Goal: Task Accomplishment & Management: Manage account settings

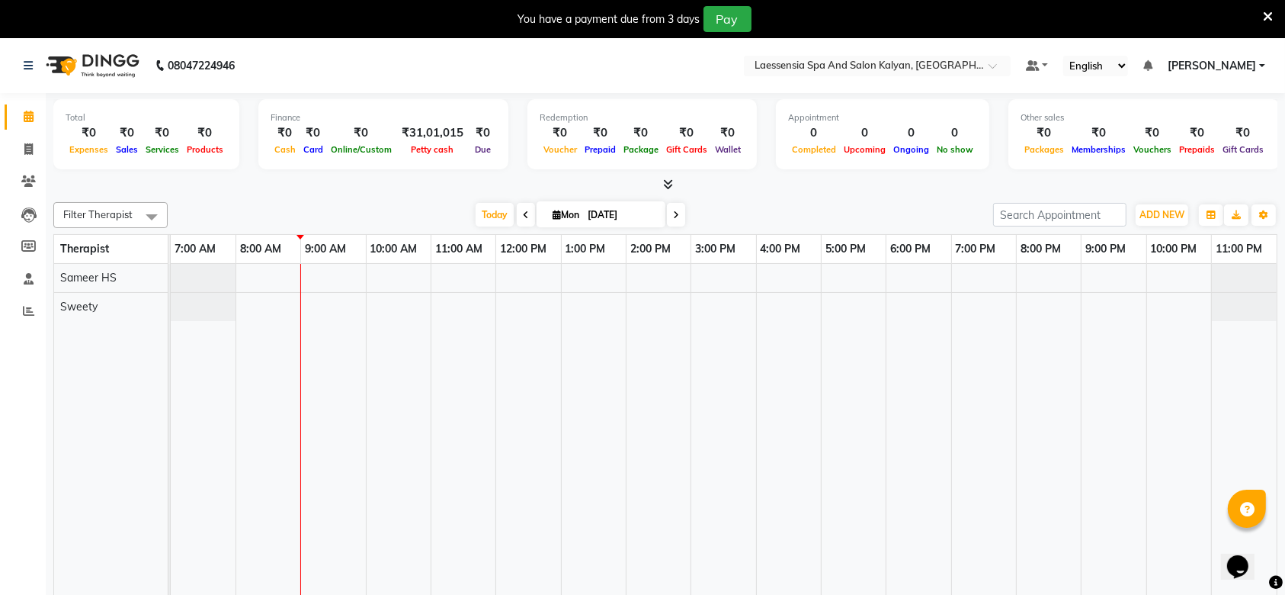
click at [1266, 11] on icon at bounding box center [1268, 17] width 10 height 14
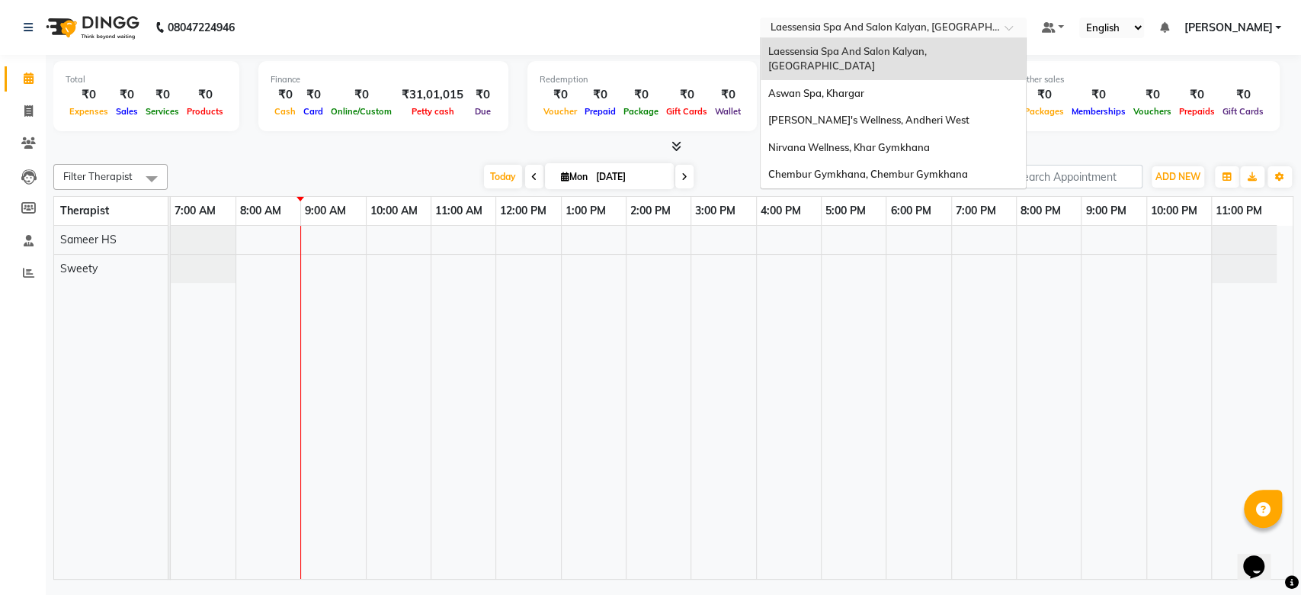
click at [965, 24] on input "text" at bounding box center [878, 28] width 221 height 15
click at [942, 168] on span "Chembur Gymkhana, Chembur Gymkhana" at bounding box center [868, 174] width 200 height 12
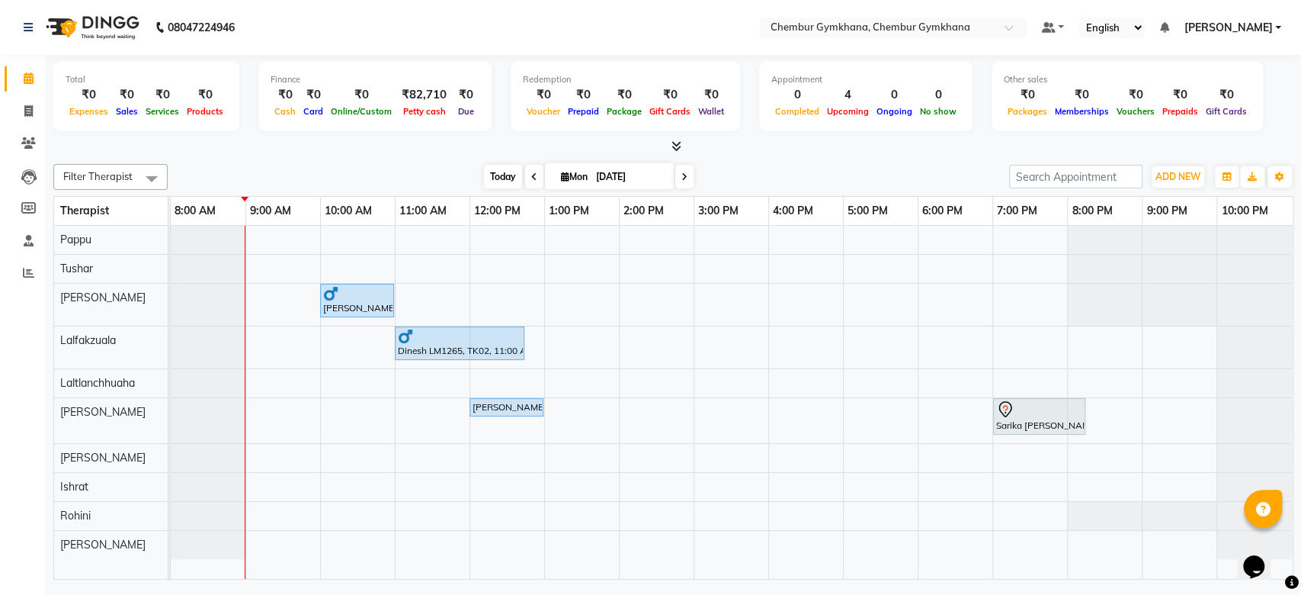
click at [500, 179] on span "Today" at bounding box center [503, 177] width 38 height 24
click at [525, 169] on span at bounding box center [534, 177] width 18 height 24
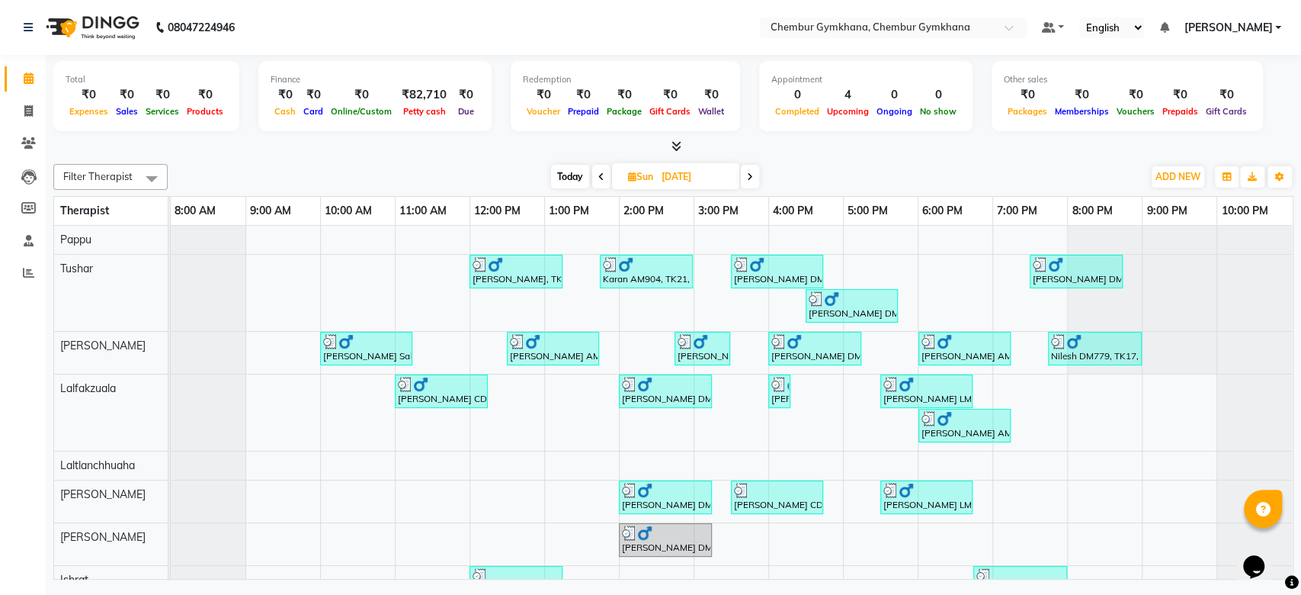
click at [554, 169] on span "Today" at bounding box center [570, 177] width 38 height 24
type input "[DATE]"
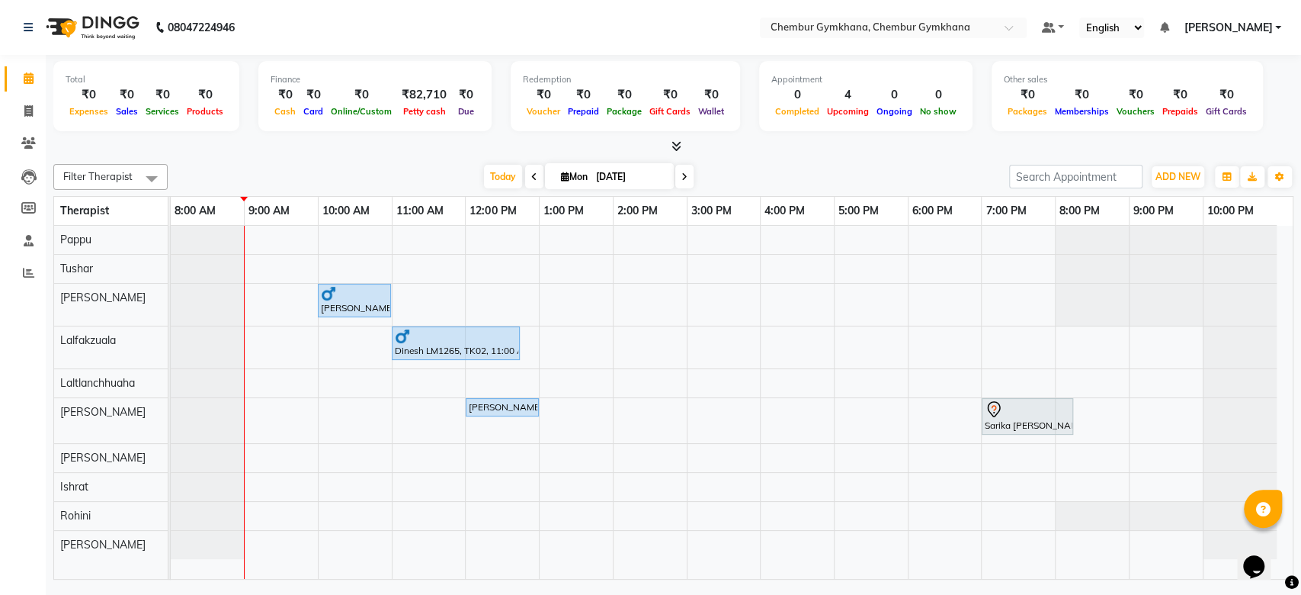
click at [746, 166] on div "Today Mon 01-09-2025" at bounding box center [588, 176] width 826 height 23
drag, startPoint x: 839, startPoint y: 156, endPoint x: 821, endPoint y: 135, distance: 27.5
click at [821, 135] on div "Total ₹0 Expenses ₹0 Sales ₹0 Services ₹0 Products Finance ₹0 Cash ₹0 Card ₹0 O…" at bounding box center [674, 319] width 1256 height 528
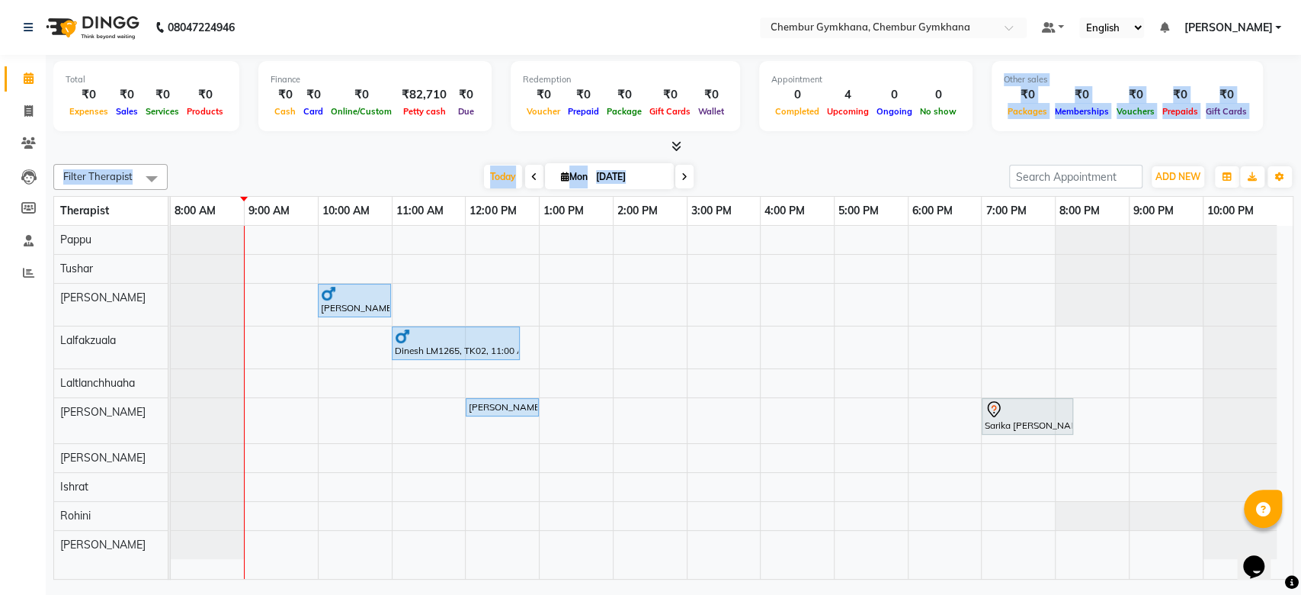
click at [799, 152] on div at bounding box center [673, 147] width 1240 height 16
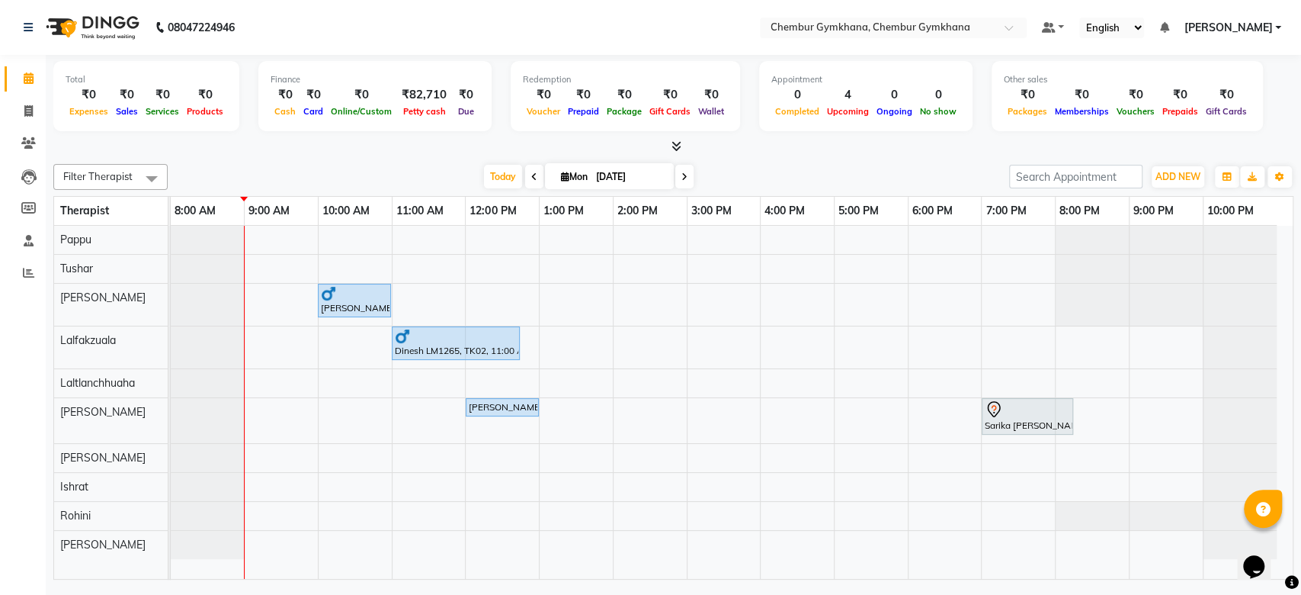
click at [754, 154] on div at bounding box center [673, 147] width 1240 height 16
click at [661, 409] on div "Samir Mehta LM752, TK01, 10:00 AM-11:00 AM, Full body 45 mins (Aroma therapy/Sw…" at bounding box center [732, 402] width 1122 height 353
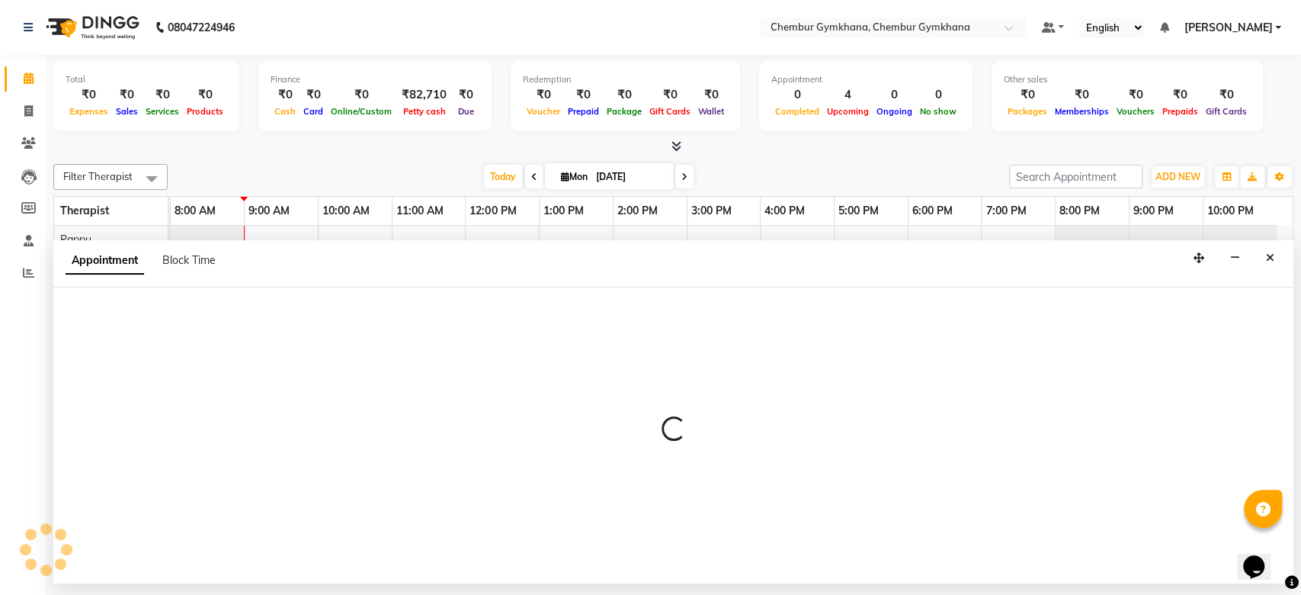
select select "89042"
select select "840"
select select "tentative"
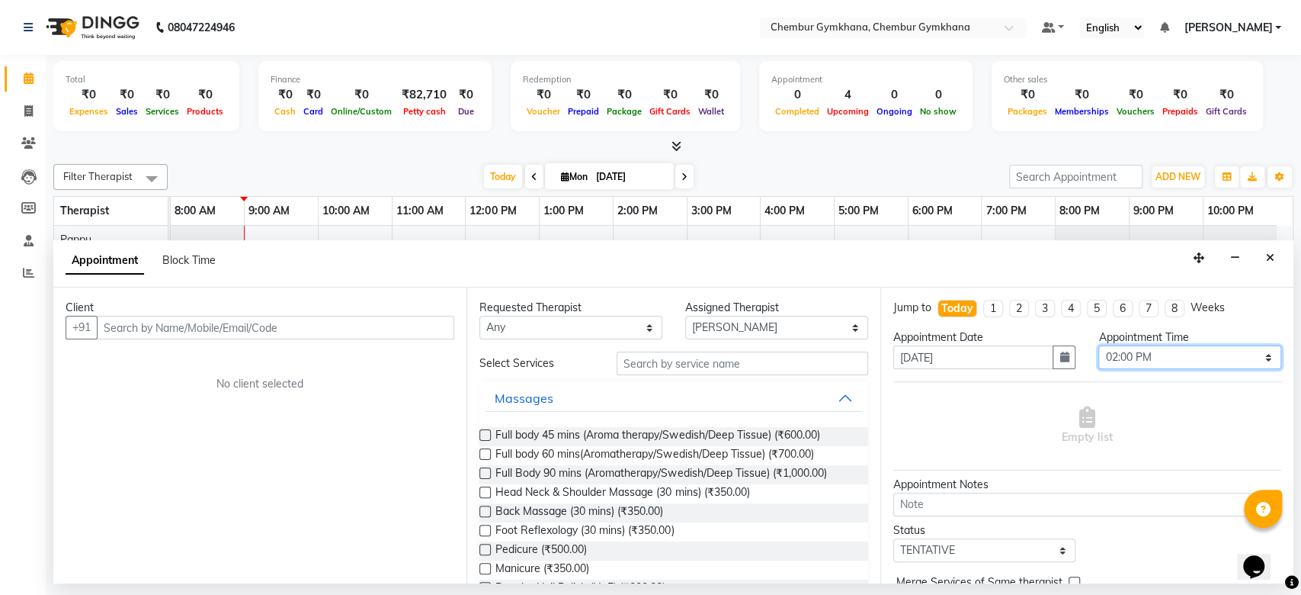
click at [1146, 358] on select "Select 09:00 AM 09:15 AM 09:30 AM 09:45 AM 10:00 AM 10:15 AM 10:30 AM 10:45 AM …" at bounding box center [1189, 357] width 183 height 24
select select "855"
click at [1098, 345] on select "Select 09:00 AM 09:15 AM 09:30 AM 09:45 AM 10:00 AM 10:15 AM 10:30 AM 10:45 AM …" at bounding box center [1189, 357] width 183 height 24
click at [615, 459] on span "Full body 60 mins(Aromatherapy/Swedish/Deep Tissue) (₹700.00)" at bounding box center [654, 455] width 318 height 19
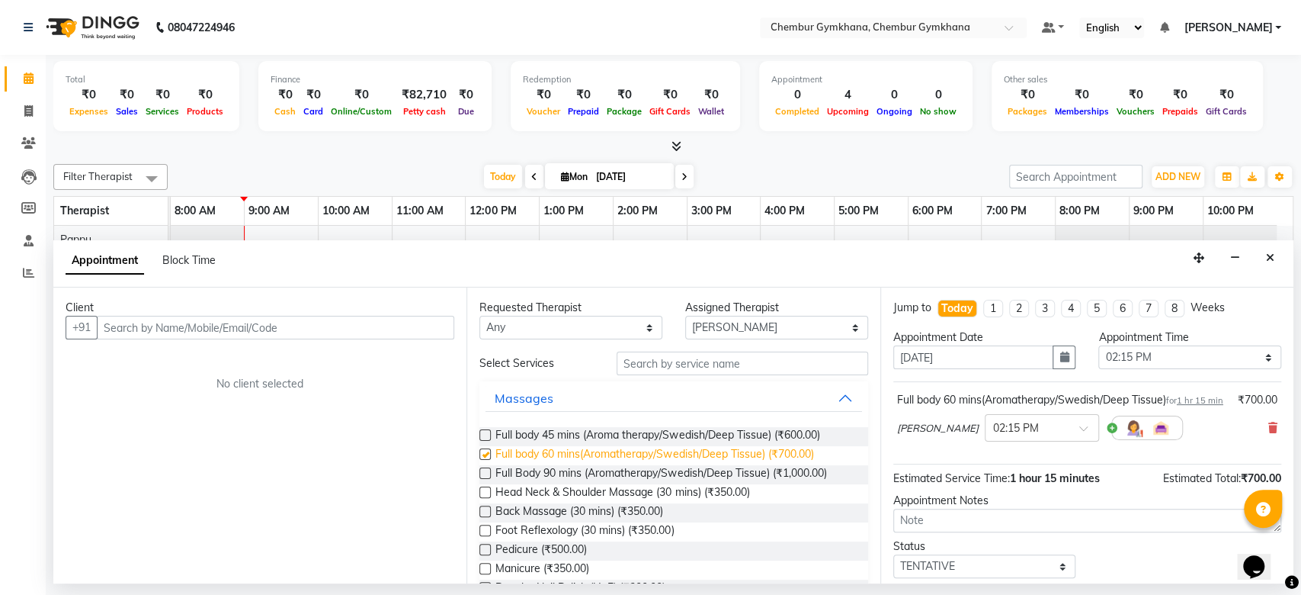
checkbox input "false"
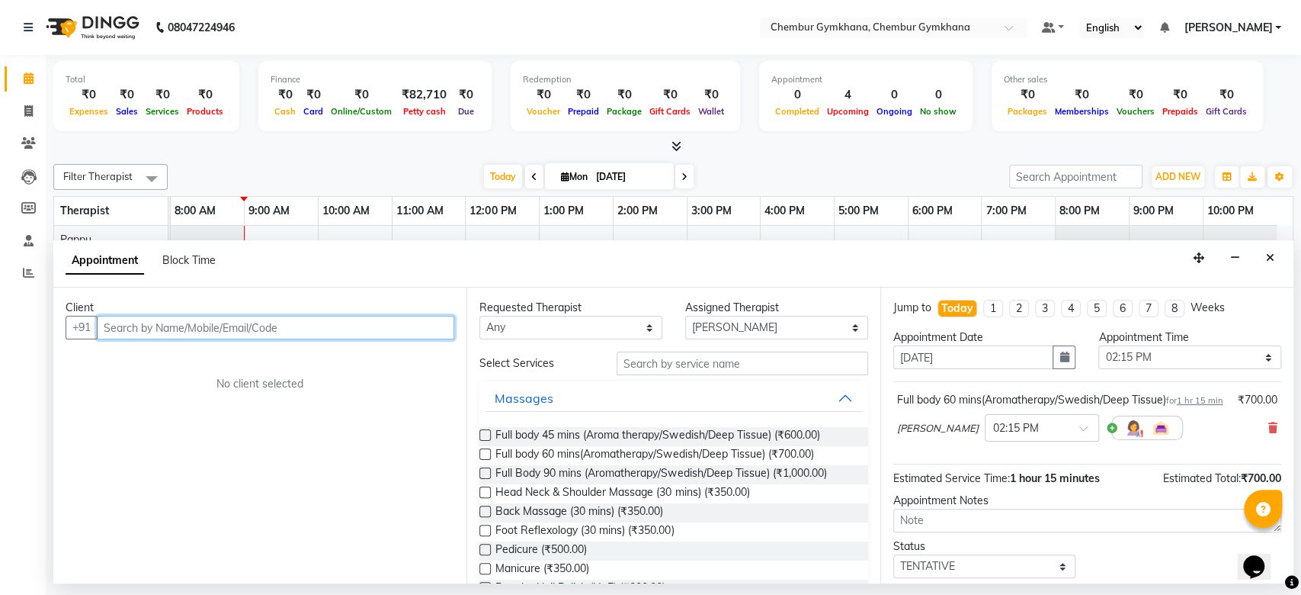
click at [335, 327] on input "text" at bounding box center [276, 328] width 358 height 24
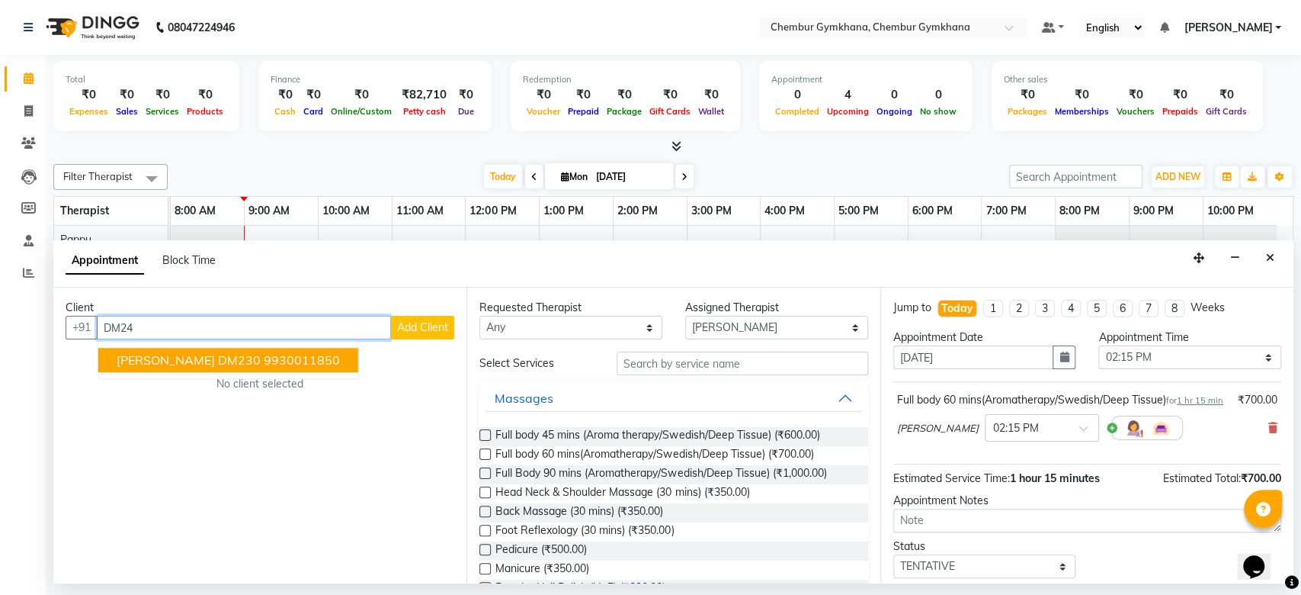
type input "DM240"
click at [335, 327] on input "DM240" at bounding box center [244, 328] width 294 height 24
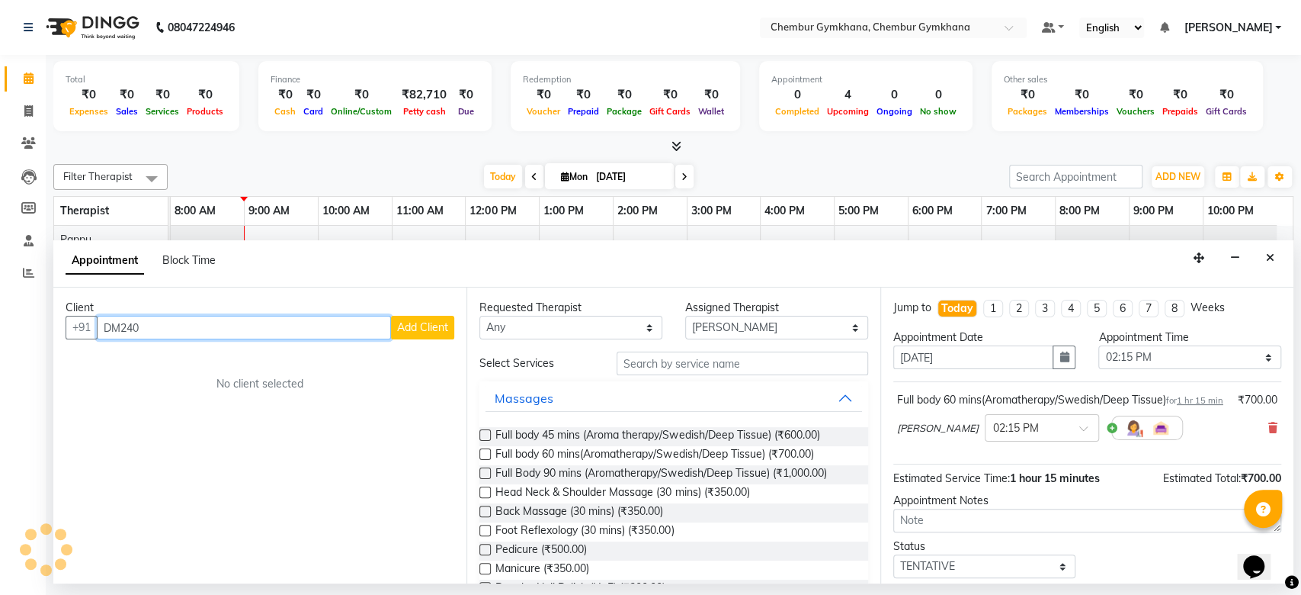
click at [335, 327] on input "DM240" at bounding box center [244, 328] width 294 height 24
type input "7"
type input "7620996954"
click at [418, 333] on button "Add Client" at bounding box center [422, 328] width 63 height 24
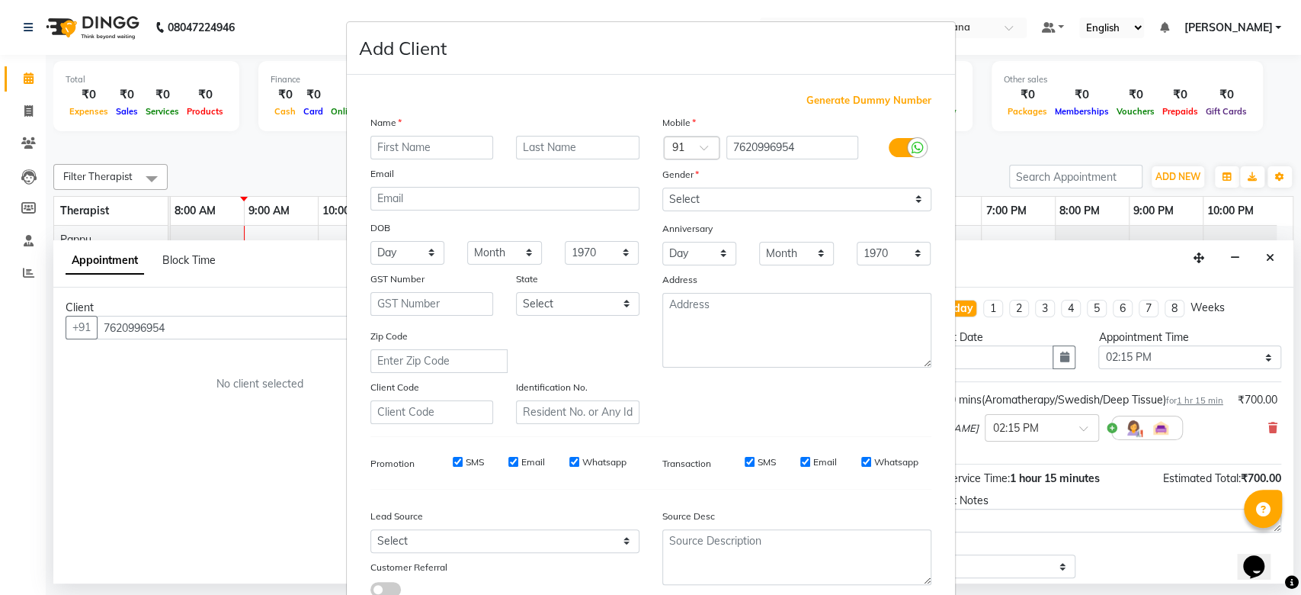
click at [431, 149] on input "text" at bounding box center [431, 148] width 123 height 24
type input "Madhura"
click at [564, 147] on input "text" at bounding box center [577, 148] width 123 height 24
paste input "DM240"
type input "Joglekar DM240"
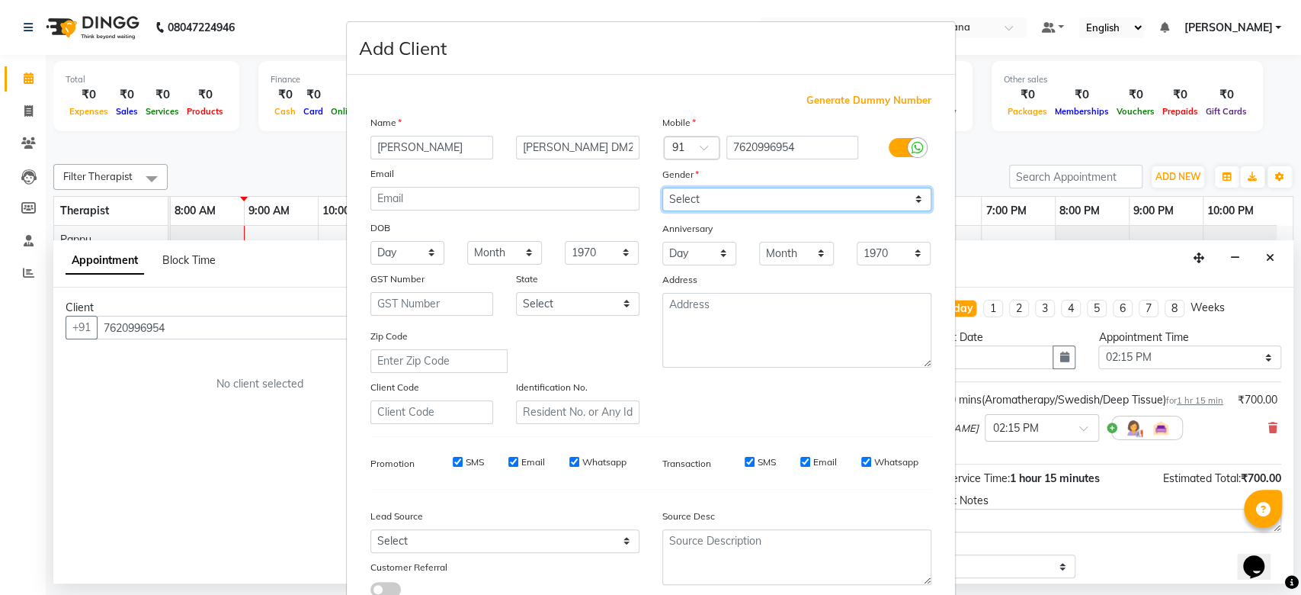
click at [793, 195] on select "Select Male Female Other Prefer Not To Say" at bounding box center [796, 200] width 269 height 24
select select "male"
click at [662, 188] on select "Select Male Female Other Prefer Not To Say" at bounding box center [796, 200] width 269 height 24
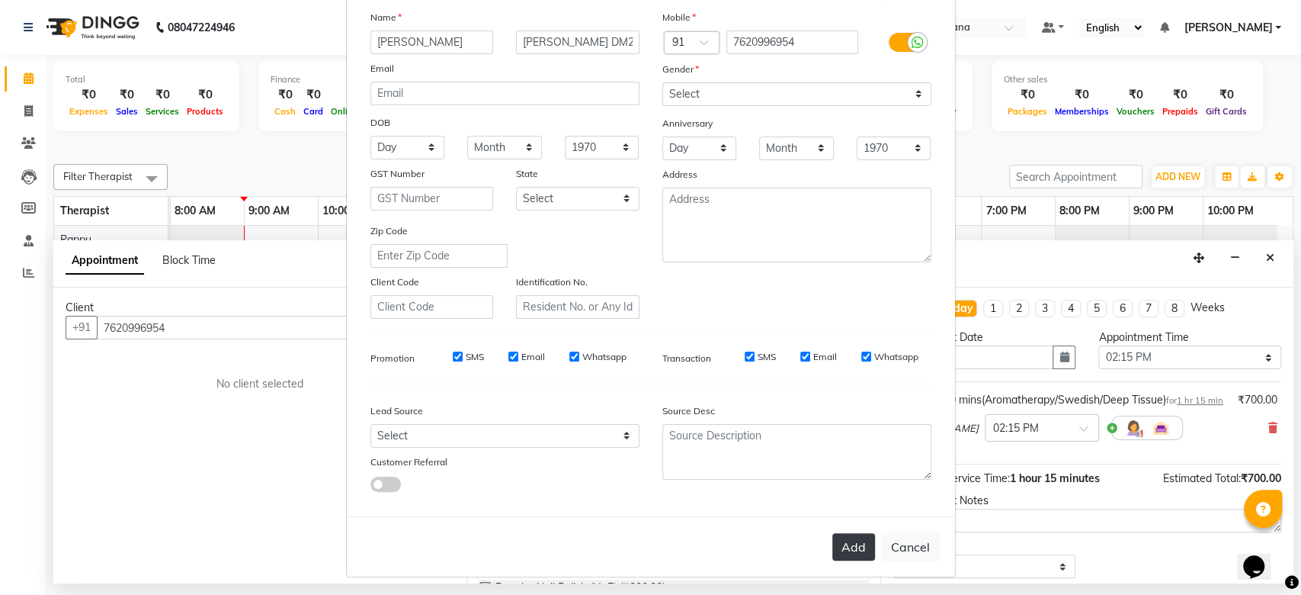
click at [851, 548] on button "Add" at bounding box center [853, 546] width 43 height 27
select select
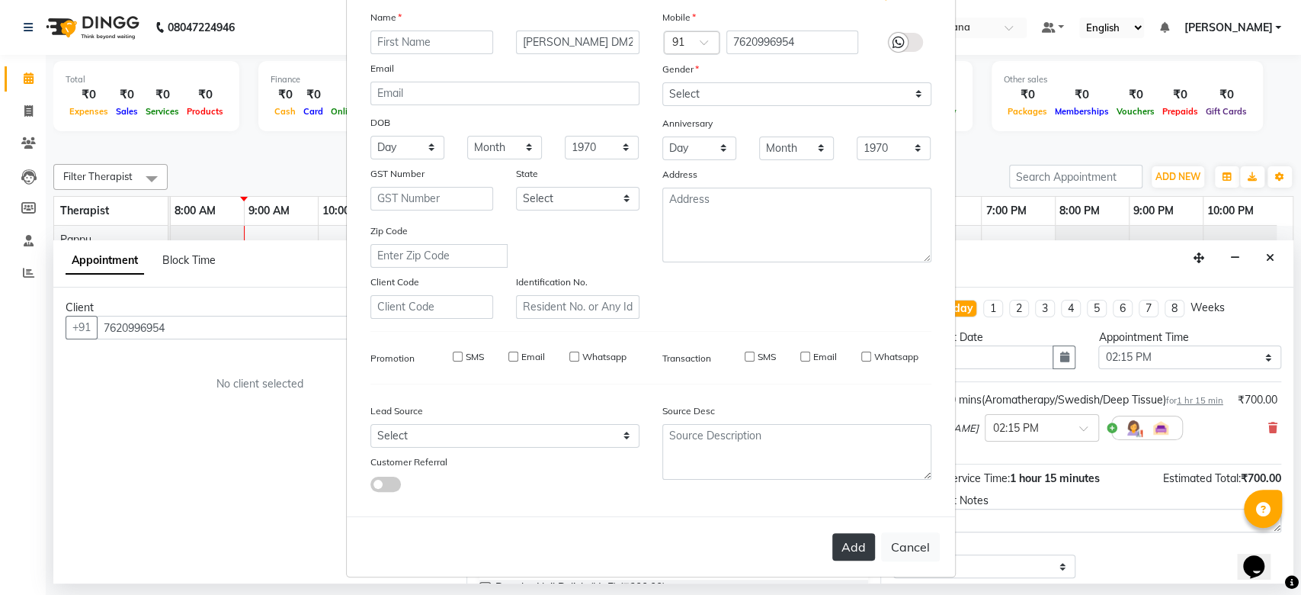
select select
checkbox input "false"
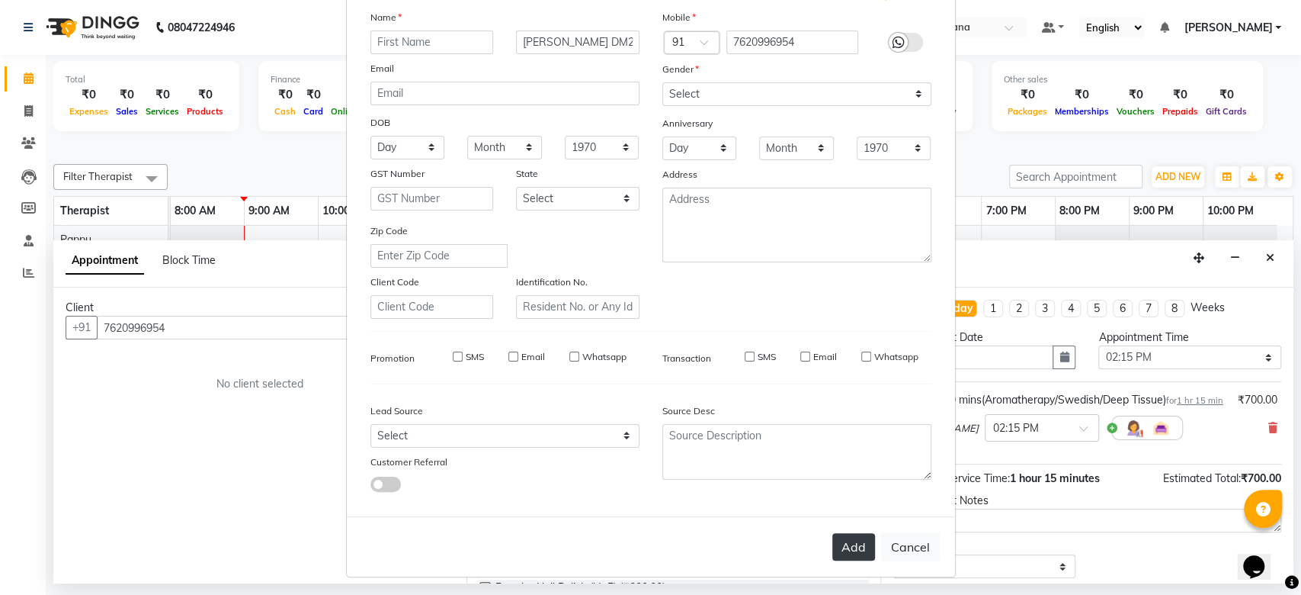
checkbox input "false"
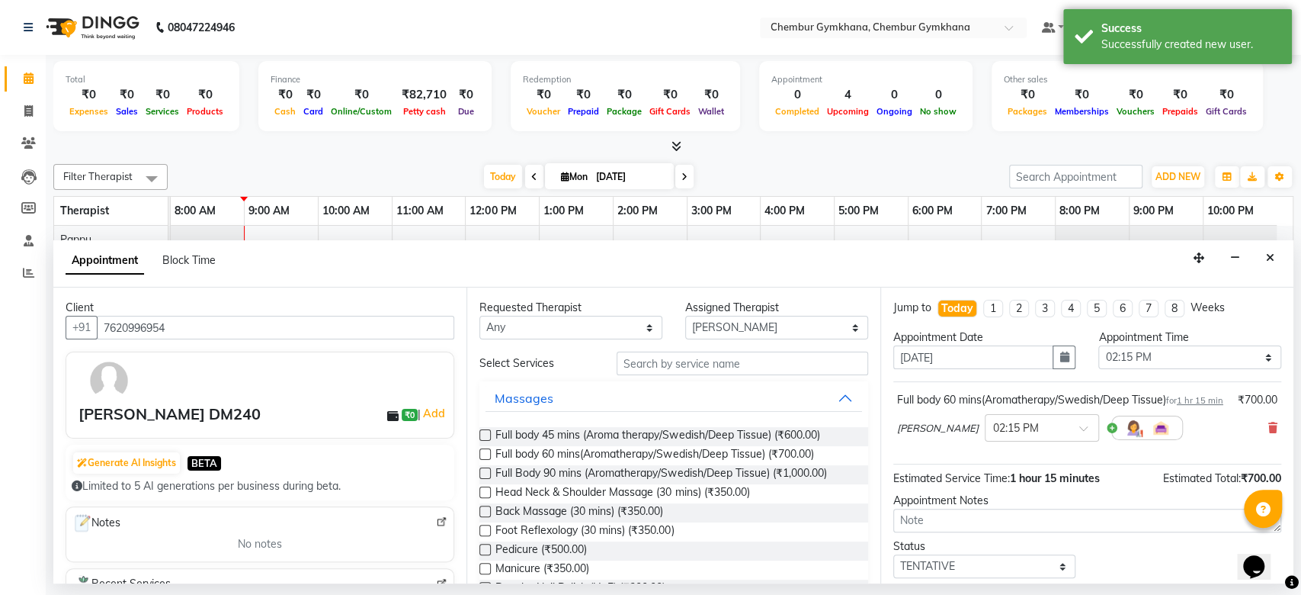
scroll to position [106, 0]
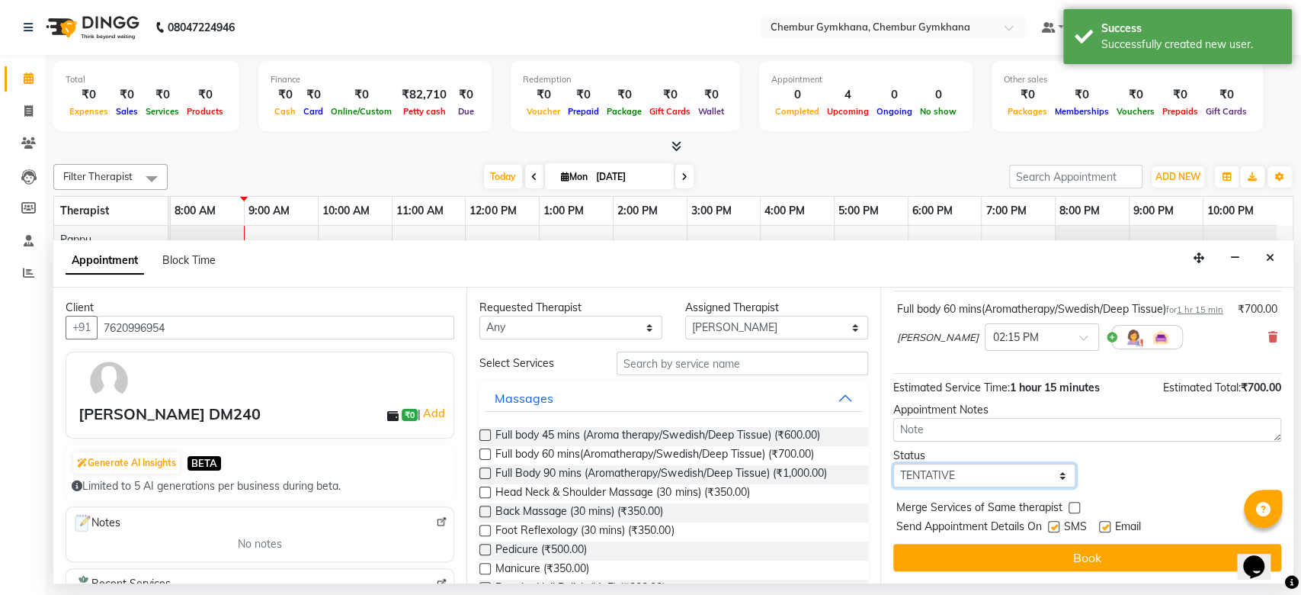
click at [967, 478] on select "Select TENTATIVE CONFIRM CHECK-IN UPCOMING" at bounding box center [984, 475] width 183 height 24
select select "upcoming"
click at [893, 463] on select "Select TENTATIVE CONFIRM CHECK-IN UPCOMING" at bounding box center [984, 475] width 183 height 24
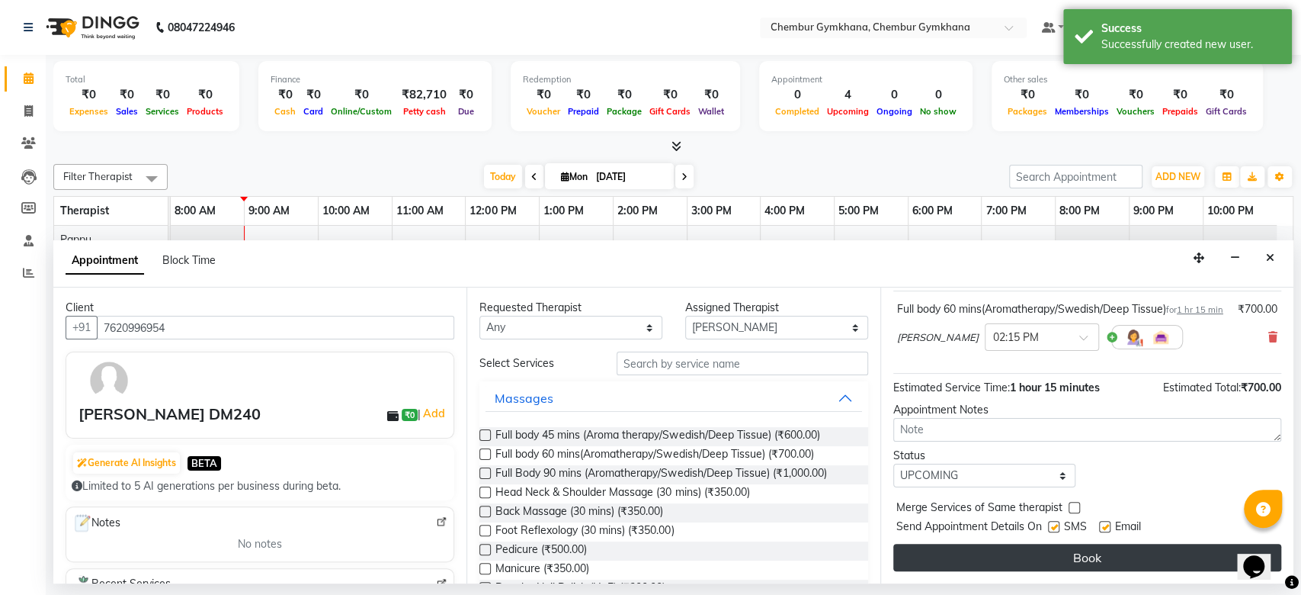
click at [1002, 557] on button "Book" at bounding box center [1087, 557] width 388 height 27
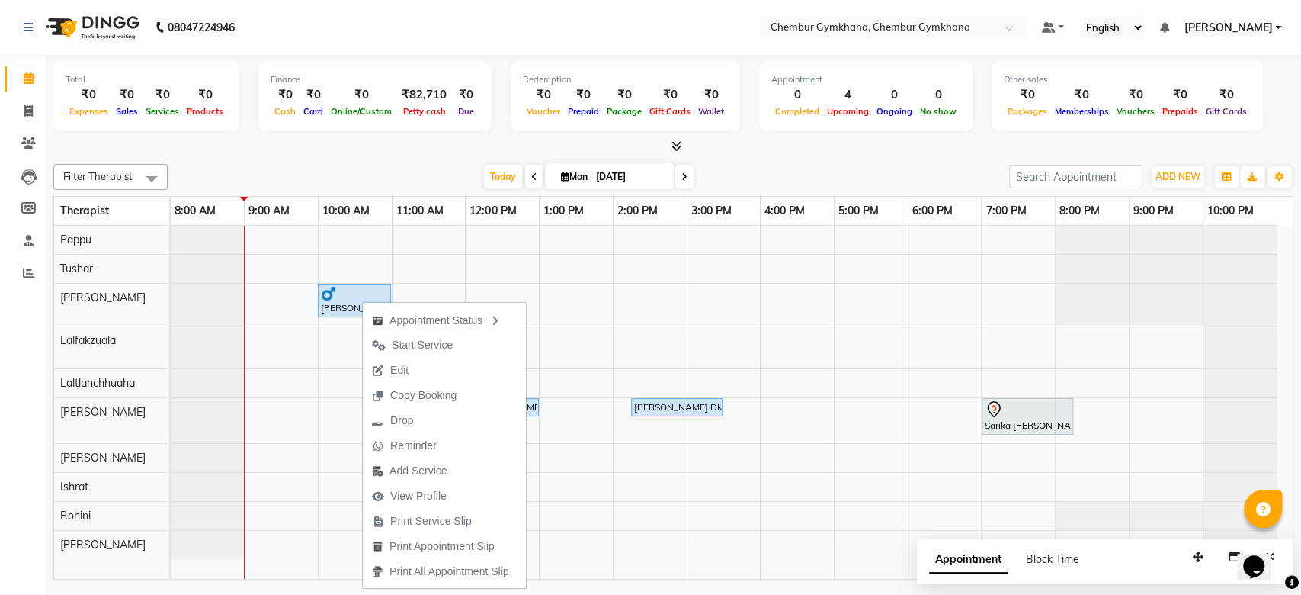
click at [390, 158] on div "Filter Therapist Select All Pappu Tushar Rathna Lalfakzuala Laltlanchhuaha Jenn…" at bounding box center [673, 369] width 1240 height 422
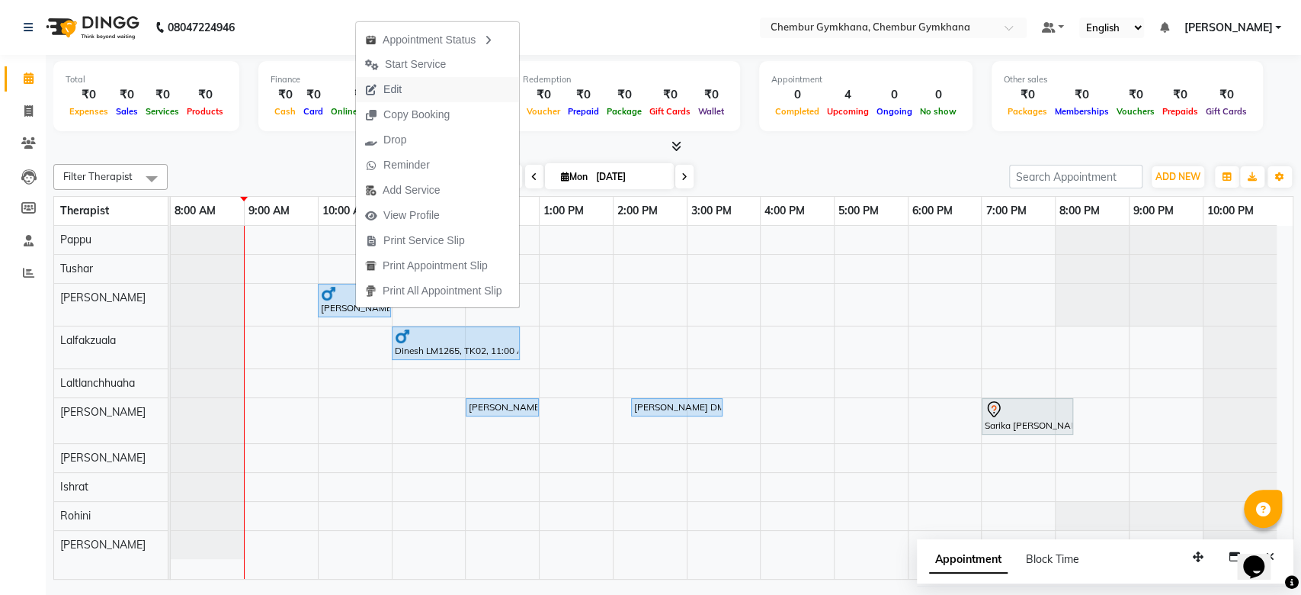
click at [441, 82] on button "Edit" at bounding box center [437, 89] width 163 height 25
select select "tentative"
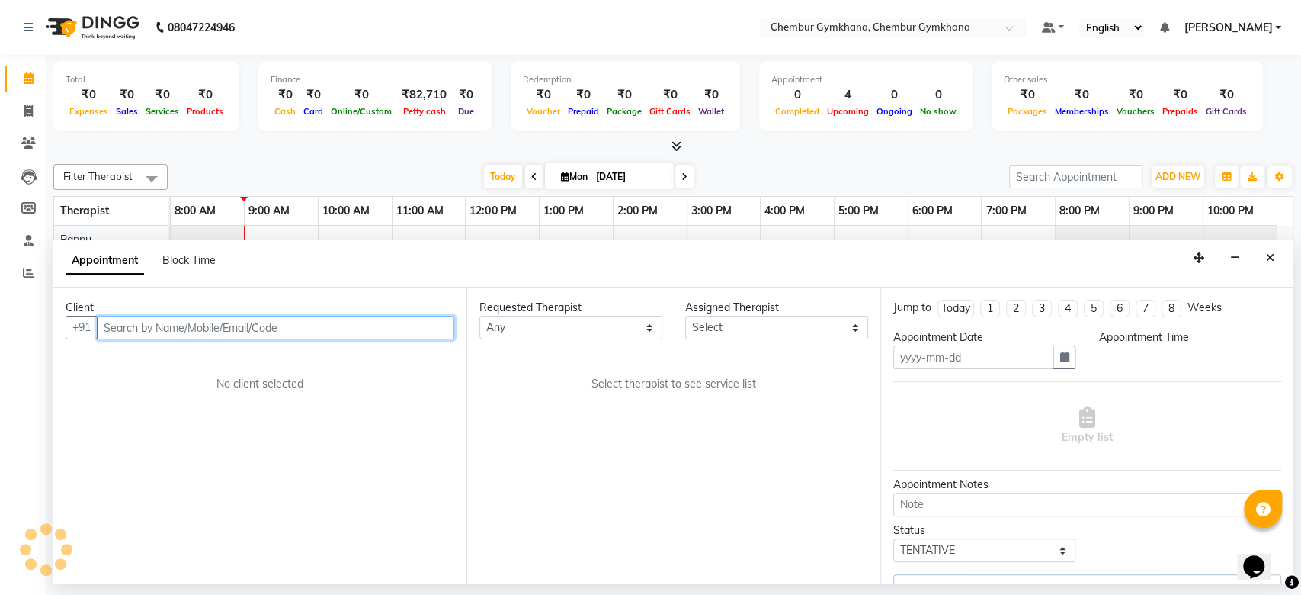
type input "[DATE]"
select select "upcoming"
select select "88853"
select select "600"
select select "4397"
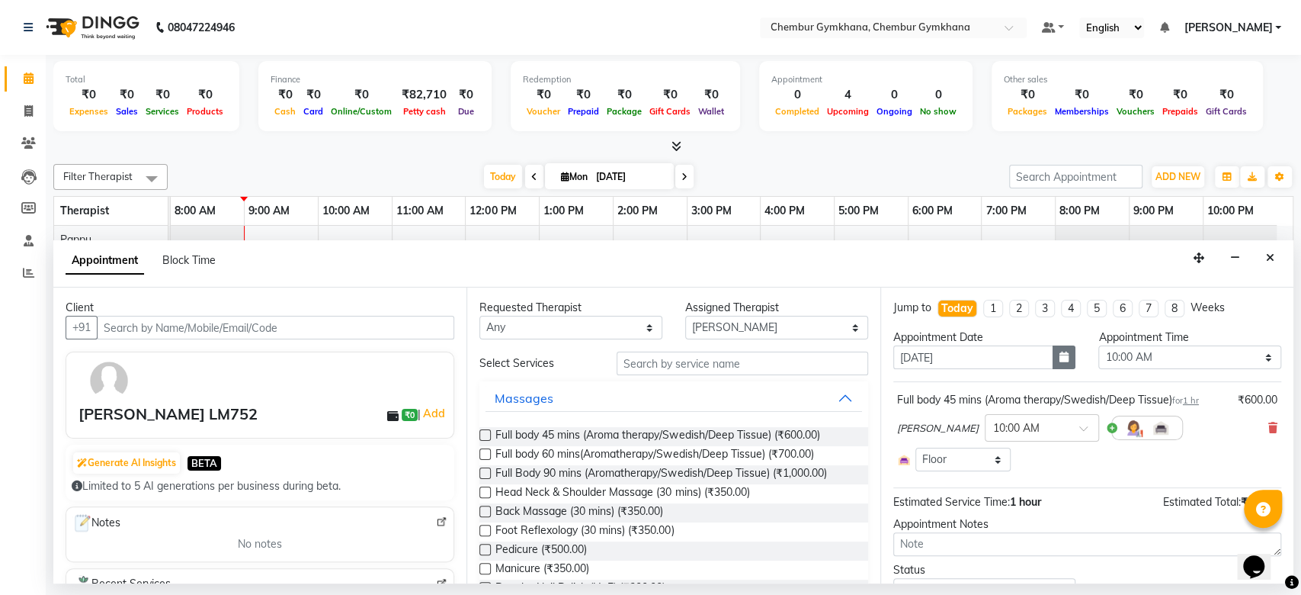
click at [1053, 360] on button "button" at bounding box center [1064, 357] width 23 height 24
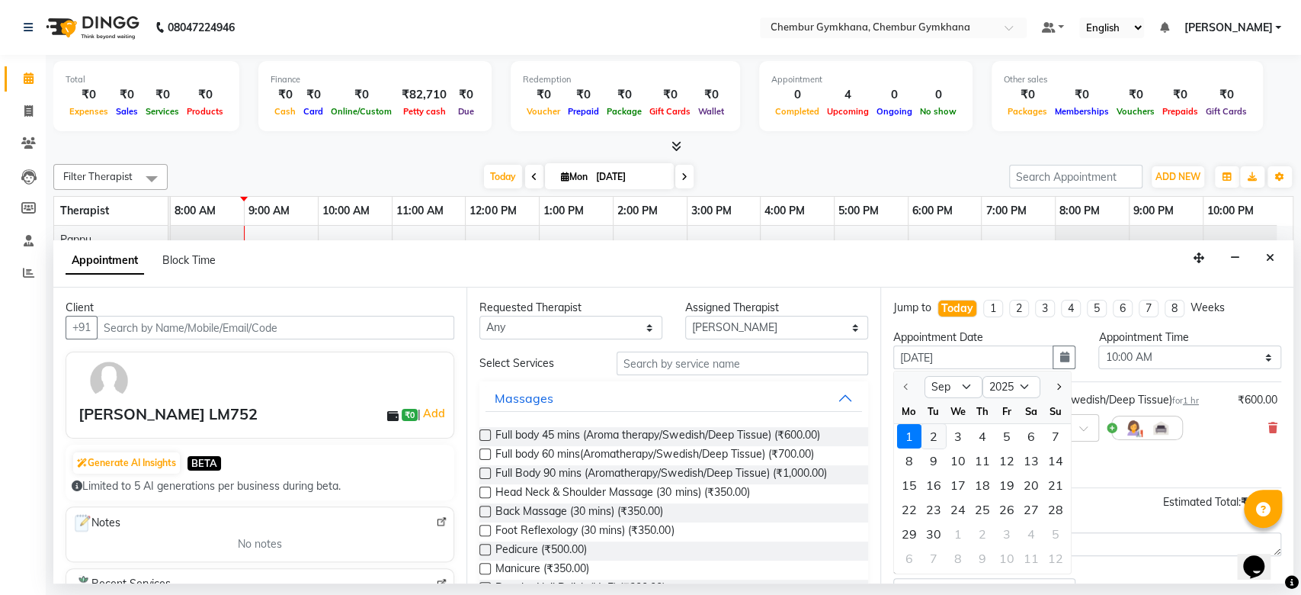
click at [938, 435] on div "2" at bounding box center [934, 436] width 24 height 24
type input "02-09-2025"
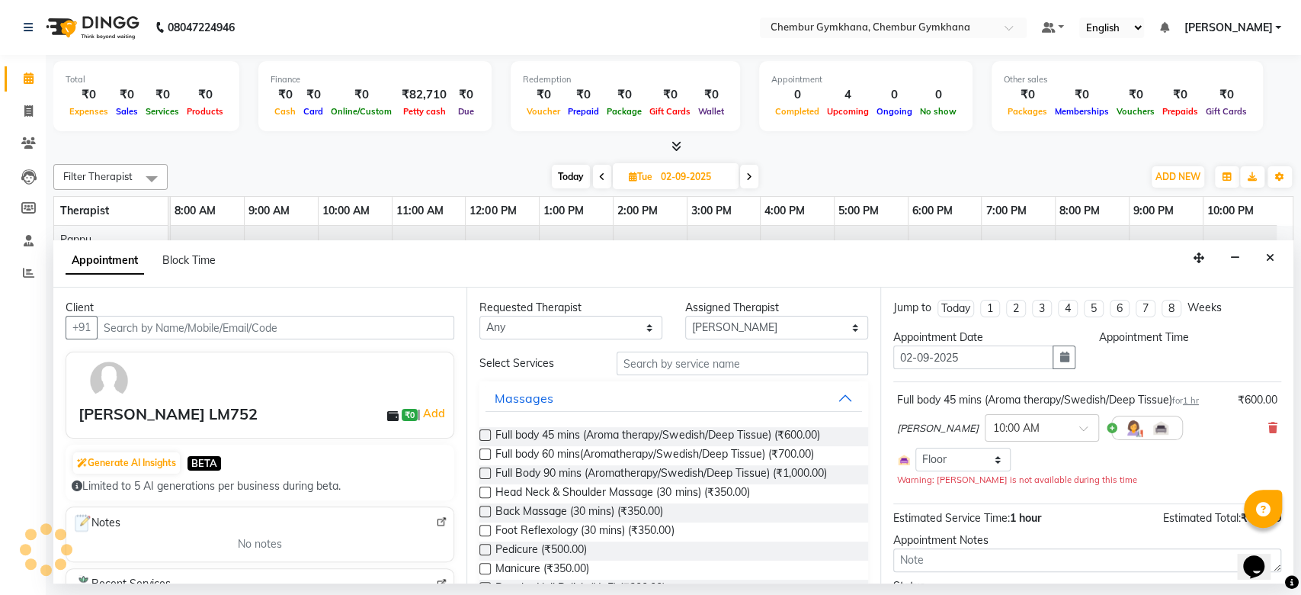
select select "600"
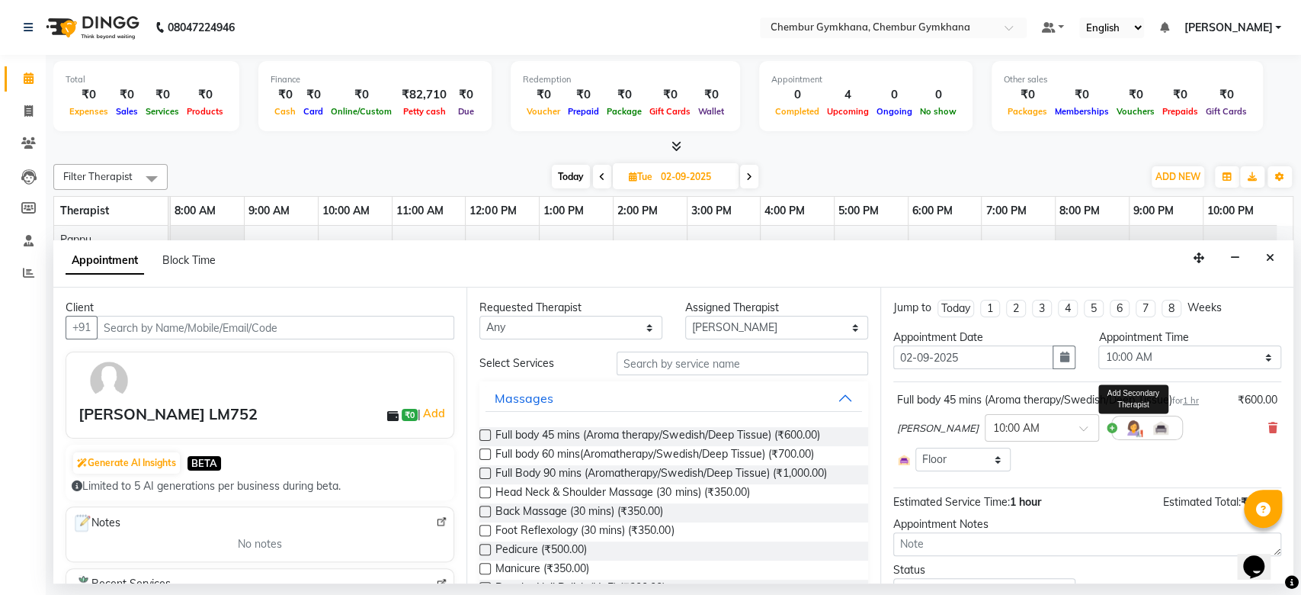
scroll to position [69, 0]
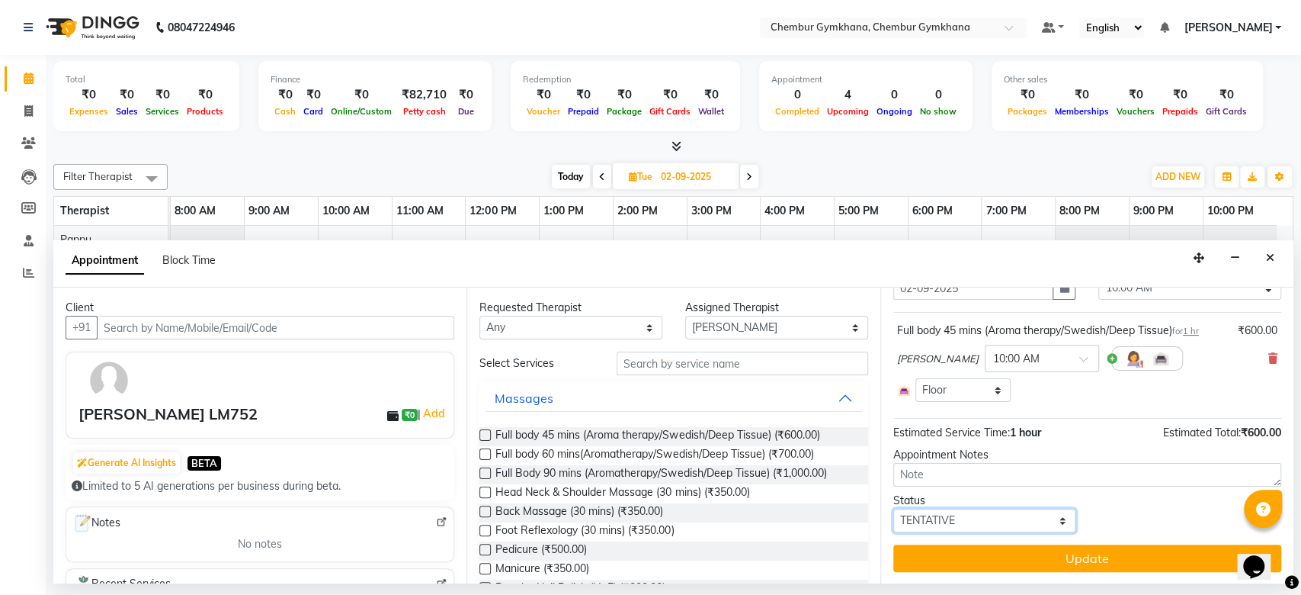
click at [1009, 520] on select "Select TENTATIVE CONFIRM UPCOMING" at bounding box center [984, 520] width 183 height 24
select select "upcoming"
click at [893, 508] on select "Select TENTATIVE CONFIRM UPCOMING" at bounding box center [984, 520] width 183 height 24
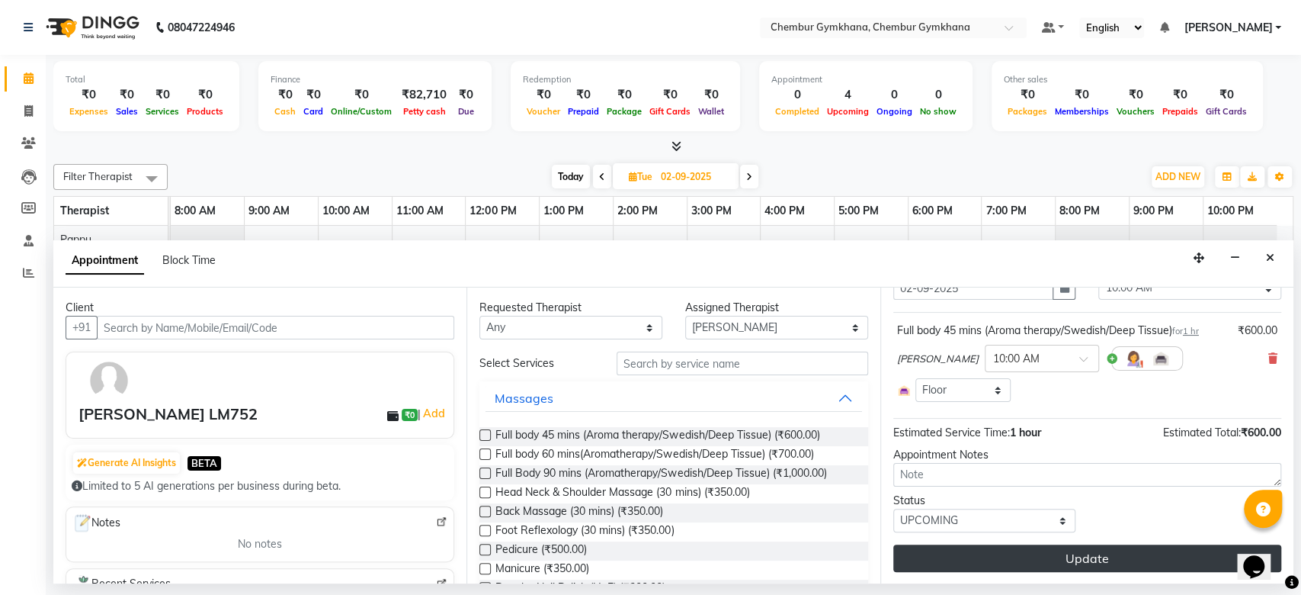
click at [1055, 564] on button "Update" at bounding box center [1087, 557] width 388 height 27
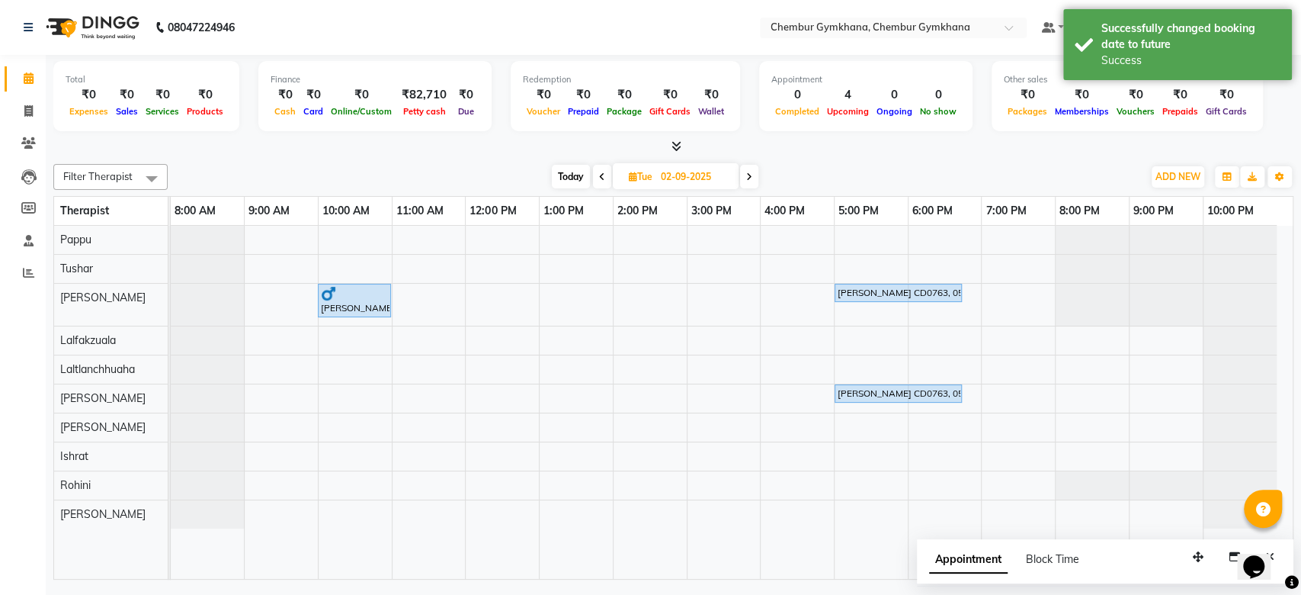
click at [572, 174] on span "Today" at bounding box center [571, 177] width 38 height 24
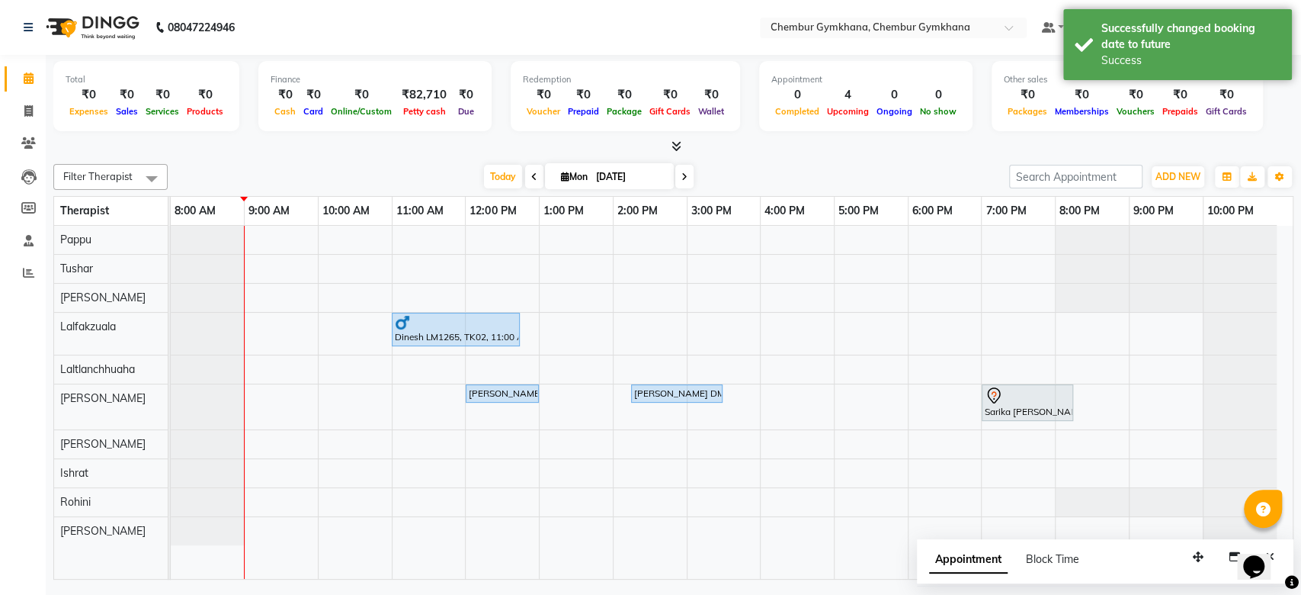
click at [682, 181] on icon at bounding box center [684, 176] width 6 height 9
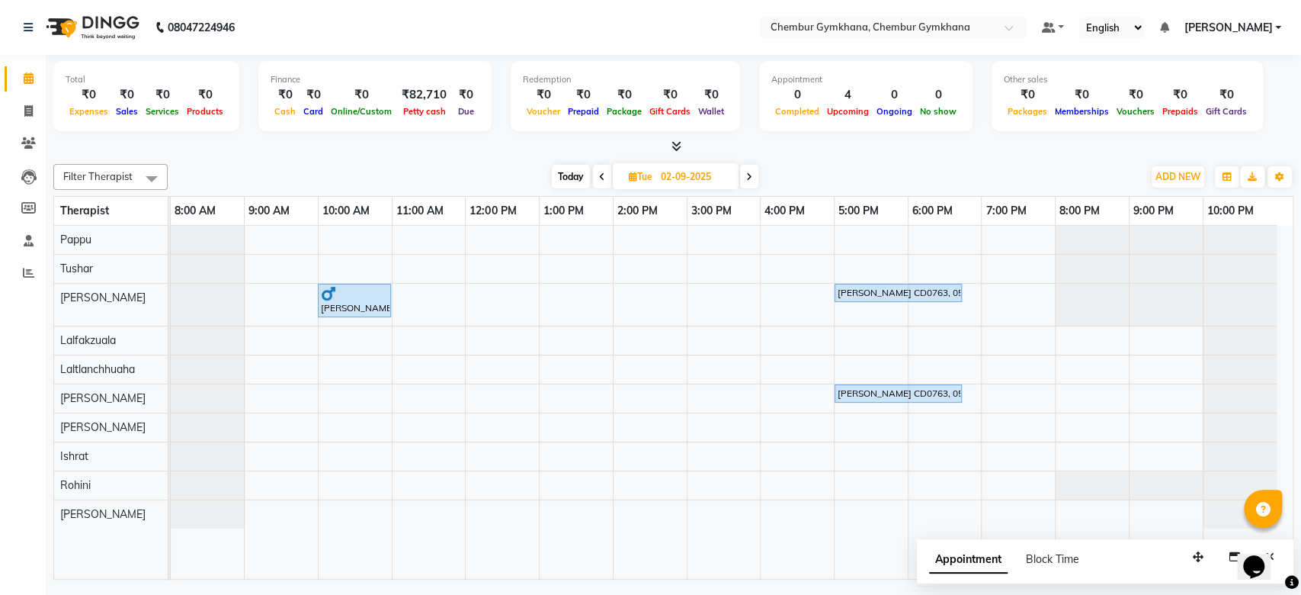
click at [559, 178] on span "Today" at bounding box center [571, 177] width 38 height 24
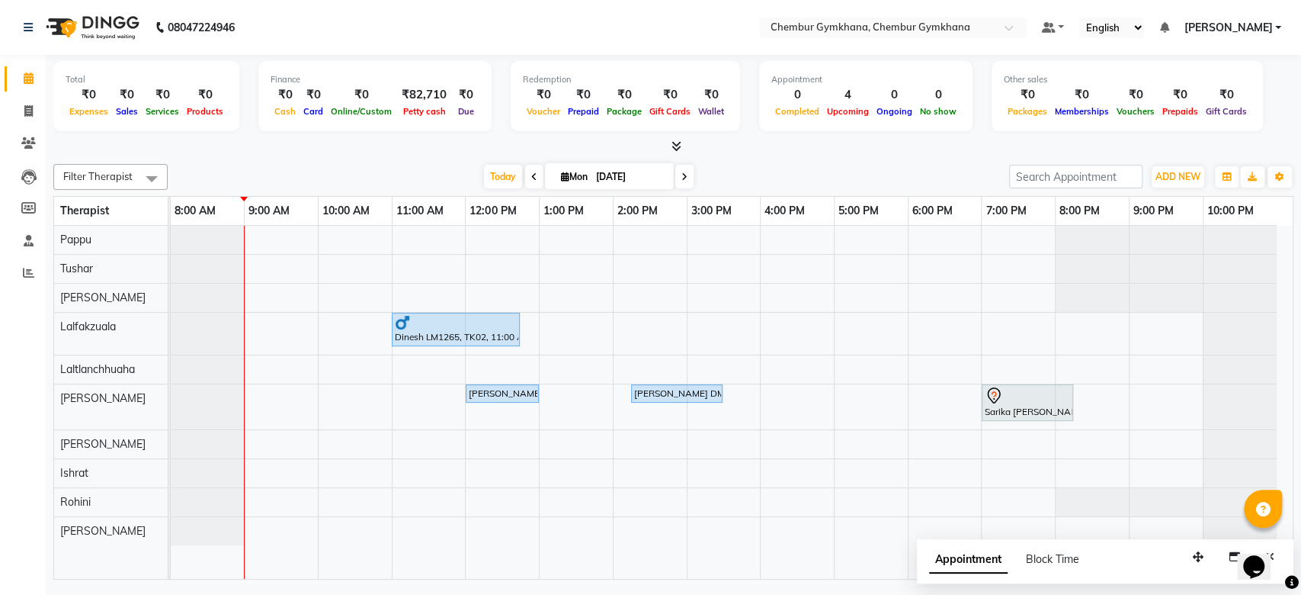
click at [438, 181] on div "[DATE] [DATE]" at bounding box center [588, 176] width 826 height 23
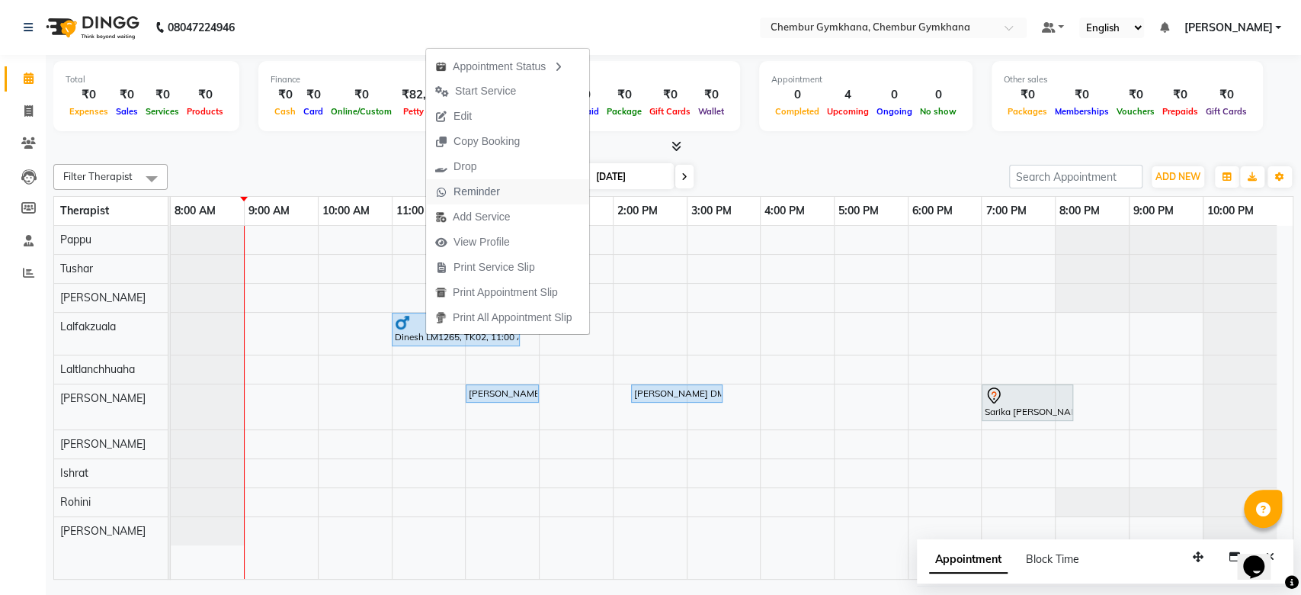
click at [492, 193] on span "Reminder" at bounding box center [477, 192] width 47 height 16
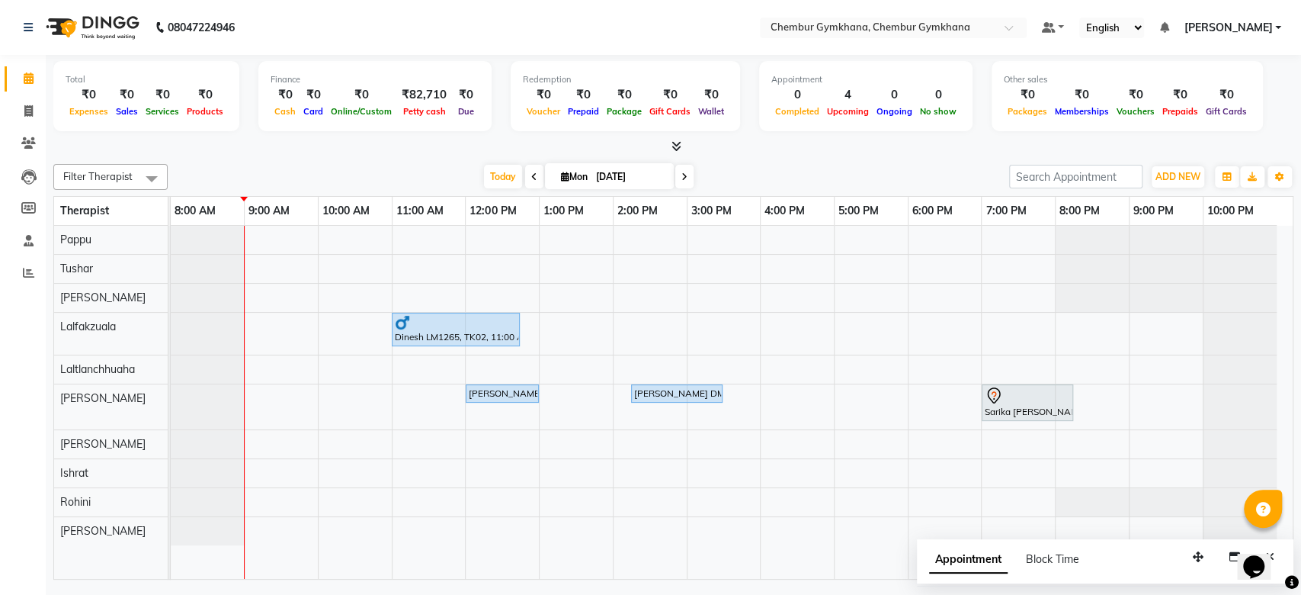
click at [684, 178] on icon at bounding box center [684, 176] width 6 height 9
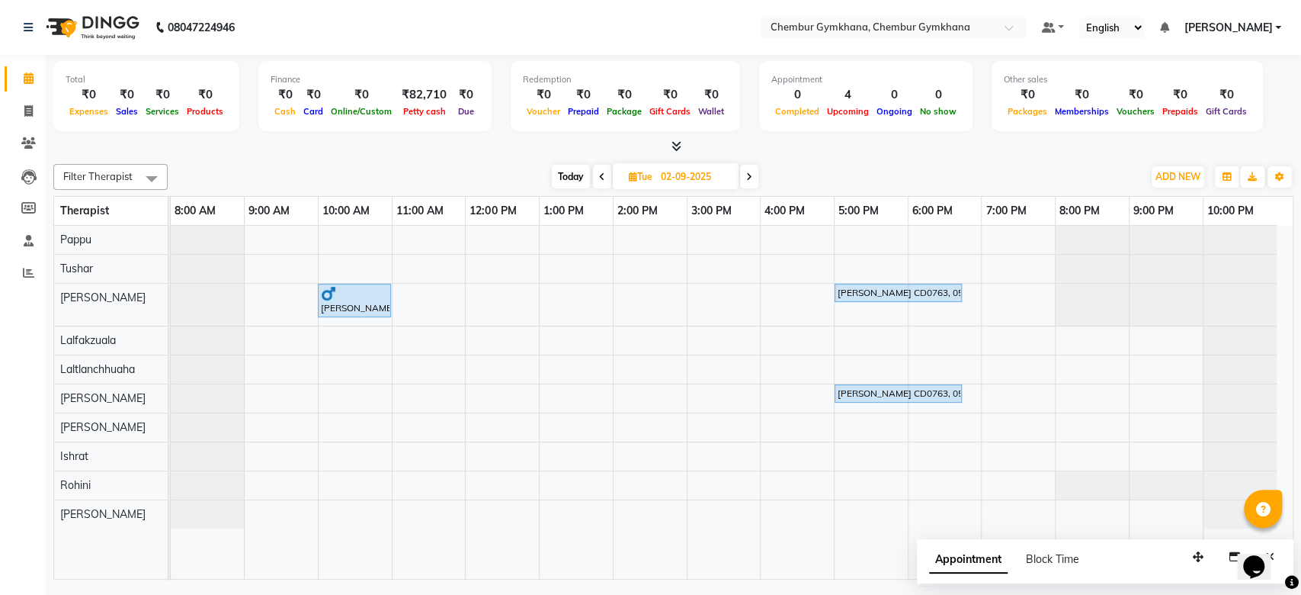
click at [750, 179] on icon at bounding box center [749, 176] width 6 height 9
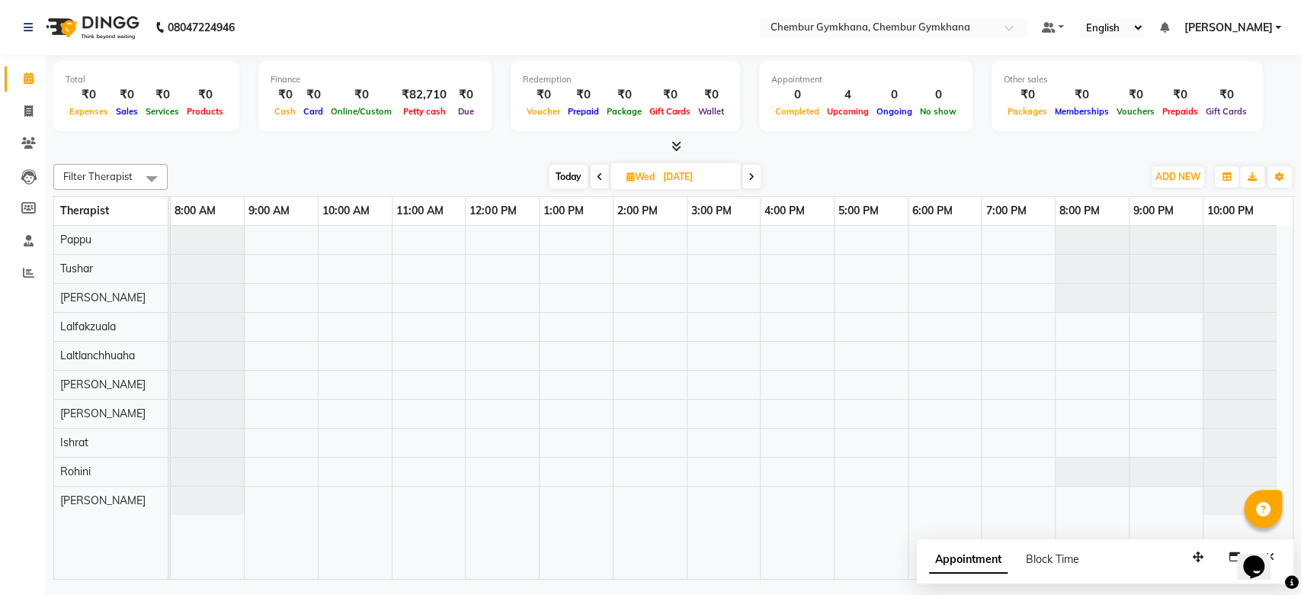
click at [750, 179] on icon at bounding box center [752, 176] width 6 height 9
click at [750, 179] on icon at bounding box center [750, 176] width 6 height 9
click at [750, 179] on icon at bounding box center [748, 176] width 6 height 9
click at [572, 176] on span "Today" at bounding box center [571, 177] width 38 height 24
type input "[DATE]"
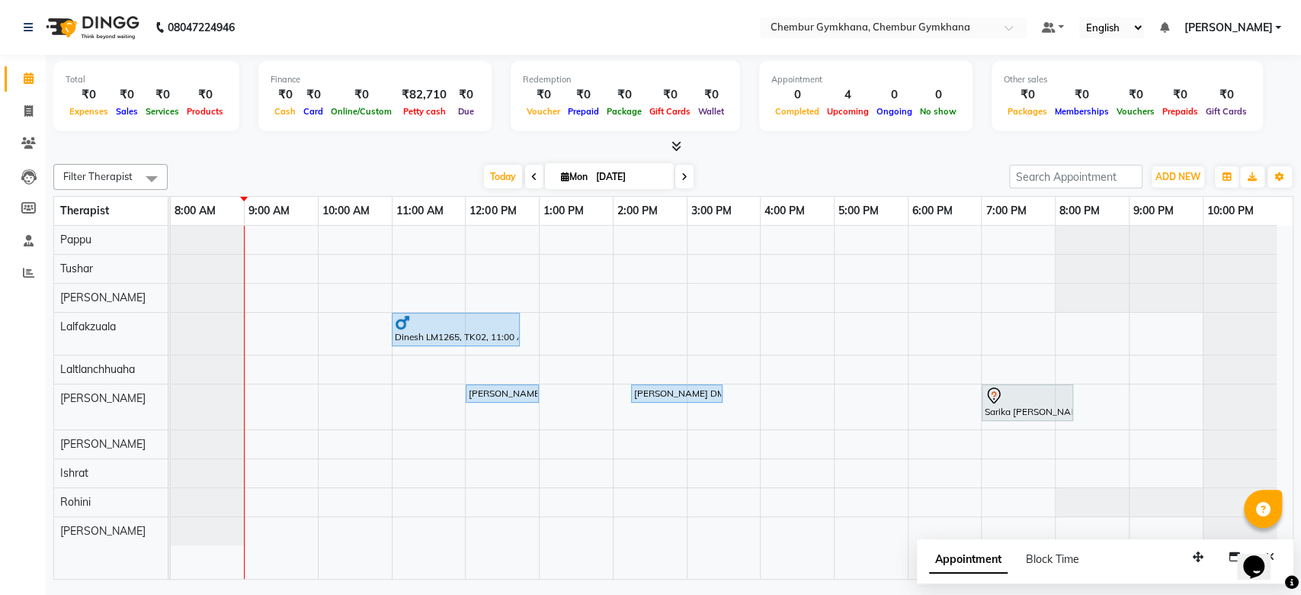
click at [402, 172] on div "[DATE] [DATE]" at bounding box center [588, 176] width 826 height 23
click at [672, 144] on icon at bounding box center [677, 145] width 10 height 11
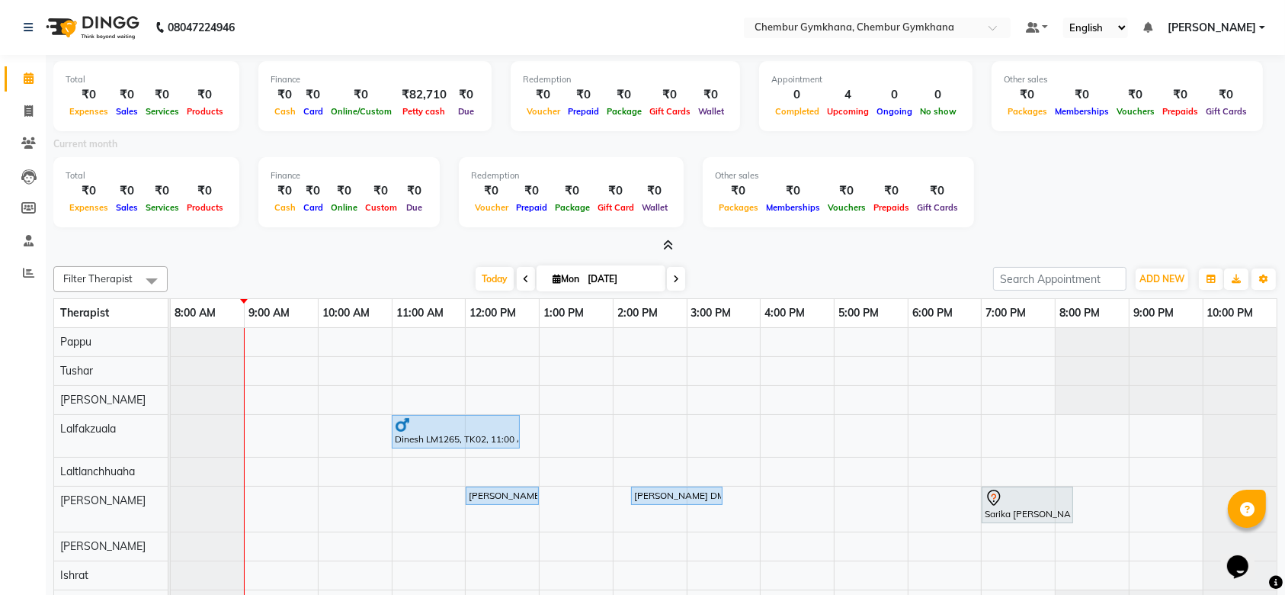
click at [669, 242] on icon at bounding box center [669, 244] width 10 height 11
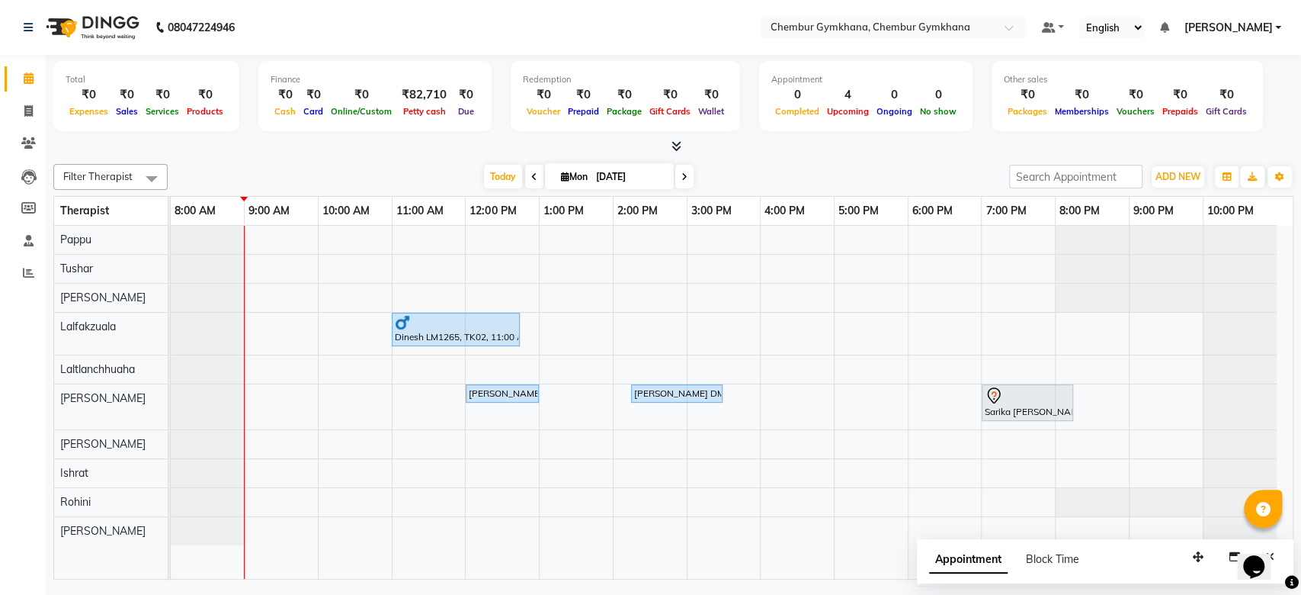
click at [592, 180] on input "[DATE]" at bounding box center [630, 176] width 76 height 23
select select "9"
select select "2025"
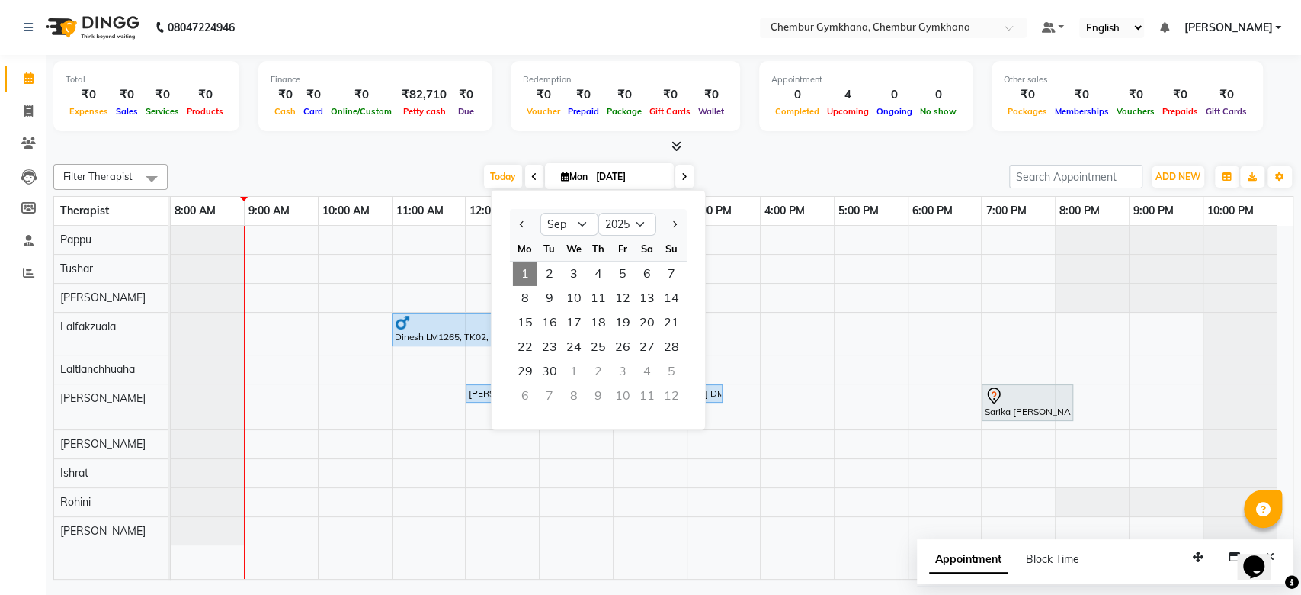
click at [362, 143] on div at bounding box center [673, 147] width 1240 height 16
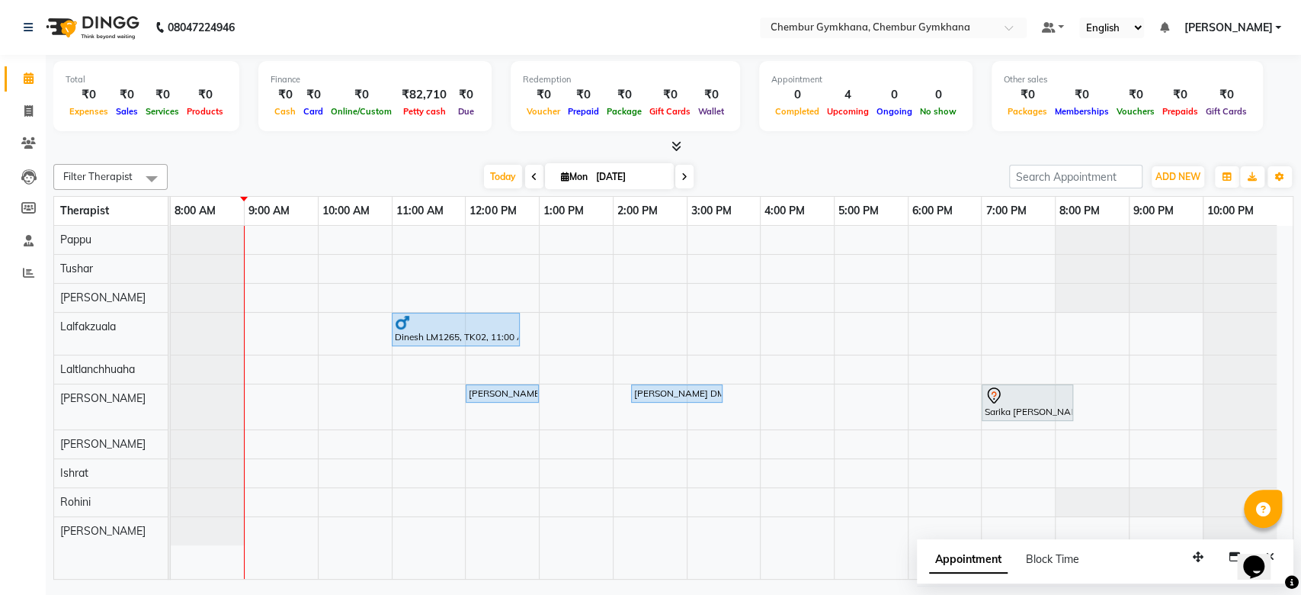
click at [691, 177] on div "[DATE] [DATE]" at bounding box center [589, 176] width 213 height 23
click at [681, 180] on icon at bounding box center [684, 176] width 6 height 9
type input "02-09-2025"
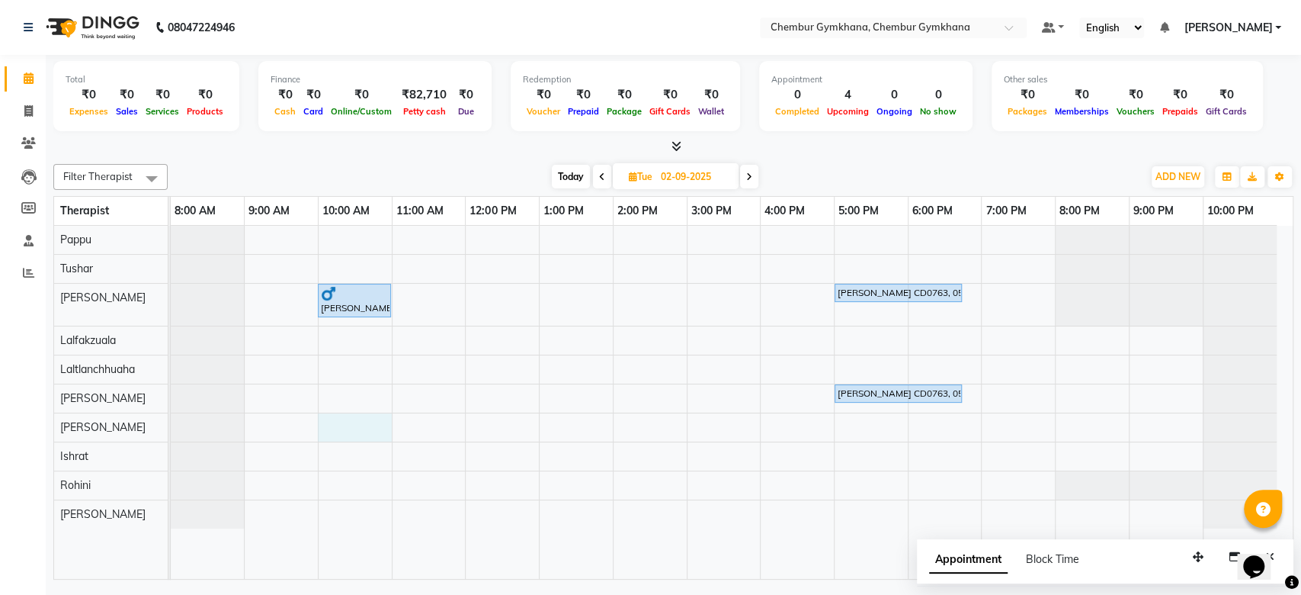
click at [356, 418] on div "Samir Mehta LM752, 10:00 AM-11:00 AM, Full body 45 mins (Aroma therapy/Swedish/…" at bounding box center [732, 402] width 1122 height 353
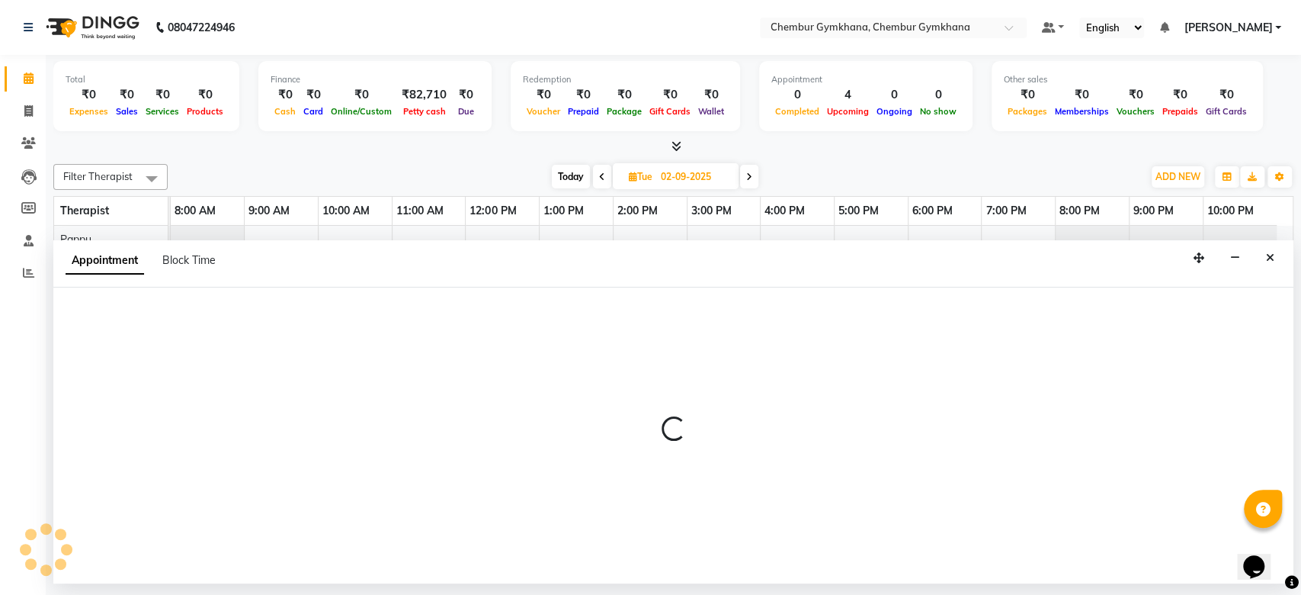
select select "89090"
select select "600"
select select "tentative"
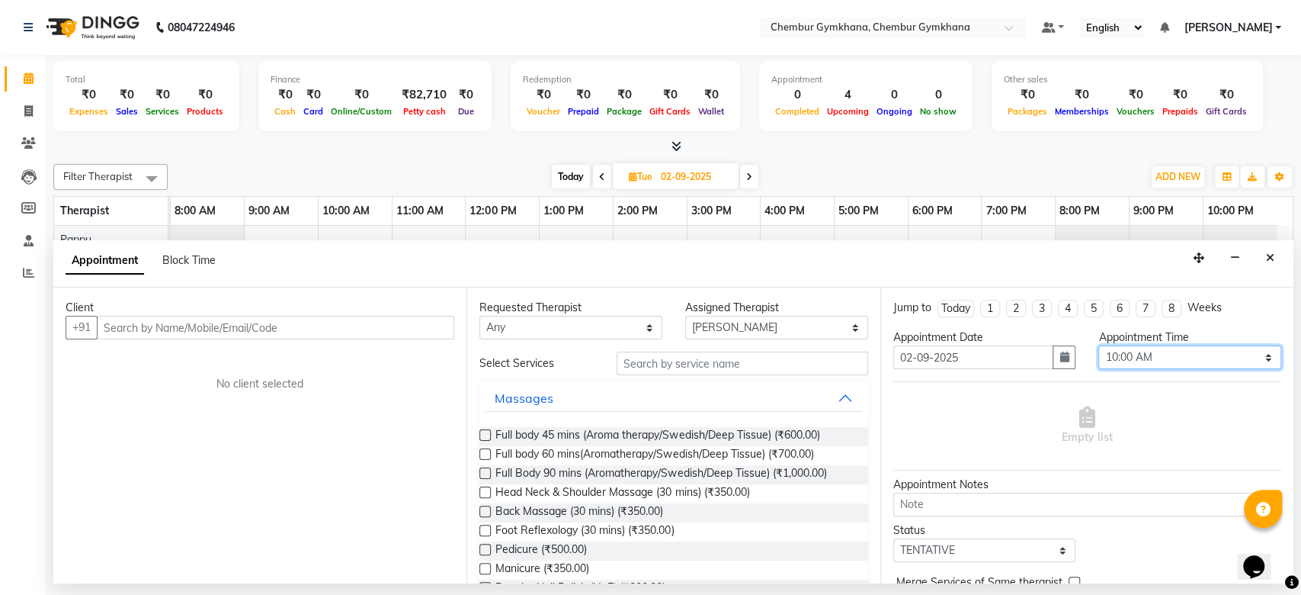
click at [1205, 351] on select "Select 09:00 AM 09:15 AM 09:30 AM 09:45 AM 10:00 AM 10:15 AM 10:30 AM 10:45 AM …" at bounding box center [1189, 357] width 183 height 24
select select "630"
click at [1098, 345] on select "Select 09:00 AM 09:15 AM 09:30 AM 09:45 AM 10:00 AM 10:15 AM 10:30 AM 10:45 AM …" at bounding box center [1189, 357] width 183 height 24
click at [606, 458] on span "Full body 60 mins(Aromatherapy/Swedish/Deep Tissue) (₹700.00)" at bounding box center [654, 455] width 318 height 19
checkbox input "false"
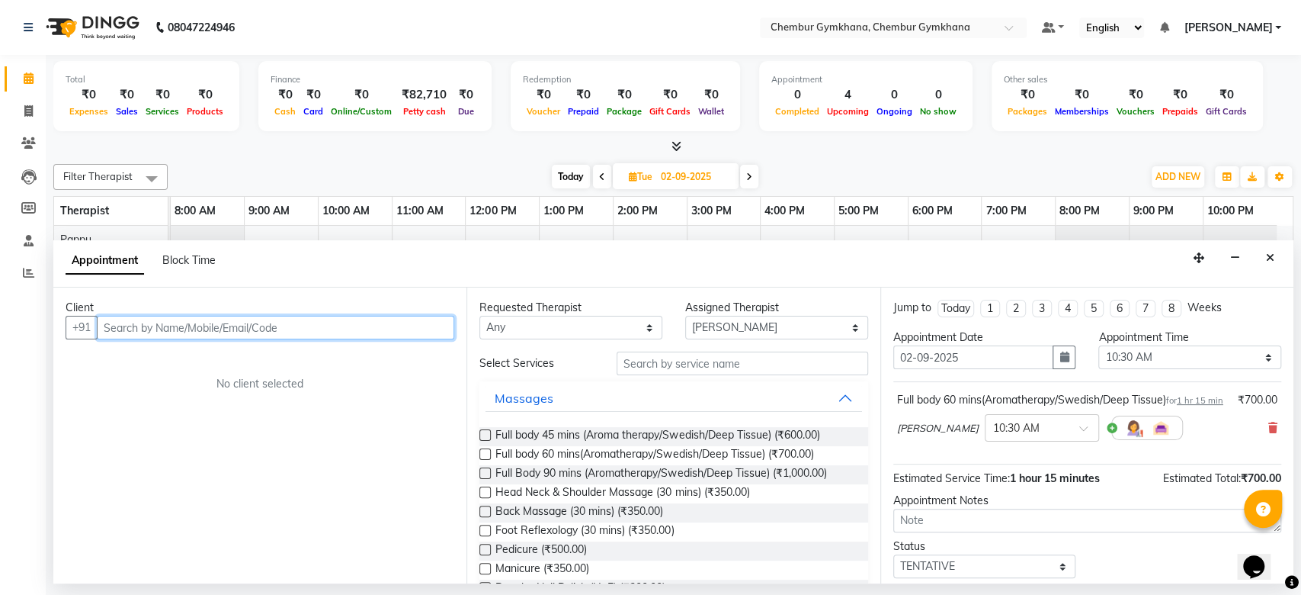
click at [316, 319] on input "text" at bounding box center [276, 328] width 358 height 24
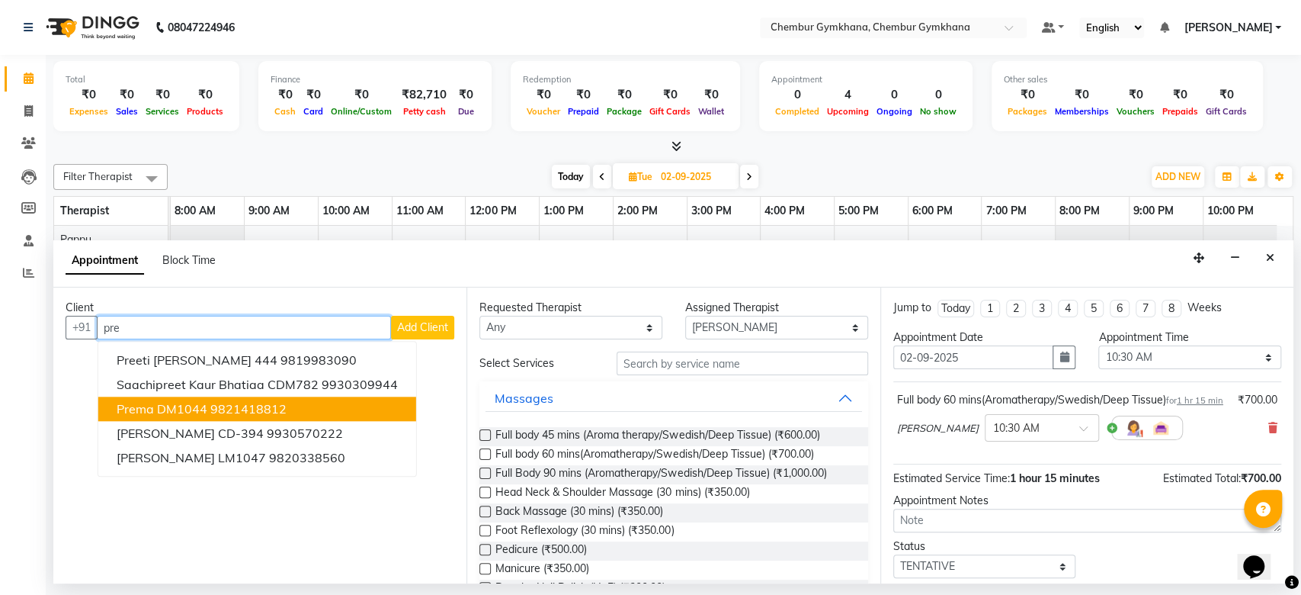
click at [281, 402] on ngb-highlight "9821418812" at bounding box center [248, 409] width 76 height 15
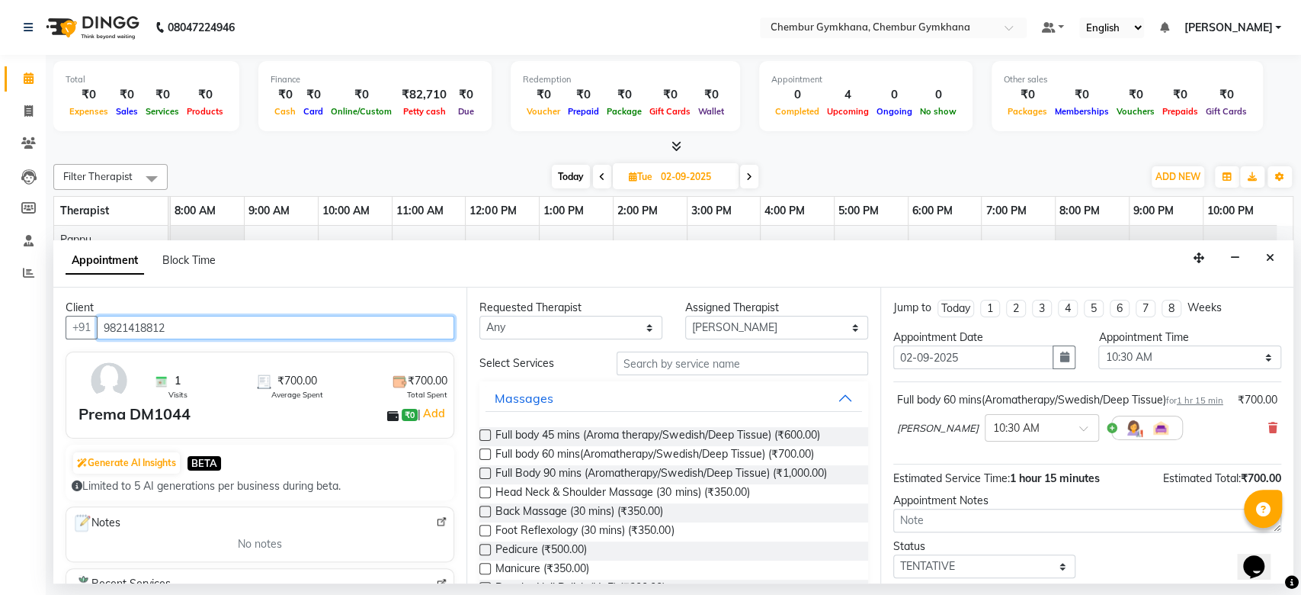
scroll to position [106, 0]
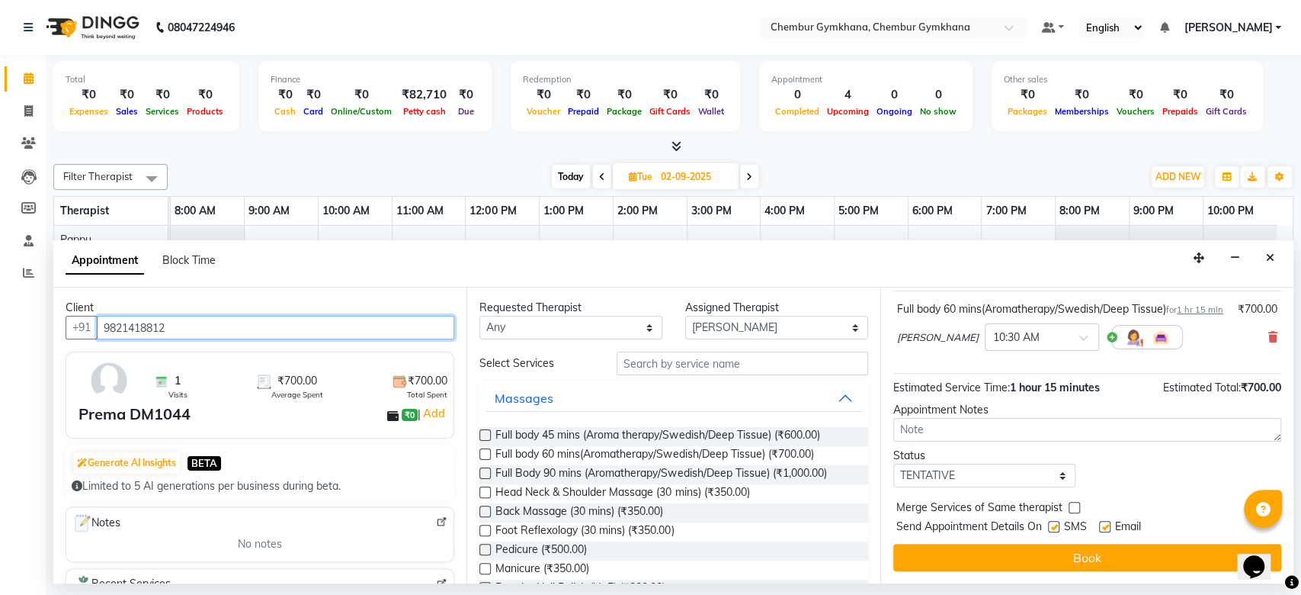
type input "9821418812"
click at [1009, 481] on select "Select TENTATIVE CONFIRM UPCOMING" at bounding box center [984, 475] width 183 height 24
click at [1111, 454] on div "Status Select TENTATIVE CONFIRM UPCOMING" at bounding box center [1087, 467] width 411 height 40
click at [998, 465] on select "Select TENTATIVE CONFIRM UPCOMING" at bounding box center [984, 475] width 183 height 24
select select "upcoming"
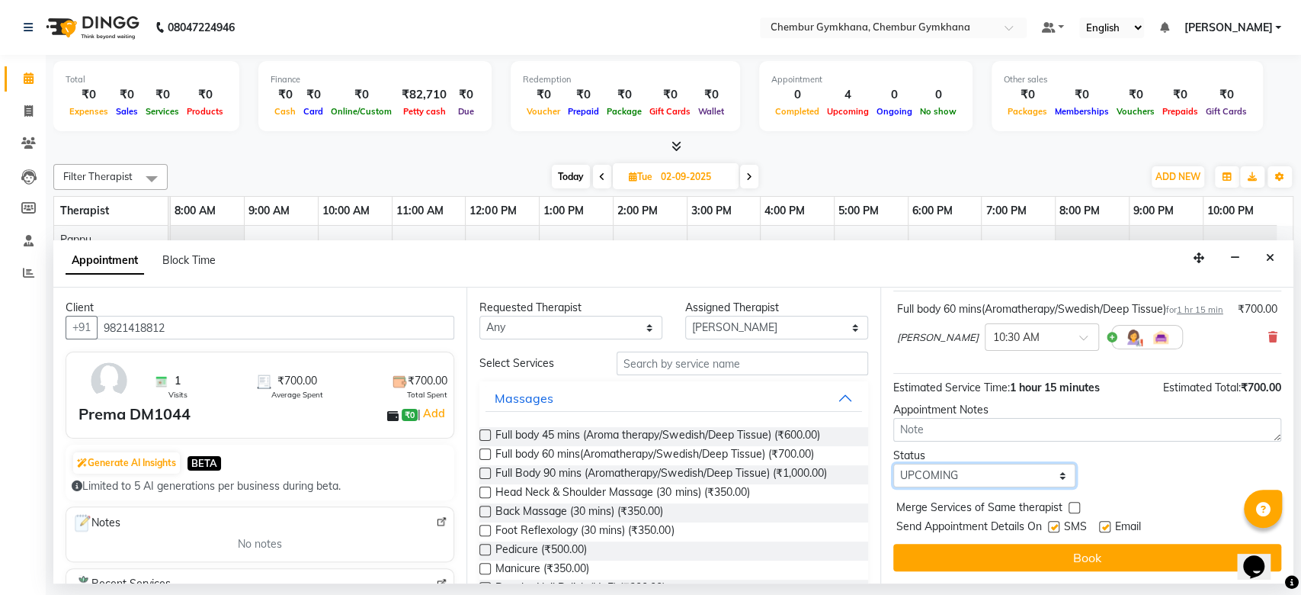
click at [893, 463] on select "Select TENTATIVE CONFIRM UPCOMING" at bounding box center [984, 475] width 183 height 24
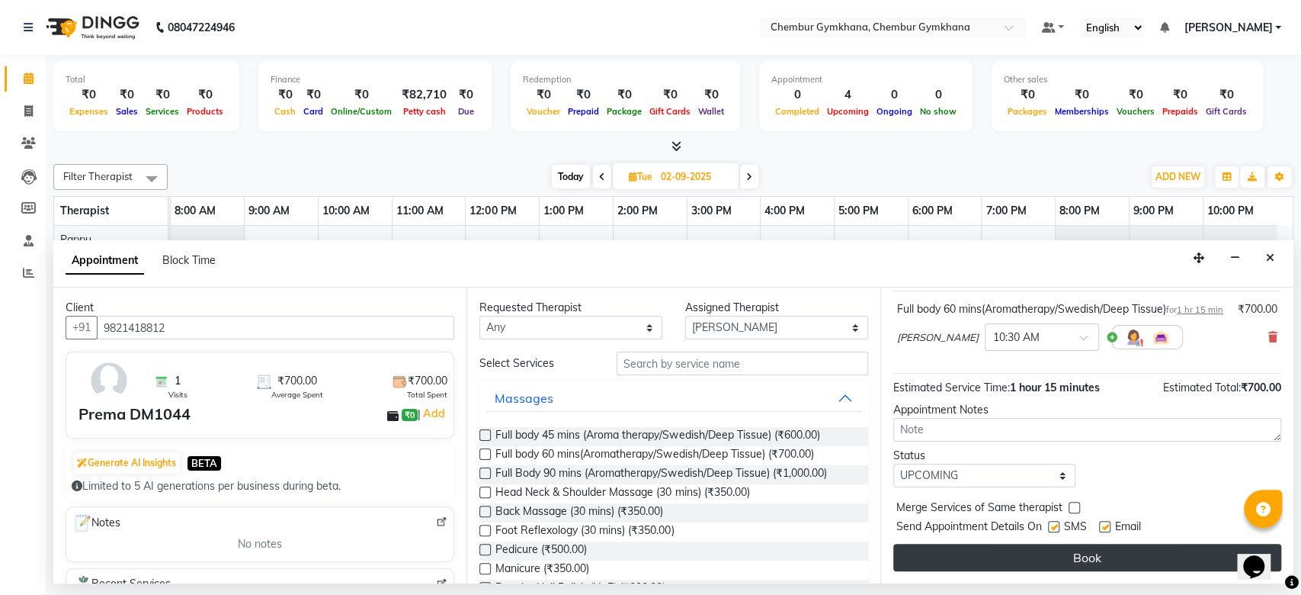
click at [1046, 551] on button "Book" at bounding box center [1087, 557] width 388 height 27
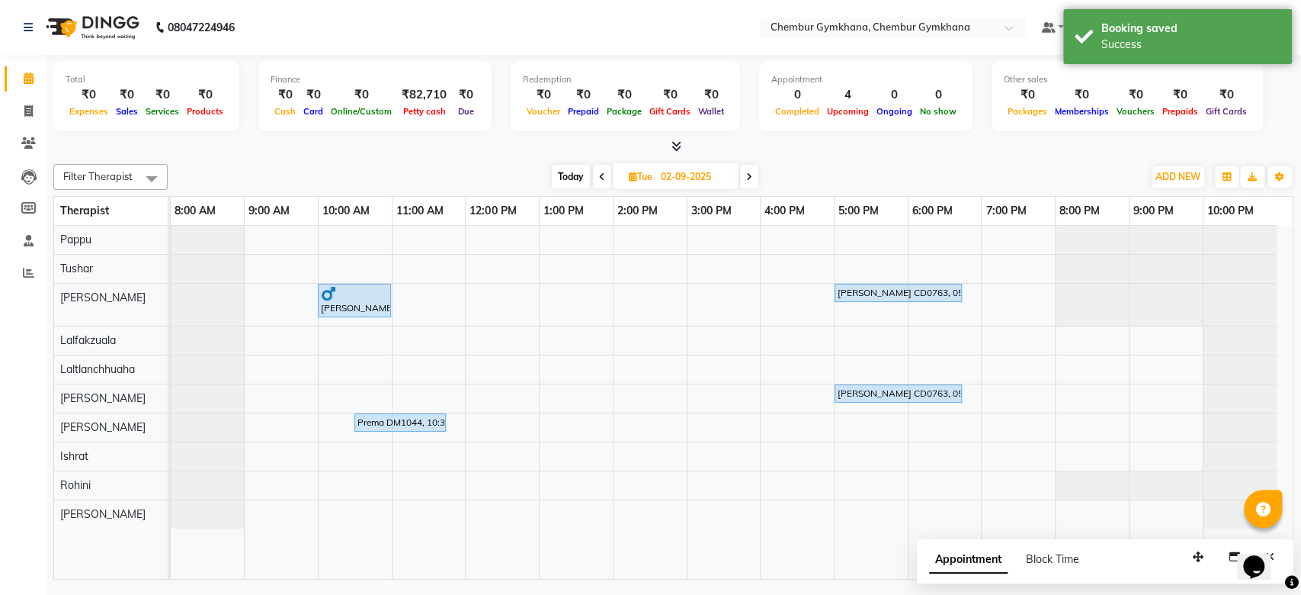
click at [487, 148] on div at bounding box center [673, 147] width 1240 height 16
click at [576, 175] on span "Today" at bounding box center [571, 177] width 38 height 24
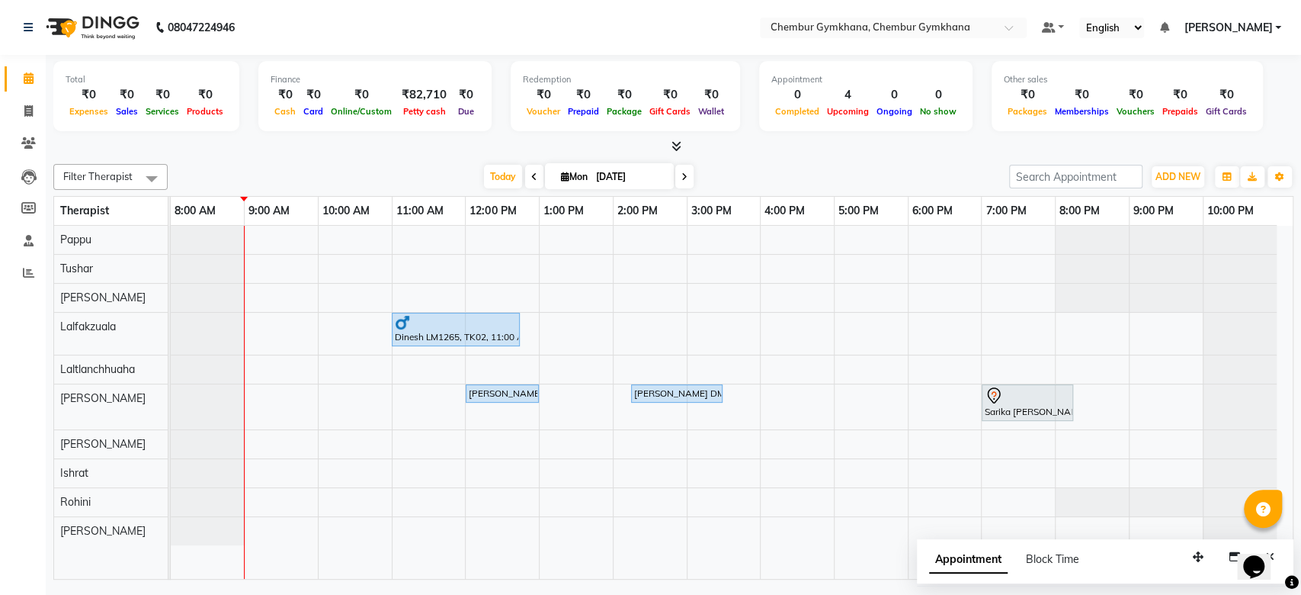
click at [675, 177] on span at bounding box center [684, 177] width 18 height 24
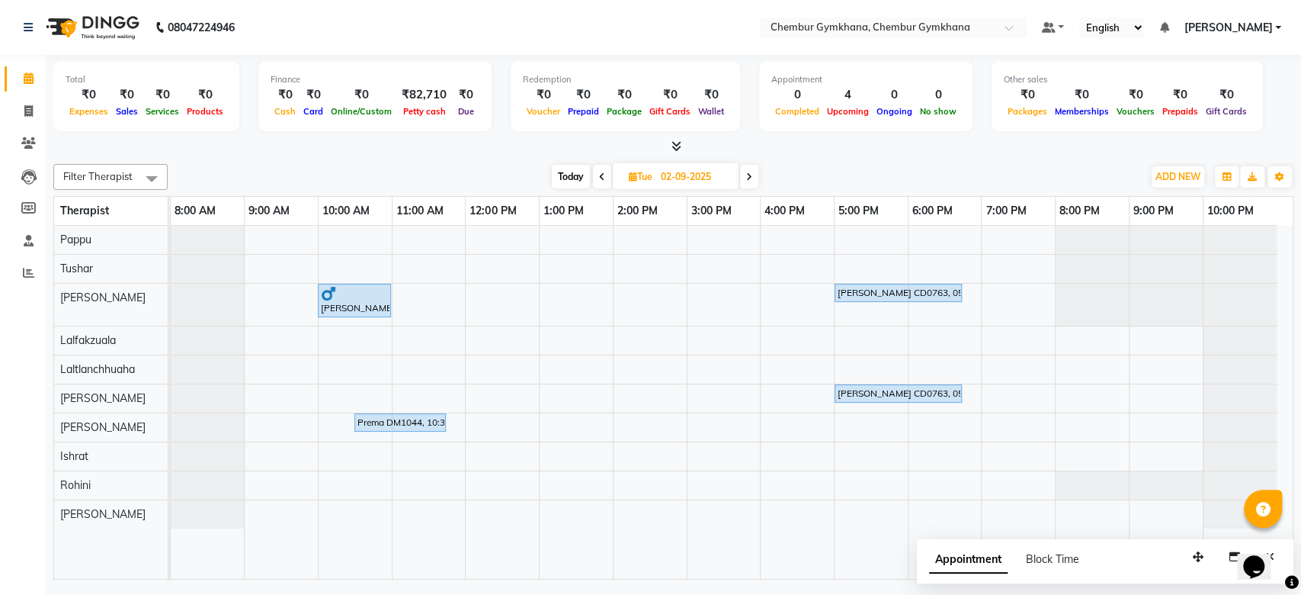
click at [787, 156] on div "Total ₹0 Expenses ₹0 Sales ₹0 Services ₹0 Products Finance ₹0 Cash ₹0 Card ₹0 O…" at bounding box center [674, 319] width 1256 height 528
click at [813, 173] on div "Today Tue 02-09-2025" at bounding box center [655, 176] width 960 height 23
click at [582, 162] on div "Filter Therapist Select All Pappu Tushar Rathna Lalfakzuala Laltlanchhuaha Jenn…" at bounding box center [673, 369] width 1240 height 422
click at [576, 175] on span "Today" at bounding box center [571, 177] width 38 height 24
type input "[DATE]"
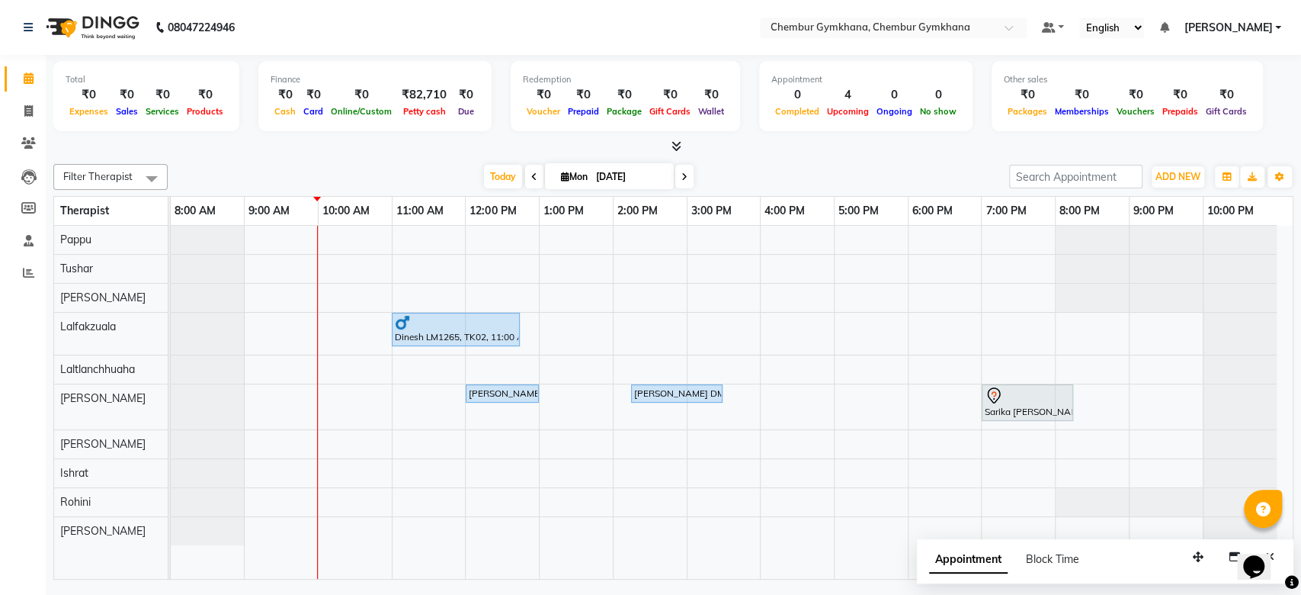
click at [767, 160] on div "Filter Therapist Select All Pappu Tushar Rathna Lalfakzuala Laltlanchhuaha Jenn…" at bounding box center [673, 369] width 1240 height 422
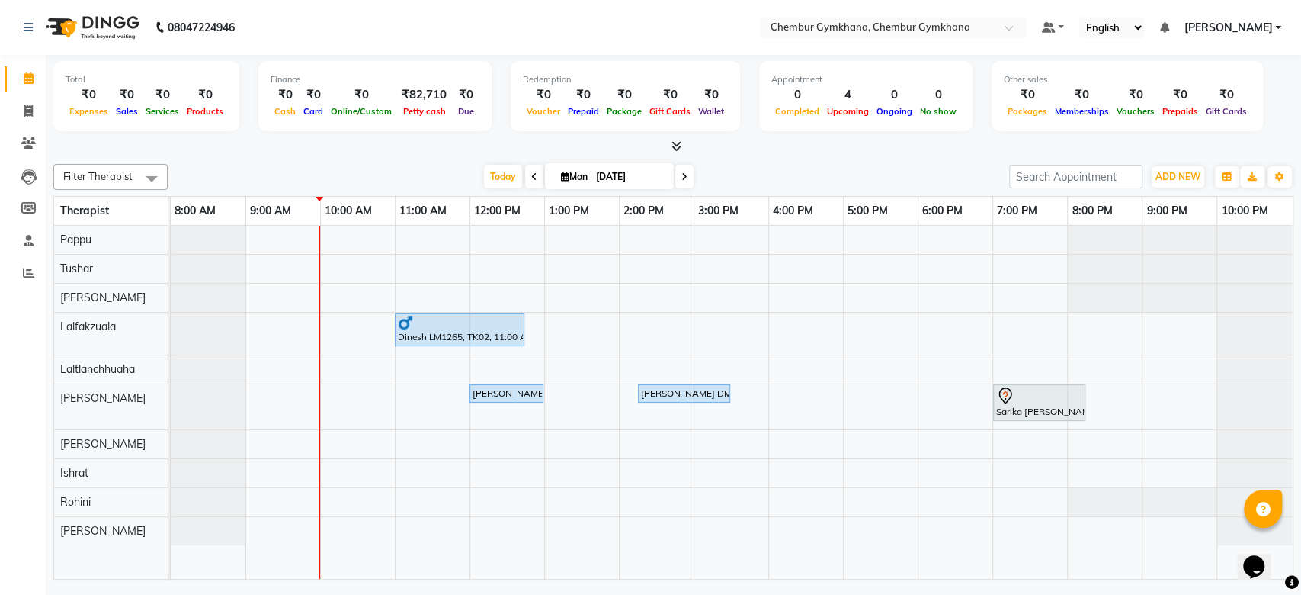
click at [792, 166] on div "[DATE] [DATE]" at bounding box center [588, 176] width 826 height 23
click at [686, 175] on span at bounding box center [684, 177] width 18 height 24
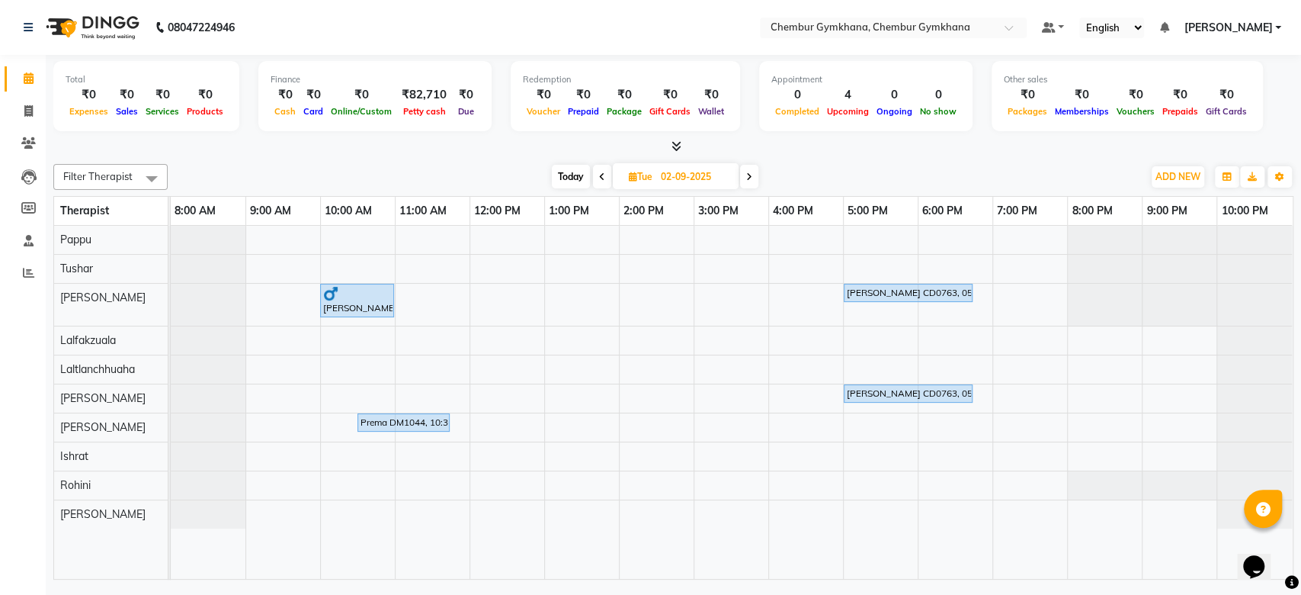
click at [574, 178] on span "Today" at bounding box center [571, 177] width 38 height 24
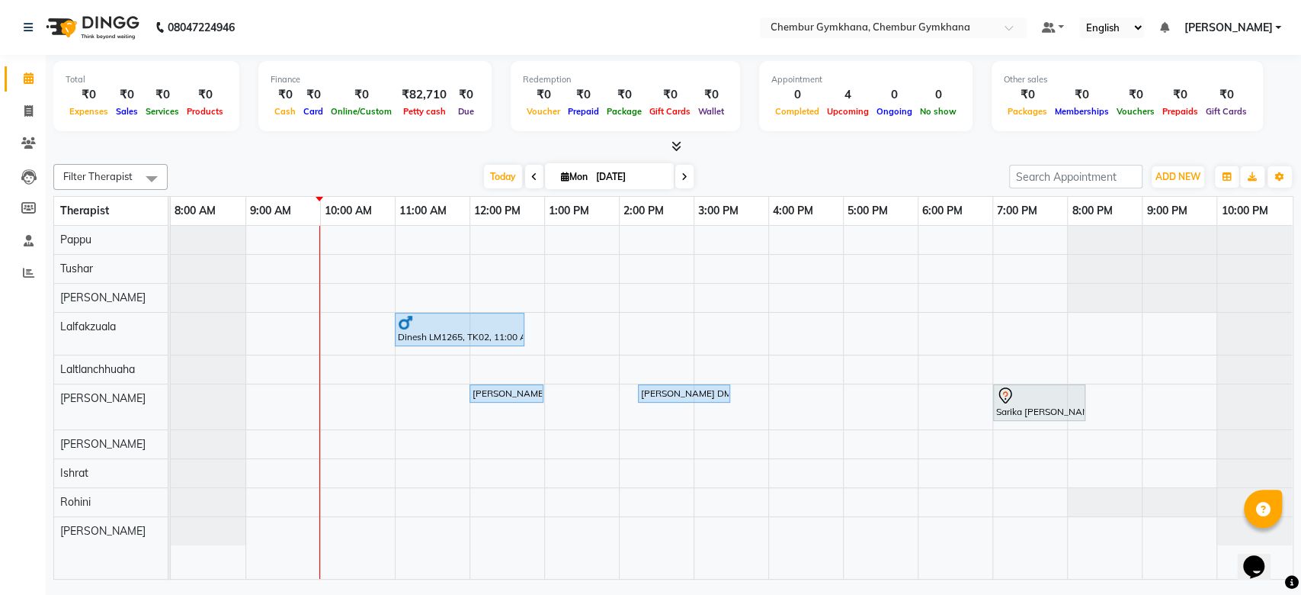
click at [681, 181] on span at bounding box center [684, 177] width 18 height 24
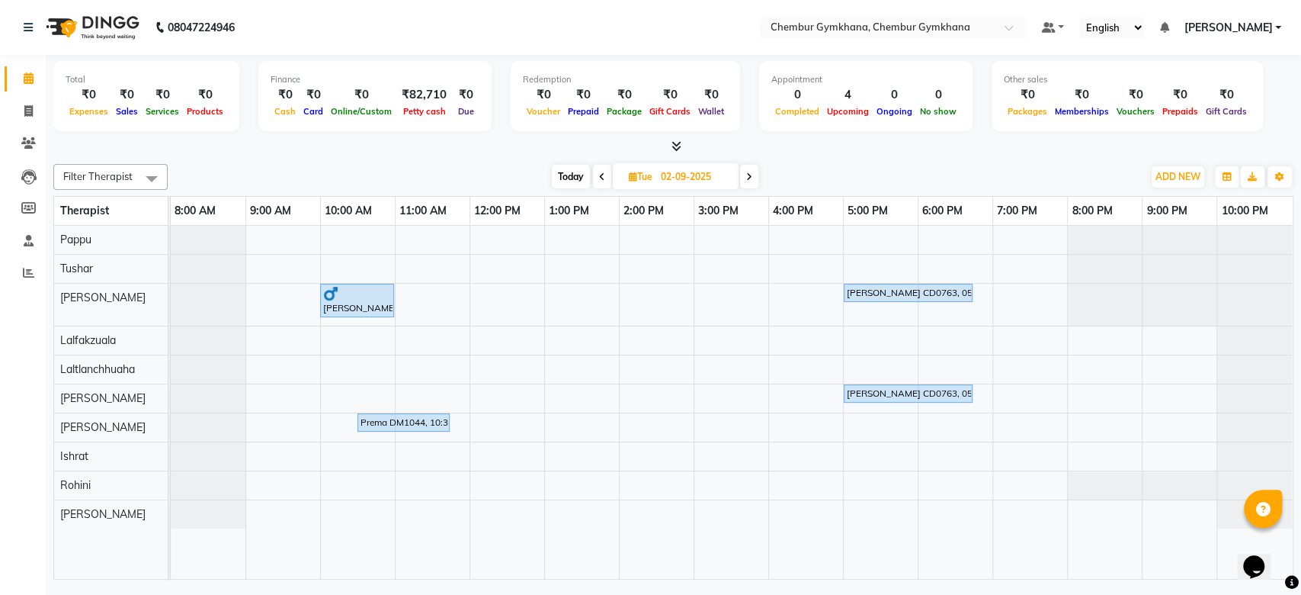
click at [563, 181] on span "Today" at bounding box center [571, 177] width 38 height 24
type input "[DATE]"
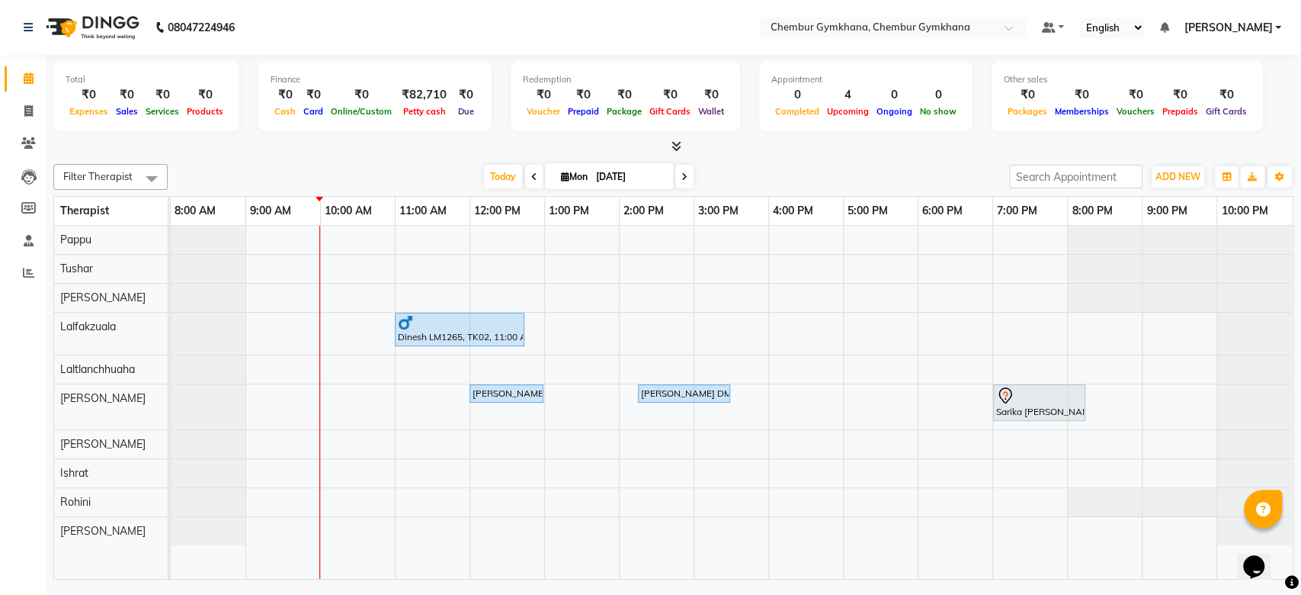
drag, startPoint x: 744, startPoint y: 185, endPoint x: 678, endPoint y: 161, distance: 69.9
click at [678, 161] on div "Filter Therapist Select All Pappu Tushar Rathna Lalfakzuala Laltlanchhuaha Jenn…" at bounding box center [673, 369] width 1240 height 422
click at [677, 140] on icon at bounding box center [677, 145] width 10 height 11
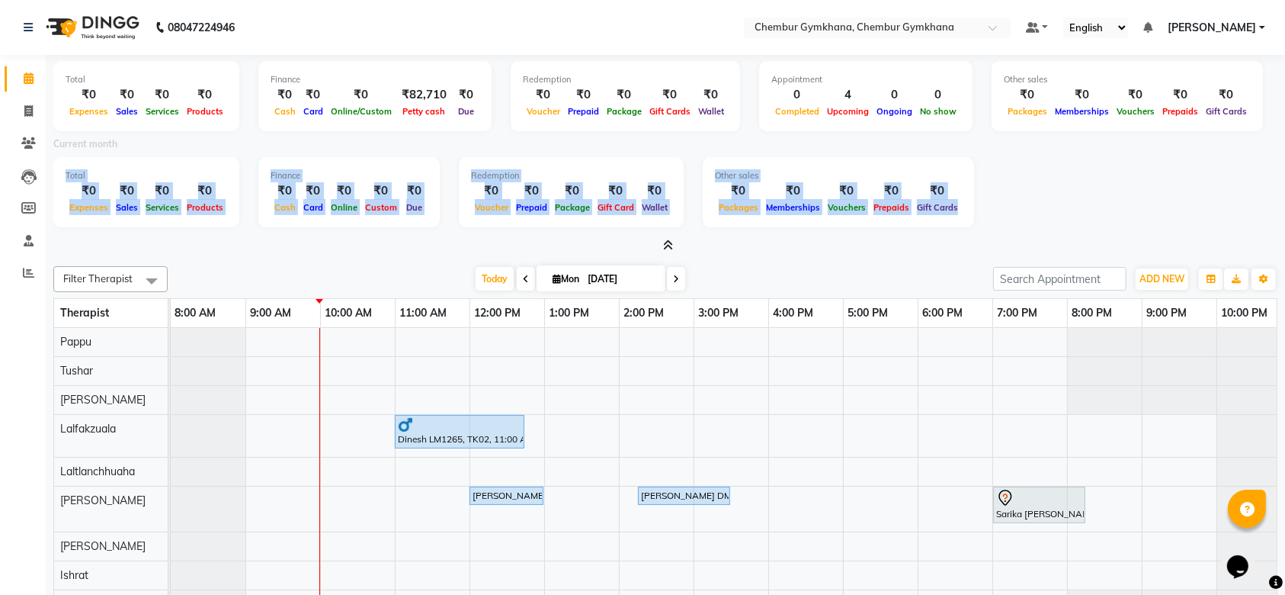
drag, startPoint x: 677, startPoint y: 141, endPoint x: 668, endPoint y: 242, distance: 101.0
click at [668, 242] on div "Total ₹0 Expenses ₹0 Sales ₹0 Services ₹0 Products Finance ₹0 Cash ₹0 Card ₹0 O…" at bounding box center [665, 154] width 1224 height 199
click at [668, 242] on icon at bounding box center [669, 244] width 10 height 11
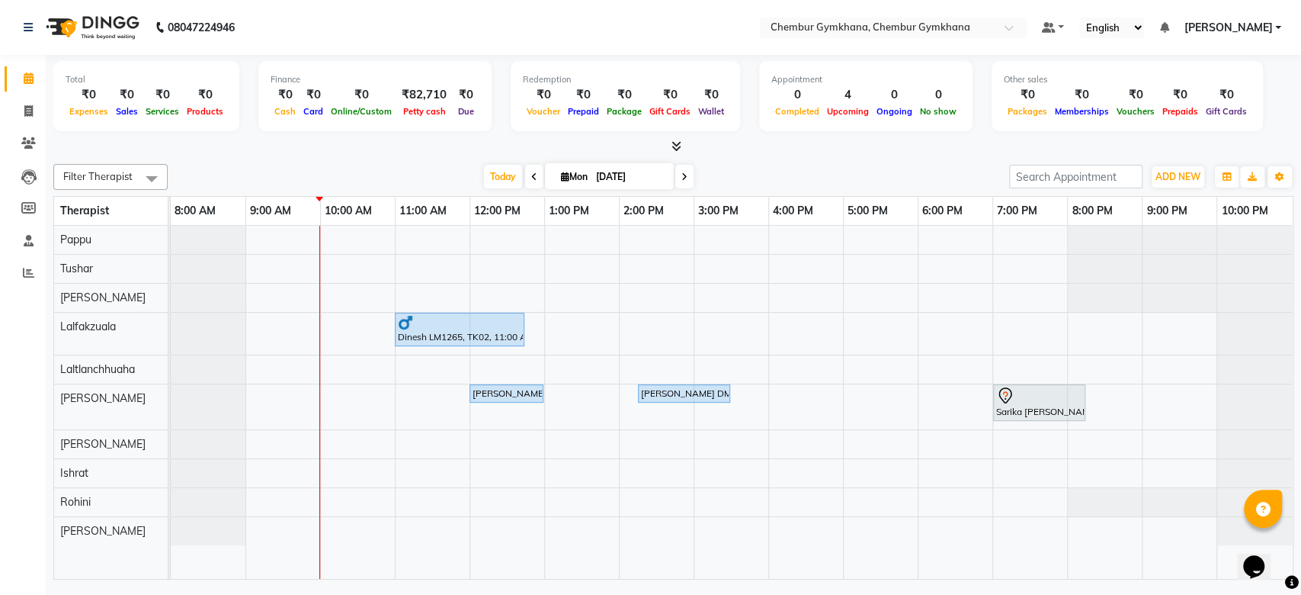
click at [142, 166] on span at bounding box center [151, 178] width 30 height 29
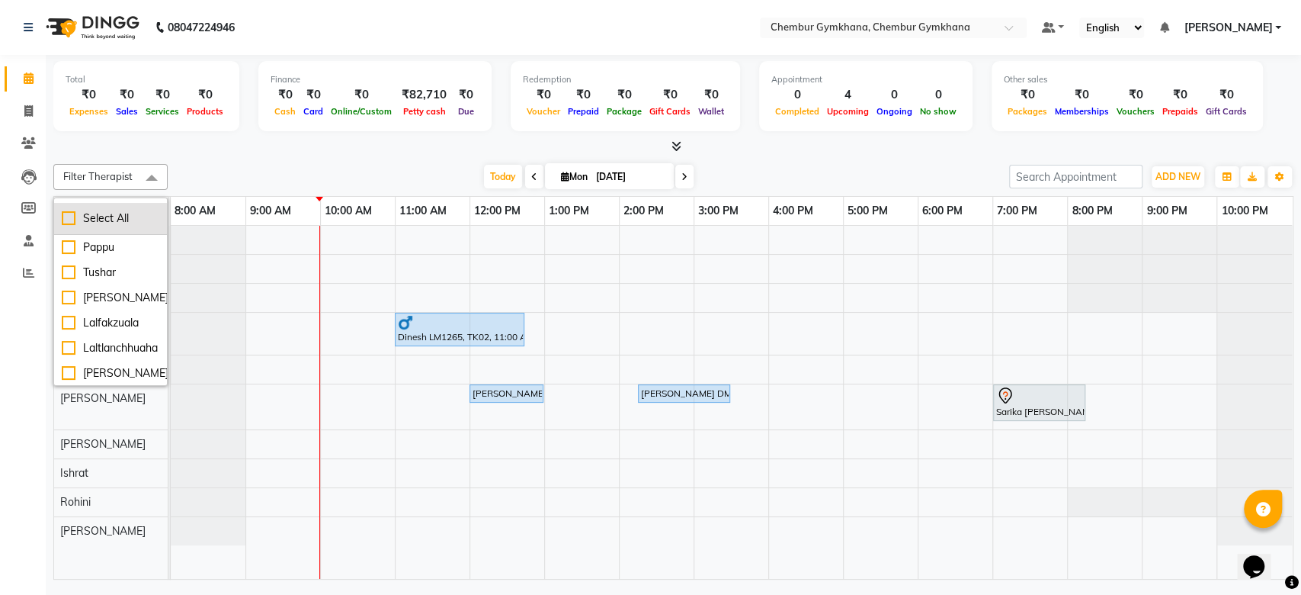
click at [132, 207] on li "Select All" at bounding box center [110, 219] width 113 height 32
checkbox input "true"
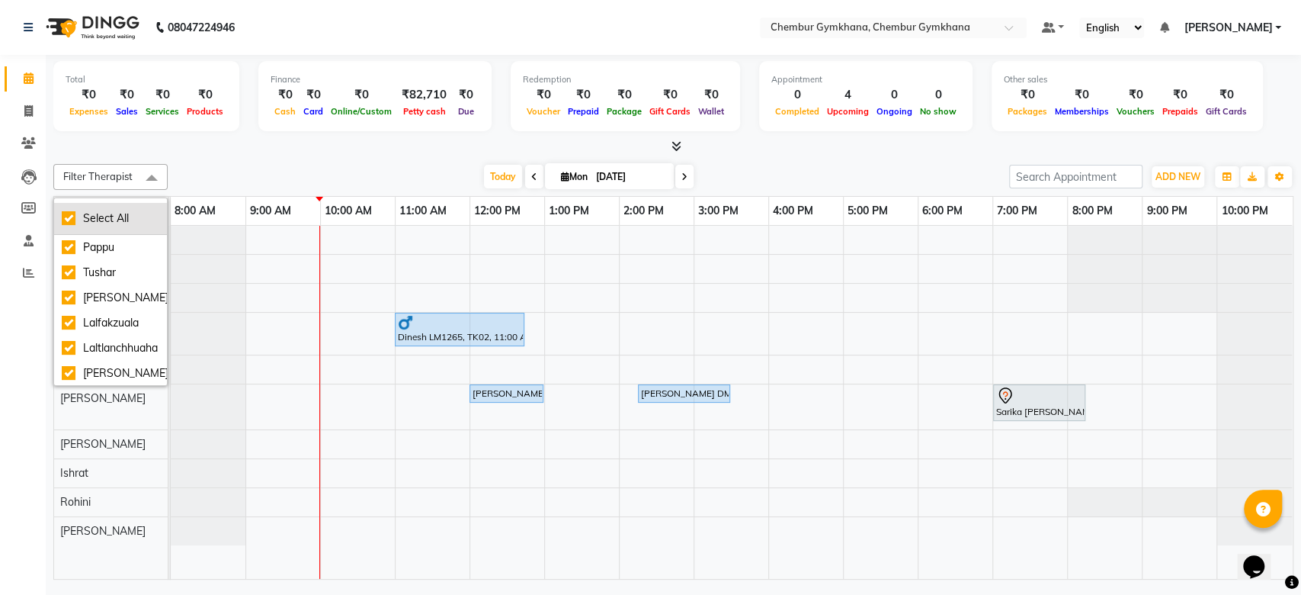
checkbox input "true"
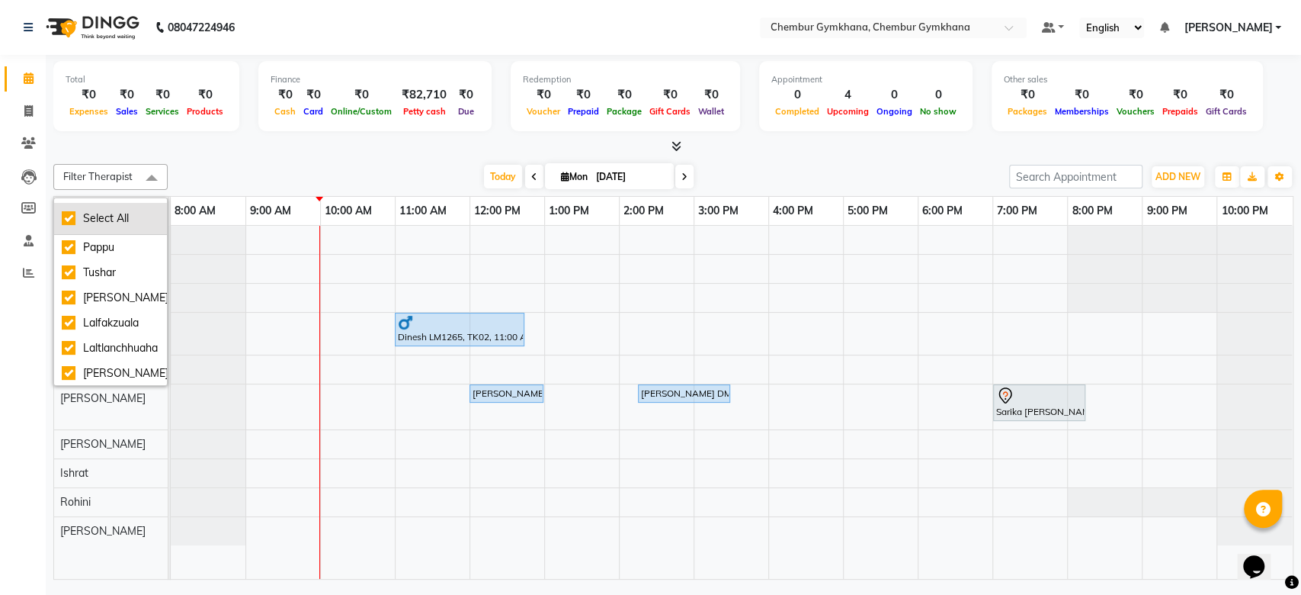
checkbox input "true"
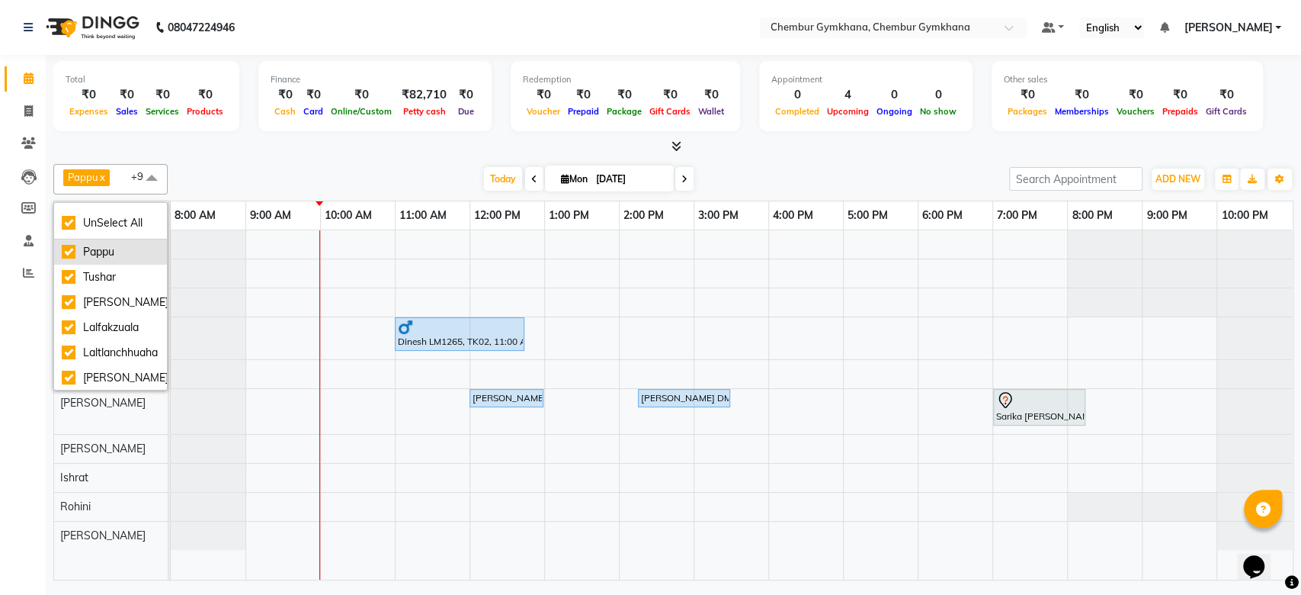
click at [114, 239] on li "Pappu" at bounding box center [110, 251] width 113 height 25
checkbox input "false"
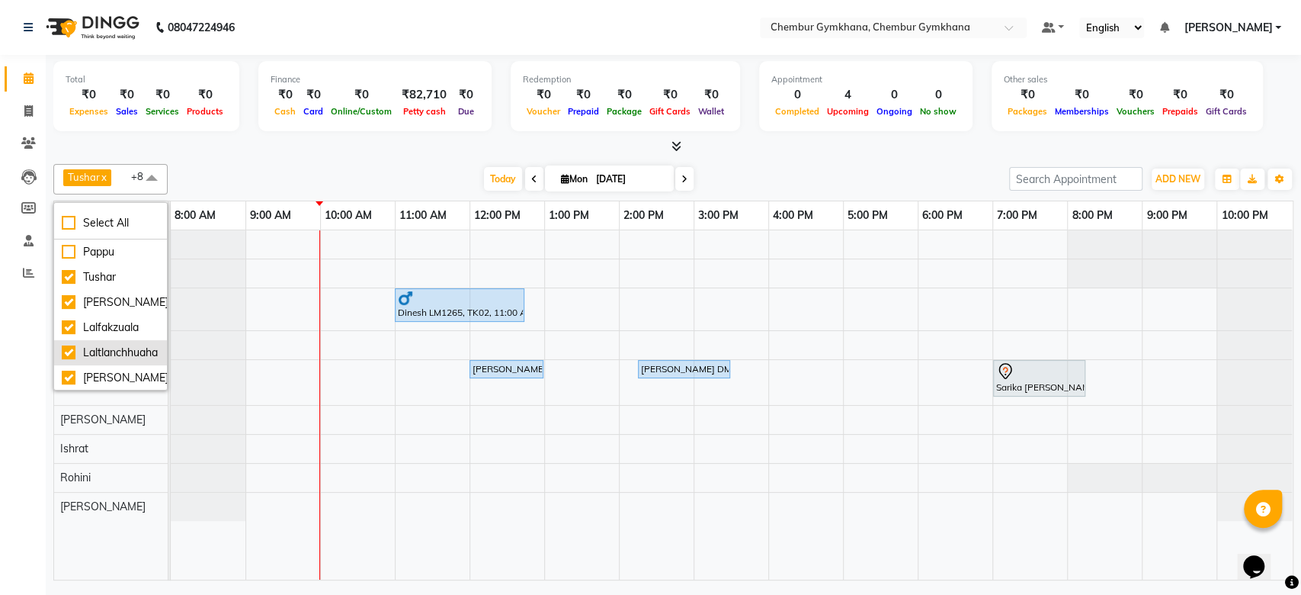
click at [120, 352] on div "Laltlanchhuaha" at bounding box center [111, 353] width 98 height 16
checkbox input "false"
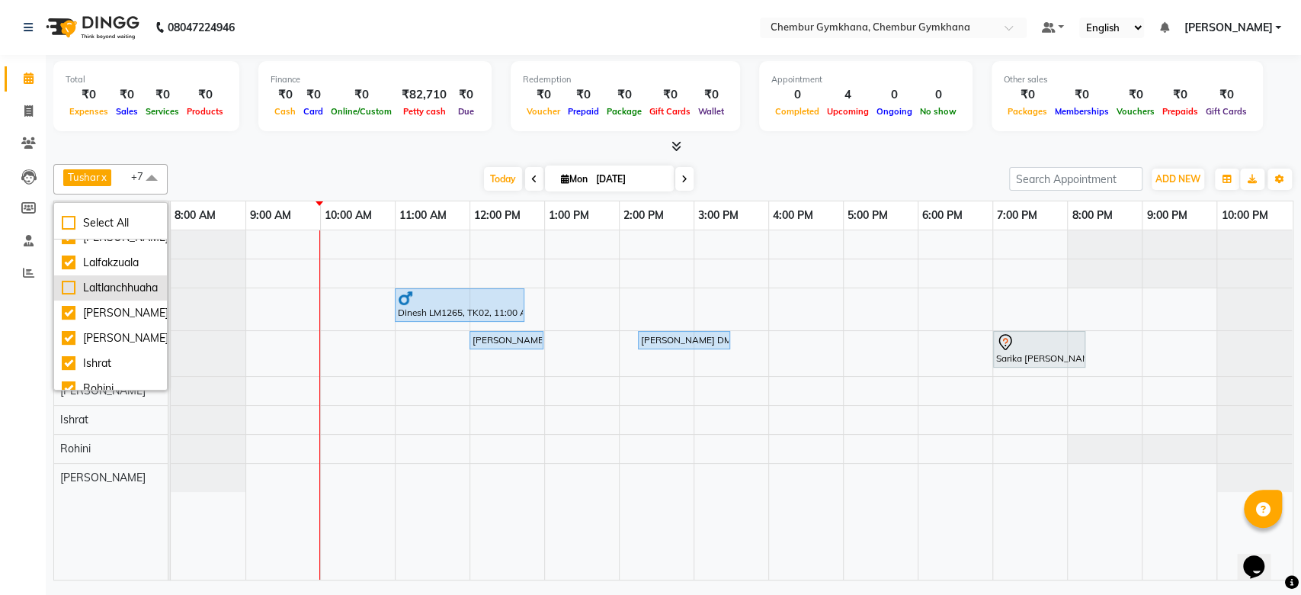
scroll to position [133, 0]
click at [119, 319] on div "Ishrat" at bounding box center [111, 327] width 98 height 16
checkbox input "false"
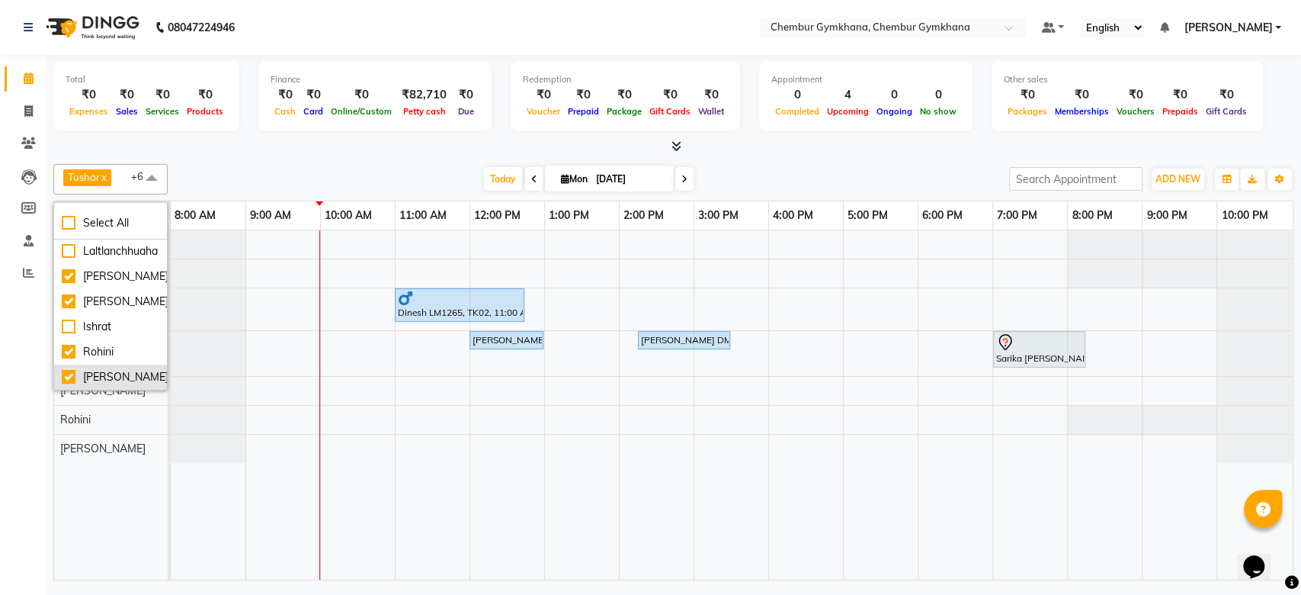
click at [107, 369] on div "[PERSON_NAME]" at bounding box center [111, 377] width 98 height 16
checkbox input "false"
click at [318, 173] on div "Today Mon 01-09-2025" at bounding box center [588, 179] width 826 height 23
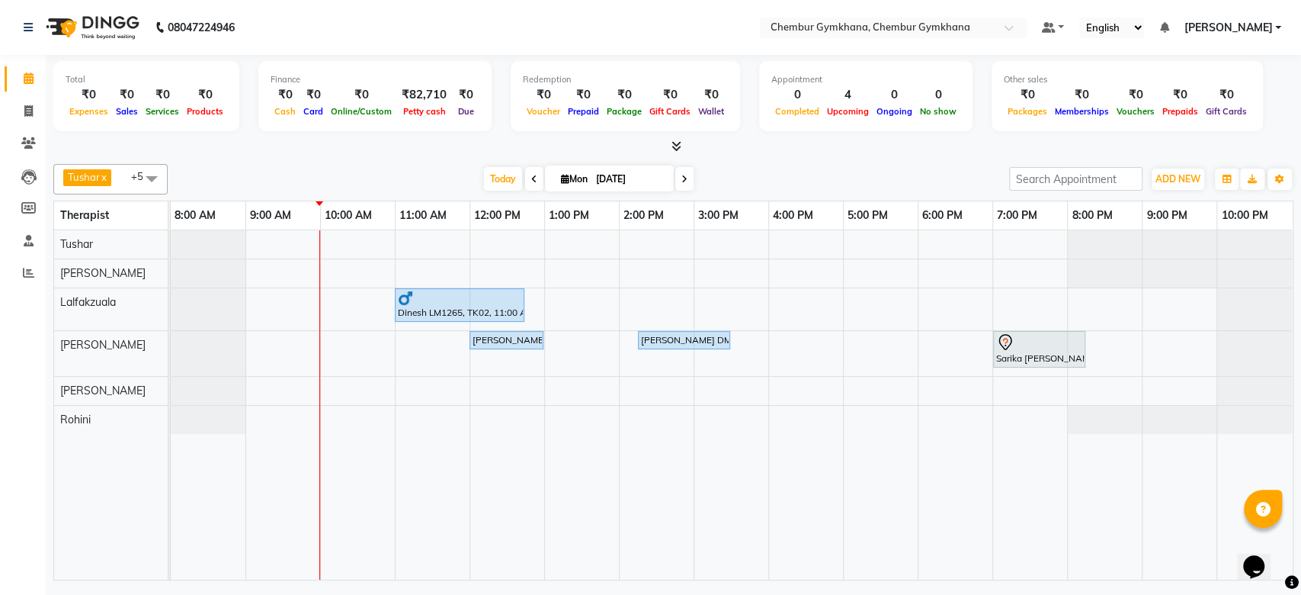
click at [503, 247] on div "Dinesh LM1265, TK02, 11:00 AM-12:45 PM, Full Body 90 mins (Aromatherapy/Swedish…" at bounding box center [732, 404] width 1122 height 349
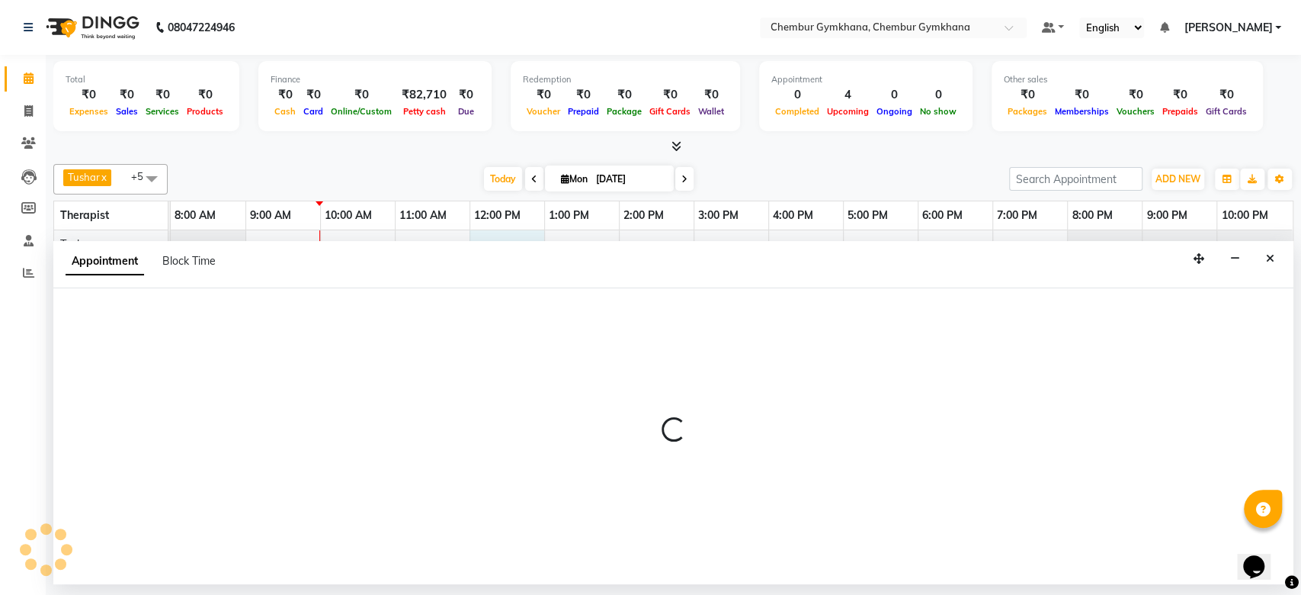
select select "88851"
select select "720"
select select "tentative"
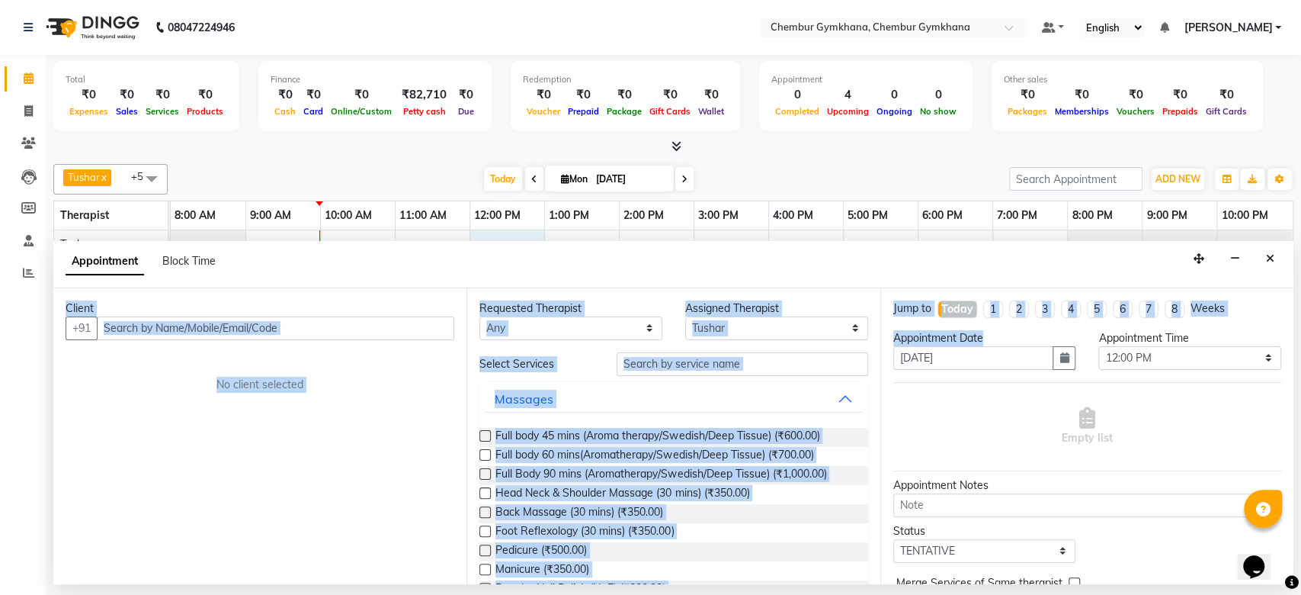
drag, startPoint x: 503, startPoint y: 247, endPoint x: 921, endPoint y: 348, distance: 429.9
click at [921, 348] on app-booking "Appointment Block Time Client +91 No client selected Requested Therapist Any Is…" at bounding box center [673, 412] width 1240 height 343
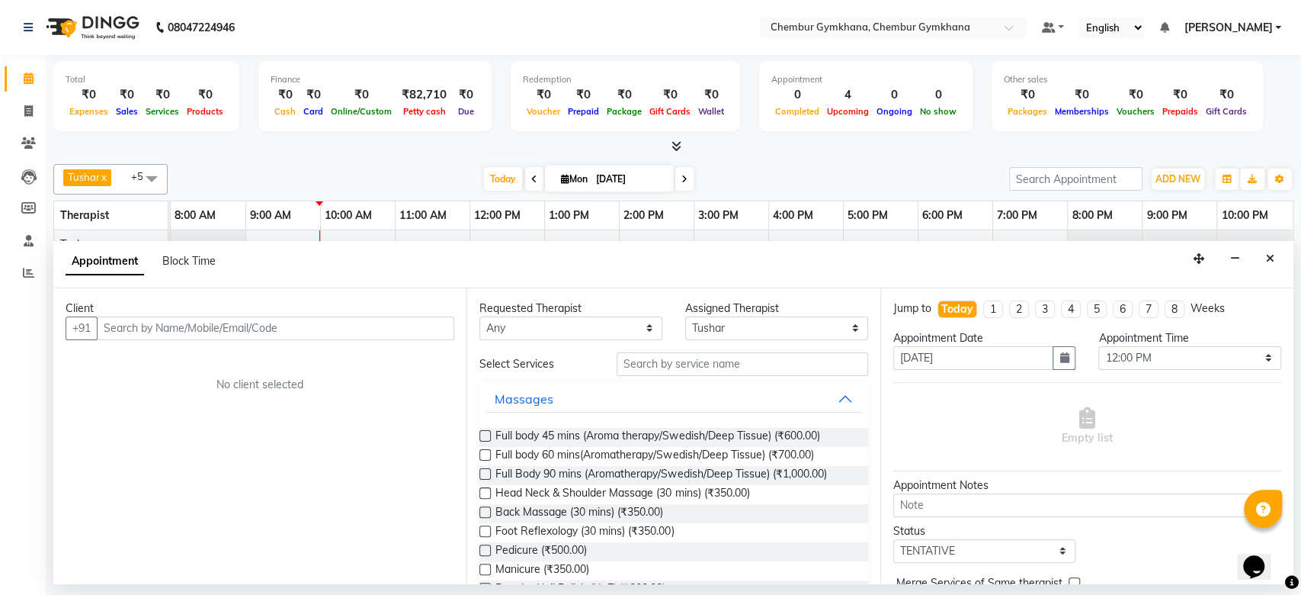
click at [1062, 409] on span "Empty list" at bounding box center [1087, 426] width 51 height 39
click at [1183, 358] on select "Select 09:00 AM 09:15 AM 09:30 AM 09:45 AM 10:00 AM 10:15 AM 10:30 AM 10:45 AM …" at bounding box center [1189, 358] width 183 height 24
select select "735"
click at [1098, 346] on select "Select 09:00 AM 09:15 AM 09:30 AM 09:45 AM 10:00 AM 10:15 AM 10:30 AM 10:45 AM …" at bounding box center [1189, 358] width 183 height 24
click at [630, 451] on span "Full body 60 mins(Aromatherapy/Swedish/Deep Tissue) (₹700.00)" at bounding box center [654, 456] width 318 height 19
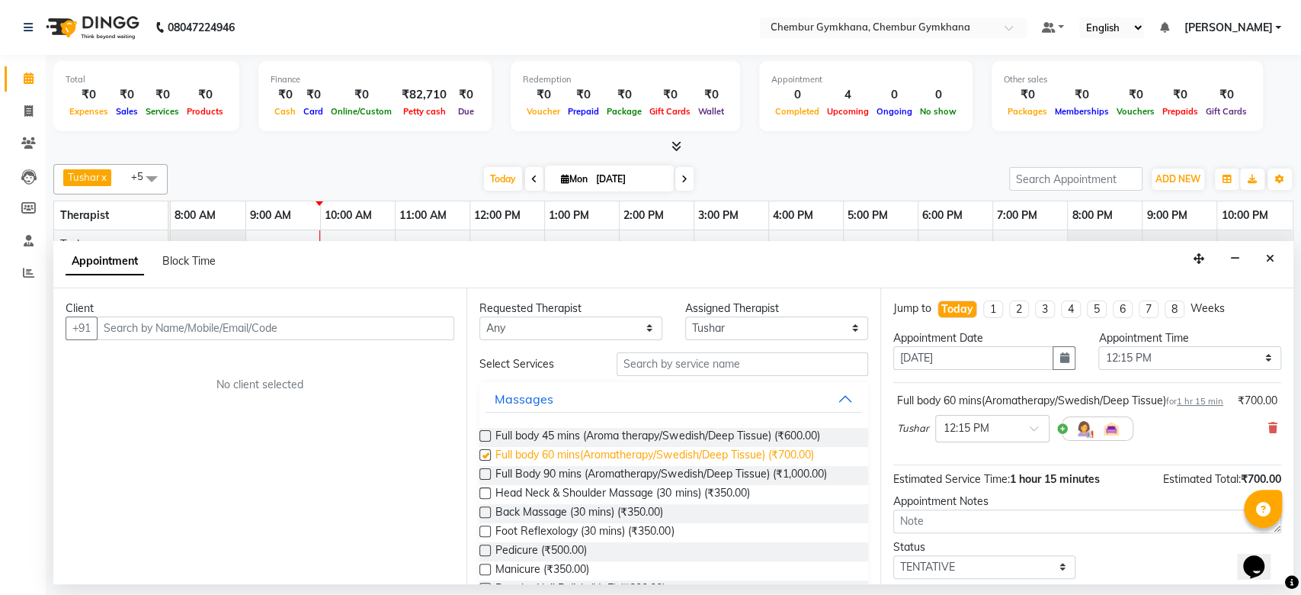
checkbox input "false"
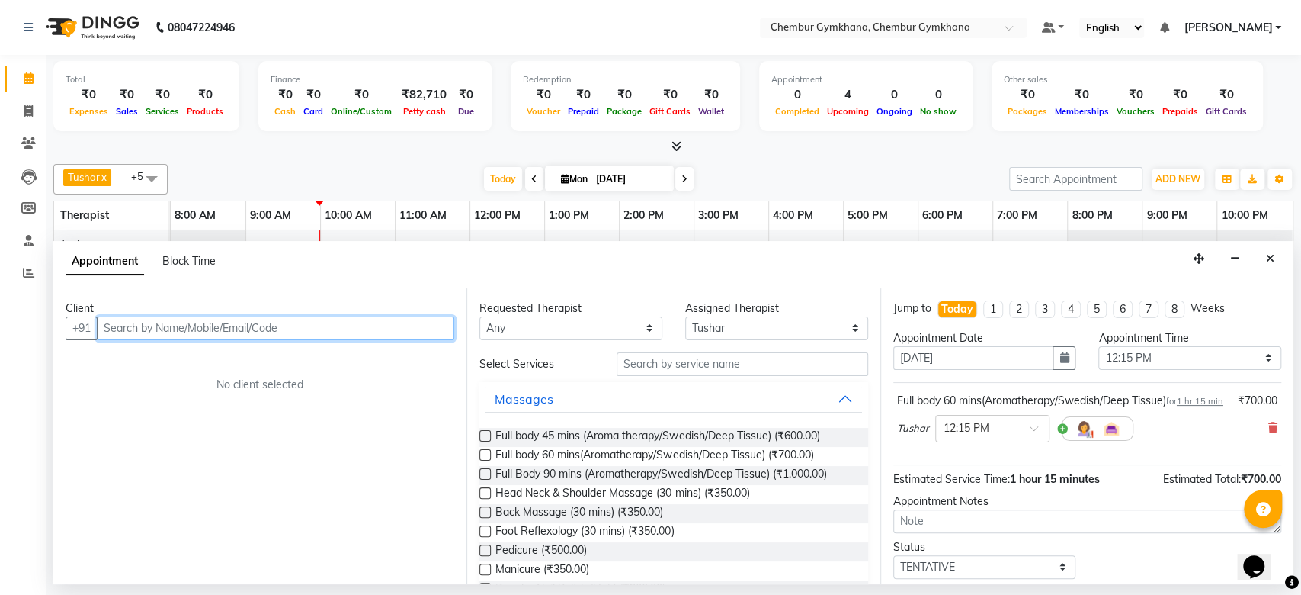
click at [293, 330] on input "text" at bounding box center [276, 328] width 358 height 24
type input "8652032707"
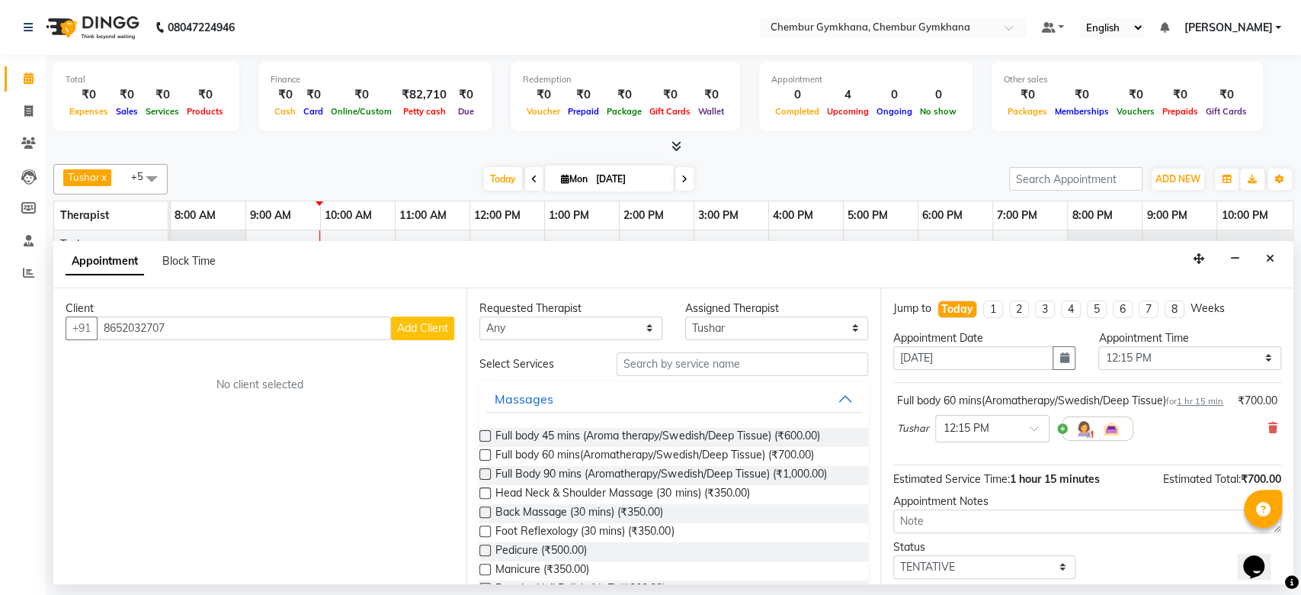
click at [413, 327] on span "Add Client" at bounding box center [422, 328] width 51 height 14
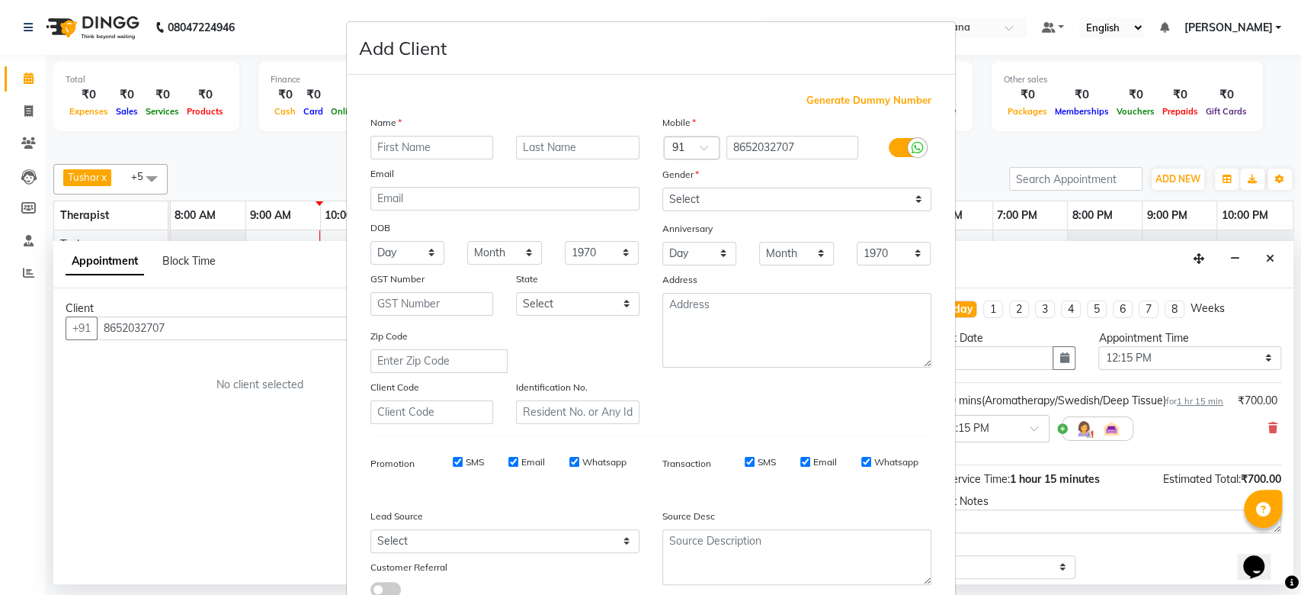
click at [435, 149] on input "text" at bounding box center [431, 148] width 123 height 24
type input "Kailash"
click at [571, 151] on input "text" at bounding box center [577, 148] width 123 height 24
type input "Mangal DM1894"
click at [699, 194] on select "Select Male Female Other Prefer Not To Say" at bounding box center [796, 200] width 269 height 24
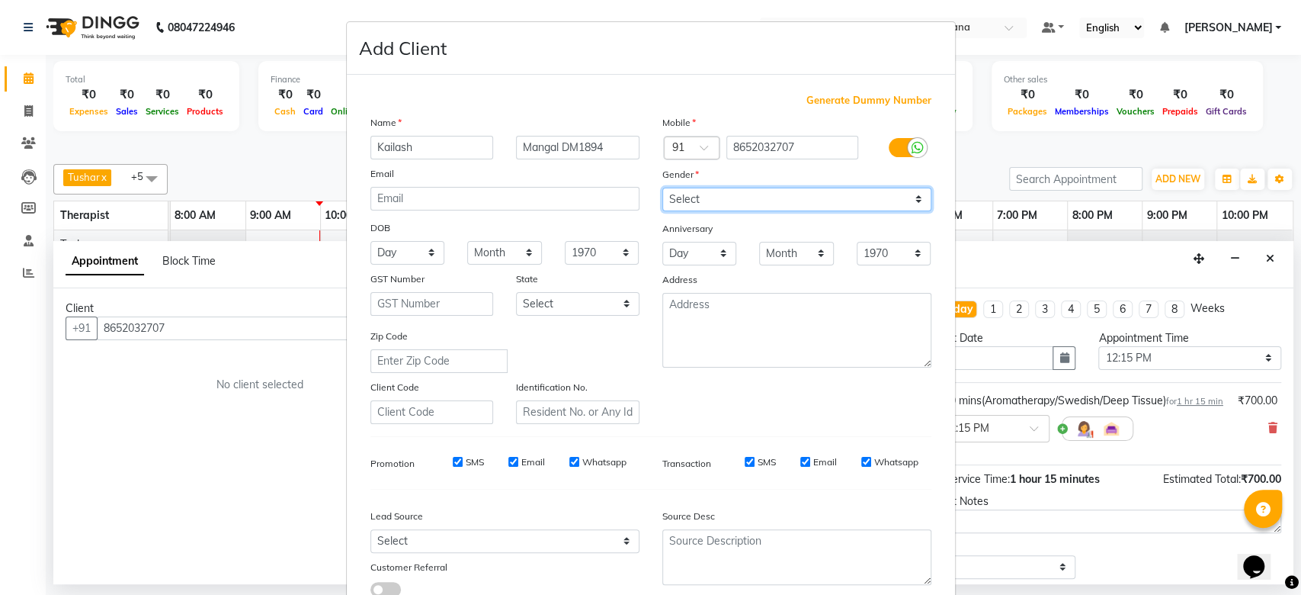
select select "male"
click at [662, 188] on select "Select Male Female Other Prefer Not To Say" at bounding box center [796, 200] width 269 height 24
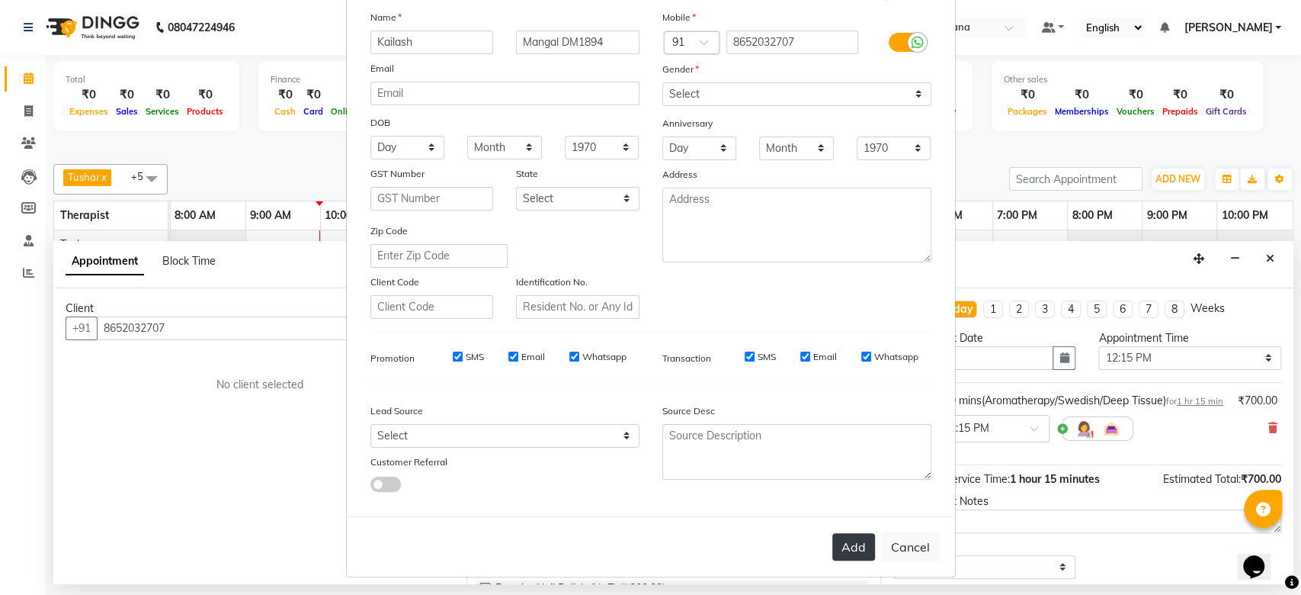
click at [838, 546] on button "Add" at bounding box center [853, 546] width 43 height 27
select select
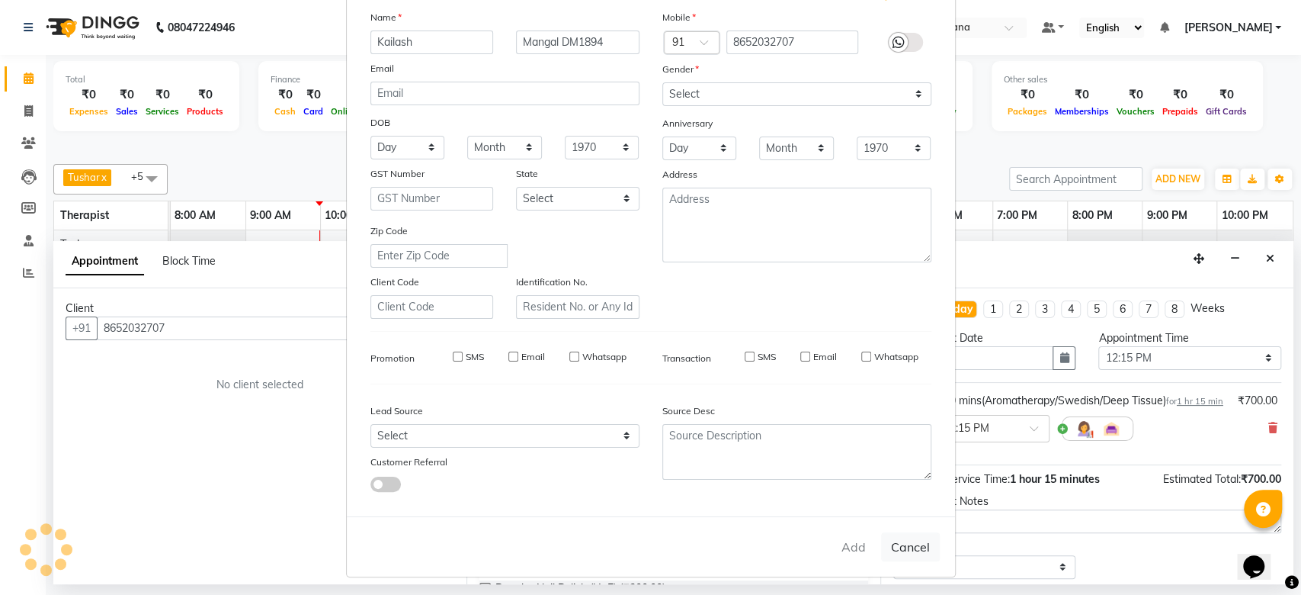
select select
checkbox input "false"
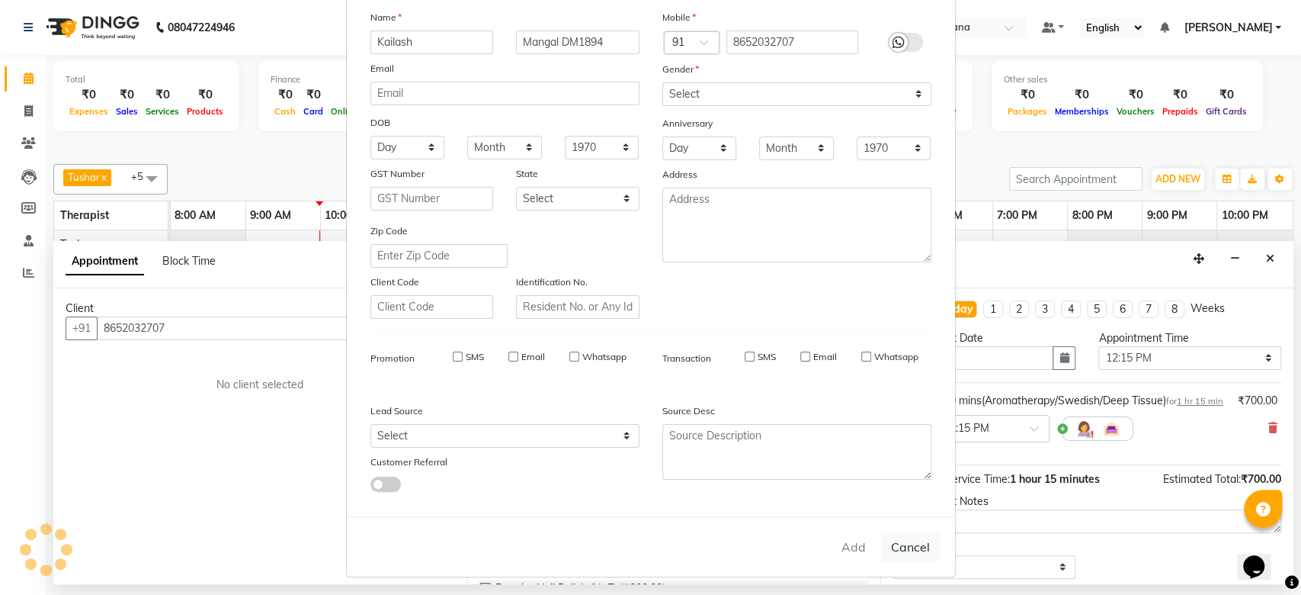
checkbox input "false"
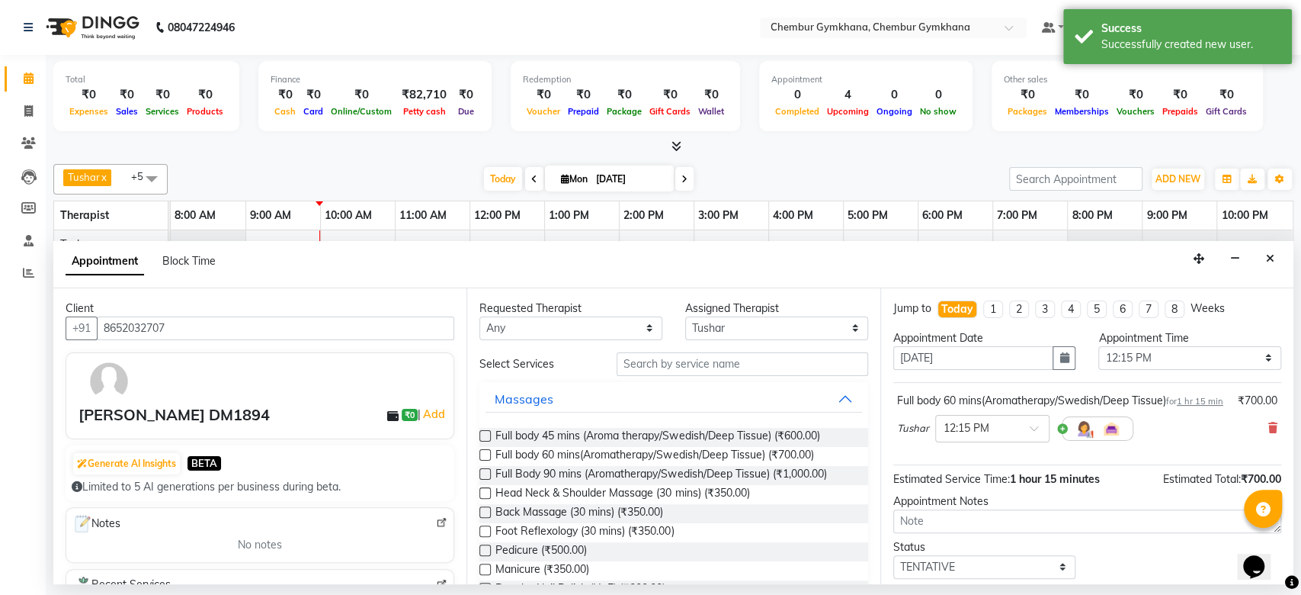
scroll to position [106, 0]
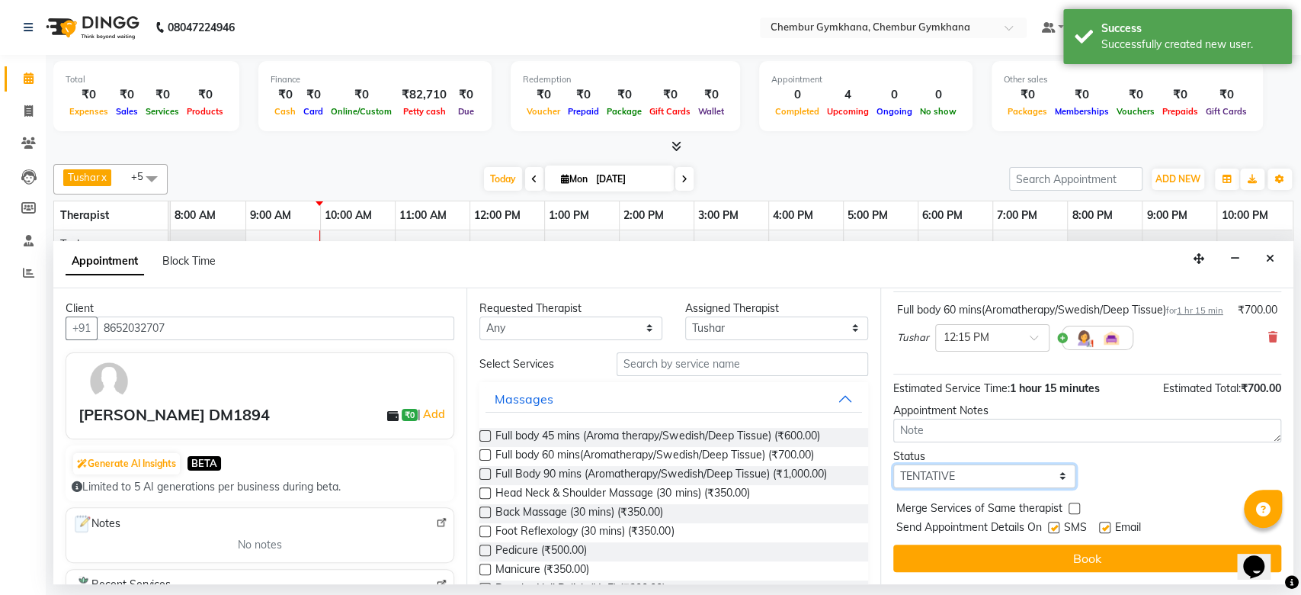
drag, startPoint x: 999, startPoint y: 478, endPoint x: 999, endPoint y: 439, distance: 38.9
click at [999, 439] on div "Jump to Today 1 2 3 4 5 6 7 8 Weeks Appointment Date 01-09-2025 Appointment Tim…" at bounding box center [1086, 436] width 413 height 296
select select "upcoming"
click at [893, 464] on select "Select TENTATIVE CONFIRM CHECK-IN UPCOMING" at bounding box center [984, 476] width 183 height 24
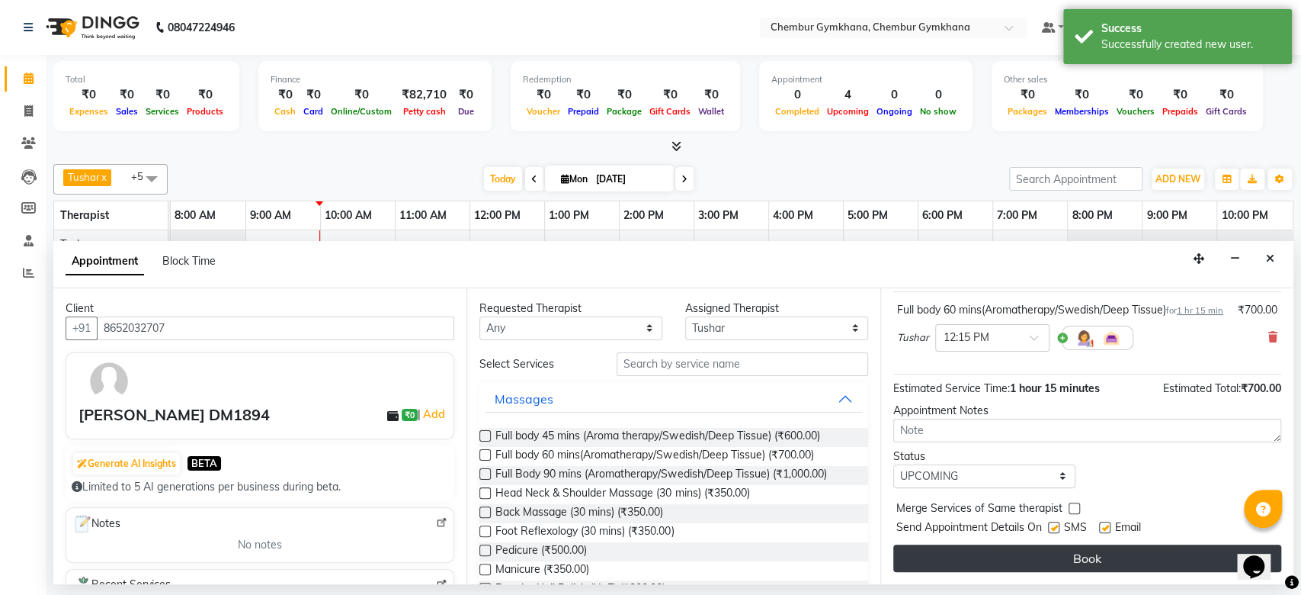
click at [1066, 557] on button "Book" at bounding box center [1087, 557] width 388 height 27
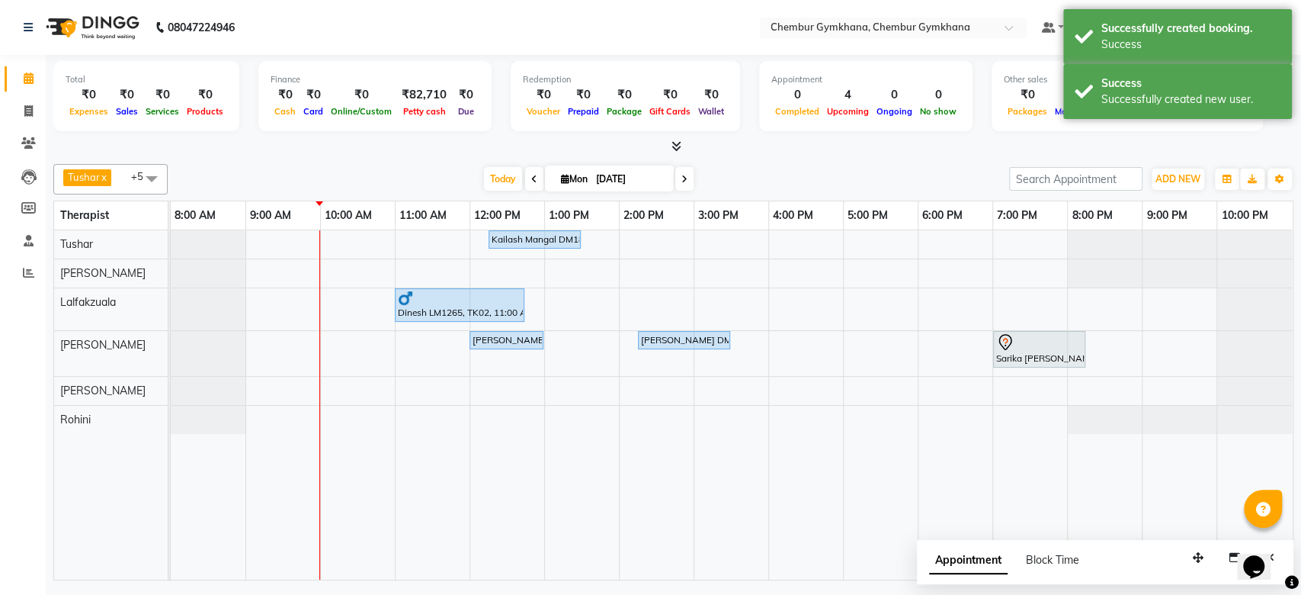
click at [768, 168] on div "[DATE] [DATE]" at bounding box center [588, 179] width 826 height 23
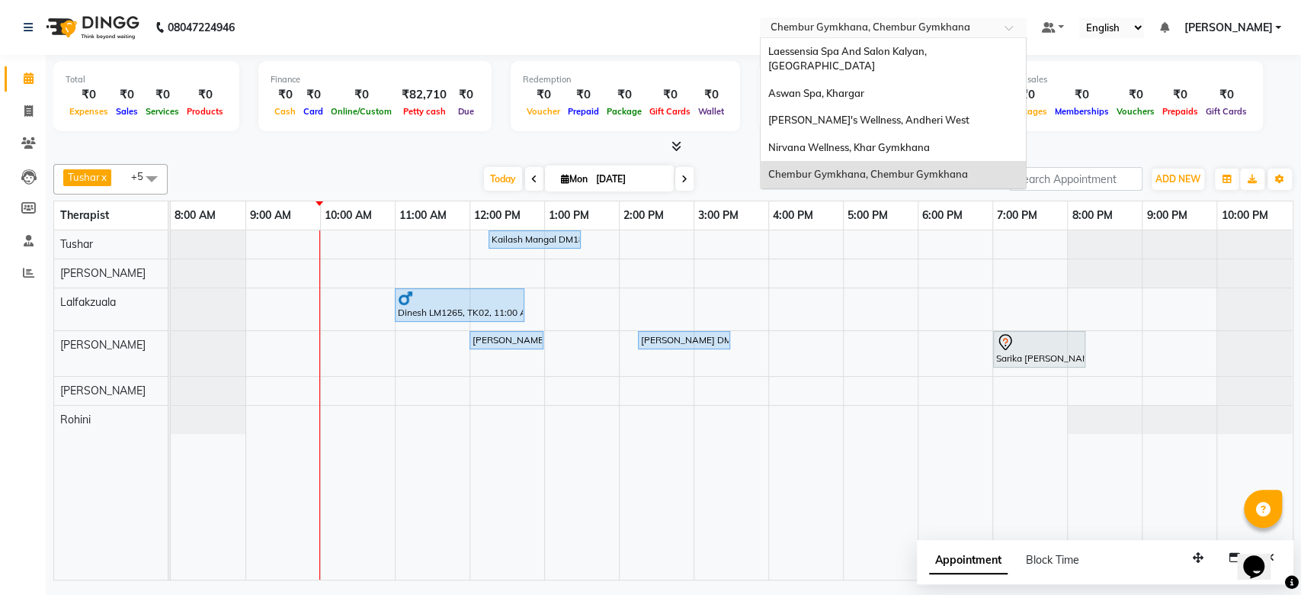
click at [912, 18] on div "Select Location × Chembur Gymkhana, Chembur Gymkhana" at bounding box center [893, 28] width 267 height 21
click at [930, 141] on span "Nirvana Wellness, Khar Gymkhana" at bounding box center [849, 147] width 162 height 12
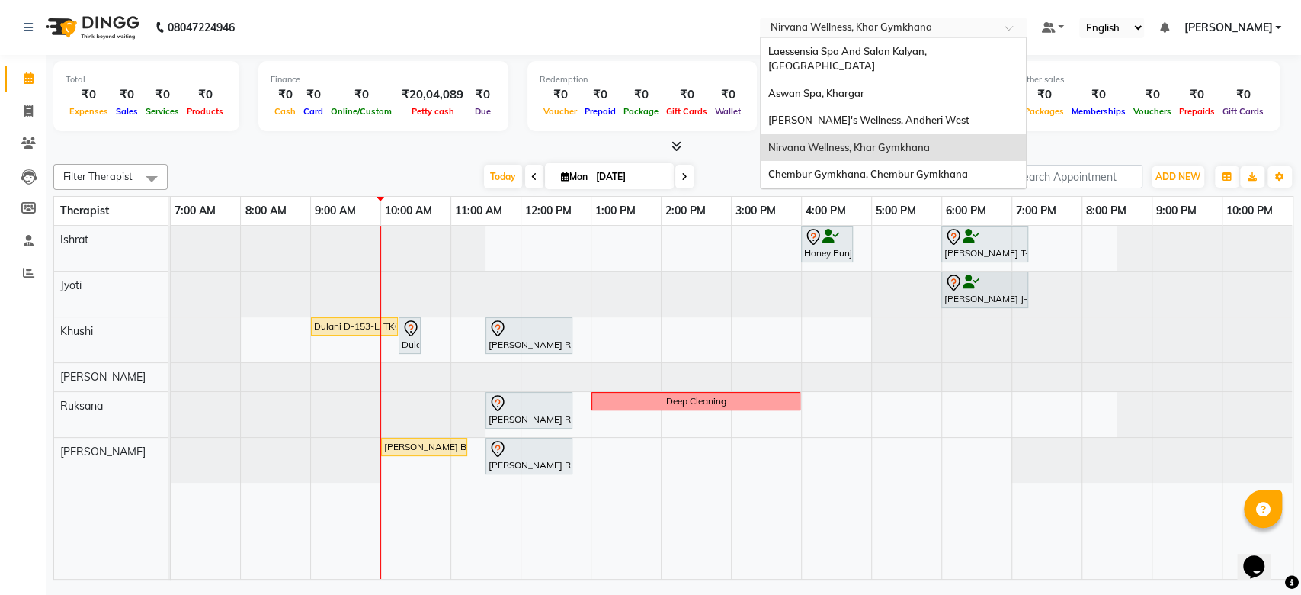
click at [983, 18] on div "Select Location × Nirvana Wellness, Khar Gymkhana" at bounding box center [893, 28] width 267 height 21
click at [951, 107] on div "Sumi's Wellness, Andheri West" at bounding box center [893, 120] width 265 height 27
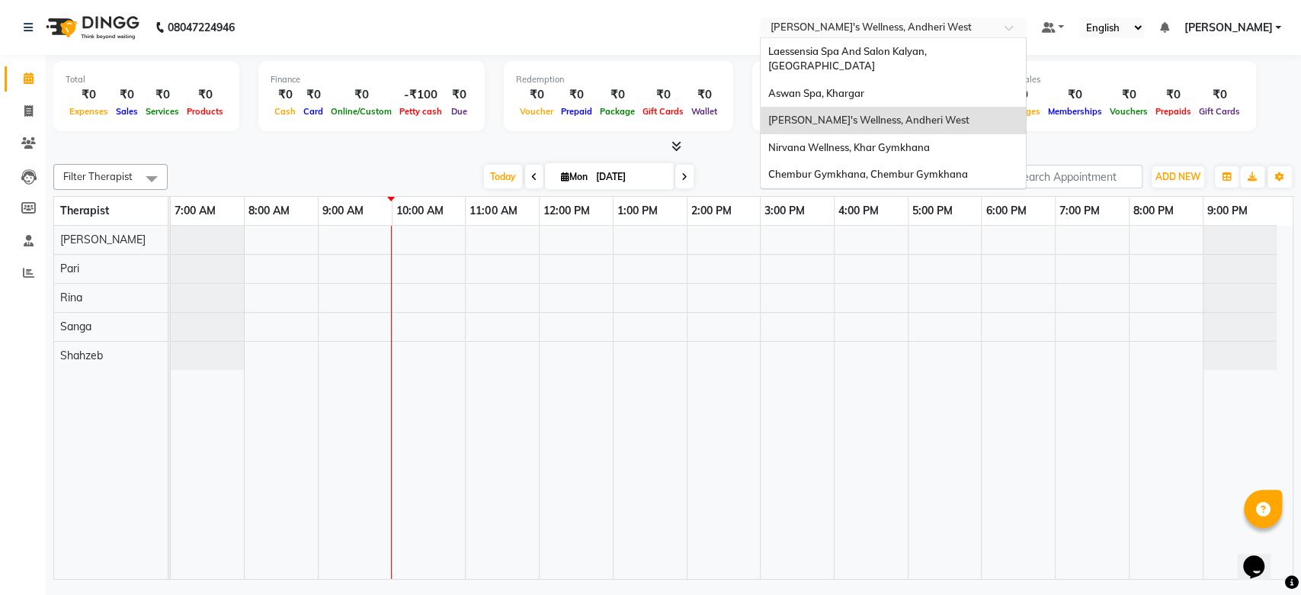
click at [951, 19] on div "Select Location × Sumi's Wellness, Andheri West" at bounding box center [893, 28] width 267 height 21
click at [937, 82] on div "Aswan Spa, Khargar" at bounding box center [893, 93] width 265 height 27
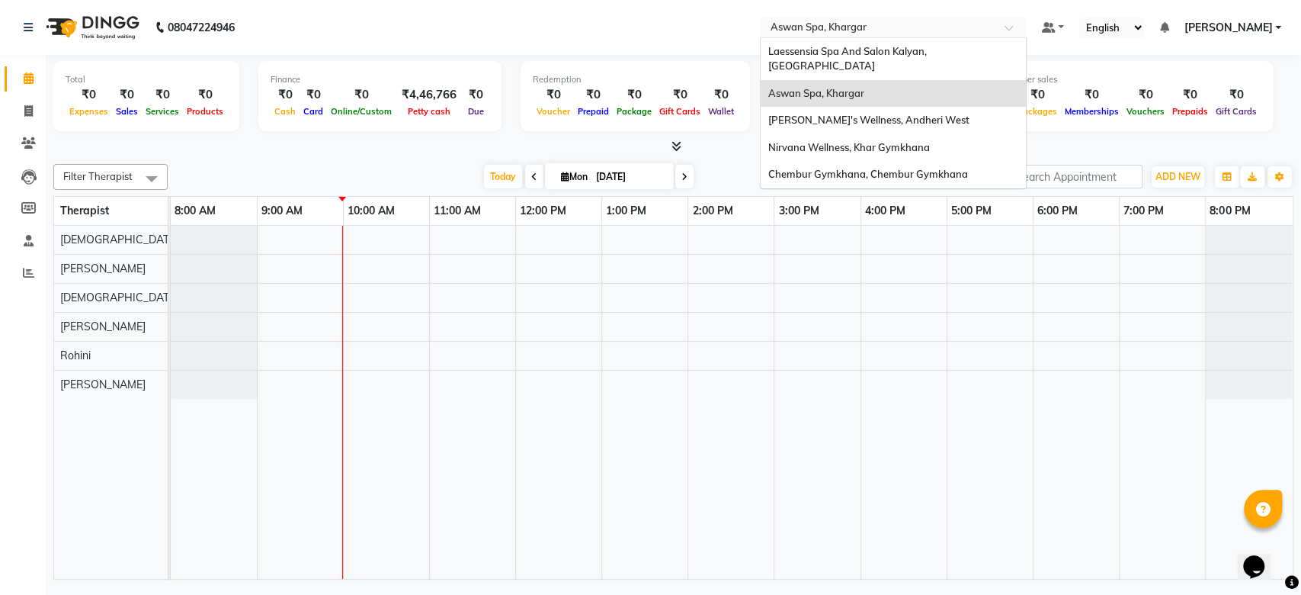
click at [983, 27] on input "text" at bounding box center [878, 28] width 221 height 15
drag, startPoint x: 983, startPoint y: 27, endPoint x: 951, endPoint y: 59, distance: 44.7
click at [951, 38] on ng-select "Select Location × Aswan Spa, Khargar Laessensia Spa And Salon Kalyan, Chembur A…" at bounding box center [893, 28] width 267 height 21
click at [929, 52] on span "Laessensia Spa And Salon Kalyan, [GEOGRAPHIC_DATA]" at bounding box center [848, 58] width 161 height 27
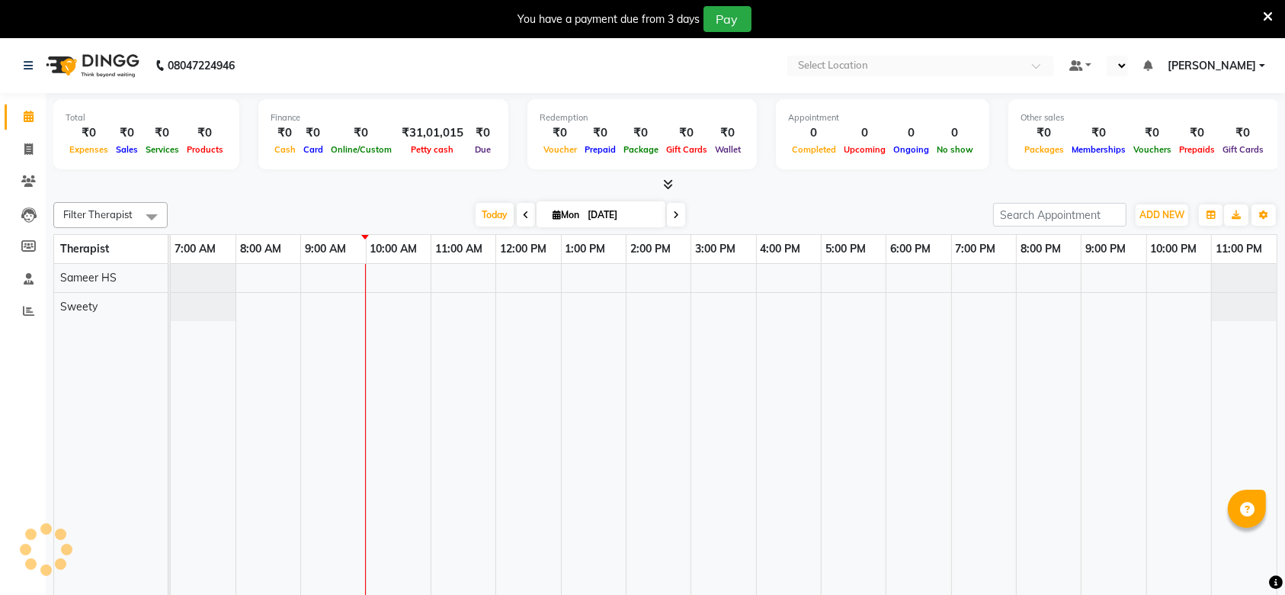
select select "en"
click at [1269, 15] on icon at bounding box center [1268, 17] width 10 height 14
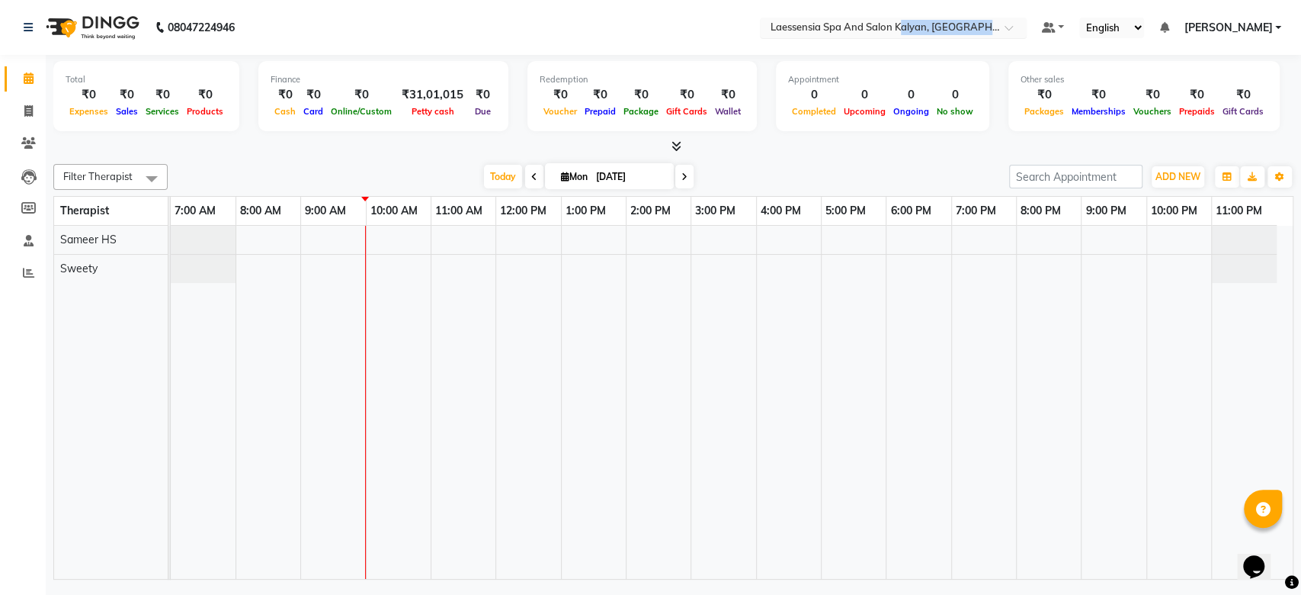
drag, startPoint x: 948, startPoint y: 40, endPoint x: 948, endPoint y: 27, distance: 13.0
click at [948, 27] on nav "08047224946 Select Location × Laessensia Spa And Salon Kalyan, Chembur Default …" at bounding box center [650, 27] width 1301 height 55
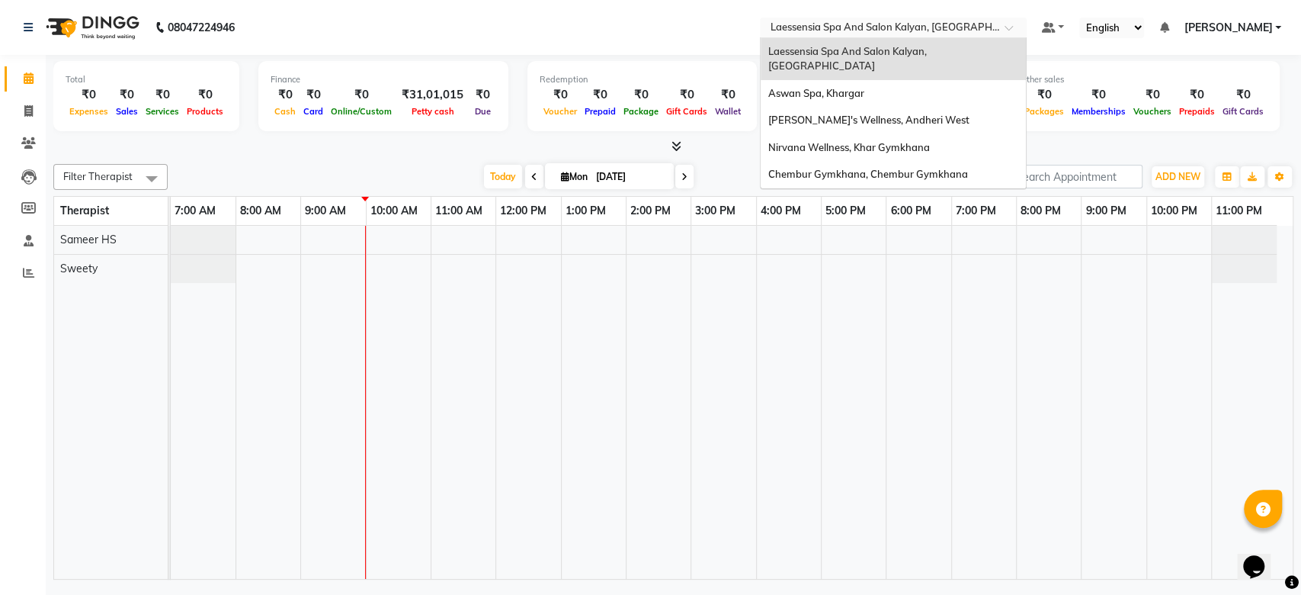
click at [948, 27] on input "text" at bounding box center [878, 28] width 221 height 15
click at [924, 168] on span "Chembur Gymkhana, Chembur Gymkhana" at bounding box center [868, 174] width 200 height 12
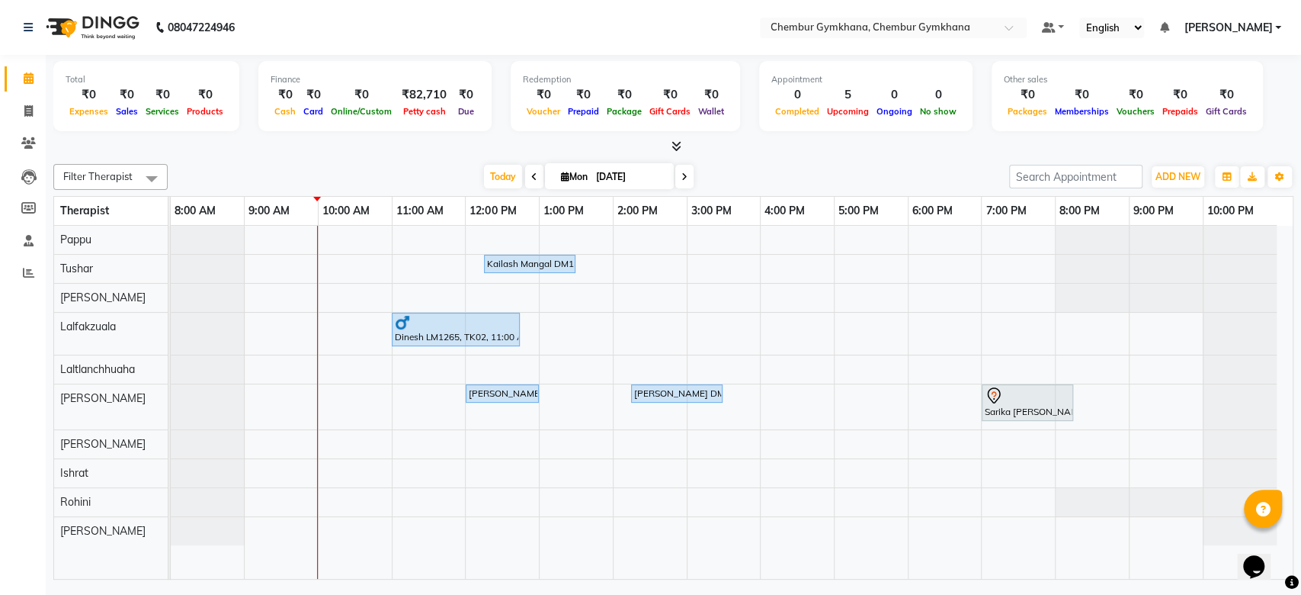
click at [810, 164] on div "Filter Therapist Select All Pappu Tushar Rathna Lalfakzuala Laltlanchhuaha Jenn…" at bounding box center [673, 177] width 1240 height 26
click at [406, 155] on div "Total ₹0 Expenses ₹0 Sales ₹0 Services ₹0 Products Finance ₹0 Cash ₹0 Card ₹0 O…" at bounding box center [674, 319] width 1256 height 528
click at [795, 159] on div "Filter Therapist Select All Pappu Tushar Rathna Lalfakzuala Laltlanchhuaha Jenn…" at bounding box center [673, 369] width 1240 height 422
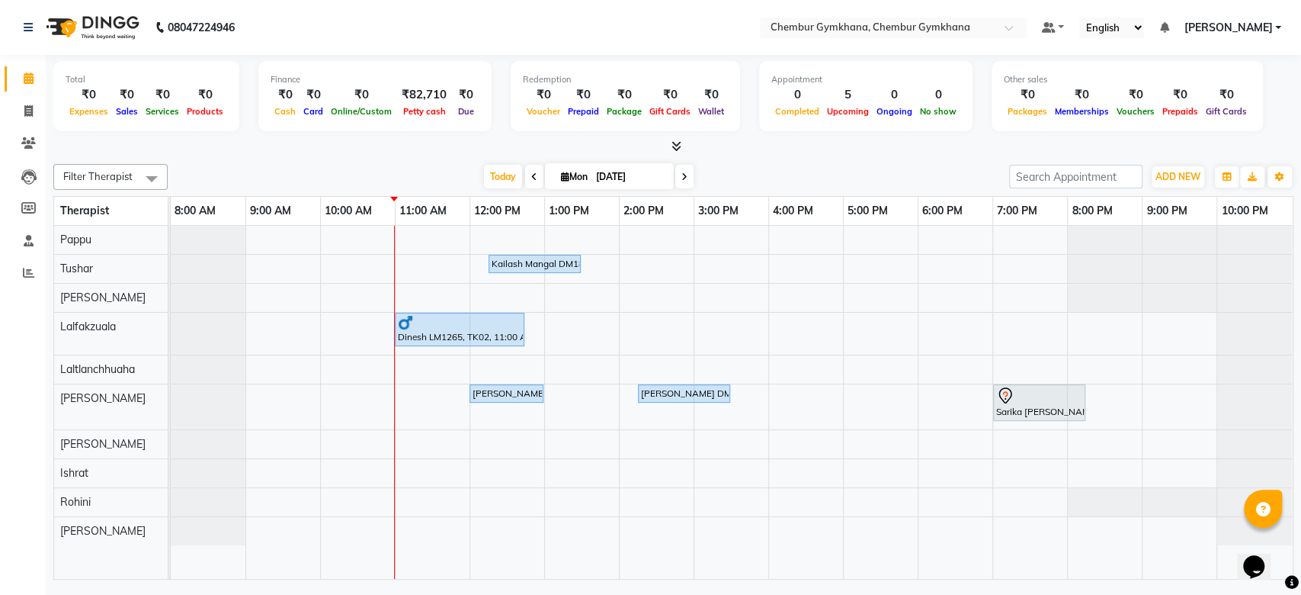
click at [769, 178] on div "Today Mon 01-09-2025" at bounding box center [588, 176] width 826 height 23
drag, startPoint x: 784, startPoint y: 162, endPoint x: 732, endPoint y: 162, distance: 51.8
click at [732, 162] on div "Filter Therapist Select All Pappu Tushar Rathna Lalfakzuala Laltlanchhuaha Jenn…" at bounding box center [673, 369] width 1240 height 422
click at [426, 162] on div "Filter Therapist Select All Pappu Tushar Rathna Lalfakzuala Laltlanchhuaha Jenn…" at bounding box center [673, 369] width 1240 height 422
click at [105, 179] on span "Filter Therapist" at bounding box center [97, 176] width 69 height 12
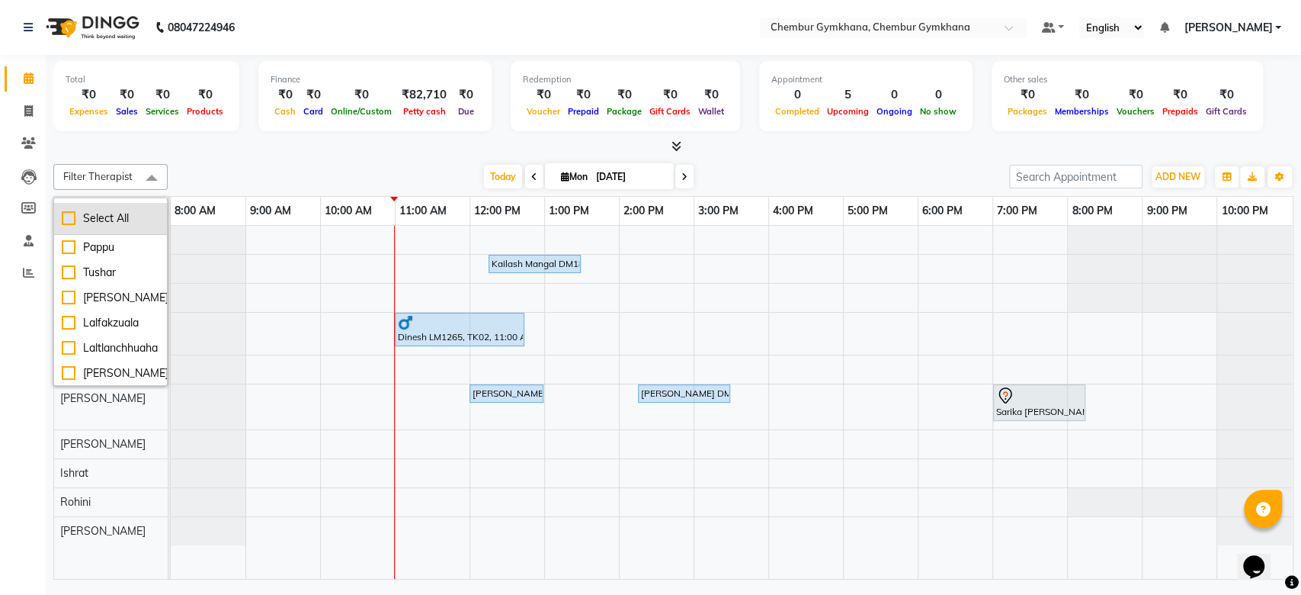
click at [121, 221] on div "Select All" at bounding box center [111, 218] width 98 height 16
checkbox input "true"
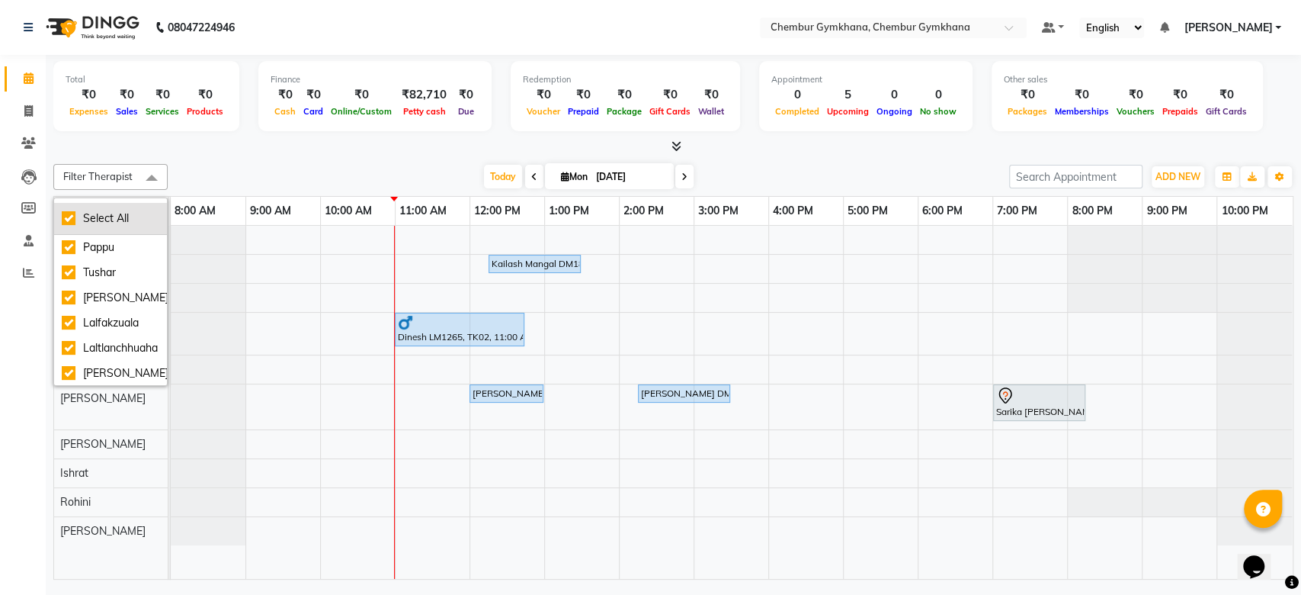
checkbox input "true"
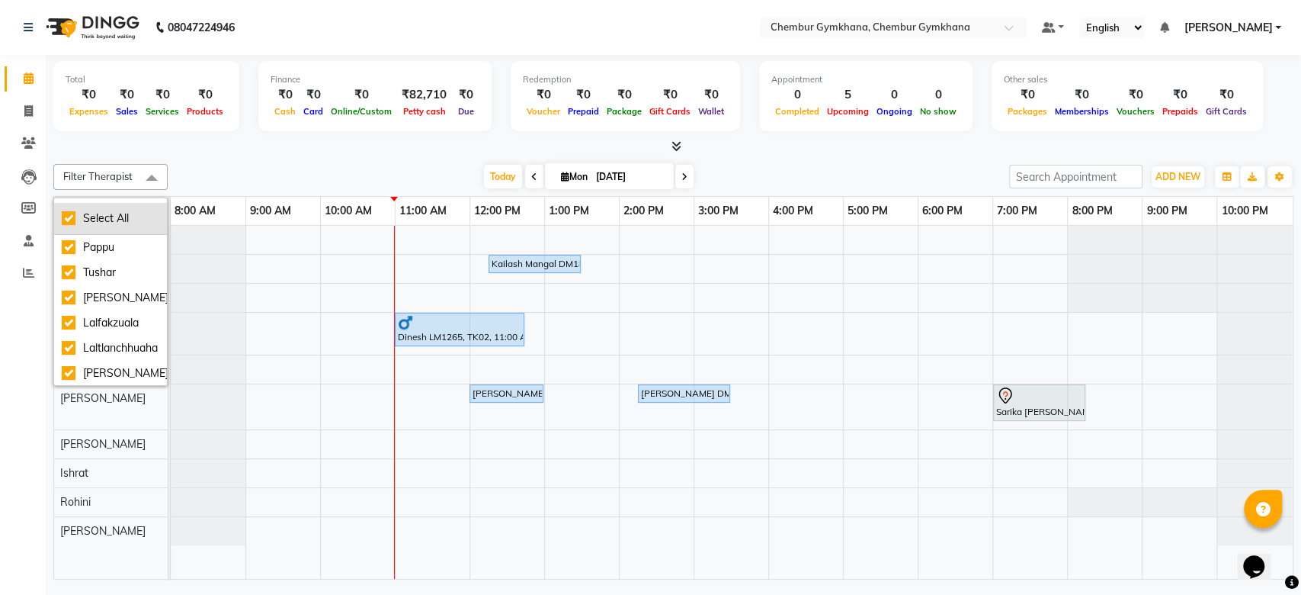
checkbox input "true"
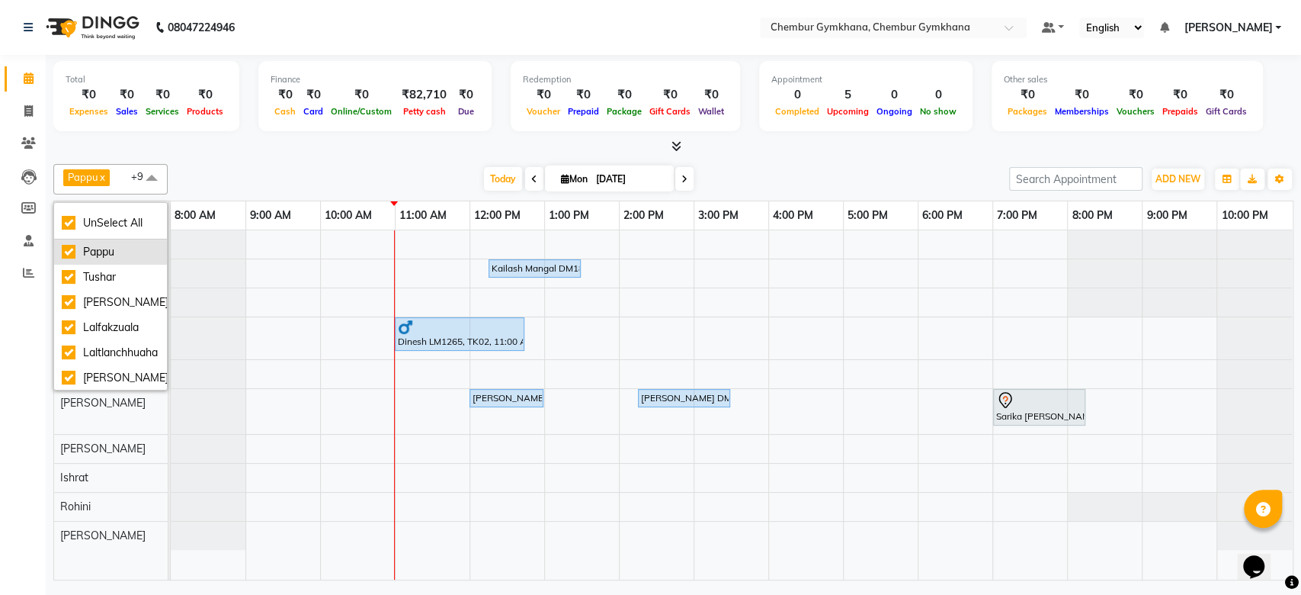
click at [115, 251] on div "Pappu" at bounding box center [111, 252] width 98 height 16
checkbox input "false"
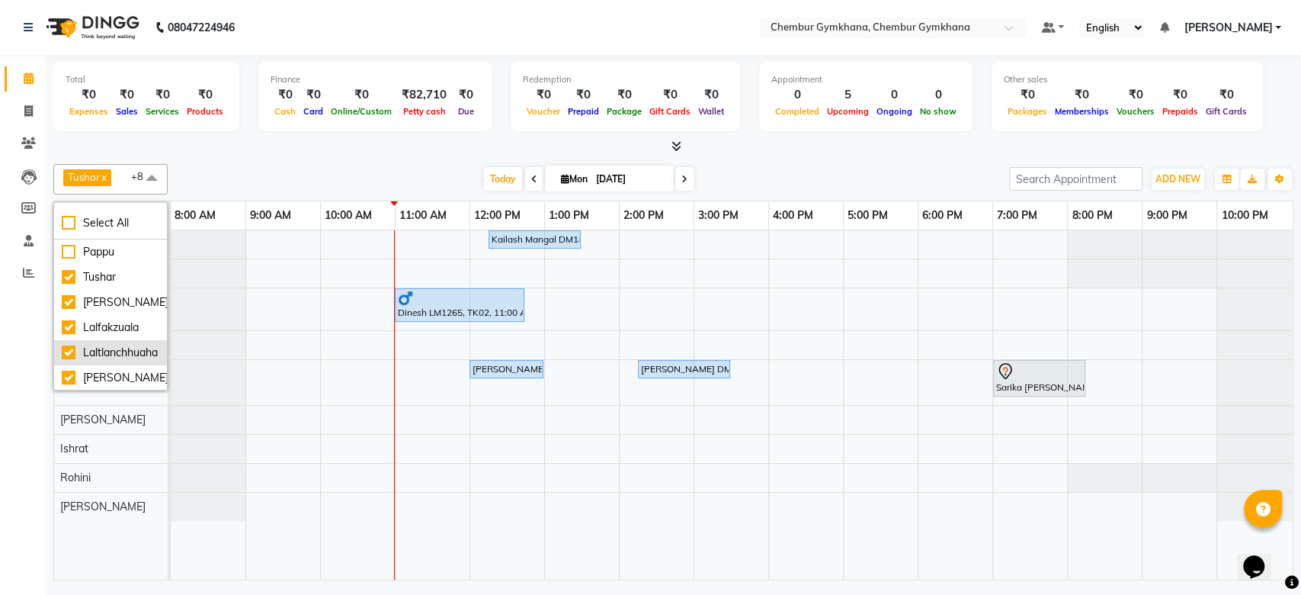
click at [116, 351] on div "Laltlanchhuaha" at bounding box center [111, 353] width 98 height 16
checkbox input "false"
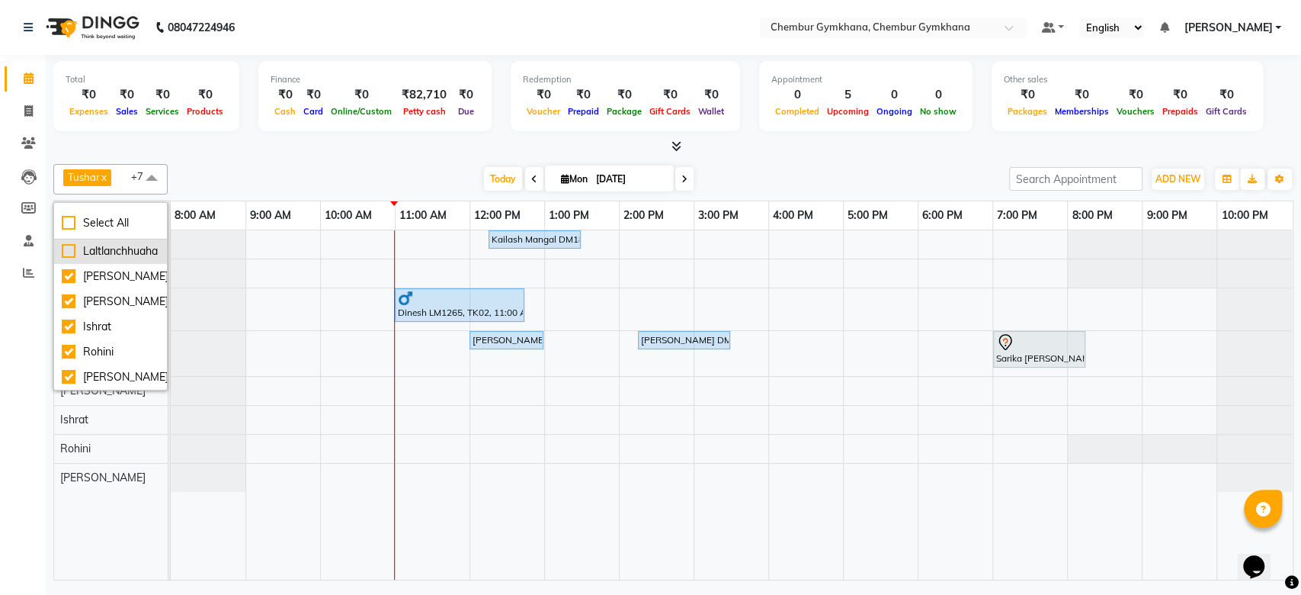
scroll to position [104, 0]
click at [122, 322] on div "Ishrat" at bounding box center [111, 327] width 98 height 16
checkbox input "false"
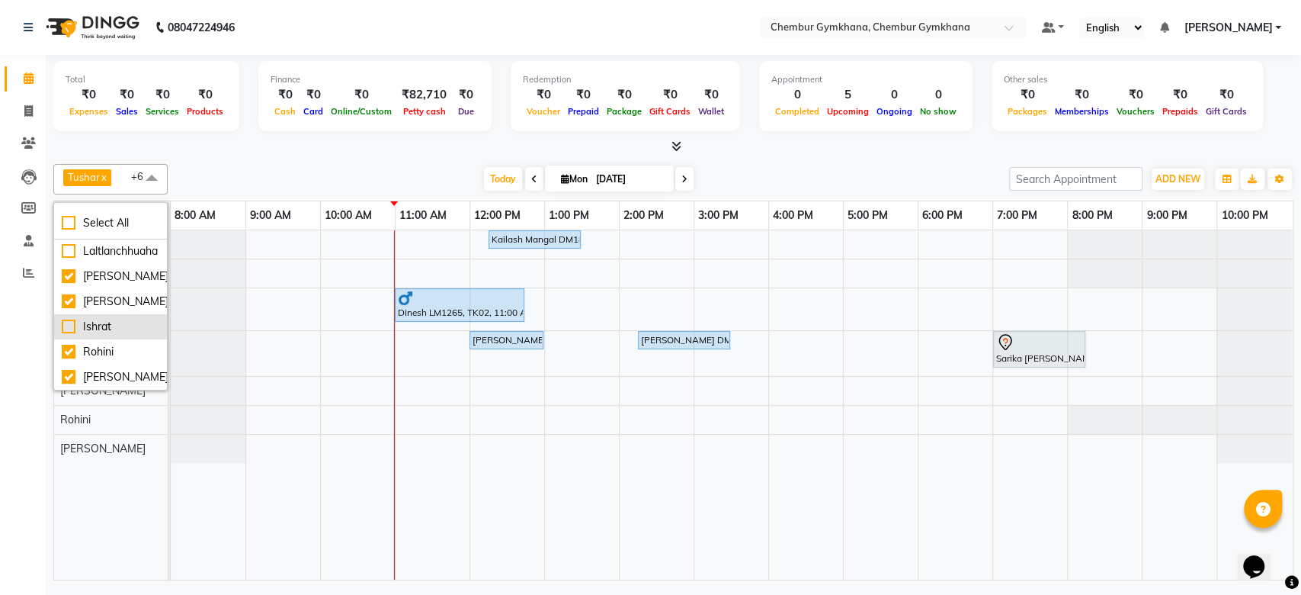
scroll to position [133, 0]
click at [122, 344] on div "Rohini" at bounding box center [111, 352] width 98 height 16
checkbox input "false"
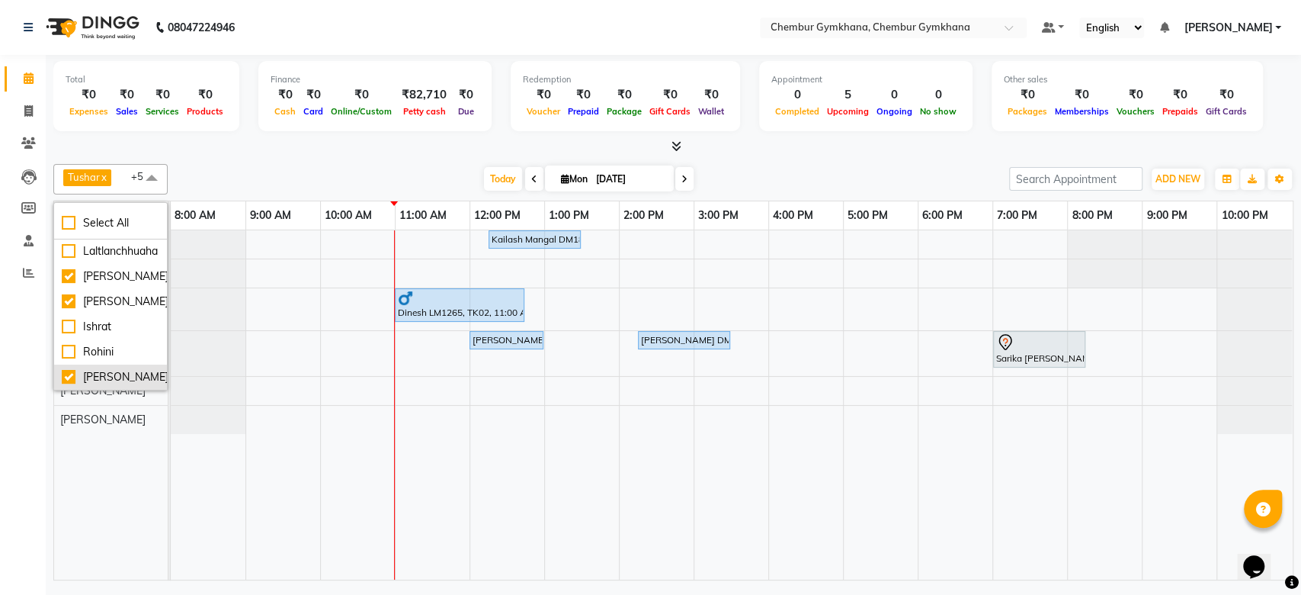
click at [120, 369] on div "[PERSON_NAME]" at bounding box center [111, 377] width 98 height 16
checkbox input "false"
click at [259, 213] on link "9:00 AM" at bounding box center [270, 215] width 49 height 22
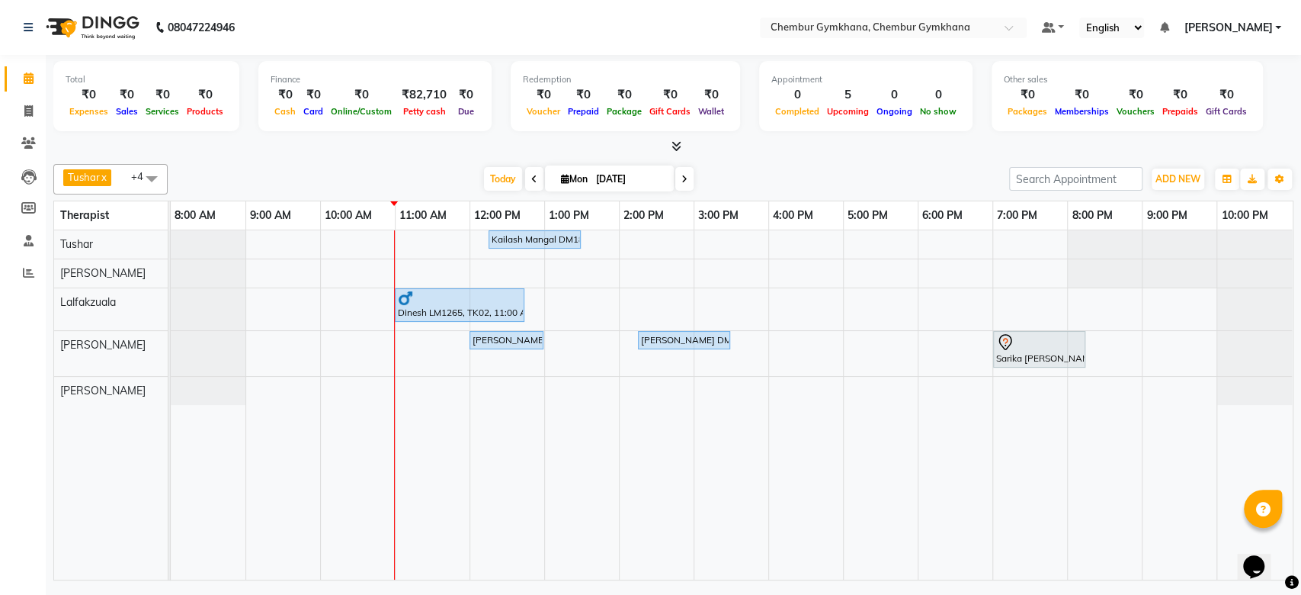
click at [143, 178] on span at bounding box center [151, 178] width 30 height 29
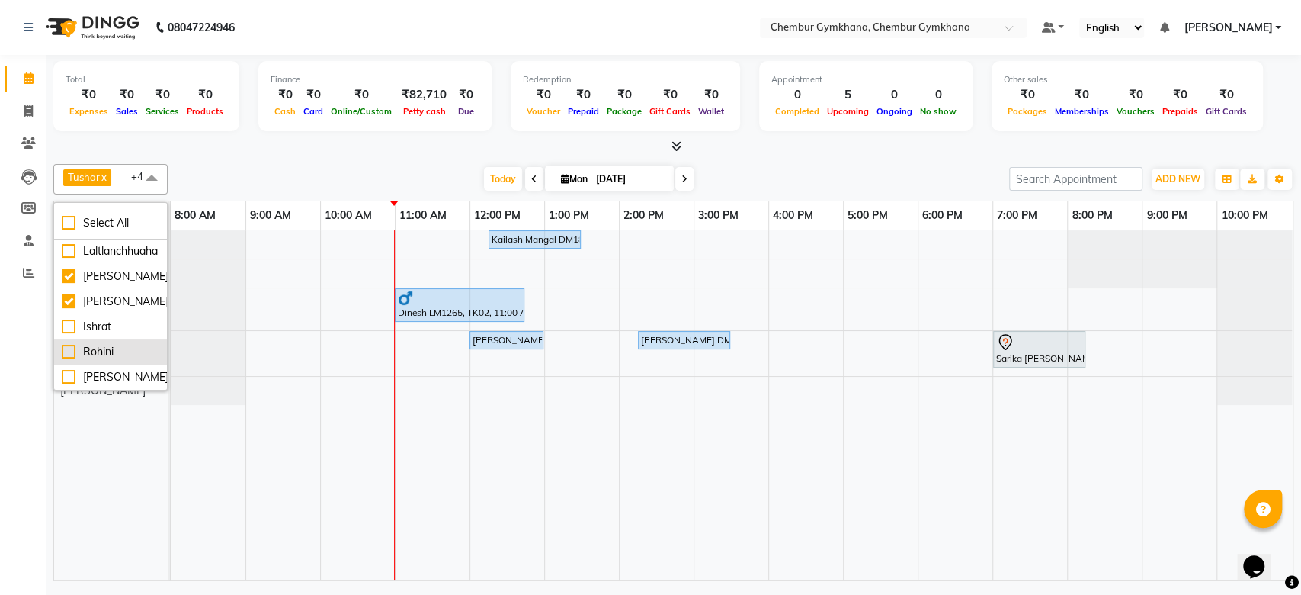
click at [114, 344] on div "Rohini" at bounding box center [111, 352] width 98 height 16
checkbox input "true"
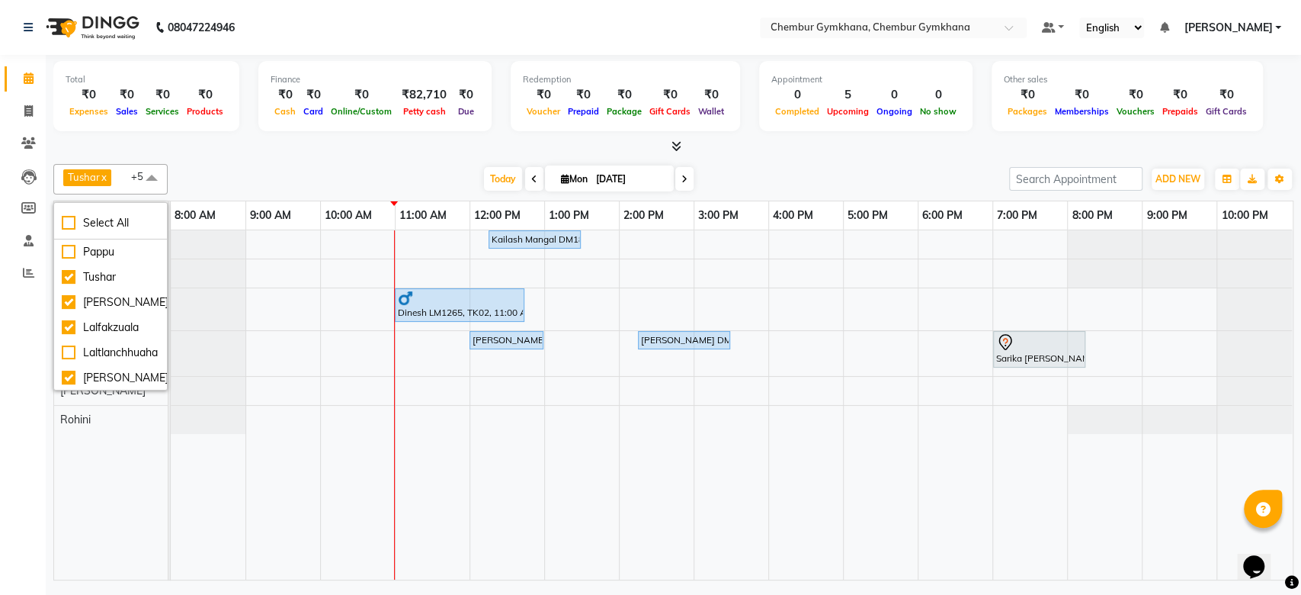
click at [293, 165] on div "Tushar x [PERSON_NAME] x [PERSON_NAME] [PERSON_NAME] x Rohini x +5 Select All P…" at bounding box center [673, 179] width 1240 height 30
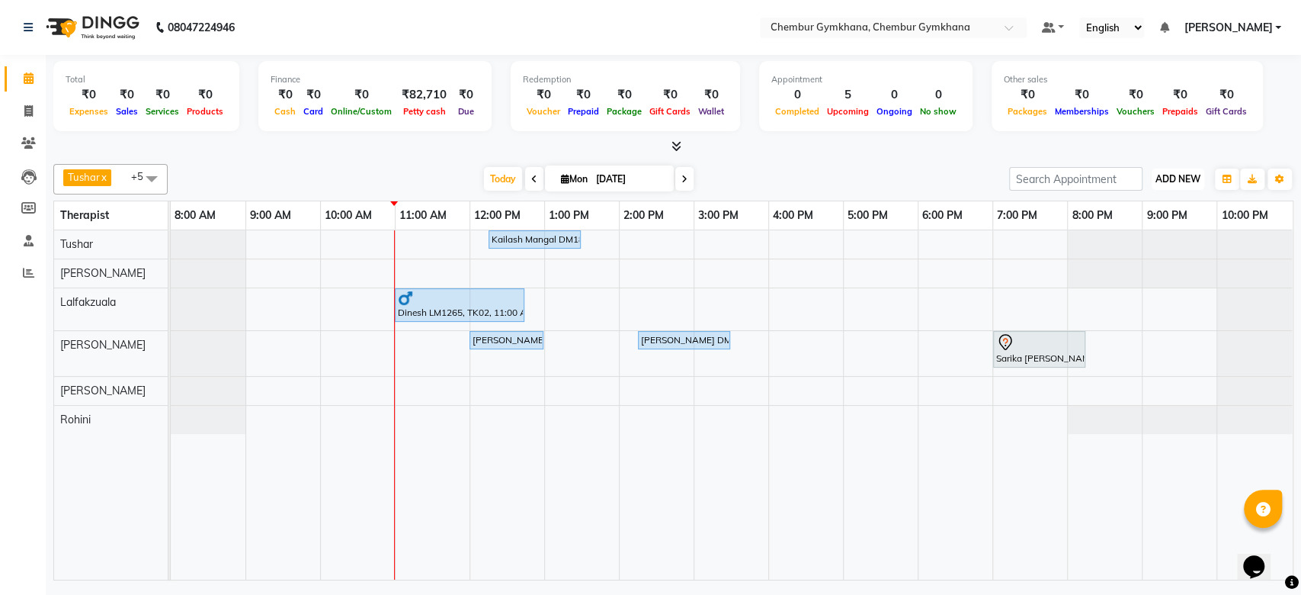
click at [1182, 178] on span "ADD NEW" at bounding box center [1178, 178] width 45 height 11
click at [1129, 143] on div at bounding box center [673, 147] width 1240 height 16
click at [1291, 579] on icon at bounding box center [1292, 583] width 14 height 14
click at [846, 154] on div at bounding box center [673, 147] width 1240 height 16
click at [577, 283] on div "Kailash Mangal DM1894, TK06, 12:15 PM-01:30 PM, Full body 60 mins(Aromatherapy/…" at bounding box center [732, 404] width 1122 height 349
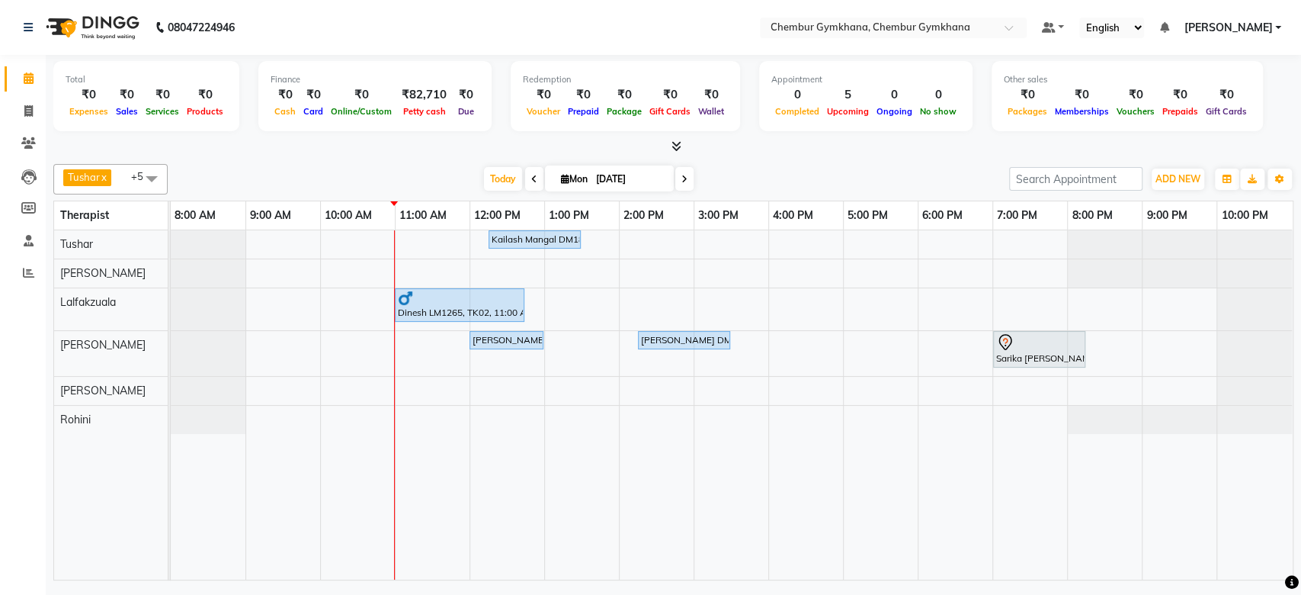
select select "88853"
select select "780"
select select "tentative"
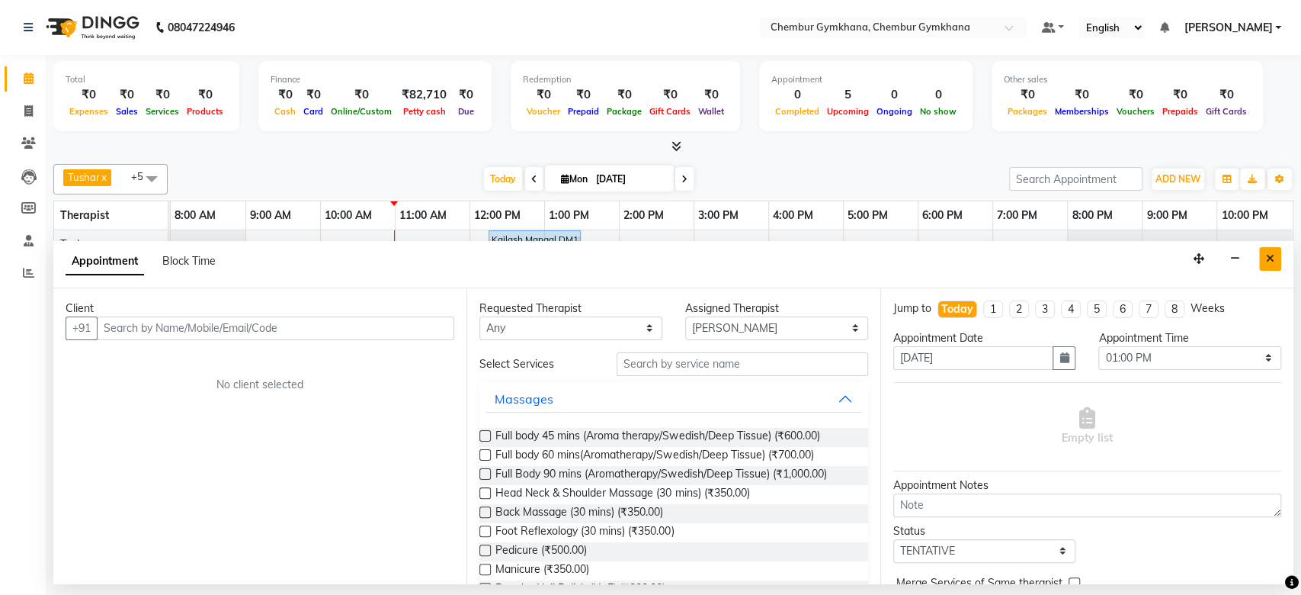
click at [1269, 254] on icon "Close" at bounding box center [1270, 258] width 8 height 11
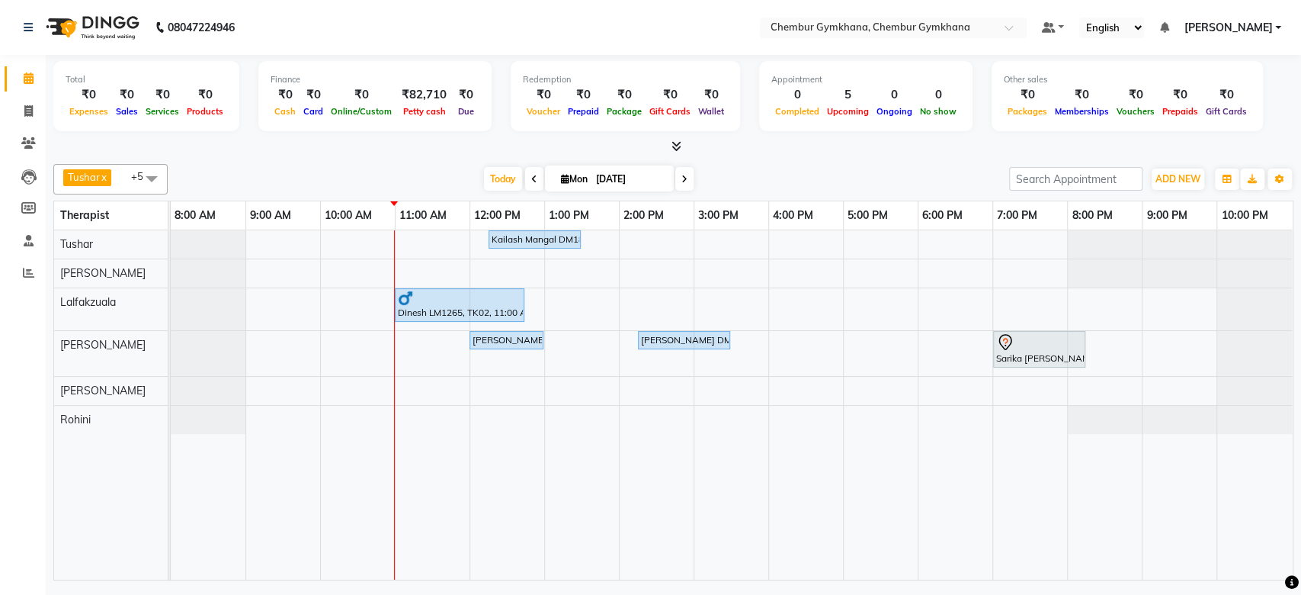
click at [949, 165] on div "Tushar x Rathna x Lalfakzuala x Jenny x Moy Moy x Rohini x +5 Select All Pappu …" at bounding box center [673, 179] width 1240 height 30
click at [1156, 149] on div at bounding box center [673, 147] width 1240 height 16
click at [829, 178] on div "[DATE] [DATE]" at bounding box center [588, 179] width 826 height 23
click at [30, 242] on icon at bounding box center [29, 240] width 10 height 11
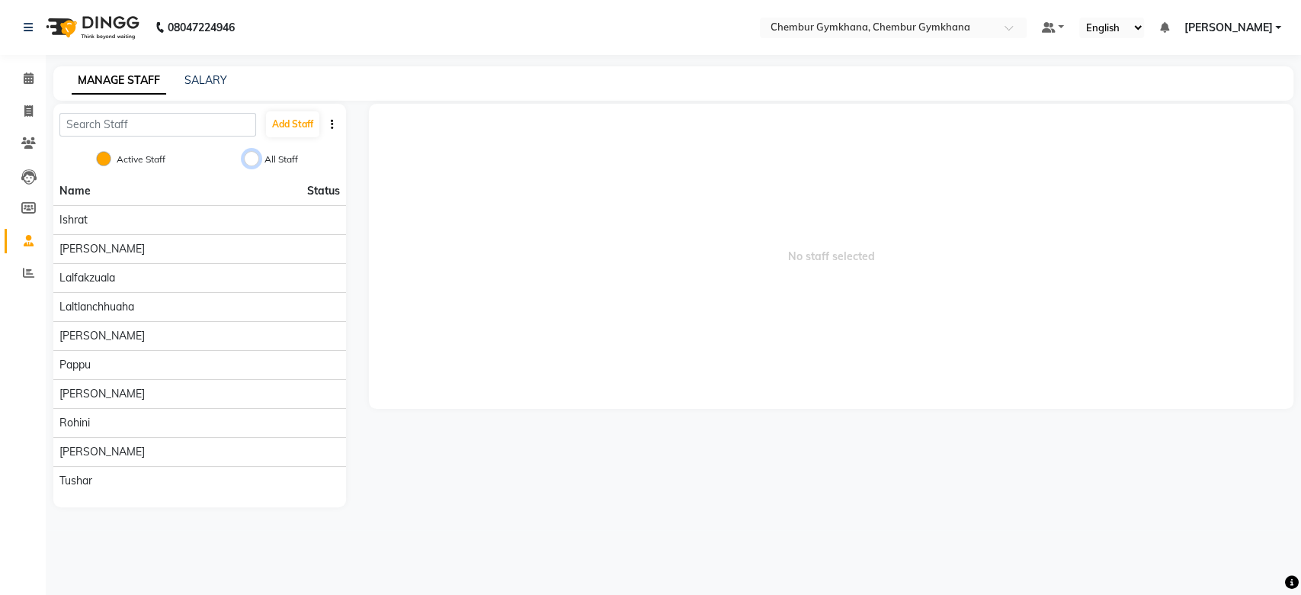
click at [252, 159] on input "All Staff" at bounding box center [251, 158] width 15 height 15
radio input "true"
click at [251, 159] on input "All Staff" at bounding box center [251, 158] width 15 height 15
click at [104, 159] on input "Active Staff" at bounding box center [103, 158] width 15 height 15
radio input "true"
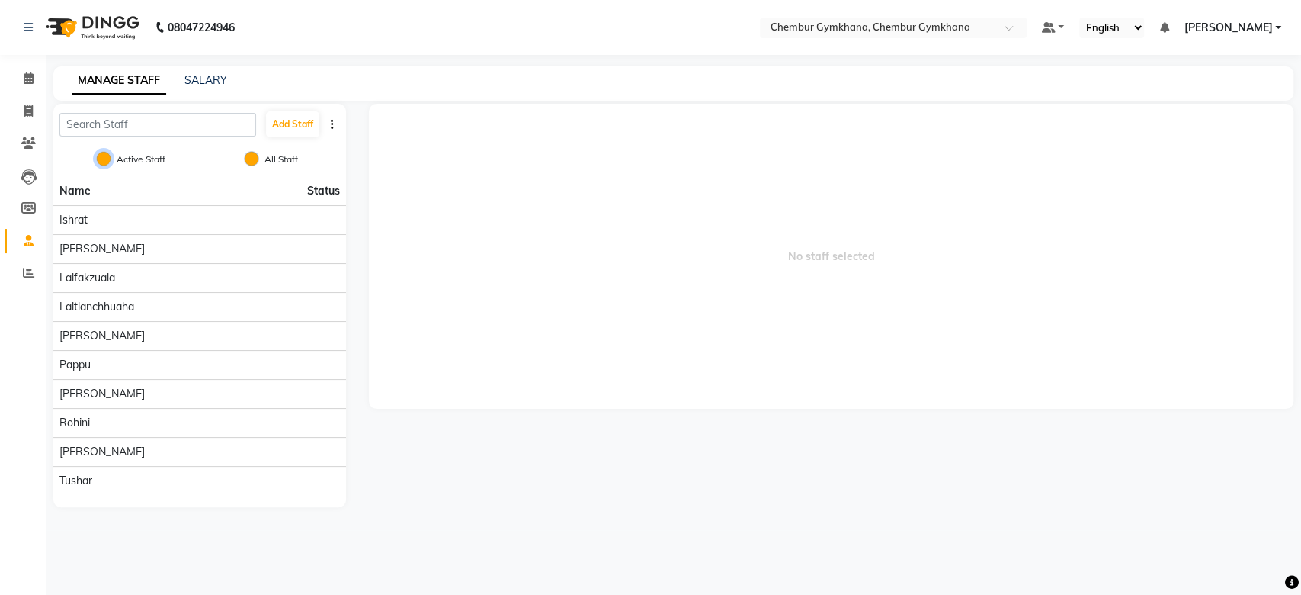
radio input "false"
click at [197, 92] on div "MANAGE STAFF SALARY" at bounding box center [673, 83] width 1240 height 34
click at [204, 82] on link "SALARY" at bounding box center [205, 80] width 43 height 14
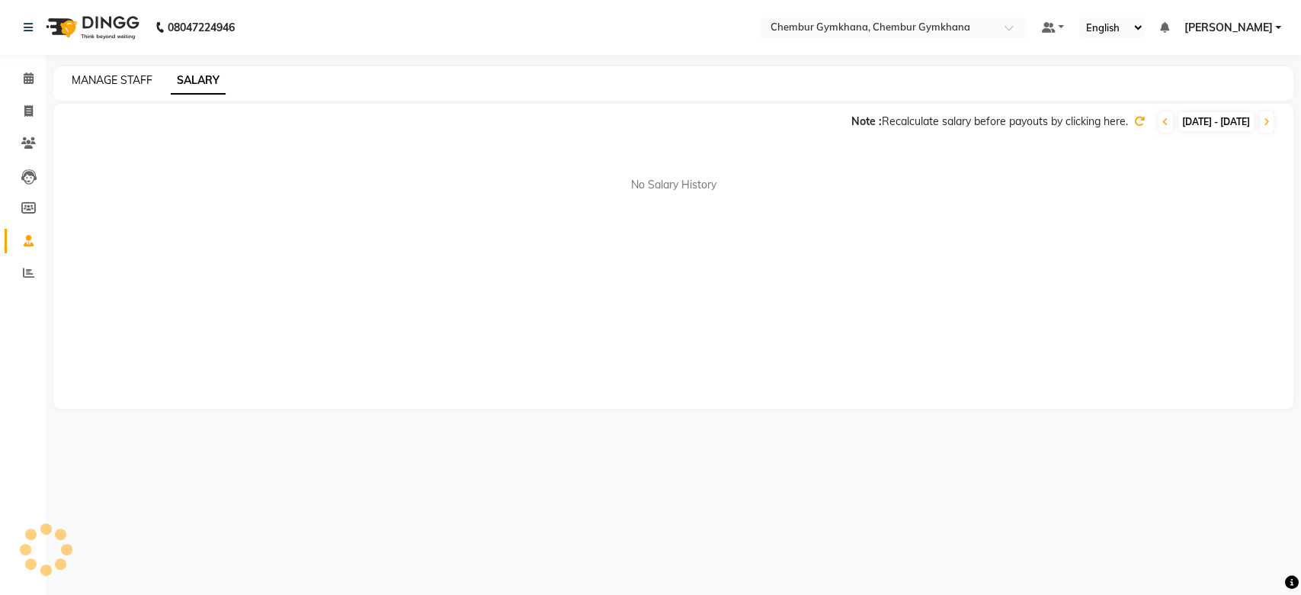
click at [117, 84] on link "MANAGE STAFF" at bounding box center [112, 80] width 81 height 14
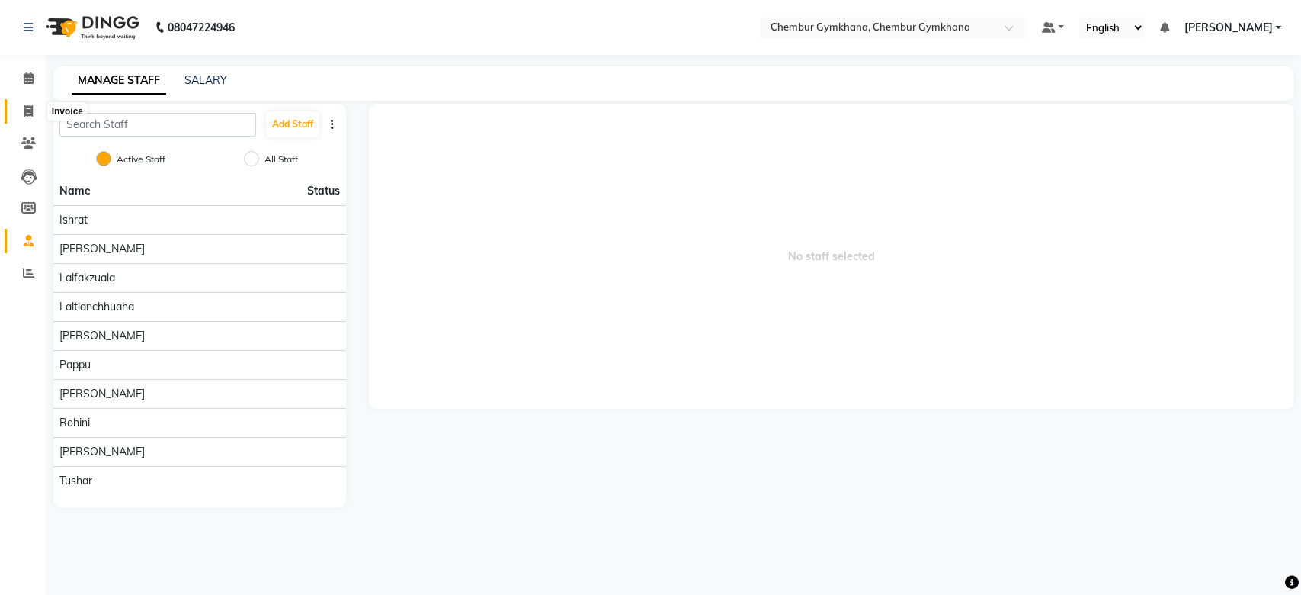
click at [32, 114] on icon at bounding box center [28, 110] width 8 height 11
select select "service"
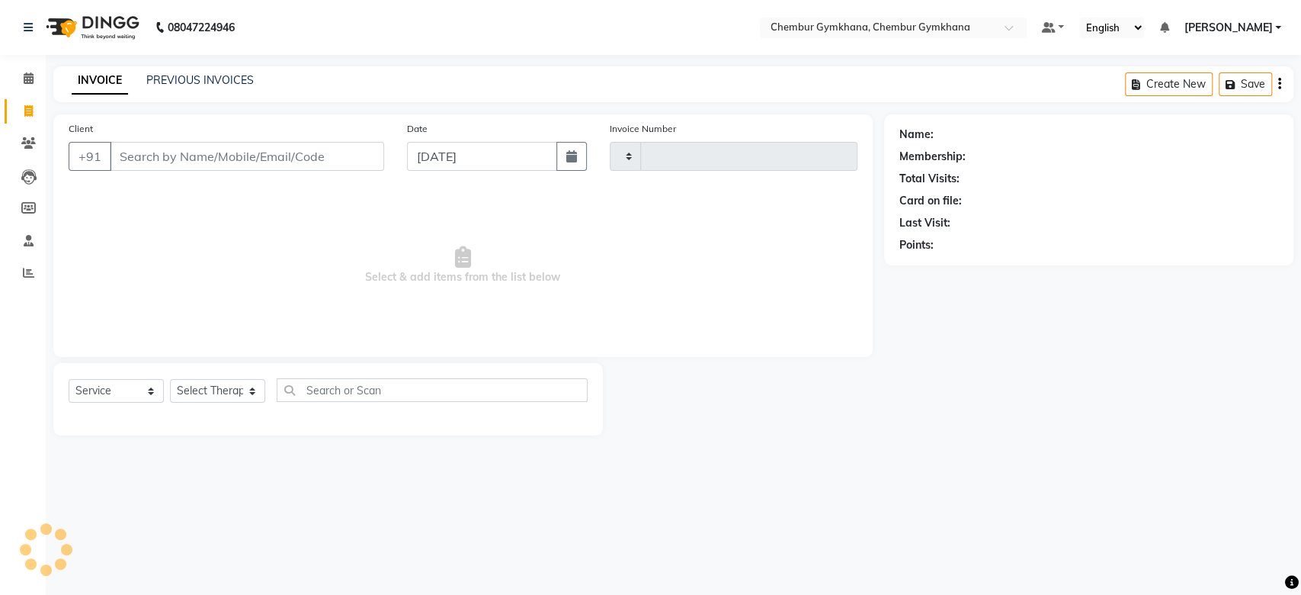
type input "0218"
select select "8754"
click at [1280, 84] on icon "button" at bounding box center [1279, 84] width 3 height 1
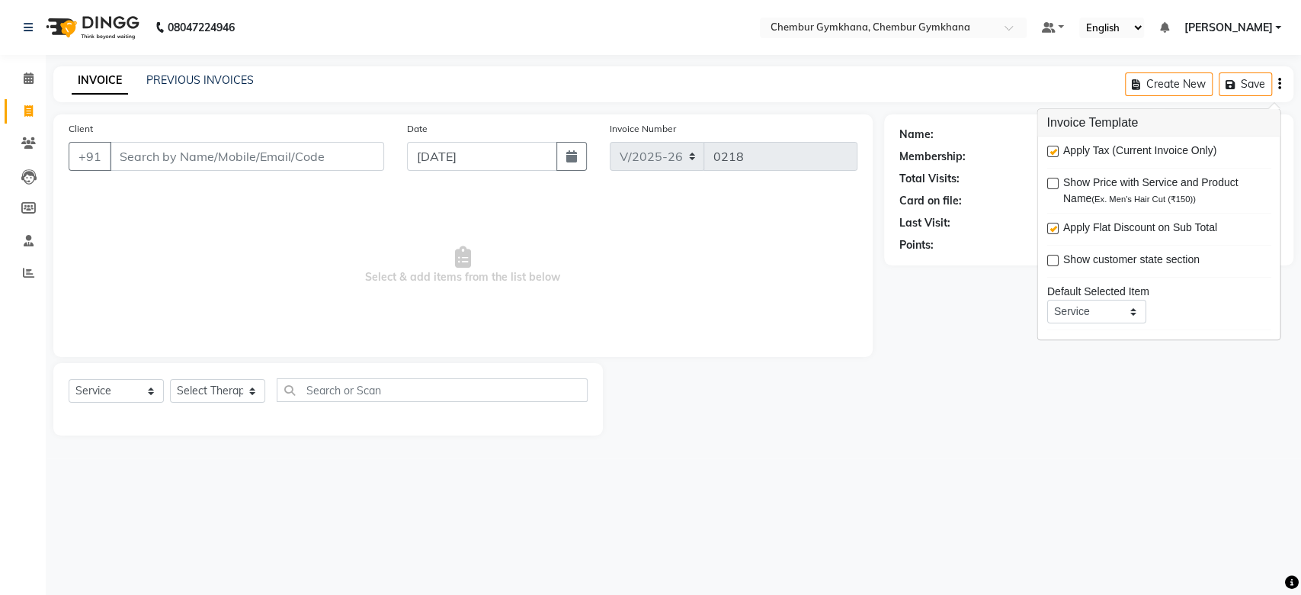
click at [980, 290] on div "Name: Membership: Total Visits: Card on file: Last Visit: Points:" at bounding box center [1094, 274] width 421 height 321
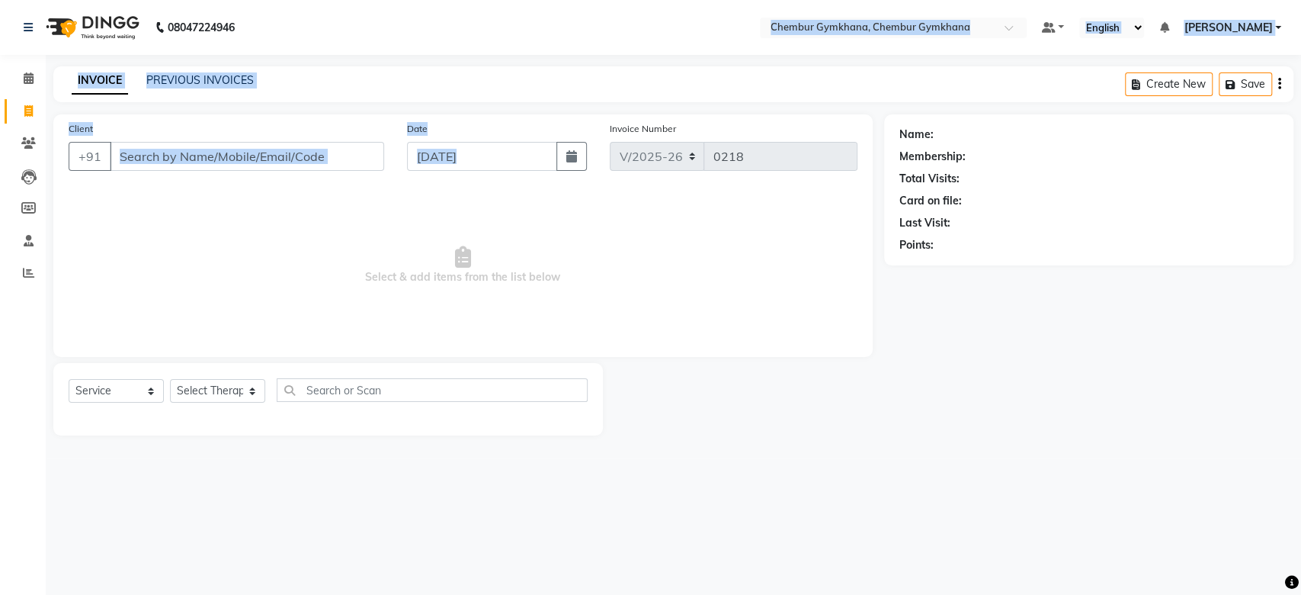
drag, startPoint x: 604, startPoint y: 109, endPoint x: 583, endPoint y: 33, distance: 79.0
click at [583, 33] on app-home "08047224946 Select Location × Chembur Gymkhana, Chembur Gymkhana Default Panel …" at bounding box center [650, 229] width 1301 height 458
click at [583, 33] on nav "08047224946 Select Location × Chembur Gymkhana, Chembur Gymkhana Default Panel …" at bounding box center [650, 27] width 1301 height 55
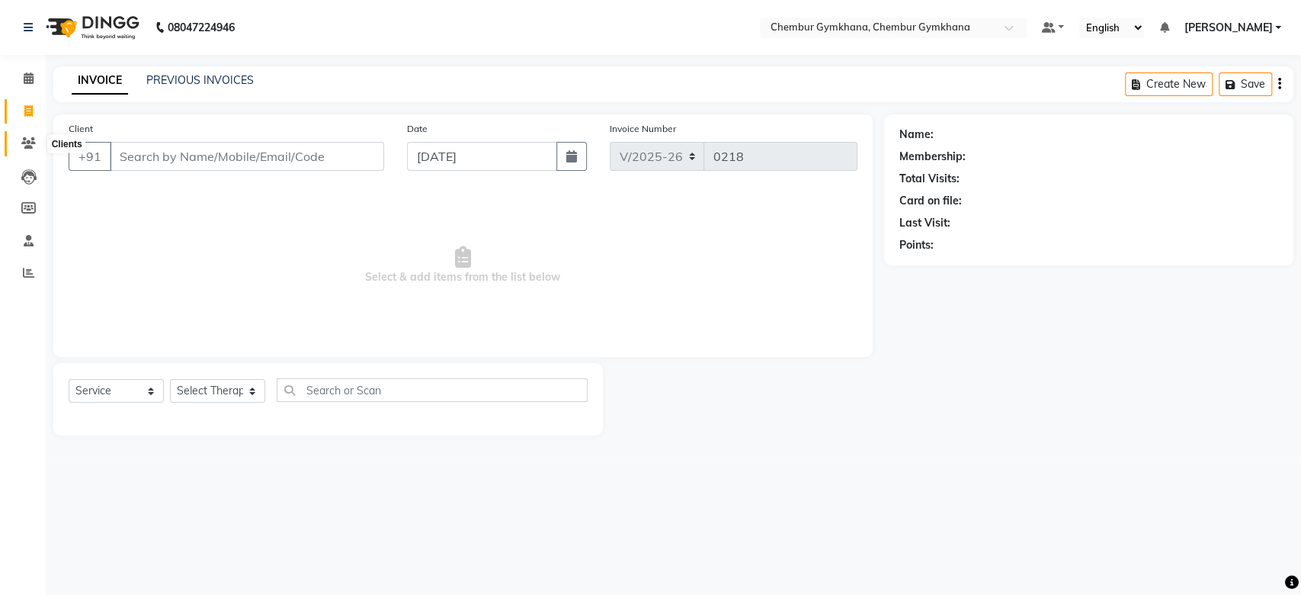
click at [26, 143] on icon at bounding box center [28, 142] width 14 height 11
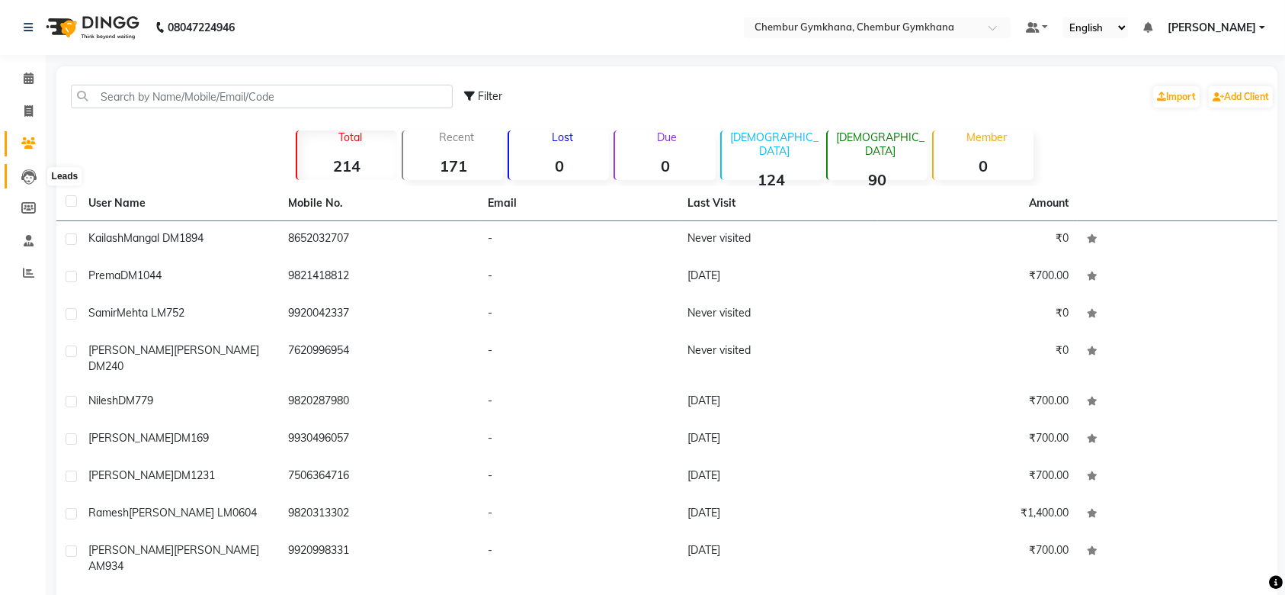
click at [31, 172] on icon at bounding box center [28, 176] width 15 height 15
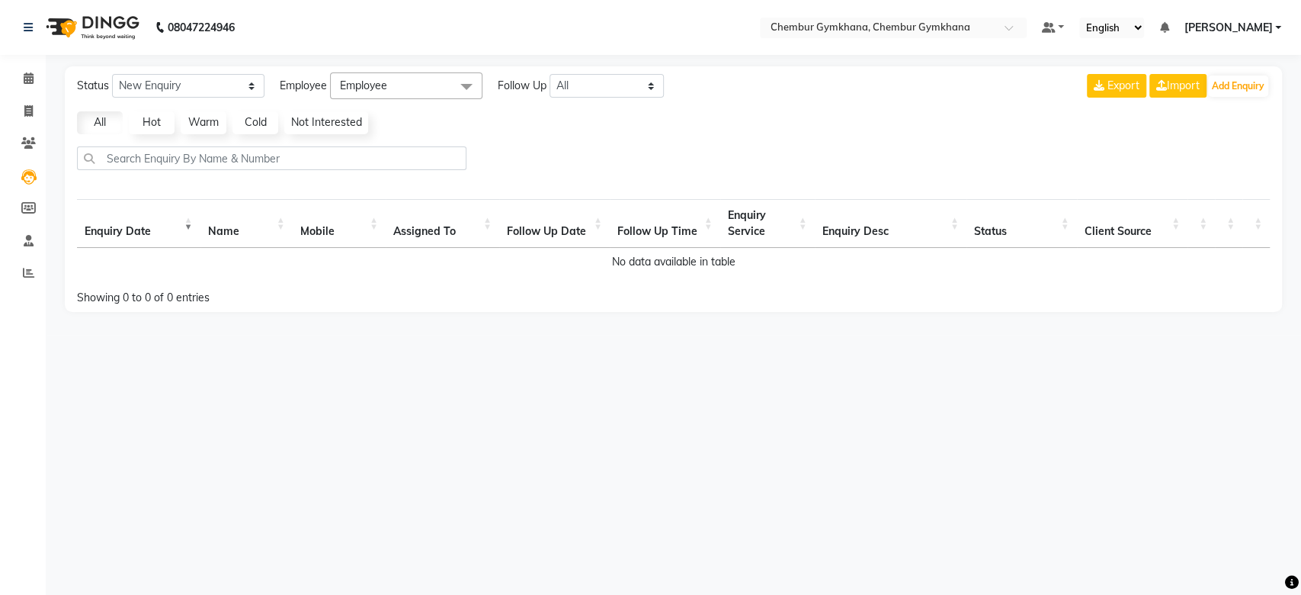
click at [247, 69] on div "Status New Enquiry Open Enquiry Converted Enquiry All All New Open Converted Em…" at bounding box center [673, 188] width 1217 height 245
click at [27, 203] on icon at bounding box center [28, 207] width 14 height 11
select select
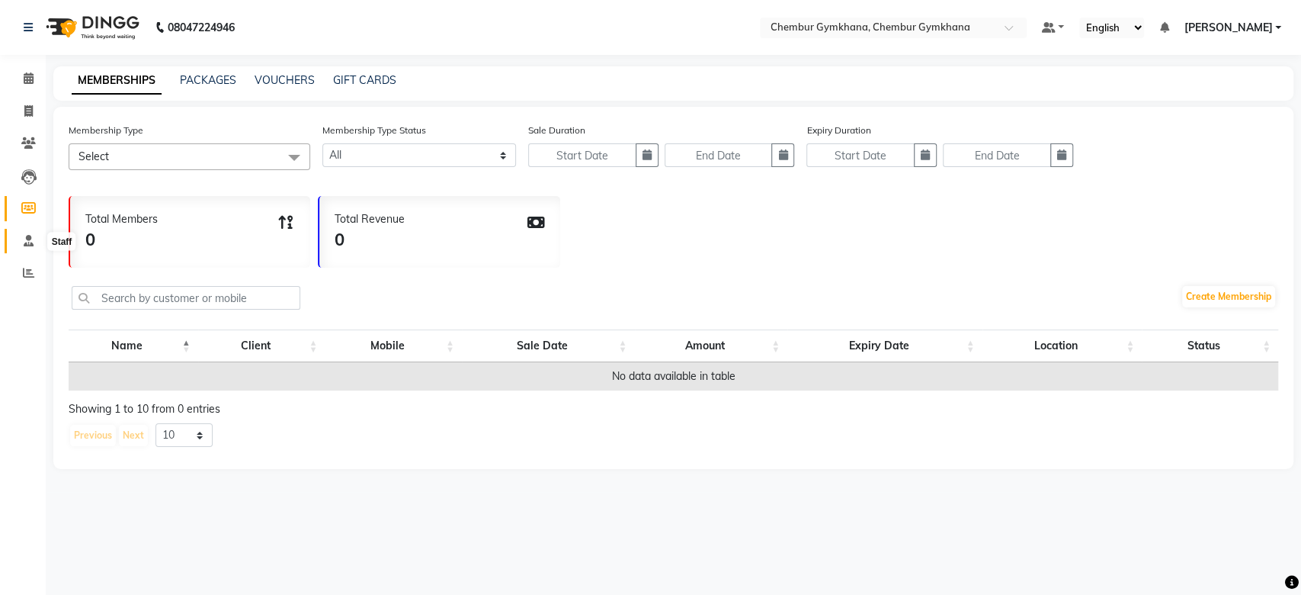
click at [27, 241] on icon at bounding box center [29, 240] width 10 height 11
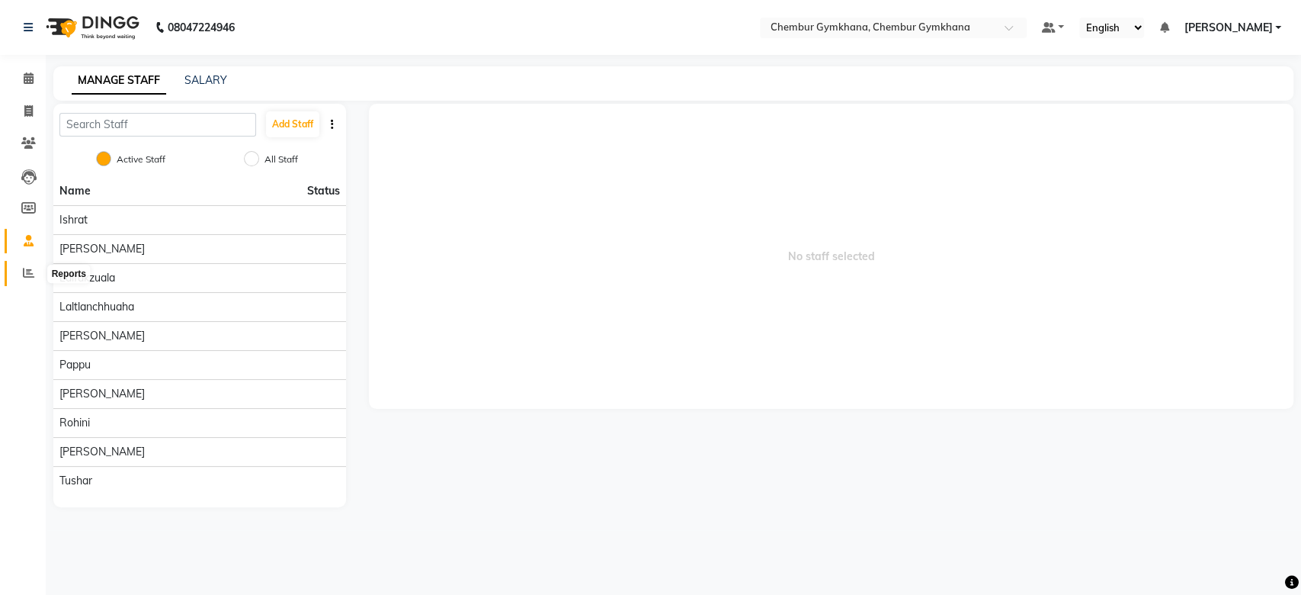
click at [27, 275] on icon at bounding box center [28, 272] width 11 height 11
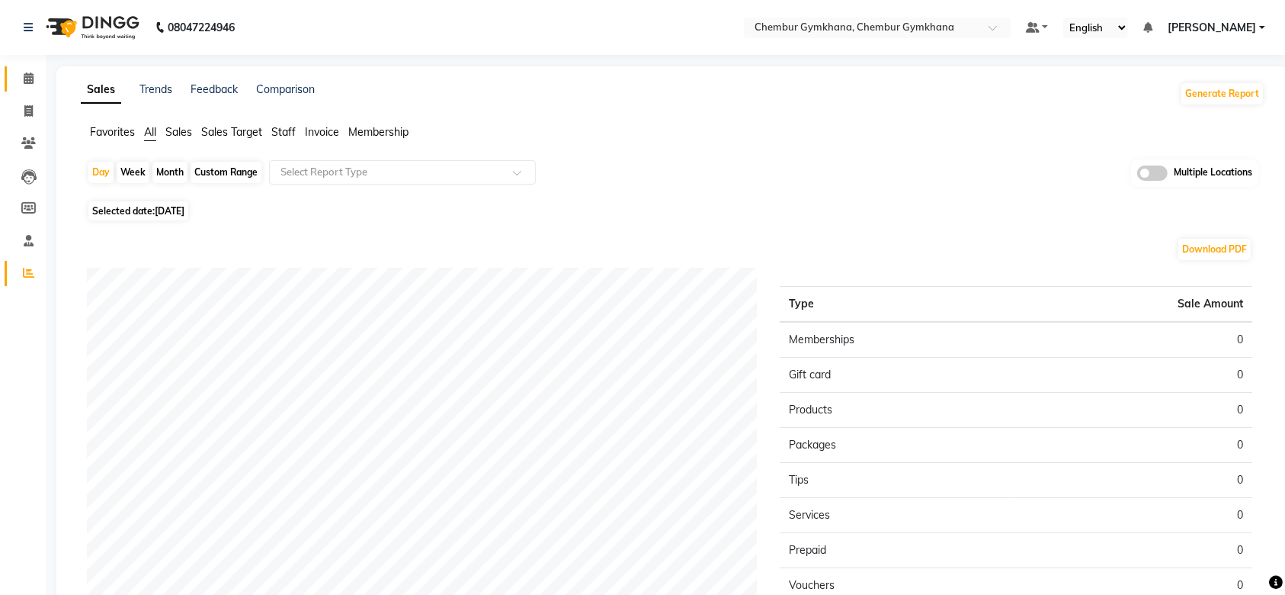
click at [29, 69] on link "Calendar" at bounding box center [23, 78] width 37 height 25
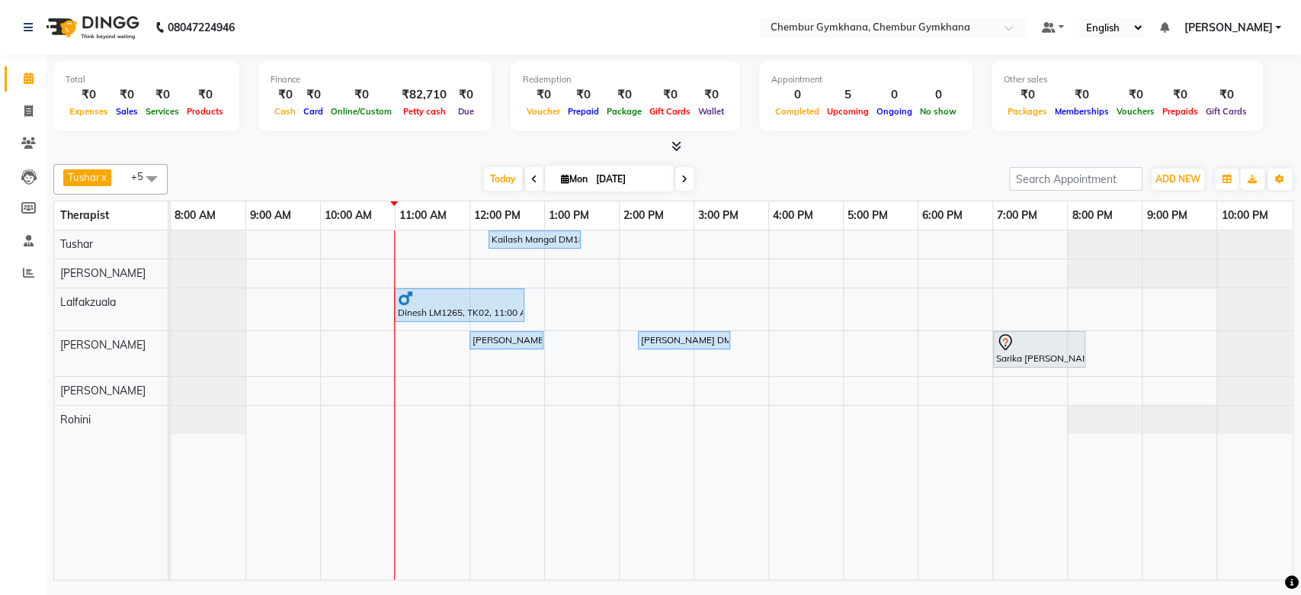
click at [451, 162] on div "Tushar x Rathna x Lalfakzuala x Jenny x Moy Moy x Rohini x +5 Select All Pappu …" at bounding box center [673, 369] width 1240 height 422
click at [454, 162] on div "Tushar x Rathna x Lalfakzuala x Jenny x Moy Moy x Rohini x +5 Select All Pappu …" at bounding box center [673, 369] width 1240 height 422
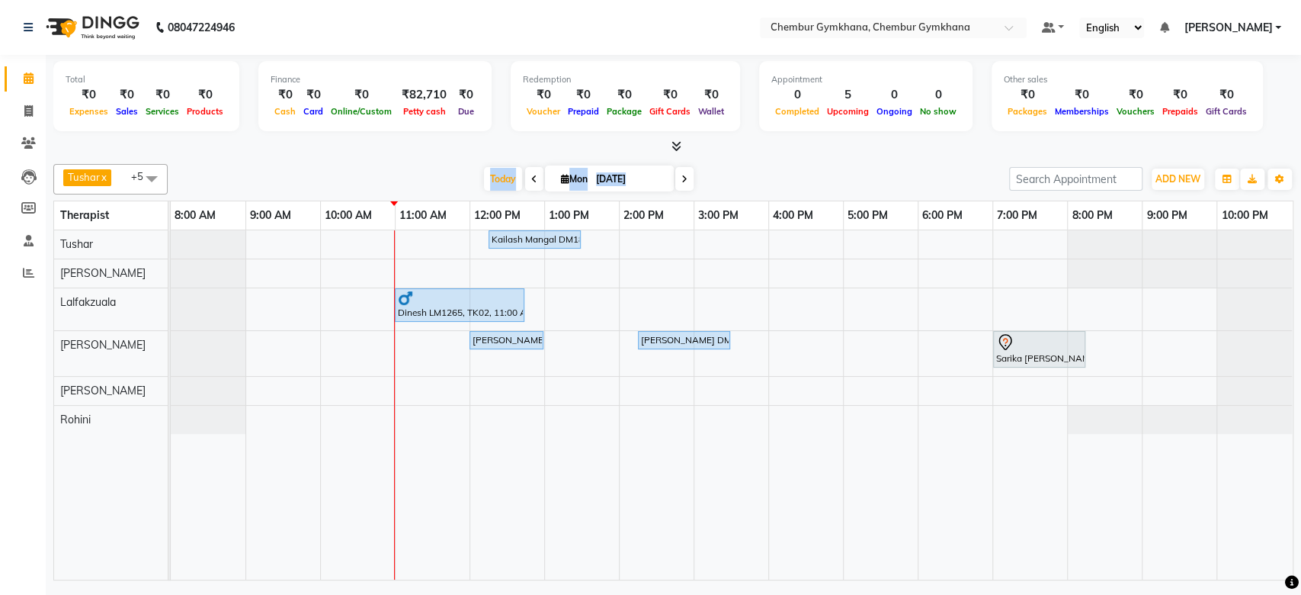
click at [454, 162] on div "Tushar x Rathna x Lalfakzuala x Jenny x Moy Moy x Rohini x +5 Select All Pappu …" at bounding box center [673, 369] width 1240 height 422
click at [396, 168] on div "[DATE] [DATE]" at bounding box center [588, 179] width 826 height 23
click at [493, 267] on div "Kailash Mangal DM1894, TK06, 12:15 PM-01:30 PM, Full body 60 mins(Aromatherapy/…" at bounding box center [732, 404] width 1122 height 349
select select "88853"
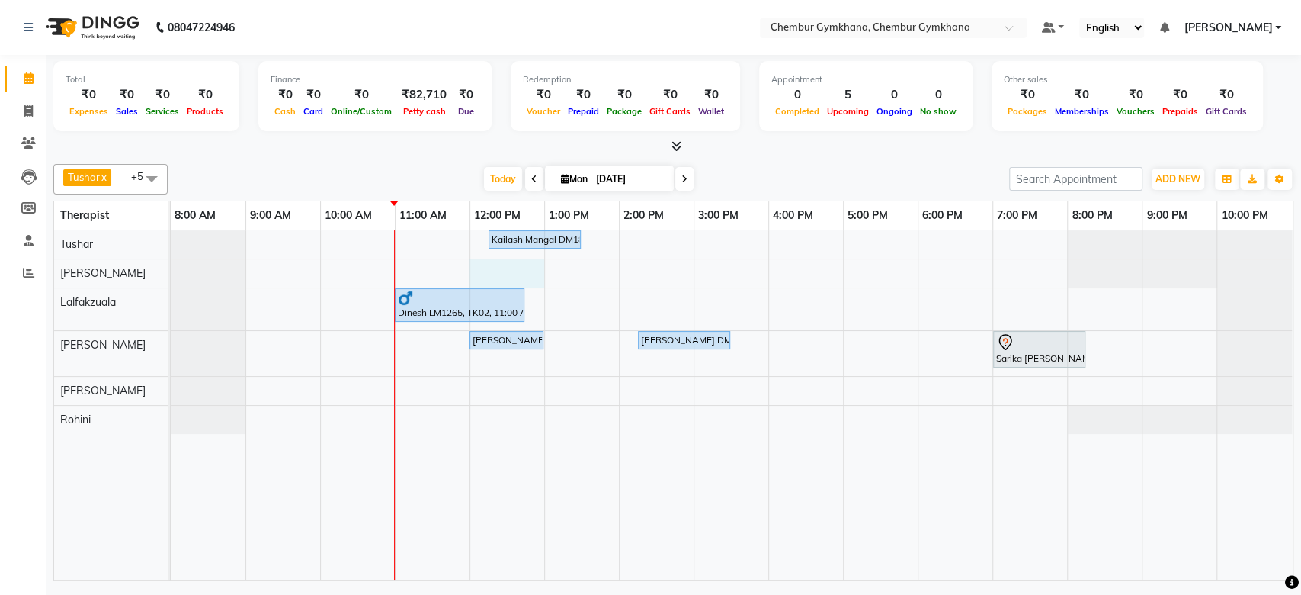
select select "tentative"
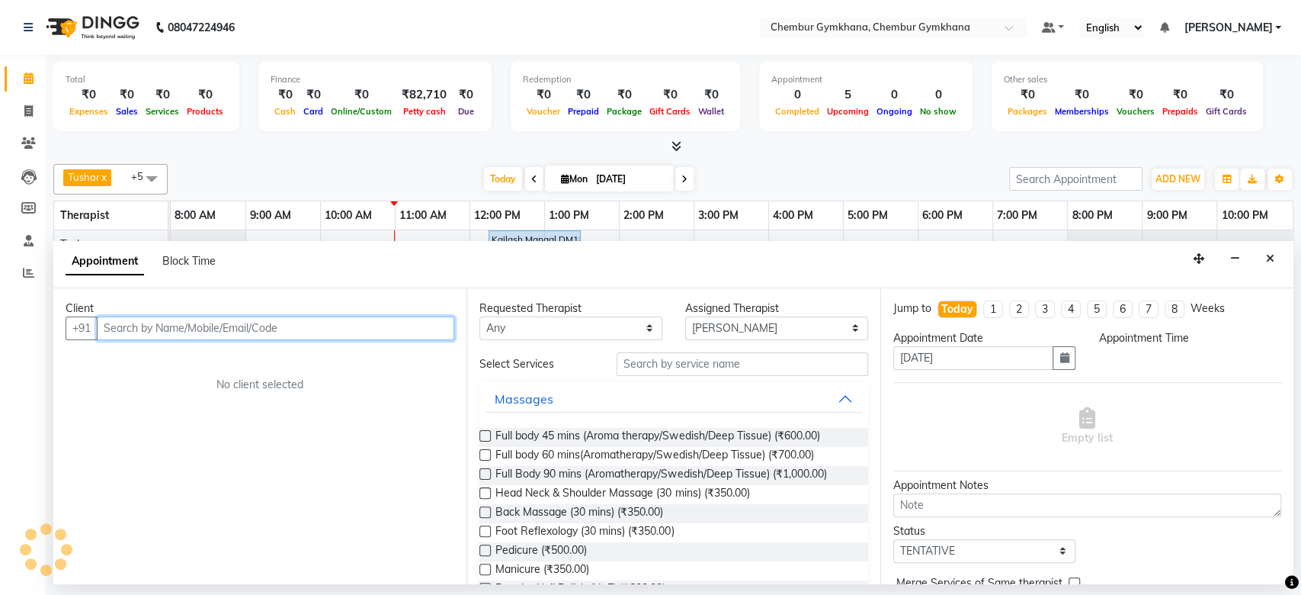
select select "720"
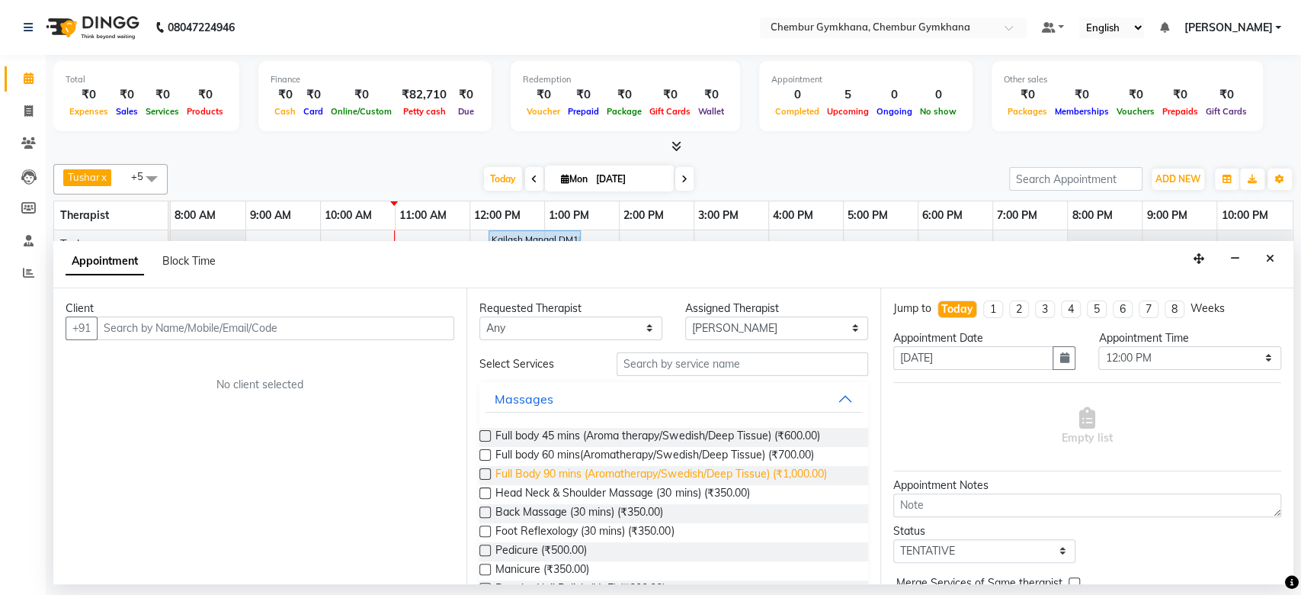
click at [632, 474] on span "Full Body 90 mins (Aromatherapy/Swedish/Deep Tissue) (₹1,000.00)" at bounding box center [660, 475] width 331 height 19
checkbox input "false"
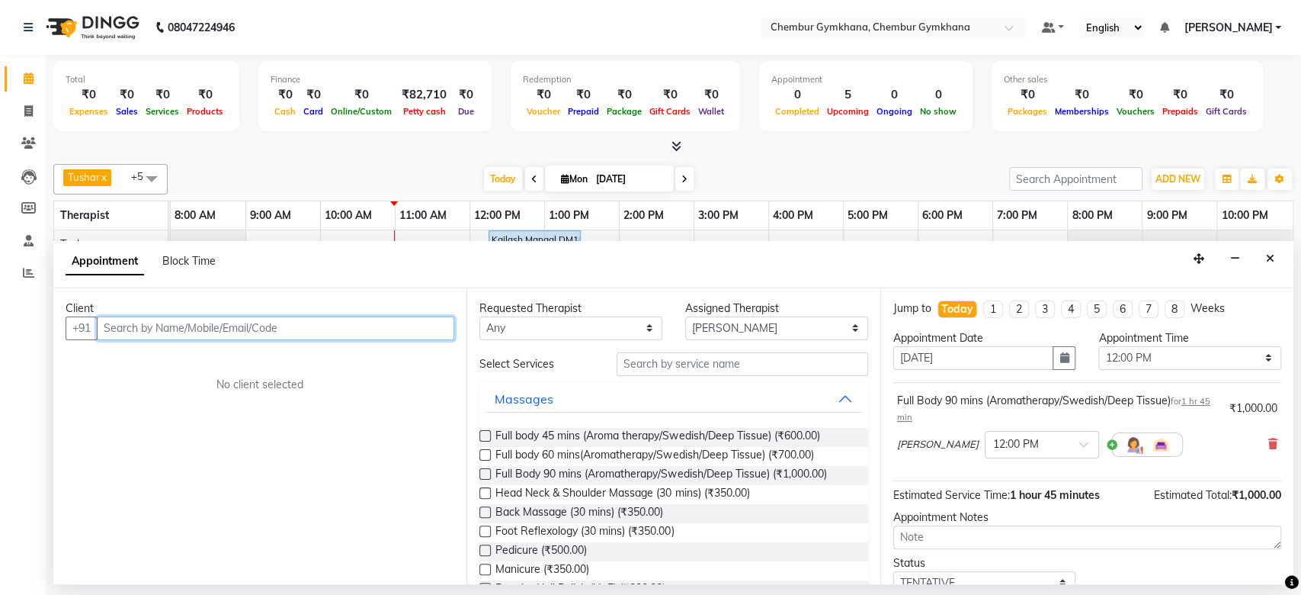
click at [419, 332] on input "text" at bounding box center [276, 328] width 358 height 24
type input "9820024222"
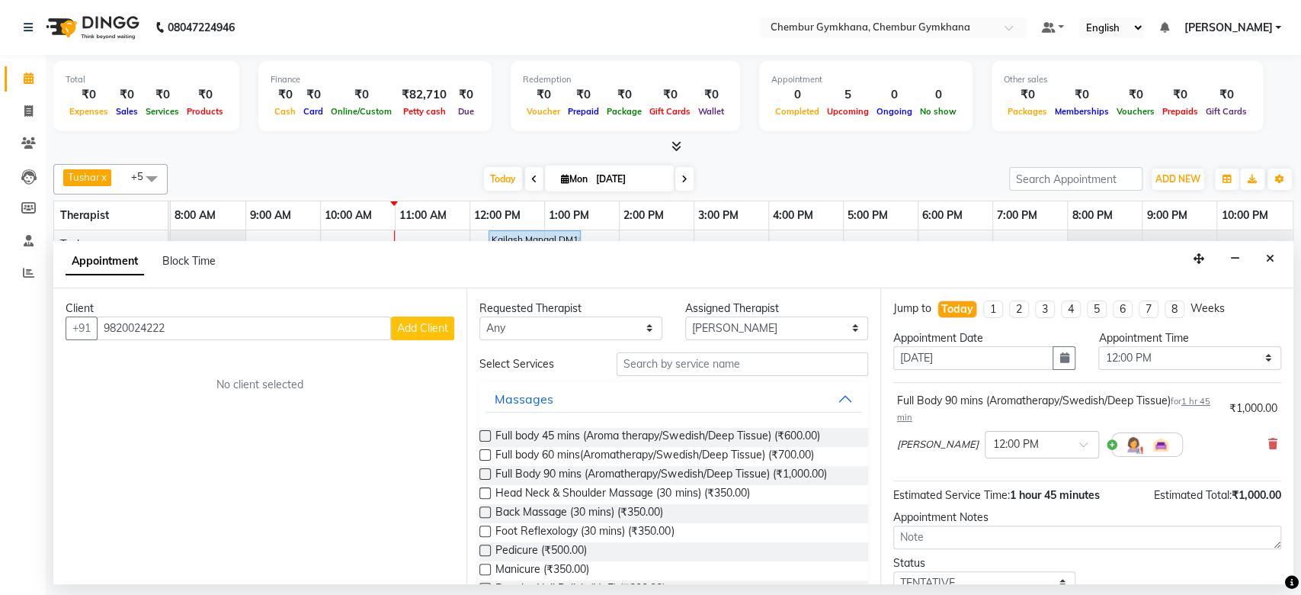
click at [419, 332] on span "Add Client" at bounding box center [422, 328] width 51 height 14
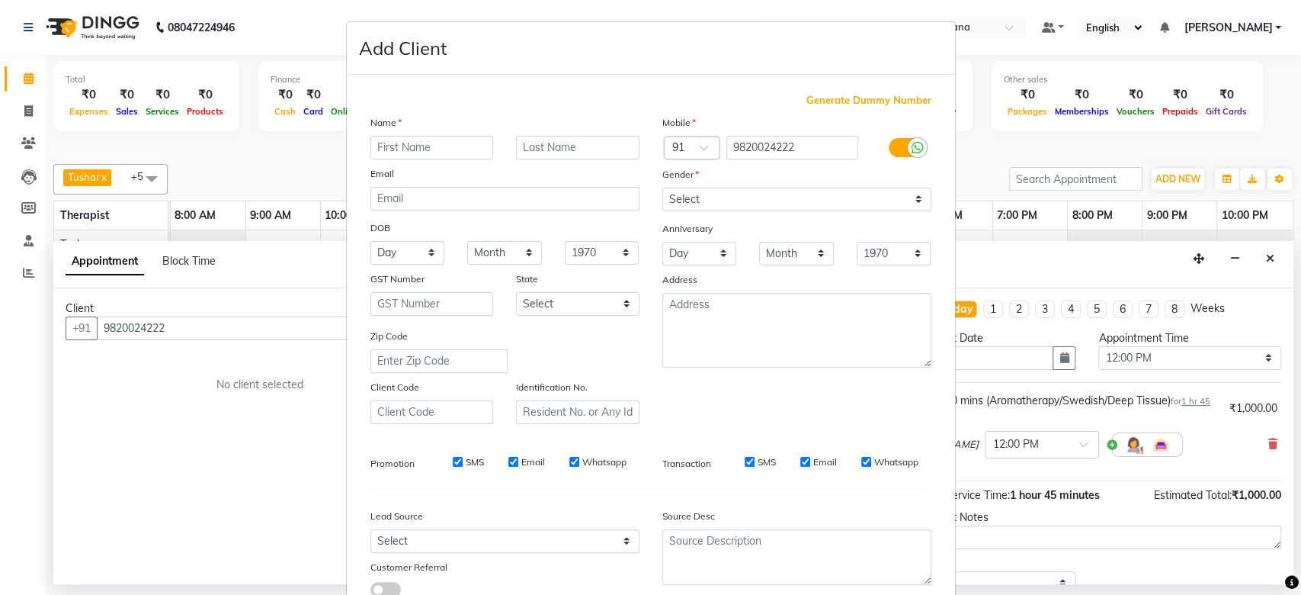
click at [434, 139] on input "text" at bounding box center [431, 148] width 123 height 24
type input "Vicky"
click at [522, 149] on input "text" at bounding box center [577, 148] width 123 height 24
click at [736, 200] on select "Select Male Female Other Prefer Not To Say" at bounding box center [796, 200] width 269 height 24
click at [586, 147] on input "Lulla" at bounding box center [577, 148] width 123 height 24
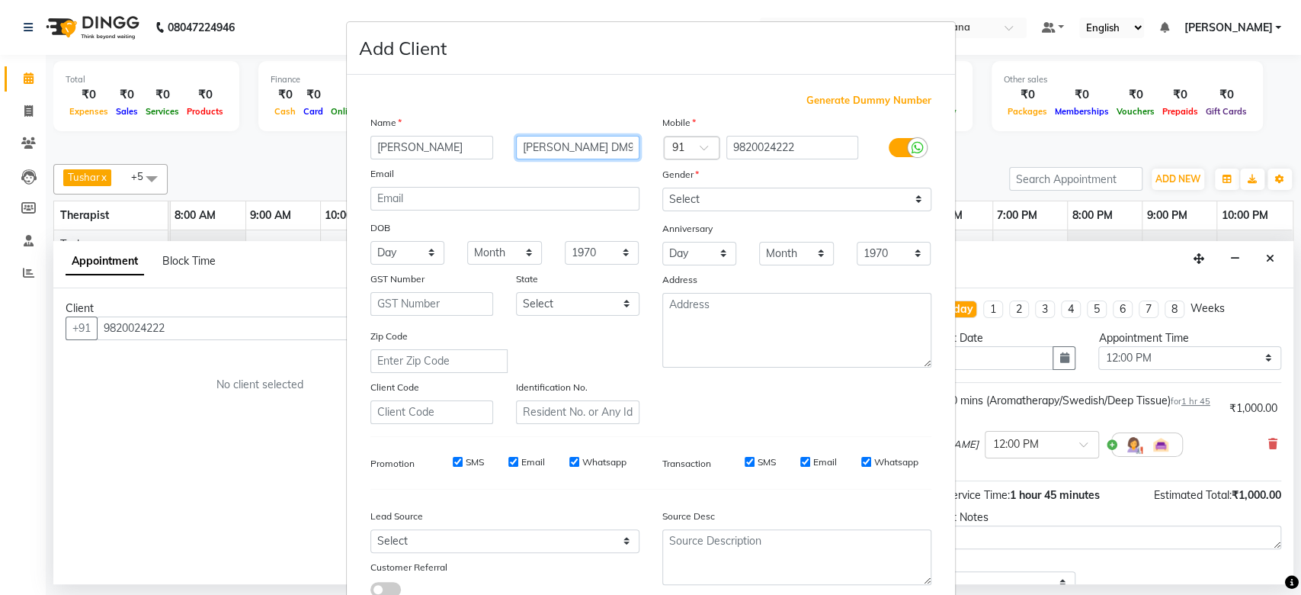
type input "Lulla DM909"
drag, startPoint x: 896, startPoint y: 204, endPoint x: 876, endPoint y: 258, distance: 57.2
click at [876, 258] on div "Mobile Country Code × 91 9820024222 Gender Select Male Female Other Prefer Not …" at bounding box center [797, 268] width 292 height 309
select select "male"
click at [662, 188] on select "Select Male Female Other Prefer Not To Say" at bounding box center [796, 200] width 269 height 24
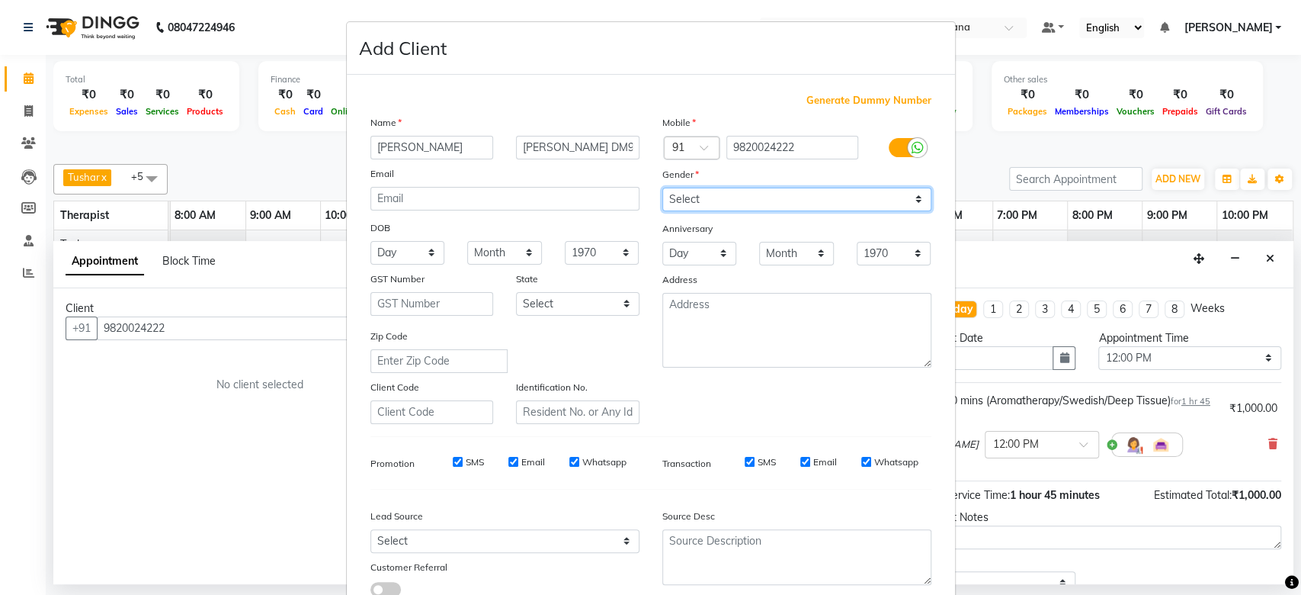
scroll to position [105, 0]
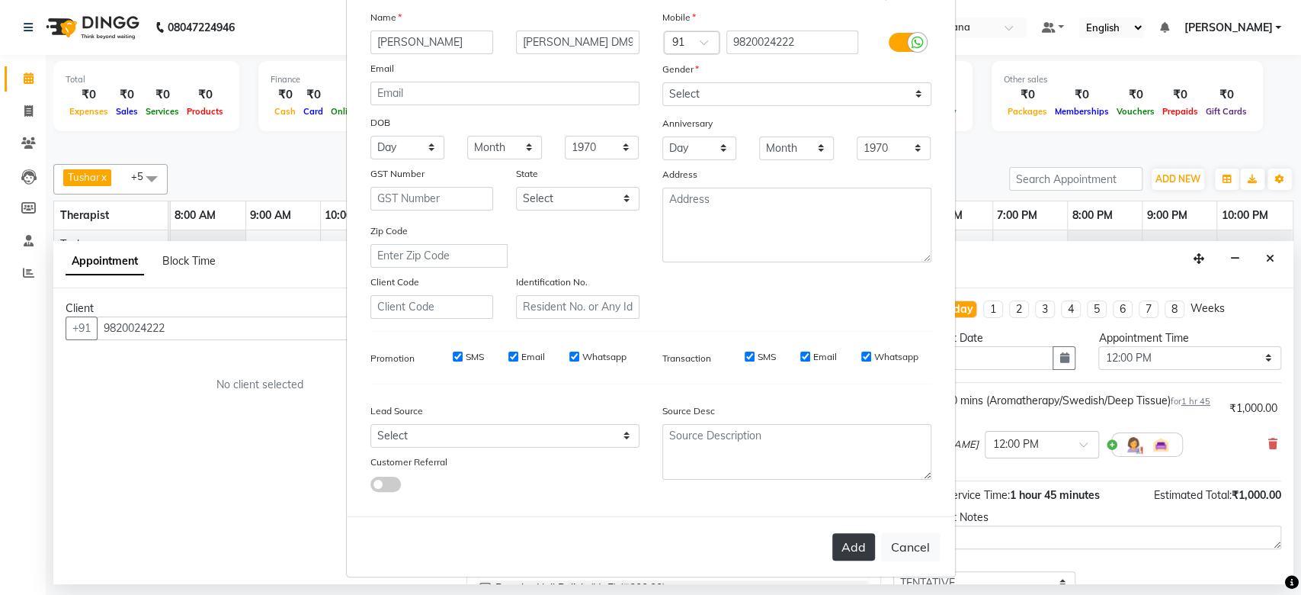
click at [842, 536] on button "Add" at bounding box center [853, 546] width 43 height 27
select select
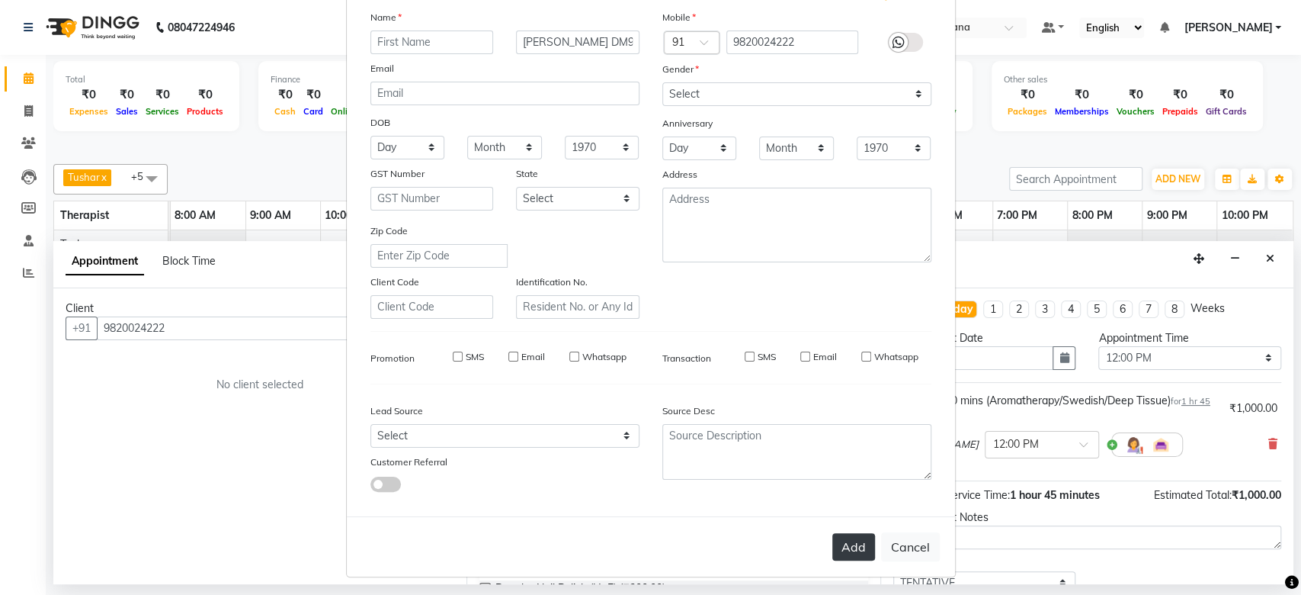
select select
checkbox input "false"
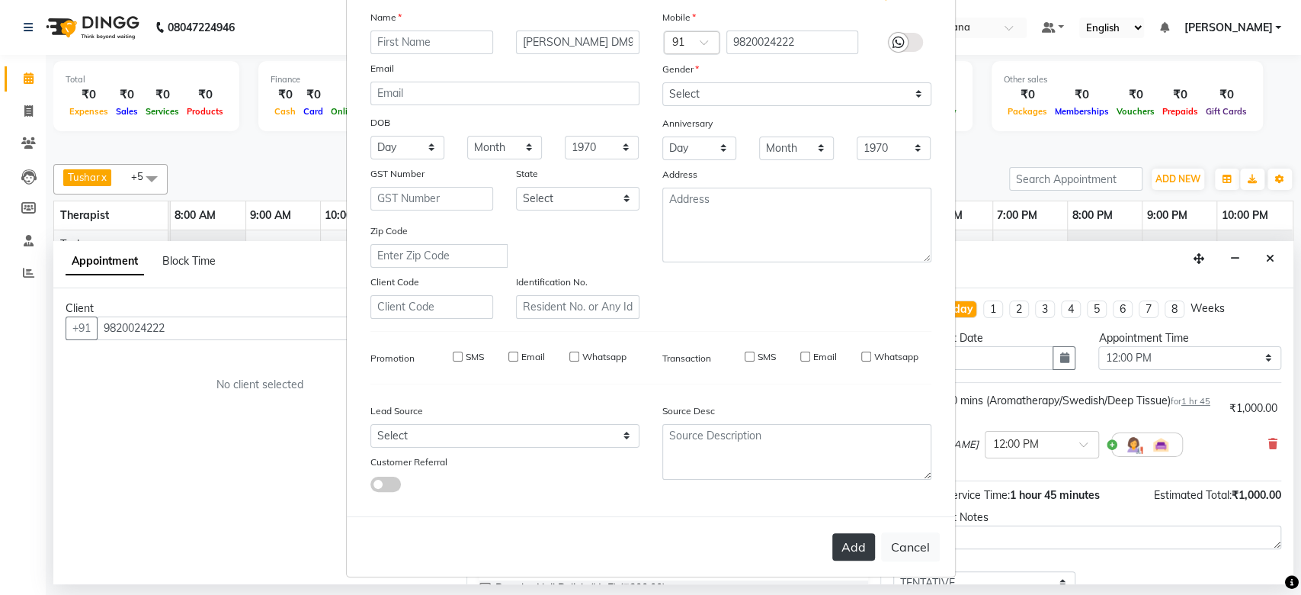
checkbox input "false"
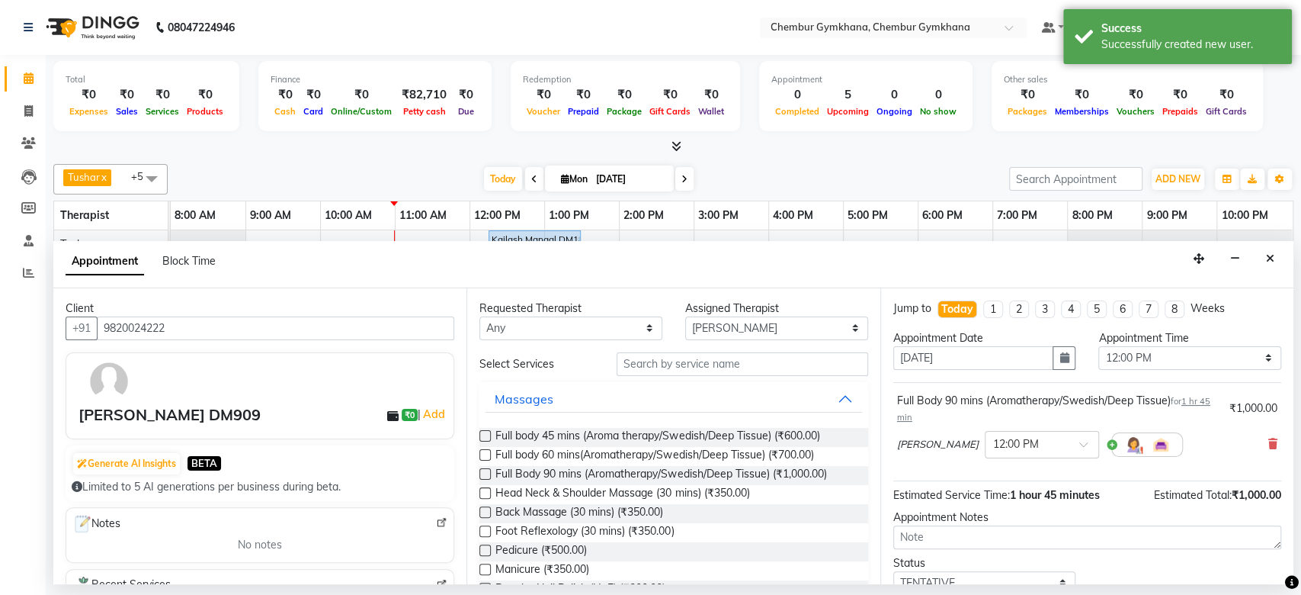
scroll to position [106, 0]
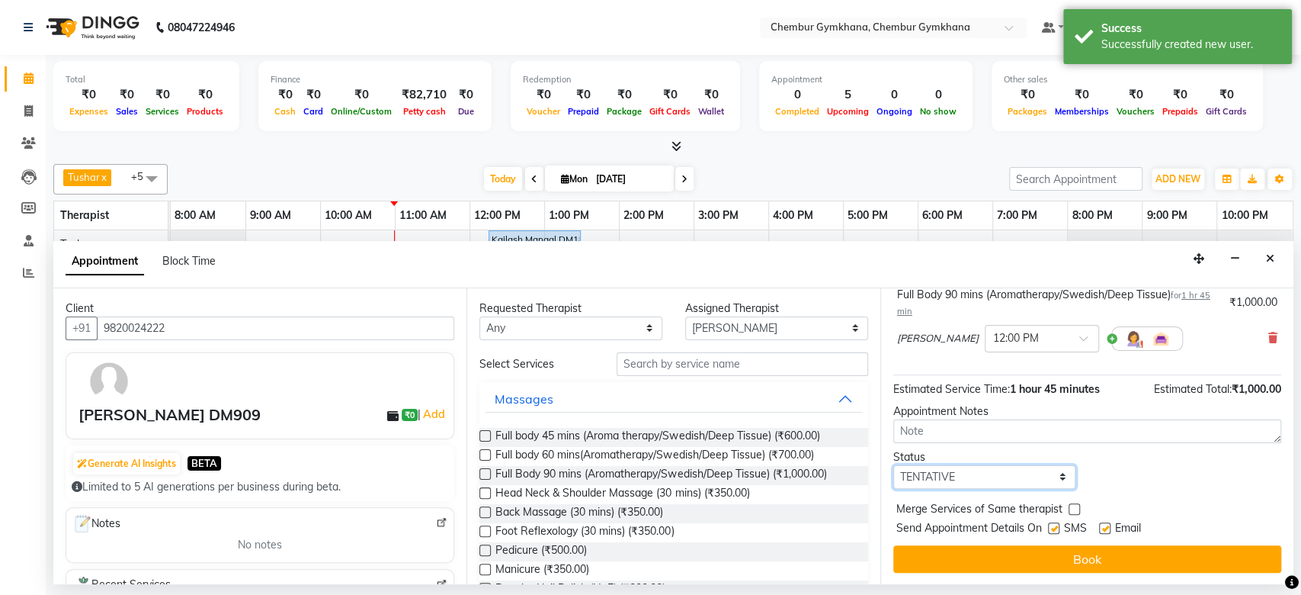
drag, startPoint x: 997, startPoint y: 480, endPoint x: 988, endPoint y: 432, distance: 48.9
click at [988, 432] on div "Jump to Today 1 2 3 4 5 6 7 8 Weeks Appointment Date 01-09-2025 Appointment Tim…" at bounding box center [1086, 436] width 413 height 296
select select "upcoming"
click at [893, 465] on select "Select TENTATIVE CONFIRM CHECK-IN UPCOMING" at bounding box center [984, 477] width 183 height 24
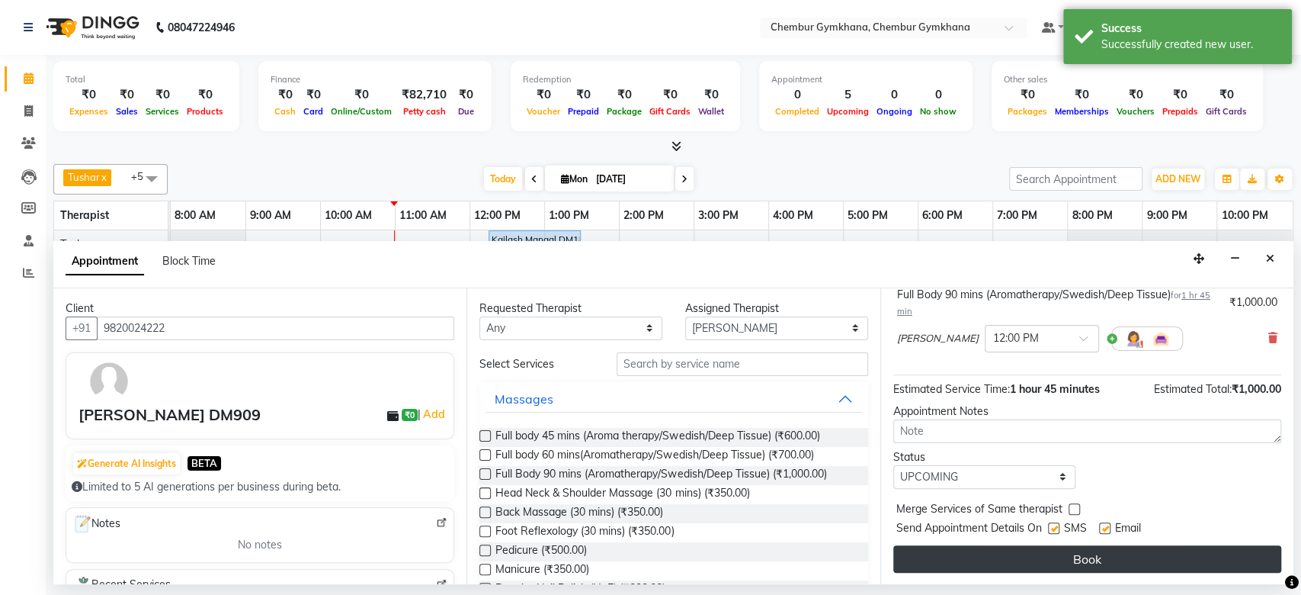
click at [1043, 562] on button "Book" at bounding box center [1087, 558] width 388 height 27
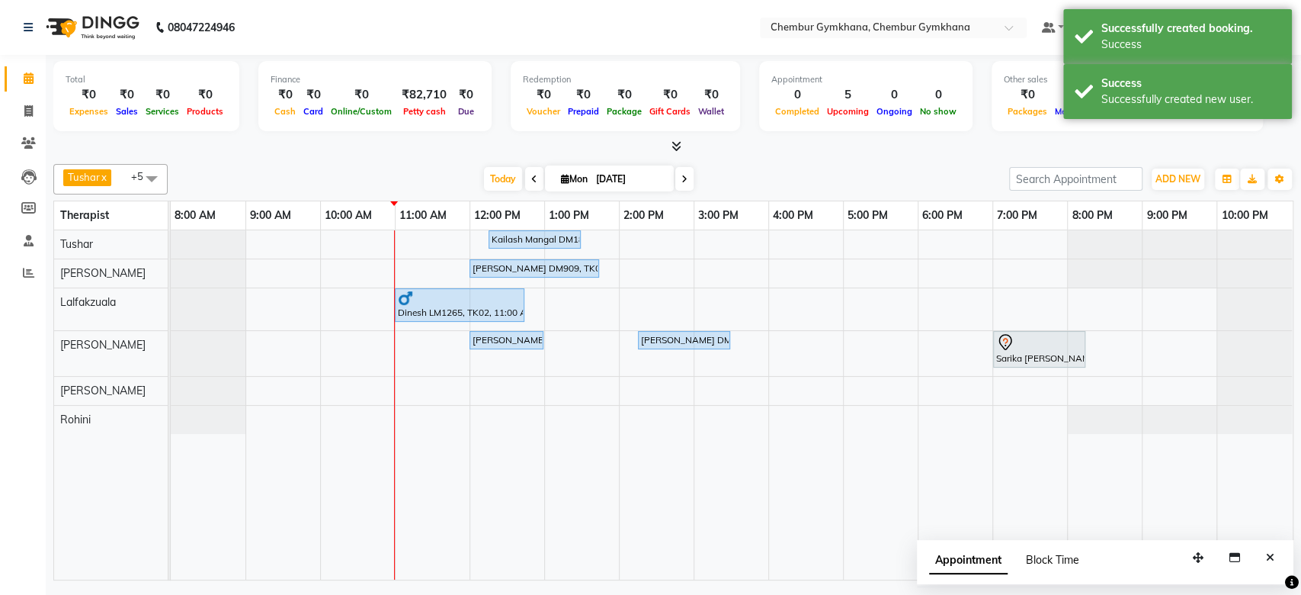
click at [1054, 562] on span "Block Time" at bounding box center [1052, 560] width 53 height 14
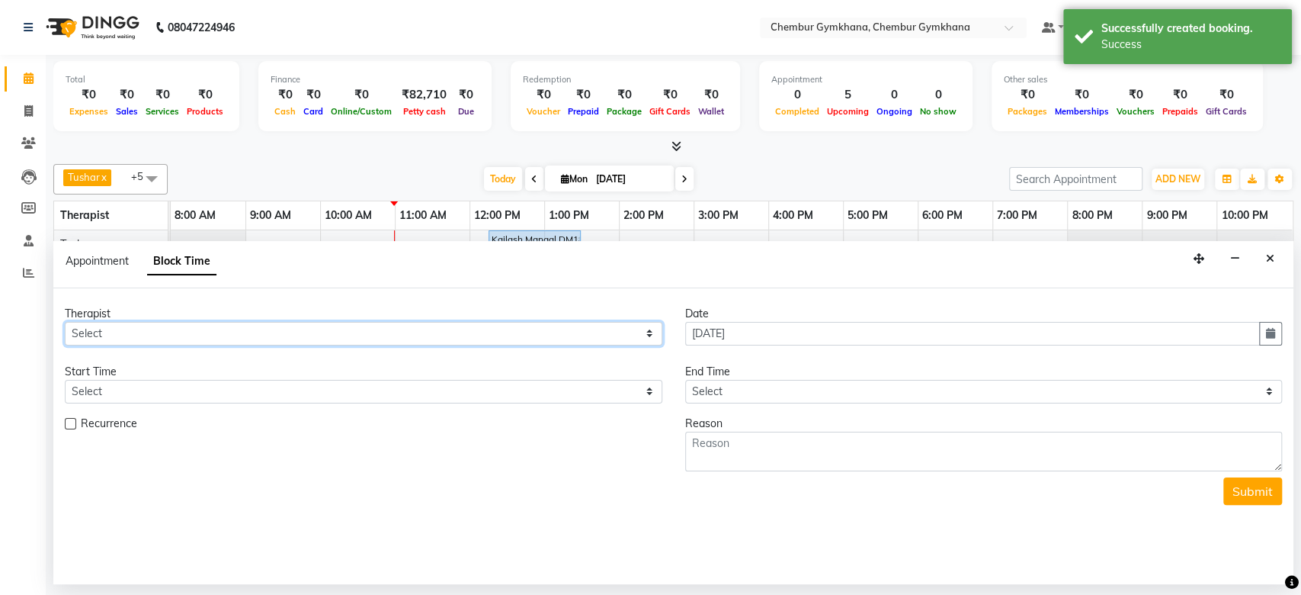
click at [416, 329] on select "Select Ishrat Jenny Lalfakzuala Laltlanchhuaha Moy Moy Pappu Rathna Rohini Shir…" at bounding box center [364, 334] width 598 height 24
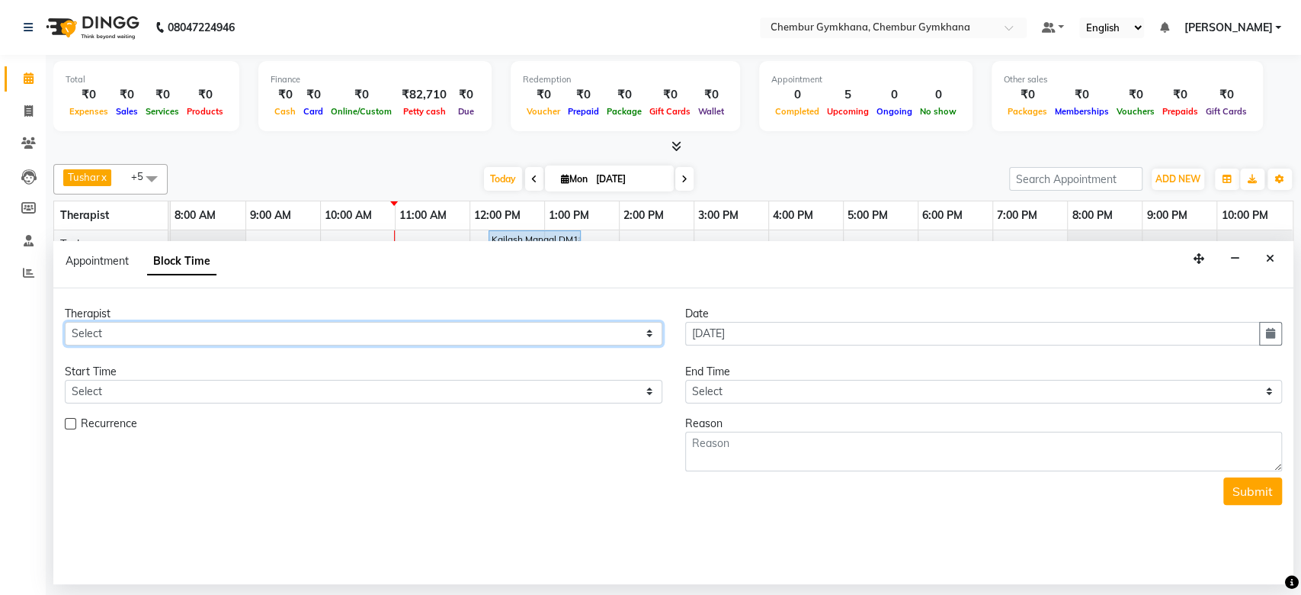
select select "88853"
click at [65, 322] on select "Select Ishrat Jenny Lalfakzuala Laltlanchhuaha Moy Moy Pappu Rathna Rohini Shir…" at bounding box center [364, 334] width 598 height 24
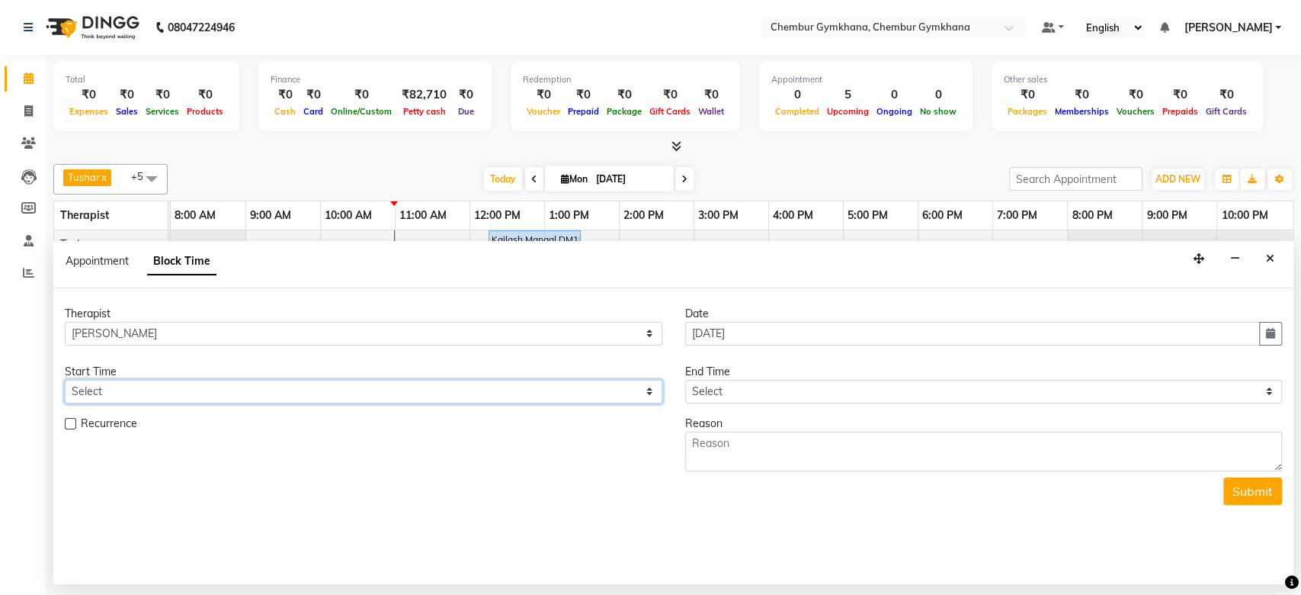
click at [380, 393] on select "Select 09:00 AM 09:15 AM 09:30 AM 09:45 AM 10:00 AM 10:15 AM 10:30 AM 10:45 AM …" at bounding box center [364, 392] width 598 height 24
select select "780"
click at [65, 380] on select "Select 09:00 AM 09:15 AM 09:30 AM 09:45 AM 10:00 AM 10:15 AM 10:30 AM 10:45 AM …" at bounding box center [364, 392] width 598 height 24
click at [756, 393] on select "Select 09:00 AM 09:15 AM 09:30 AM 09:45 AM 10:00 AM 10:15 AM 10:30 AM 10:45 AM …" at bounding box center [984, 392] width 598 height 24
select select "810"
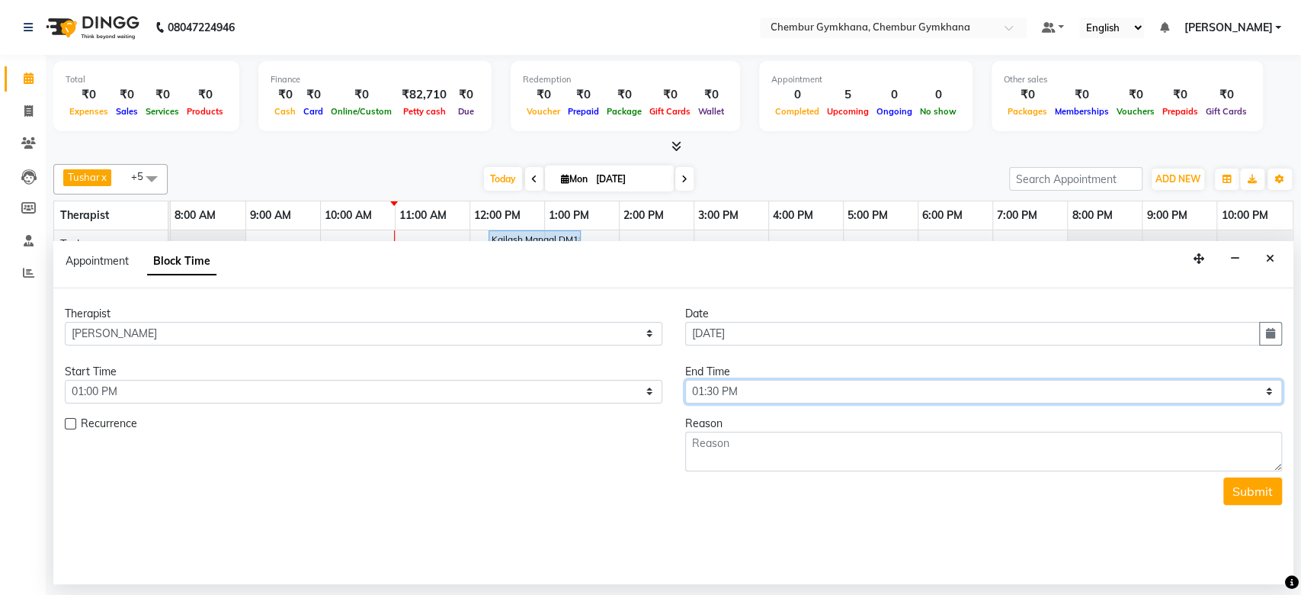
click at [685, 380] on select "Select 09:00 AM 09:15 AM 09:30 AM 09:45 AM 10:00 AM 10:15 AM 10:30 AM 10:45 AM …" at bounding box center [984, 392] width 598 height 24
click at [66, 422] on label at bounding box center [70, 423] width 11 height 11
click at [66, 422] on input "checkbox" at bounding box center [70, 425] width 10 height 10
click at [66, 422] on label at bounding box center [70, 423] width 11 height 11
click at [66, 422] on input "checkbox" at bounding box center [70, 425] width 10 height 10
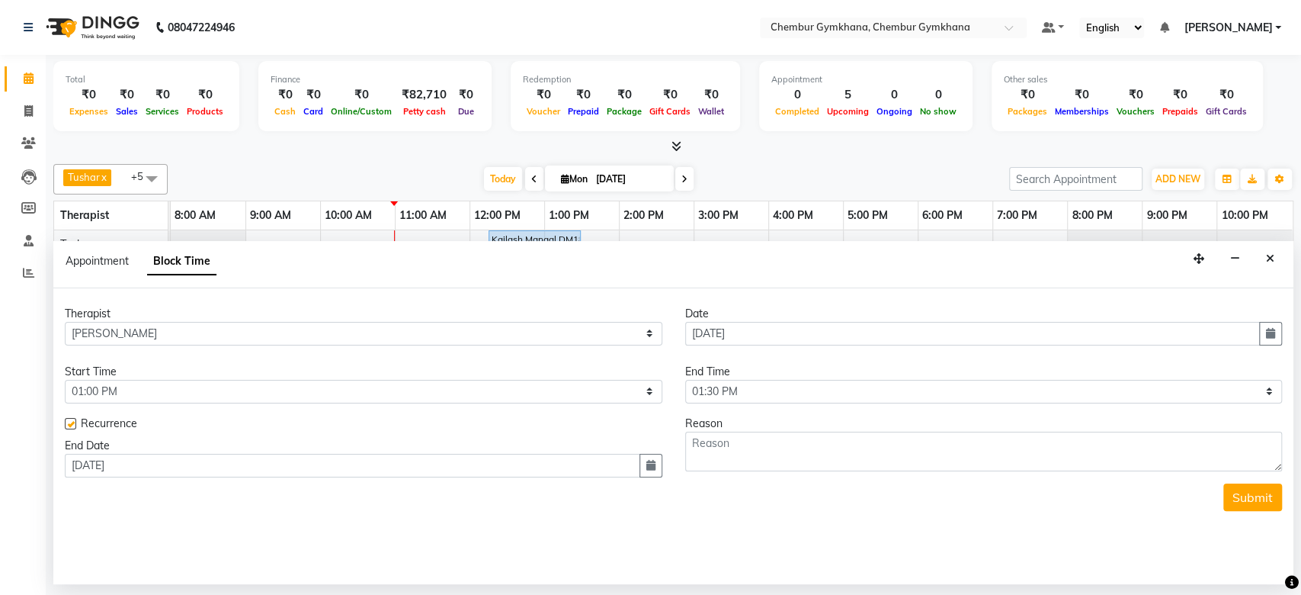
checkbox input "false"
click at [786, 451] on textarea at bounding box center [984, 451] width 598 height 40
type textarea "Lunch Break"
click at [1254, 492] on button "Submit" at bounding box center [1252, 490] width 59 height 27
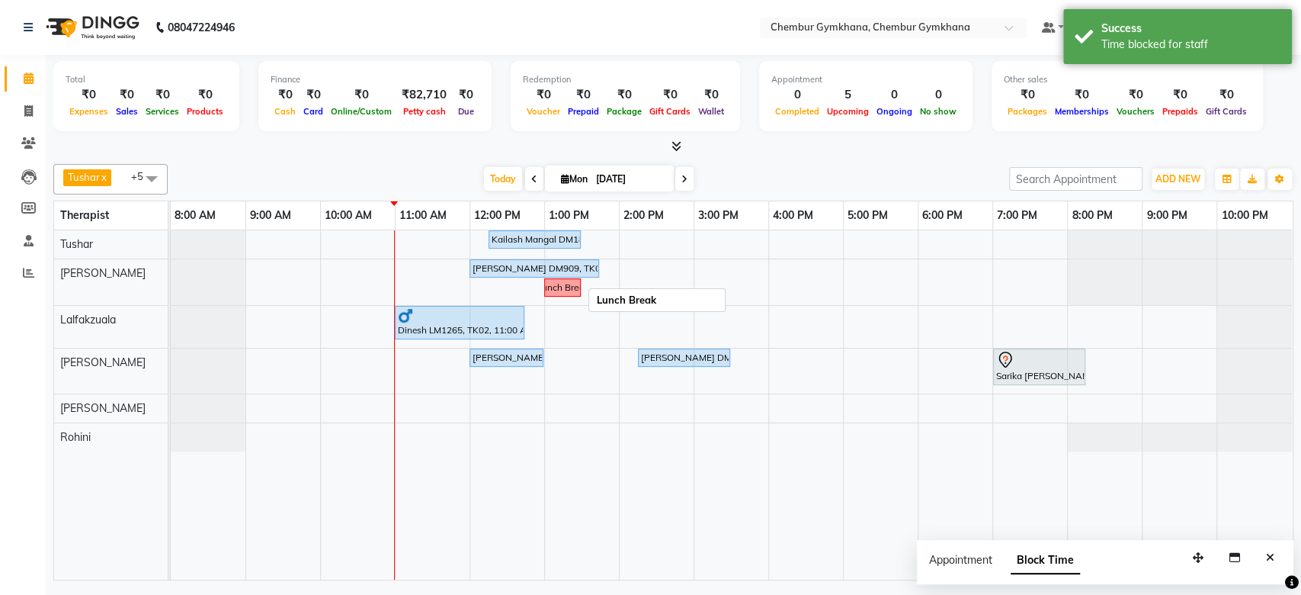
click at [564, 290] on div "Lunch Break" at bounding box center [562, 288] width 51 height 14
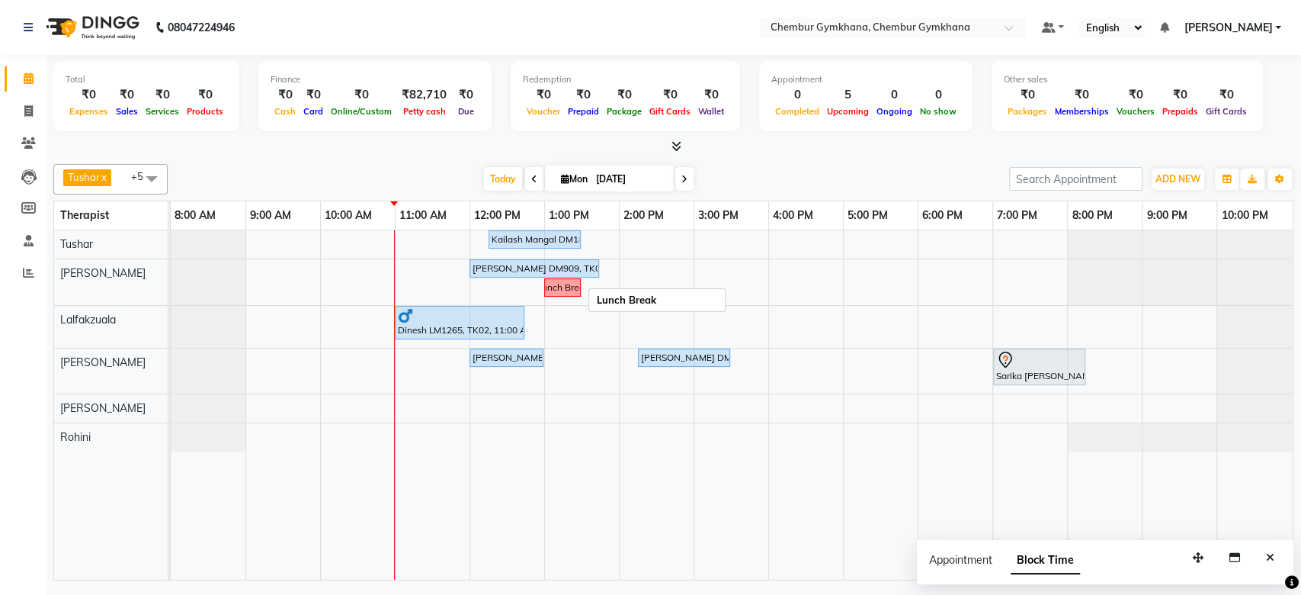
click at [565, 289] on div "Lunch Break" at bounding box center [562, 288] width 51 height 14
click at [590, 304] on span "Delete Block Time" at bounding box center [626, 303] width 86 height 16
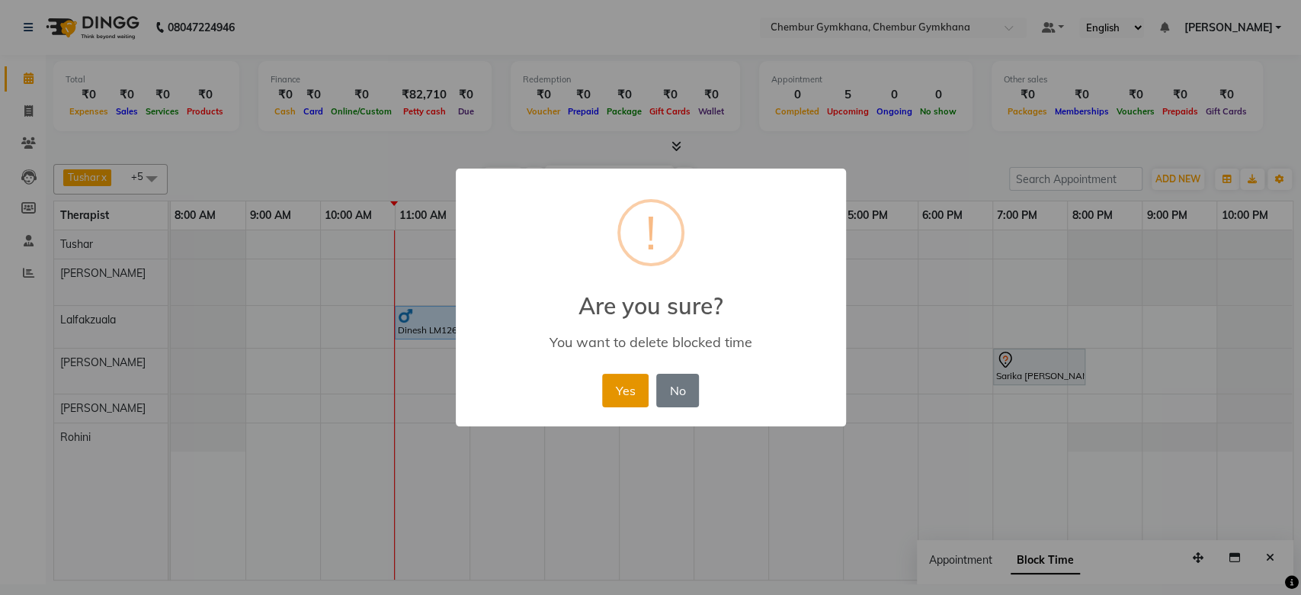
click at [637, 389] on button "Yes" at bounding box center [625, 391] width 47 height 34
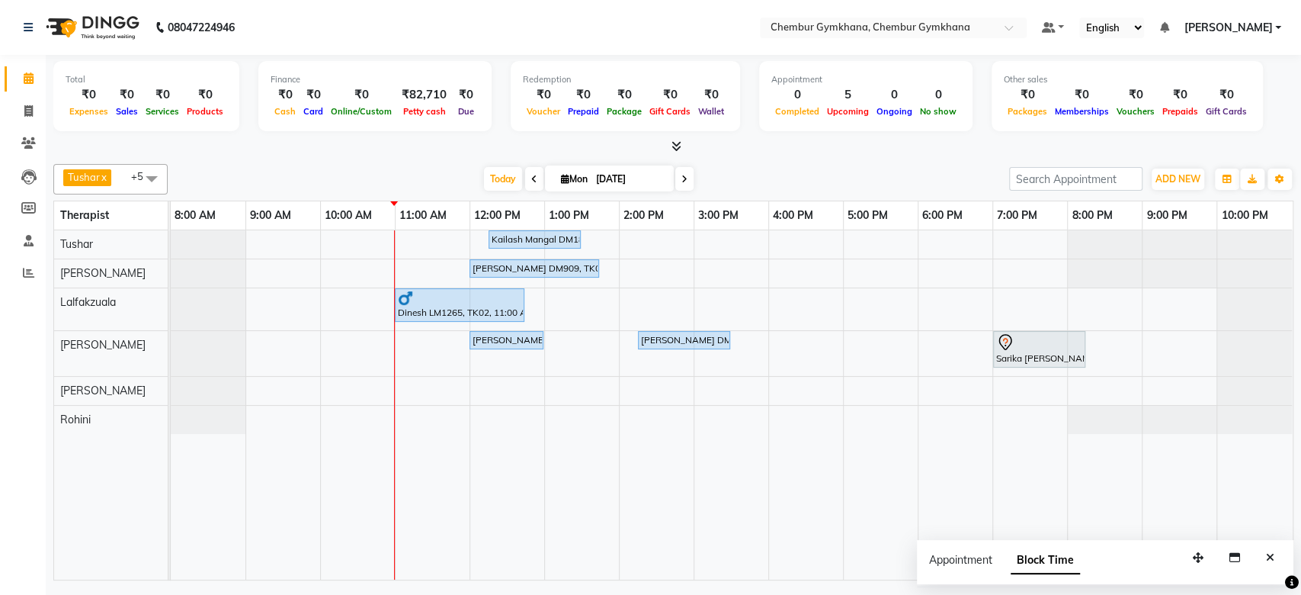
click at [909, 169] on div "[DATE] [DATE]" at bounding box center [588, 179] width 826 height 23
click at [386, 165] on div "Tushar x Rathna x Lalfakzuala x Jenny x Moy Moy x Rohini x +5 Select All Pappu …" at bounding box center [673, 179] width 1240 height 30
click at [792, 235] on div "Kailash Mangal DM1894, TK06, 12:15 PM-01:30 PM, Full body 60 mins(Aromatherapy/…" at bounding box center [732, 404] width 1122 height 349
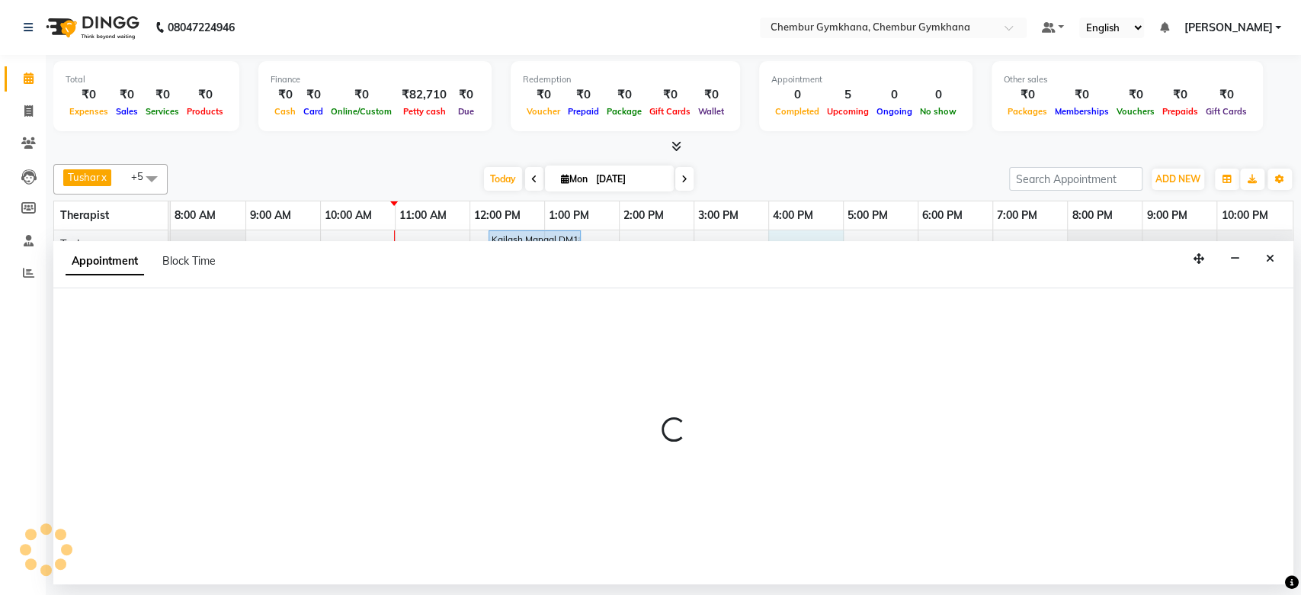
select select "88851"
select select "tentative"
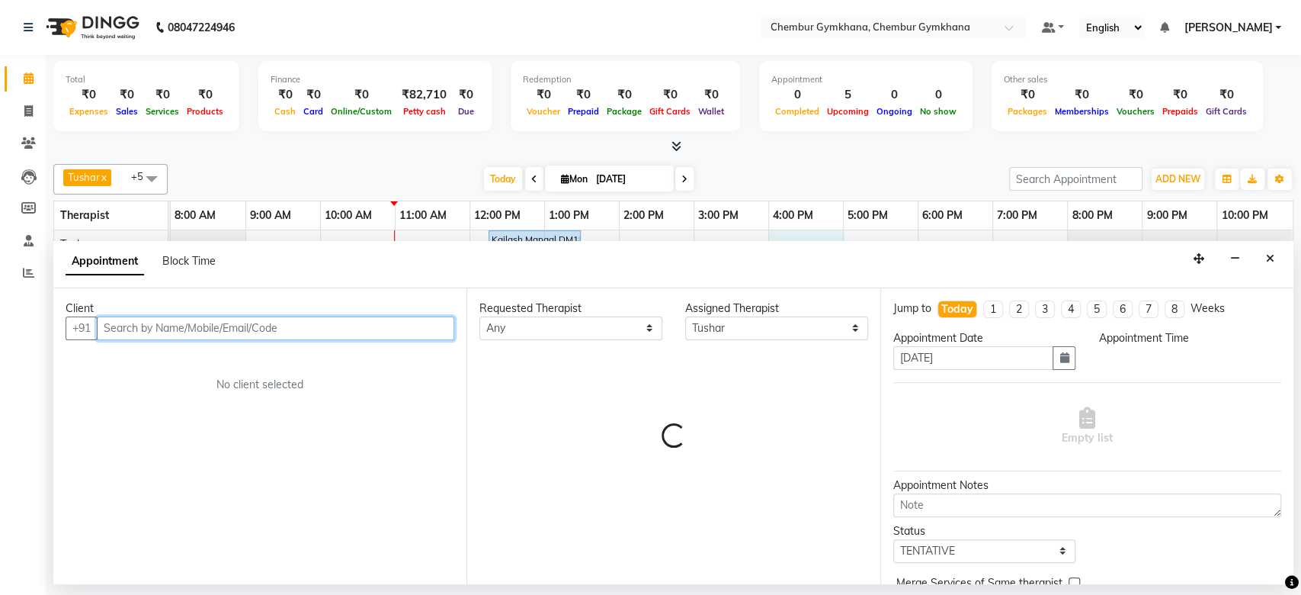
select select "960"
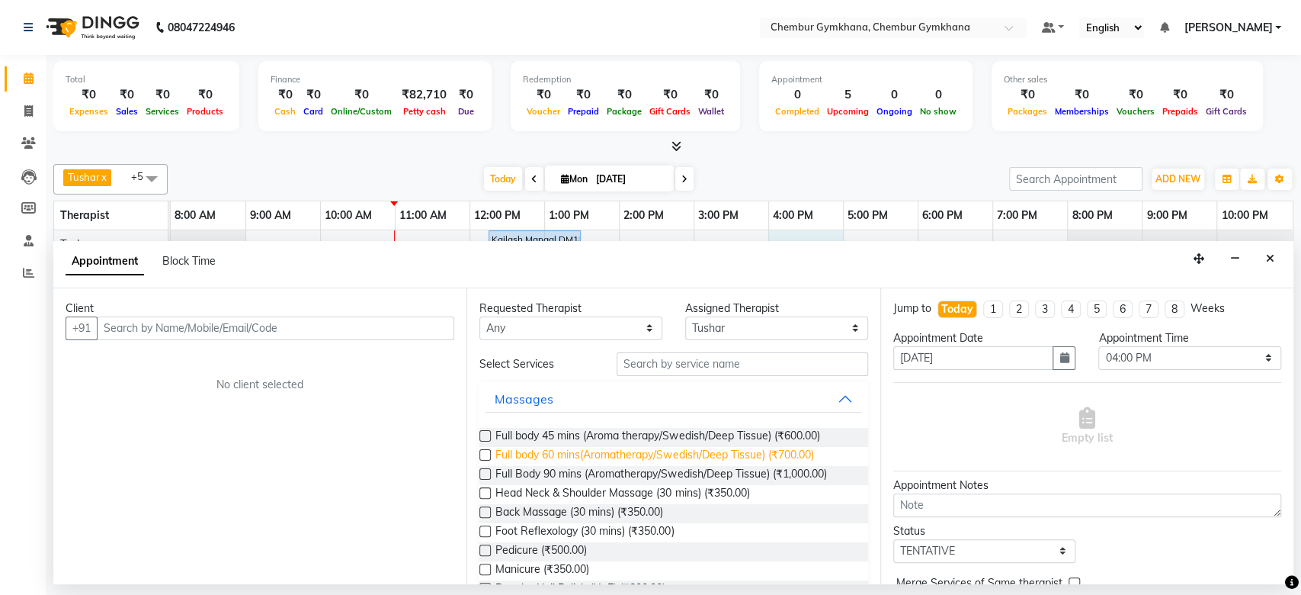
click at [595, 451] on span "Full body 60 mins(Aromatherapy/Swedish/Deep Tissue) (₹700.00)" at bounding box center [654, 456] width 318 height 19
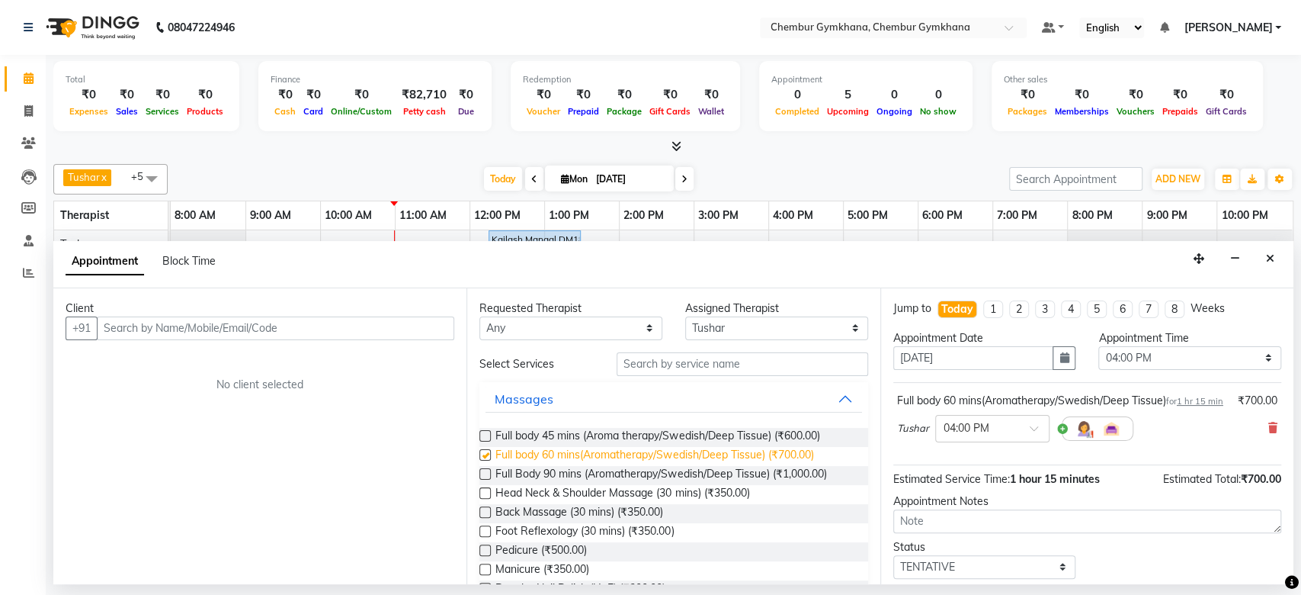
checkbox input "false"
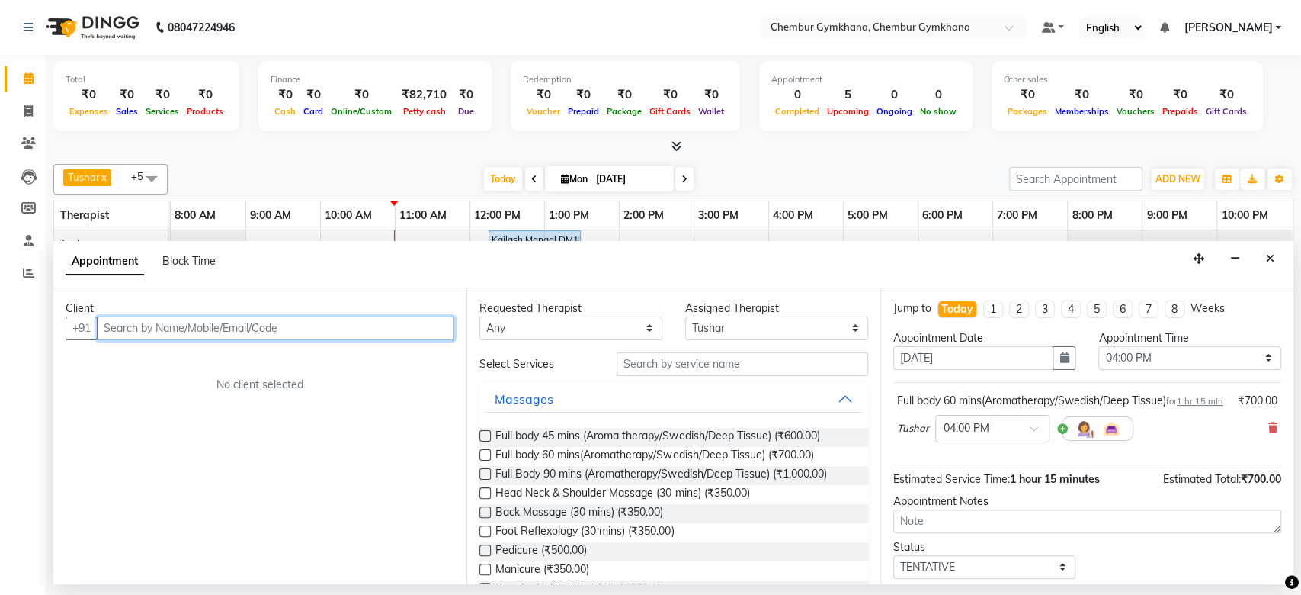
click at [351, 326] on input "text" at bounding box center [276, 328] width 358 height 24
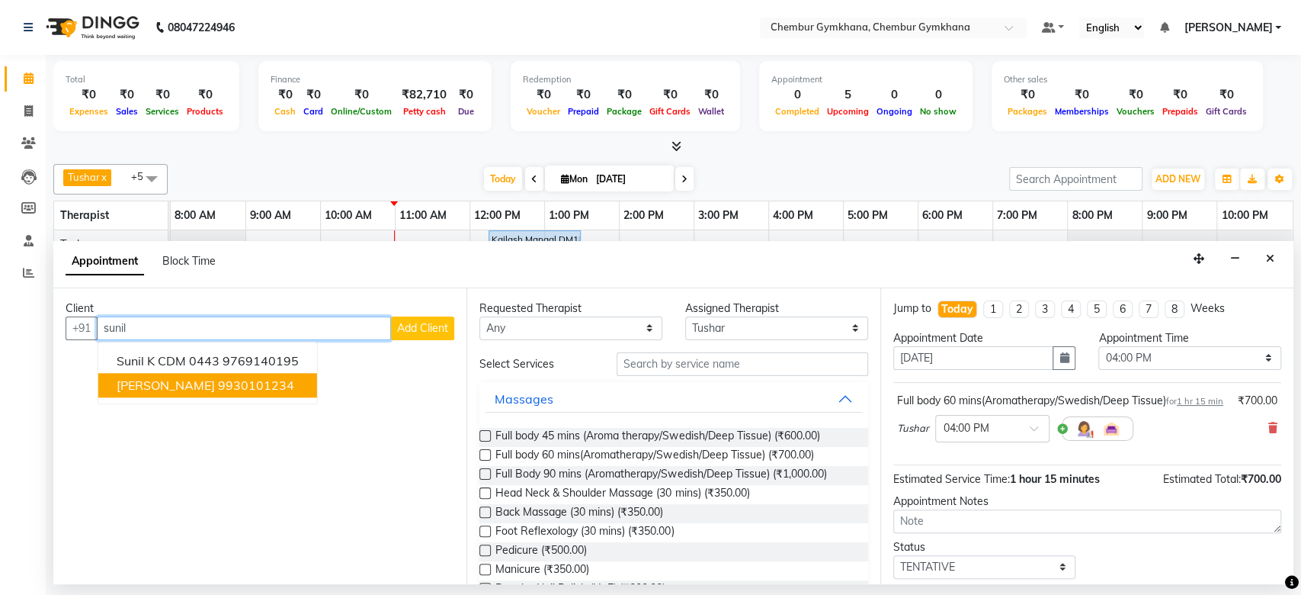
click at [277, 383] on ngb-highlight "9930101234" at bounding box center [256, 384] width 76 height 15
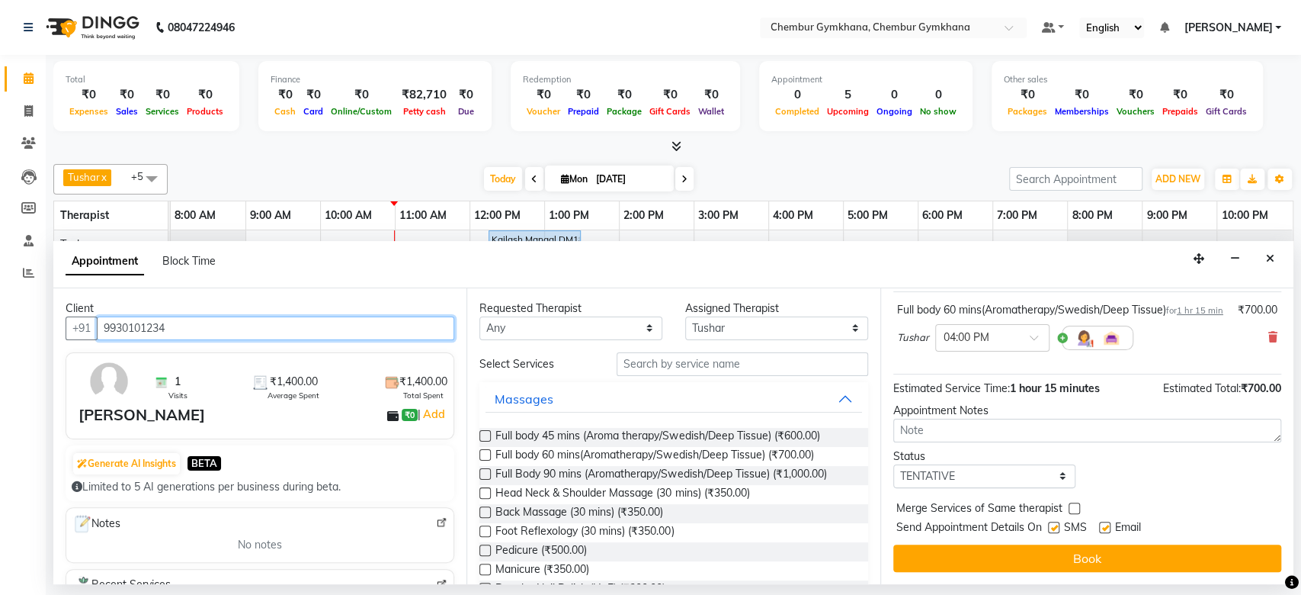
type input "9930101234"
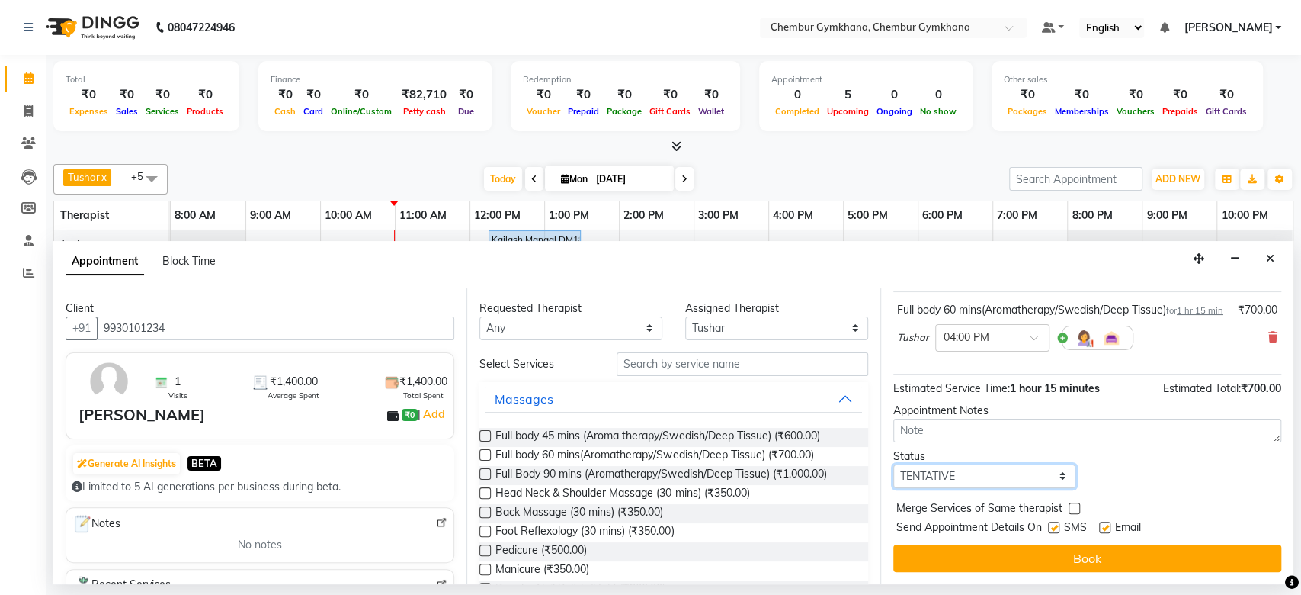
click at [1037, 473] on select "Select TENTATIVE CONFIRM CHECK-IN UPCOMING" at bounding box center [984, 476] width 183 height 24
select select "upcoming"
click at [893, 464] on select "Select TENTATIVE CONFIRM CHECK-IN UPCOMING" at bounding box center [984, 476] width 183 height 24
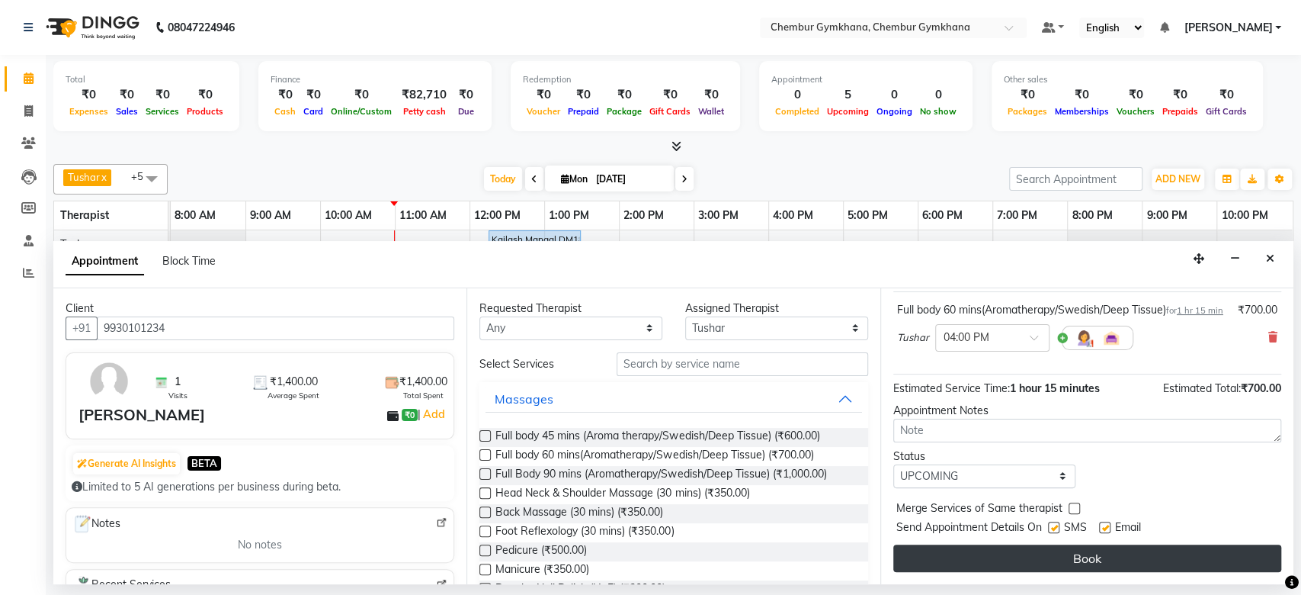
click at [1140, 544] on button "Book" at bounding box center [1087, 557] width 388 height 27
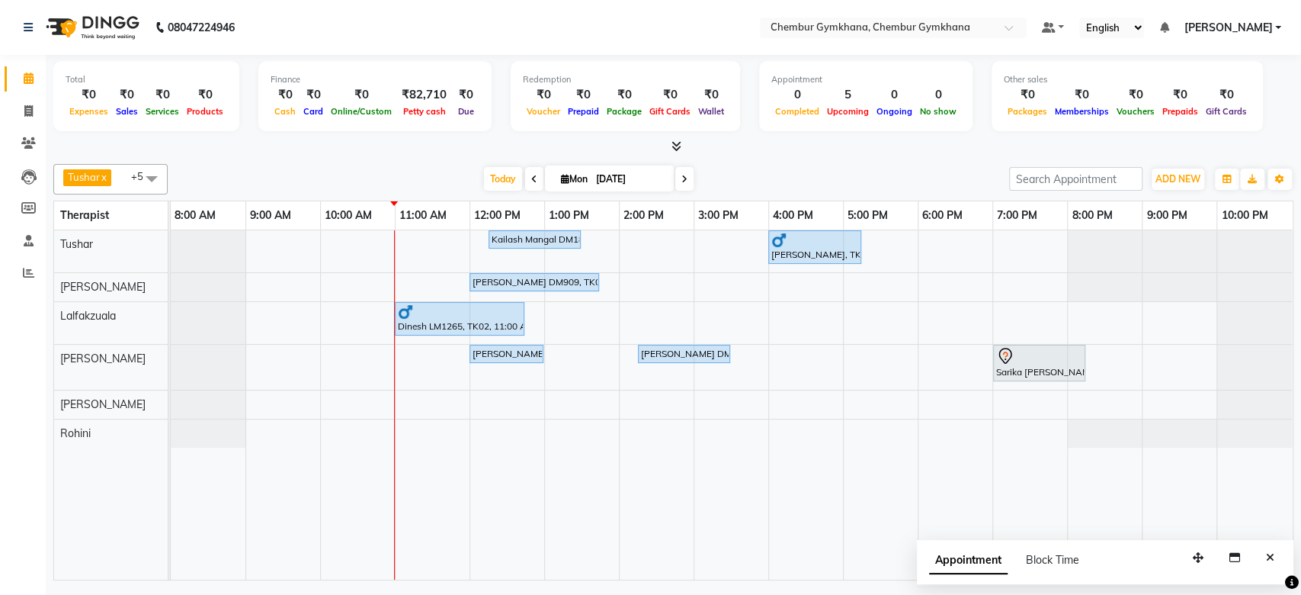
click at [866, 164] on div "Tushar x Rathna x Lalfakzuala x Jenny x Moy Moy x Rohini x +5 Select All Pappu …" at bounding box center [673, 179] width 1240 height 30
click at [662, 140] on div at bounding box center [673, 147] width 1240 height 16
click at [842, 168] on div "[DATE] [DATE]" at bounding box center [588, 179] width 826 height 23
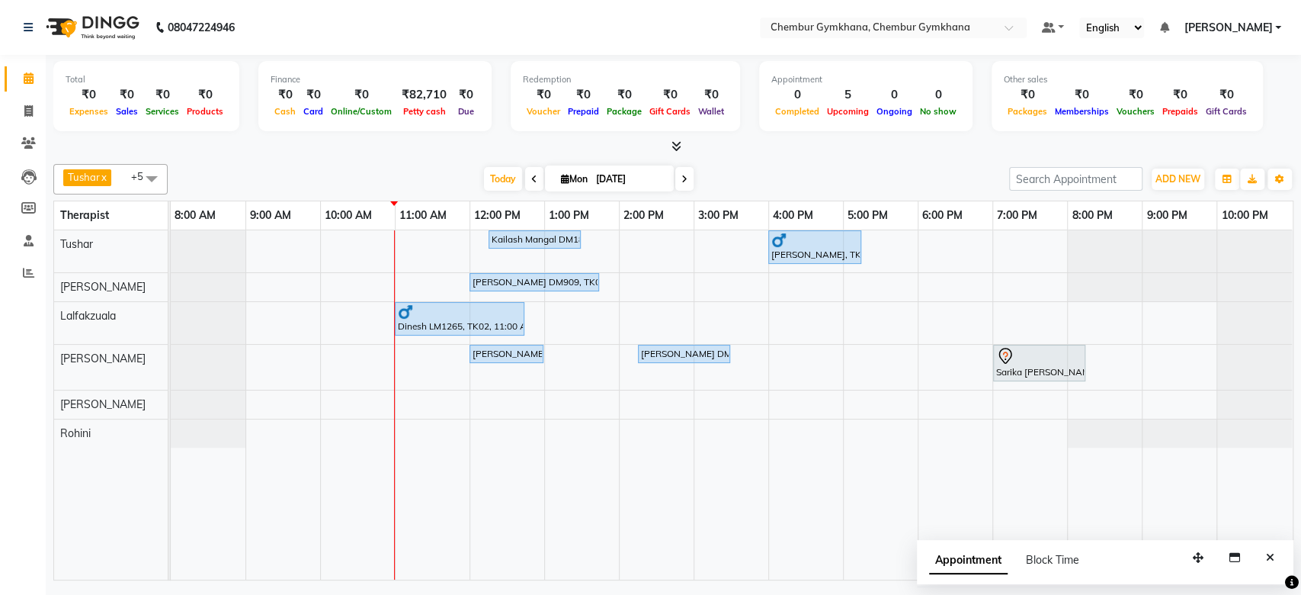
click at [842, 168] on div "[DATE] [DATE]" at bounding box center [588, 179] width 826 height 23
click at [821, 168] on div "[DATE] [DATE]" at bounding box center [588, 179] width 826 height 23
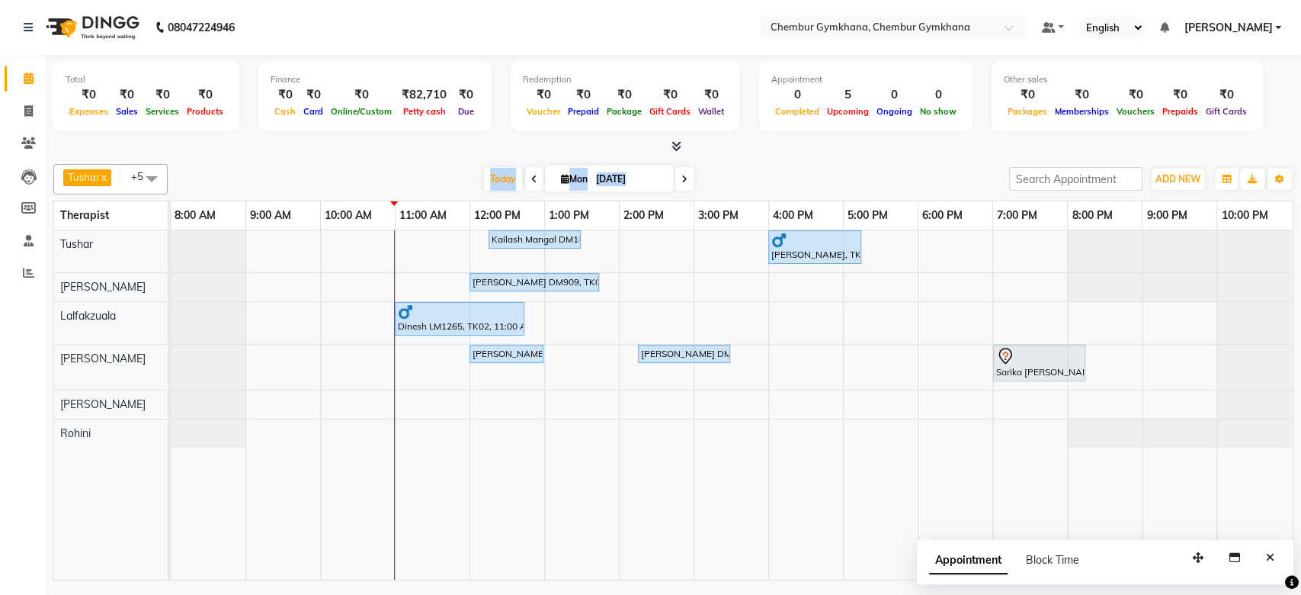
click at [821, 168] on div "[DATE] [DATE]" at bounding box center [588, 179] width 826 height 23
click at [753, 172] on div "[DATE] [DATE]" at bounding box center [588, 179] width 826 height 23
click at [422, 165] on div "Tushar x Rathna x Lalfakzuala x Jenny x Moy Moy x Rohini x +5 Select All Pappu …" at bounding box center [673, 179] width 1240 height 30
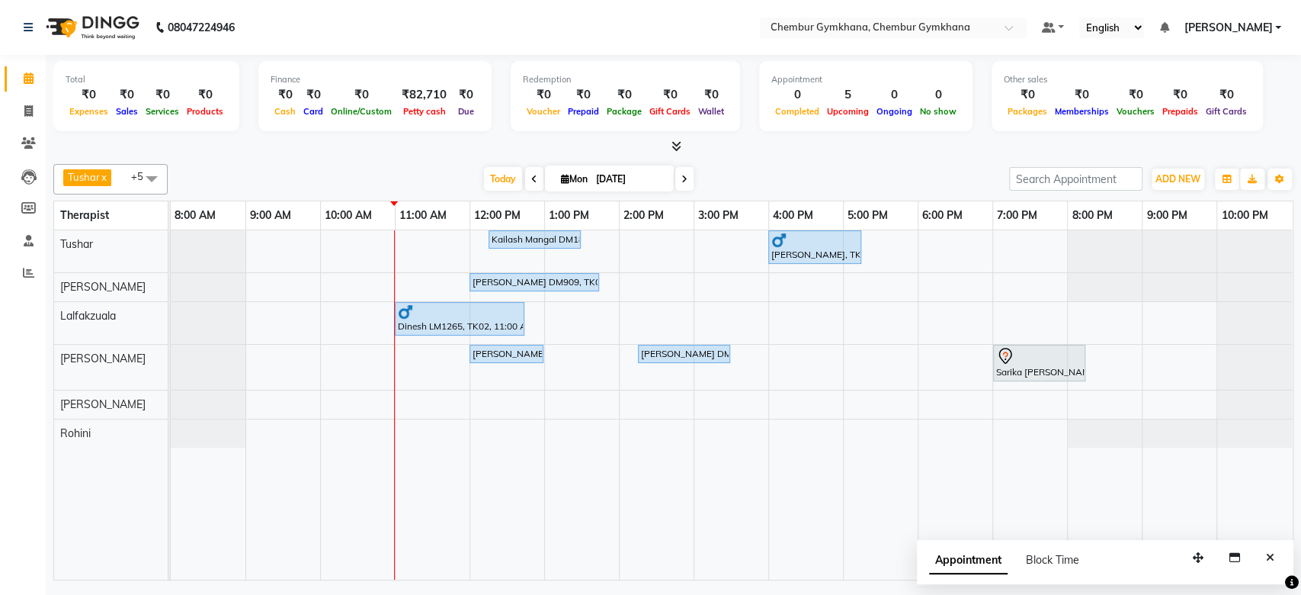
click at [749, 161] on div "Tushar x Rathna x Lalfakzuala x Jenny x Moy Moy x Rohini x +5 Select All Pappu …" at bounding box center [673, 369] width 1240 height 422
click at [29, 114] on icon at bounding box center [28, 110] width 8 height 11
select select "8754"
select select "service"
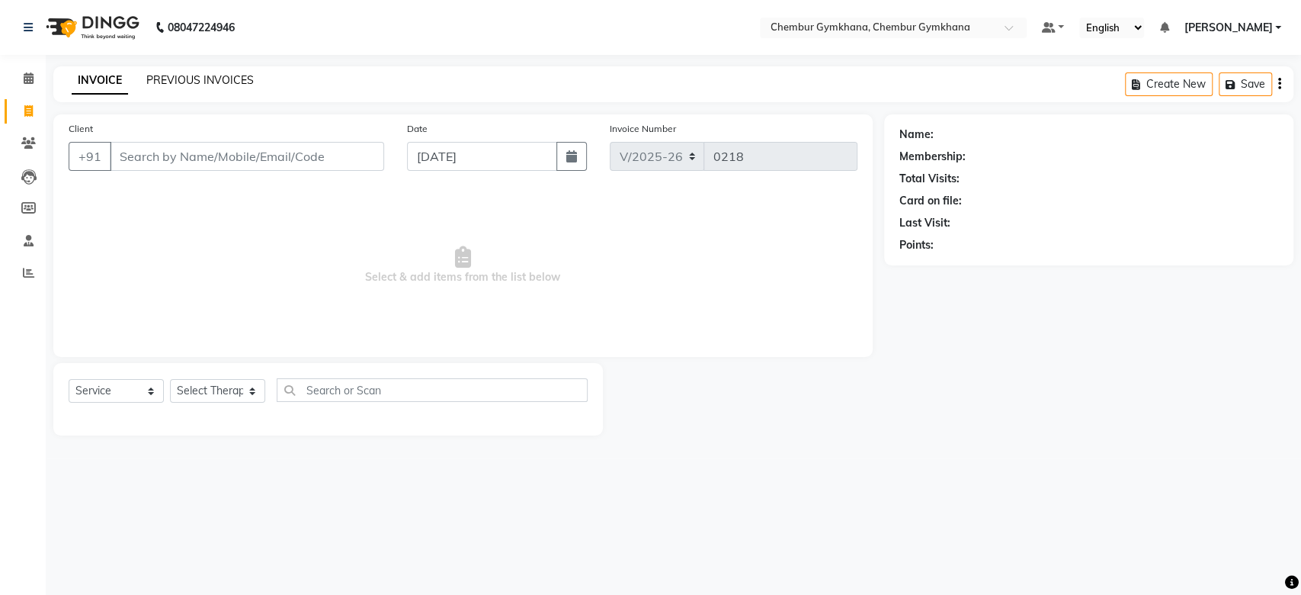
click at [189, 81] on link "PREVIOUS INVOICES" at bounding box center [199, 80] width 107 height 14
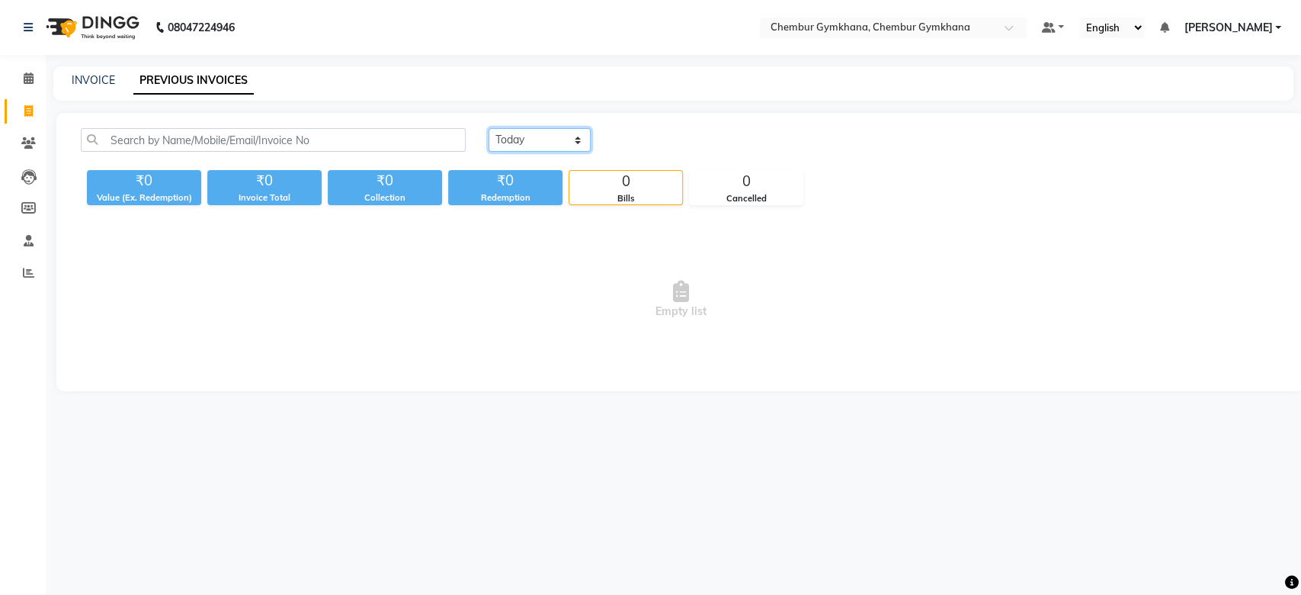
click at [551, 128] on select "Today Yesterday Custom Range" at bounding box center [540, 140] width 102 height 24
select select "yesterday"
click at [489, 128] on select "Today Yesterday Custom Range" at bounding box center [540, 140] width 102 height 24
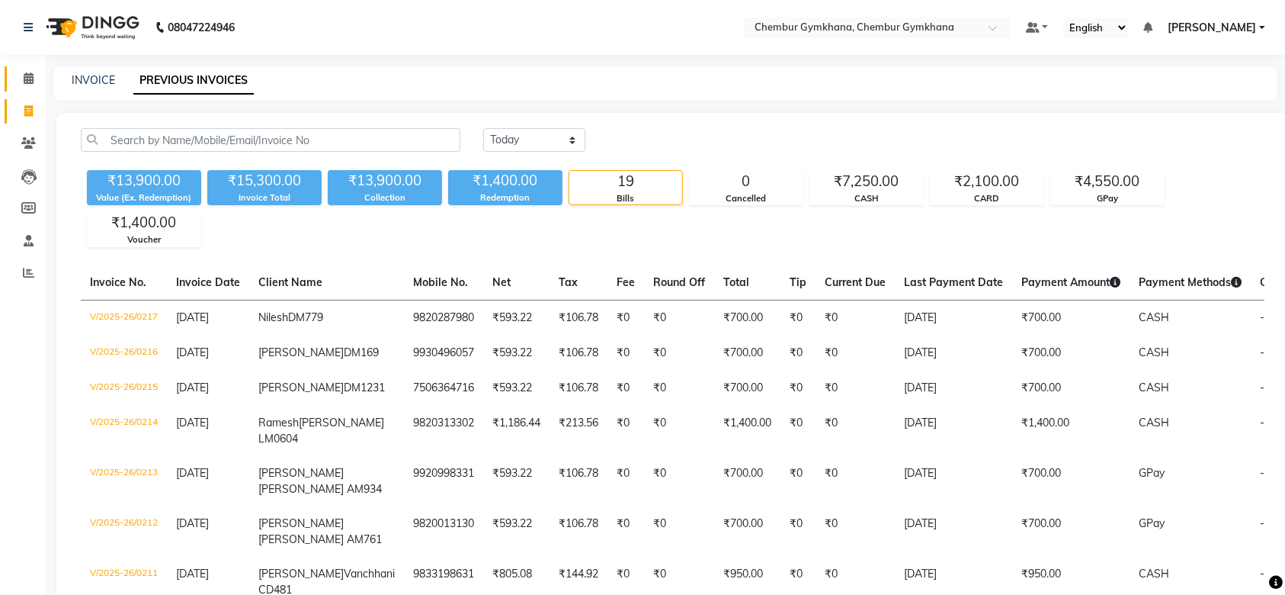
click at [29, 90] on link "Calendar" at bounding box center [23, 78] width 37 height 25
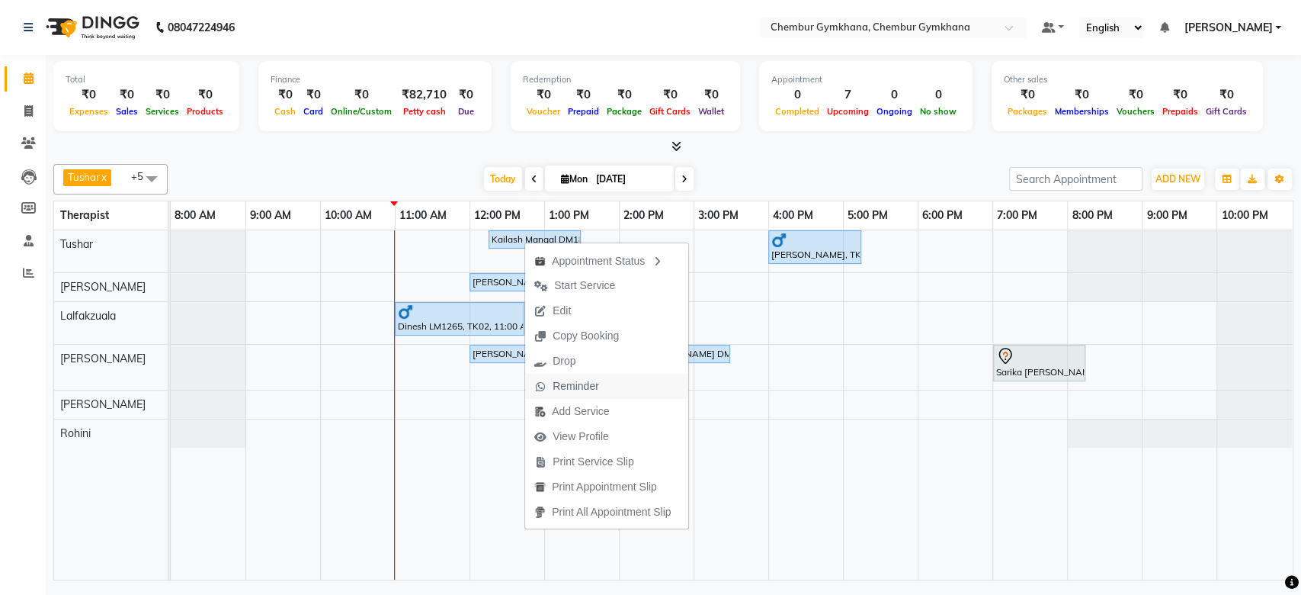
click at [578, 394] on span "Reminder" at bounding box center [566, 386] width 83 height 25
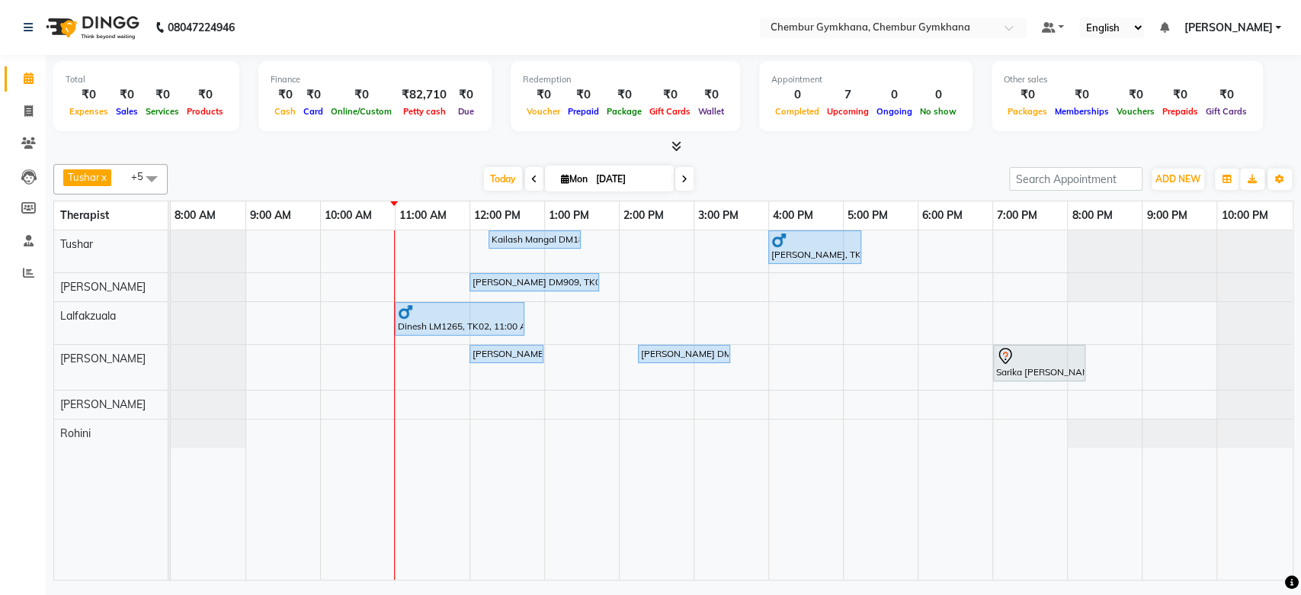
click at [472, 267] on div "Kailash Mangal DM1894, TK06, 12:15 PM-01:30 PM, Full body 60 mins(Aromatherapy/…" at bounding box center [732, 404] width 1122 height 349
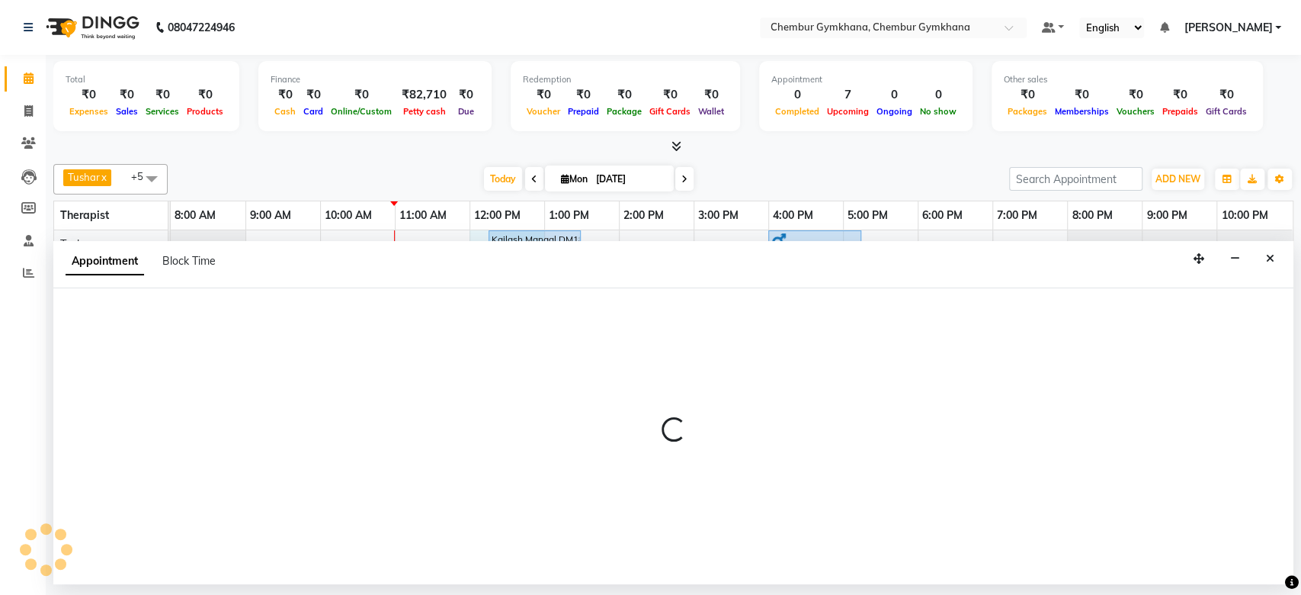
select select "88851"
select select "720"
select select "tentative"
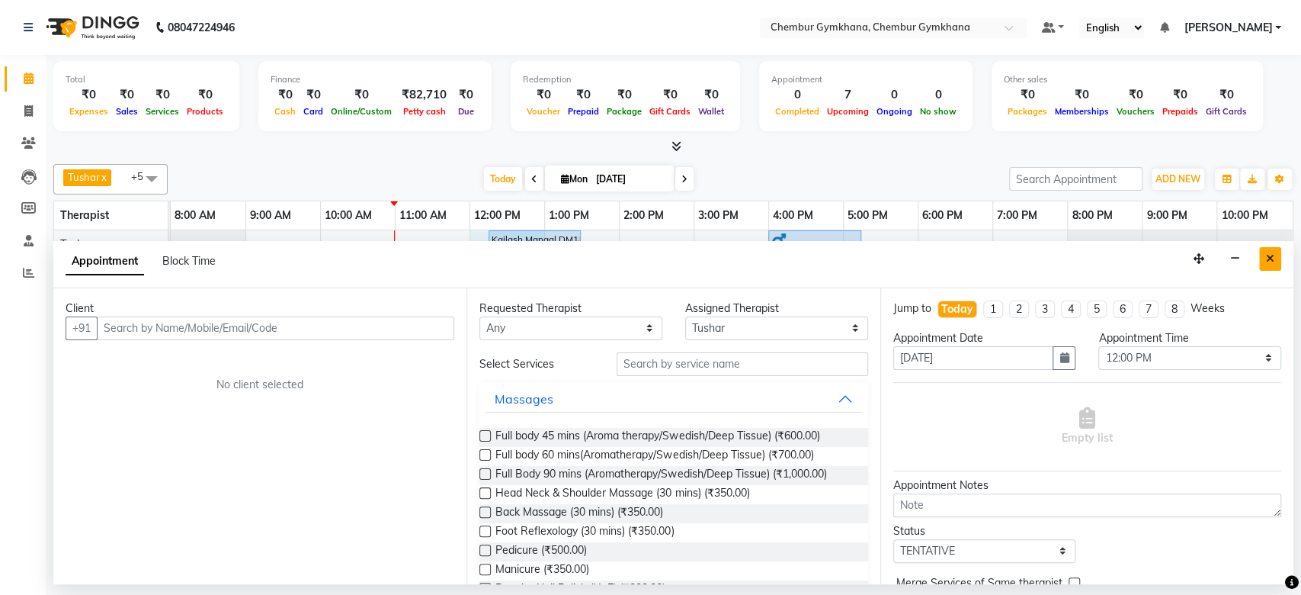
click at [1275, 257] on button "Close" at bounding box center [1270, 259] width 22 height 24
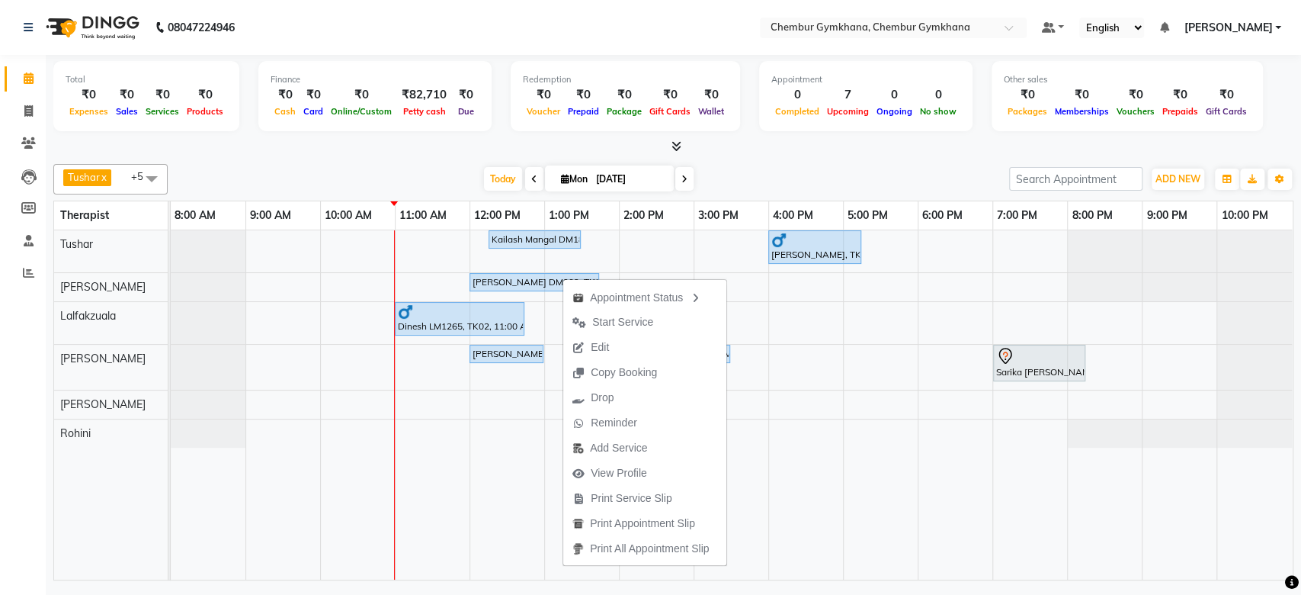
click at [563, 277] on div "Appointment Status Start Service Edit Copy Booking Drop Reminder Add Service Vi…" at bounding box center [645, 421] width 165 height 288
drag, startPoint x: 563, startPoint y: 277, endPoint x: 964, endPoint y: 147, distance: 421.6
click at [964, 147] on div at bounding box center [673, 147] width 1240 height 16
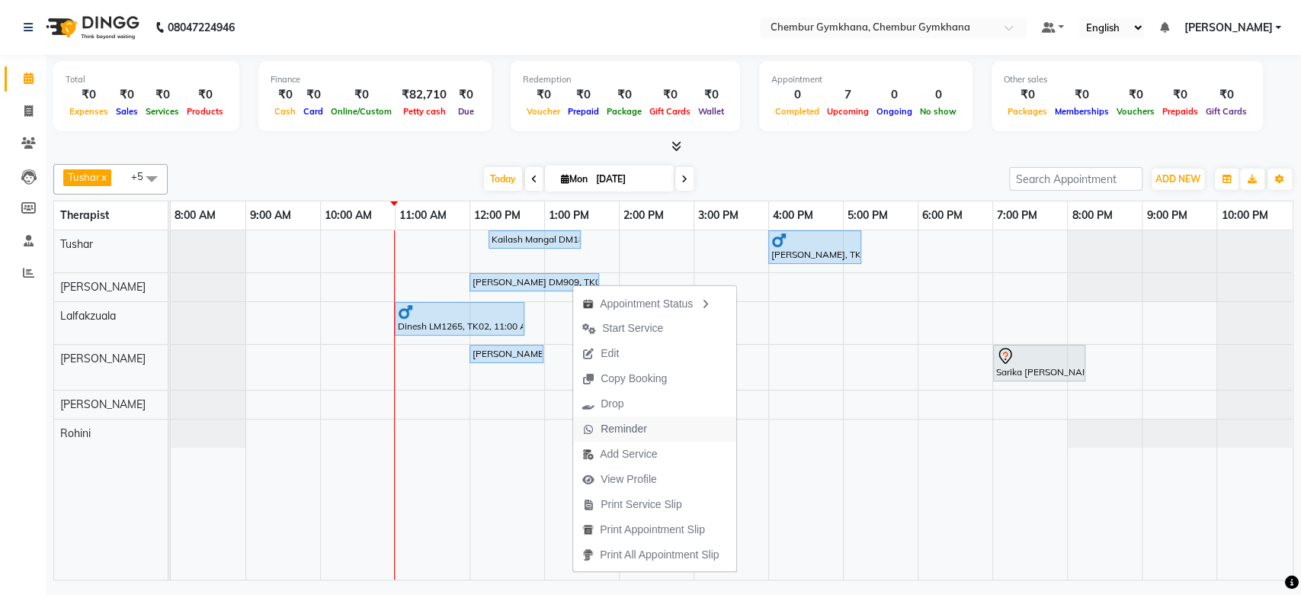
click at [637, 430] on span "Reminder" at bounding box center [624, 429] width 47 height 16
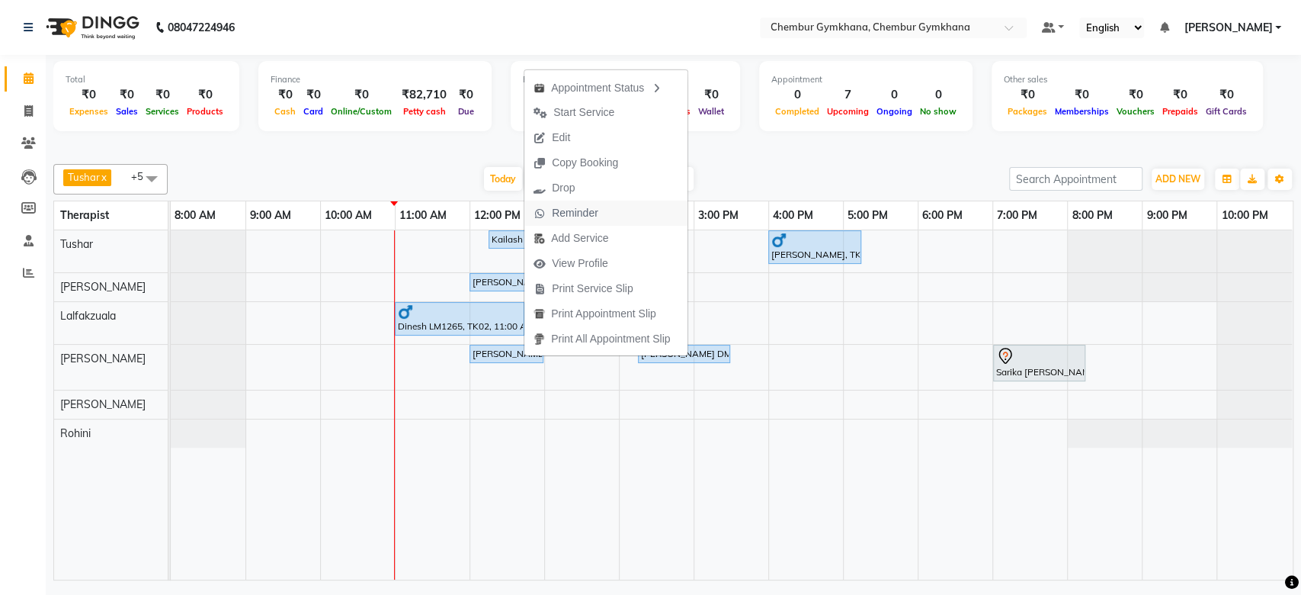
click at [566, 205] on span "Reminder" at bounding box center [575, 213] width 47 height 16
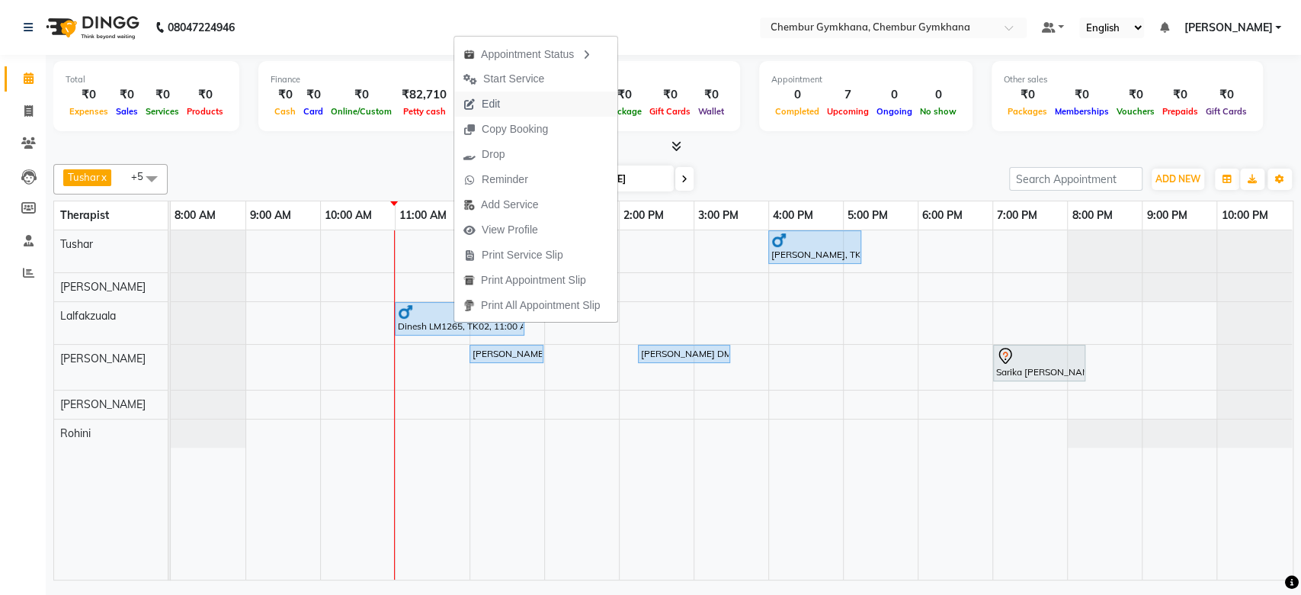
click at [515, 108] on button "Edit" at bounding box center [535, 103] width 163 height 25
select select "upcoming"
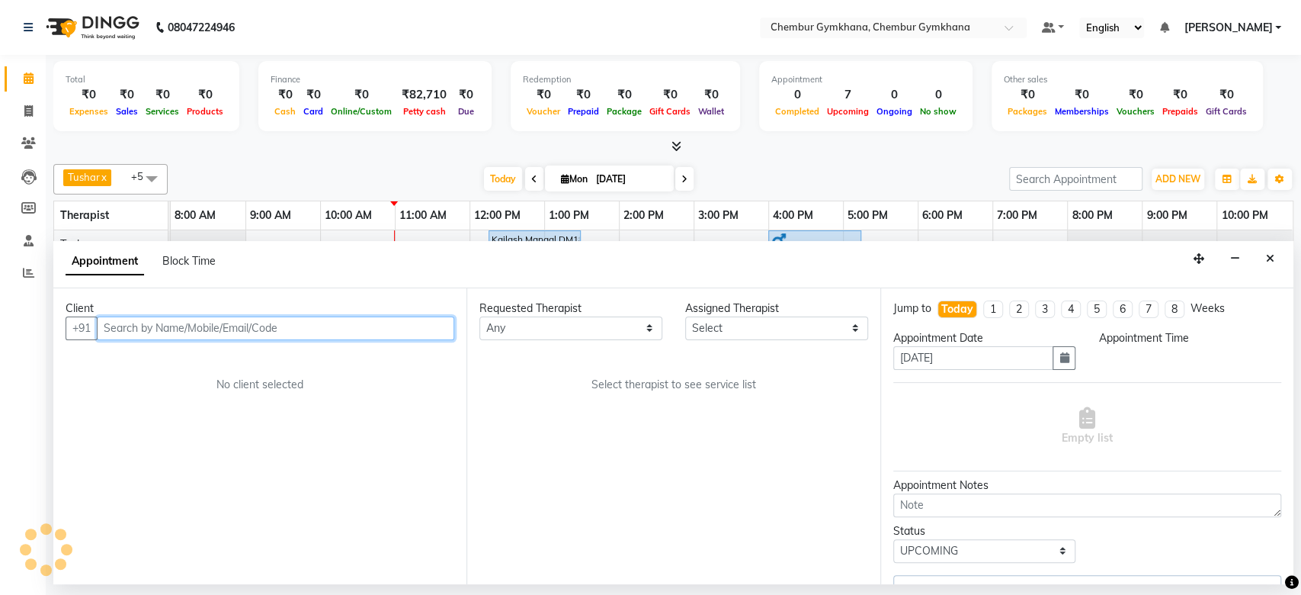
select select "89040"
select select "660"
select select "4397"
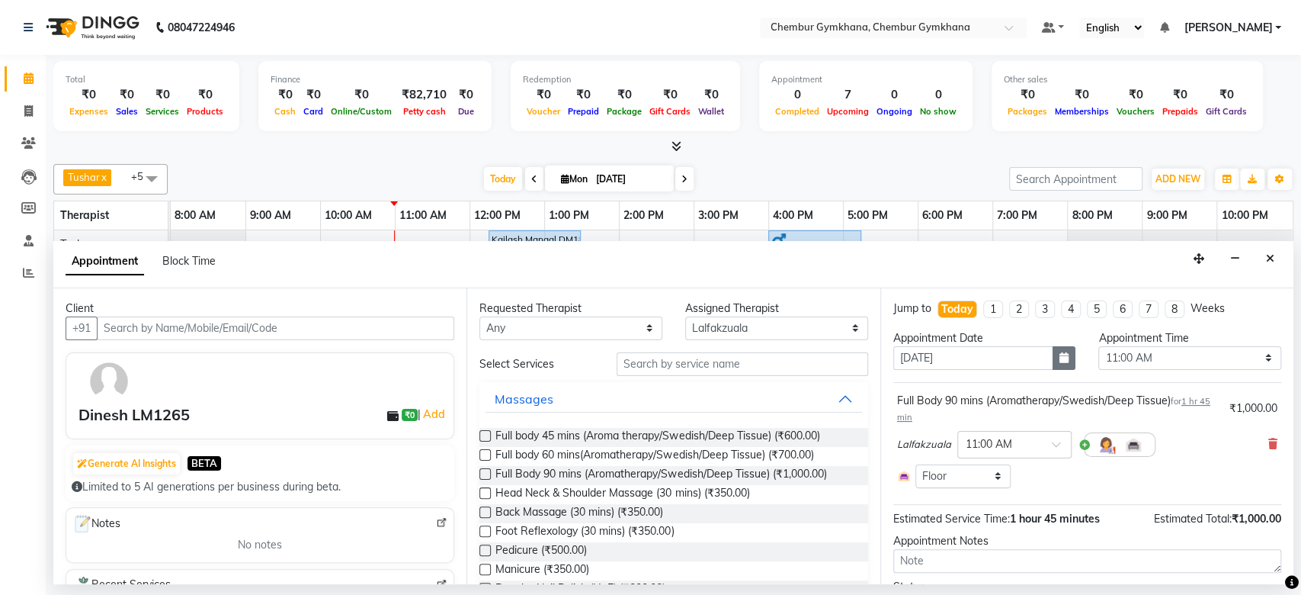
click at [1060, 362] on icon "button" at bounding box center [1064, 357] width 9 height 11
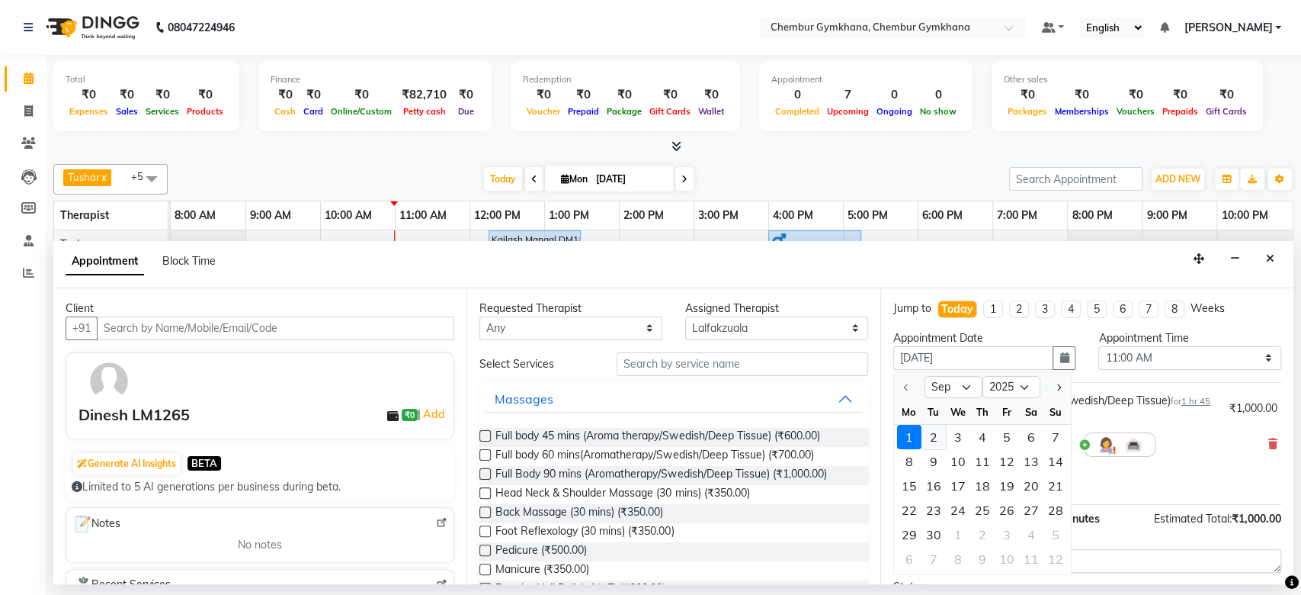
click at [937, 434] on div "2" at bounding box center [934, 436] width 24 height 24
type input "02-09-2025"
select select "660"
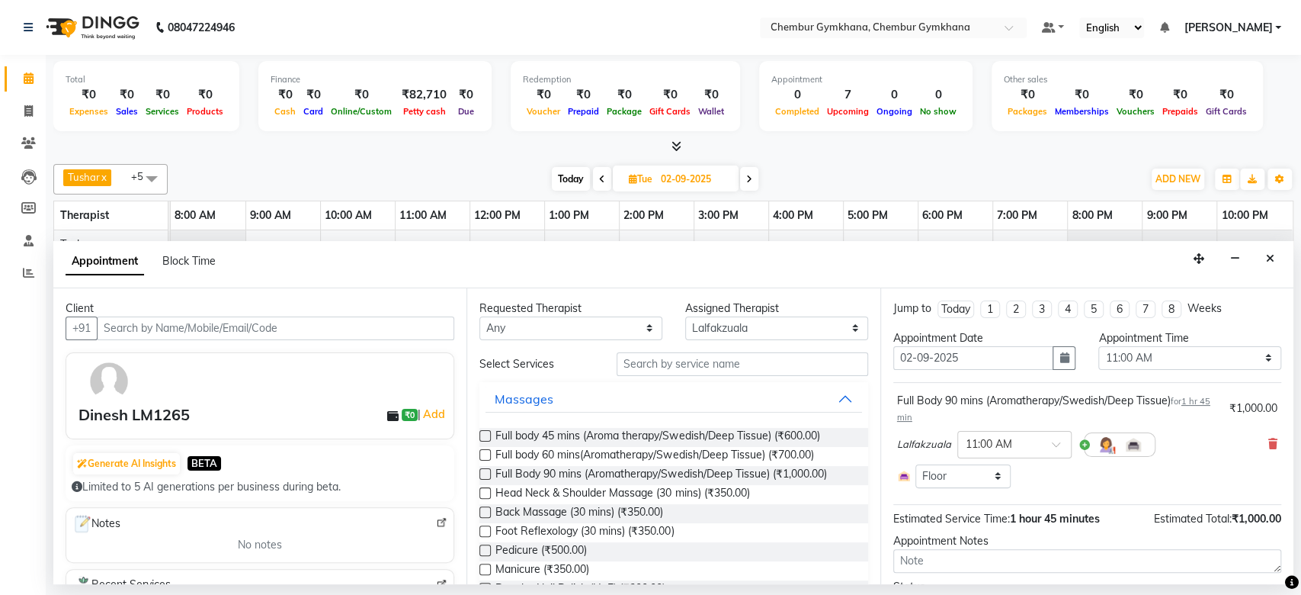
scroll to position [85, 0]
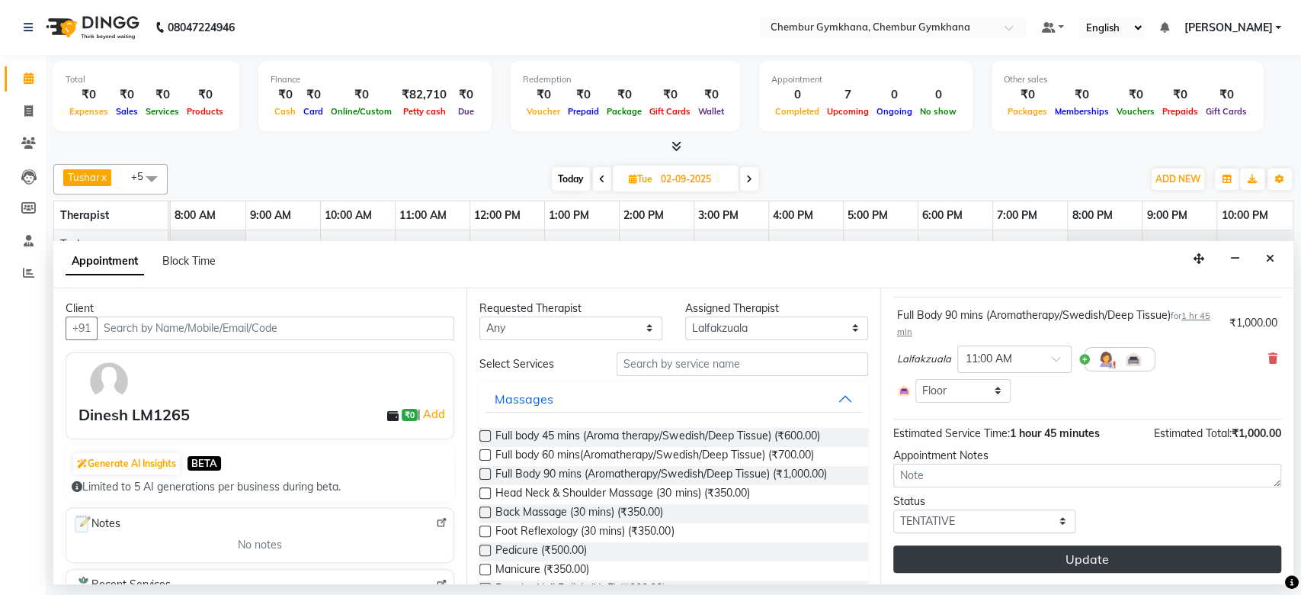
click at [1063, 548] on button "Update" at bounding box center [1087, 558] width 388 height 27
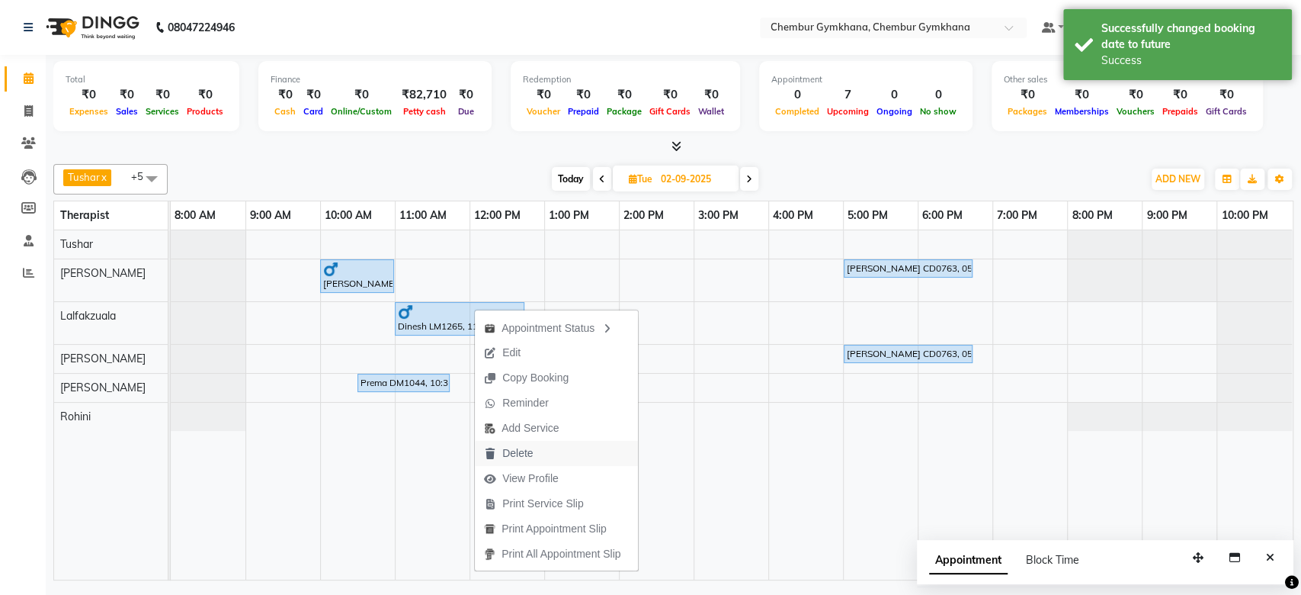
click at [531, 444] on span "Delete" at bounding box center [508, 453] width 67 height 25
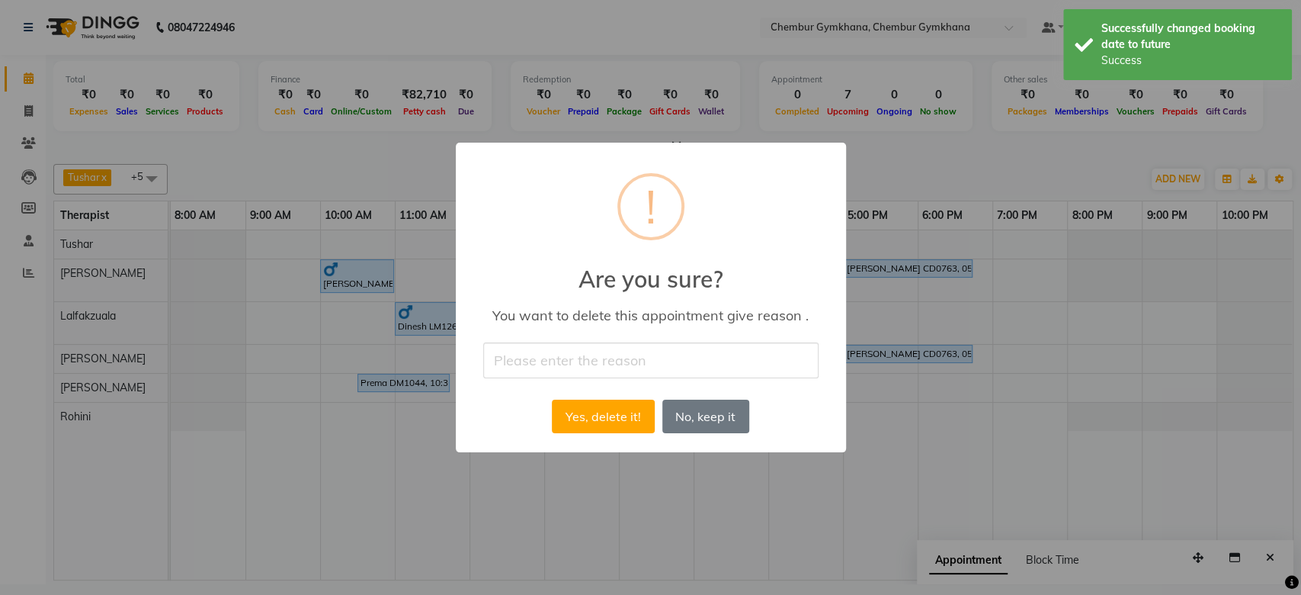
click at [617, 357] on input "text" at bounding box center [650, 360] width 335 height 36
type input "cancel"
click at [634, 414] on button "Yes, delete it!" at bounding box center [603, 416] width 102 height 34
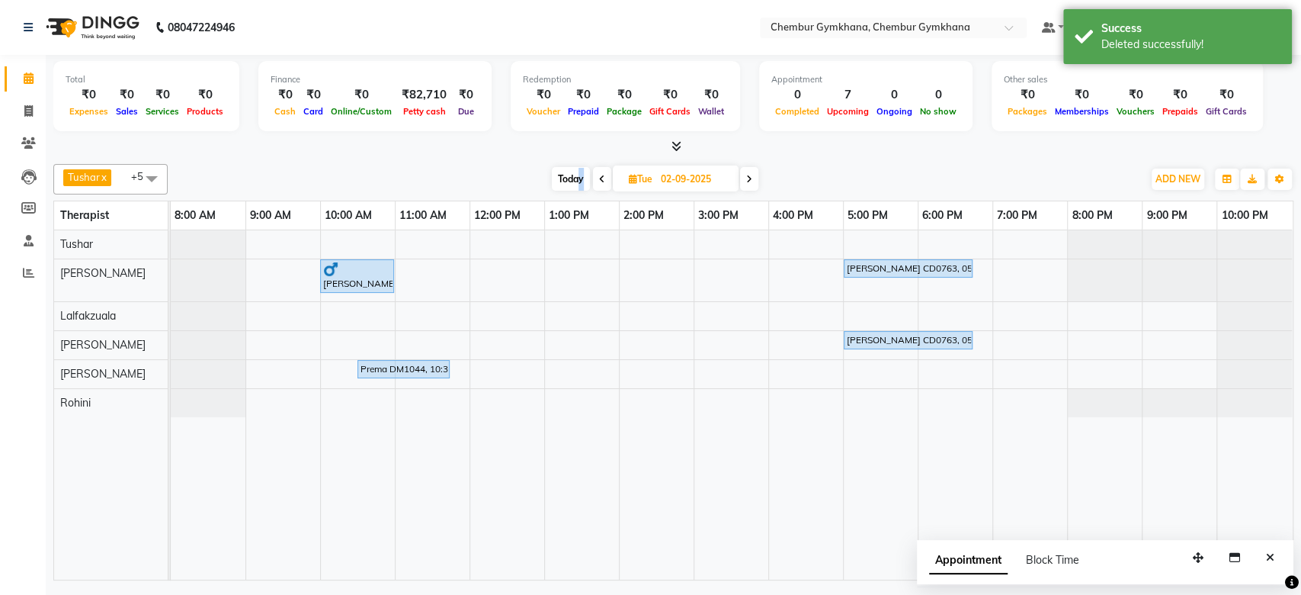
drag, startPoint x: 586, startPoint y: 186, endPoint x: 574, endPoint y: 182, distance: 12.8
click at [574, 182] on span "Today" at bounding box center [571, 179] width 38 height 24
type input "[DATE]"
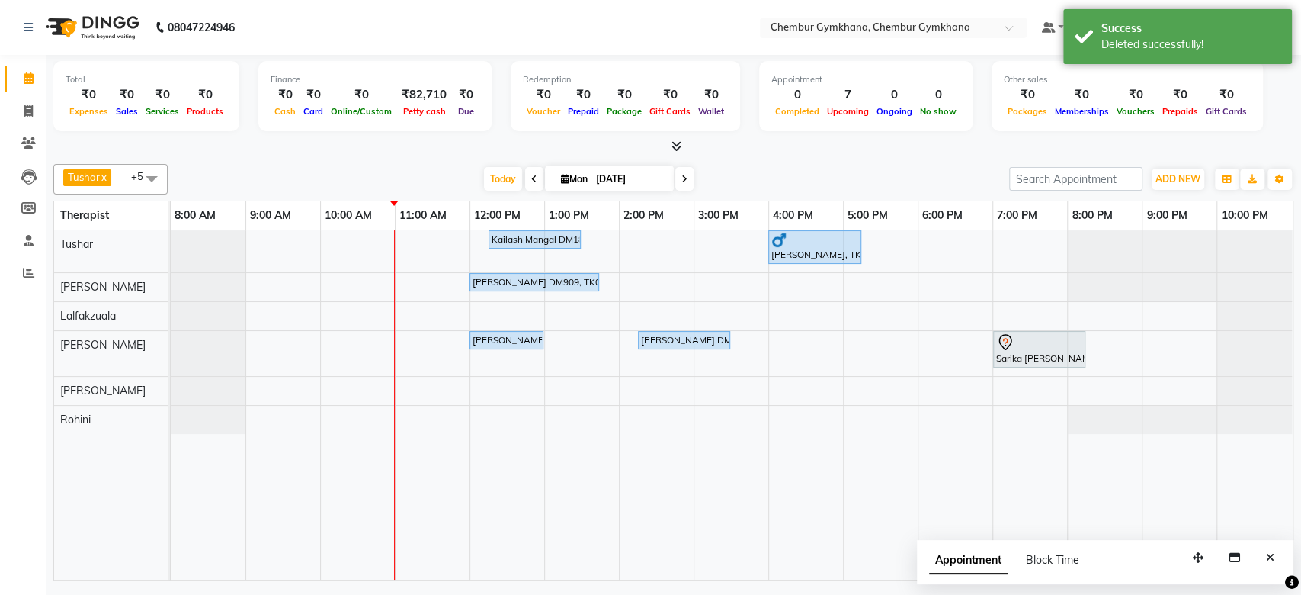
click at [425, 183] on div "[DATE] [DATE]" at bounding box center [588, 179] width 826 height 23
click at [496, 180] on span "Today" at bounding box center [503, 179] width 38 height 24
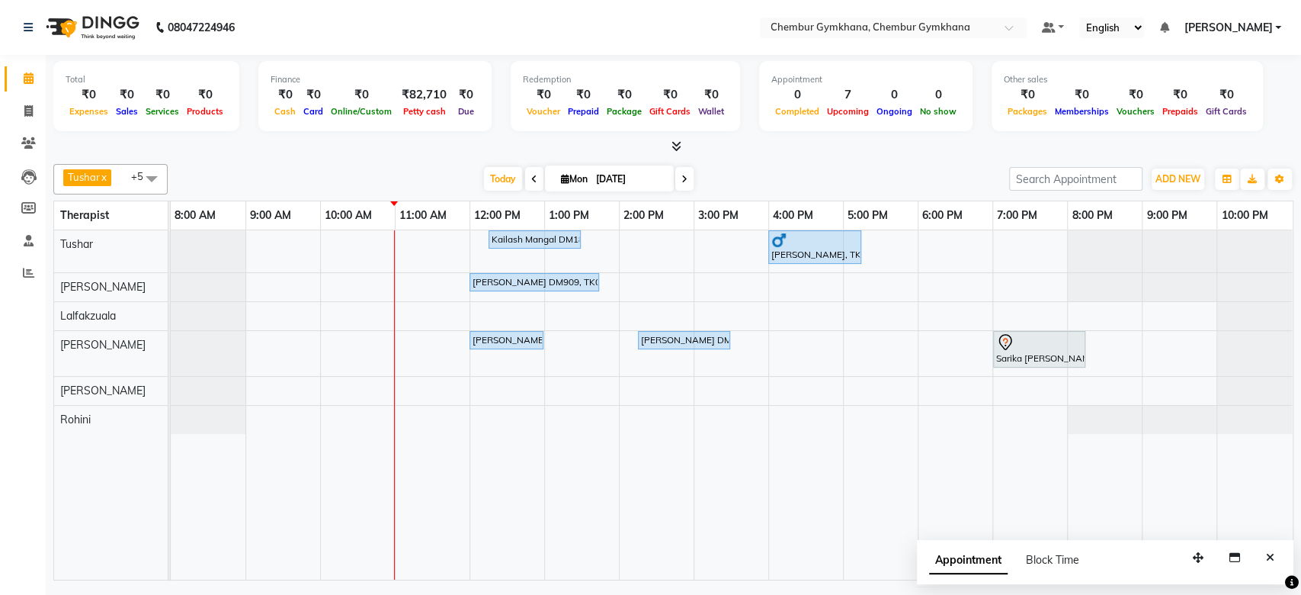
drag, startPoint x: 365, startPoint y: 177, endPoint x: 284, endPoint y: 174, distance: 80.9
click at [284, 174] on div "[DATE] [DATE]" at bounding box center [588, 179] width 826 height 23
click at [839, 153] on div at bounding box center [673, 147] width 1240 height 16
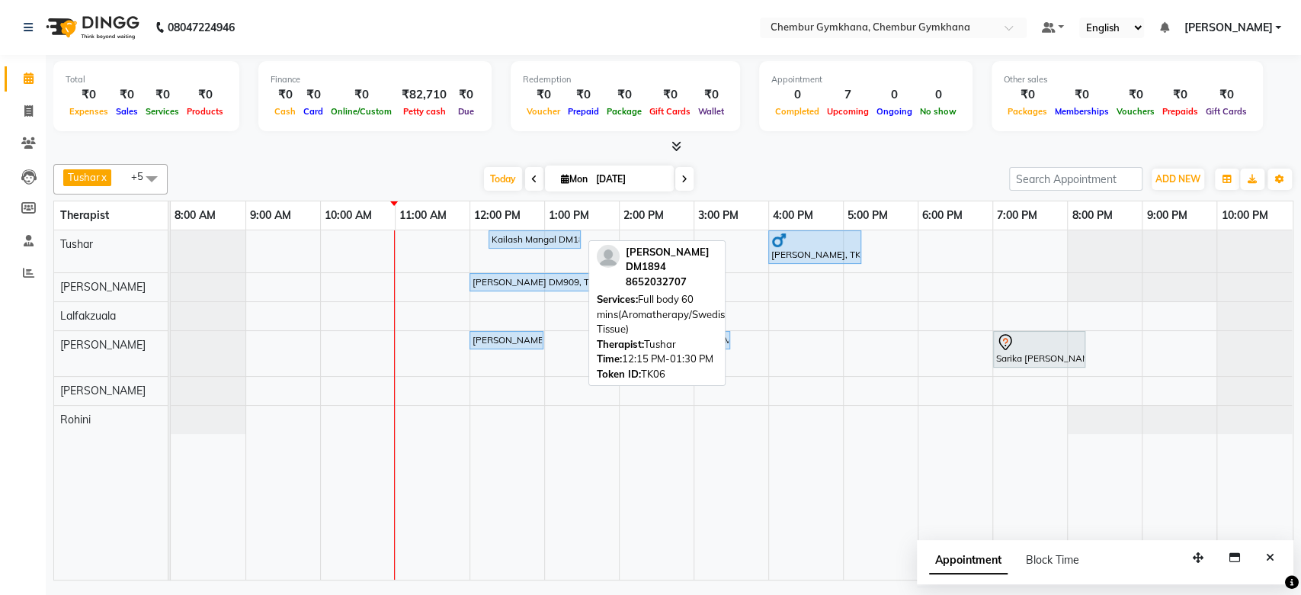
click at [537, 233] on div "Kailash Mangal DM1894, TK06, 12:15 PM-01:30 PM, Full body 60 mins(Aromatherapy/…" at bounding box center [534, 240] width 89 height 14
select select "5"
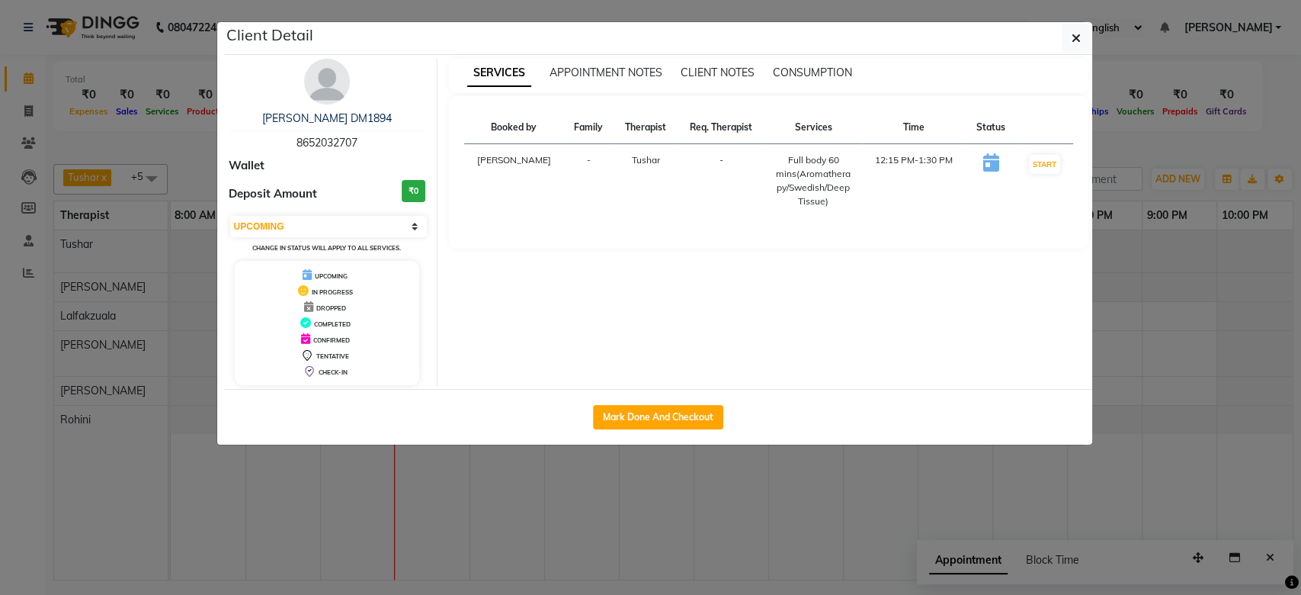
click at [1172, 92] on ngb-modal-window "Client Detail Kailash Mangal DM1894 8652032707 Wallet Deposit Amount ₹0 Select …" at bounding box center [650, 297] width 1301 height 595
click at [1079, 40] on icon "button" at bounding box center [1076, 38] width 9 height 12
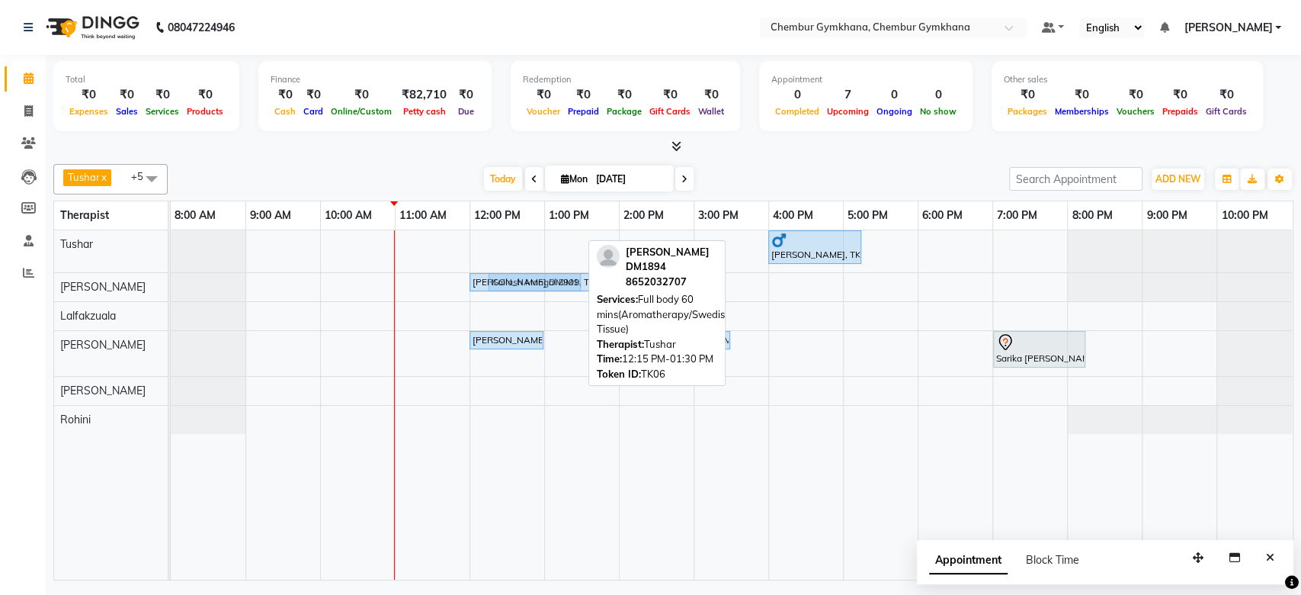
drag, startPoint x: 549, startPoint y: 238, endPoint x: 544, endPoint y: 287, distance: 49.8
click at [544, 287] on tbody "Kailash Mangal DM1894, TK06, 12:15 PM-01:30 PM, Full body 60 mins(Aromatherapy/…" at bounding box center [731, 332] width 1121 height 204
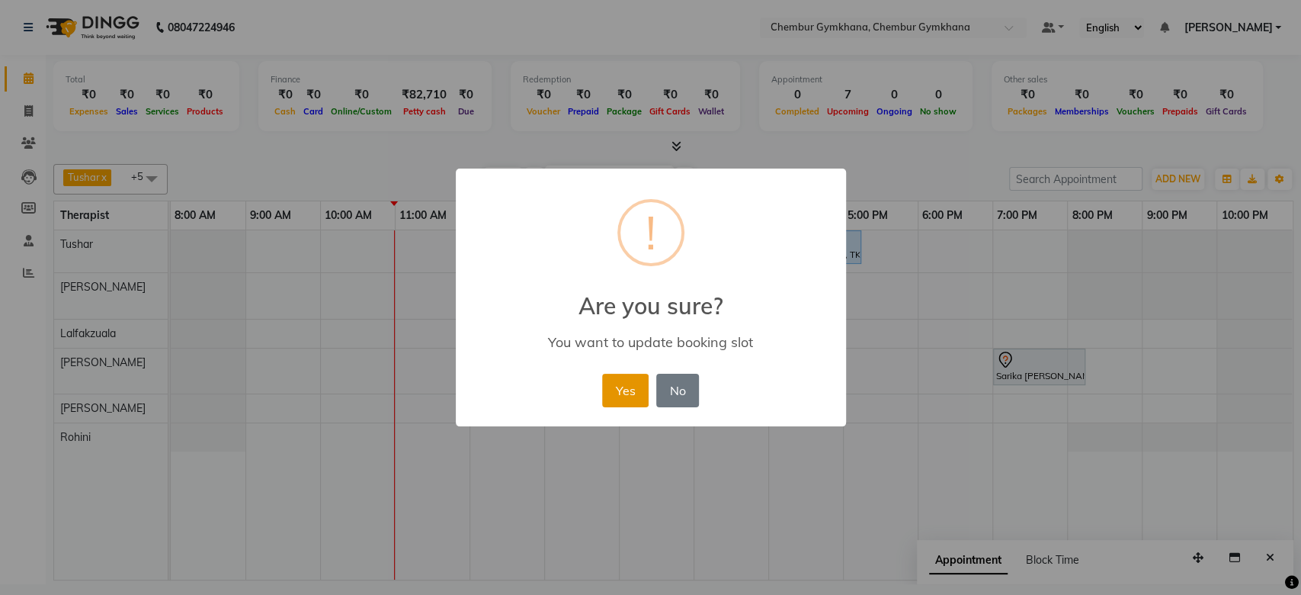
click at [630, 384] on button "Yes" at bounding box center [625, 391] width 47 height 34
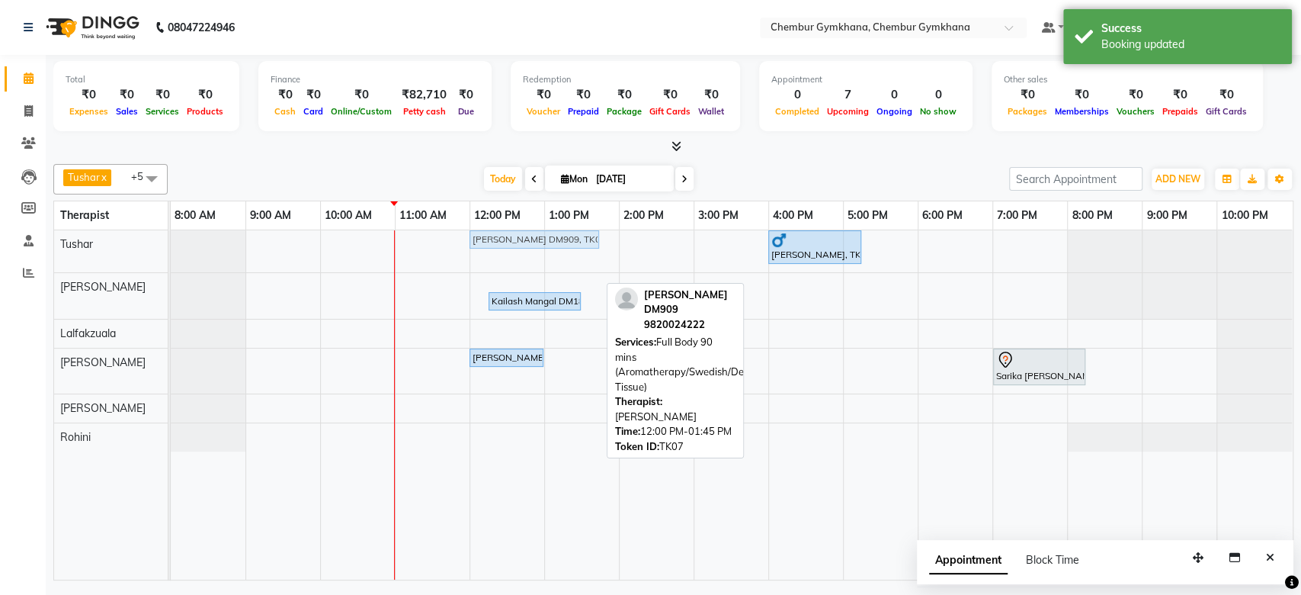
drag, startPoint x: 522, startPoint y: 277, endPoint x: 524, endPoint y: 253, distance: 23.7
click at [524, 253] on div "Sunil Fernandes, TK08, 04:00 PM-05:15 PM, Full body 60 mins(Aromatherapy/Swedis…" at bounding box center [732, 404] width 1122 height 349
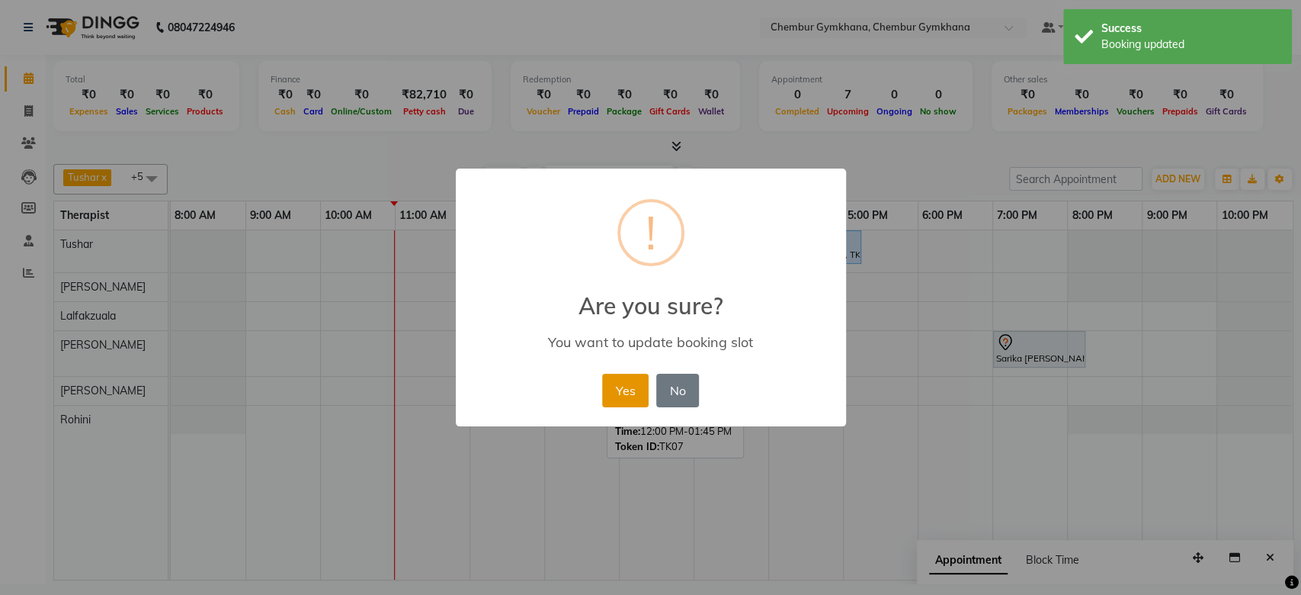
click at [635, 391] on button "Yes" at bounding box center [625, 391] width 47 height 34
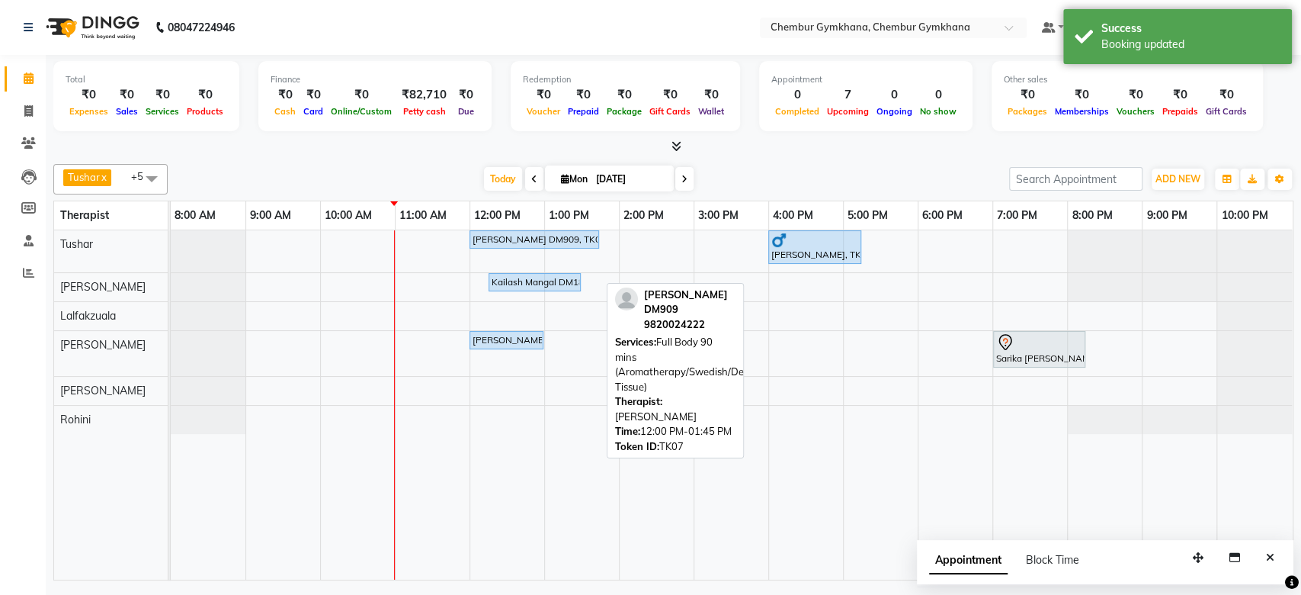
click at [773, 160] on div "Tushar x Rathna x Lalfakzuala x Jenny x Moy Moy x Rohini x +5 Select All Pappu …" at bounding box center [673, 369] width 1240 height 422
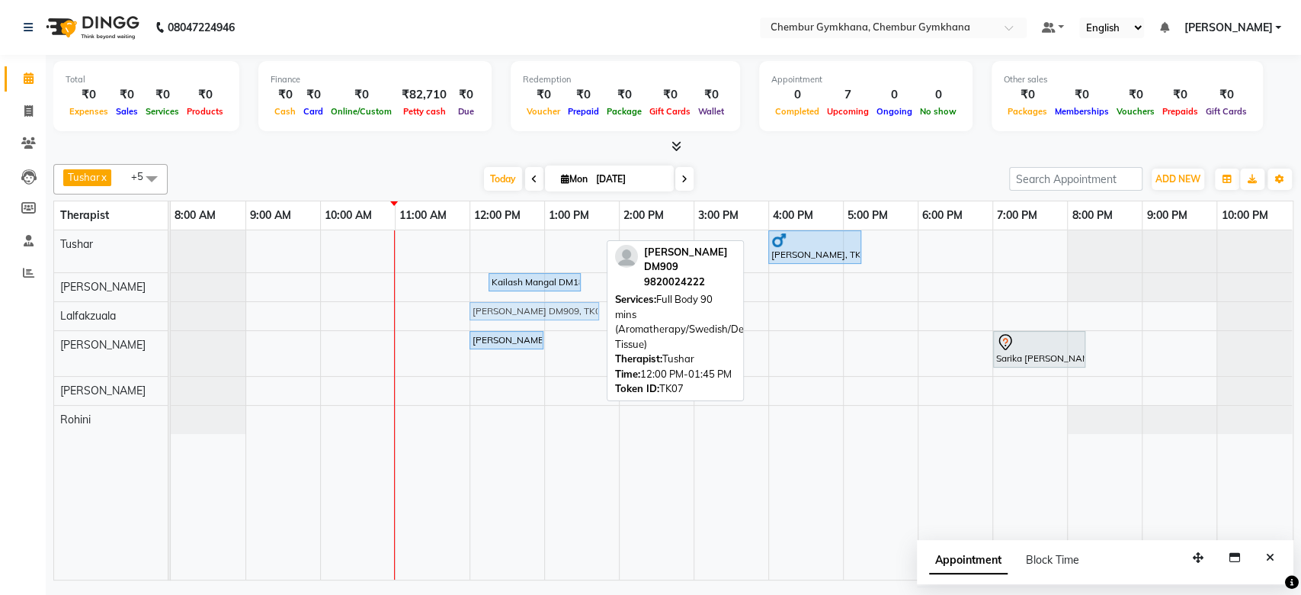
drag, startPoint x: 554, startPoint y: 241, endPoint x: 554, endPoint y: 319, distance: 78.5
click at [554, 319] on tbody "Vicky Lulla DM909, TK07, 12:00 PM-01:45 PM, Full Body 90 mins (Aromatherapy/Swe…" at bounding box center [731, 332] width 1121 height 204
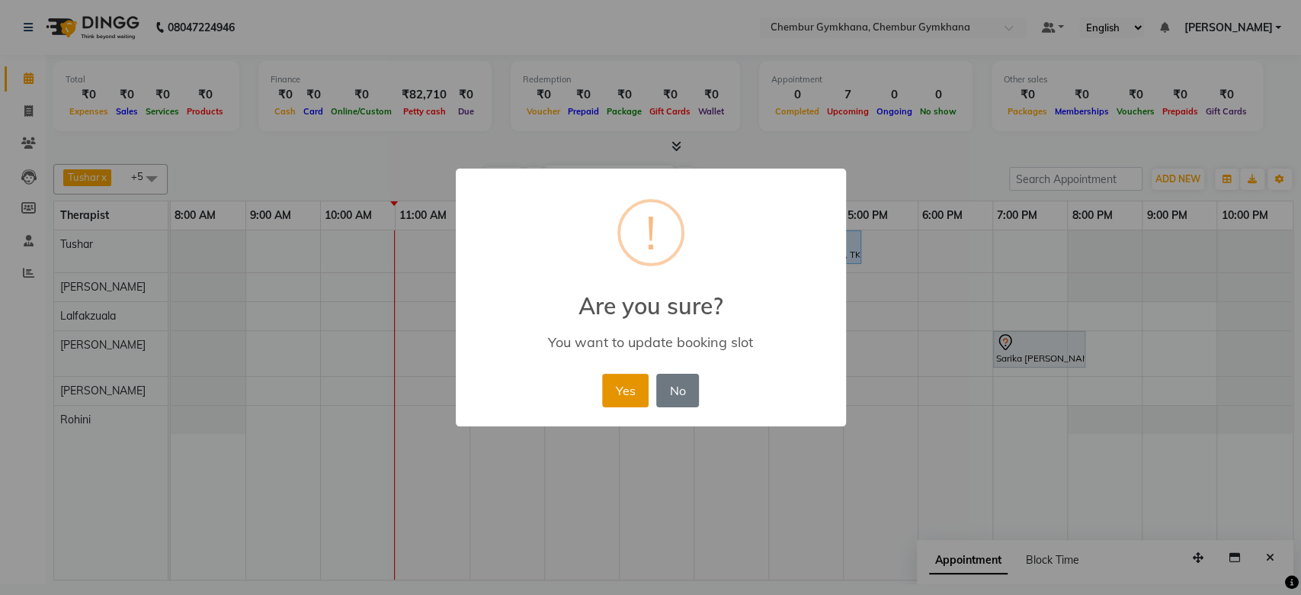
click at [609, 395] on button "Yes" at bounding box center [625, 391] width 47 height 34
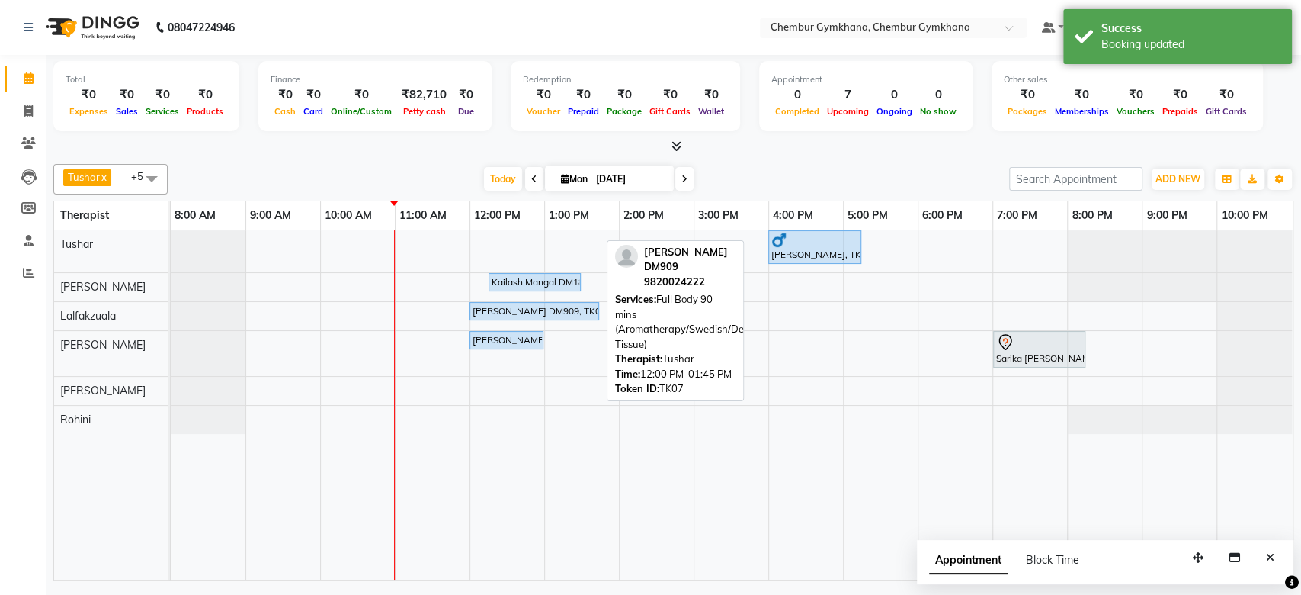
click at [803, 136] on div "Total ₹0 Expenses ₹0 Sales ₹0 Services ₹0 Products Finance ₹0 Cash ₹0 Card ₹0 O…" at bounding box center [673, 105] width 1240 height 100
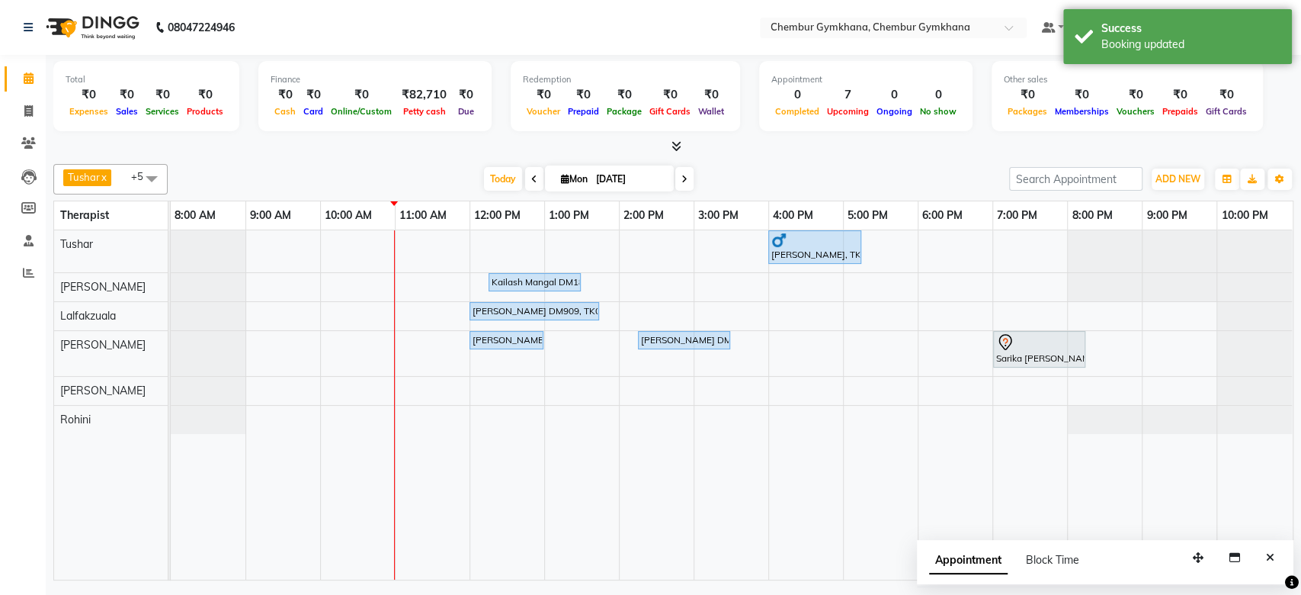
click at [810, 166] on div "Tushar x Rathna x Lalfakzuala x Jenny x Moy Moy x Rohini x +5 Select All Pappu …" at bounding box center [673, 179] width 1240 height 30
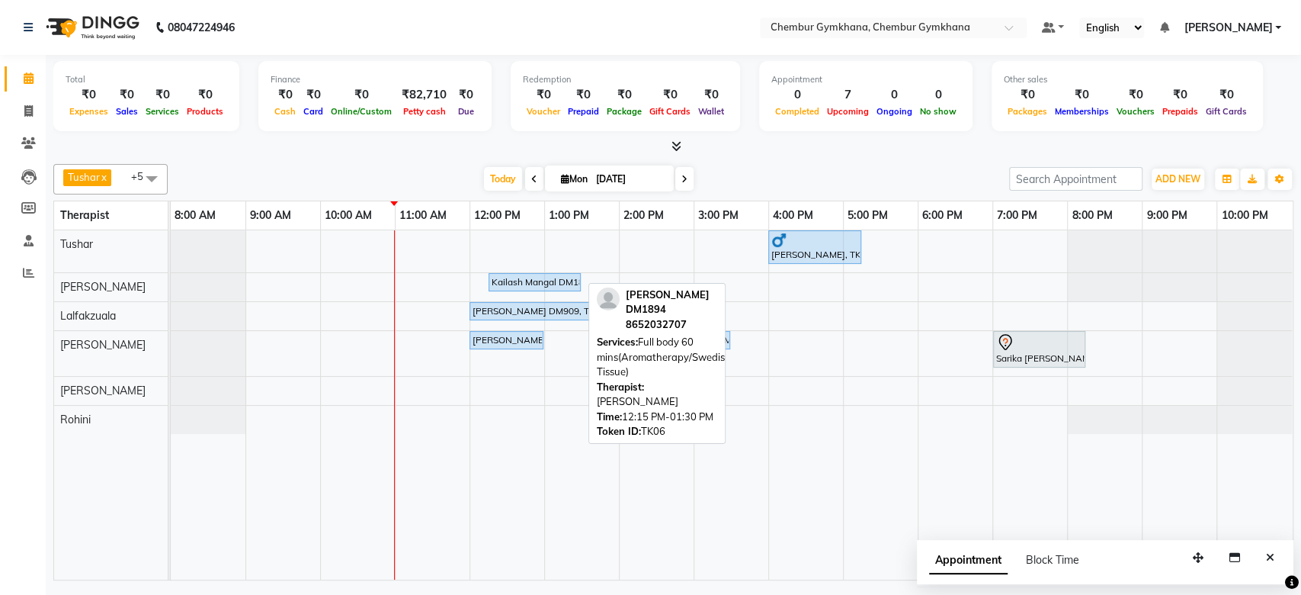
click at [515, 280] on div "Kailash Mangal DM1894, TK06, 12:15 PM-01:30 PM, Full body 60 mins(Aromatherapy/…" at bounding box center [534, 282] width 89 height 14
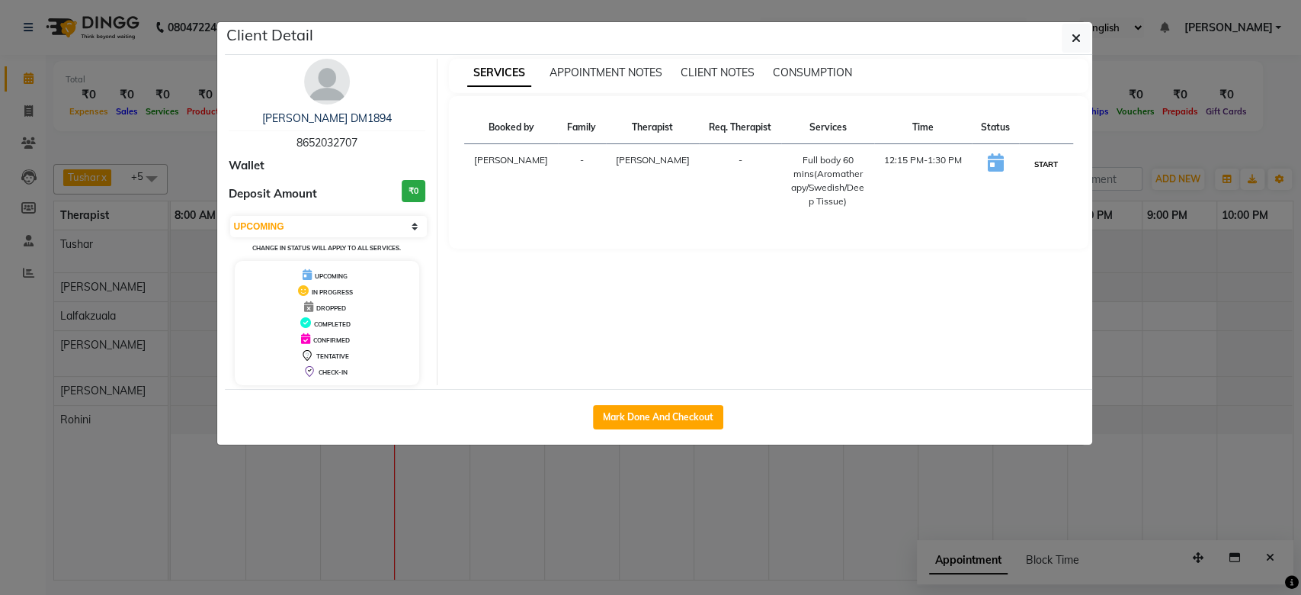
click at [1041, 168] on button "START" at bounding box center [1046, 164] width 31 height 19
select select "1"
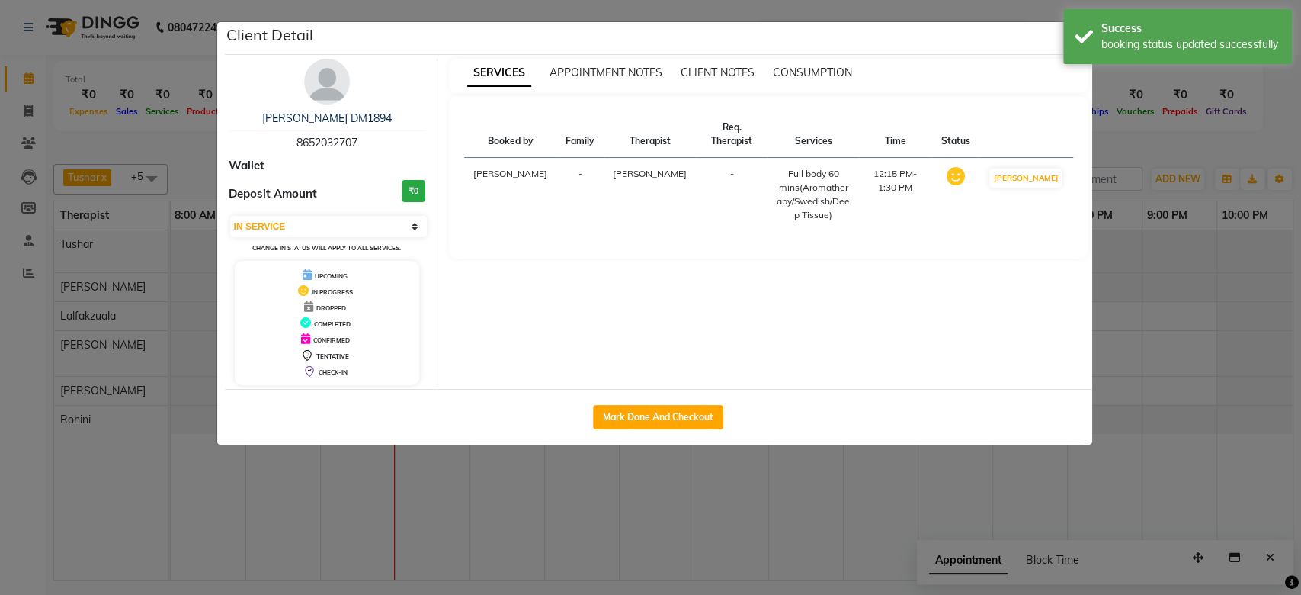
click at [1100, 152] on ngb-modal-window "Client Detail Kailash Mangal DM1894 8652032707 Wallet Deposit Amount ₹0 Select …" at bounding box center [650, 297] width 1301 height 595
click at [1159, 148] on ngb-modal-window "Client Detail Kailash Mangal DM1894 8652032707 Wallet Deposit Amount ₹0 Select …" at bounding box center [650, 297] width 1301 height 595
click at [1207, 174] on ngb-modal-window "Client Detail Kailash Mangal DM1894 8652032707 Wallet Deposit Amount ₹0 Select …" at bounding box center [650, 297] width 1301 height 595
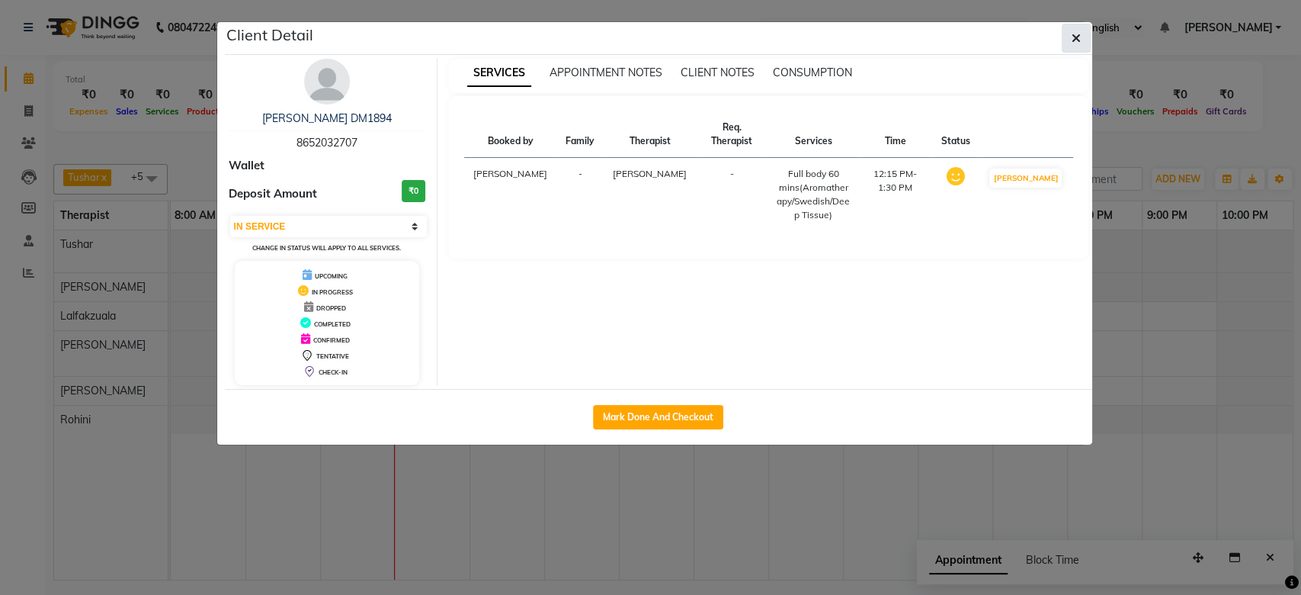
click at [1080, 36] on button "button" at bounding box center [1076, 38] width 29 height 29
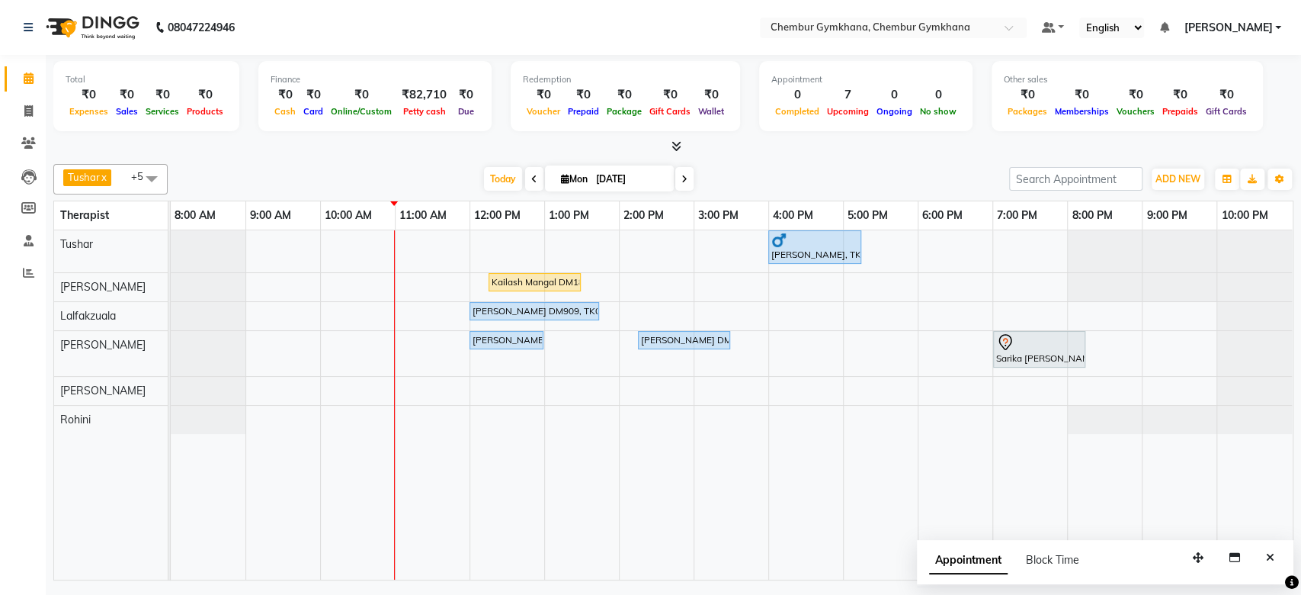
click at [550, 20] on nav "08047224946 Select Location × Chembur Gymkhana, Chembur Gymkhana Default Panel …" at bounding box center [650, 27] width 1301 height 55
click at [390, 160] on div "Tushar x Rathna x Lalfakzuala x Jenny x Moy Moy x Rohini x +5 Select All Pappu …" at bounding box center [673, 369] width 1240 height 422
click at [809, 181] on div "[DATE] [DATE]" at bounding box center [588, 179] width 826 height 23
click at [793, 162] on div "Tushar x Rathna x Lalfakzuala x Jenny x Moy Moy x Rohini x +5 Select All Pappu …" at bounding box center [673, 369] width 1240 height 422
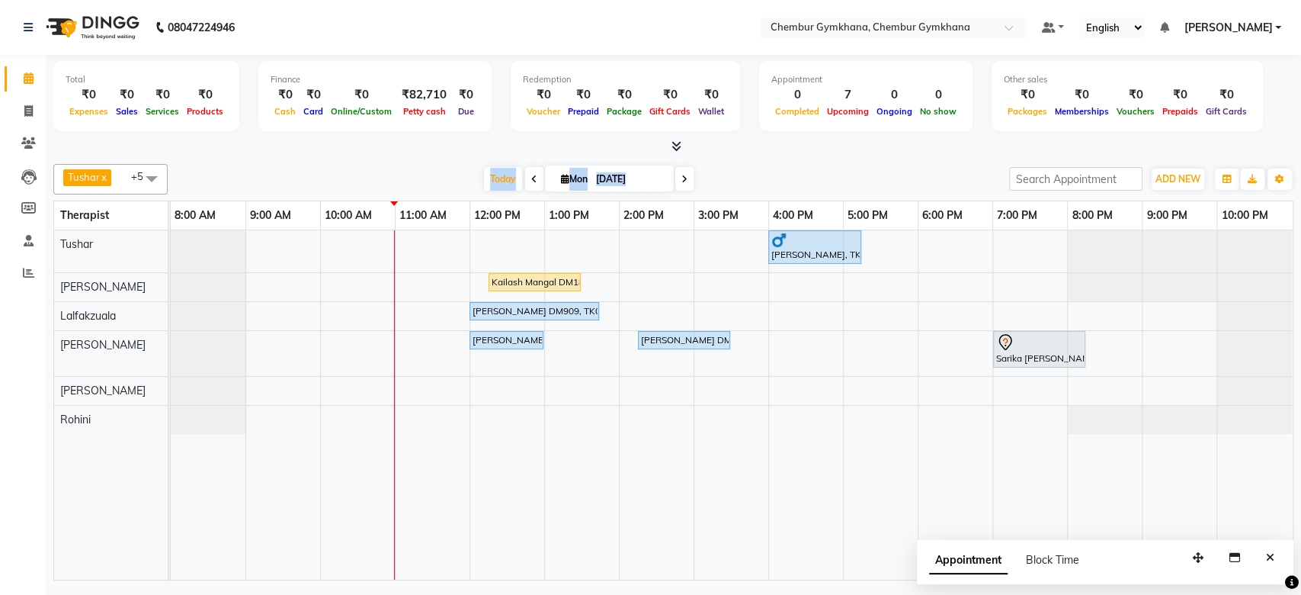
click at [793, 162] on div "Tushar x Rathna x Lalfakzuala x Jenny x Moy Moy x Rohini x +5 Select All Pappu …" at bounding box center [673, 369] width 1240 height 422
click at [757, 175] on div "[DATE] [DATE]" at bounding box center [588, 179] width 826 height 23
click at [769, 166] on div "Tushar x Rathna x Lalfakzuala x Jenny x Moy Moy x Rohini x +5 Select All Pappu …" at bounding box center [673, 179] width 1240 height 30
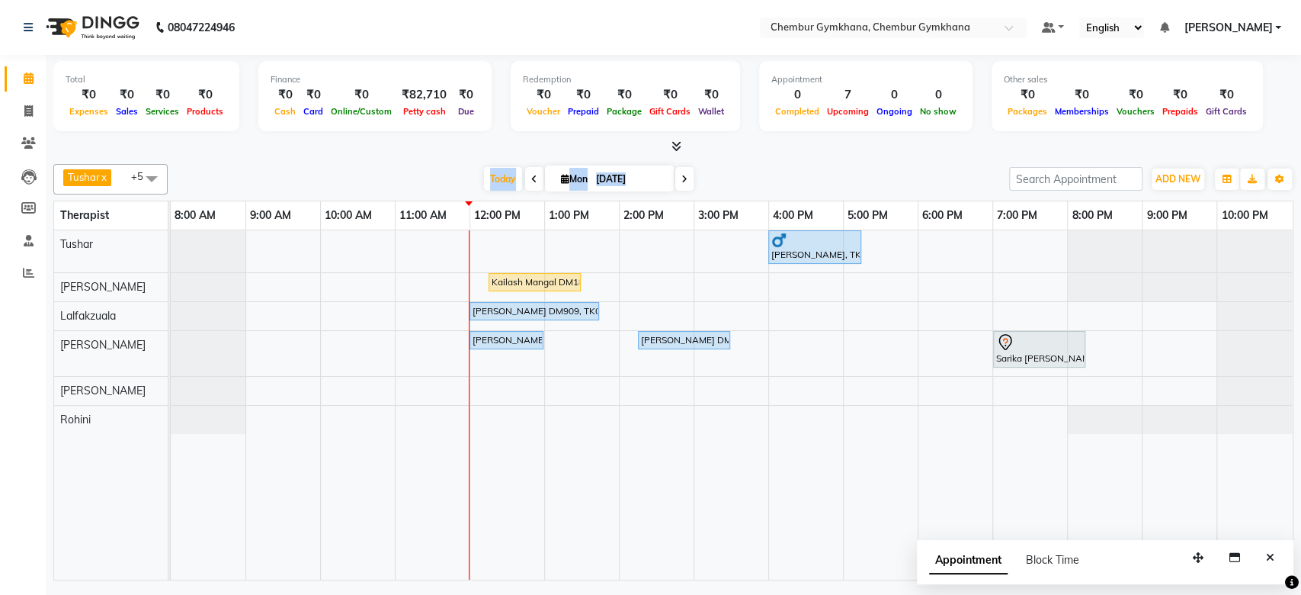
click at [769, 166] on div "Tushar x Rathna x Lalfakzuala x Jenny x Moy Moy x Rohini x +5 Select All Pappu …" at bounding box center [673, 179] width 1240 height 30
click at [803, 158] on div "Tushar x Rathna x Lalfakzuala x Jenny x Moy Moy x Rohini x +5 Select All Pappu …" at bounding box center [673, 369] width 1240 height 422
click at [863, 288] on div "Sunil Fernandes, TK08, 04:00 PM-05:15 PM, Full body 60 mins(Aromatherapy/Swedis…" at bounding box center [732, 404] width 1122 height 349
select select "88853"
select select "1020"
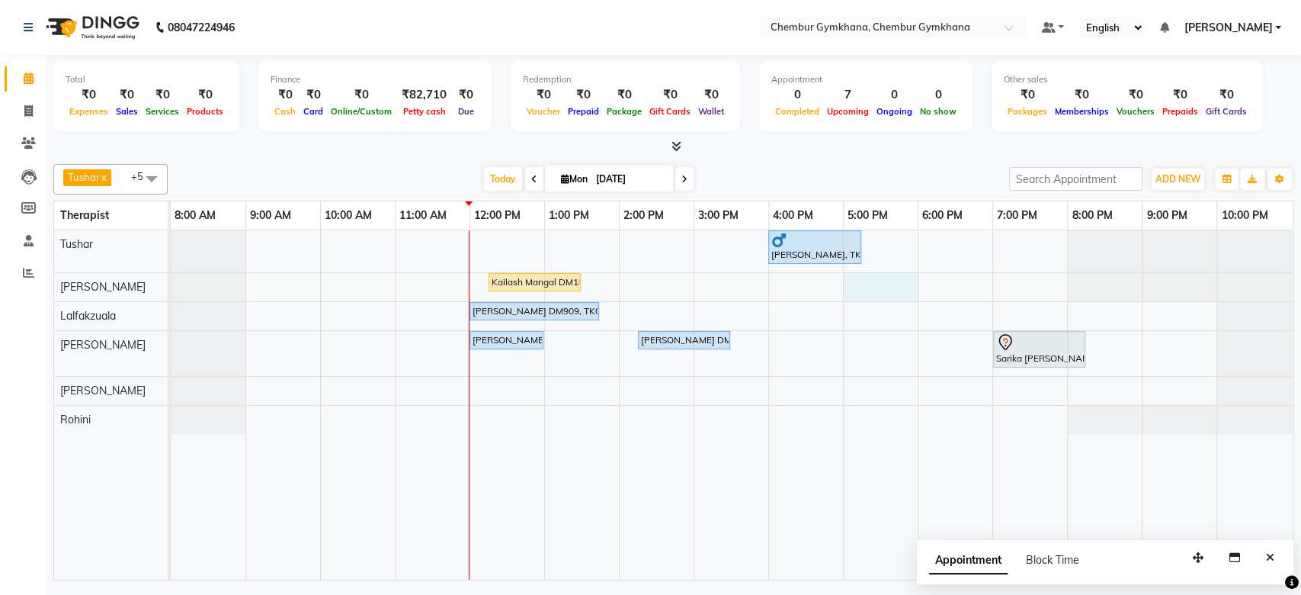
select select "tentative"
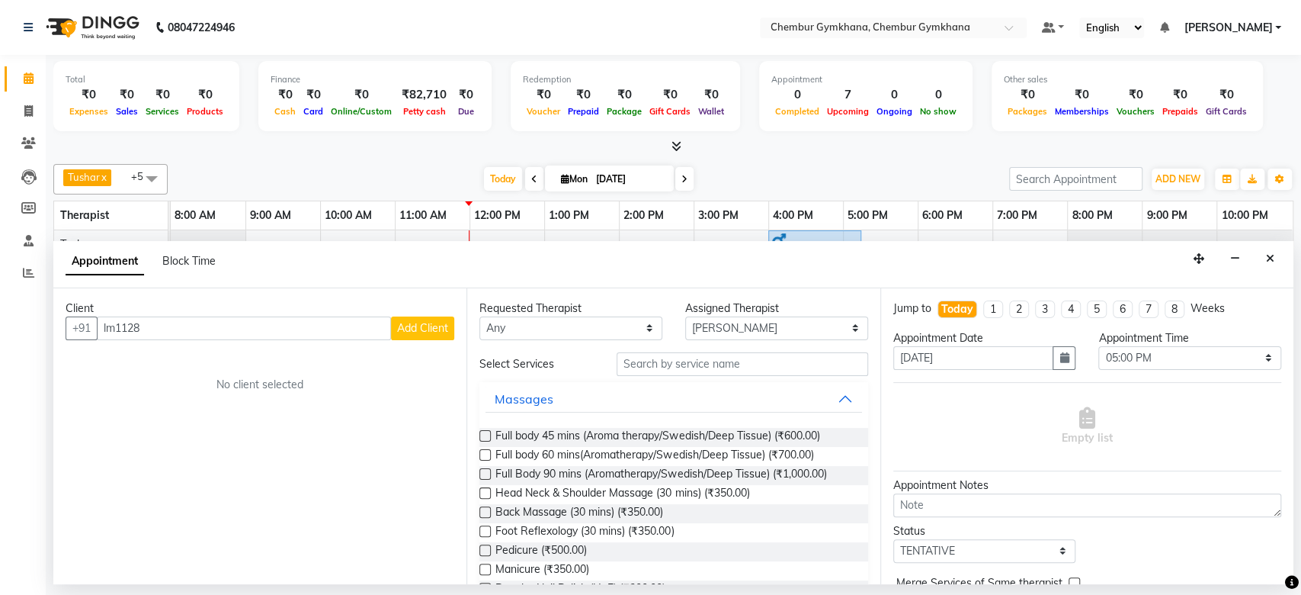
type input "lm1128"
click at [921, 174] on div "[DATE] [DATE]" at bounding box center [588, 179] width 826 height 23
click at [335, 327] on input "lm1128" at bounding box center [244, 328] width 294 height 24
click at [1269, 256] on icon "Close" at bounding box center [1270, 258] width 8 height 11
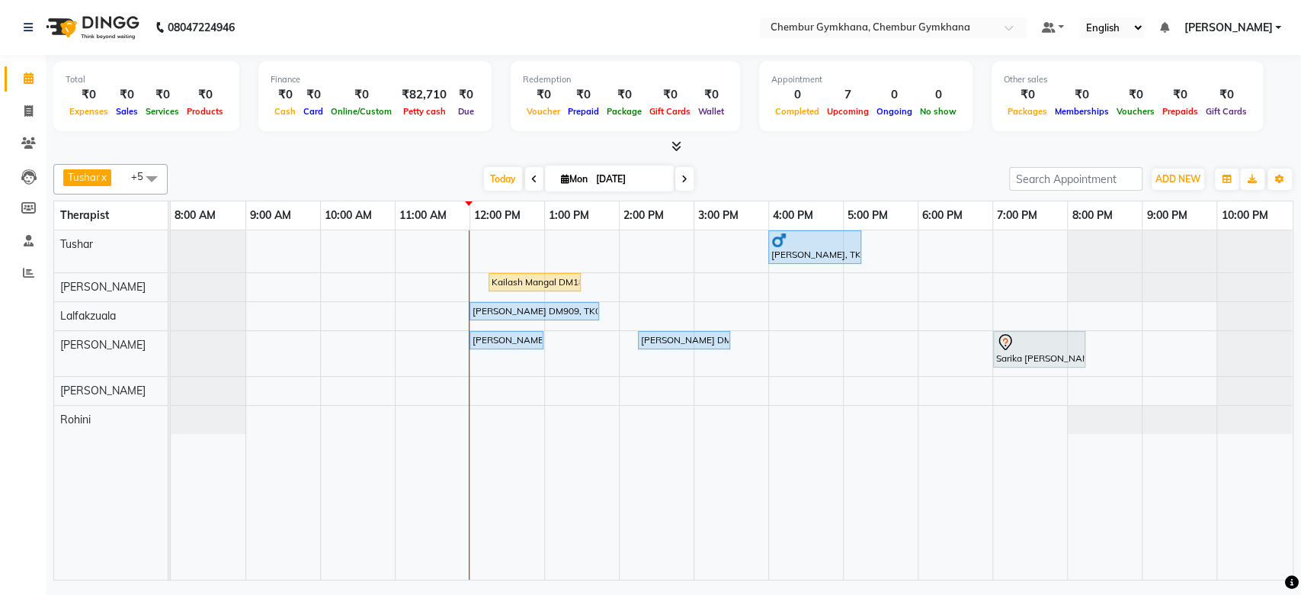
click at [775, 165] on div "Tushar x Rathna x Lalfakzuala x Jenny x Moy Moy x Rohini x +5 Select All Pappu …" at bounding box center [673, 179] width 1240 height 30
click at [799, 169] on div "[DATE] [DATE]" at bounding box center [588, 179] width 826 height 23
click at [365, 162] on div "Tushar x Rathna x Lalfakzuala x Jenny x Moy Moy x Rohini x +5 Select All Pappu …" at bounding box center [673, 369] width 1240 height 422
click at [30, 237] on icon at bounding box center [29, 240] width 10 height 11
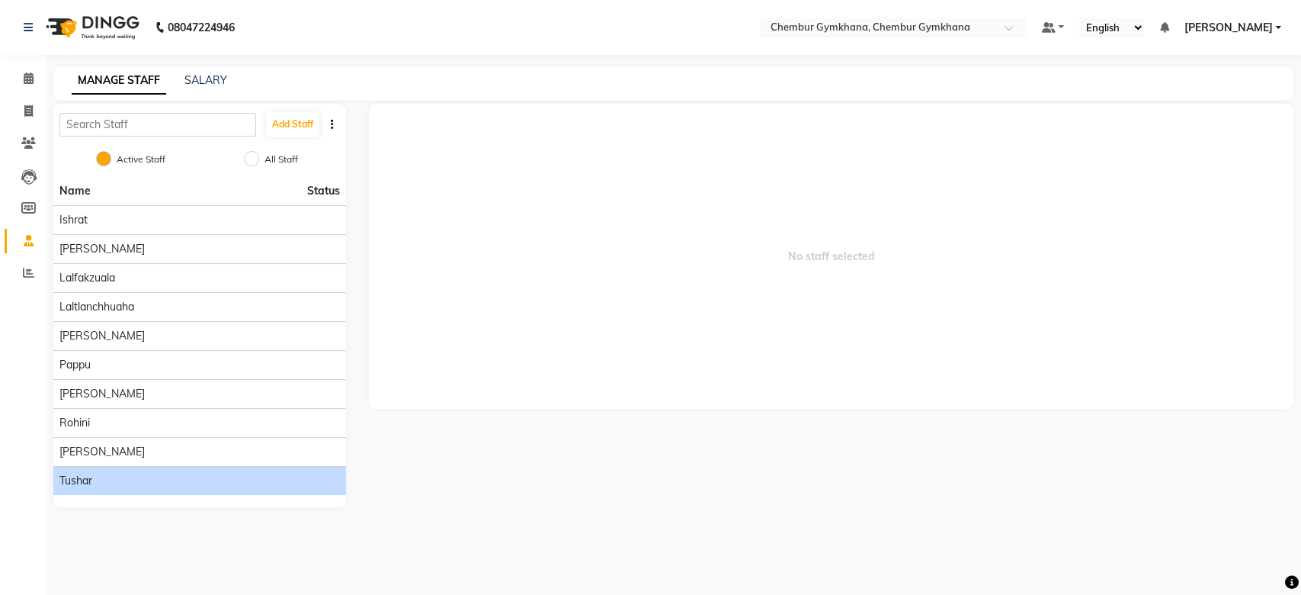
click at [178, 480] on div "Tushar" at bounding box center [199, 481] width 281 height 16
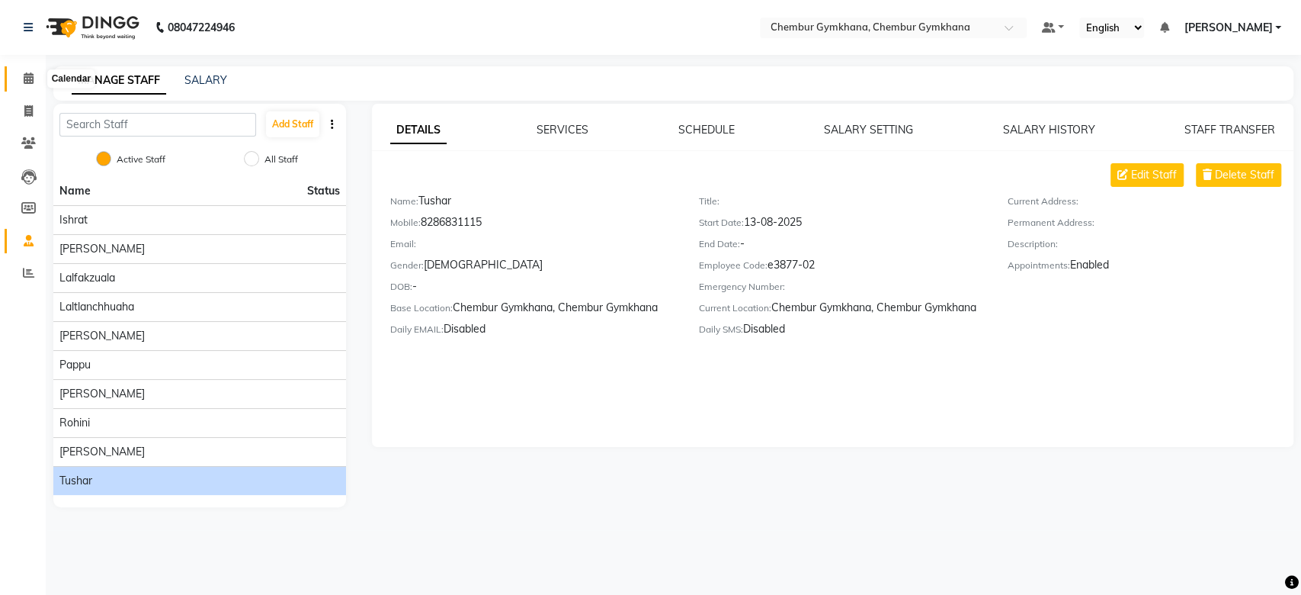
click at [30, 81] on icon at bounding box center [29, 77] width 10 height 11
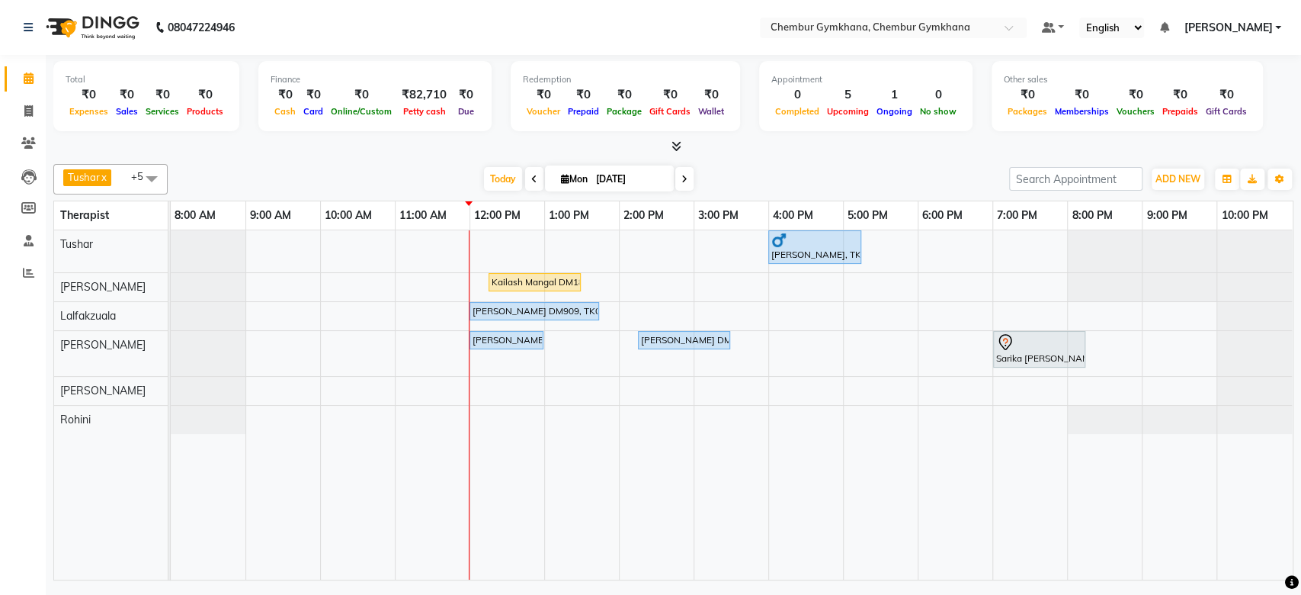
click at [333, 152] on div at bounding box center [673, 147] width 1240 height 16
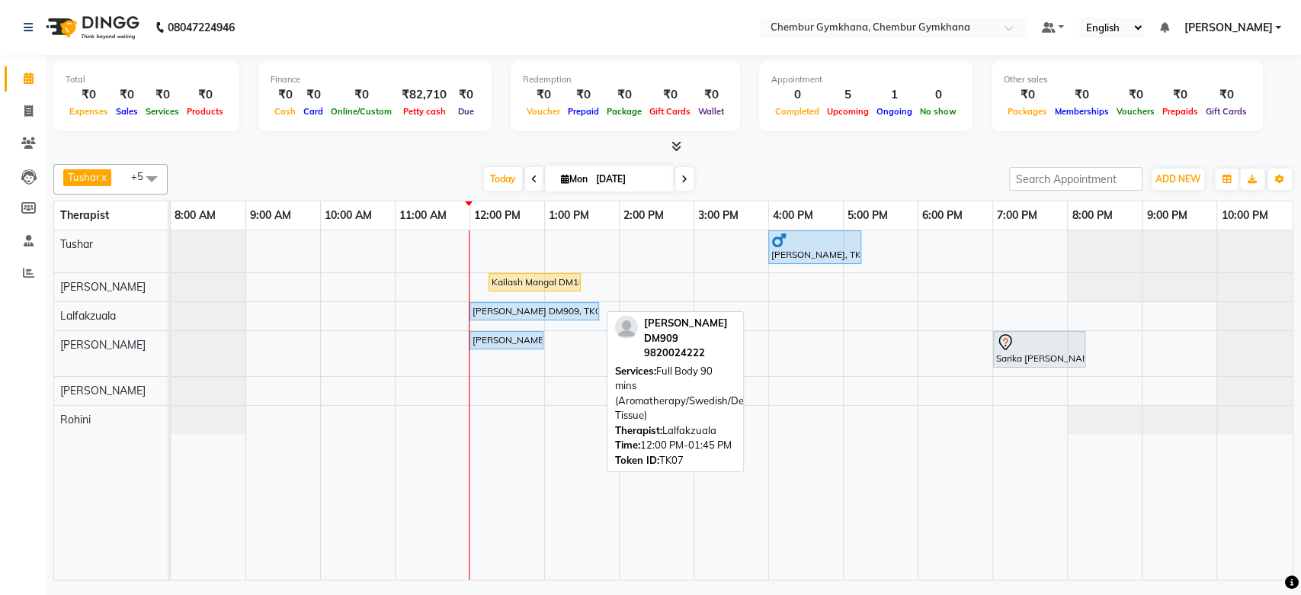
click at [530, 312] on div "[PERSON_NAME] DM909, TK07, 12:00 PM-01:45 PM, Full Body 90 mins (Aromatherapy/S…" at bounding box center [534, 311] width 127 height 14
select select "5"
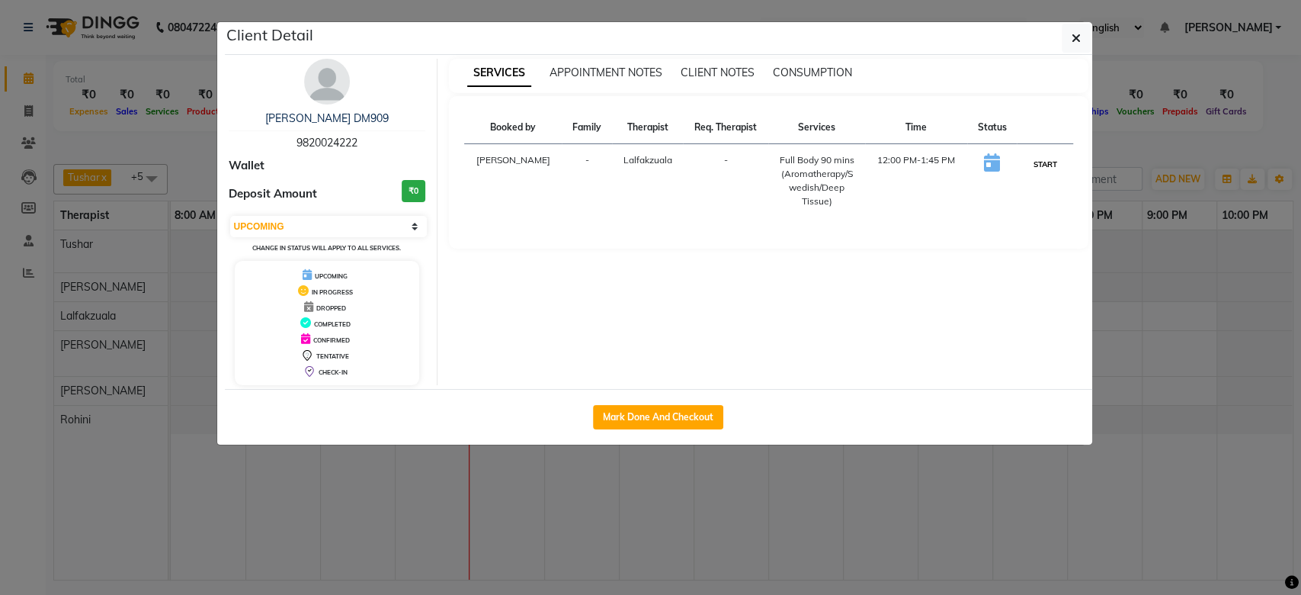
click at [1049, 158] on button "START" at bounding box center [1044, 164] width 31 height 19
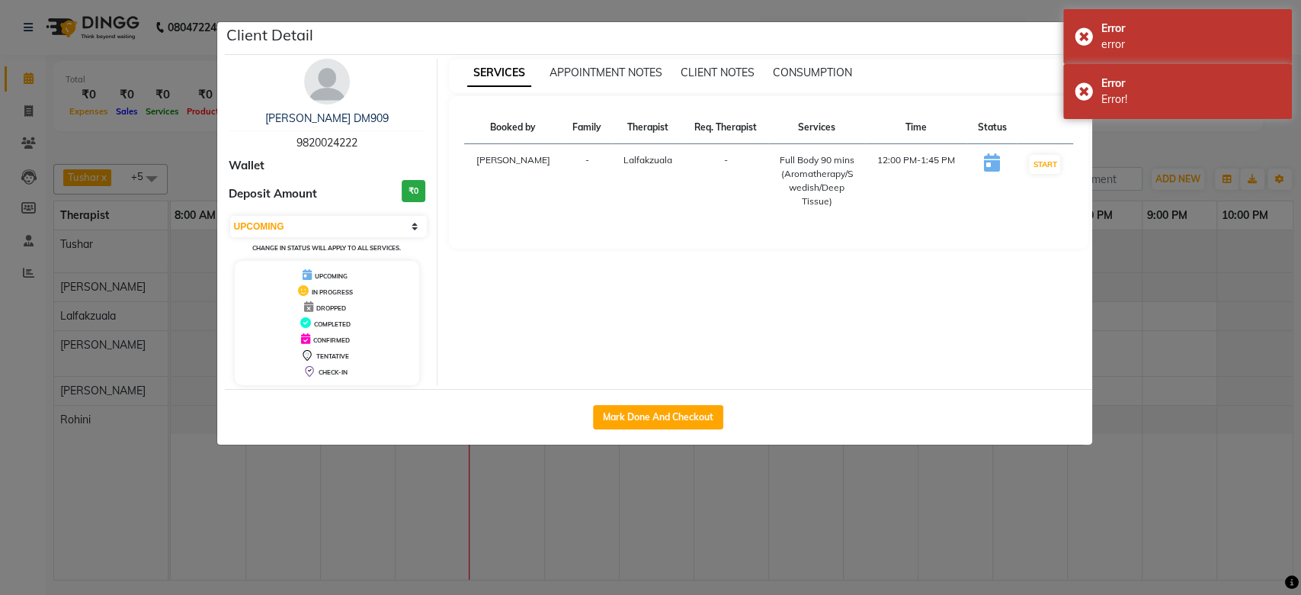
click at [1152, 143] on ngb-modal-window "Client Detail Vicky Lulla DM909 9820024222 Wallet Deposit Amount ₹0 Select IN S…" at bounding box center [650, 297] width 1301 height 595
click at [1148, 143] on ngb-modal-window "Client Detail Vicky Lulla DM909 9820024222 Wallet Deposit Amount ₹0 Select IN S…" at bounding box center [650, 297] width 1301 height 595
click at [1141, 146] on ngb-modal-window "Client Detail Vicky Lulla DM909 9820024222 Wallet Deposit Amount ₹0 Select IN S…" at bounding box center [650, 297] width 1301 height 595
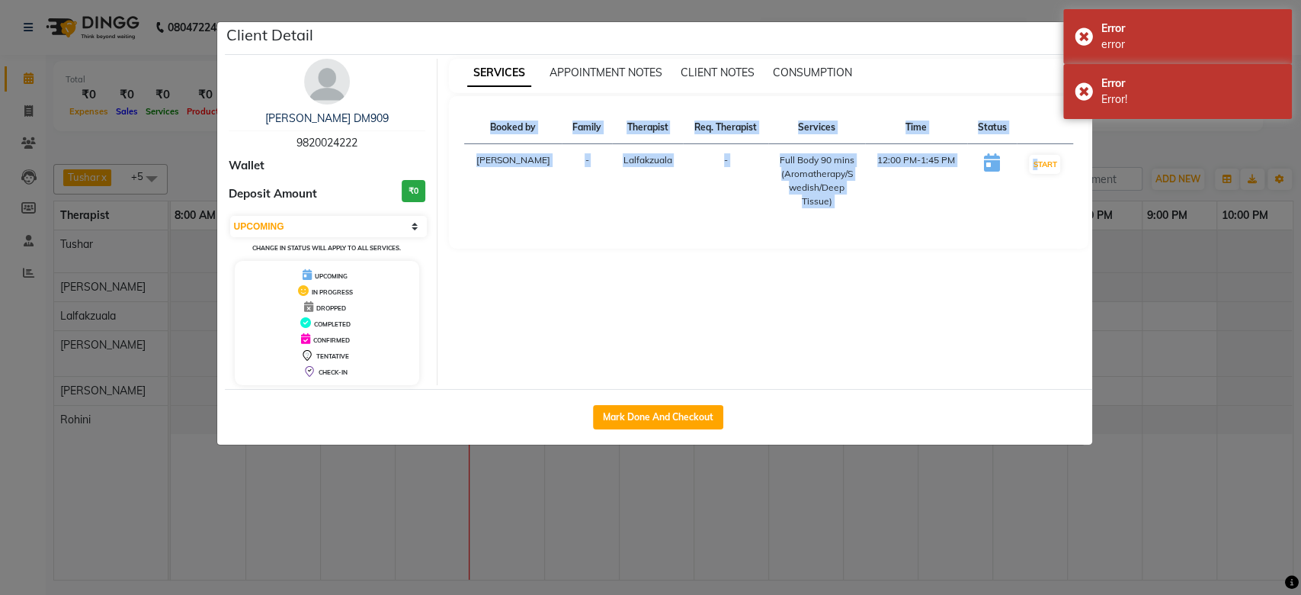
click at [1141, 146] on ngb-modal-window "Client Detail Vicky Lulla DM909 9820024222 Wallet Deposit Amount ₹0 Select IN S…" at bounding box center [650, 297] width 1301 height 595
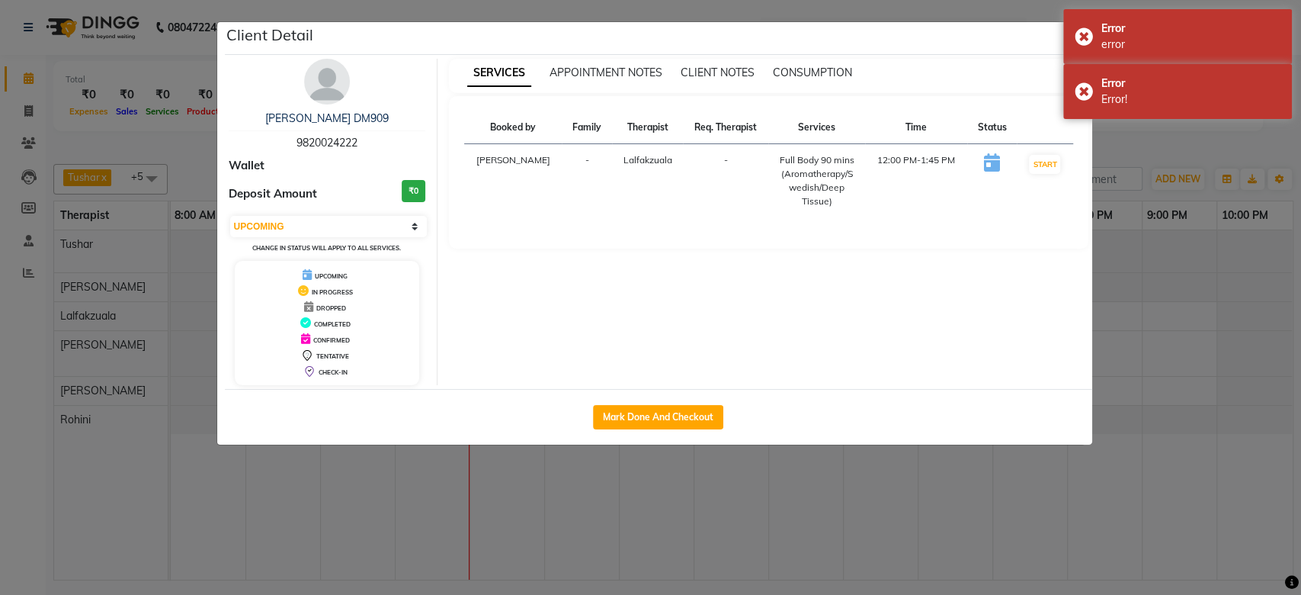
click at [1141, 146] on ngb-modal-window "Client Detail Vicky Lulla DM909 9820024222 Wallet Deposit Amount ₹0 Select IN S…" at bounding box center [650, 297] width 1301 height 595
click at [1163, 159] on ngb-modal-window "Client Detail Vicky Lulla DM909 9820024222 Wallet Deposit Amount ₹0 Select IN S…" at bounding box center [650, 297] width 1301 height 595
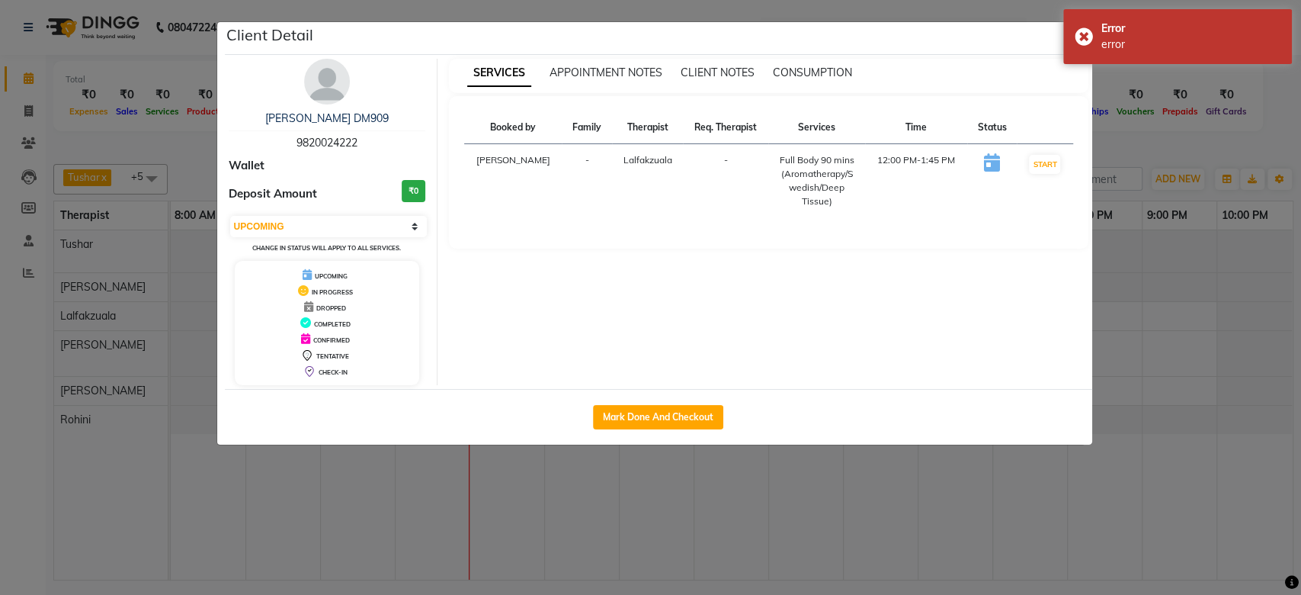
click at [890, 9] on ngb-modal-window "Client Detail Vicky Lulla DM909 9820024222 Wallet Deposit Amount ₹0 Select IN S…" at bounding box center [650, 297] width 1301 height 595
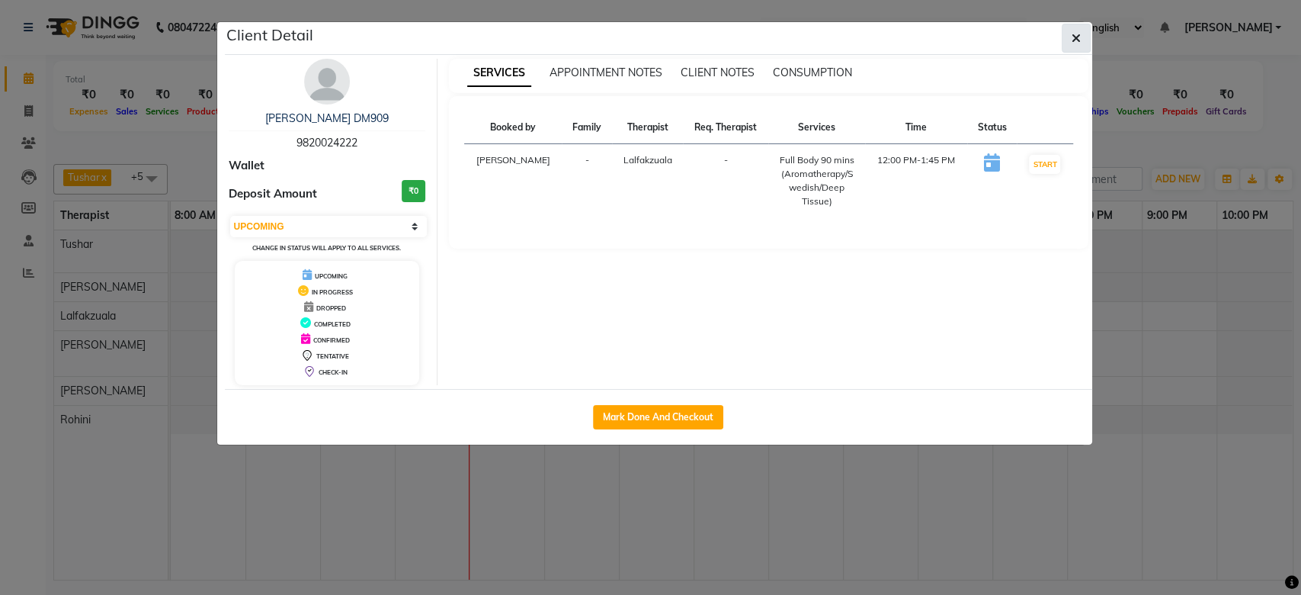
click at [1077, 35] on icon "button" at bounding box center [1076, 38] width 9 height 12
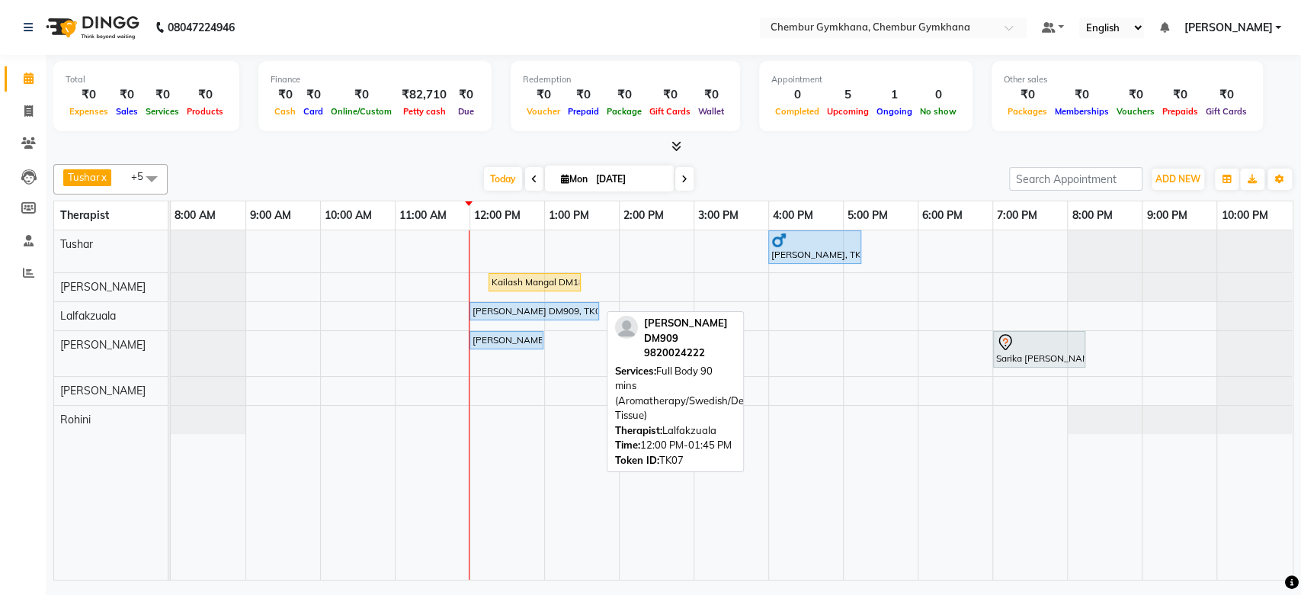
click at [521, 308] on div "[PERSON_NAME] DM909, TK07, 12:00 PM-01:45 PM, Full Body 90 mins (Aromatherapy/S…" at bounding box center [534, 311] width 127 height 14
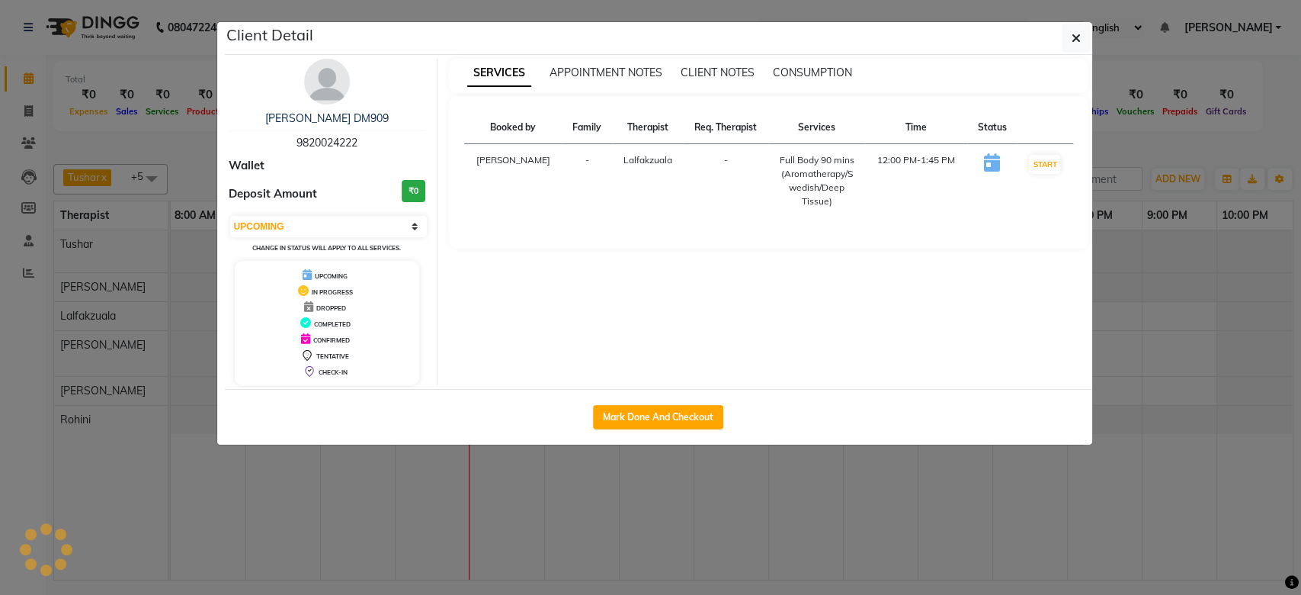
select select "1"
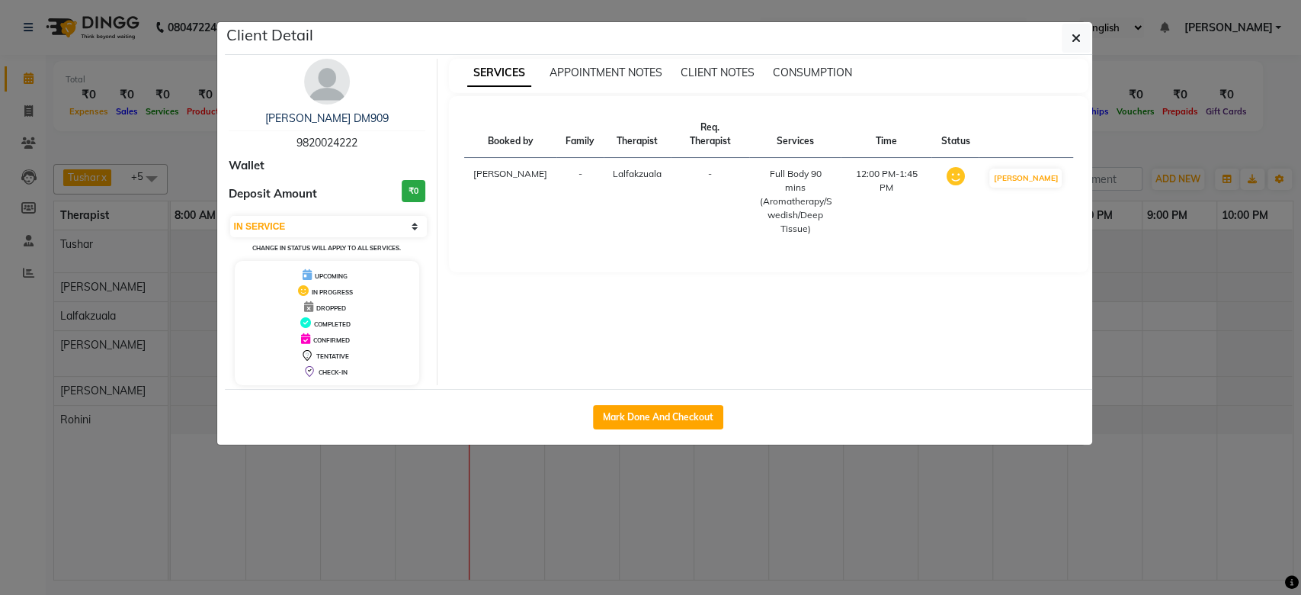
click at [1204, 79] on ngb-modal-window "Client Detail Vicky Lulla DM909 9820024222 Wallet Deposit Amount ₹0 Select IN S…" at bounding box center [650, 297] width 1301 height 595
click at [1078, 34] on icon "button" at bounding box center [1076, 38] width 9 height 12
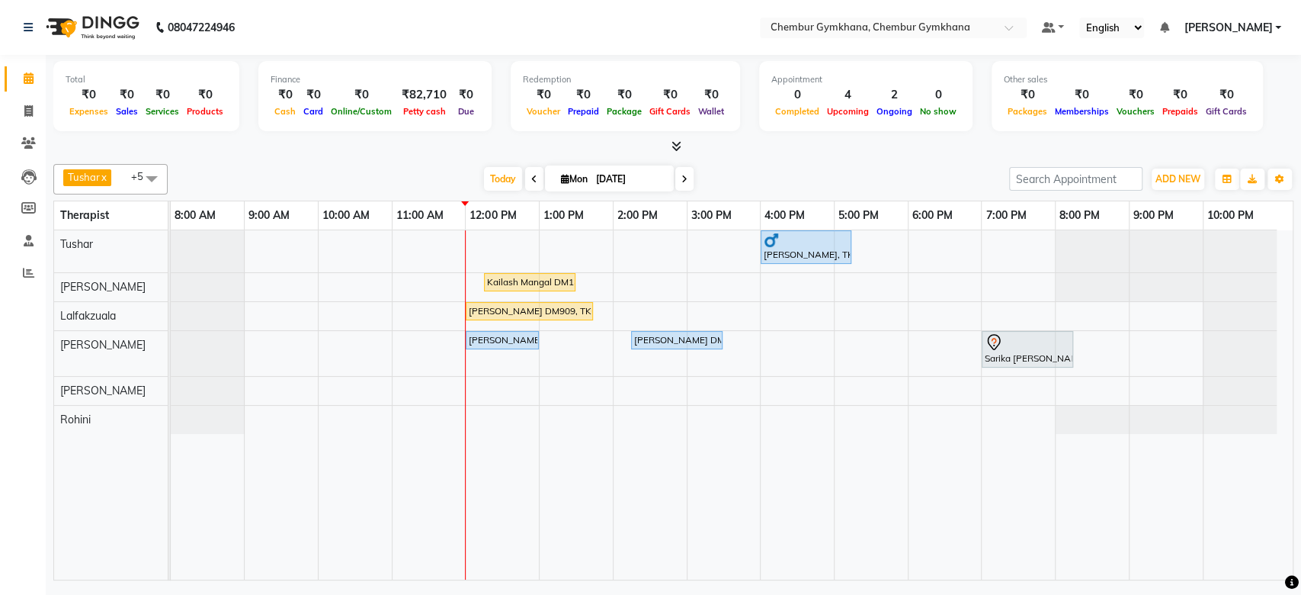
click at [255, 180] on div "[DATE] [DATE]" at bounding box center [588, 179] width 826 height 23
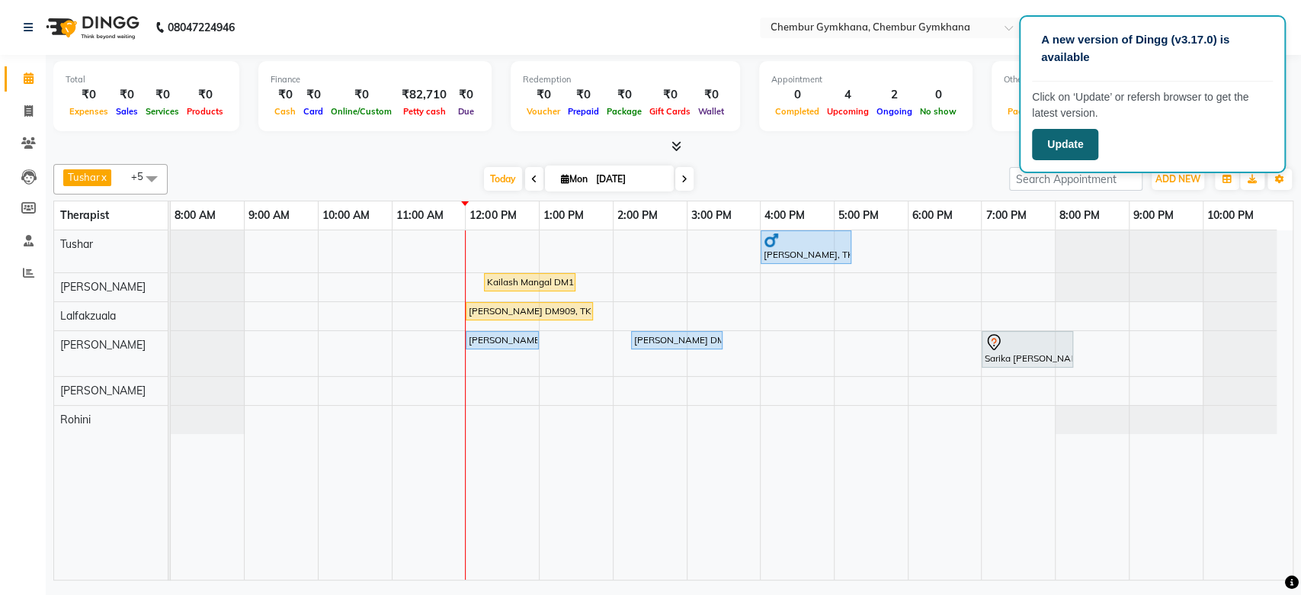
click at [1049, 143] on button "Update" at bounding box center [1065, 144] width 66 height 31
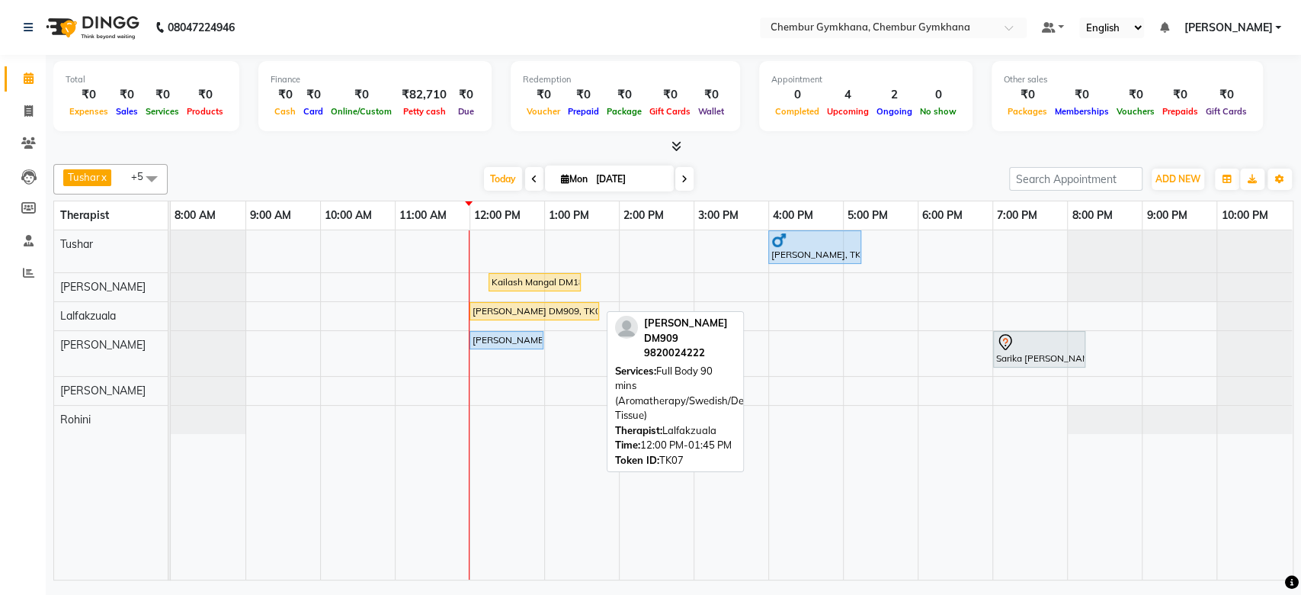
click at [561, 304] on div "[PERSON_NAME] DM909, TK07, 12:00 PM-01:45 PM, Full Body 90 mins (Aromatherapy/S…" at bounding box center [534, 311] width 127 height 14
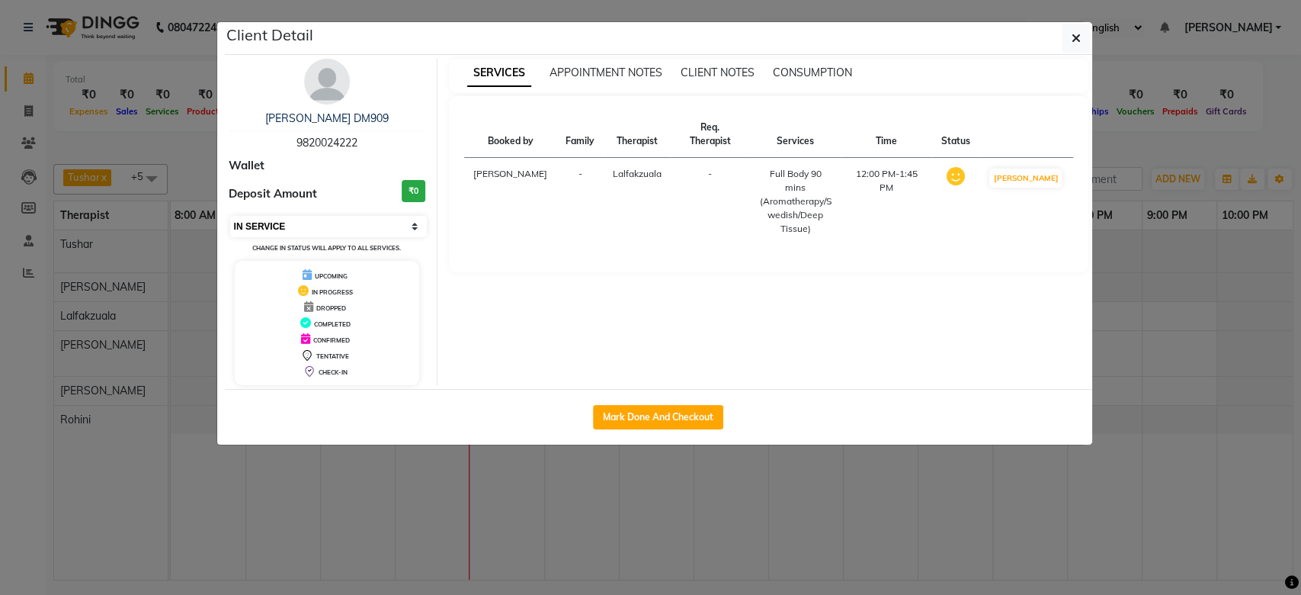
click at [377, 233] on select "Select IN SERVICE CONFIRMED TENTATIVE CHECK IN MARK DONE DROPPED UPCOMING" at bounding box center [328, 226] width 197 height 21
select select "5"
click at [230, 216] on select "Select IN SERVICE CONFIRMED TENTATIVE CHECK IN MARK DONE DROPPED UPCOMING" at bounding box center [328, 226] width 197 height 21
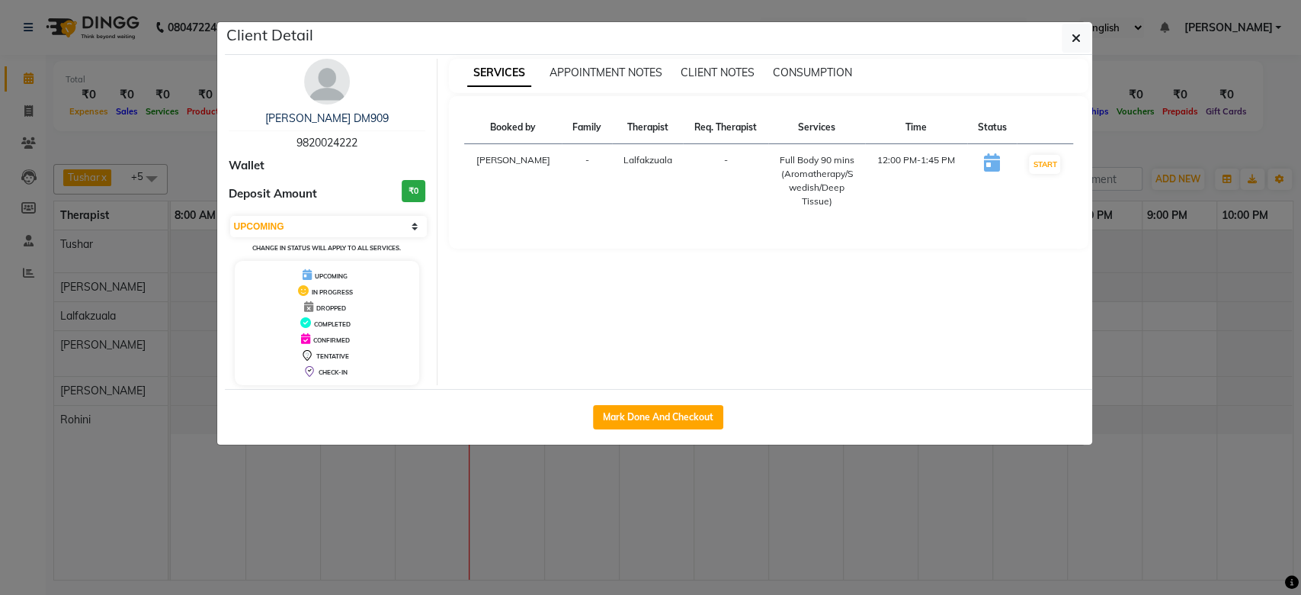
click at [1129, 218] on ngb-modal-window "Client Detail [PERSON_NAME] DM909 9820024222 Wallet Deposit Amount ₹0 Select IN…" at bounding box center [650, 297] width 1301 height 595
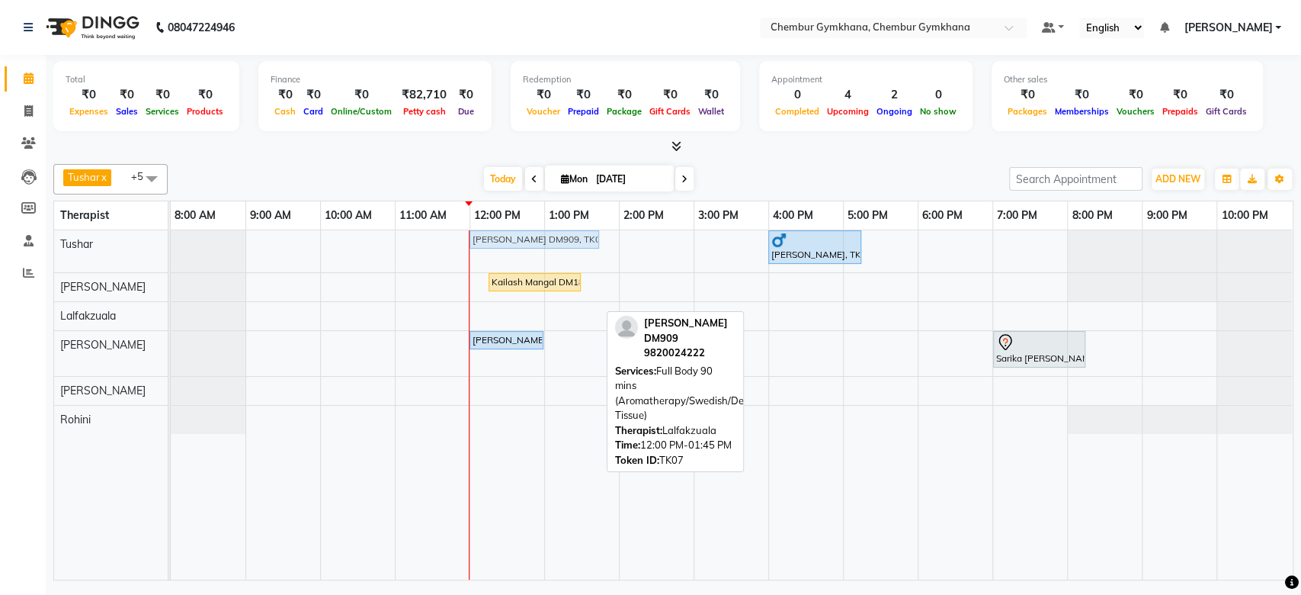
drag, startPoint x: 572, startPoint y: 306, endPoint x: 564, endPoint y: 255, distance: 51.6
click at [564, 255] on div "[PERSON_NAME], TK08, 04:00 PM-05:15 PM, Full body 60 mins(Aromatherapy/Swedish/…" at bounding box center [732, 404] width 1122 height 349
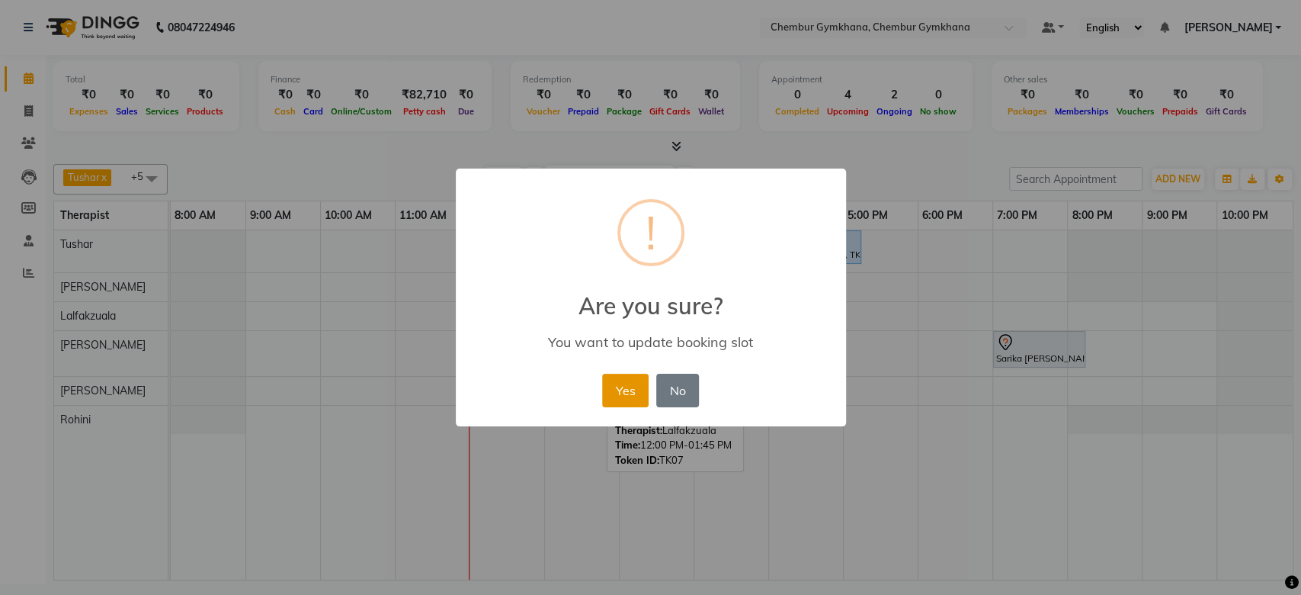
click at [641, 382] on button "Yes" at bounding box center [625, 391] width 47 height 34
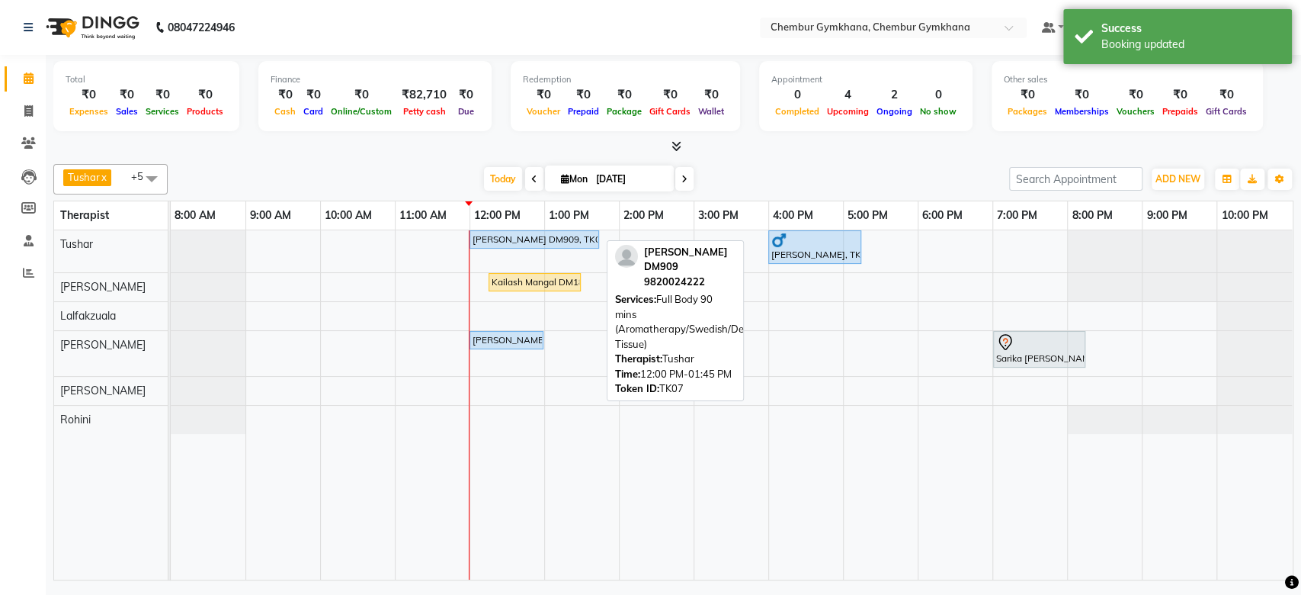
click at [560, 233] on div "[PERSON_NAME] DM909, TK07, 12:00 PM-01:45 PM, Full Body 90 mins (Aromatherapy/S…" at bounding box center [534, 240] width 127 height 14
select select "5"
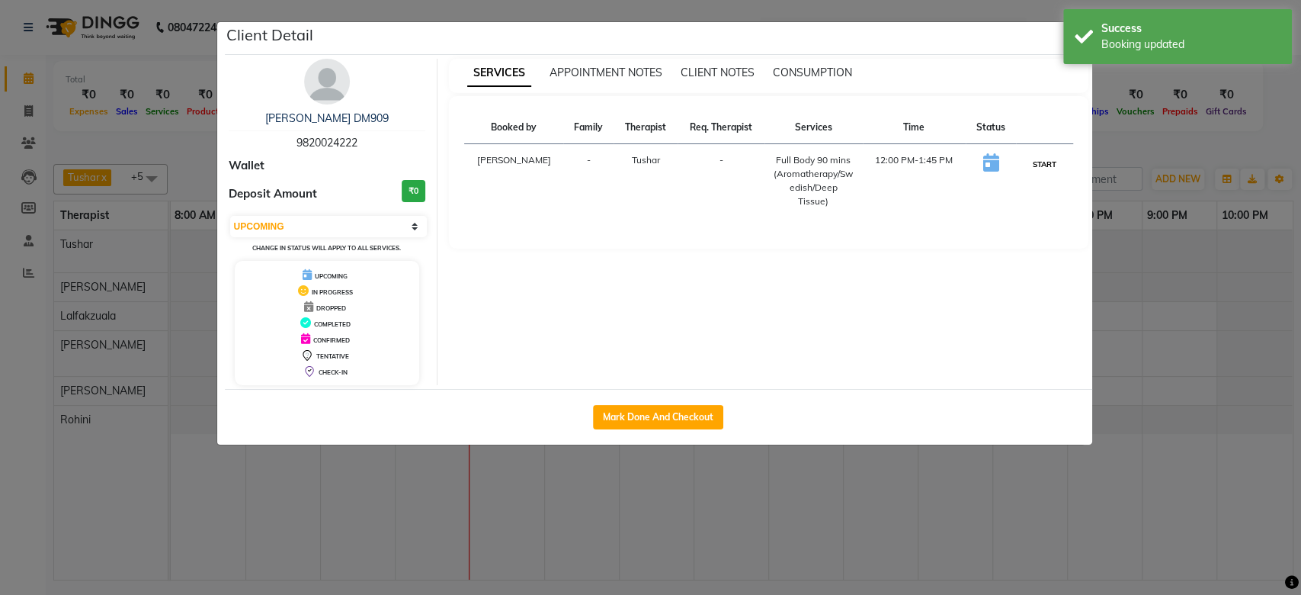
click at [1050, 162] on button "START" at bounding box center [1044, 164] width 31 height 19
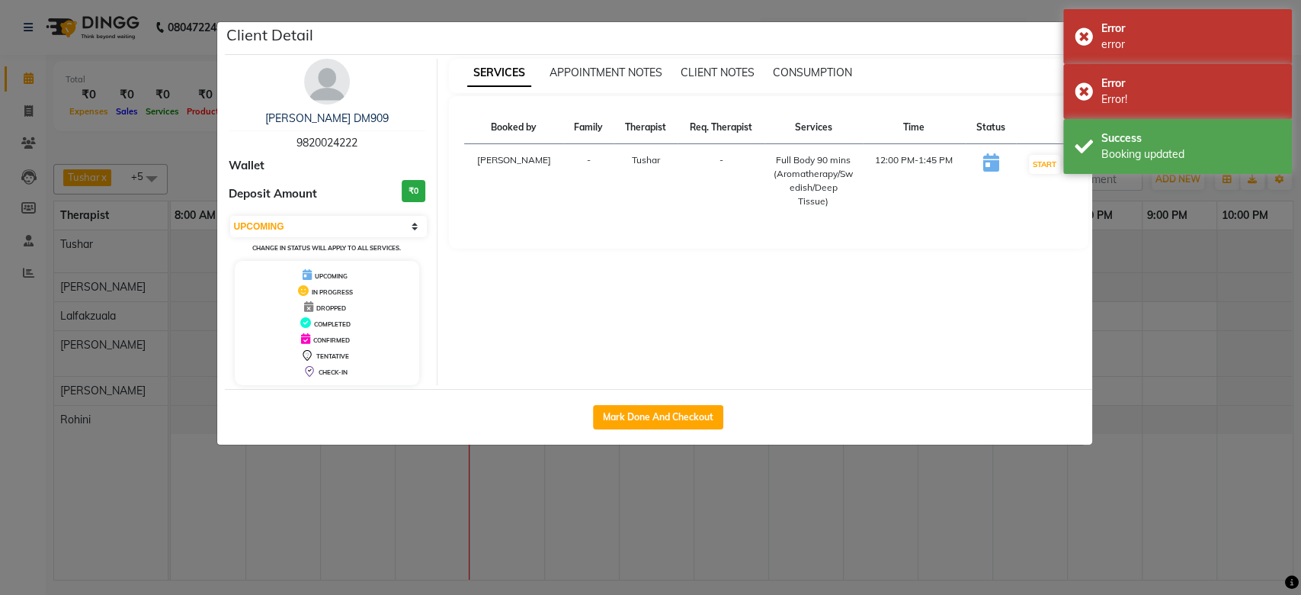
click at [1179, 204] on ngb-modal-window "Client Detail [PERSON_NAME] DM909 9820024222 Wallet Deposit Amount ₹0 Select IN…" at bounding box center [650, 297] width 1301 height 595
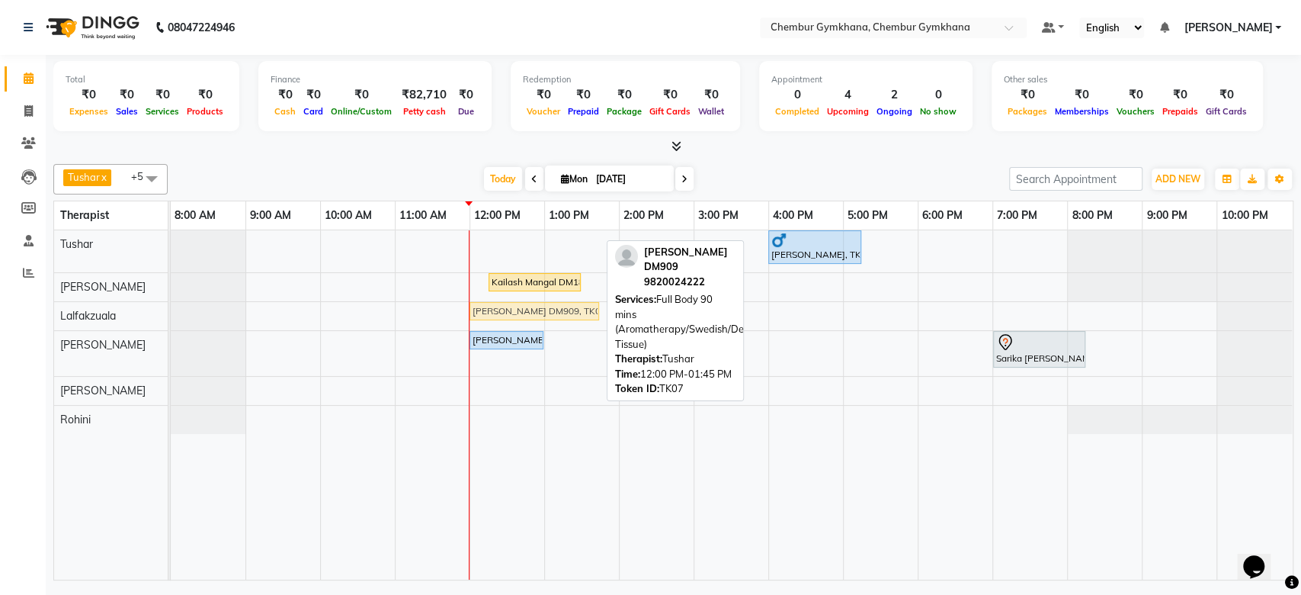
drag, startPoint x: 0, startPoint y: 0, endPoint x: 503, endPoint y: 316, distance: 594.3
click at [503, 316] on tbody "[PERSON_NAME] DM909, TK07, 12:00 PM-01:45 PM, Full Body 90 mins (Aromatherapy/S…" at bounding box center [731, 332] width 1121 height 204
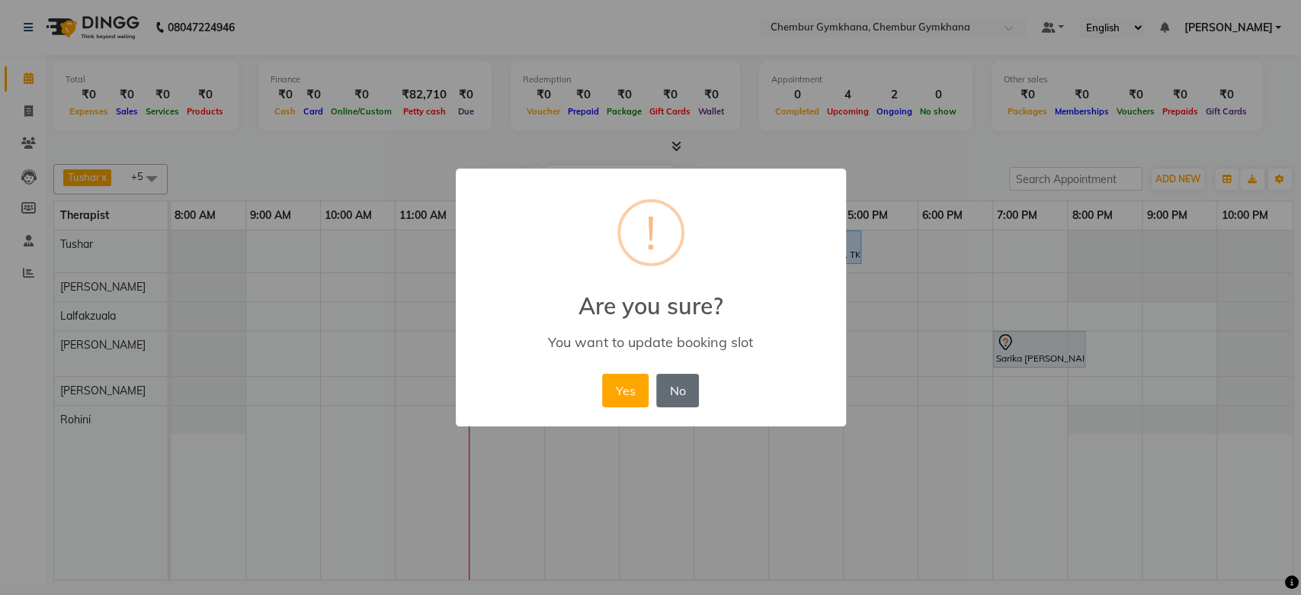
click at [681, 399] on button "No" at bounding box center [677, 391] width 43 height 34
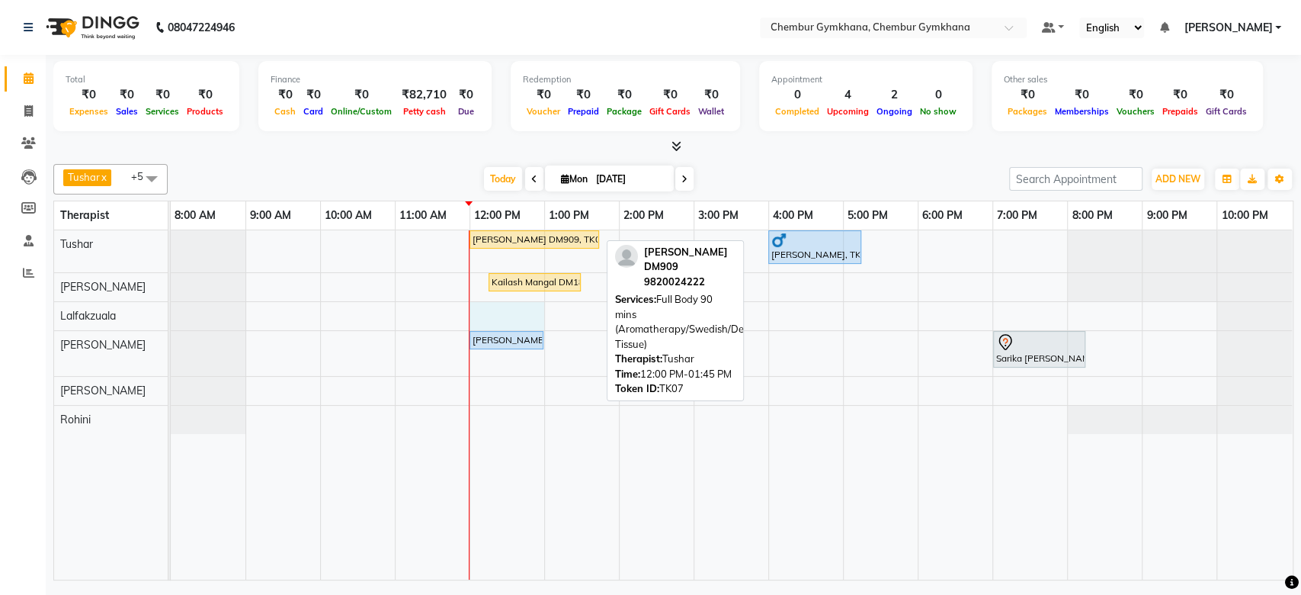
click at [488, 313] on div "[PERSON_NAME] DM909, TK07, 12:00 PM-01:45 PM, Full Body 90 mins (Aromatherapy/S…" at bounding box center [732, 404] width 1122 height 349
select select "89040"
select select "tentative"
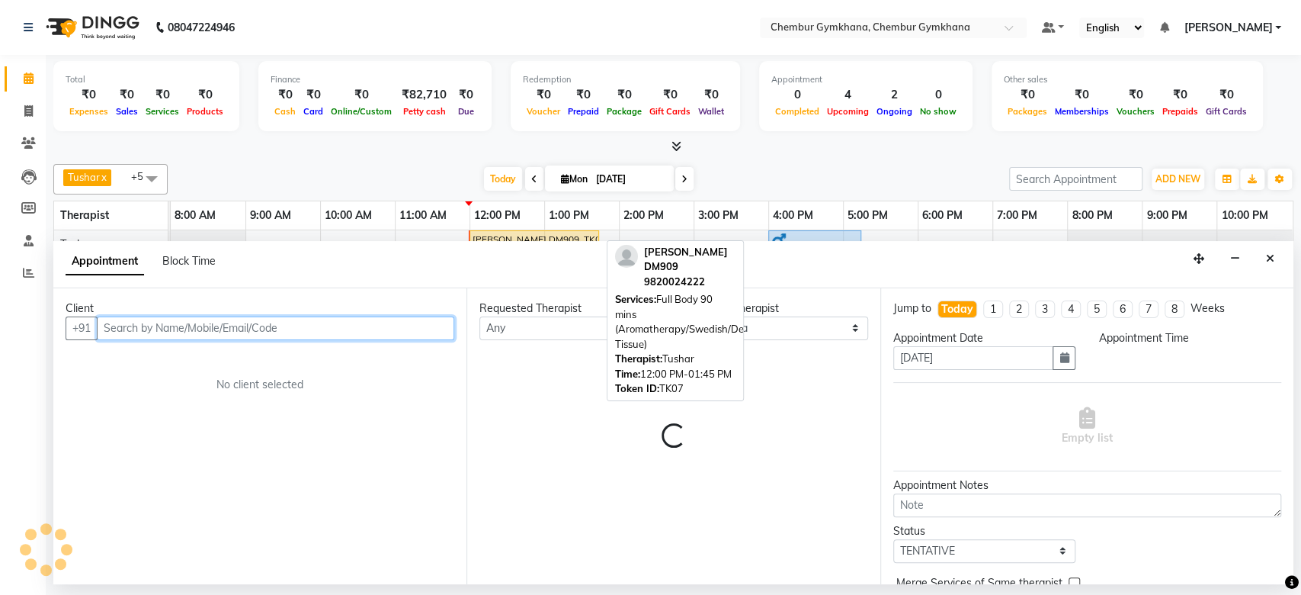
select select "720"
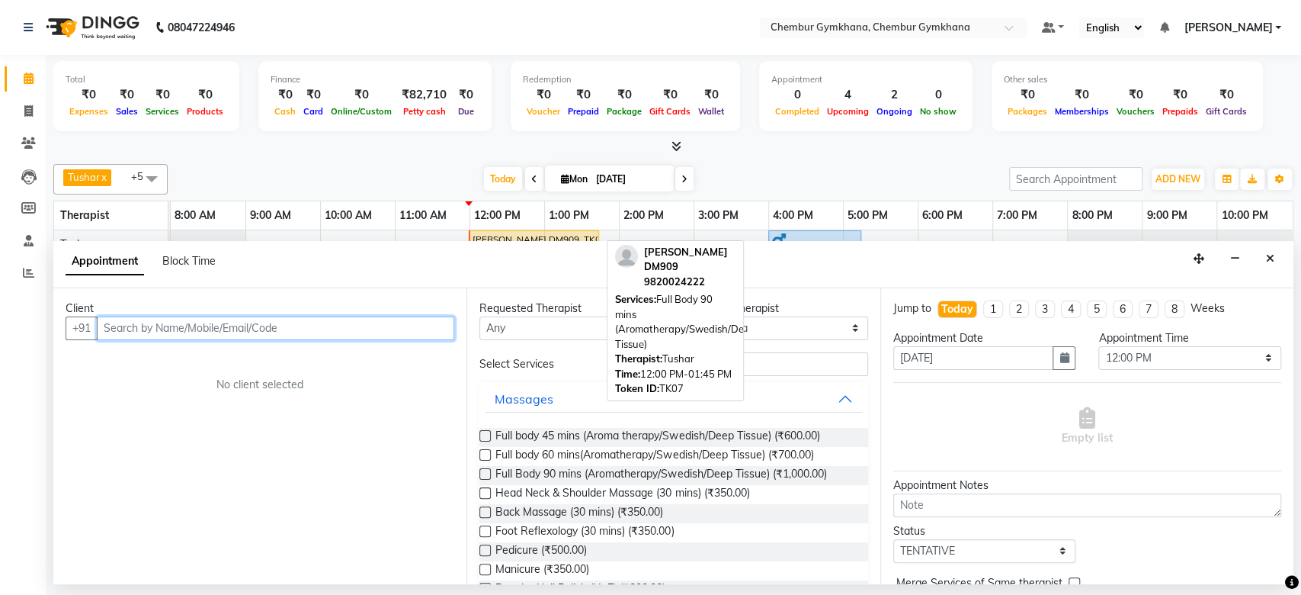
click at [393, 326] on input "text" at bounding box center [276, 328] width 358 height 24
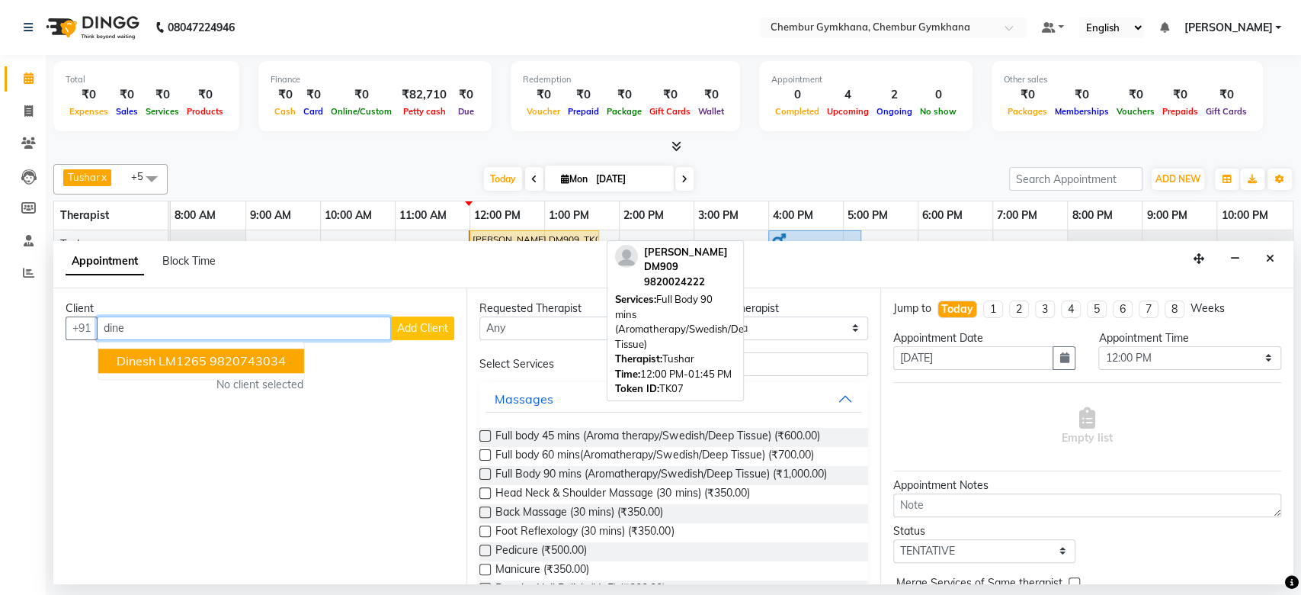
click at [258, 364] on ngb-highlight "9820743034" at bounding box center [248, 360] width 76 height 15
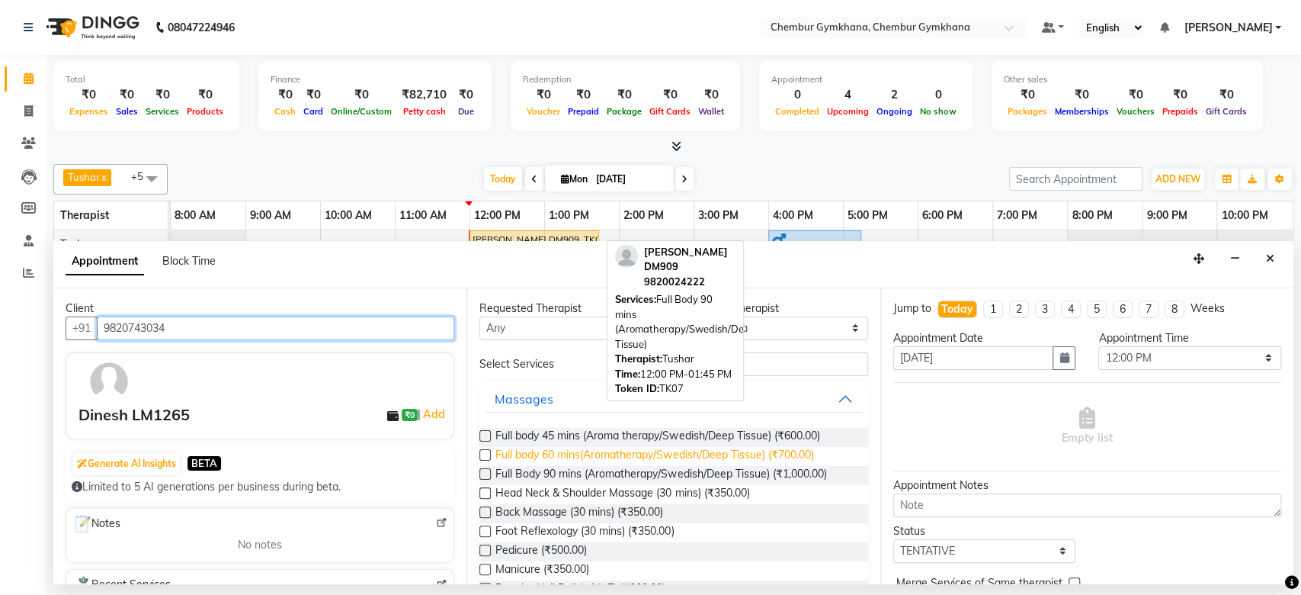
type input "9820743034"
click at [607, 460] on span "Full body 60 mins(Aromatherapy/Swedish/Deep Tissue) (₹700.00)" at bounding box center [654, 456] width 318 height 19
checkbox input "false"
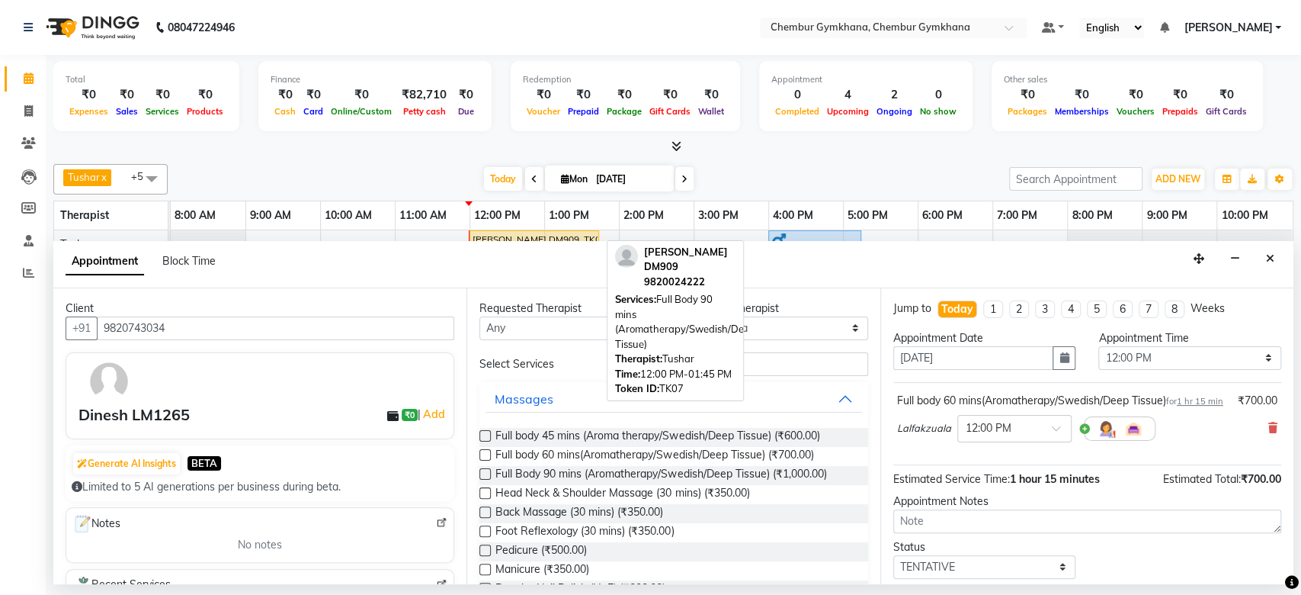
scroll to position [106, 0]
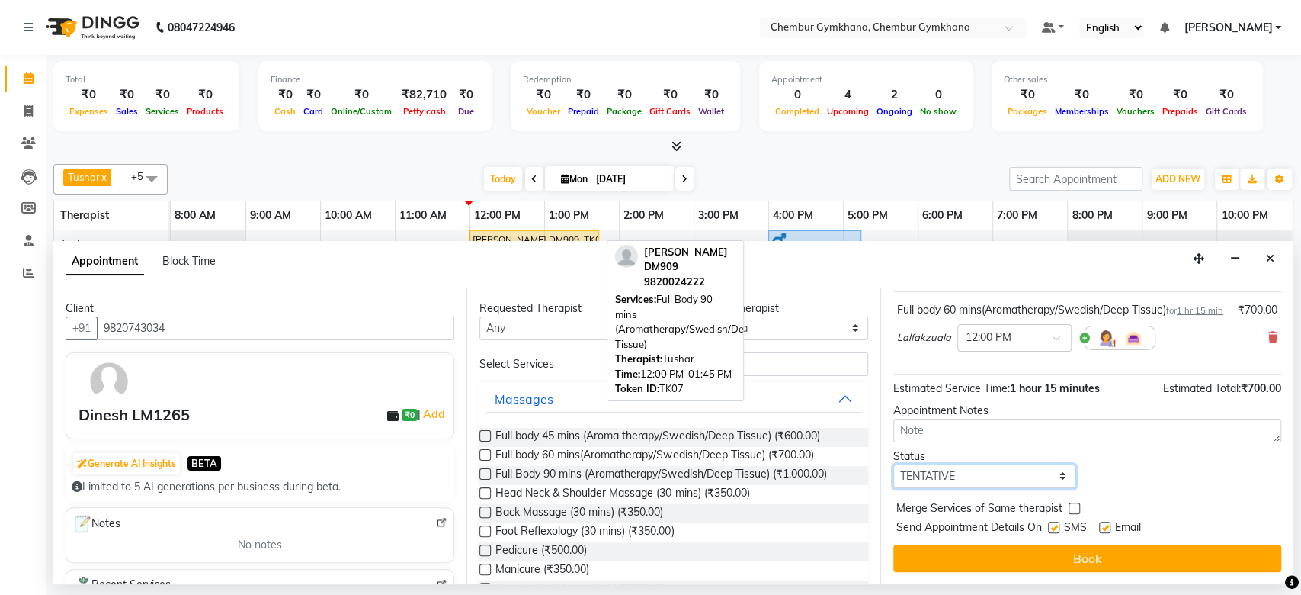
click at [1021, 475] on select "Select TENTATIVE CONFIRM CHECK-IN UPCOMING" at bounding box center [984, 476] width 183 height 24
select select "upcoming"
click at [893, 464] on select "Select TENTATIVE CONFIRM CHECK-IN UPCOMING" at bounding box center [984, 476] width 183 height 24
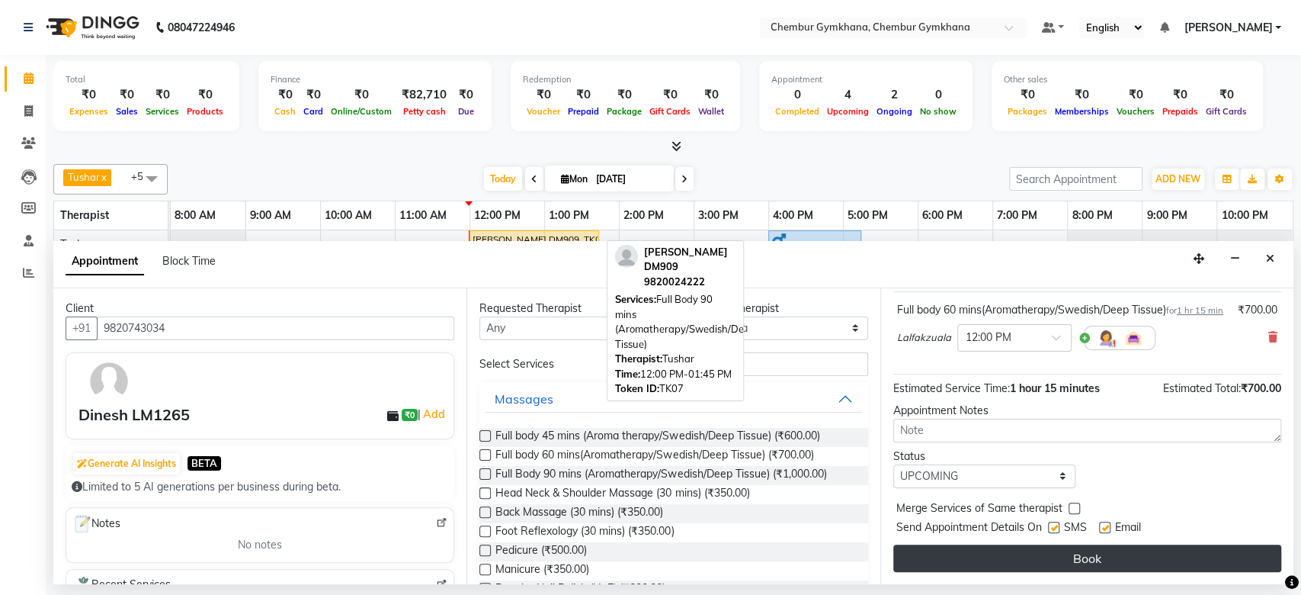
click at [1064, 560] on button "Book" at bounding box center [1087, 557] width 388 height 27
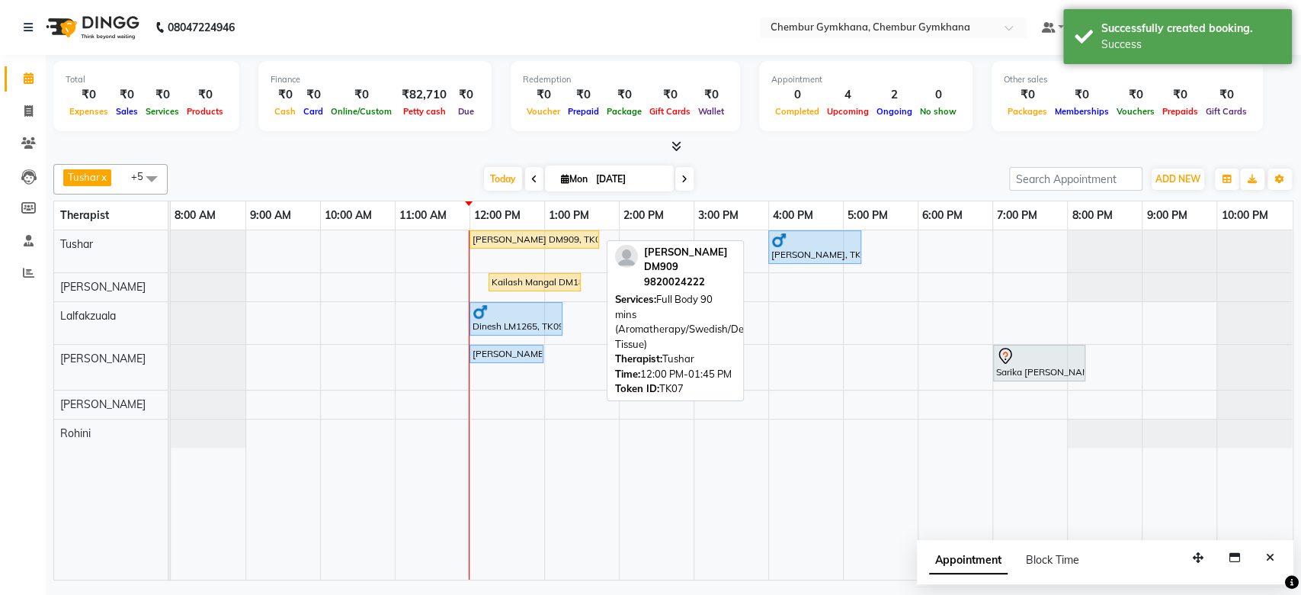
click at [1256, 551] on div "Appointment Block Time" at bounding box center [1105, 563] width 377 height 47
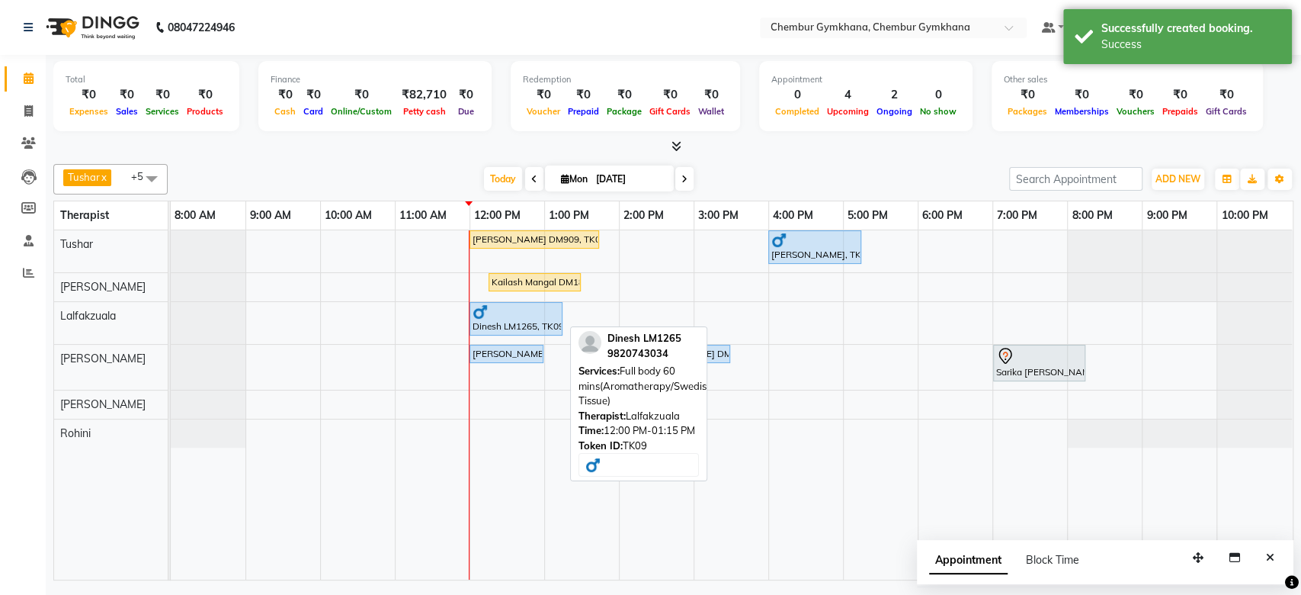
click at [490, 308] on div at bounding box center [516, 311] width 87 height 15
click at [507, 320] on div "Dinesh LM1265, TK09, 12:00 PM-01:15 PM, Full body 60 mins(Aromatherapy/Swedish/…" at bounding box center [516, 318] width 90 height 29
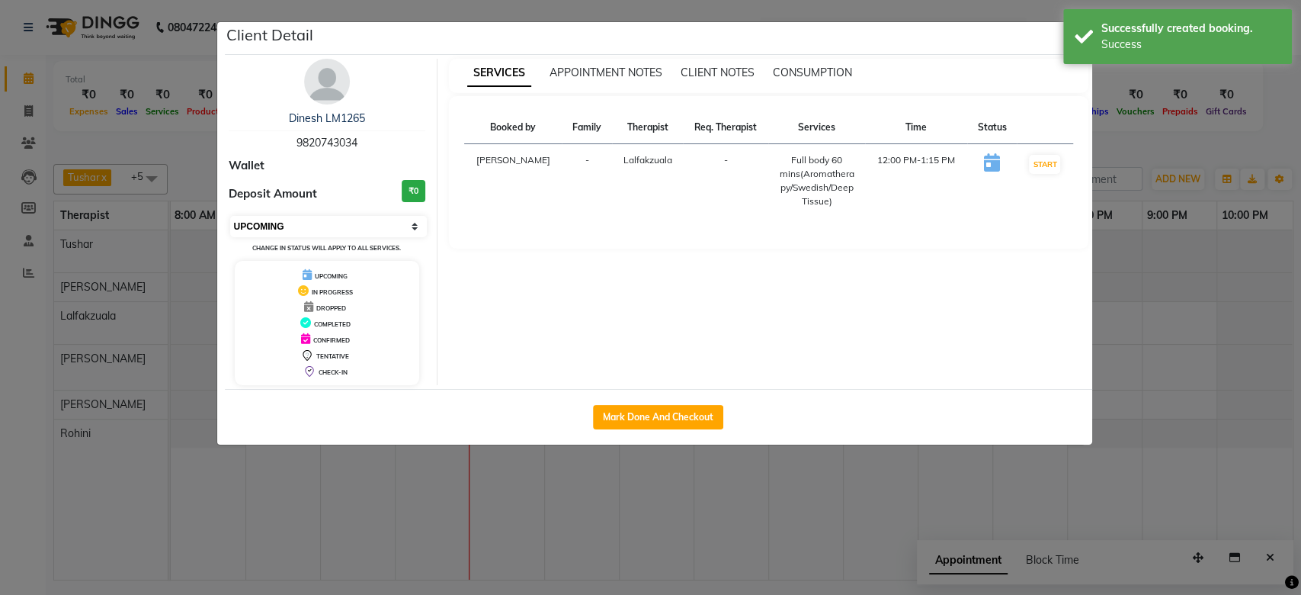
click at [375, 226] on select "Select IN SERVICE CONFIRMED TENTATIVE CHECK IN MARK DONE DROPPED UPCOMING" at bounding box center [328, 226] width 197 height 21
select select "1"
click at [230, 216] on select "Select IN SERVICE CONFIRMED TENTATIVE CHECK IN MARK DONE DROPPED UPCOMING" at bounding box center [328, 226] width 197 height 21
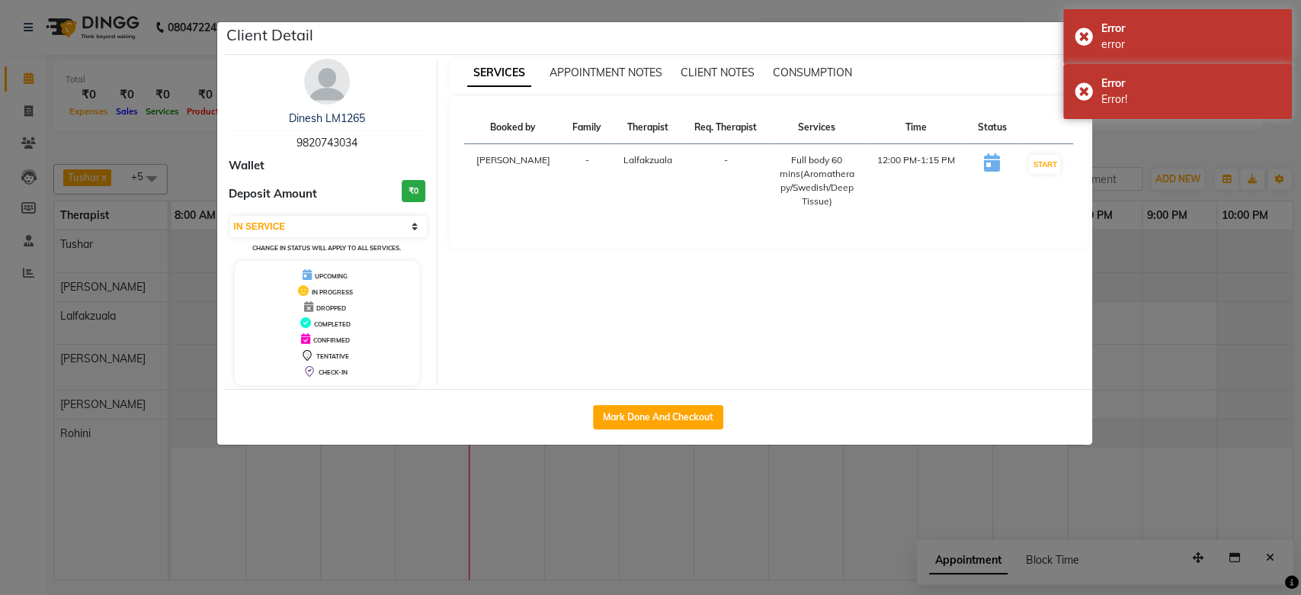
click at [1243, 236] on ngb-modal-window "Client Detail Dinesh LM1265 9820743034 Wallet Deposit Amount ₹0 Select IN SERVI…" at bounding box center [650, 297] width 1301 height 595
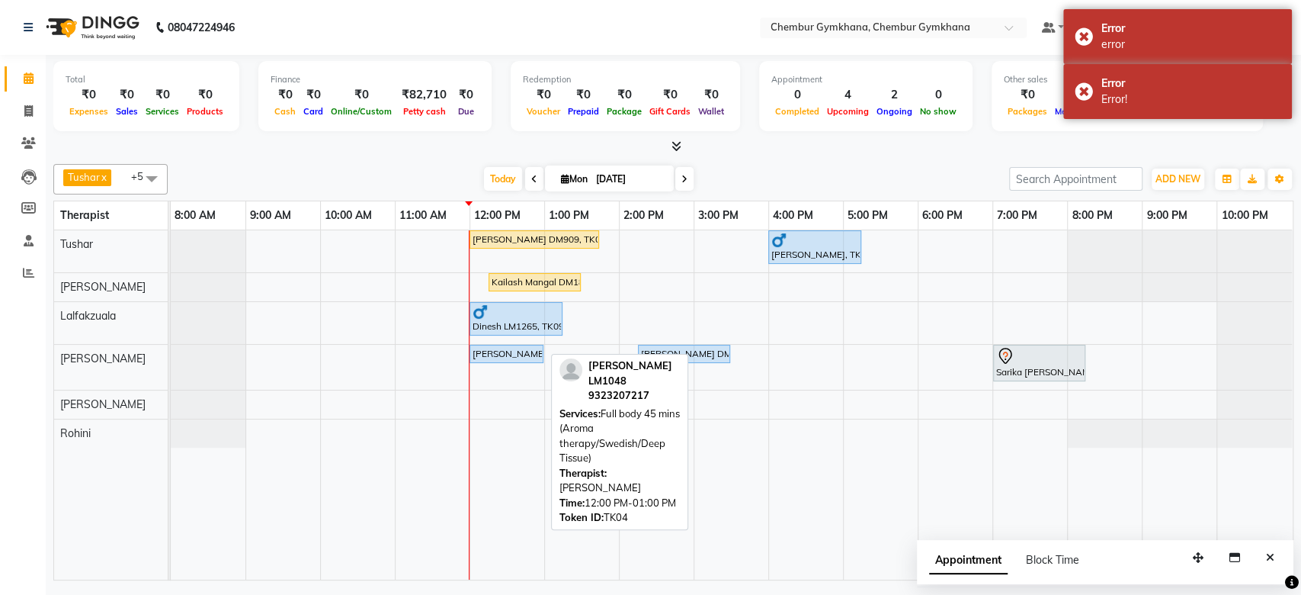
click at [504, 349] on div "[PERSON_NAME] LM1048, TK04, 12:00 PM-01:00 PM, Full body 45 mins (Aroma therapy…" at bounding box center [506, 354] width 71 height 14
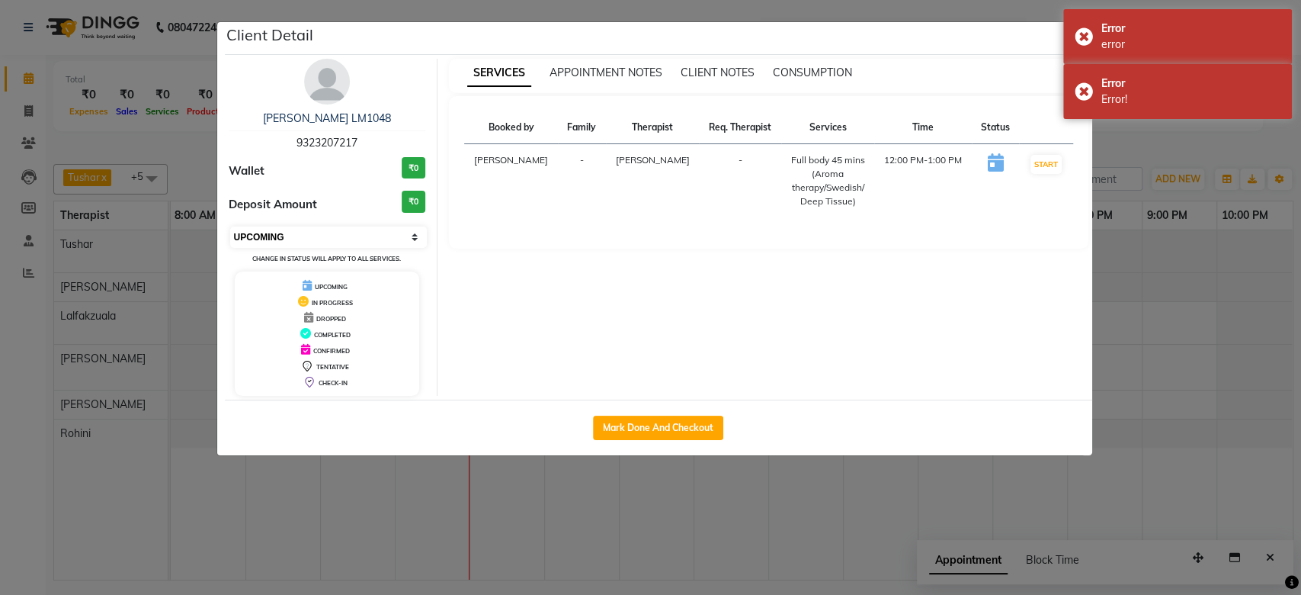
click at [396, 235] on select "Select IN SERVICE CONFIRMED TENTATIVE CHECK IN MARK DONE DROPPED UPCOMING" at bounding box center [328, 236] width 197 height 21
select select "1"
click at [230, 226] on select "Select IN SERVICE CONFIRMED TENTATIVE CHECK IN MARK DONE DROPPED UPCOMING" at bounding box center [328, 236] width 197 height 21
click at [1293, 296] on ngb-modal-window "Client Detail [PERSON_NAME] LM1048 9323207217 Wallet ₹0 Deposit Amount ₹0 Selec…" at bounding box center [650, 297] width 1301 height 595
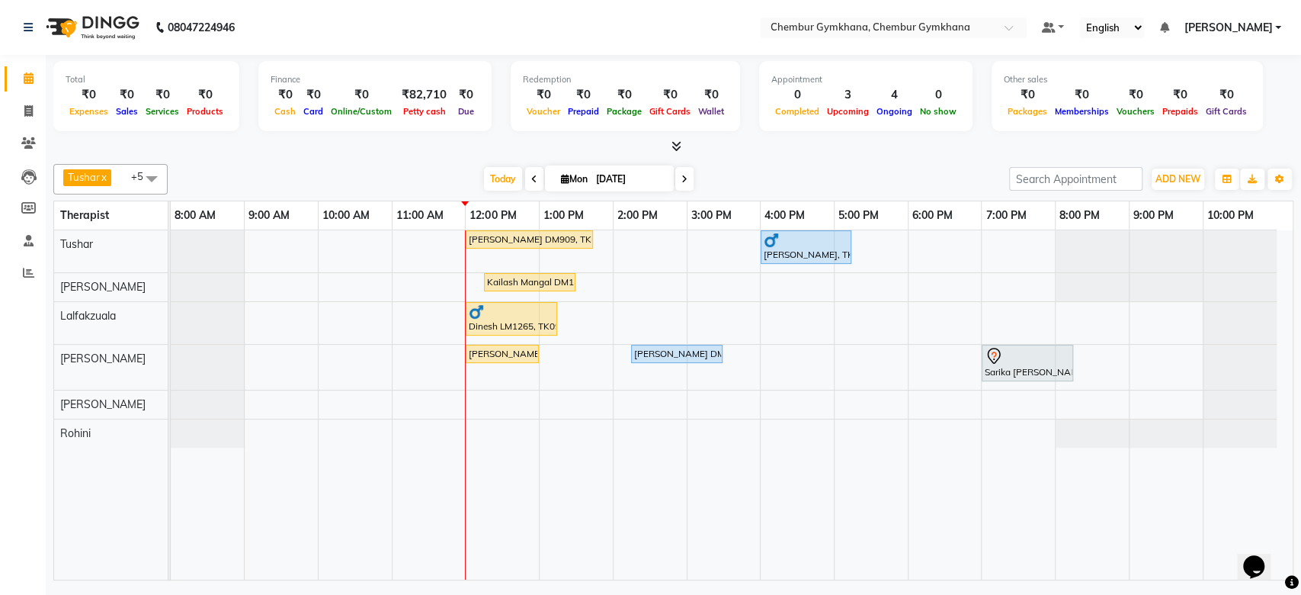
click at [287, 162] on div "Tushar x [PERSON_NAME] x [PERSON_NAME] [PERSON_NAME] x Rohini x +5 Select All P…" at bounding box center [673, 369] width 1240 height 422
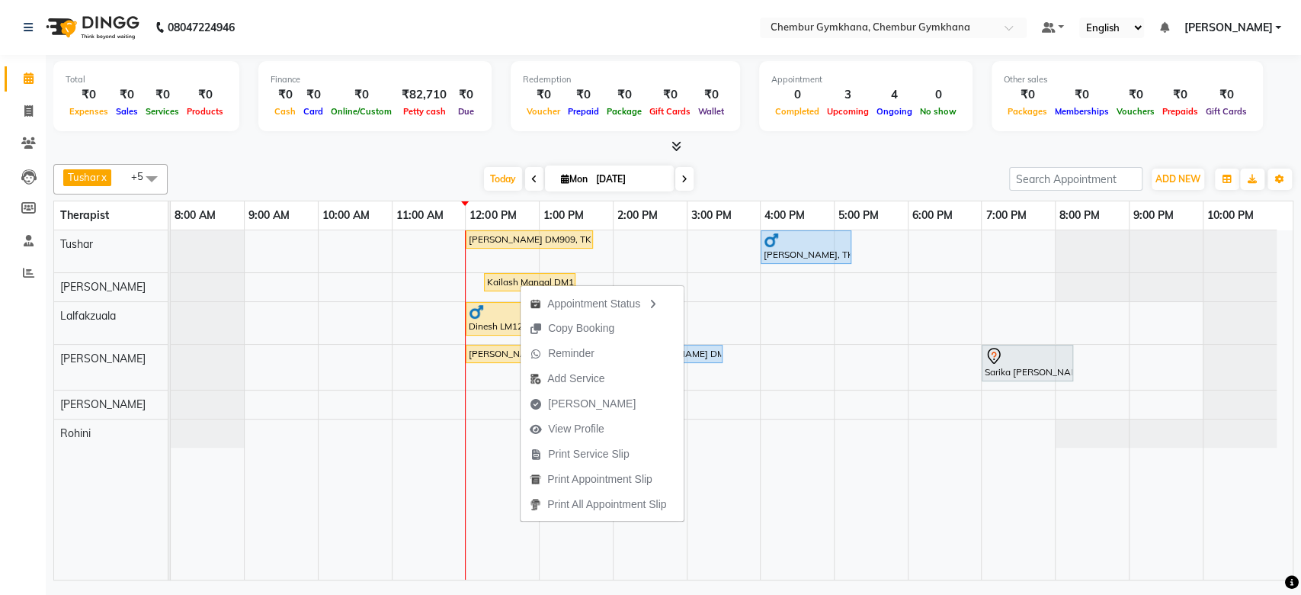
click at [520, 284] on div "Appointment Status Copy Booking Reminder Add Service [PERSON_NAME] View Profile…" at bounding box center [602, 403] width 165 height 238
click at [761, 172] on div "[DATE] [DATE]" at bounding box center [588, 179] width 826 height 23
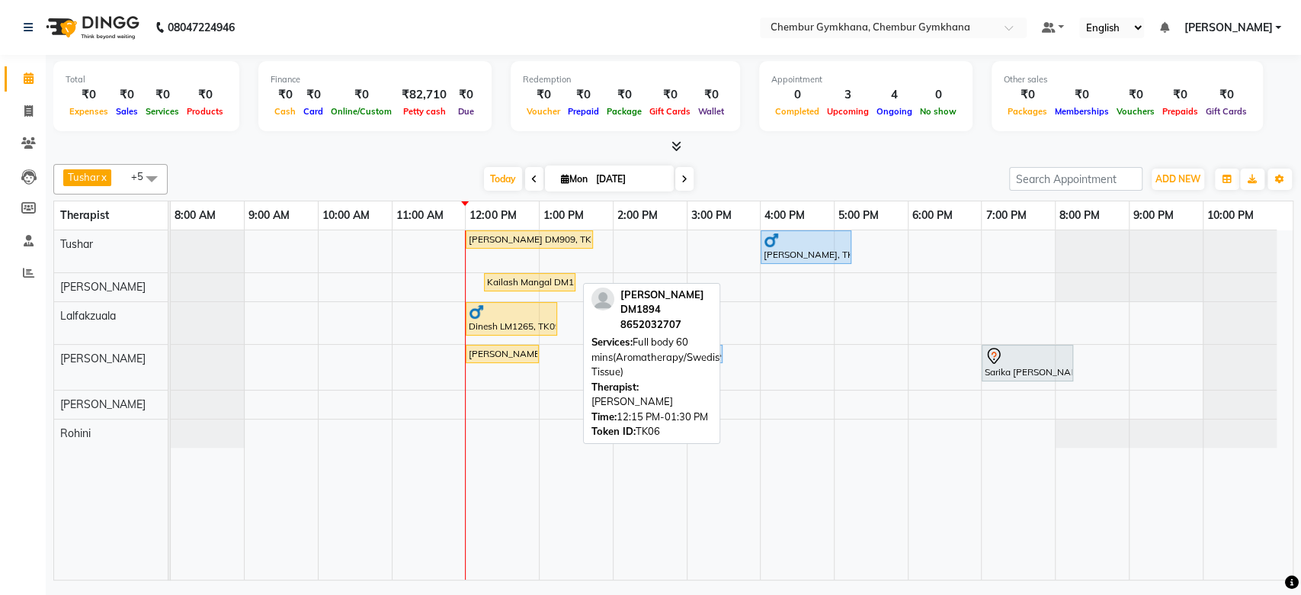
click at [518, 286] on div "Kailash Mangal DM1894, TK06, 12:15 PM-01:30 PM, Full body 60 mins(Aromatherapy/…" at bounding box center [530, 282] width 88 height 14
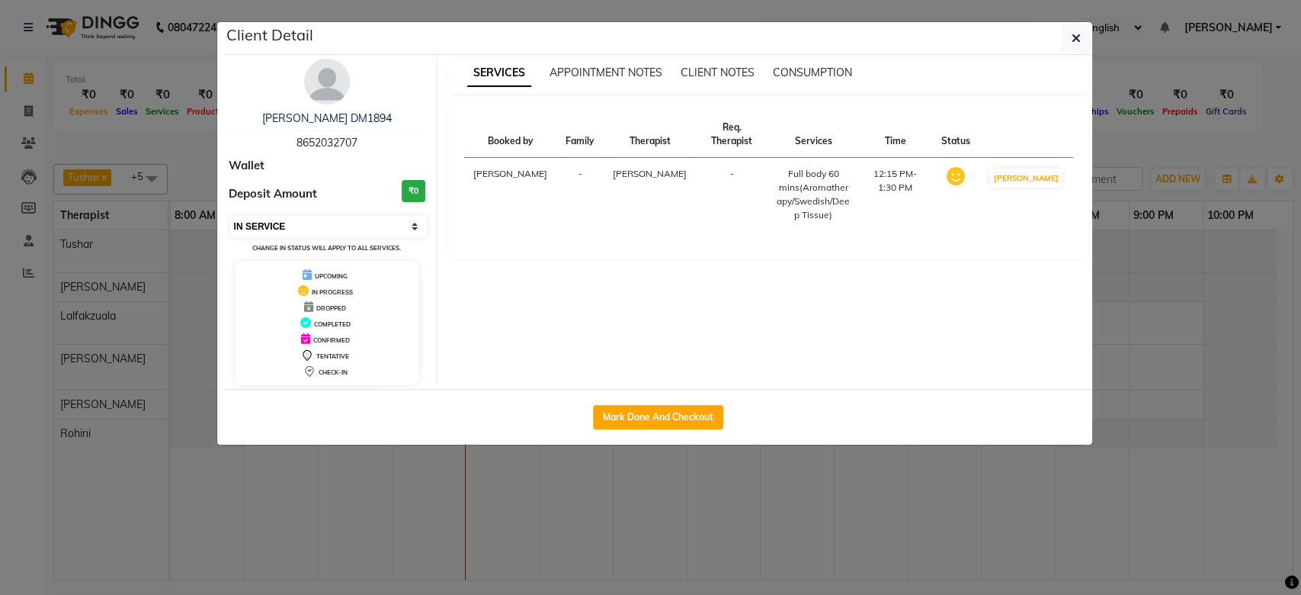
click at [312, 235] on select "Select IN SERVICE CONFIRMED TENTATIVE CHECK IN MARK DONE DROPPED UPCOMING" at bounding box center [328, 226] width 197 height 21
select select "5"
click at [230, 216] on select "Select IN SERVICE CONFIRMED TENTATIVE CHECK IN MARK DONE DROPPED UPCOMING" at bounding box center [328, 226] width 197 height 21
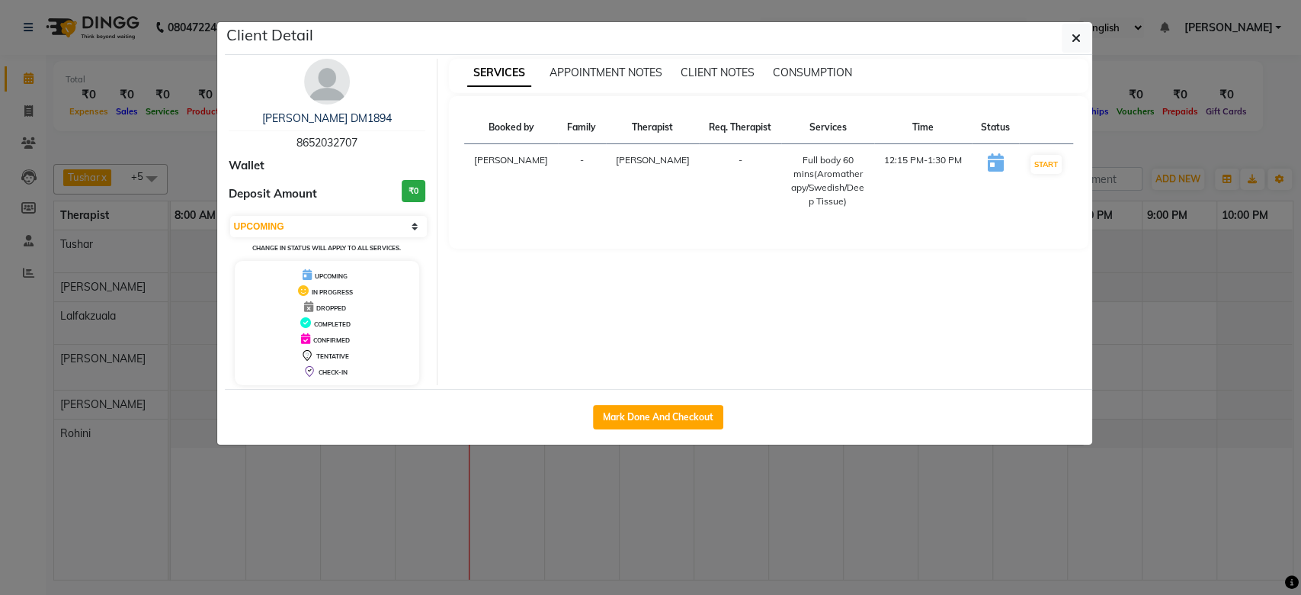
click at [1300, 264] on ngb-modal-window "Client Detail Kailash Mangal DM1894 8652032707 Wallet Deposit Amount ₹0 Select …" at bounding box center [650, 297] width 1301 height 595
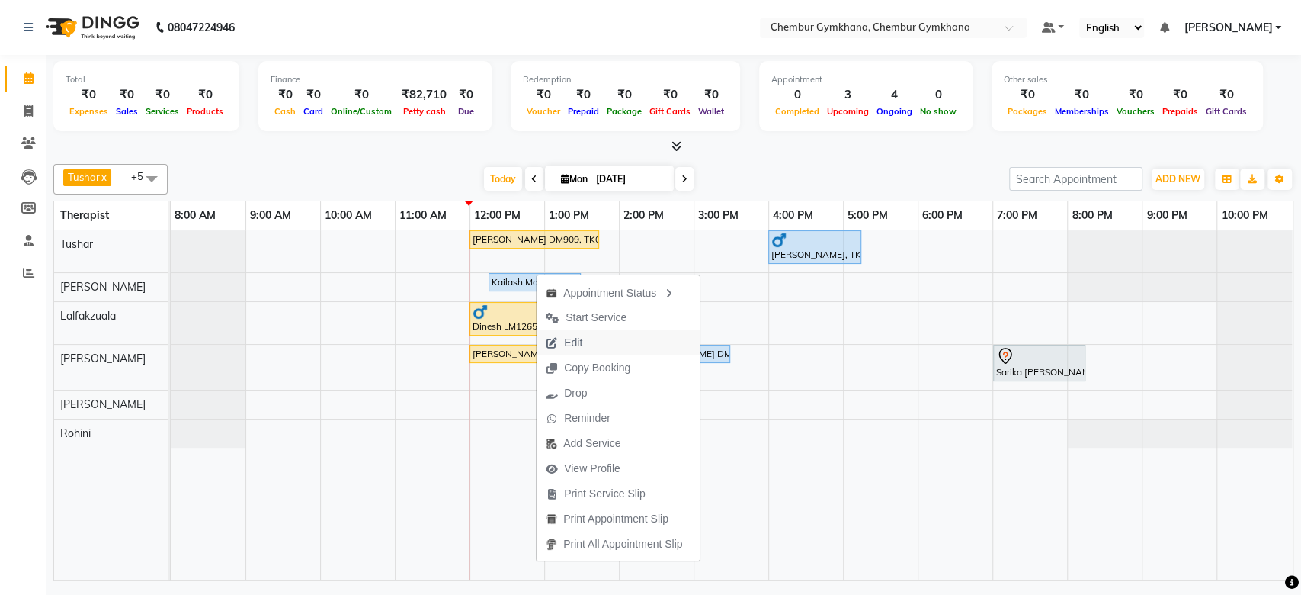
click at [595, 334] on button "Edit" at bounding box center [618, 342] width 163 height 25
select select "88853"
select select "upcoming"
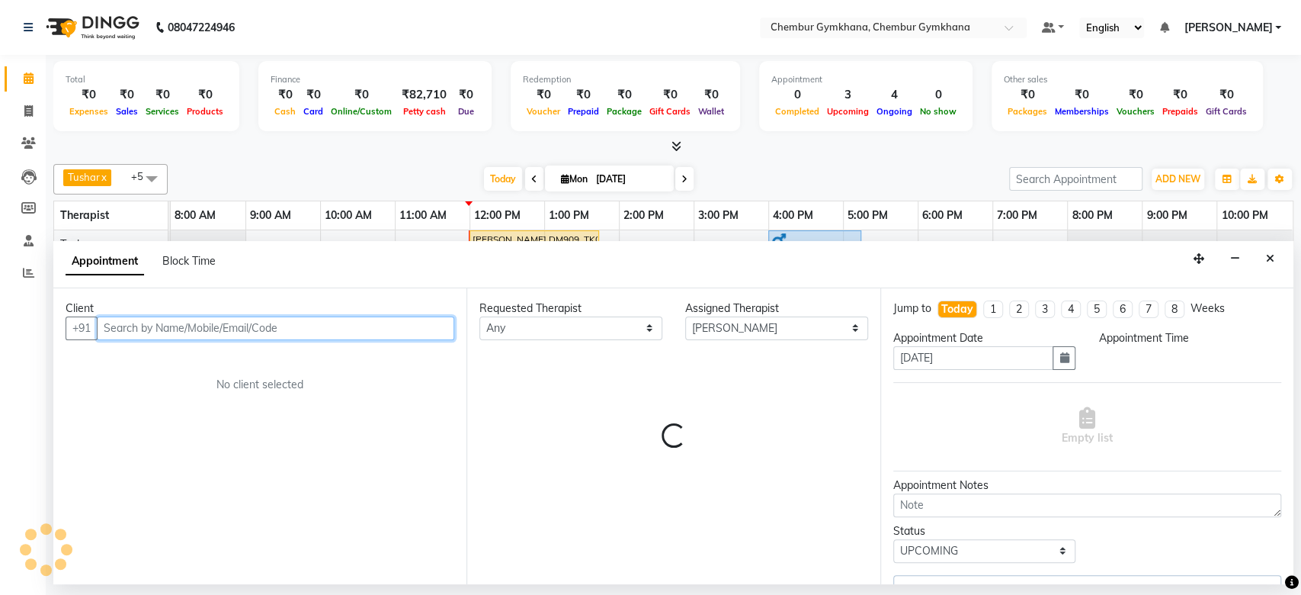
select select "735"
select select "4397"
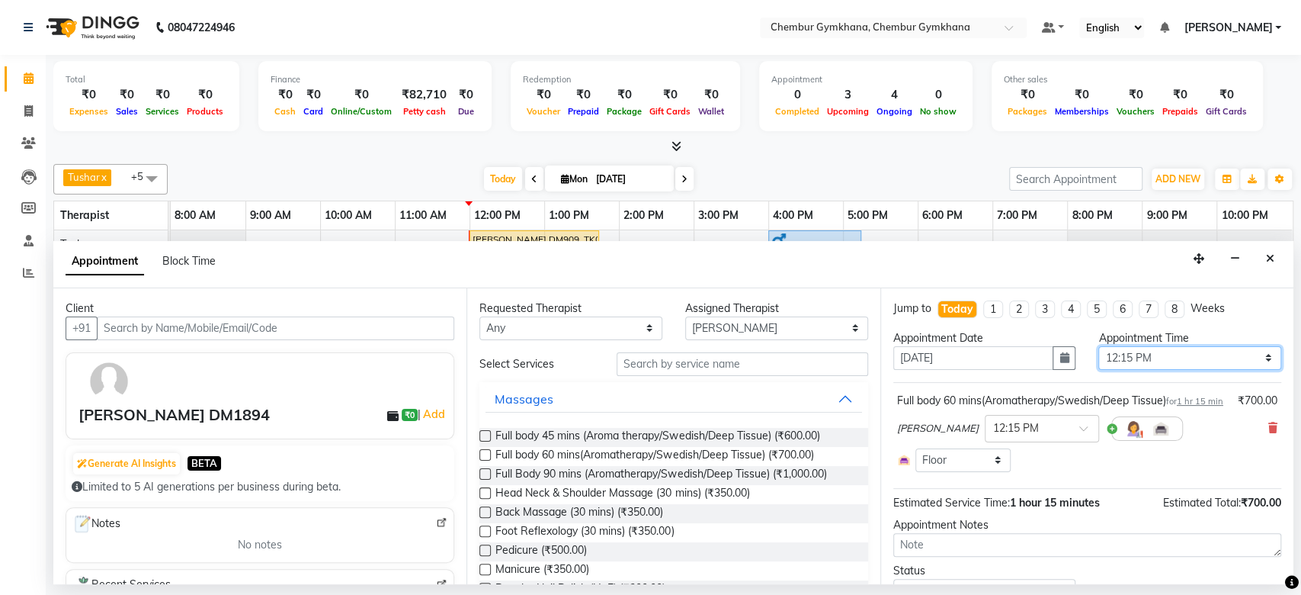
click at [1145, 360] on select "Select 09:00 AM 09:15 AM 09:30 AM 09:45 AM 10:00 AM 10:15 AM 10:30 AM 10:45 AM …" at bounding box center [1189, 358] width 183 height 24
select select "720"
click at [1098, 346] on select "Select 09:00 AM 09:15 AM 09:30 AM 09:45 AM 10:00 AM 10:15 AM 10:30 AM 10:45 AM …" at bounding box center [1189, 358] width 183 height 24
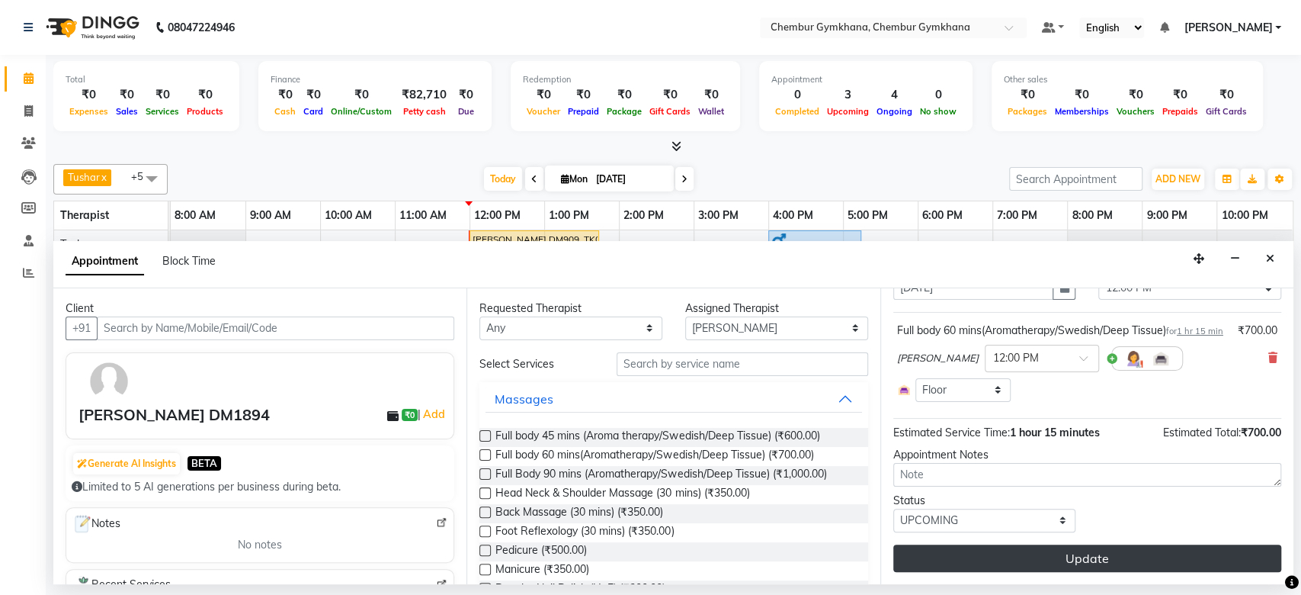
click at [1009, 559] on button "Update" at bounding box center [1087, 557] width 388 height 27
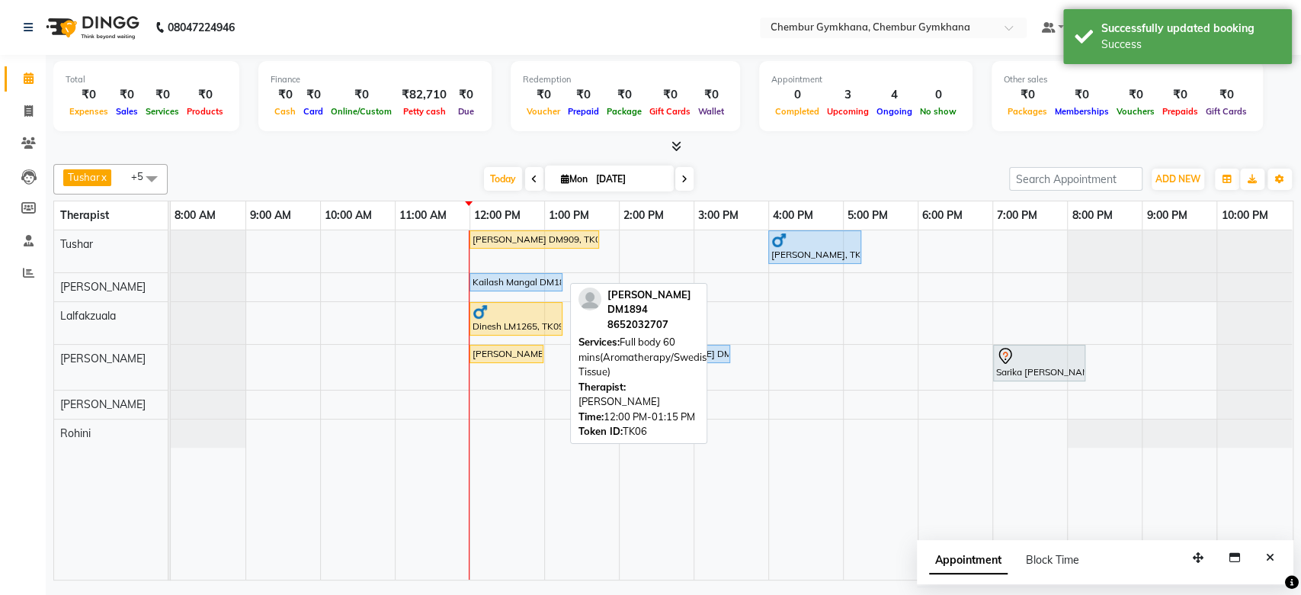
click at [539, 279] on div "Kailash Mangal DM1894, TK06, 12:00 PM-01:15 PM, Full body 60 mins(Aromatherapy/…" at bounding box center [516, 282] width 90 height 14
select select "5"
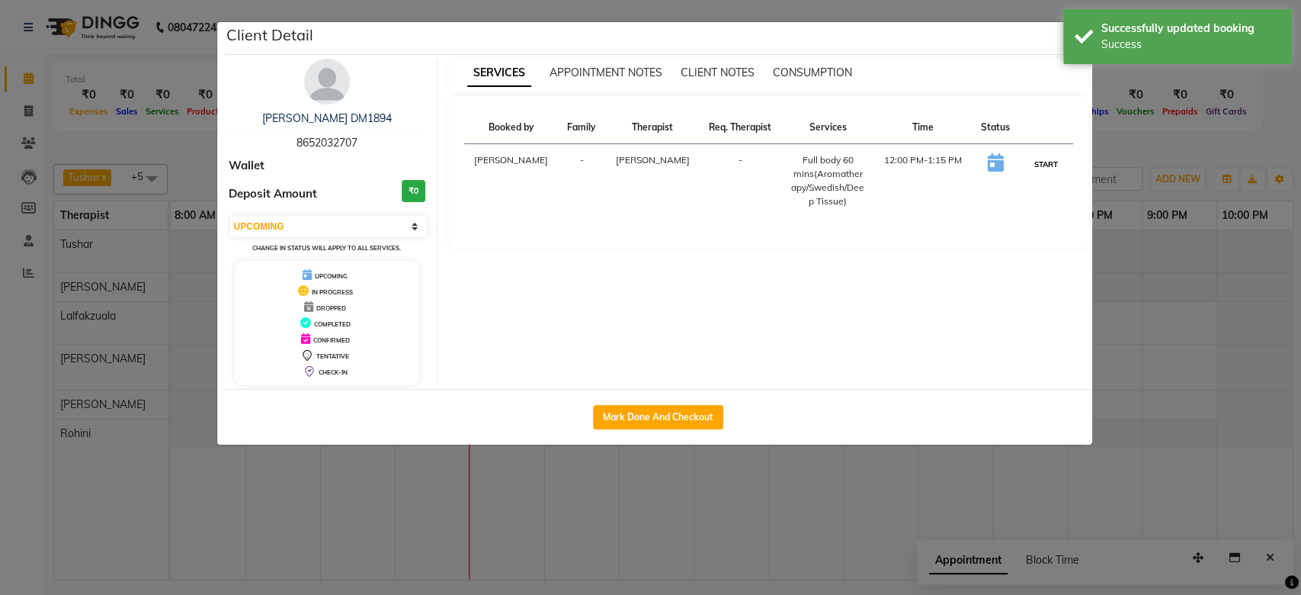
click at [1043, 160] on button "START" at bounding box center [1046, 164] width 31 height 19
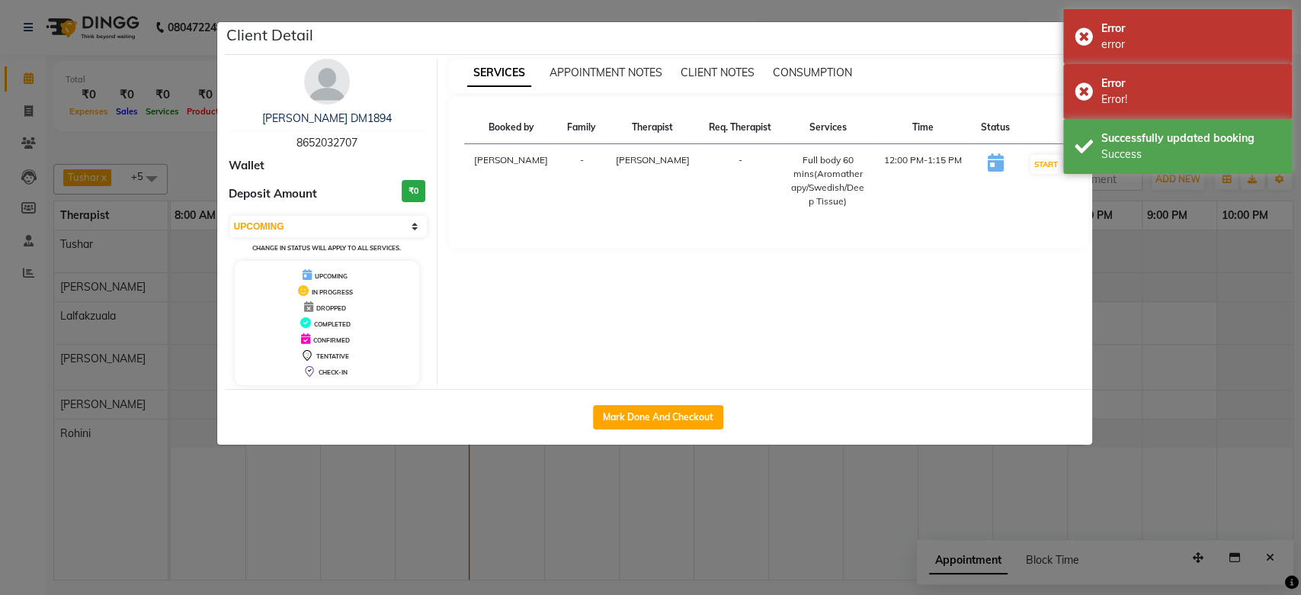
click at [1151, 235] on ngb-modal-window "Client Detail Kailash Mangal DM1894 8652032707 Wallet Deposit Amount ₹0 Select …" at bounding box center [650, 297] width 1301 height 595
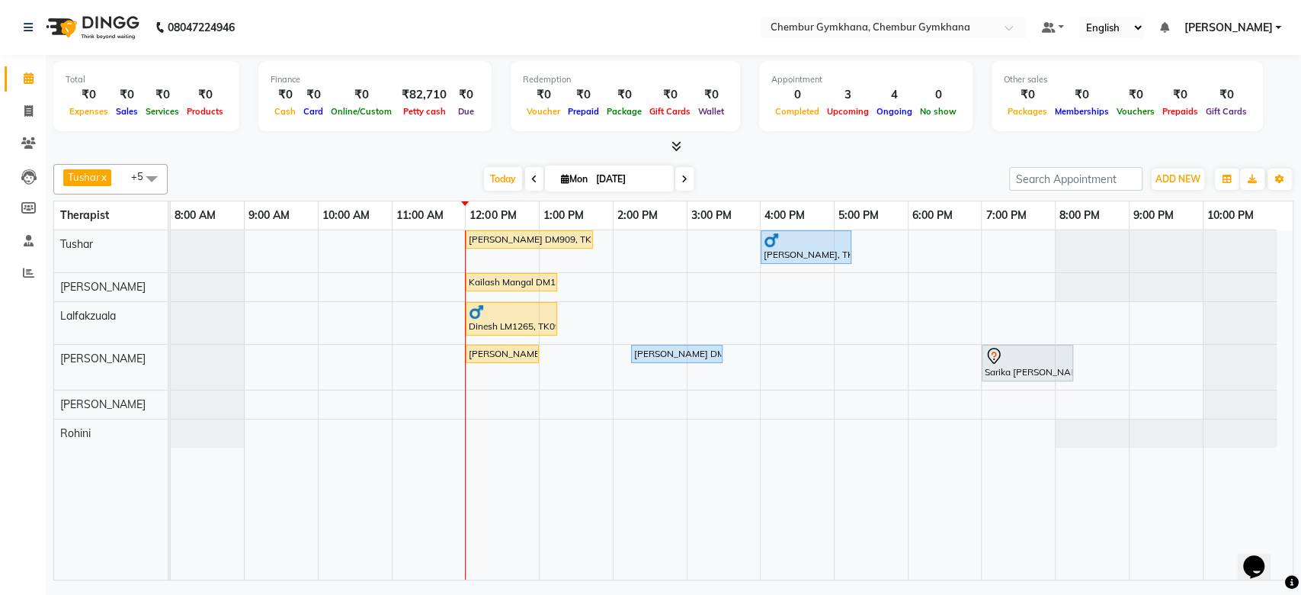
click at [333, 162] on div "Tushar x [PERSON_NAME] x [PERSON_NAME] [PERSON_NAME] x Rohini x +5 Select All P…" at bounding box center [673, 369] width 1240 height 422
click at [611, 181] on input "[DATE]" at bounding box center [630, 179] width 76 height 23
select select "9"
select select "2025"
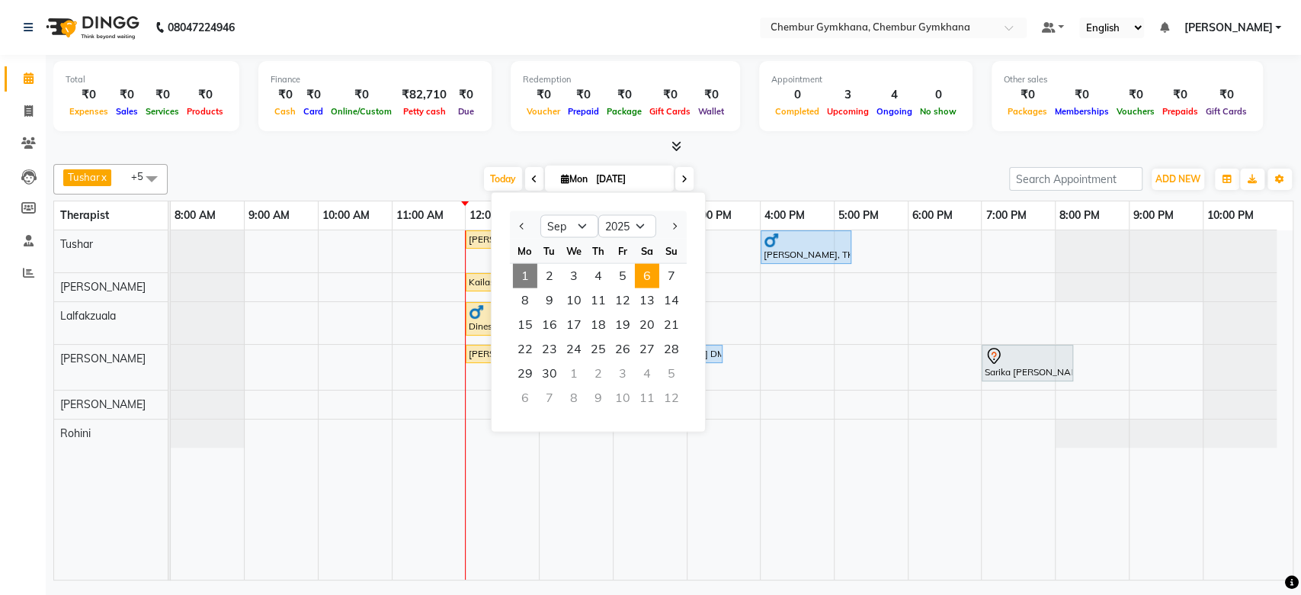
click at [656, 271] on span "6" at bounding box center [647, 276] width 24 height 24
type input "[DATE]"
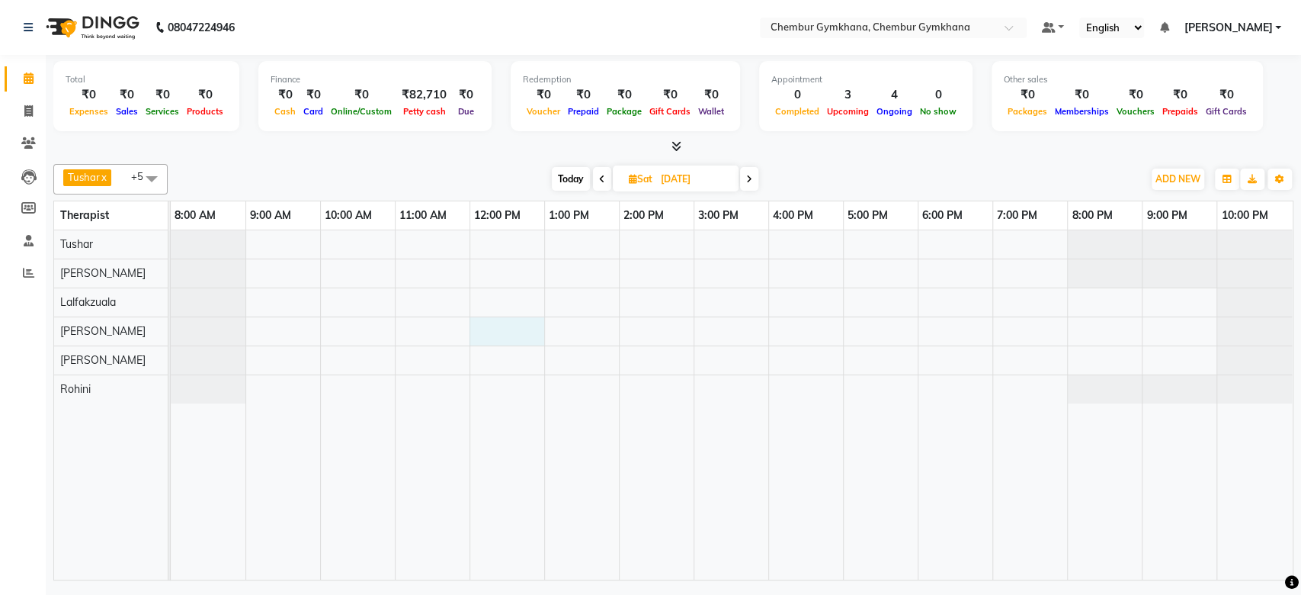
click at [494, 334] on div at bounding box center [732, 404] width 1122 height 349
select select "89042"
select select "720"
select select "tentative"
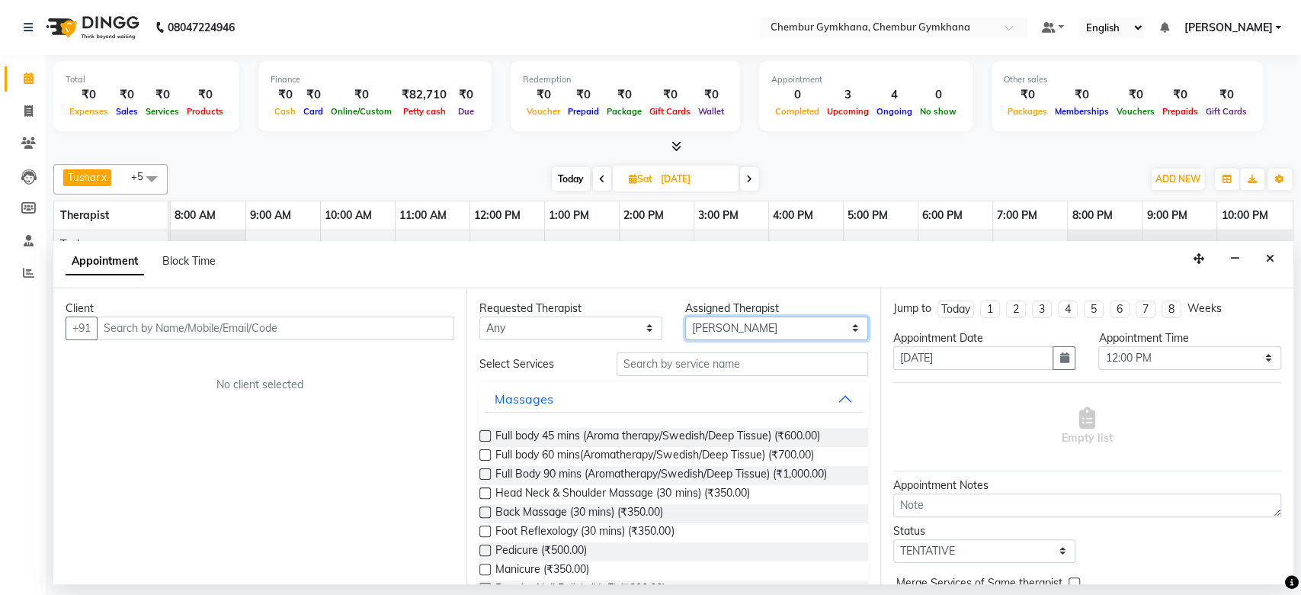
click at [773, 331] on select "Select Ishrat [PERSON_NAME] Laltlanchhuaha [PERSON_NAME] [PERSON_NAME] Rohini […" at bounding box center [776, 328] width 183 height 24
click at [620, 454] on span "Full body 60 mins(Aromatherapy/Swedish/Deep Tissue) (₹700.00)" at bounding box center [654, 456] width 318 height 19
checkbox input "false"
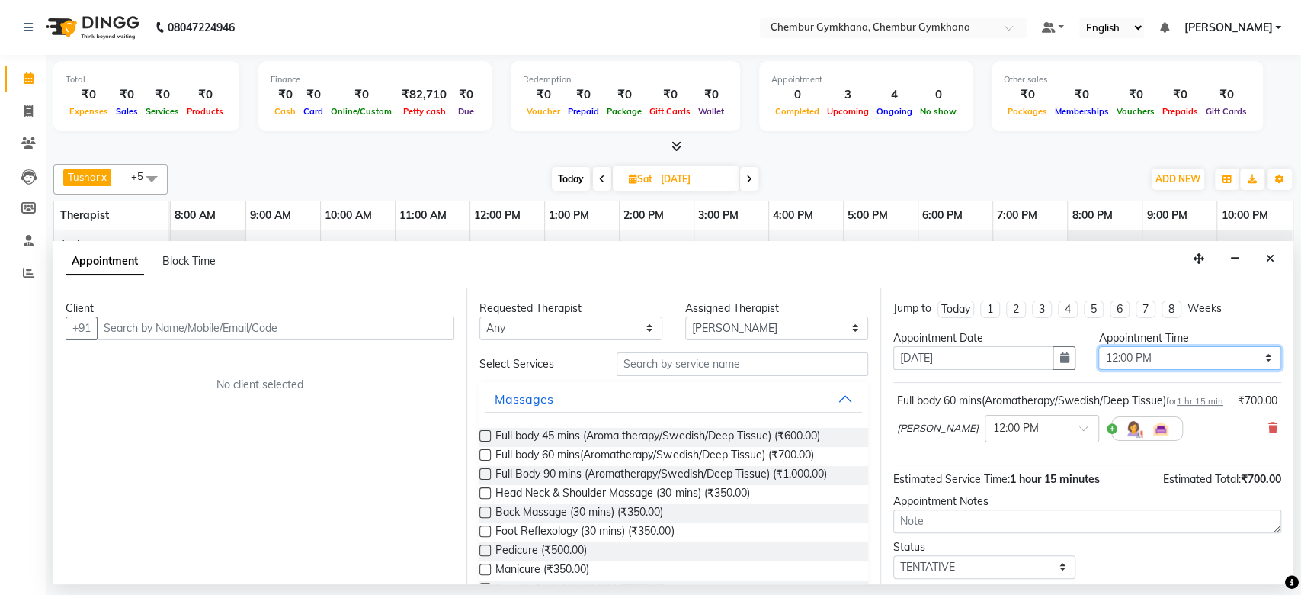
click at [1141, 358] on select "Select 09:00 AM 09:15 AM 09:30 AM 09:45 AM 10:00 AM 10:15 AM 10:30 AM 10:45 AM …" at bounding box center [1189, 358] width 183 height 24
select select "750"
click at [1098, 346] on select "Select 09:00 AM 09:15 AM 09:30 AM 09:45 AM 10:00 AM 10:15 AM 10:30 AM 10:45 AM …" at bounding box center [1189, 358] width 183 height 24
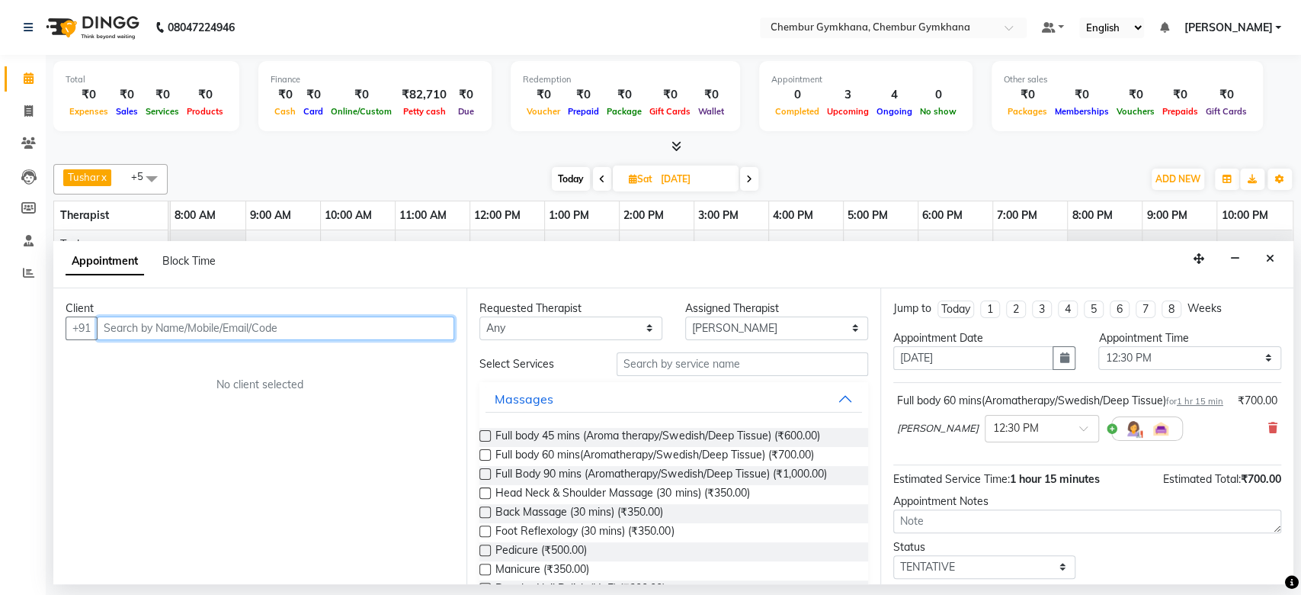
click at [377, 326] on input "text" at bounding box center [276, 328] width 358 height 24
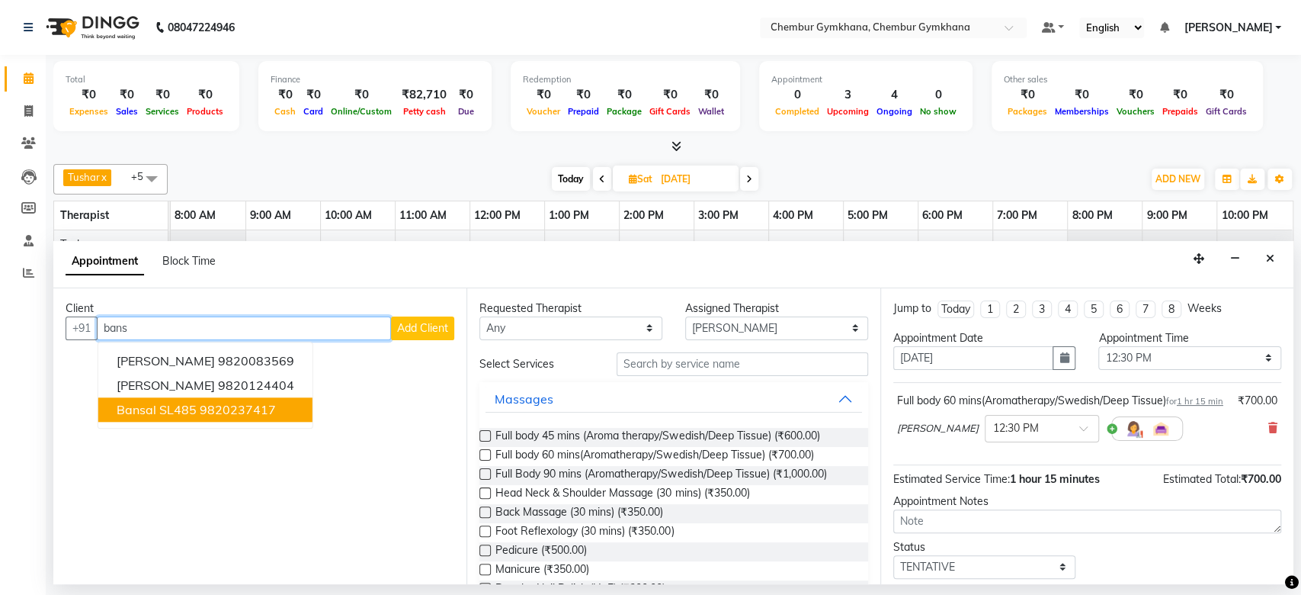
click at [222, 415] on ngb-highlight "9820237417" at bounding box center [238, 409] width 76 height 15
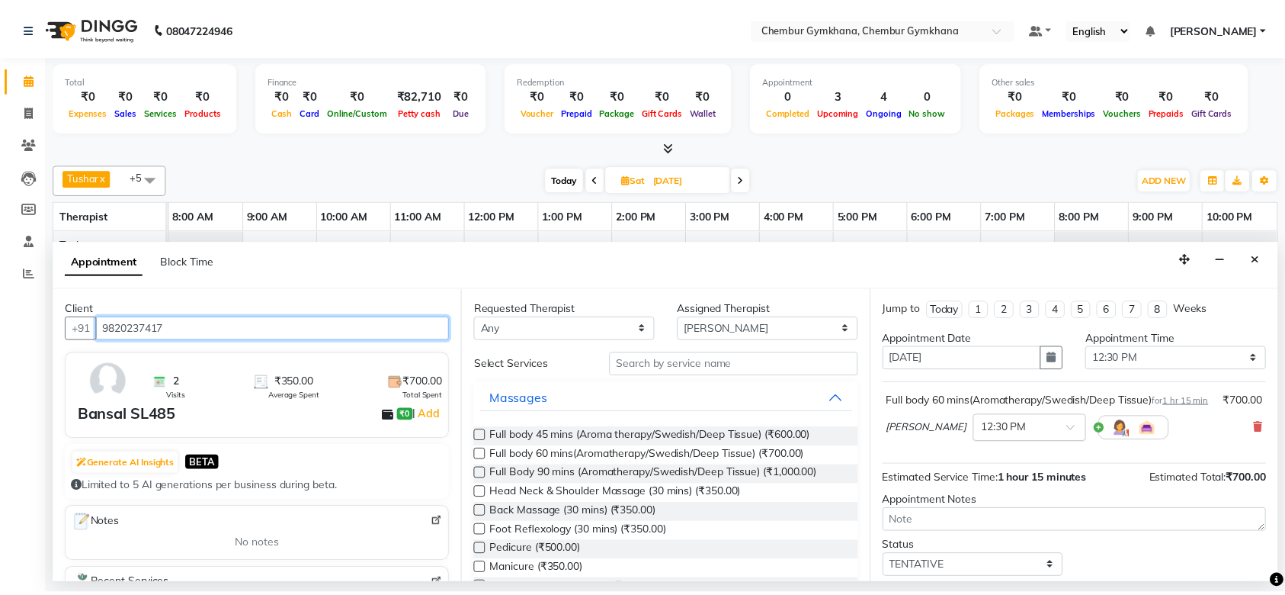
scroll to position [106, 0]
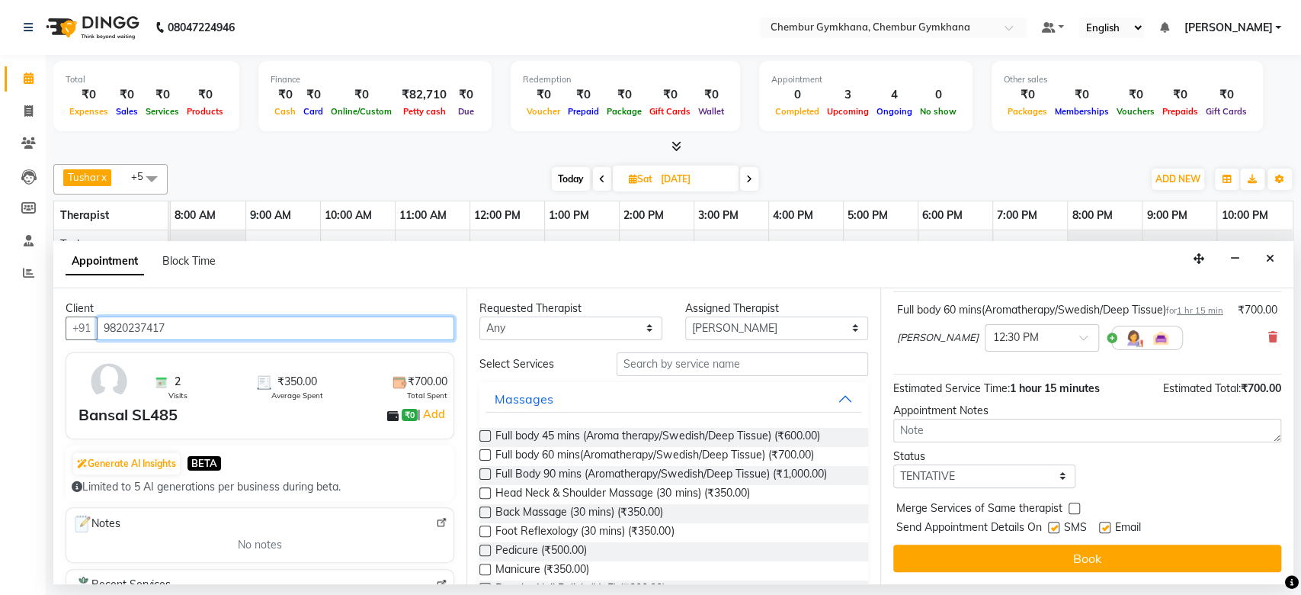
type input "9820237417"
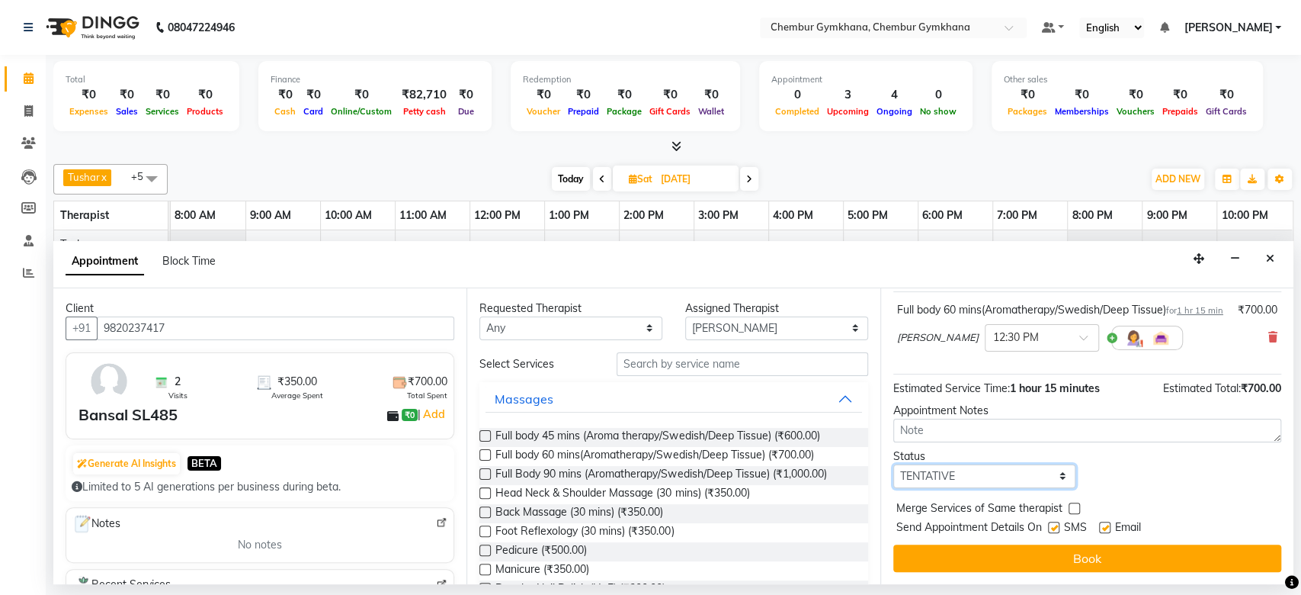
click at [990, 474] on select "Select TENTATIVE CONFIRM UPCOMING" at bounding box center [984, 476] width 183 height 24
select select "upcoming"
click at [893, 464] on select "Select TENTATIVE CONFIRM UPCOMING" at bounding box center [984, 476] width 183 height 24
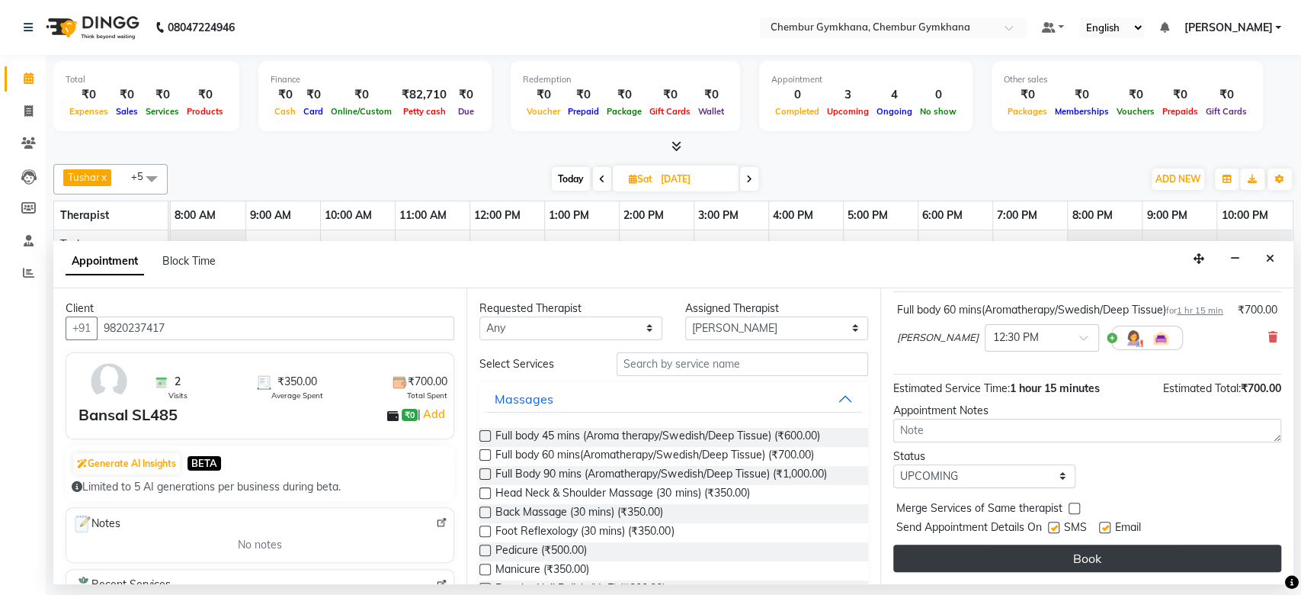
click at [1015, 563] on button "Book" at bounding box center [1087, 557] width 388 height 27
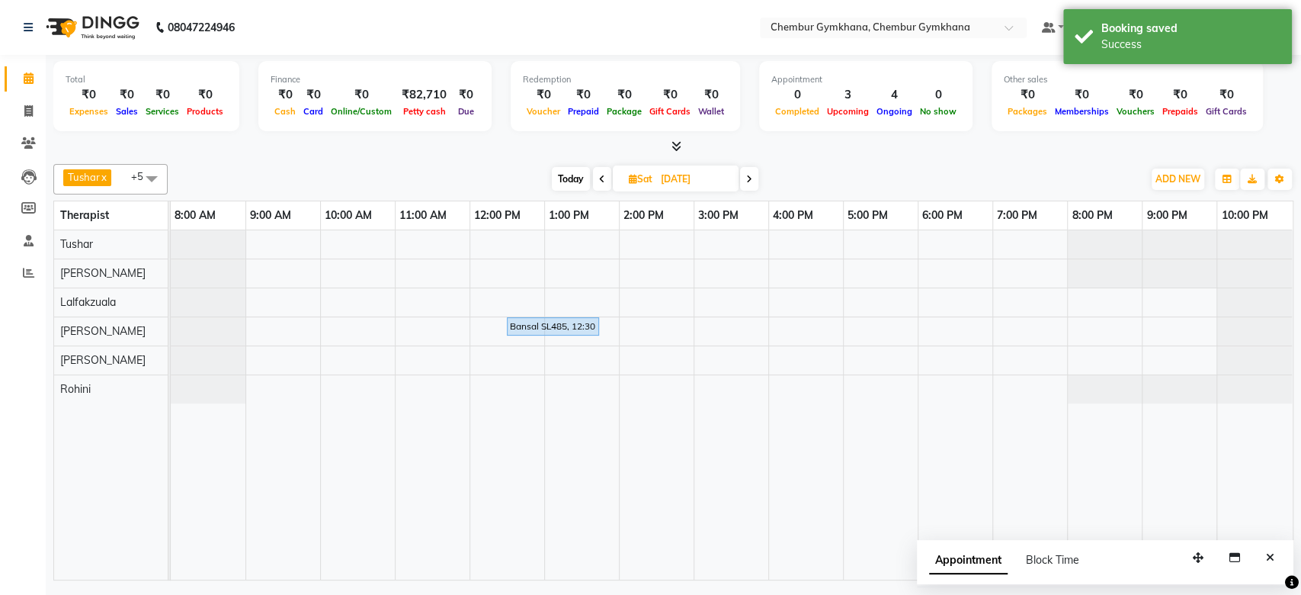
click at [568, 177] on span "Today" at bounding box center [571, 179] width 38 height 24
type input "[DATE]"
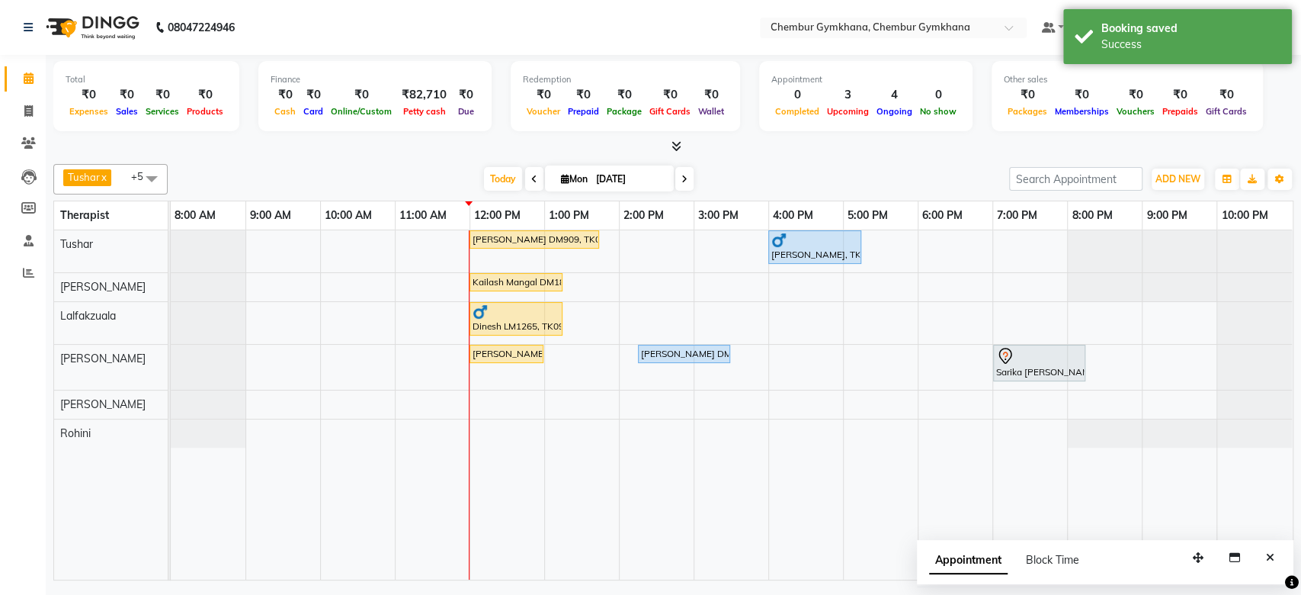
click at [767, 174] on div "[DATE] [DATE]" at bounding box center [588, 179] width 826 height 23
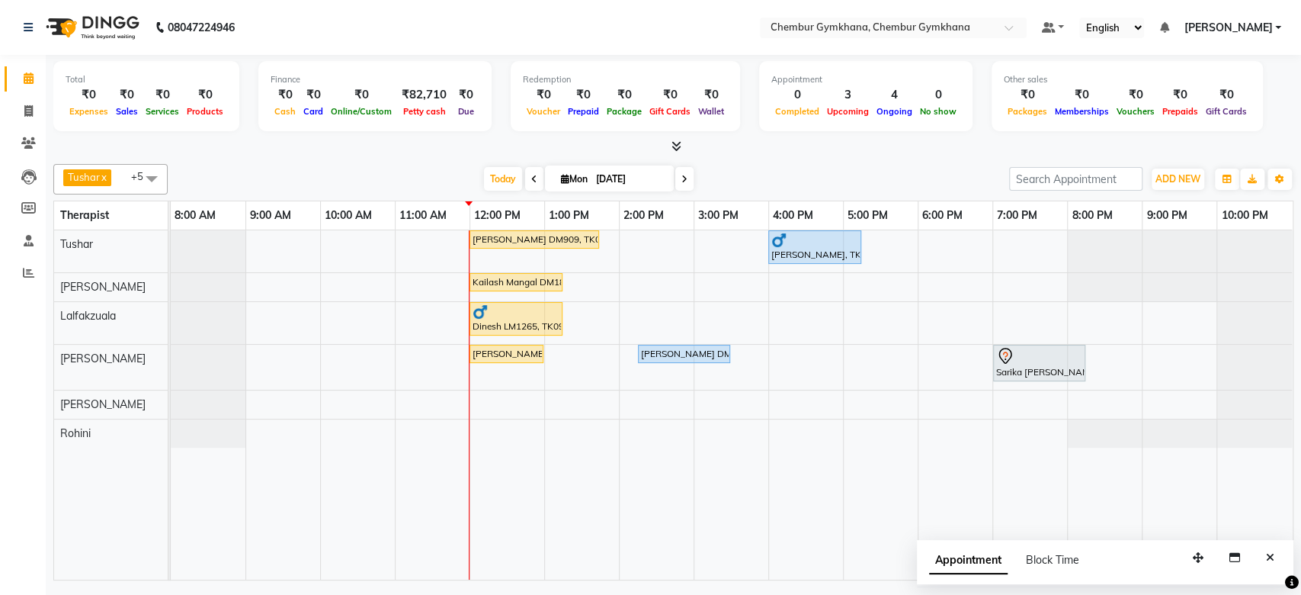
click at [767, 173] on div "[DATE] [DATE]" at bounding box center [588, 179] width 826 height 23
click at [818, 156] on div "Total ₹0 Expenses ₹0 Sales ₹0 Services ₹0 Products Finance ₹0 Cash ₹0 Card ₹0 O…" at bounding box center [674, 319] width 1256 height 529
drag, startPoint x: 766, startPoint y: 169, endPoint x: 807, endPoint y: 162, distance: 41.7
click at [807, 162] on div "Tushar x [PERSON_NAME] x [PERSON_NAME] [PERSON_NAME] x Rohini x +5 Select All P…" at bounding box center [673, 369] width 1240 height 422
click at [675, 6] on nav "08047224946 Select Location × [GEOGRAPHIC_DATA], Chembur Gymkhana Default Panel…" at bounding box center [650, 27] width 1301 height 55
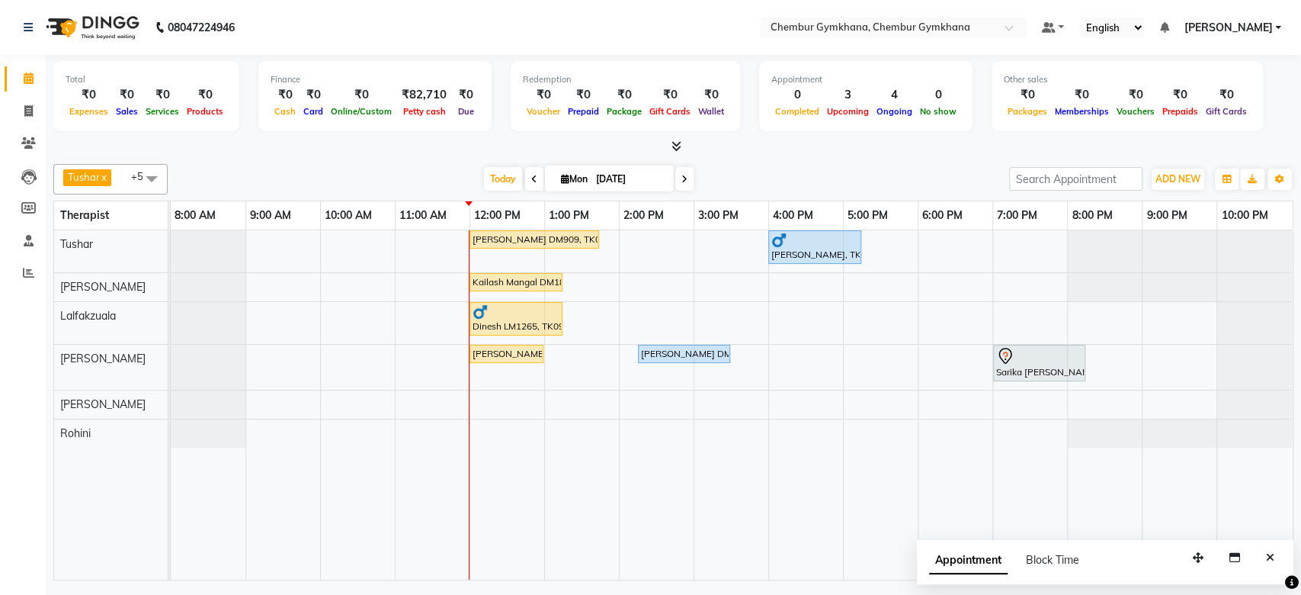
click at [671, 18] on nav "08047224946 Select Location × [GEOGRAPHIC_DATA], Chembur Gymkhana Default Panel…" at bounding box center [650, 27] width 1301 height 55
click at [759, 121] on div "Appointment 0 Completed 3 Upcoming 4 Ongoing 0 No show" at bounding box center [865, 96] width 213 height 70
click at [766, 185] on div "[DATE] [DATE]" at bounding box center [588, 179] width 826 height 23
click at [23, 274] on icon at bounding box center [28, 272] width 11 height 11
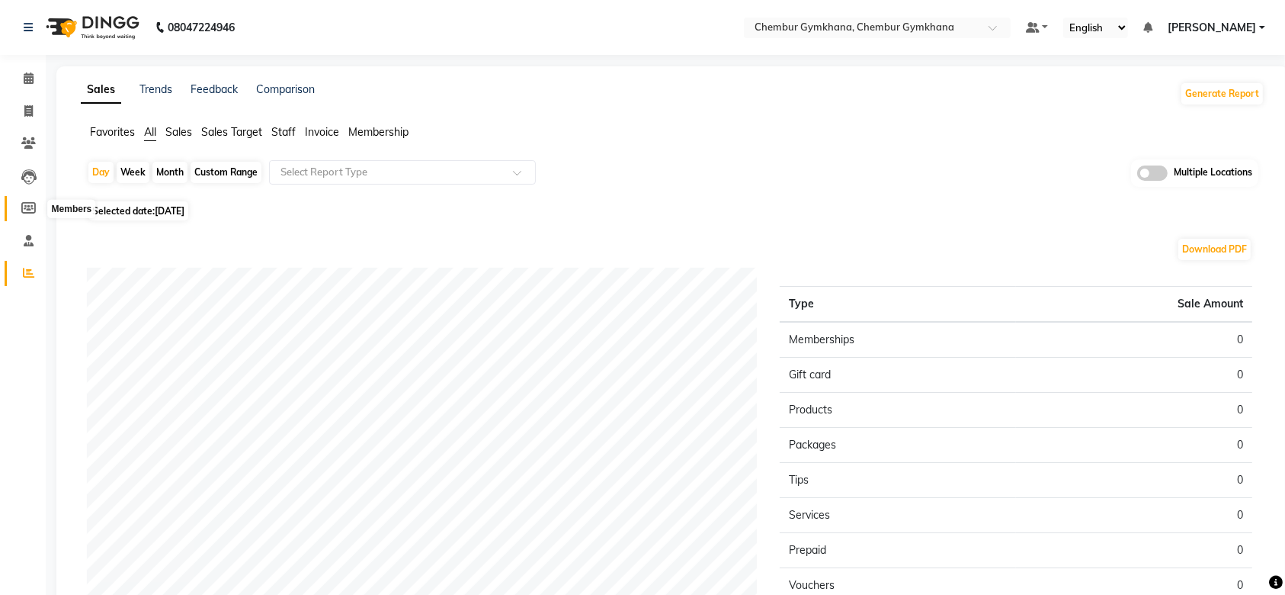
click at [26, 204] on icon at bounding box center [28, 207] width 14 height 11
select select
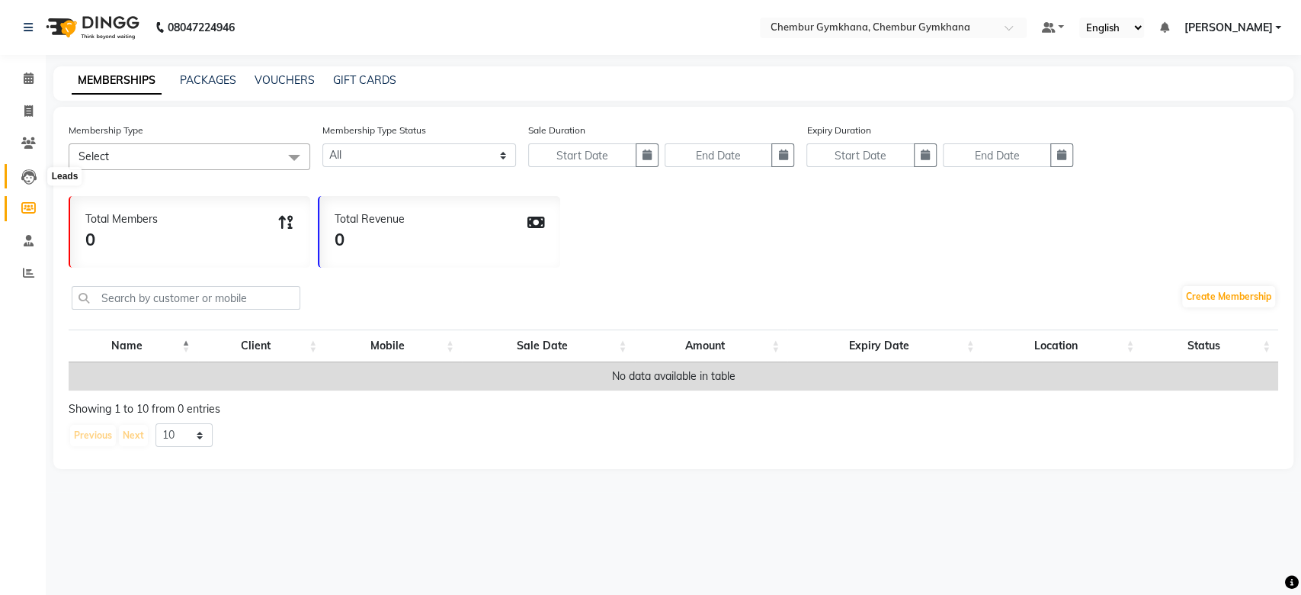
click at [24, 175] on icon at bounding box center [28, 176] width 15 height 15
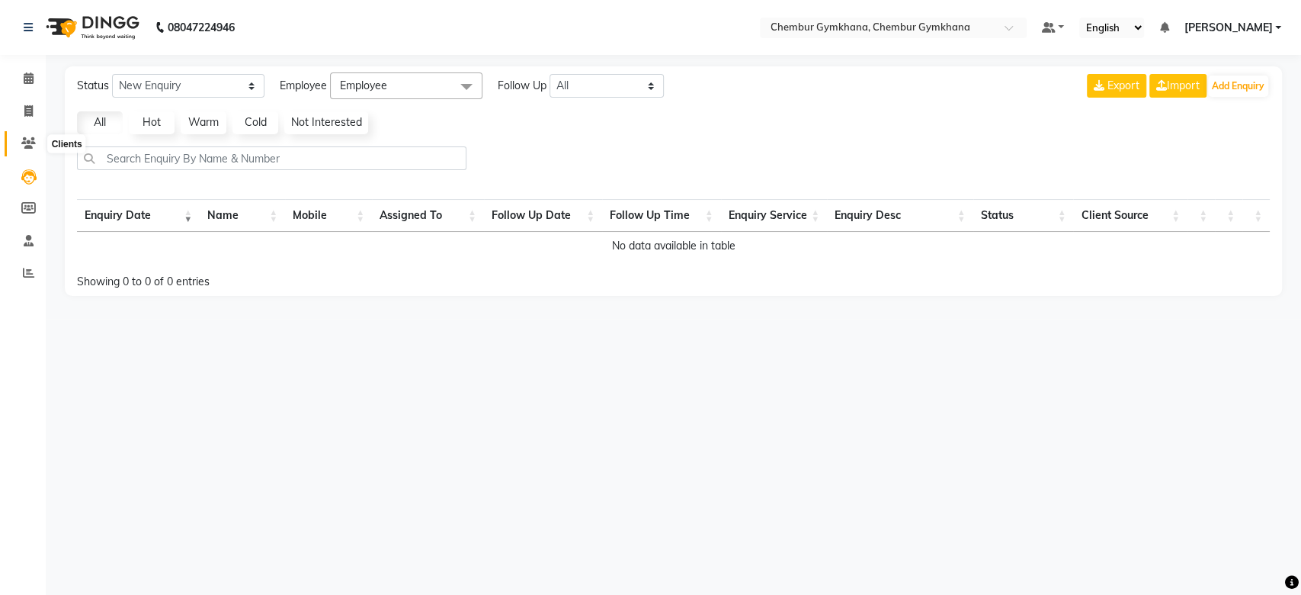
click at [24, 146] on icon at bounding box center [28, 142] width 14 height 11
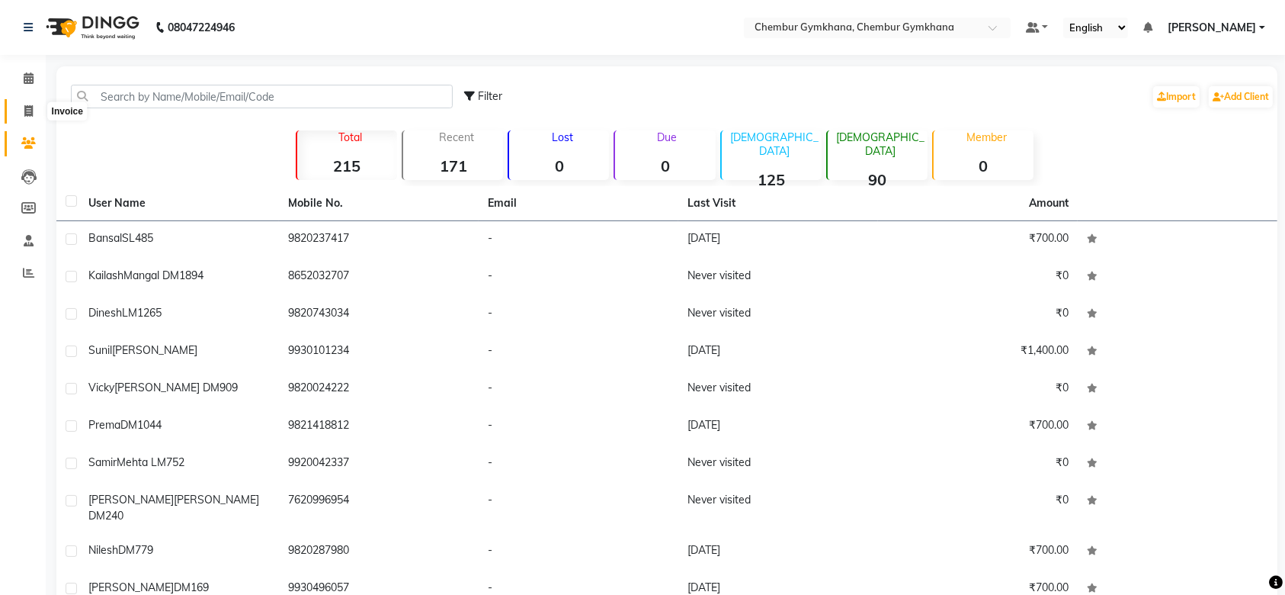
click at [28, 113] on icon at bounding box center [28, 110] width 8 height 11
select select "8754"
select select "service"
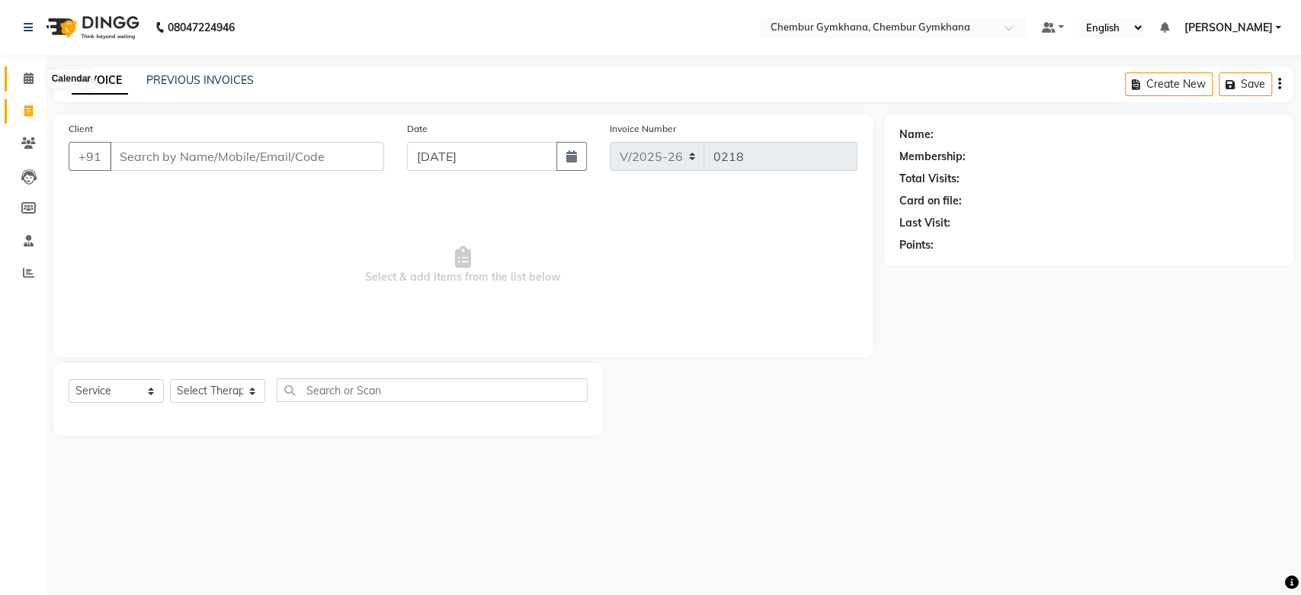
click at [27, 77] on icon at bounding box center [29, 77] width 10 height 11
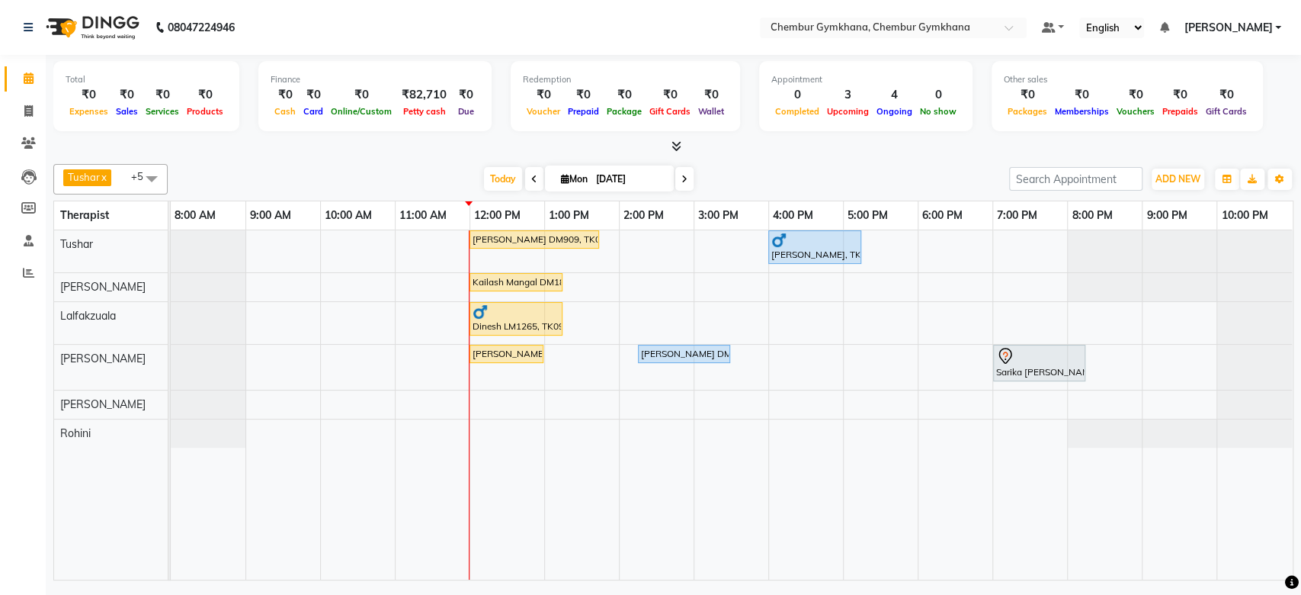
click at [393, 168] on div "[DATE] [DATE]" at bounding box center [588, 179] width 826 height 23
click at [677, 254] on div "[PERSON_NAME] DM909, TK07, 12:00 PM-01:45 PM, Full Body 90 mins (Aromatherapy/S…" at bounding box center [732, 404] width 1122 height 349
select select "88851"
select select "840"
select select "tentative"
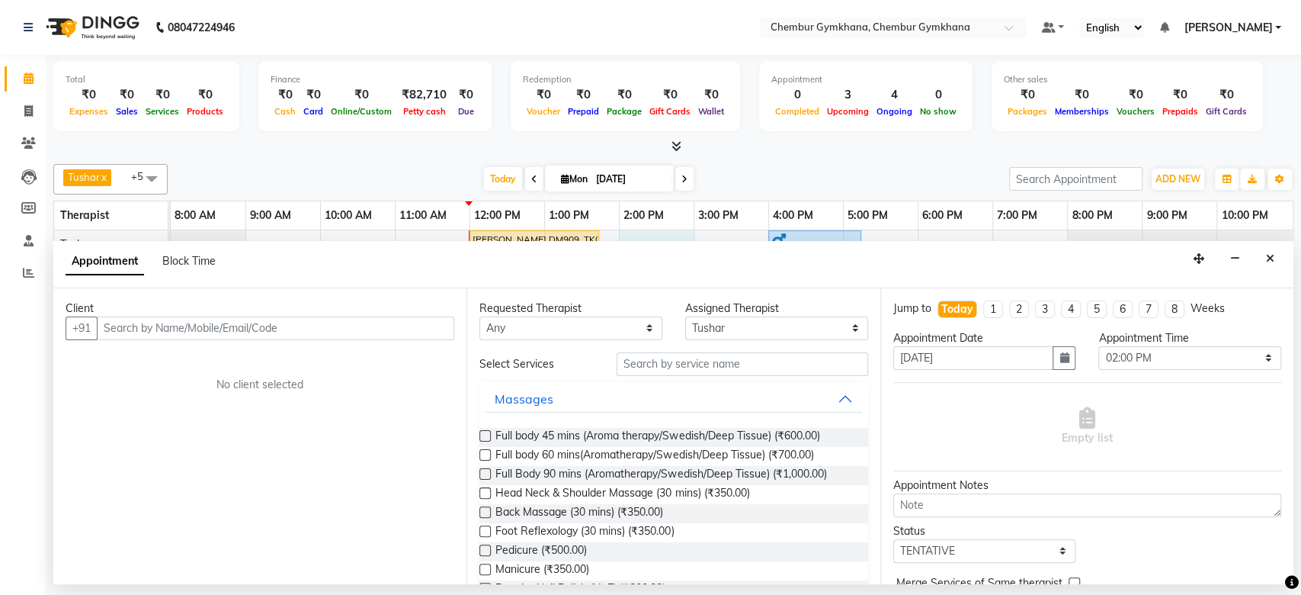
click at [416, 332] on input "text" at bounding box center [276, 328] width 358 height 24
type input "9821012012"
click at [416, 332] on span "Add Client" at bounding box center [422, 328] width 51 height 14
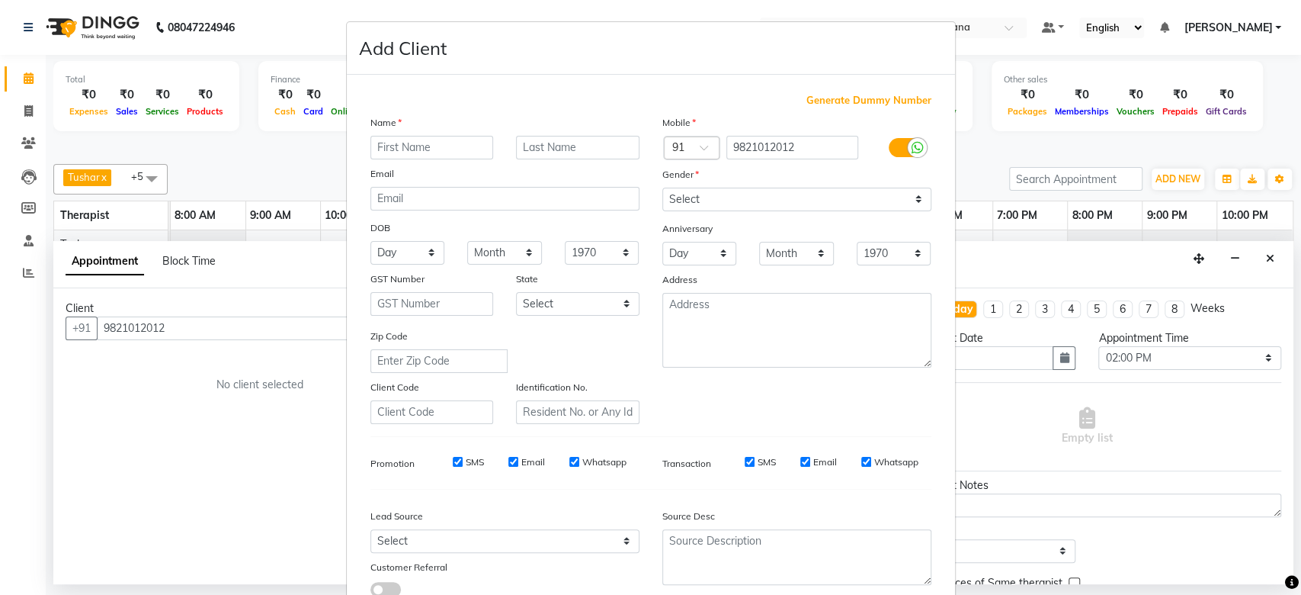
click at [434, 145] on input "text" at bounding box center [431, 148] width 123 height 24
type input "Pawan"
click at [601, 152] on input "text" at bounding box center [577, 148] width 123 height 24
type input "Thapar DM1100"
click at [720, 188] on select "Select [DEMOGRAPHIC_DATA] [DEMOGRAPHIC_DATA] Other Prefer Not To Say" at bounding box center [796, 200] width 269 height 24
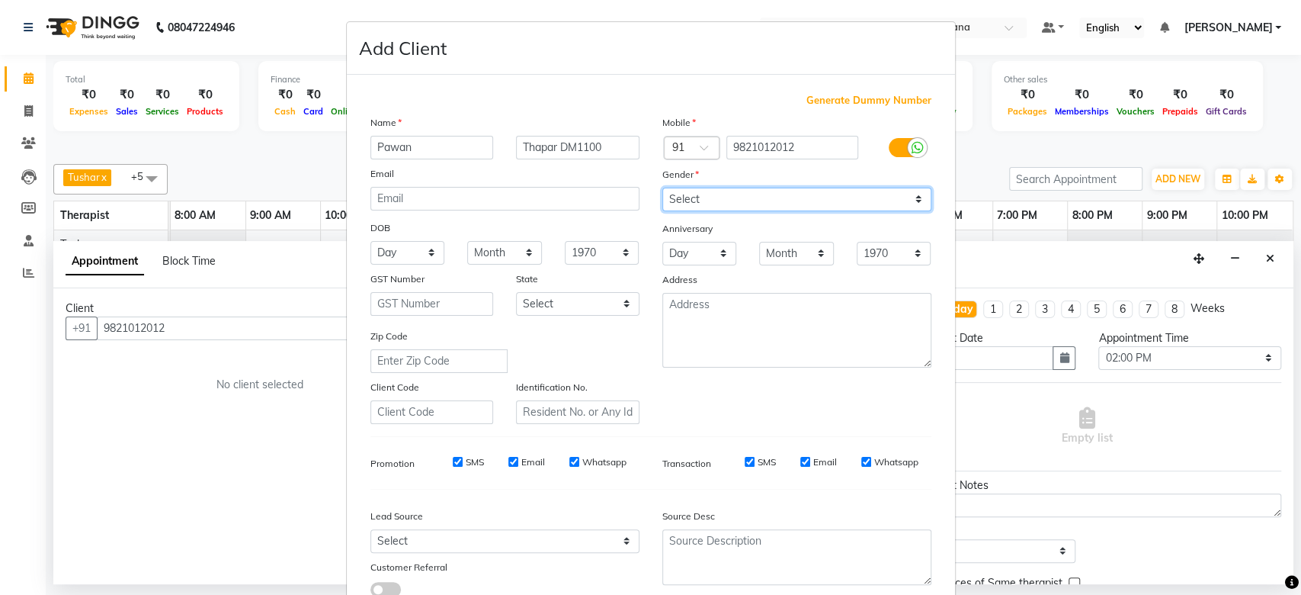
select select "[DEMOGRAPHIC_DATA]"
click at [662, 188] on select "Select [DEMOGRAPHIC_DATA] [DEMOGRAPHIC_DATA] Other Prefer Not To Say" at bounding box center [796, 200] width 269 height 24
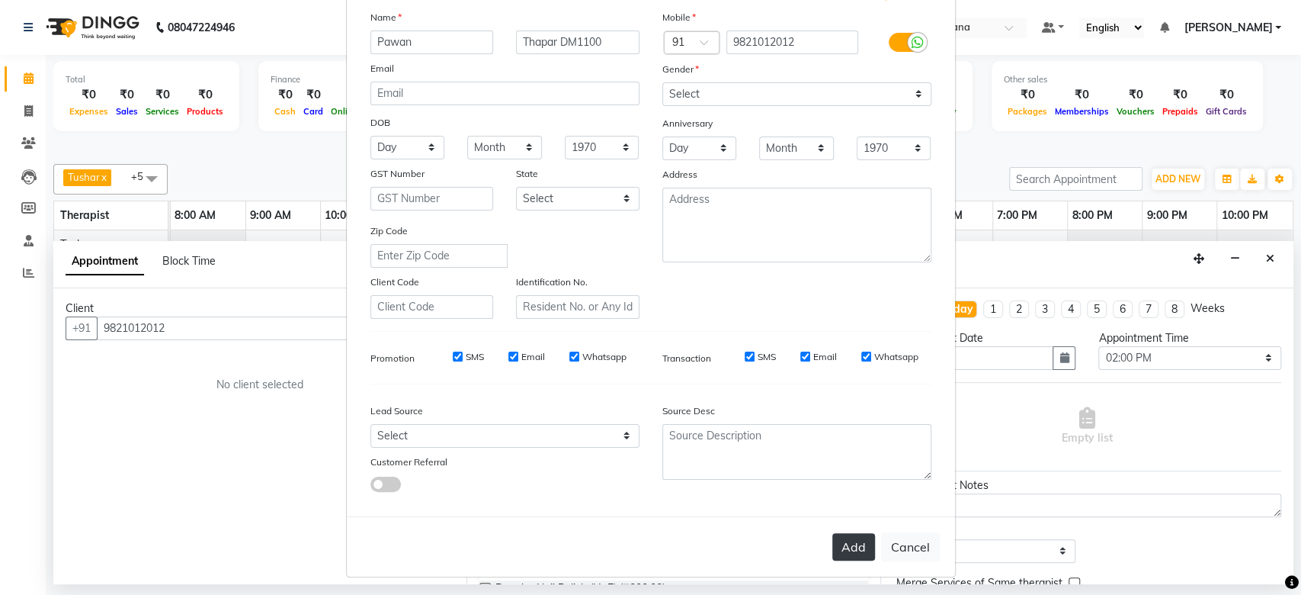
click at [847, 552] on button "Add" at bounding box center [853, 546] width 43 height 27
select select
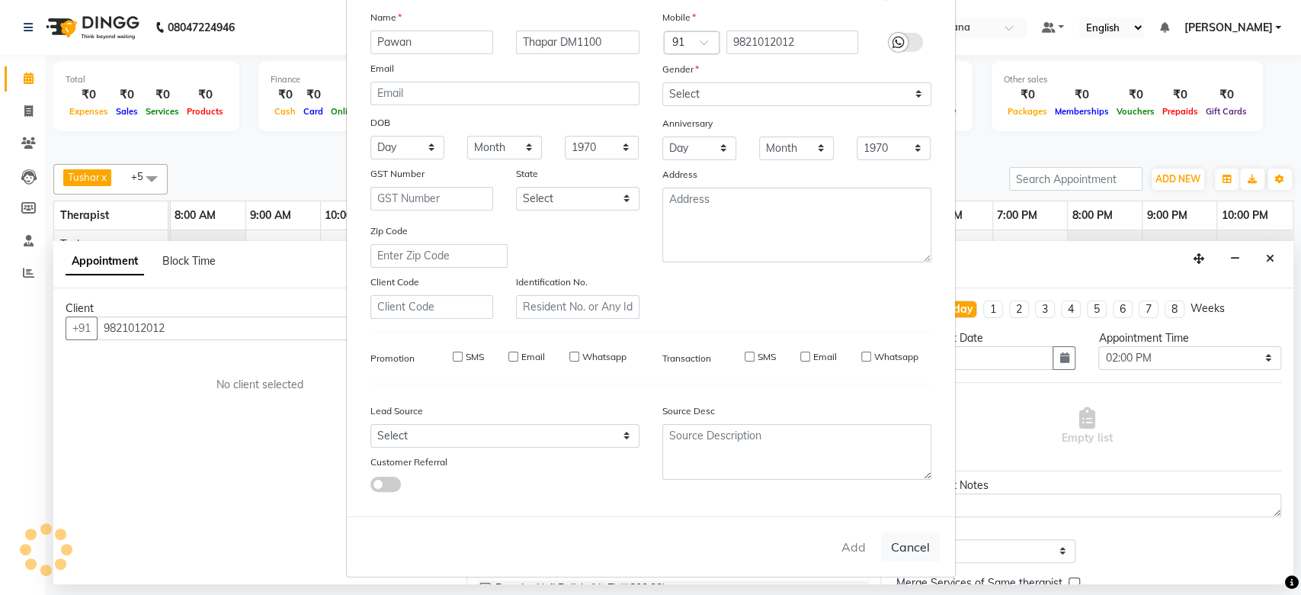
select select
checkbox input "false"
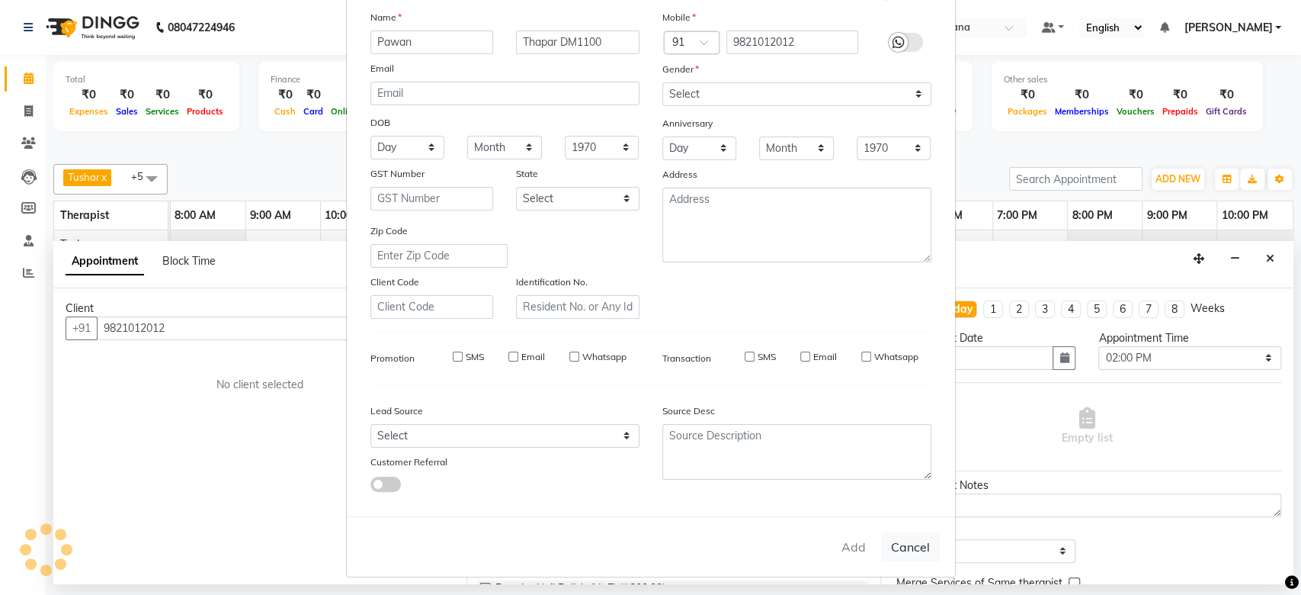
checkbox input "false"
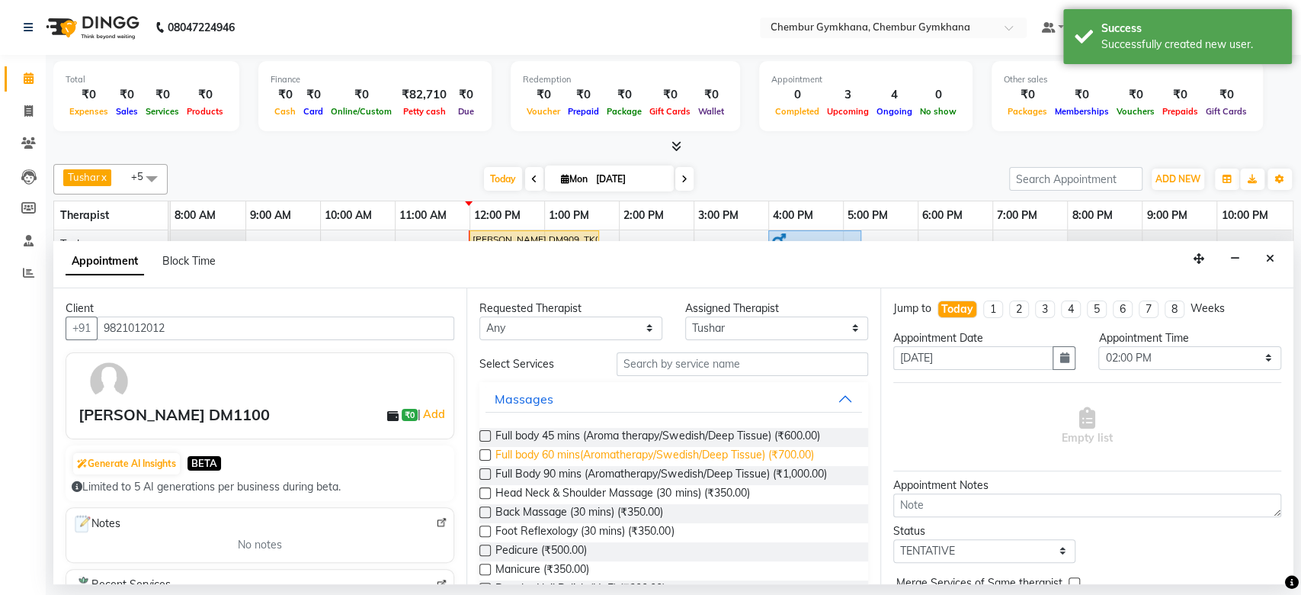
click at [681, 454] on span "Full body 60 mins(Aromatherapy/Swedish/Deep Tissue) (₹700.00)" at bounding box center [654, 456] width 318 height 19
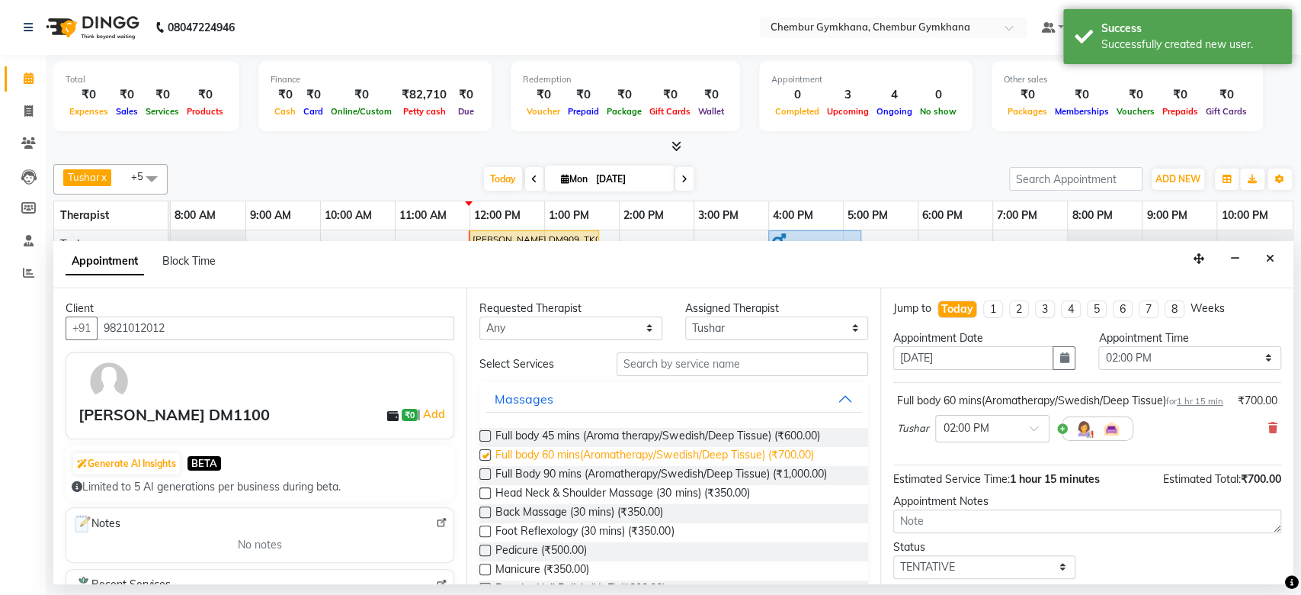
checkbox input "false"
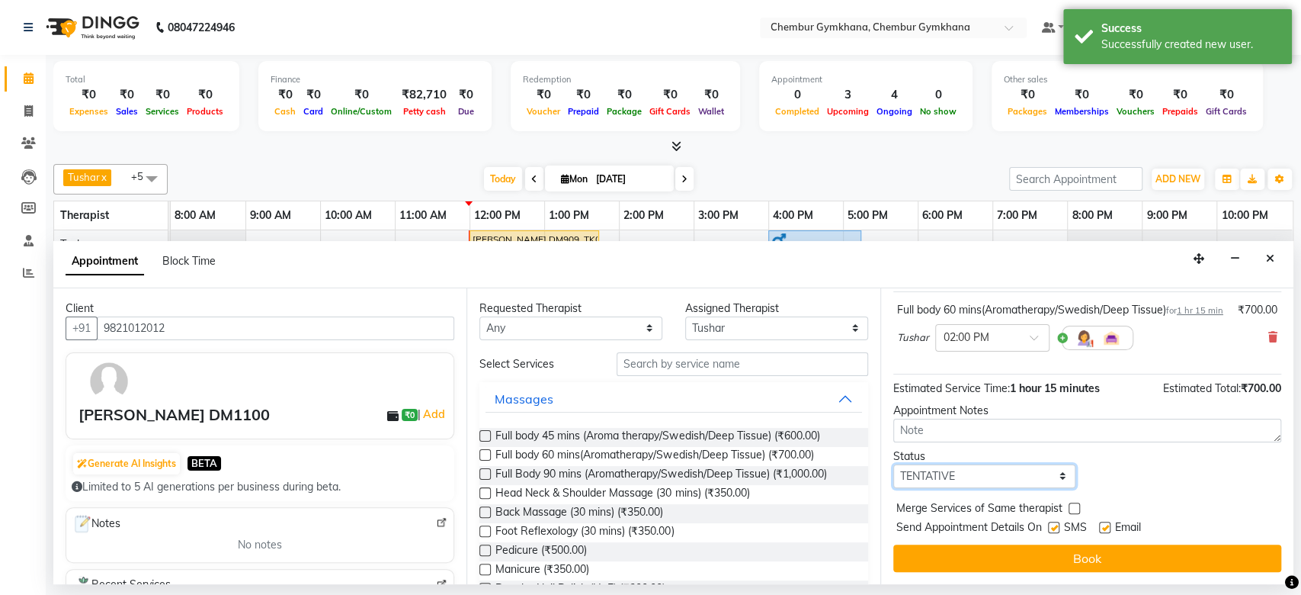
click at [1002, 477] on select "Select TENTATIVE CONFIRM CHECK-IN UPCOMING" at bounding box center [984, 476] width 183 height 24
select select "upcoming"
click at [893, 464] on select "Select TENTATIVE CONFIRM CHECK-IN UPCOMING" at bounding box center [984, 476] width 183 height 24
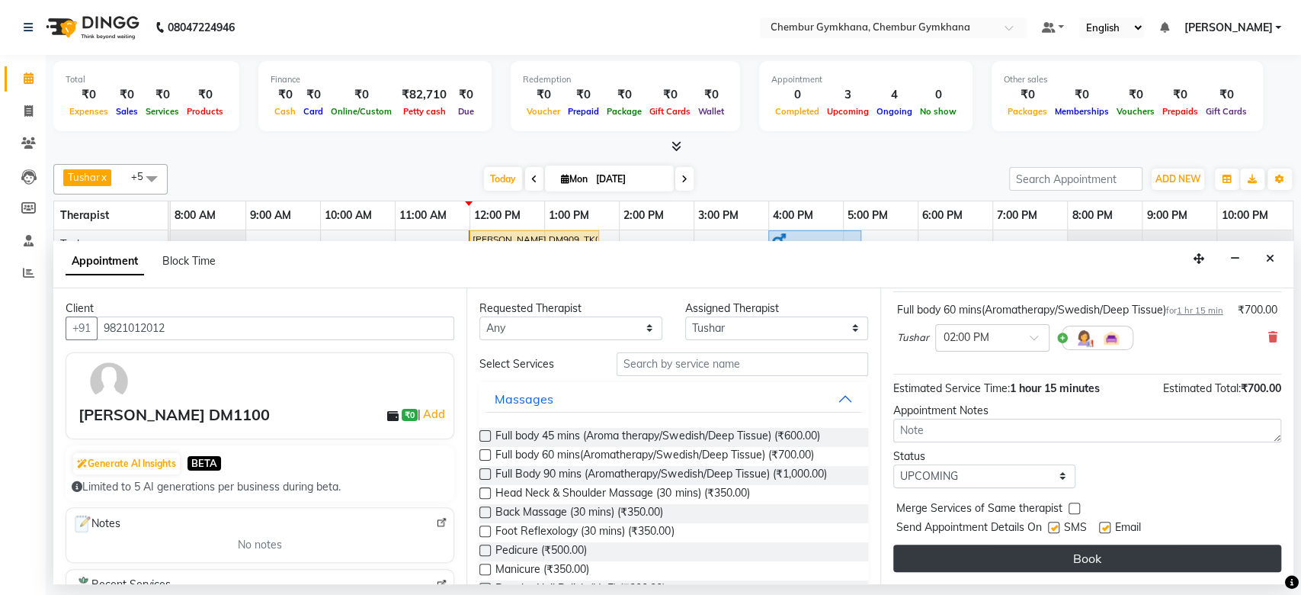
click at [1041, 549] on button "Book" at bounding box center [1087, 557] width 388 height 27
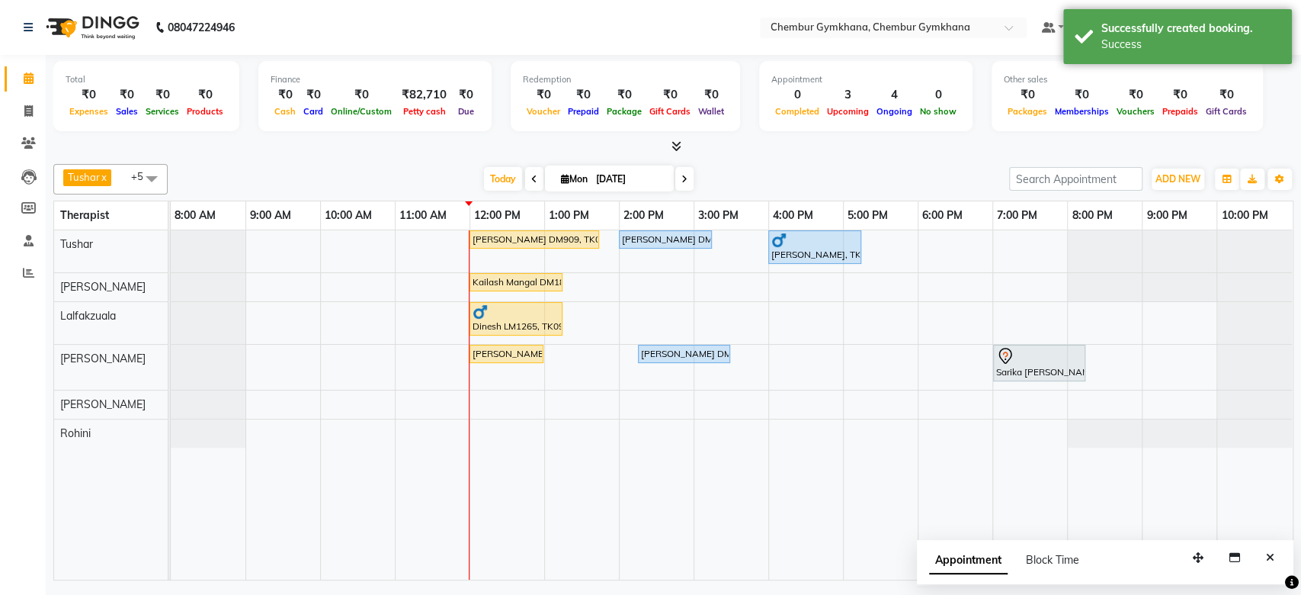
click at [866, 178] on div "[DATE] [DATE]" at bounding box center [588, 179] width 826 height 23
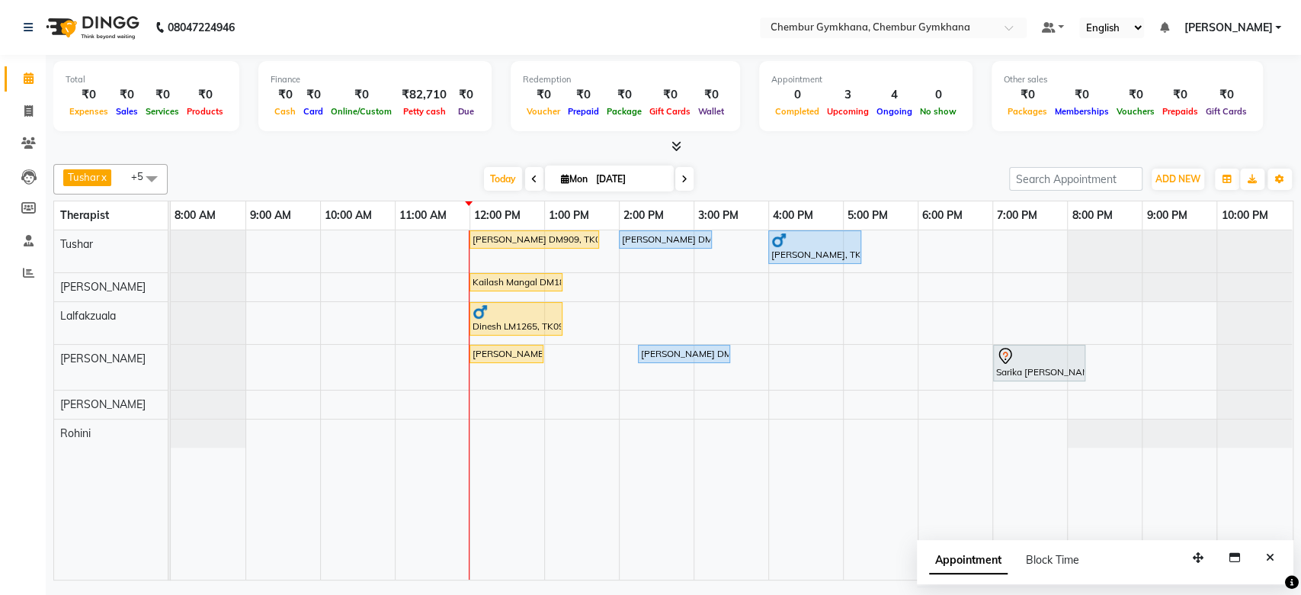
click at [866, 178] on div "[DATE] [DATE]" at bounding box center [588, 179] width 826 height 23
click at [499, 180] on span "Today" at bounding box center [503, 179] width 38 height 24
click at [675, 175] on span at bounding box center [684, 179] width 18 height 24
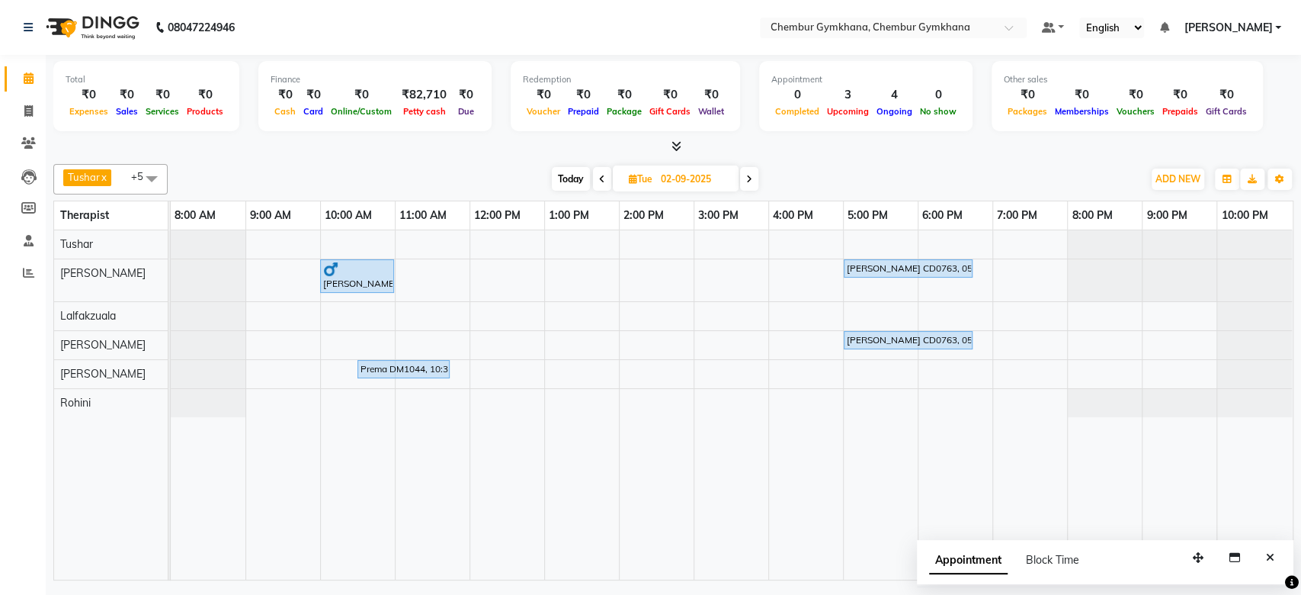
click at [756, 184] on span at bounding box center [749, 179] width 18 height 24
type input "[DATE]"
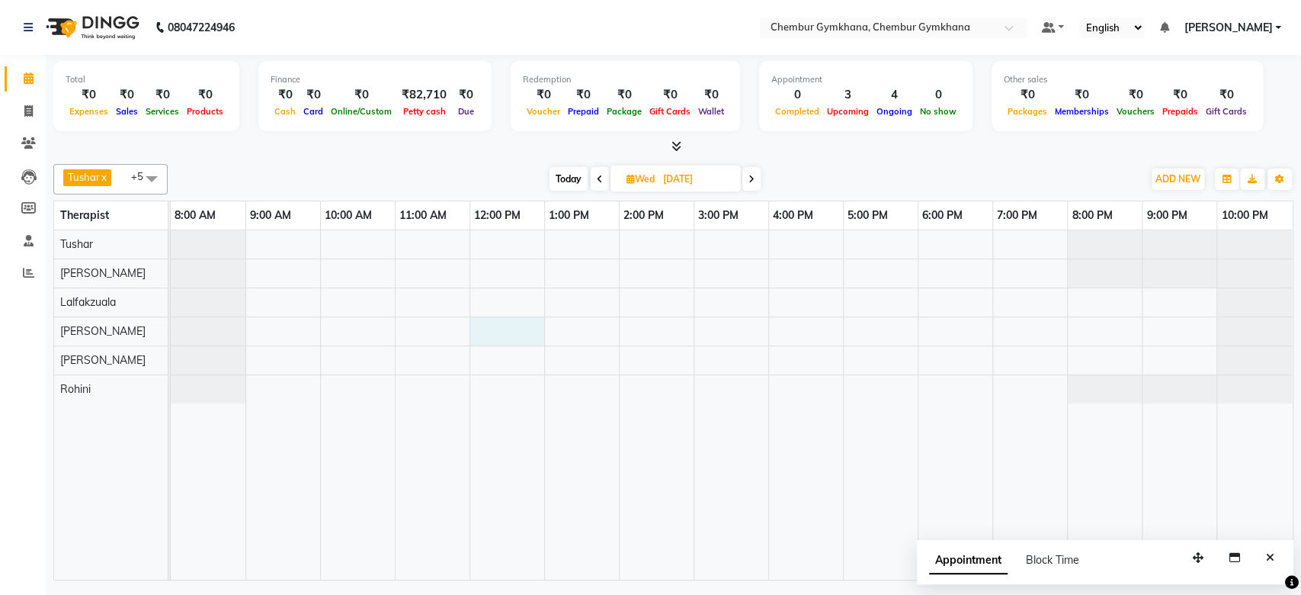
click at [495, 325] on div at bounding box center [732, 404] width 1122 height 349
select select "89042"
select select "720"
select select "tentative"
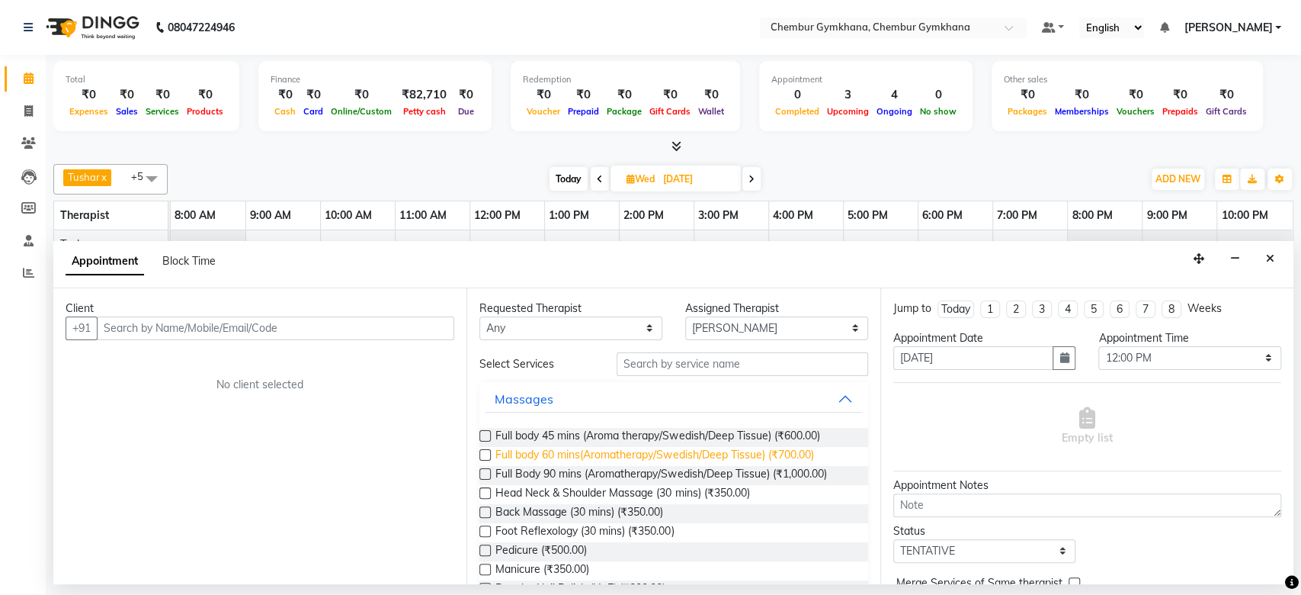
click at [681, 447] on span "Full body 60 mins(Aromatherapy/Swedish/Deep Tissue) (₹700.00)" at bounding box center [654, 456] width 318 height 19
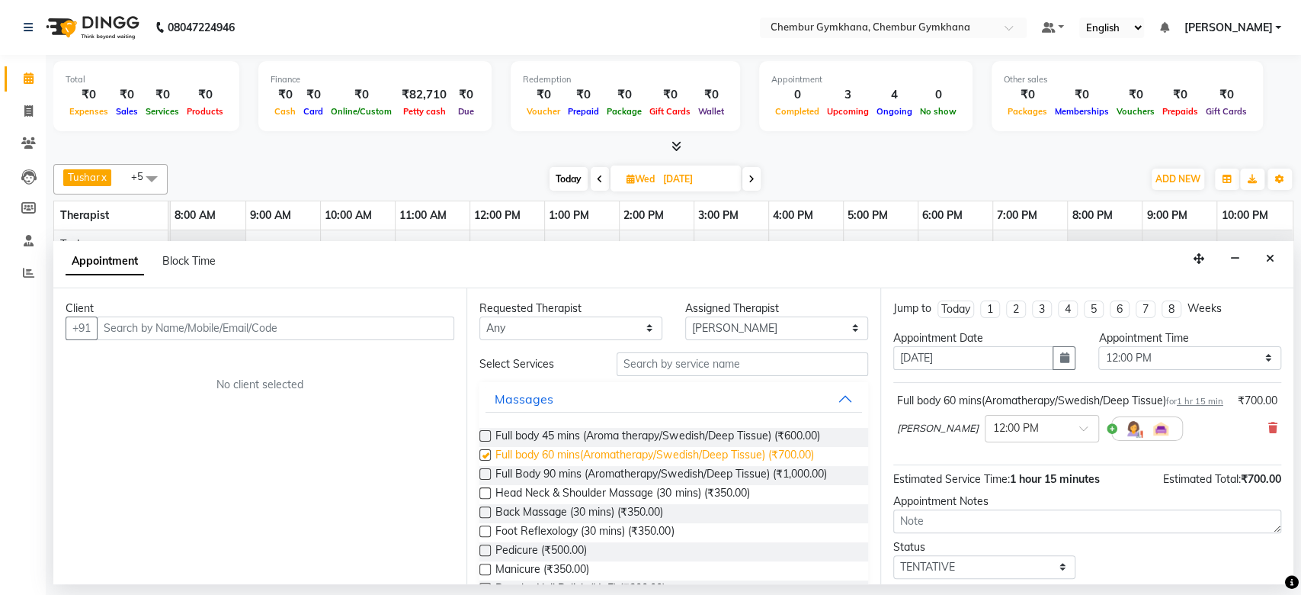
checkbox input "false"
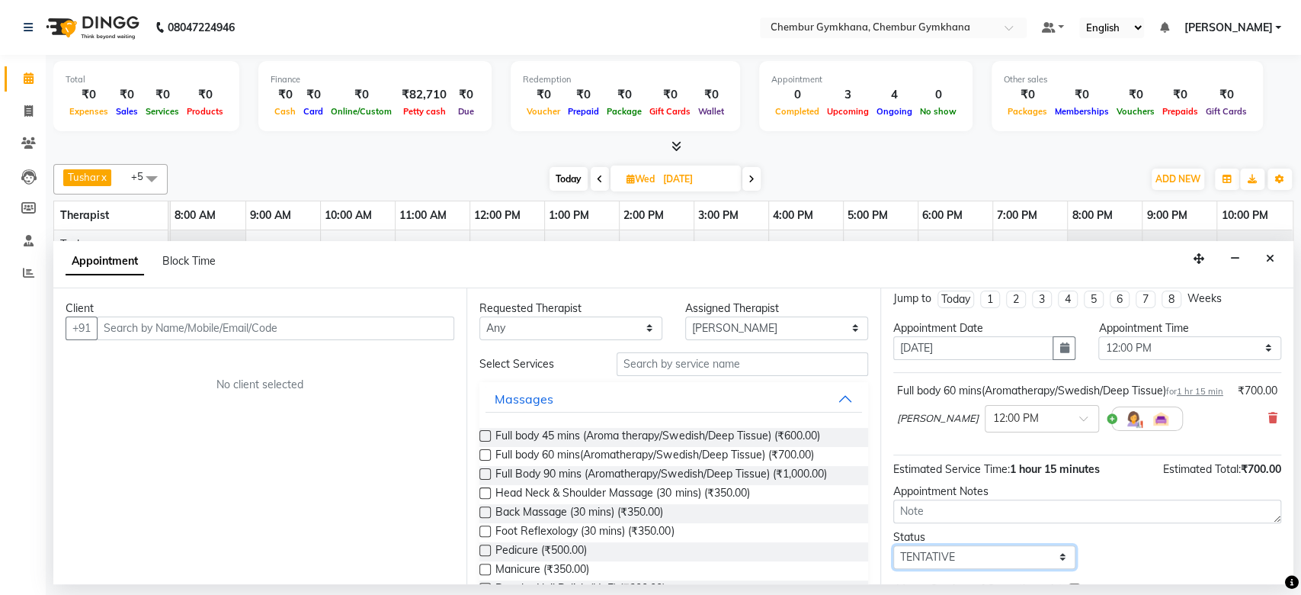
click at [996, 569] on select "Select TENTATIVE CONFIRM UPCOMING" at bounding box center [984, 557] width 183 height 24
select select "upcoming"
click at [893, 560] on select "Select TENTATIVE CONFIRM UPCOMING" at bounding box center [984, 557] width 183 height 24
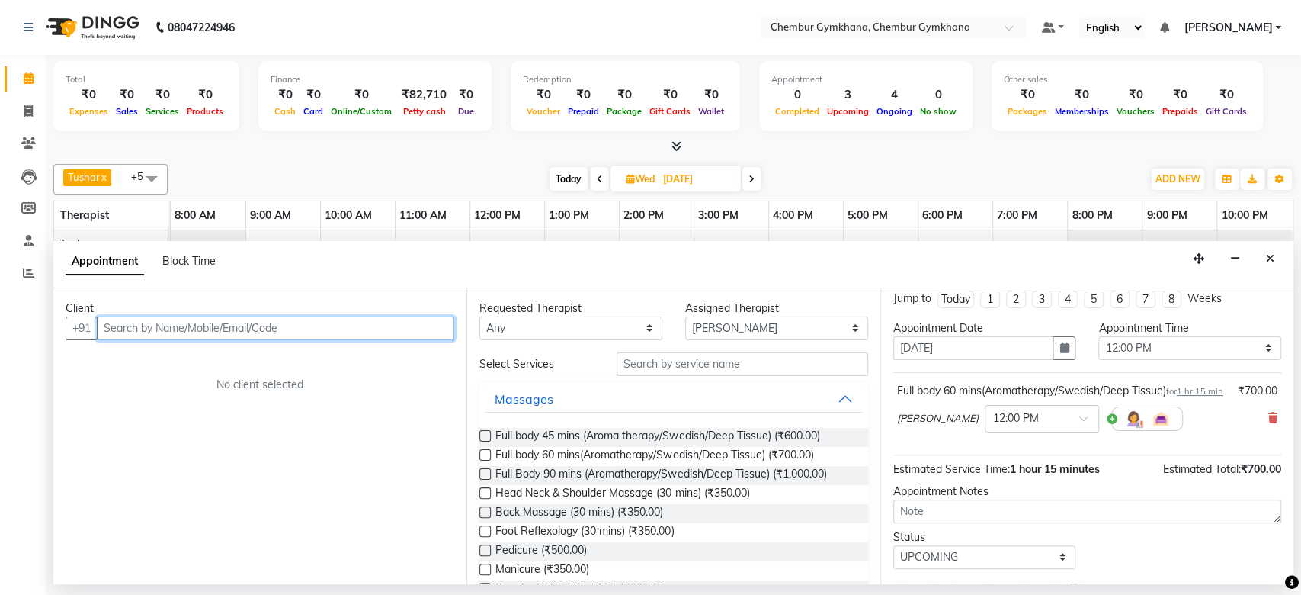
click at [341, 330] on input "text" at bounding box center [276, 328] width 358 height 24
type input "9870617000"
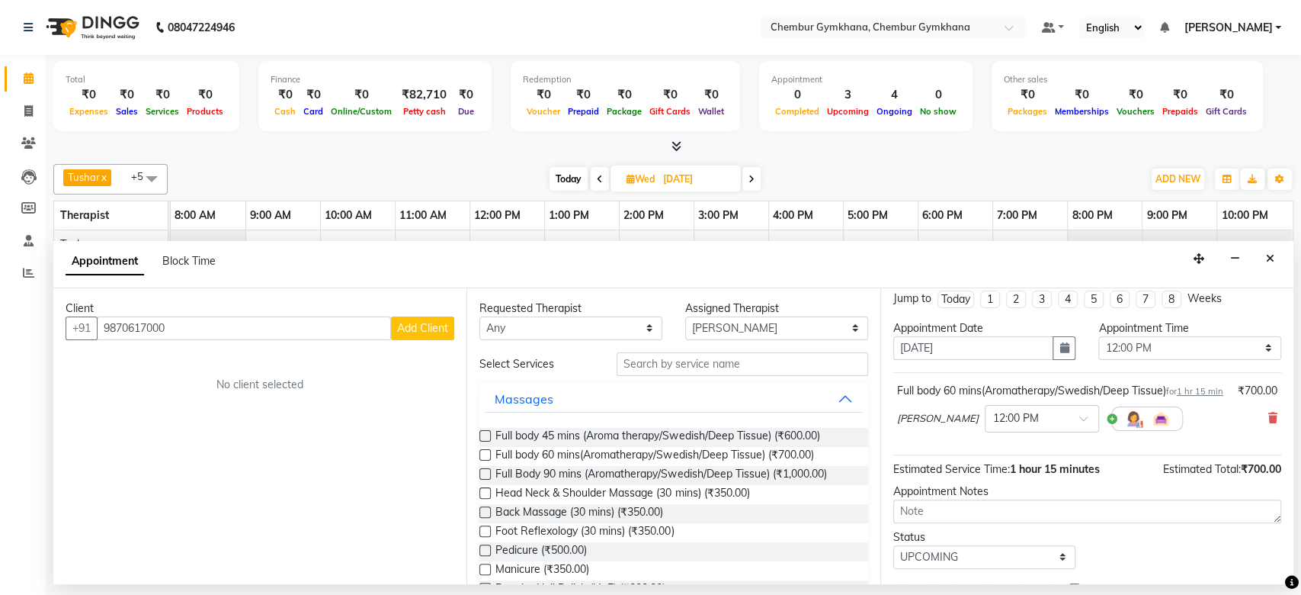
click at [414, 338] on div "Client +91 9870617000 Add Client No client selected" at bounding box center [259, 436] width 413 height 296
click at [424, 331] on span "Add Client" at bounding box center [422, 328] width 51 height 14
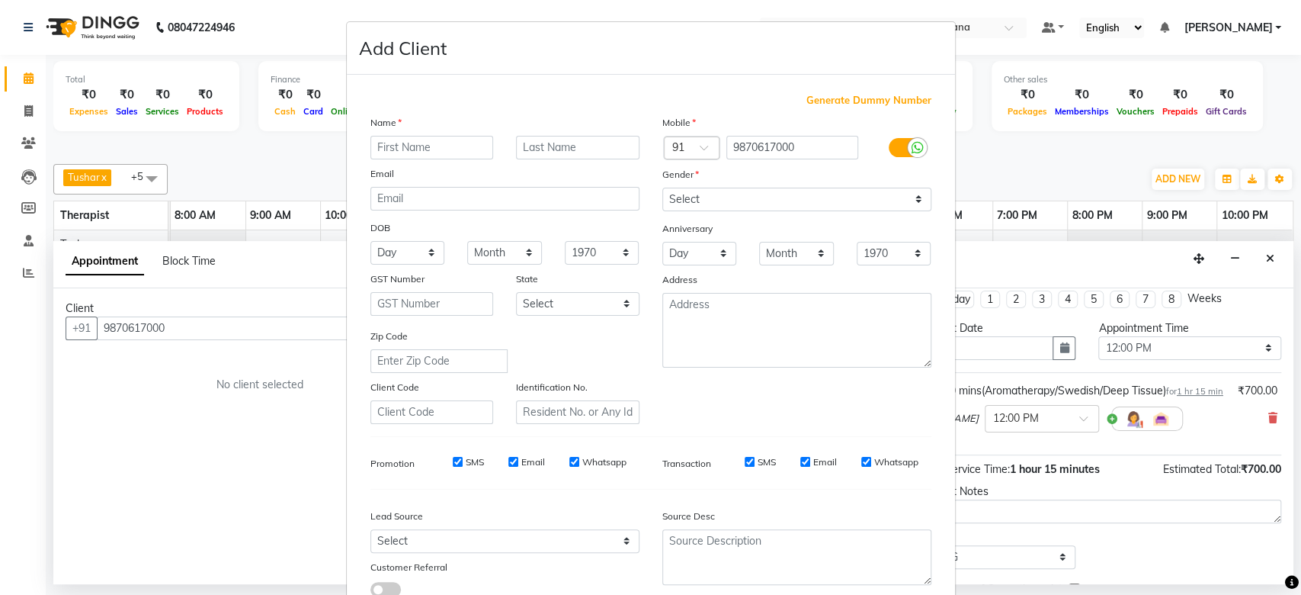
click at [440, 149] on input "text" at bounding box center [431, 148] width 123 height 24
type input "Geetanjali"
click at [594, 143] on input "text" at bounding box center [577, 148] width 123 height 24
type input "Thapa DM1100"
drag, startPoint x: 699, startPoint y: 193, endPoint x: 703, endPoint y: 271, distance: 78.6
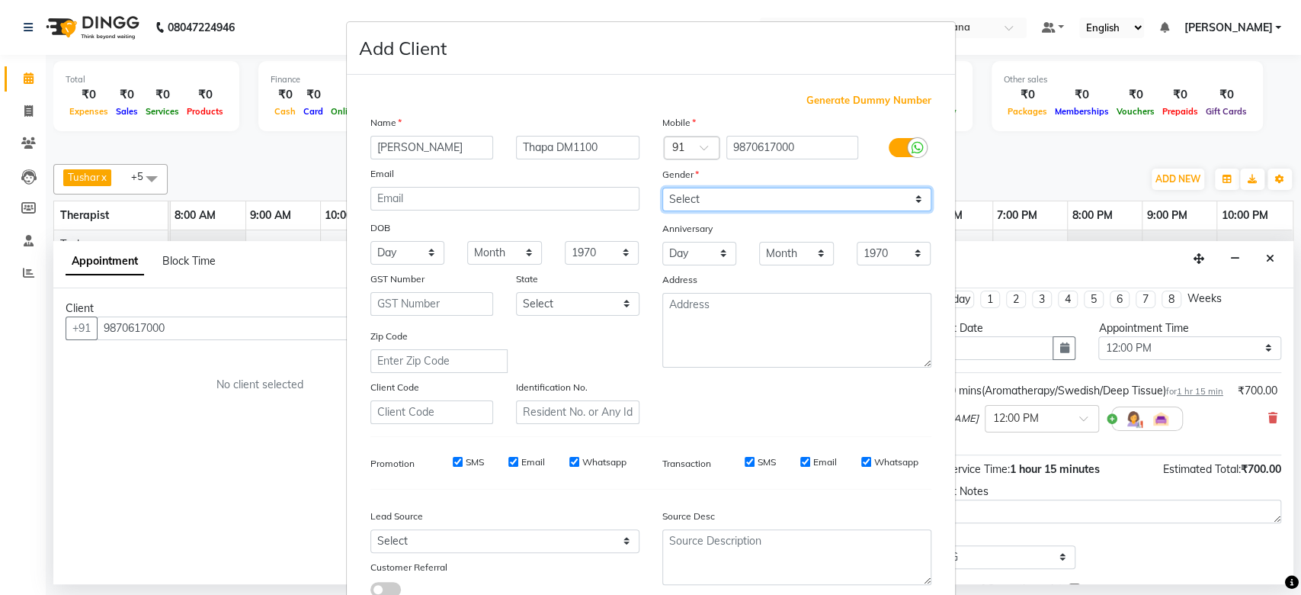
click at [703, 271] on div "Mobile Country Code × 91 9870617000 Gender Select Male Female Other Prefer Not …" at bounding box center [797, 268] width 292 height 309
select select "female"
click at [662, 188] on select "Select Male Female Other Prefer Not To Say" at bounding box center [796, 200] width 269 height 24
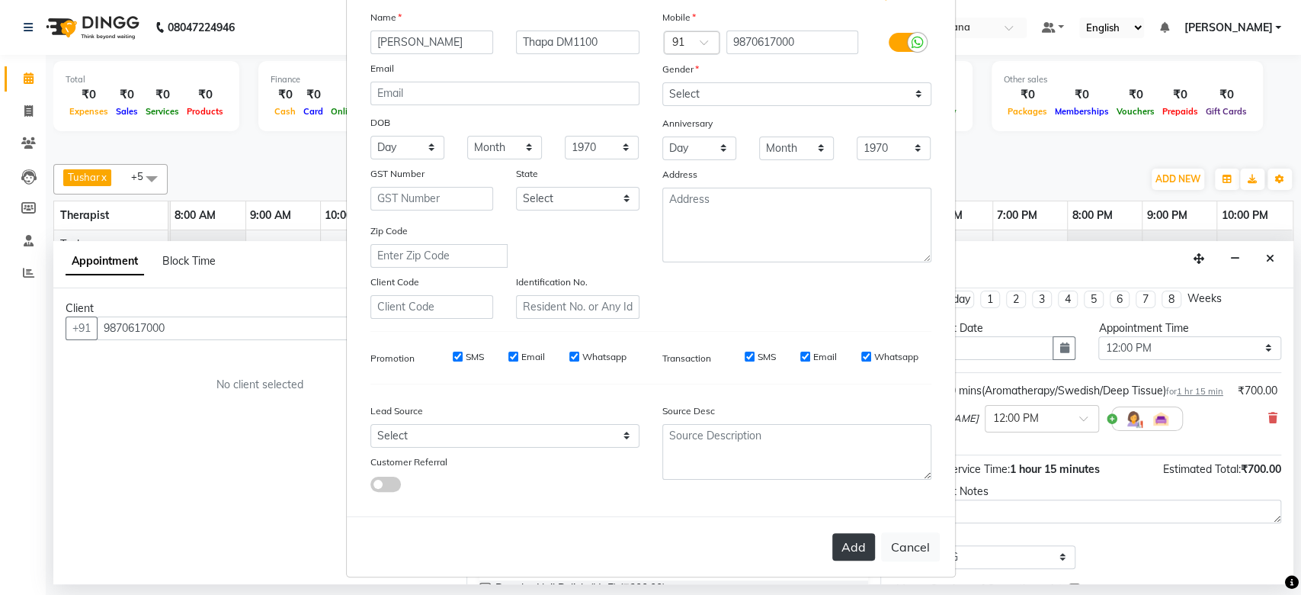
click at [850, 533] on button "Add" at bounding box center [853, 546] width 43 height 27
select select
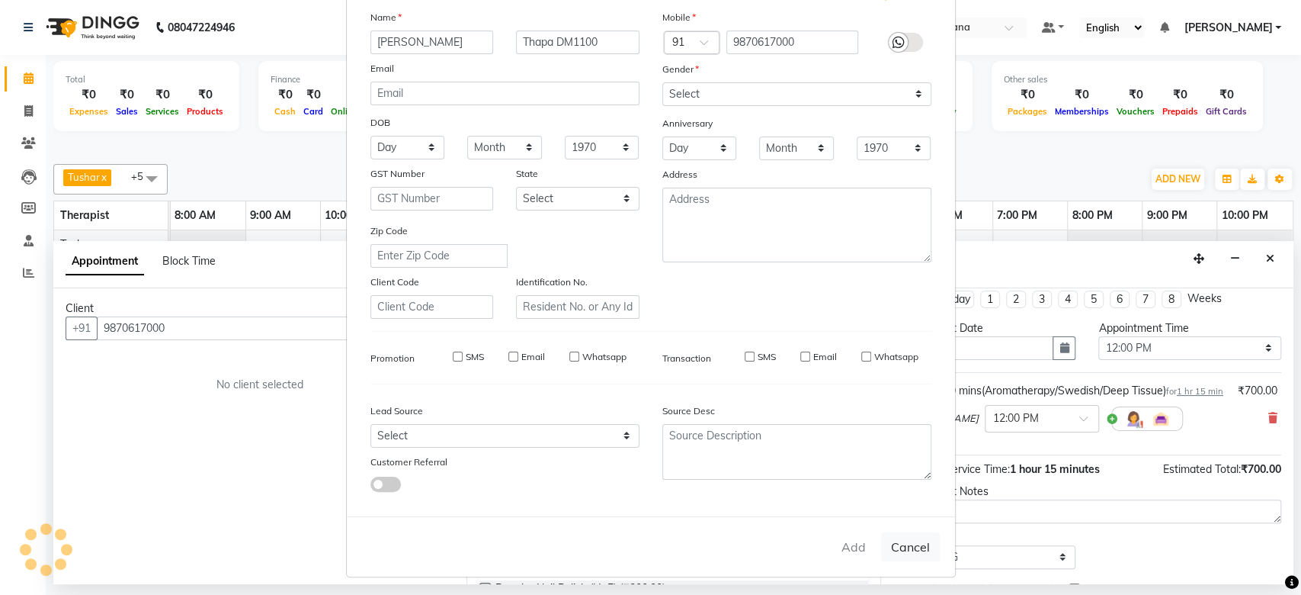
select select
checkbox input "false"
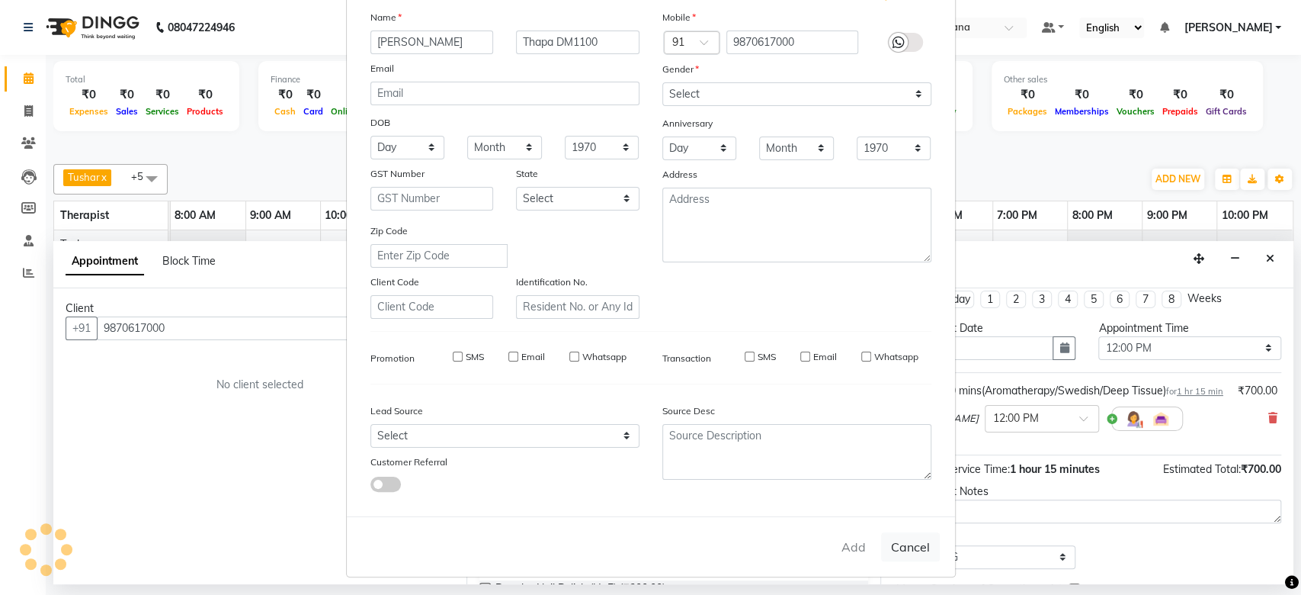
checkbox input "false"
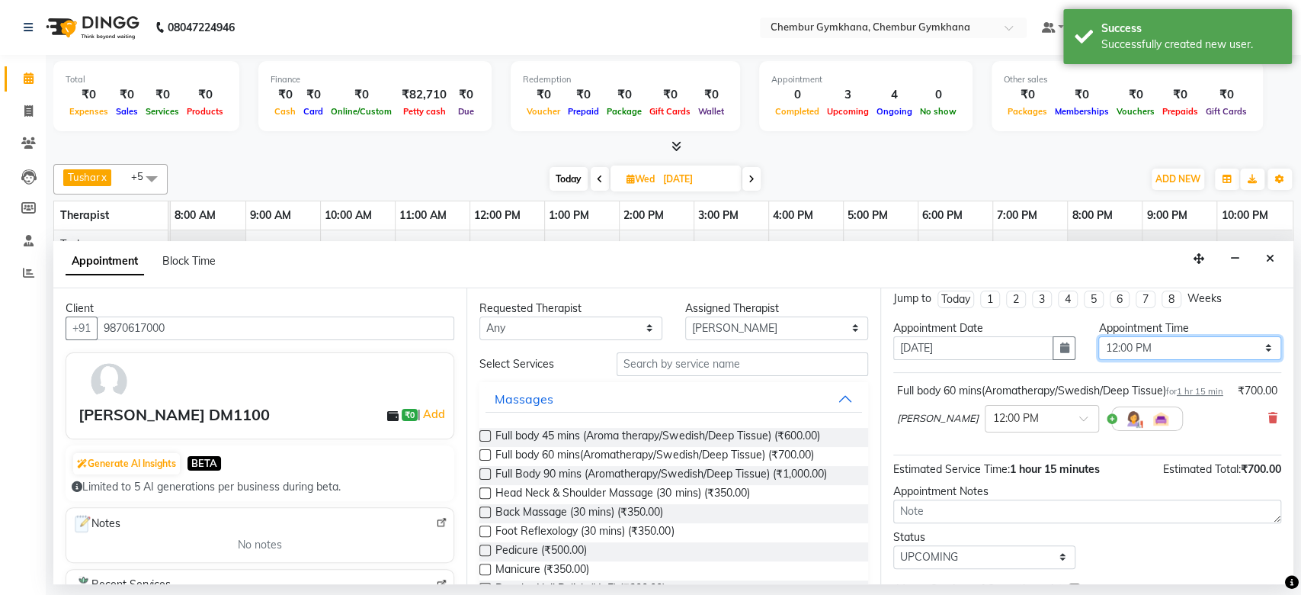
click at [1183, 343] on select "Select 09:00 AM 09:15 AM 09:30 AM 09:45 AM 10:00 AM 10:15 AM 10:30 AM 10:45 AM …" at bounding box center [1189, 348] width 183 height 24
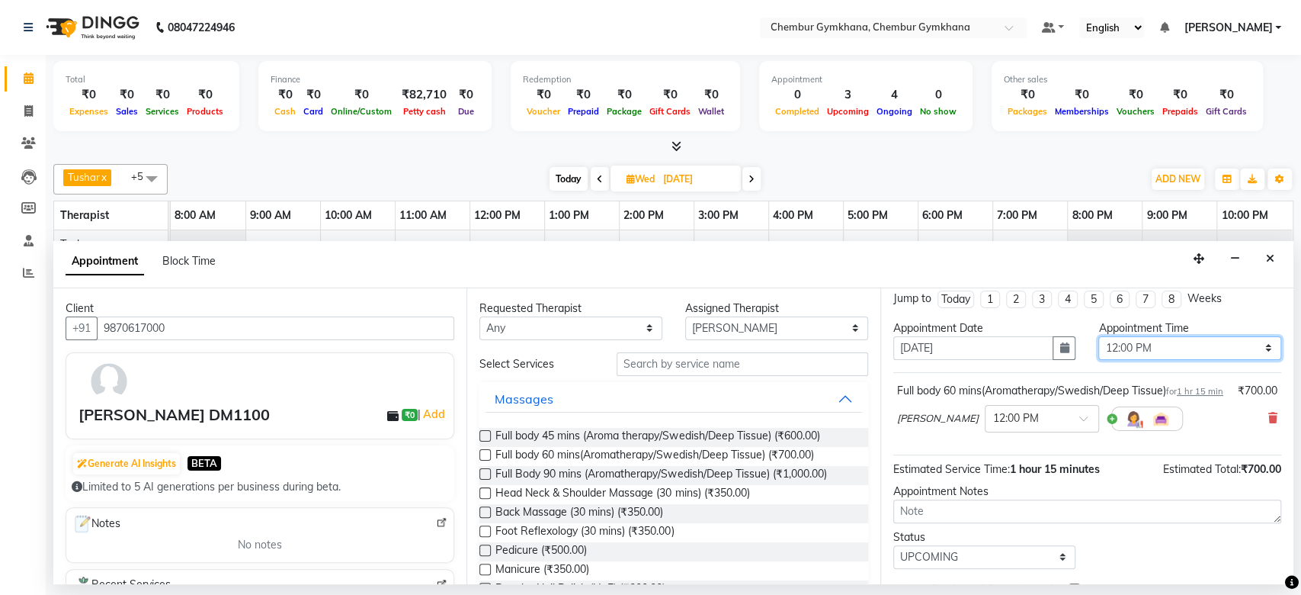
select select "750"
click at [1098, 336] on select "Select 09:00 AM 09:15 AM 09:30 AM 09:45 AM 10:00 AM 10:15 AM 10:30 AM 10:45 AM …" at bounding box center [1189, 348] width 183 height 24
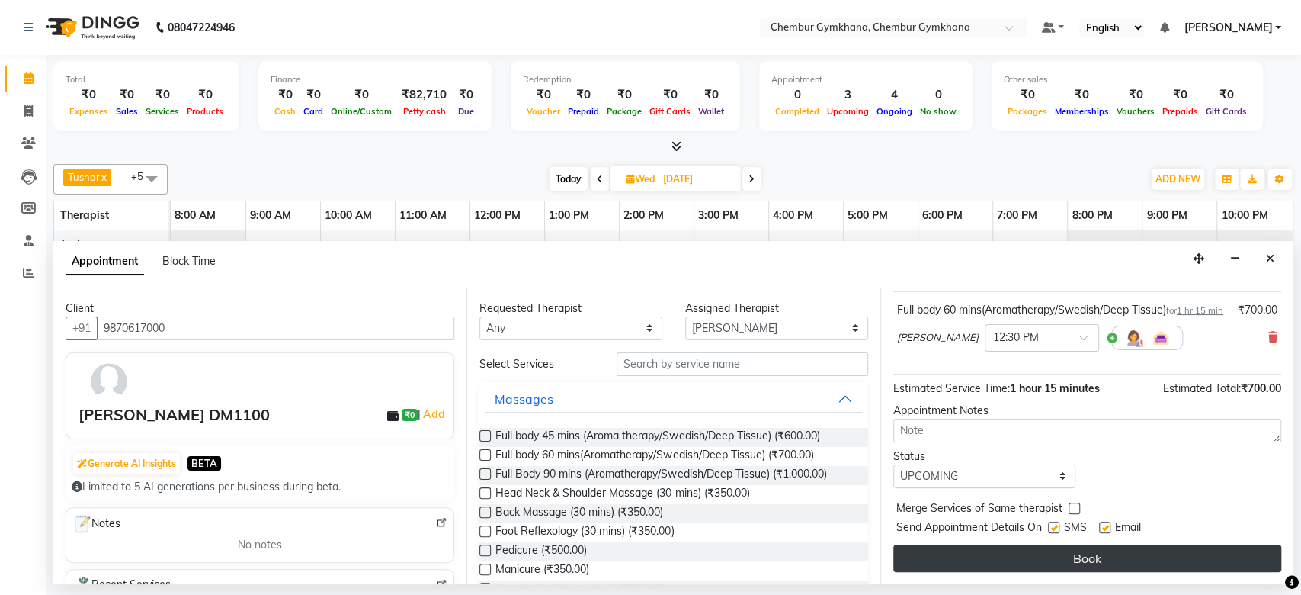
click at [1060, 551] on button "Book" at bounding box center [1087, 557] width 388 height 27
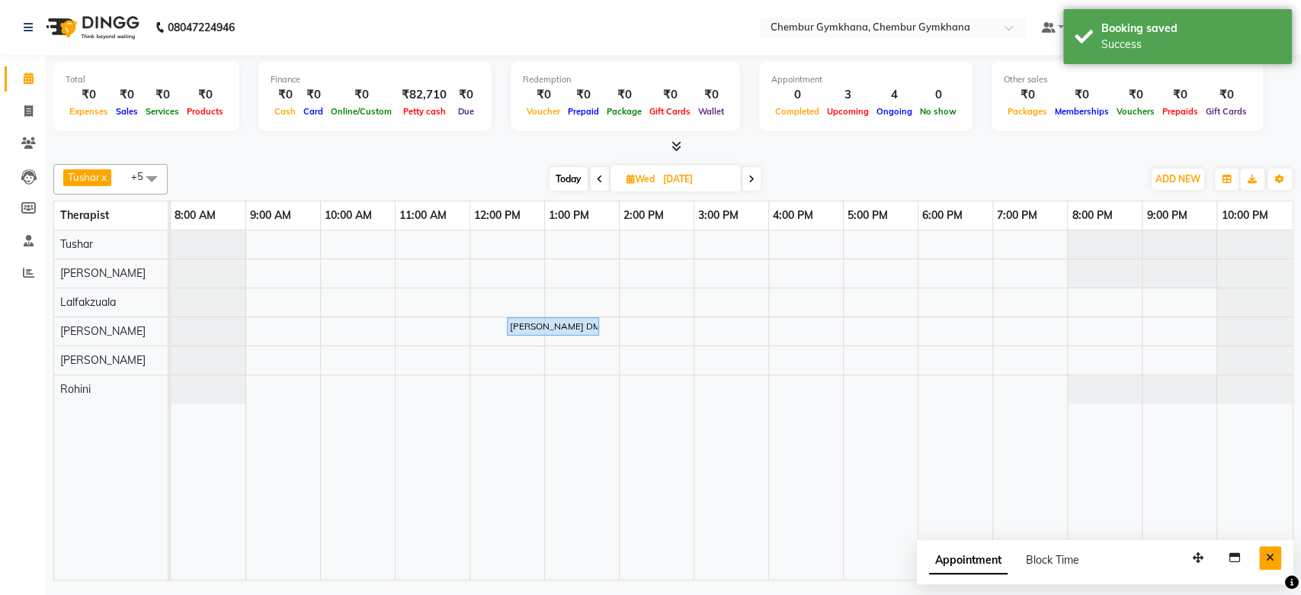
click at [1262, 552] on button "Close" at bounding box center [1270, 558] width 22 height 24
click at [949, 176] on div "Today Wed 03-09-2025" at bounding box center [655, 179] width 960 height 23
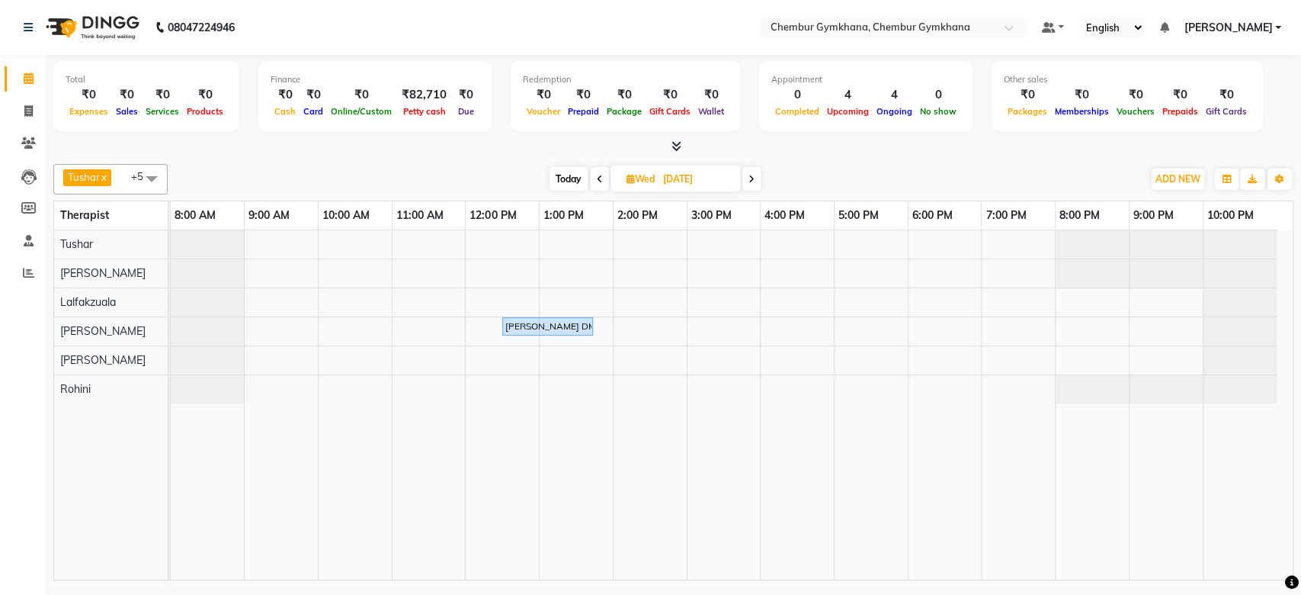
click at [570, 178] on span "Today" at bounding box center [569, 179] width 38 height 24
type input "[DATE]"
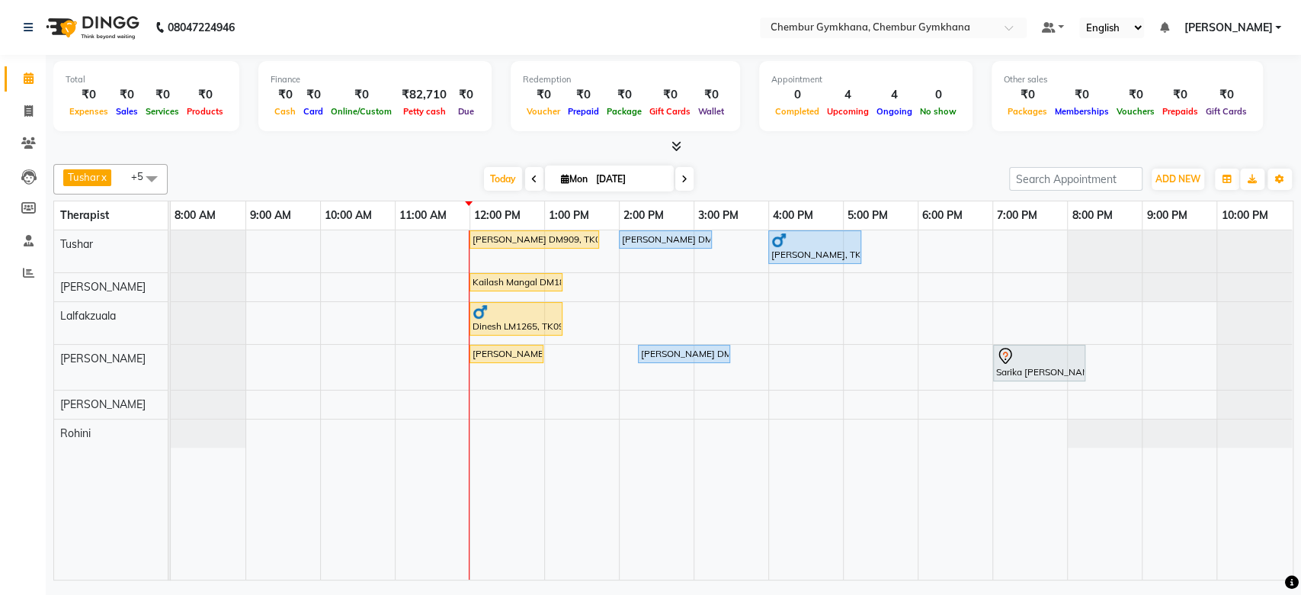
click at [390, 164] on div "Tushar x [PERSON_NAME] x [PERSON_NAME] [PERSON_NAME] x Rohini x +5 Select All P…" at bounding box center [673, 179] width 1240 height 30
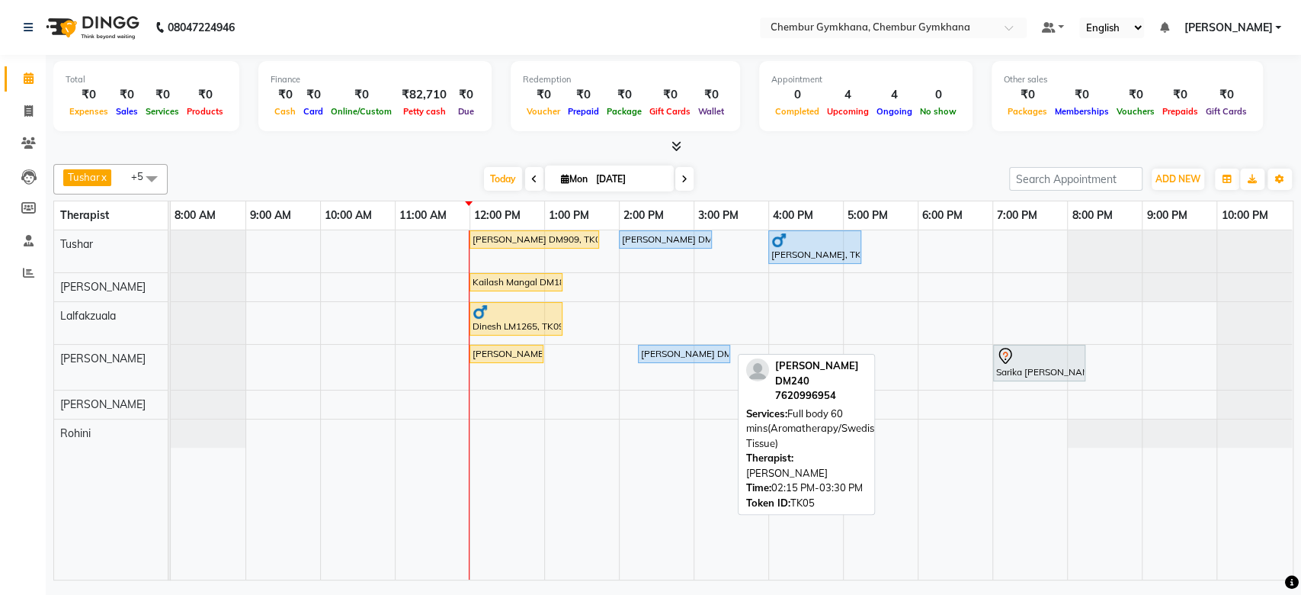
click at [702, 352] on div "[PERSON_NAME] DM240, TK05, 02:15 PM-03:30 PM, Full body 60 mins(Aromatherapy/Sw…" at bounding box center [684, 354] width 89 height 14
select select "5"
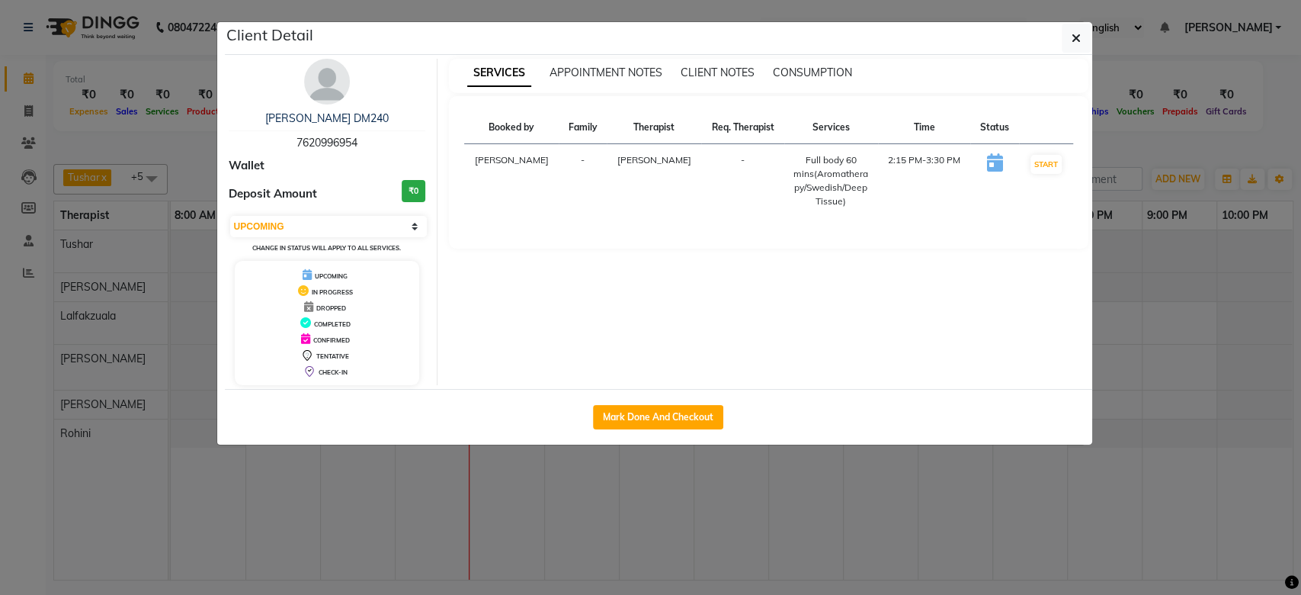
drag, startPoint x: 702, startPoint y: 352, endPoint x: 1254, endPoint y: 320, distance: 552.8
click at [1254, 320] on ngb-modal-window "Client Detail [PERSON_NAME] DM240 7620996954 Wallet Deposit Amount ₹0 Select IN…" at bounding box center [650, 297] width 1301 height 595
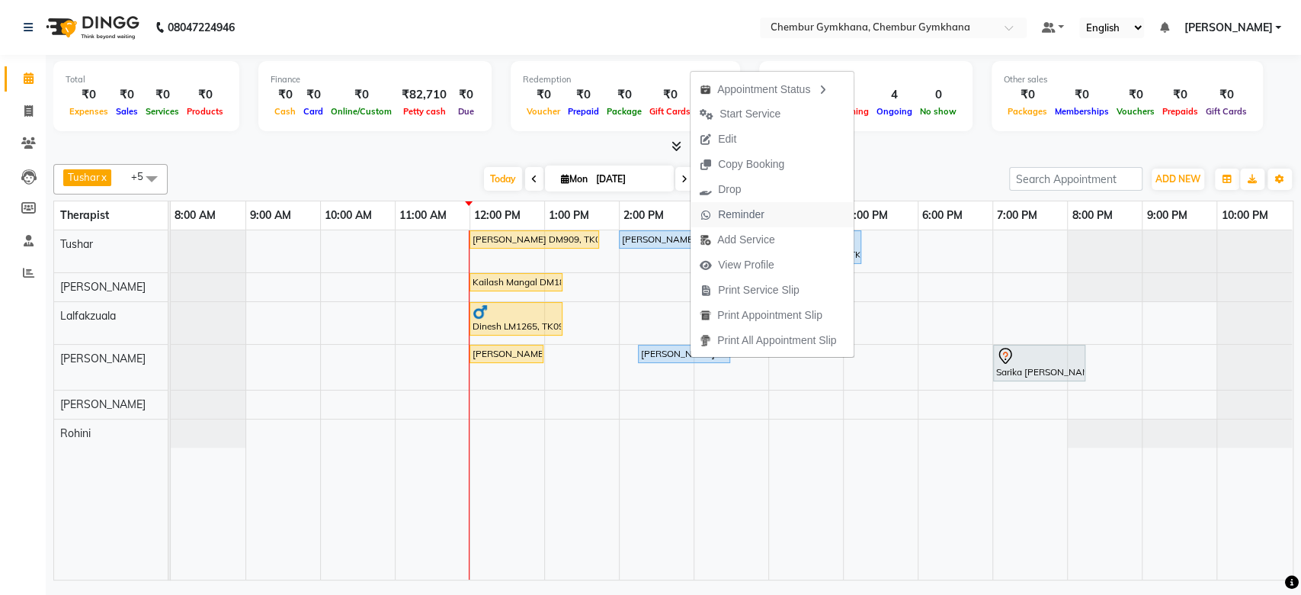
click at [756, 216] on span "Reminder" at bounding box center [741, 215] width 47 height 16
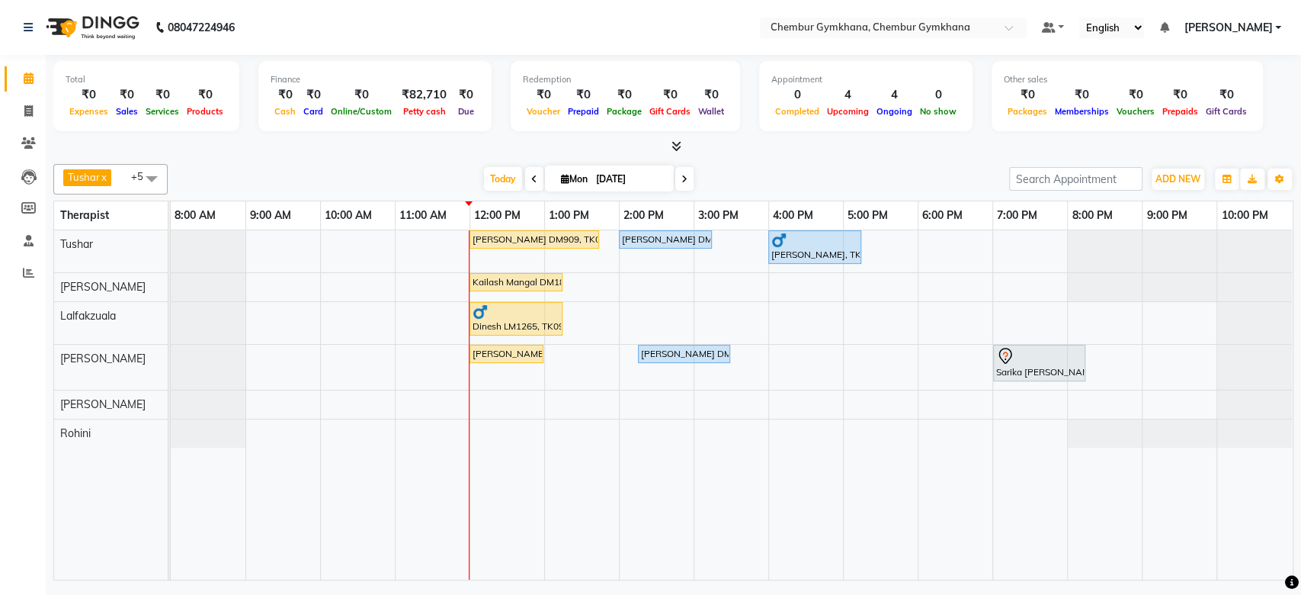
click at [364, 178] on div "[DATE] [DATE]" at bounding box center [588, 179] width 826 height 23
click at [803, 409] on div "[PERSON_NAME] DM909, TK07, 12:00 PM-01:45 PM, Full Body 90 mins (Aromatherapy/S…" at bounding box center [732, 404] width 1122 height 349
select select "89090"
select select "960"
select select "tentative"
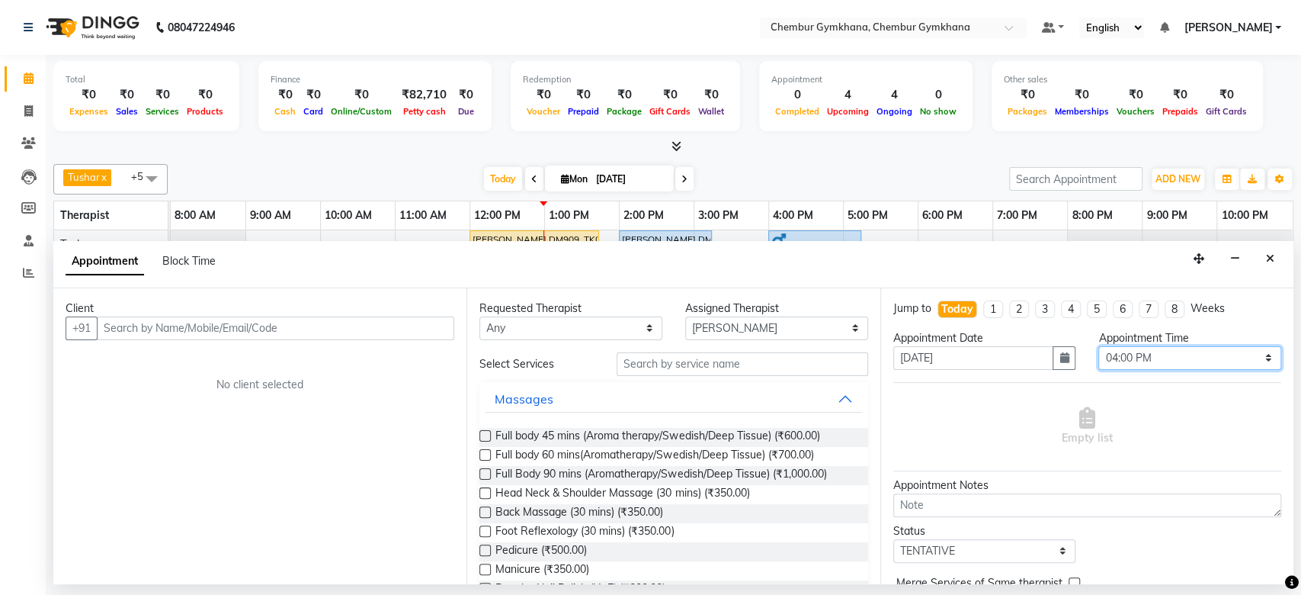
click at [1117, 360] on select "Select 09:00 AM 09:15 AM 09:30 AM 09:45 AM 10:00 AM 10:15 AM 10:30 AM 10:45 AM …" at bounding box center [1189, 358] width 183 height 24
select select "1005"
click at [1098, 346] on select "Select 09:00 AM 09:15 AM 09:30 AM 09:45 AM 10:00 AM 10:15 AM 10:30 AM 10:45 AM …" at bounding box center [1189, 358] width 183 height 24
click at [1183, 204] on link "9:00 PM" at bounding box center [1167, 215] width 48 height 22
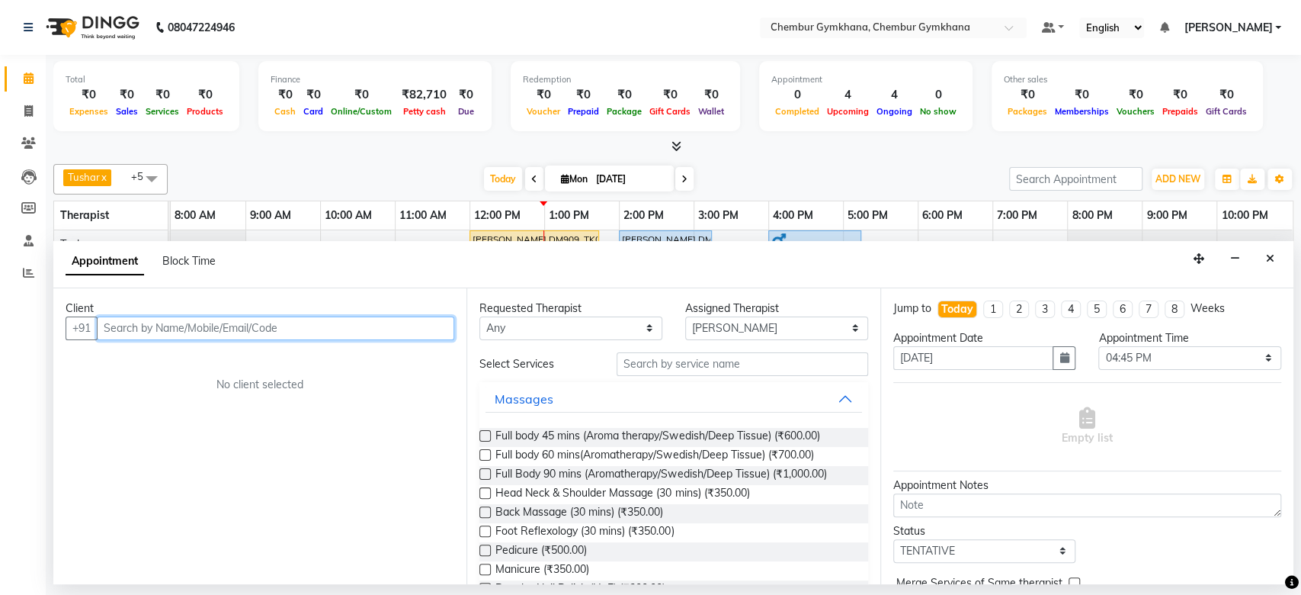
click at [326, 319] on input "text" at bounding box center [276, 328] width 358 height 24
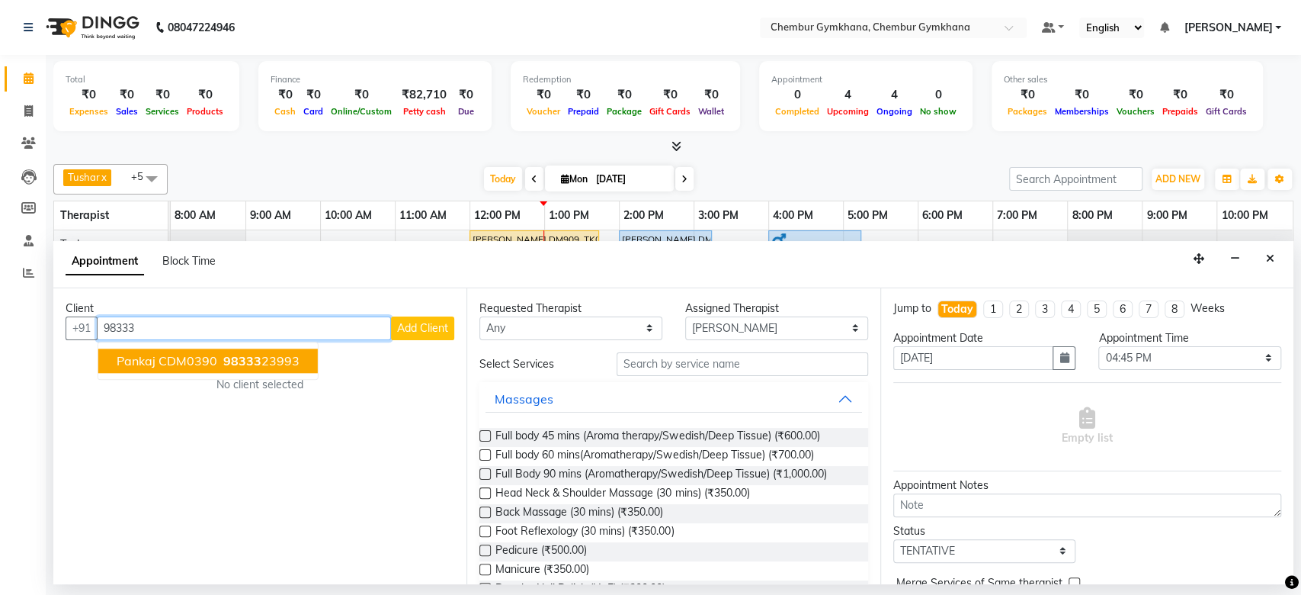
click at [207, 353] on span "Pankaj CDM0390" at bounding box center [167, 360] width 101 height 15
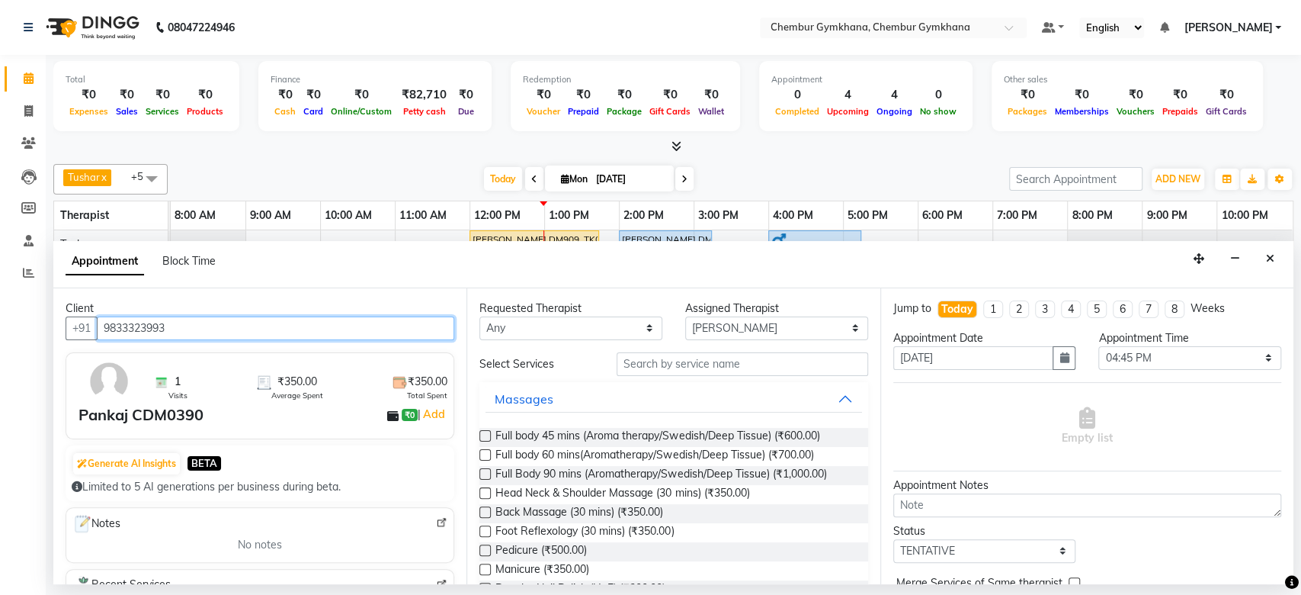
type input "9833323993"
click at [479, 457] on label at bounding box center [484, 454] width 11 height 11
click at [479, 457] on input "checkbox" at bounding box center [484, 456] width 10 height 10
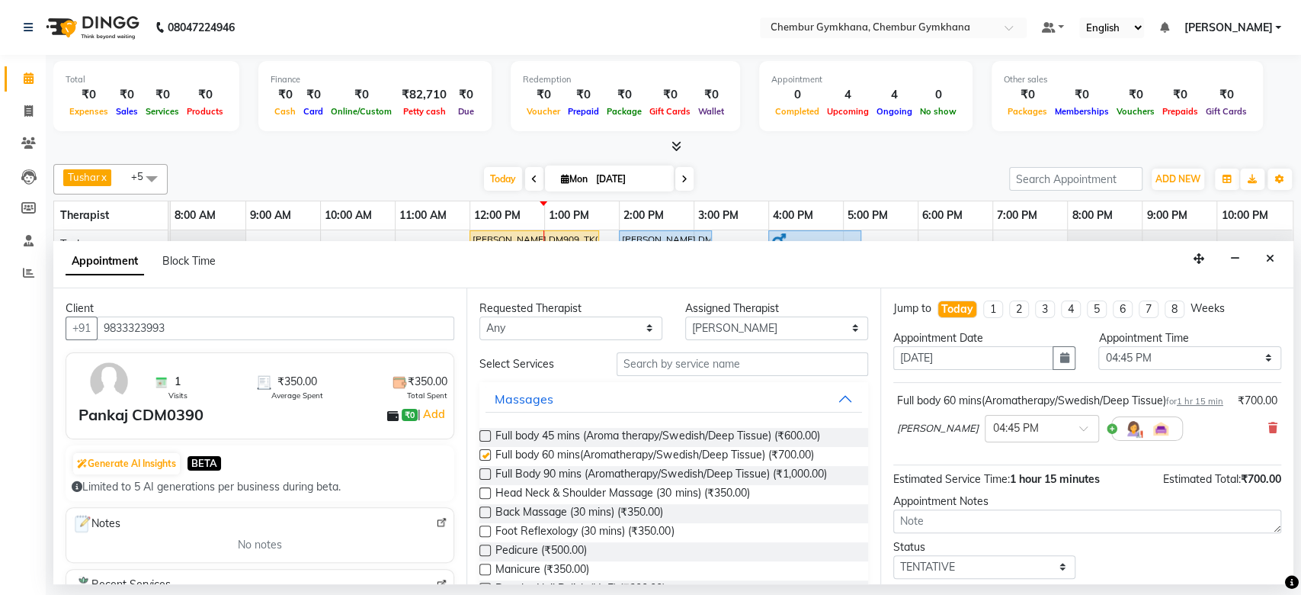
checkbox input "false"
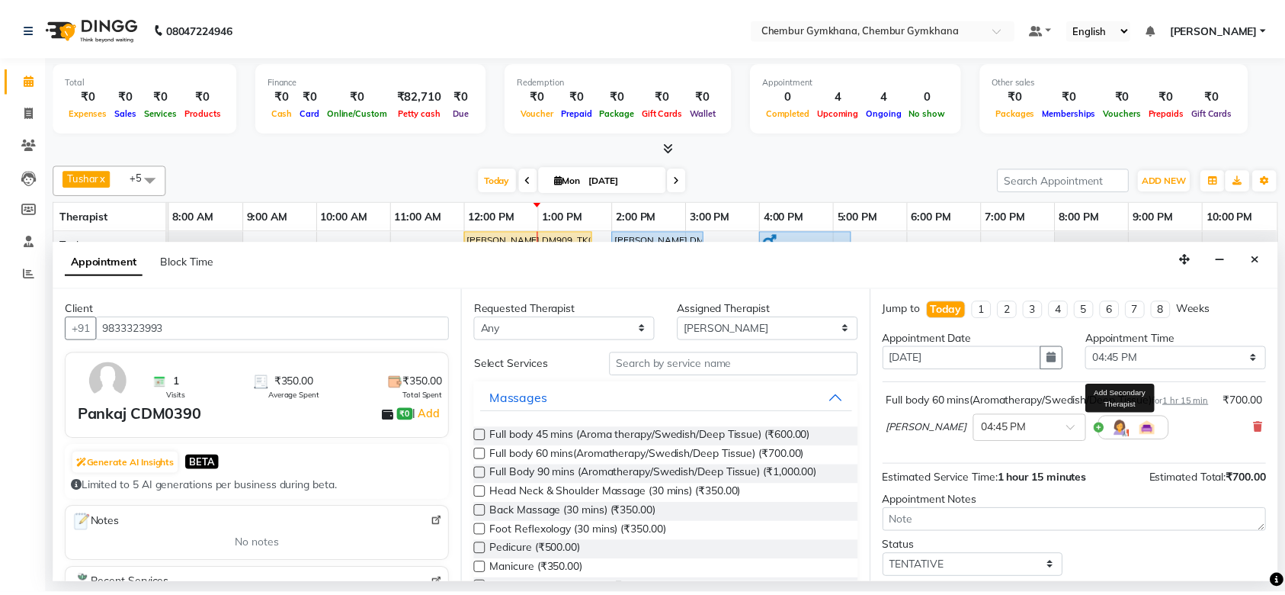
scroll to position [106, 0]
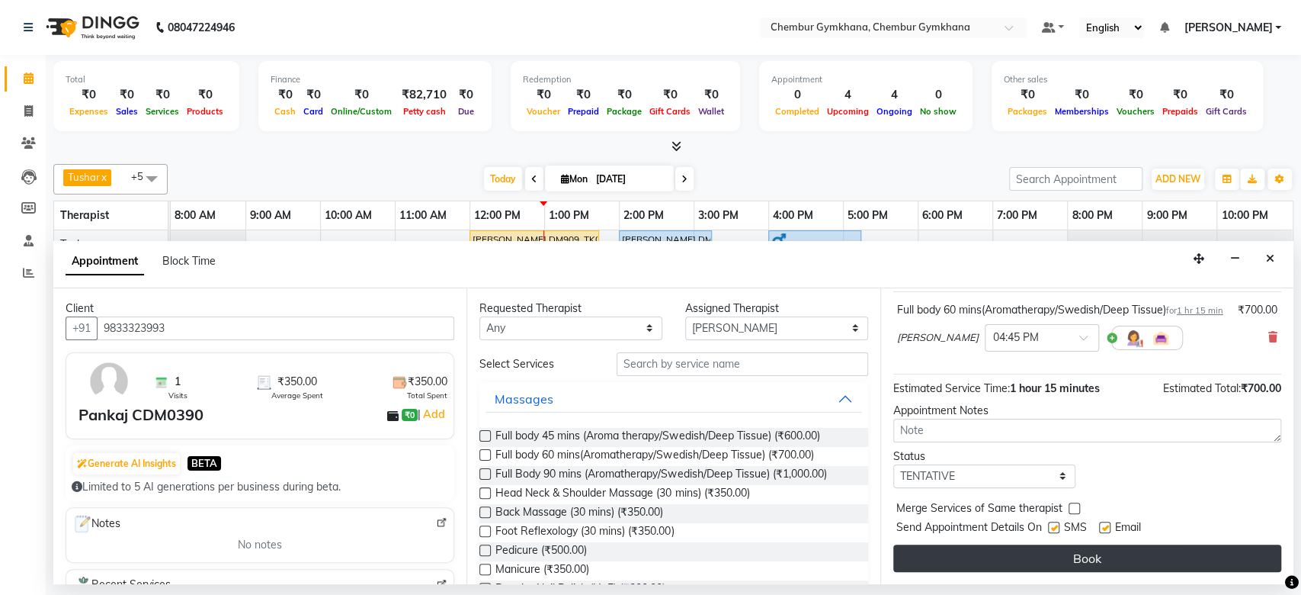
click at [1052, 559] on button "Book" at bounding box center [1087, 557] width 388 height 27
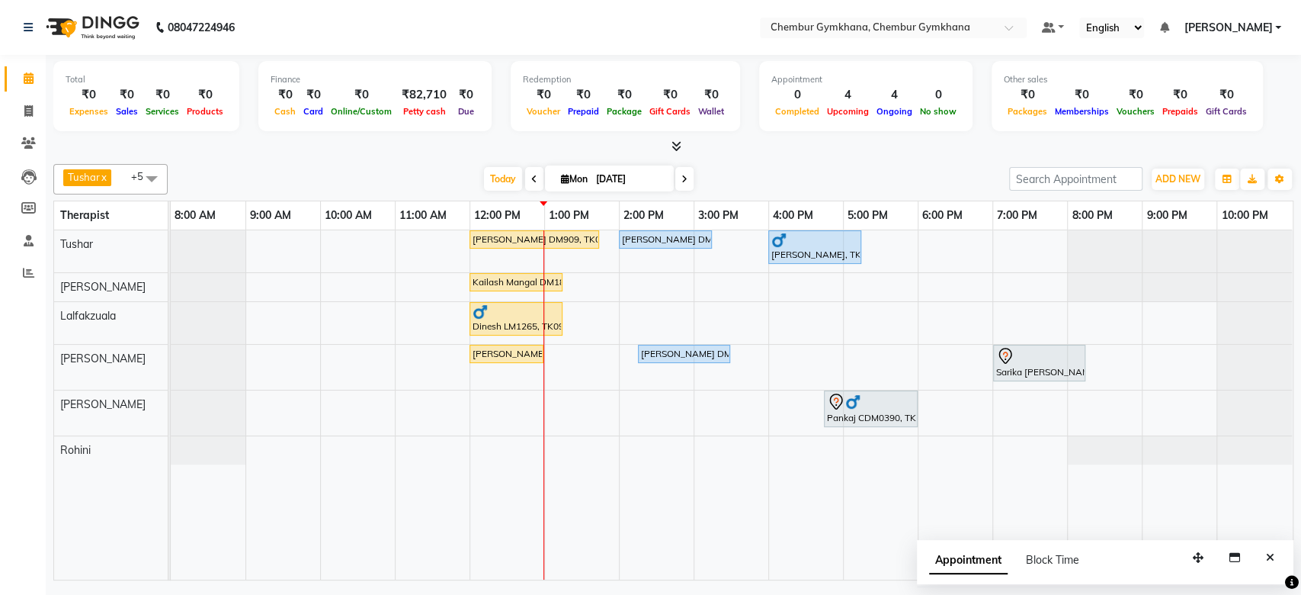
click at [928, 143] on div at bounding box center [673, 147] width 1240 height 16
click at [893, 180] on div "[DATE] [DATE]" at bounding box center [588, 179] width 826 height 23
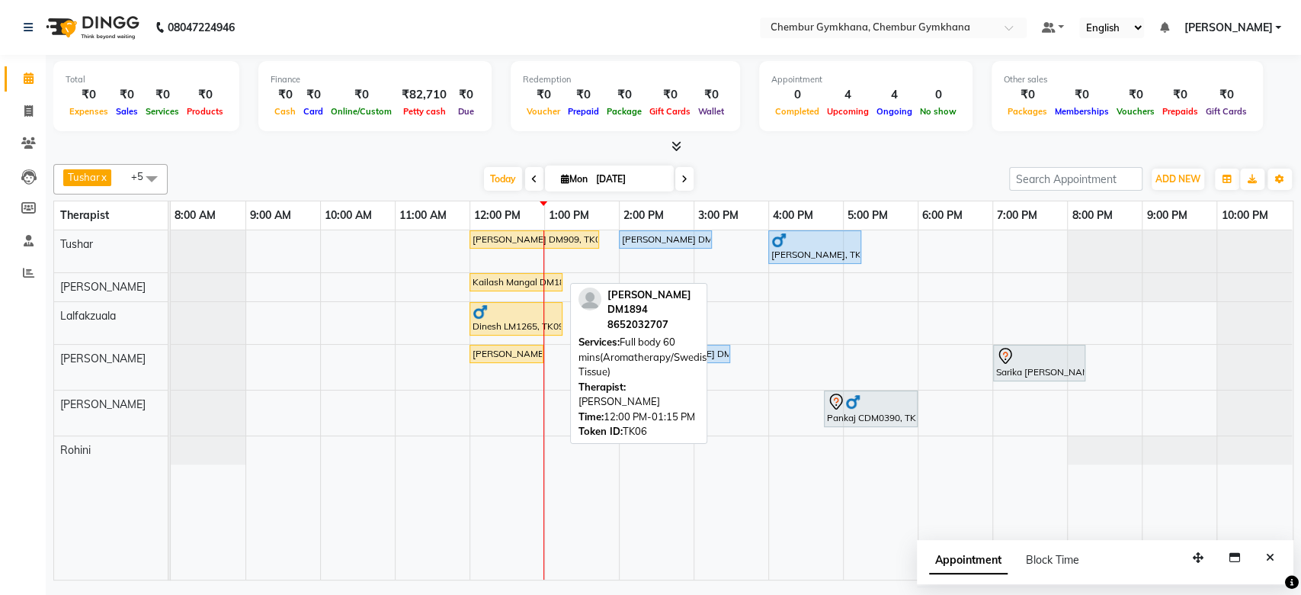
click at [519, 287] on div "Kailash Mangal DM1894, TK06, 12:00 PM-01:15 PM, Full body 60 mins(Aromatherapy/…" at bounding box center [516, 282] width 90 height 14
select select "1"
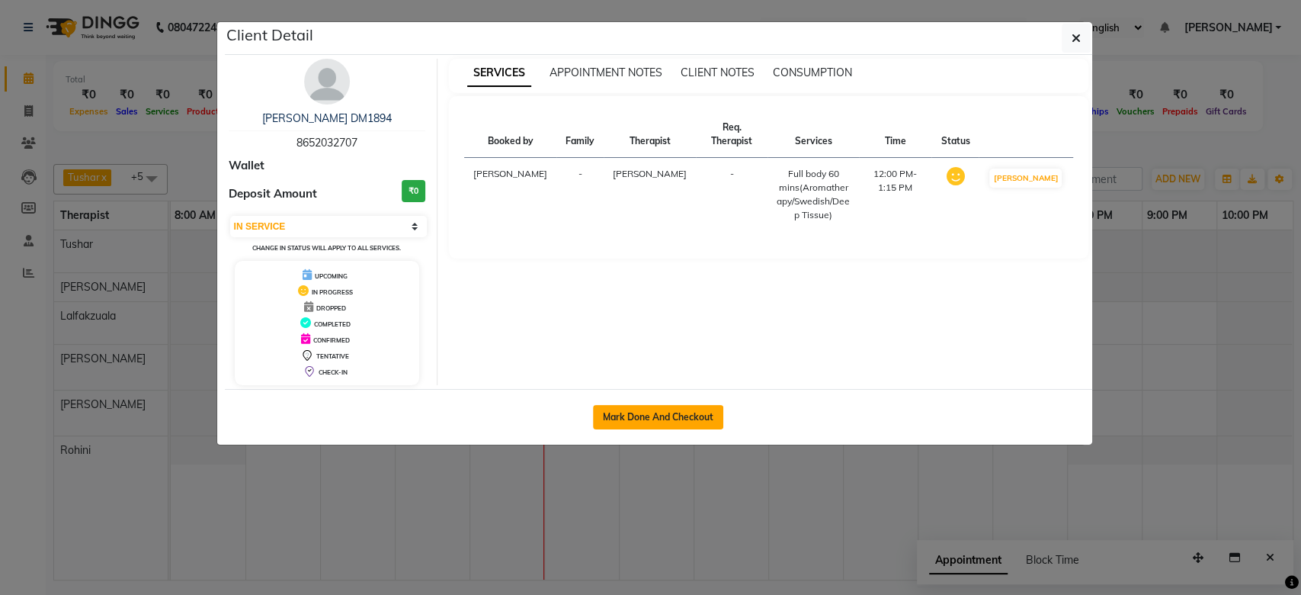
click at [689, 407] on button "Mark Done And Checkout" at bounding box center [658, 417] width 130 height 24
select select "service"
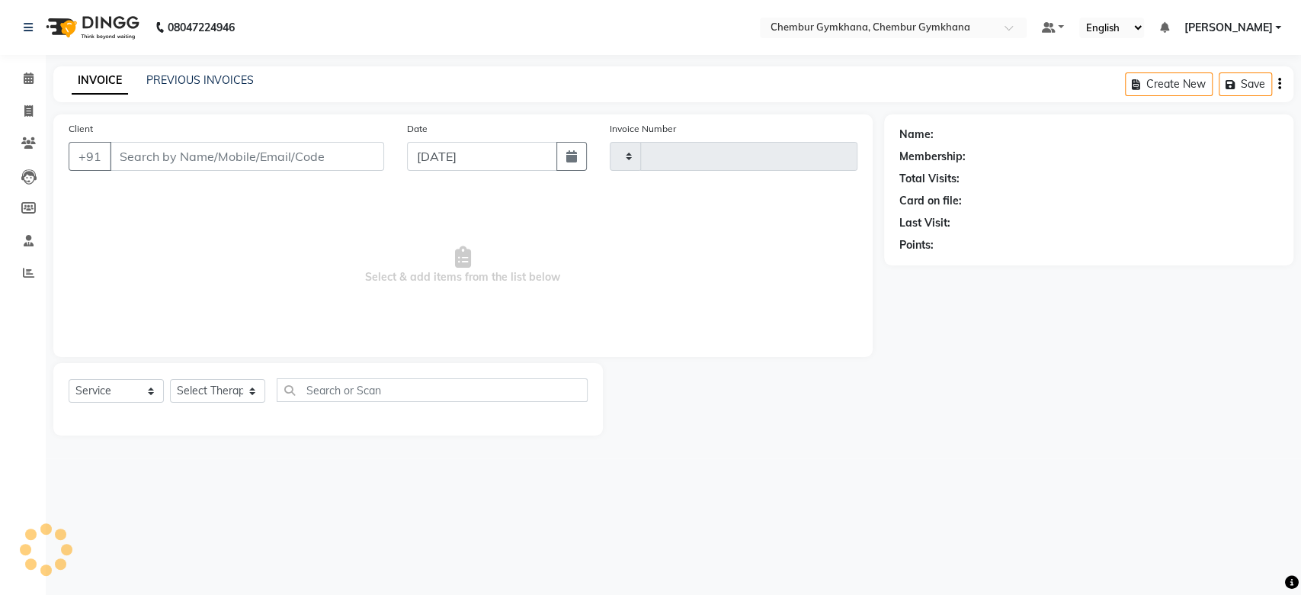
type input "0218"
select select "3"
select select "8754"
type input "8652032707"
select select "88853"
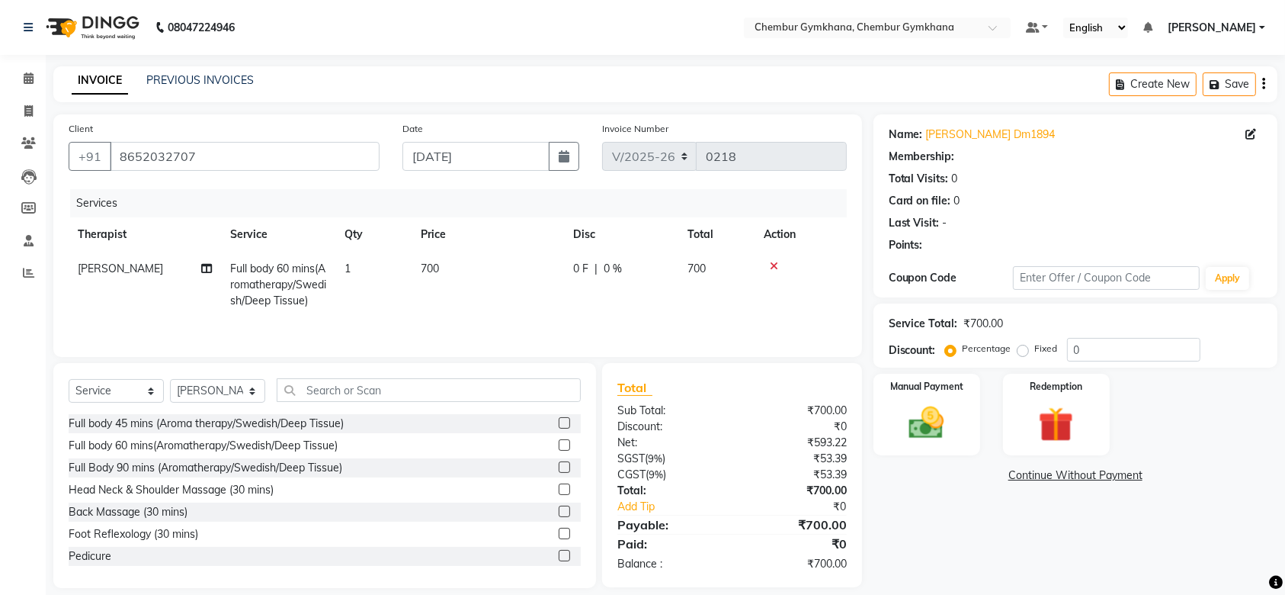
scroll to position [19, 0]
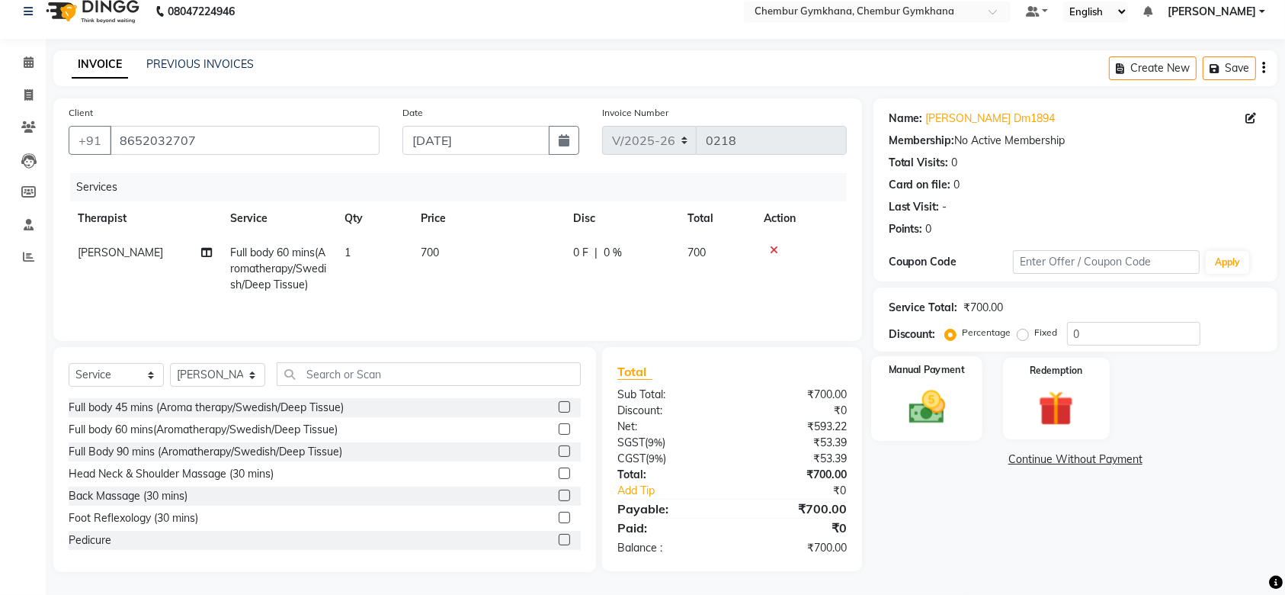
click at [903, 399] on img at bounding box center [926, 407] width 59 height 42
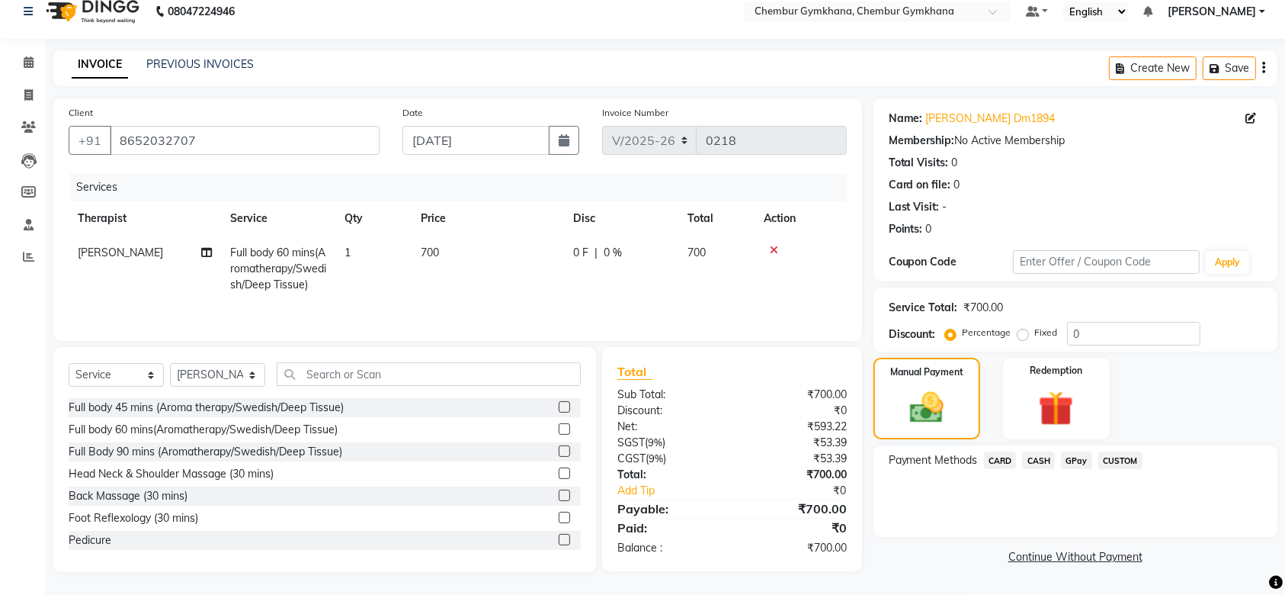
click at [1074, 454] on span "GPay" at bounding box center [1076, 460] width 31 height 18
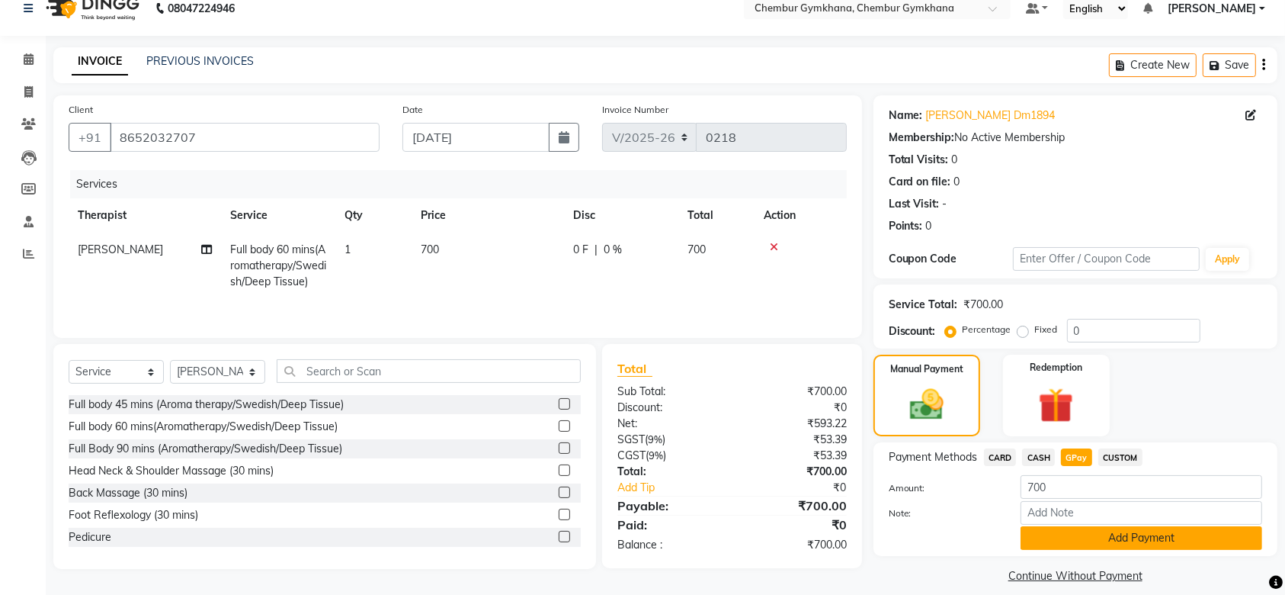
click at [1090, 528] on button "Add Payment" at bounding box center [1142, 538] width 242 height 24
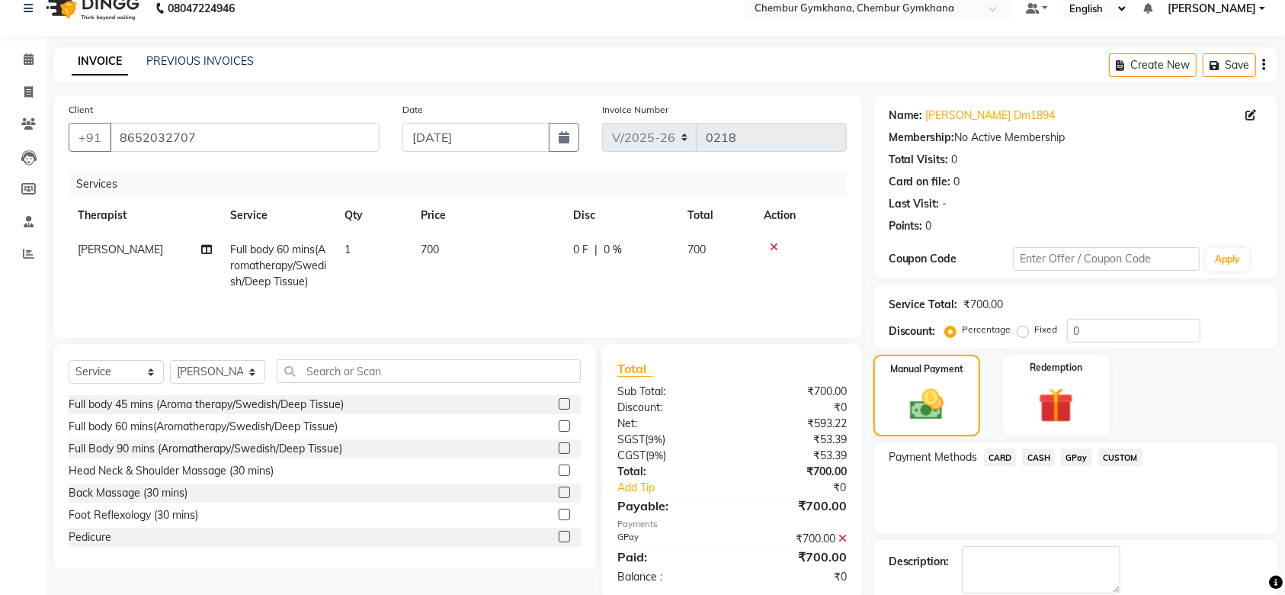
scroll to position [98, 0]
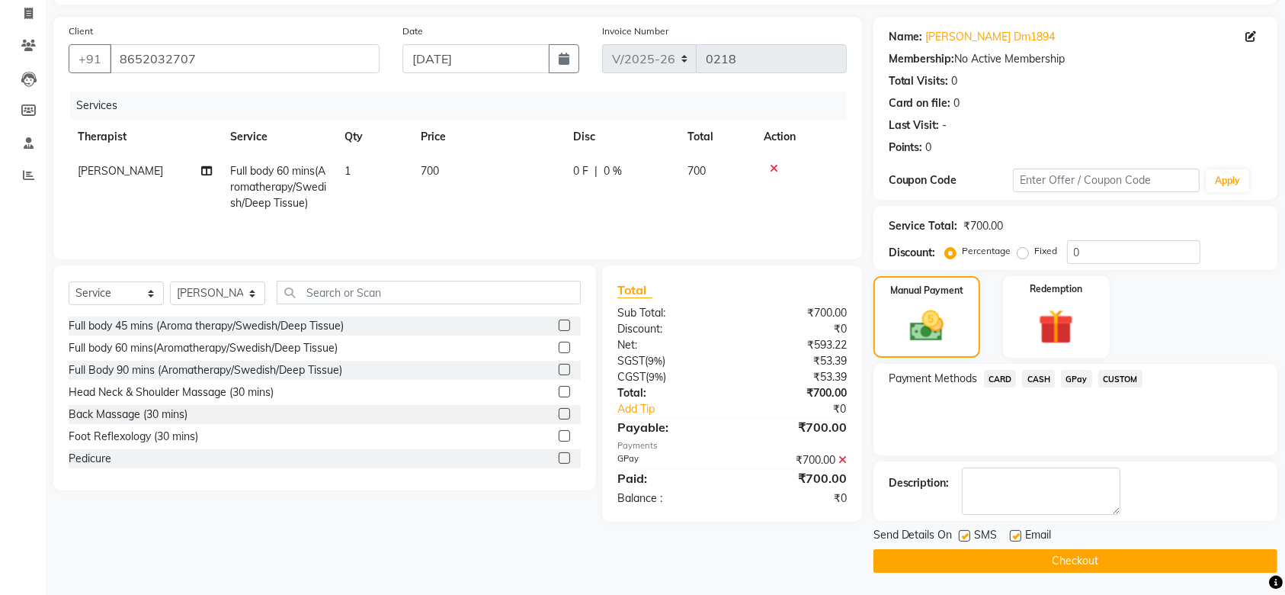
click at [1079, 563] on button "Checkout" at bounding box center [1076, 561] width 404 height 24
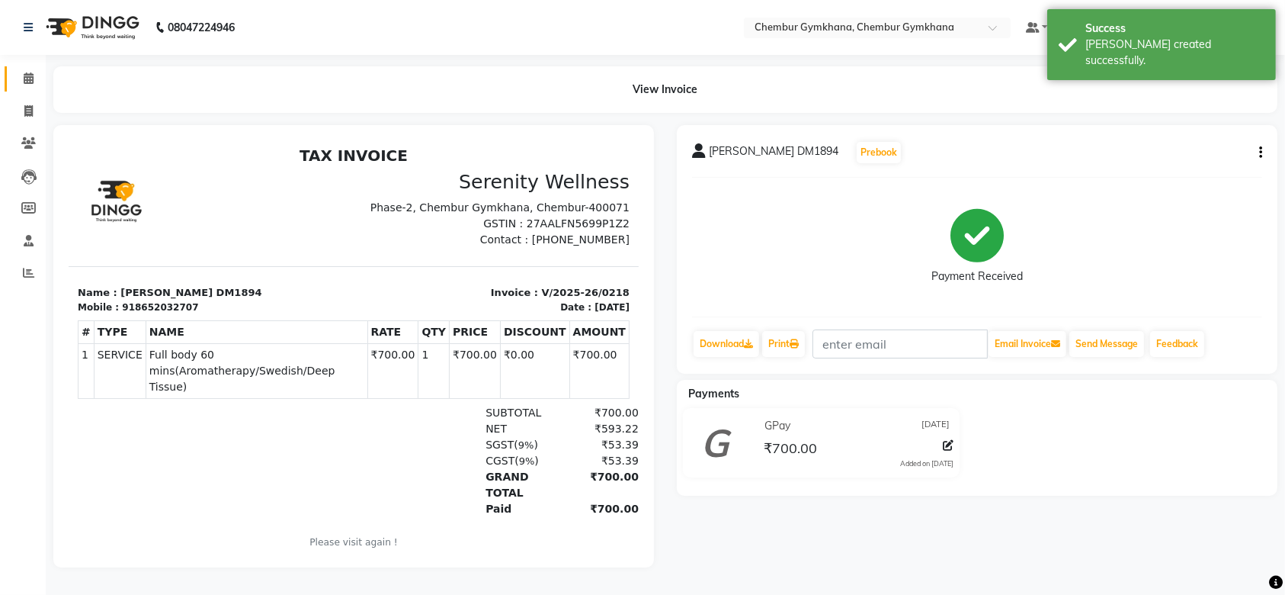
click at [30, 88] on link "Calendar" at bounding box center [23, 78] width 37 height 25
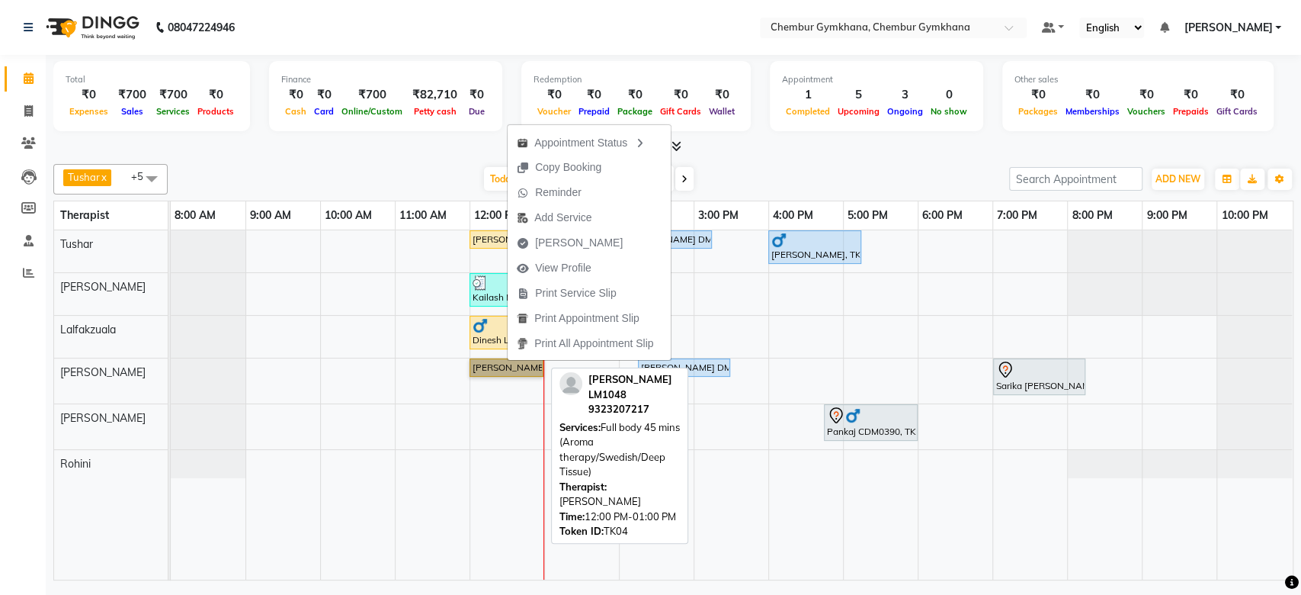
click at [477, 372] on link "[PERSON_NAME] LM1048, TK04, 12:00 PM-01:00 PM, Full body 45 mins (Aroma therapy…" at bounding box center [507, 367] width 74 height 18
select select "1"
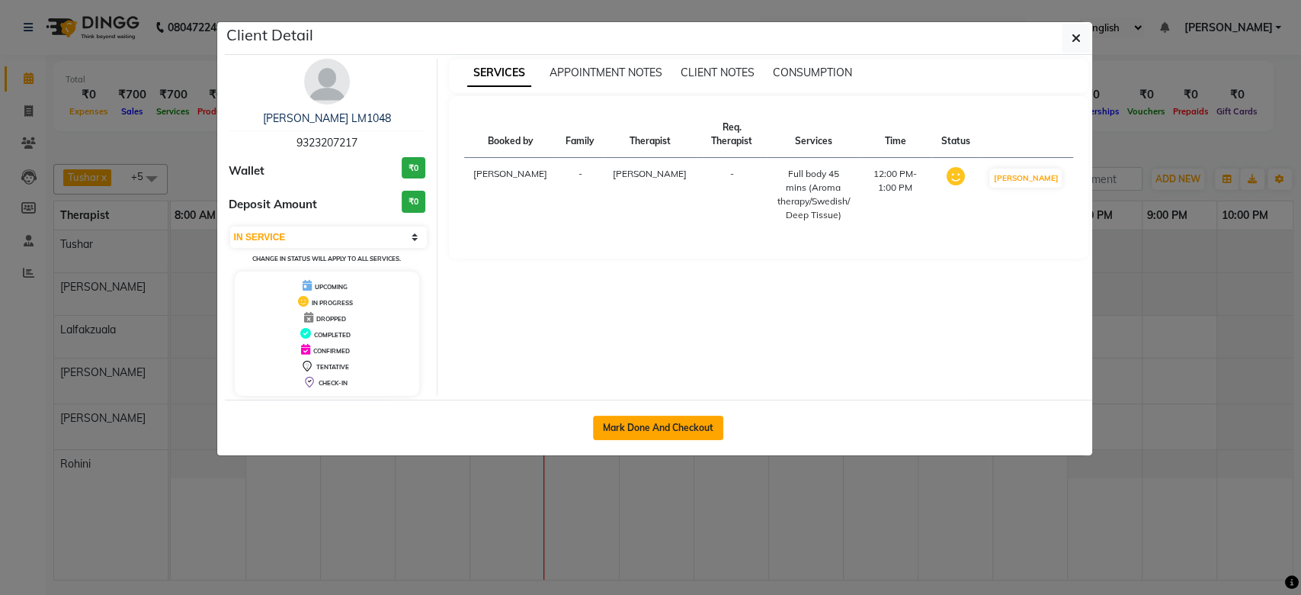
click at [655, 426] on button "Mark Done And Checkout" at bounding box center [658, 427] width 130 height 24
select select "8754"
select select "service"
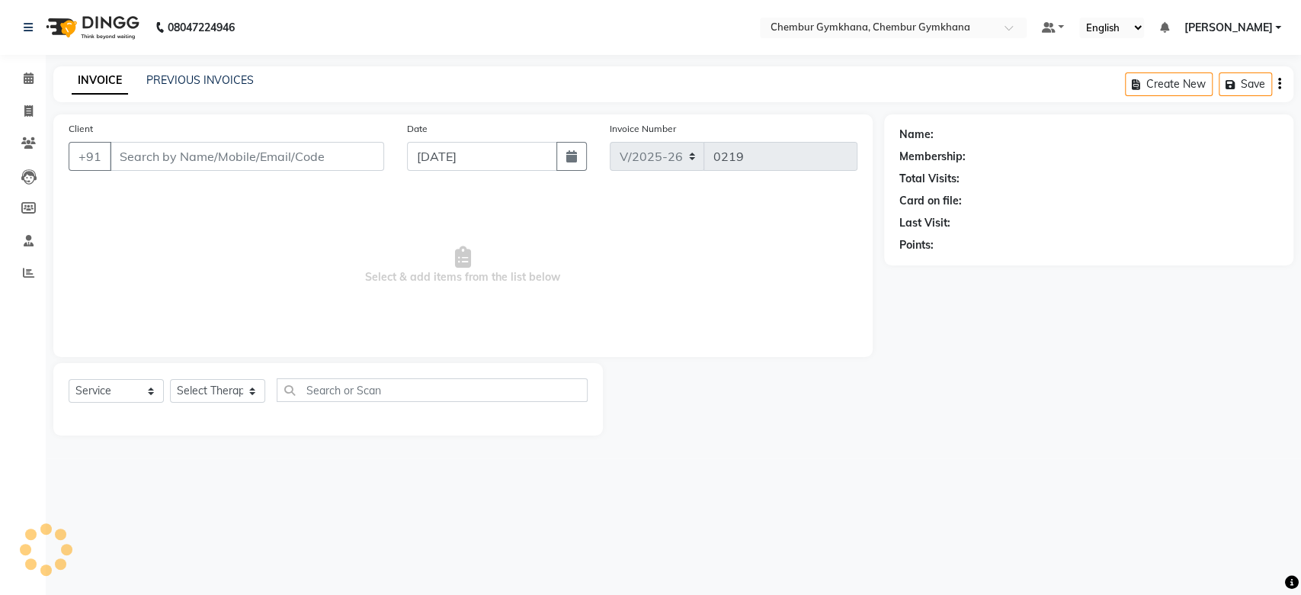
type input "9323207217"
select select "89042"
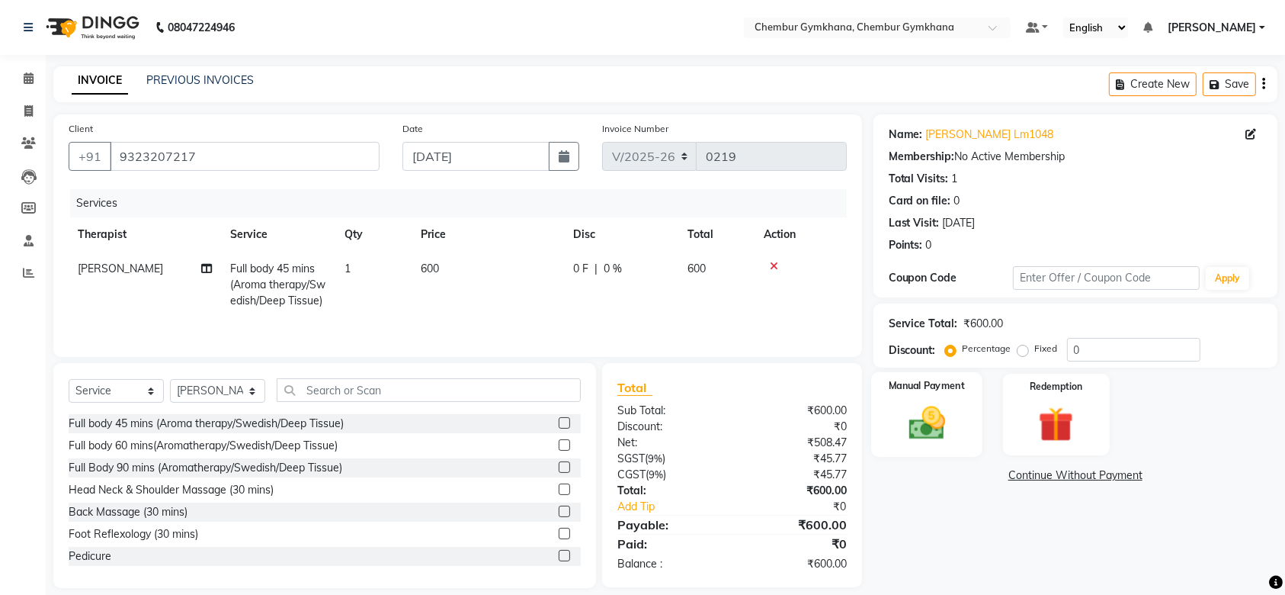
click at [939, 416] on img at bounding box center [926, 423] width 59 height 42
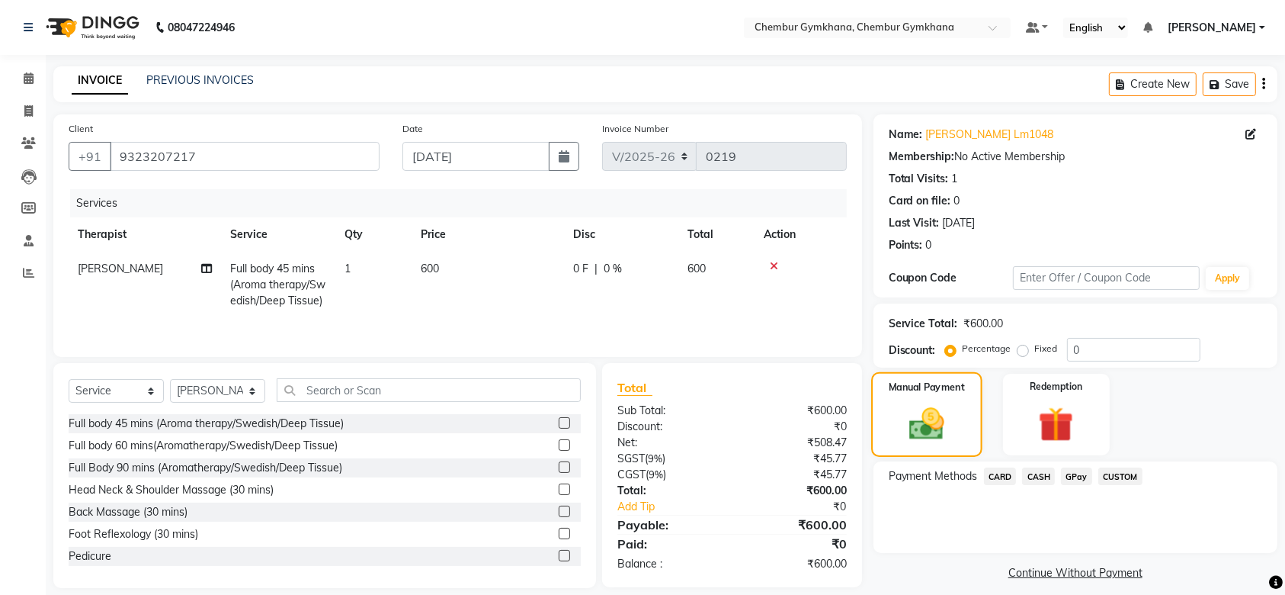
scroll to position [35, 0]
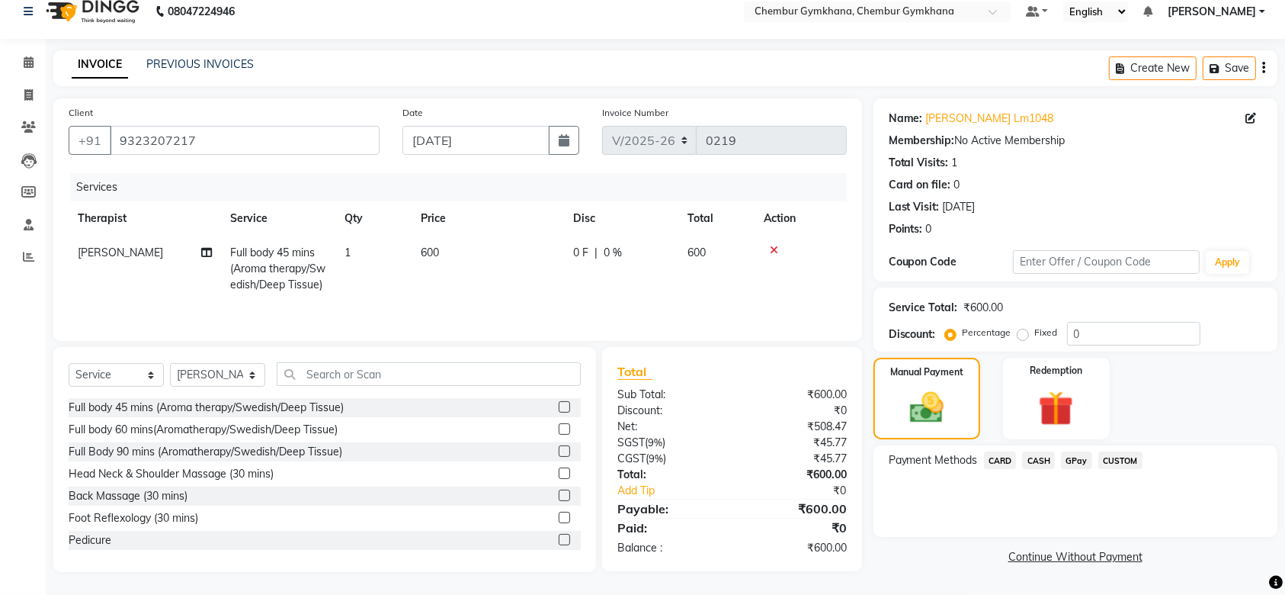
click at [1041, 451] on span "CASH" at bounding box center [1038, 460] width 33 height 18
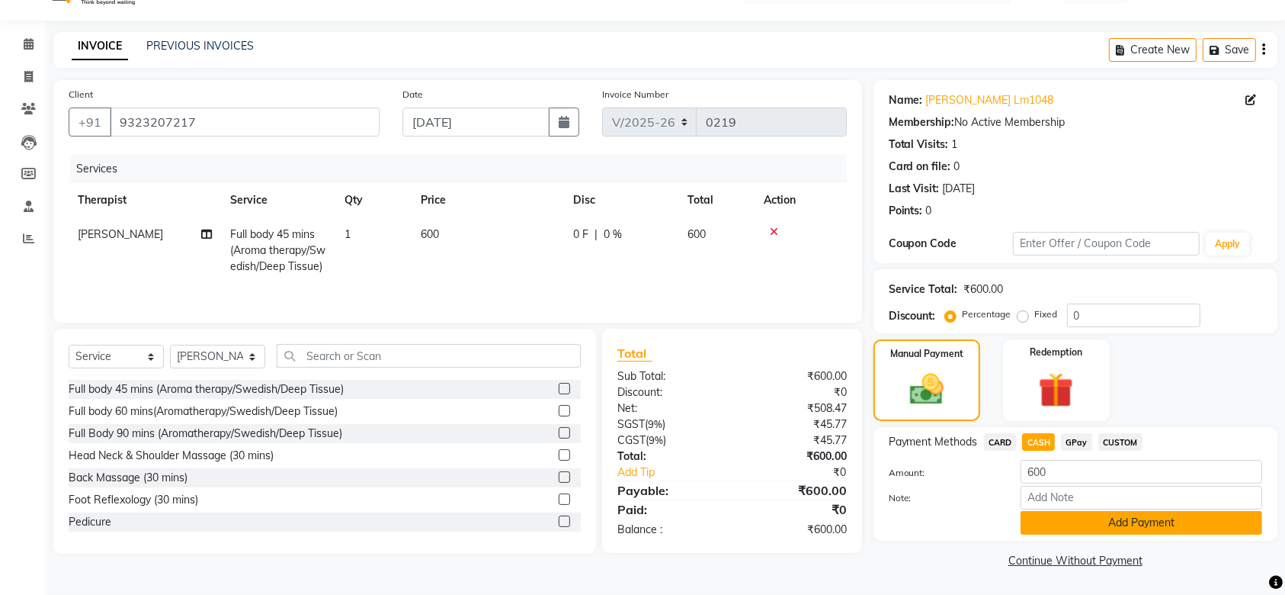
click at [1083, 525] on button "Add Payment" at bounding box center [1142, 523] width 242 height 24
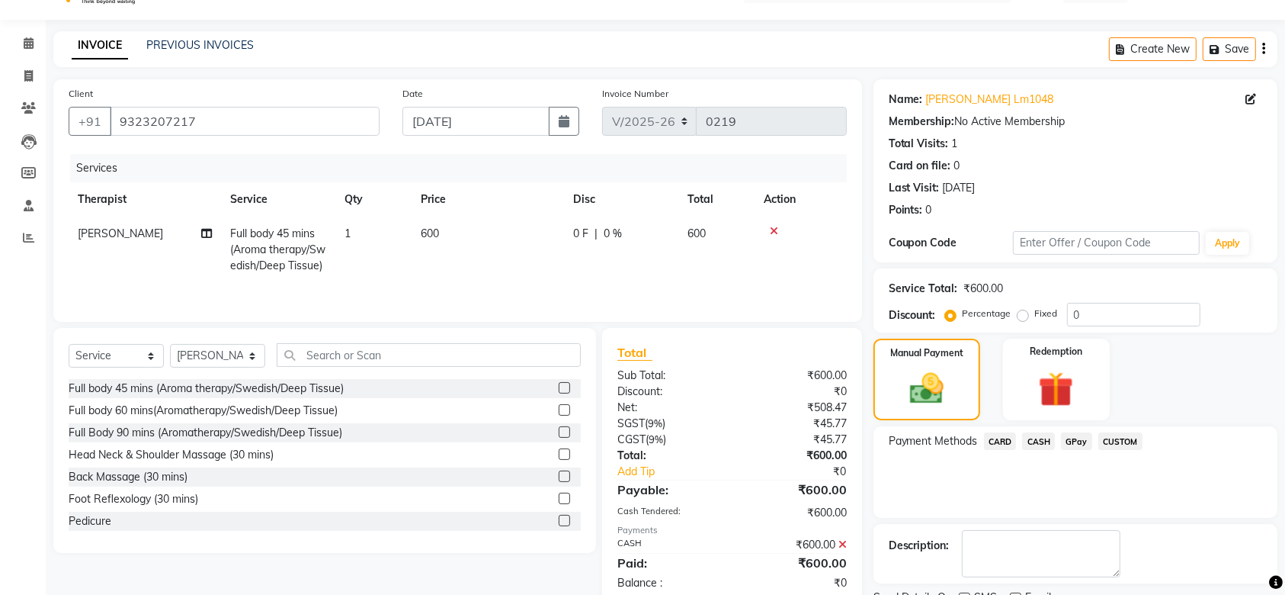
scroll to position [98, 0]
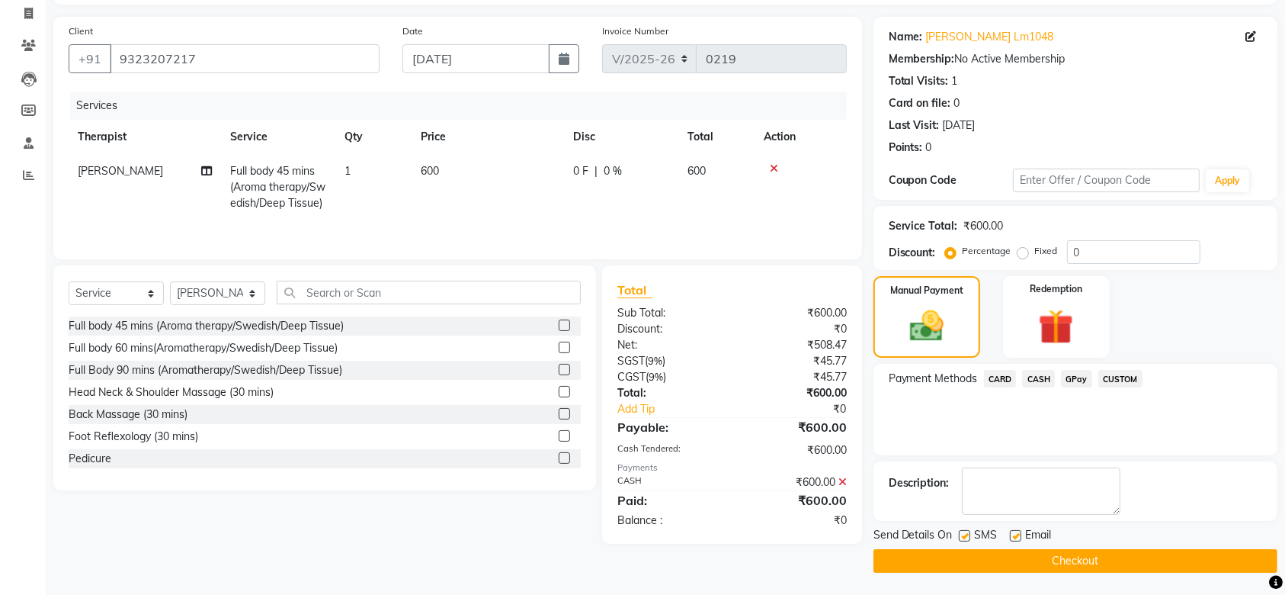
click at [1074, 560] on button "Checkout" at bounding box center [1076, 561] width 404 height 24
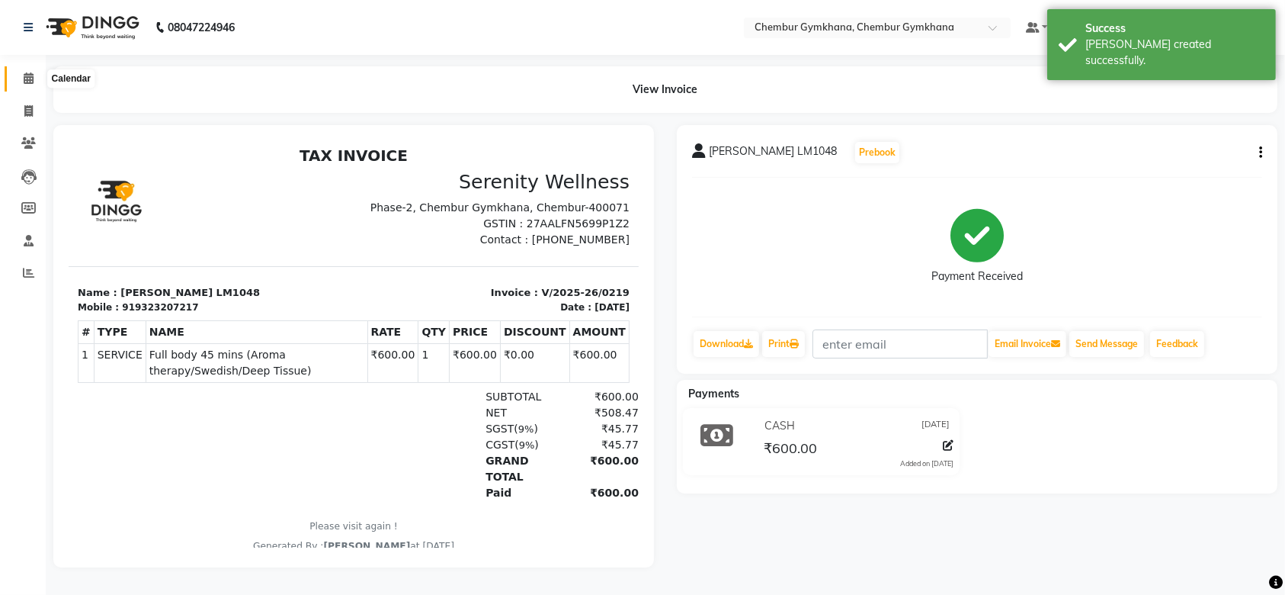
click at [24, 82] on icon at bounding box center [29, 77] width 10 height 11
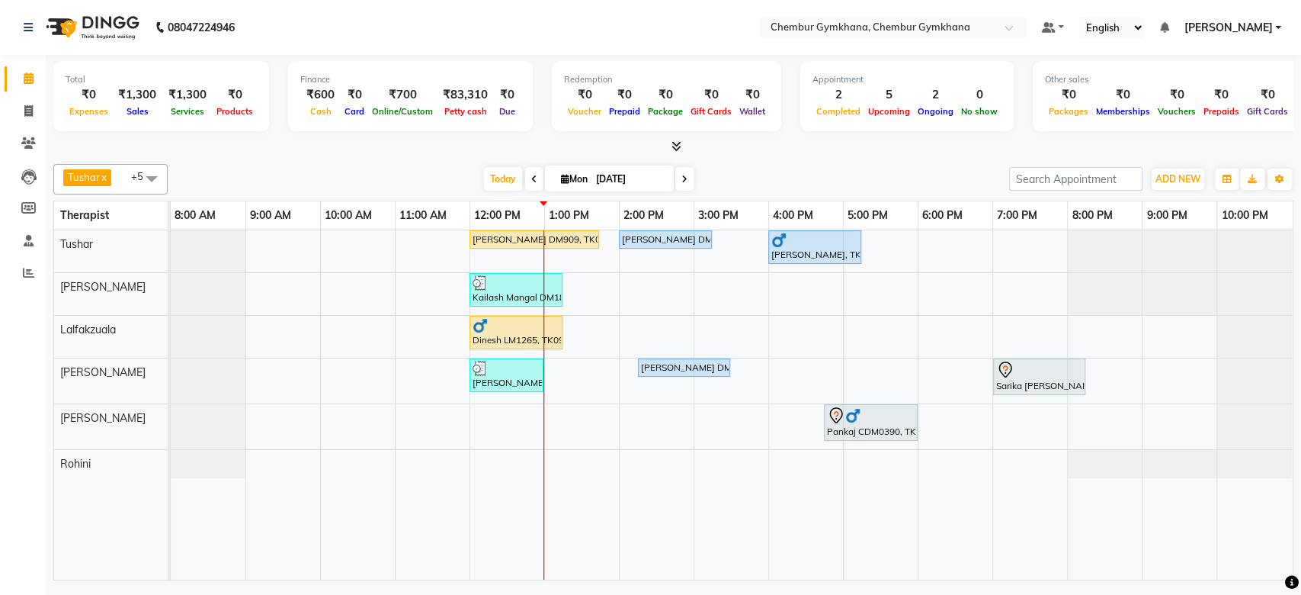
click at [786, 162] on div "Tushar x Rathna x Lalfakzuala x Jenny x Moy Moy x Rohini x +5 Select All Pappu …" at bounding box center [673, 369] width 1240 height 422
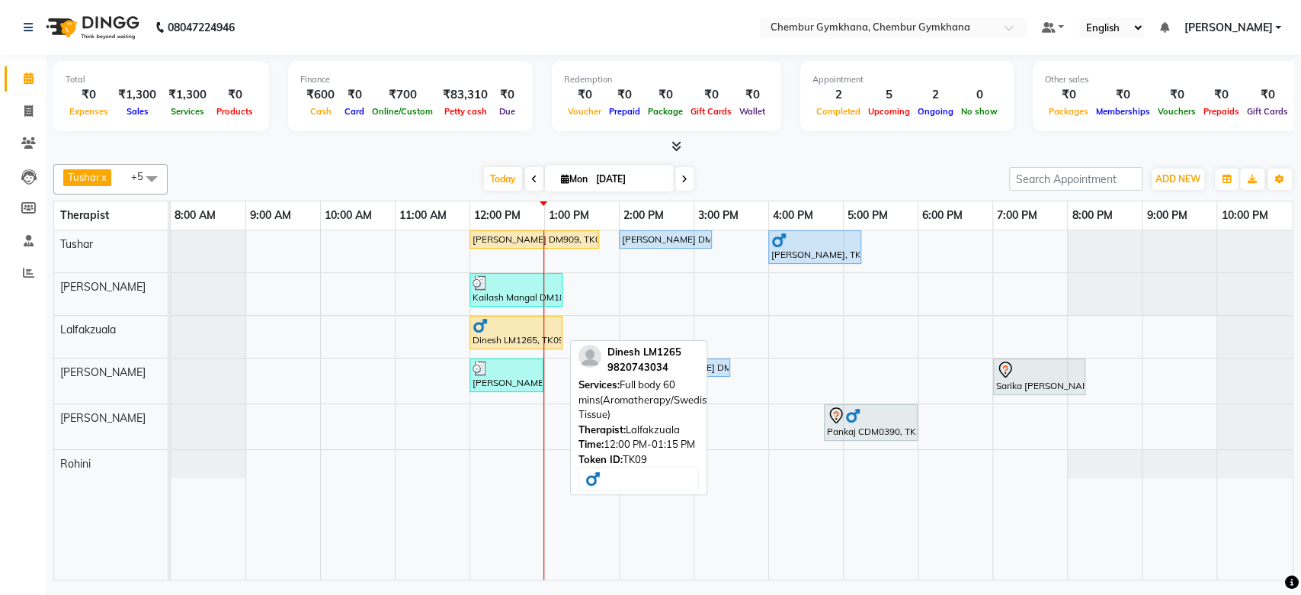
click at [489, 328] on div at bounding box center [516, 325] width 87 height 15
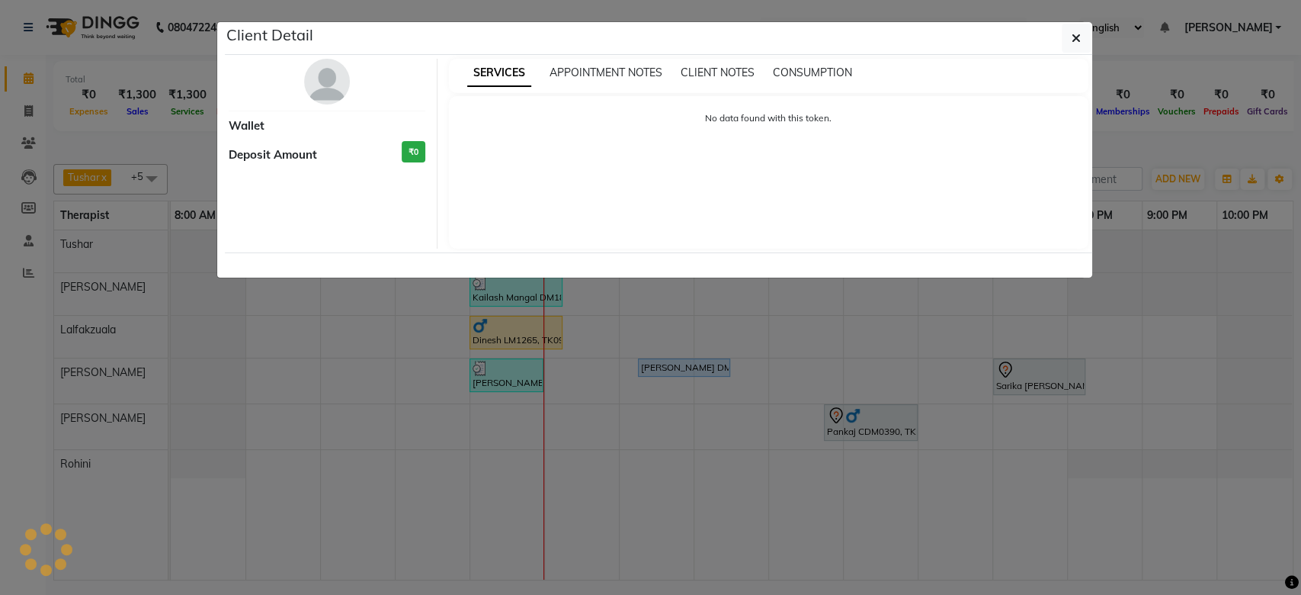
select select "1"
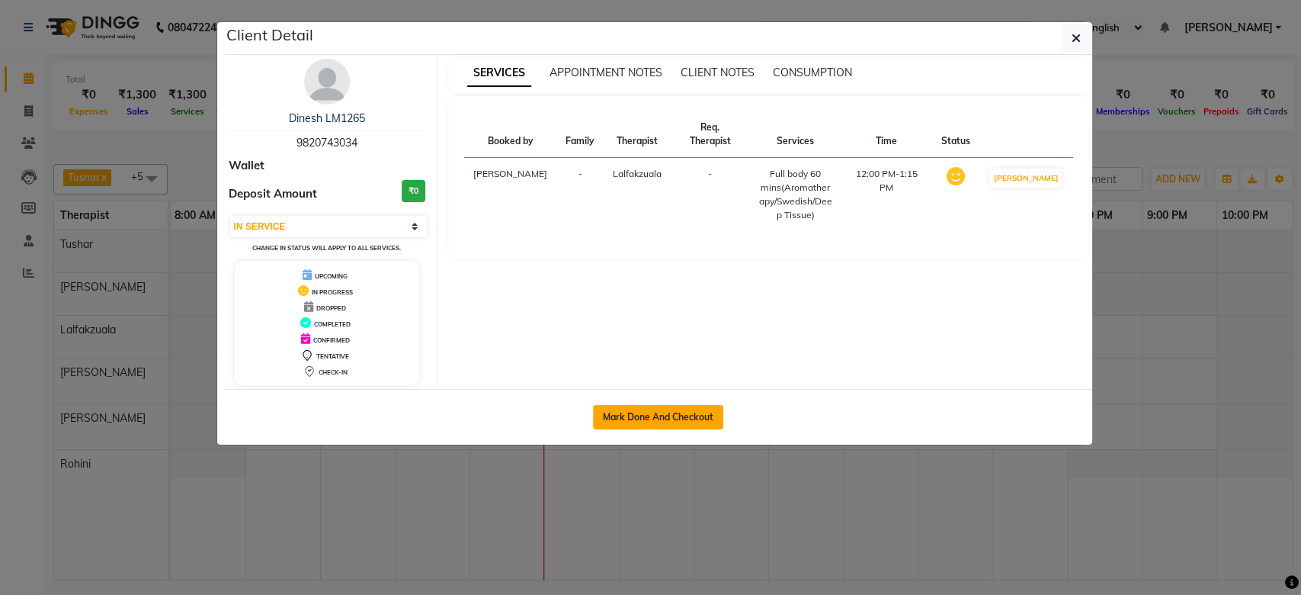
click at [686, 418] on button "Mark Done And Checkout" at bounding box center [658, 417] width 130 height 24
select select "8754"
select select "service"
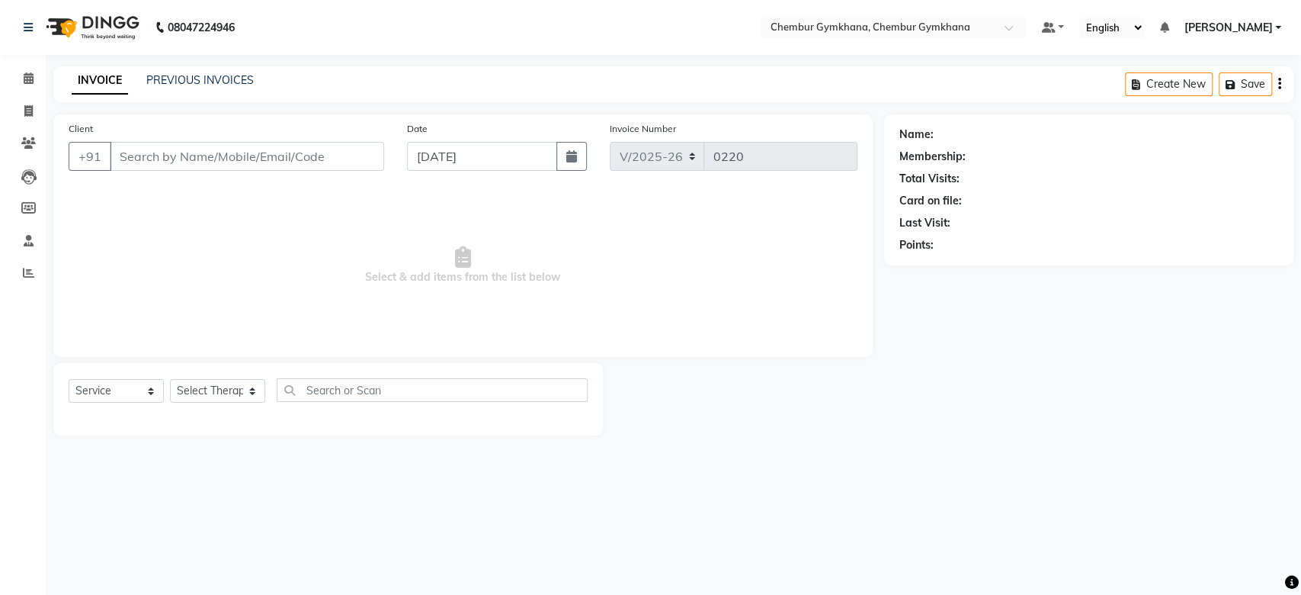
type input "9820743034"
select select "89040"
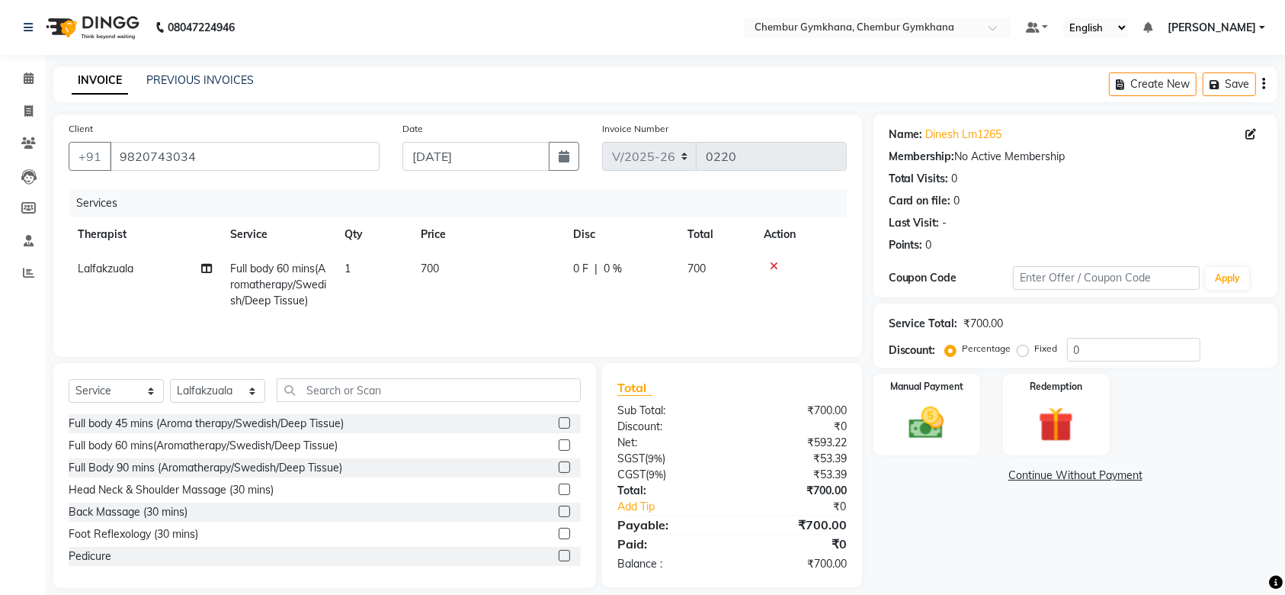
click at [960, 444] on div "Manual Payment" at bounding box center [927, 415] width 107 height 82
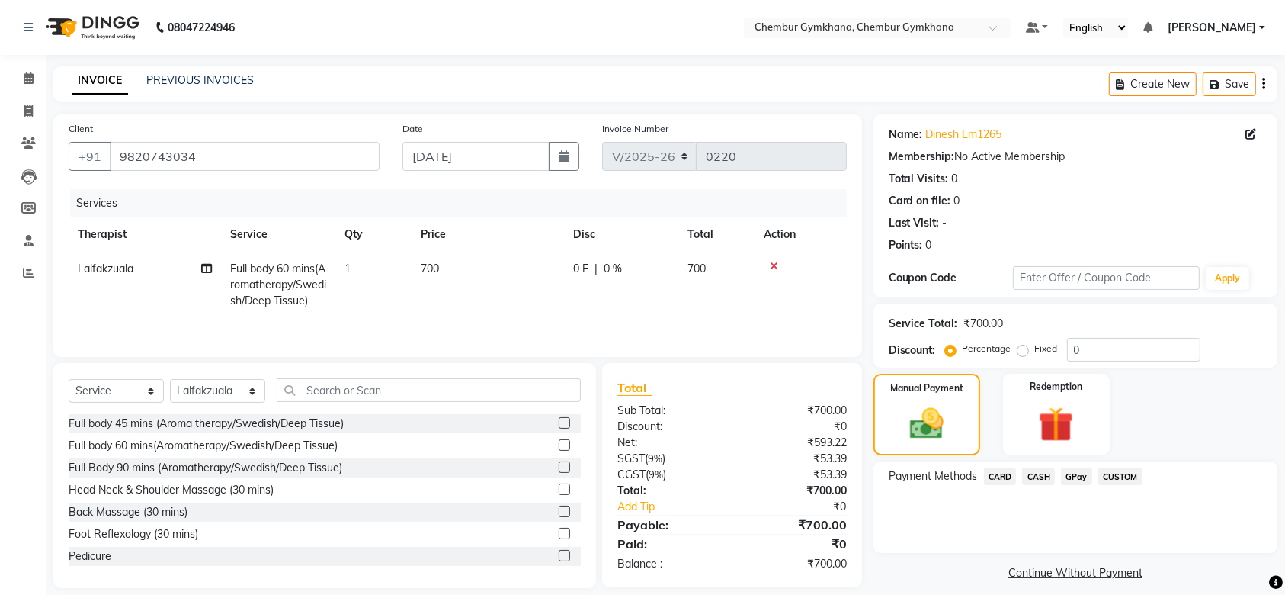
scroll to position [19, 0]
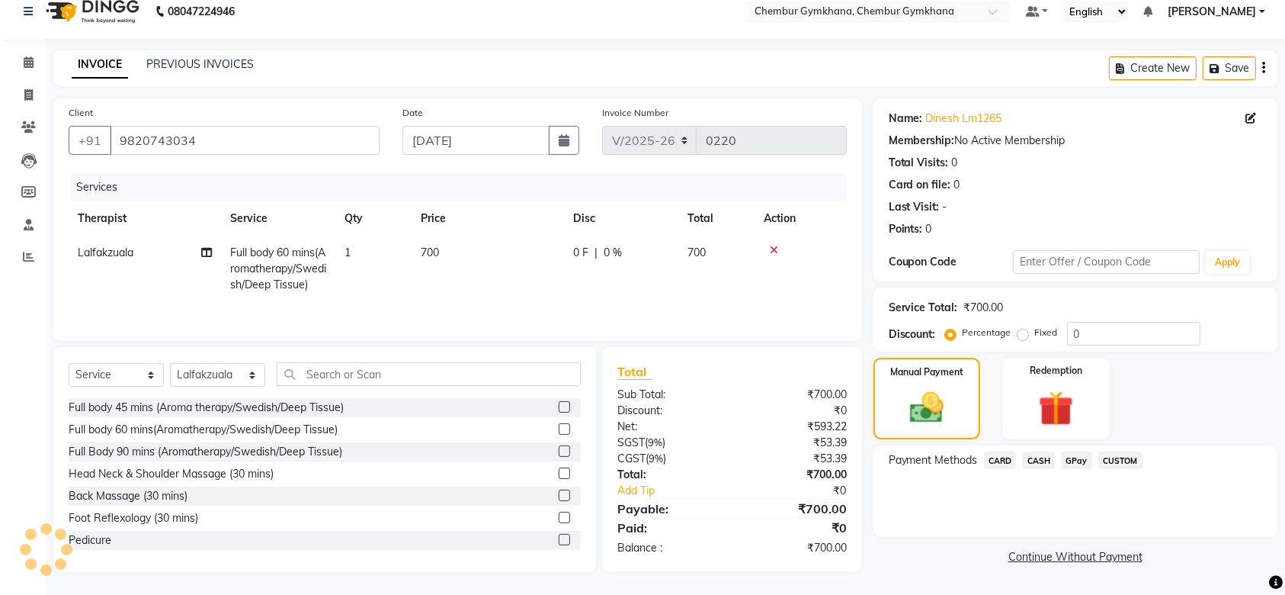
click at [1037, 455] on span "CASH" at bounding box center [1038, 460] width 33 height 18
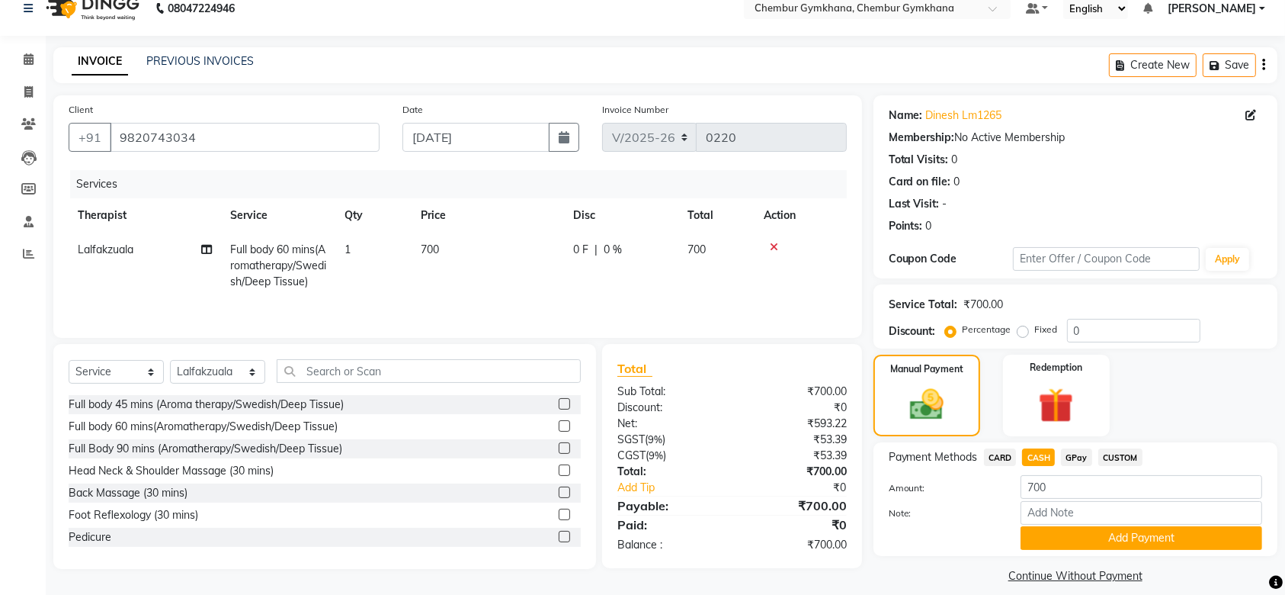
click at [1077, 454] on span "GPay" at bounding box center [1076, 457] width 31 height 18
click at [1129, 537] on button "Add Payment" at bounding box center [1142, 538] width 242 height 24
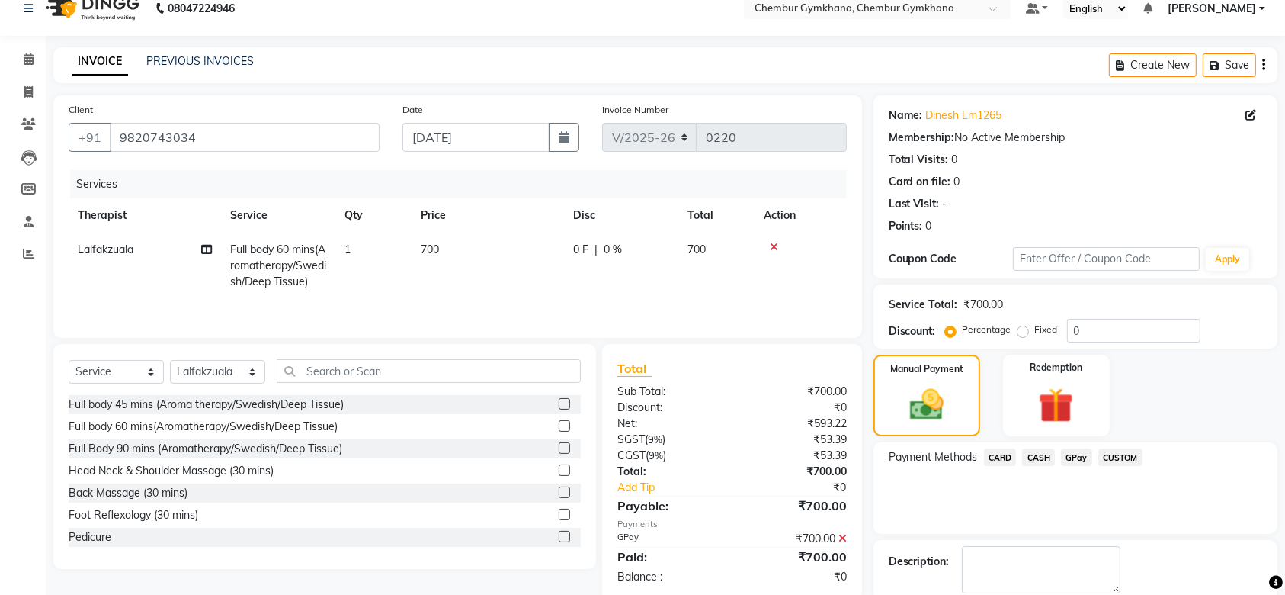
scroll to position [98, 0]
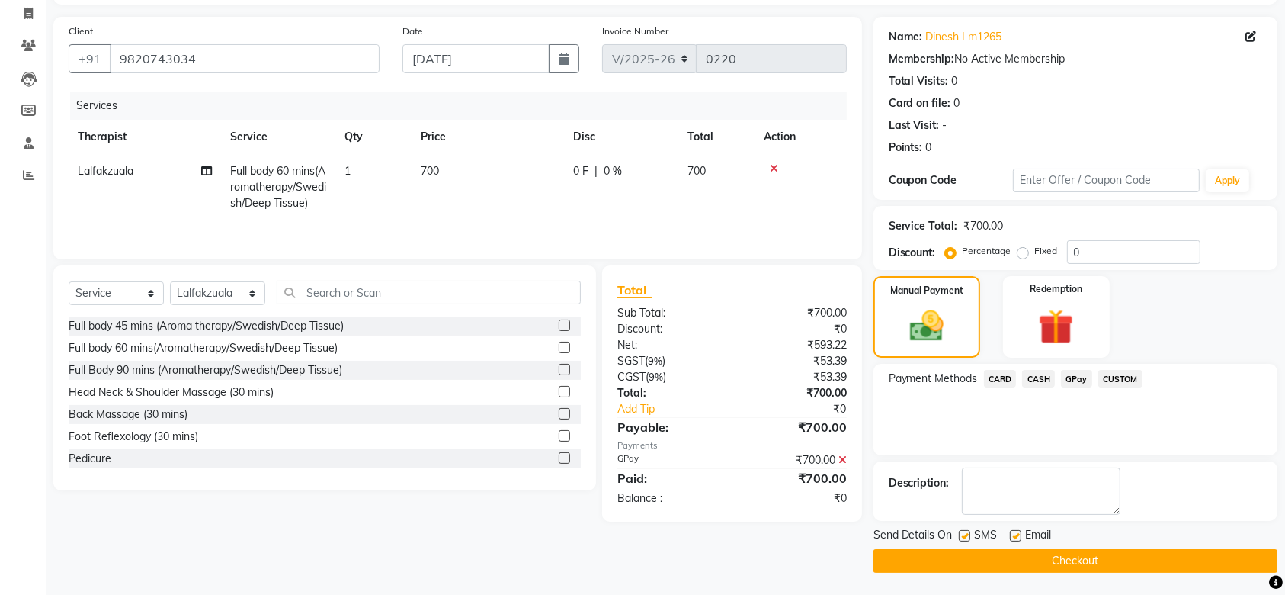
click at [1148, 544] on div "Send Details On SMS Email" at bounding box center [1076, 536] width 404 height 19
click at [1145, 542] on div "Send Details On SMS Email" at bounding box center [1076, 536] width 404 height 19
click at [1146, 563] on button "Checkout" at bounding box center [1076, 561] width 404 height 24
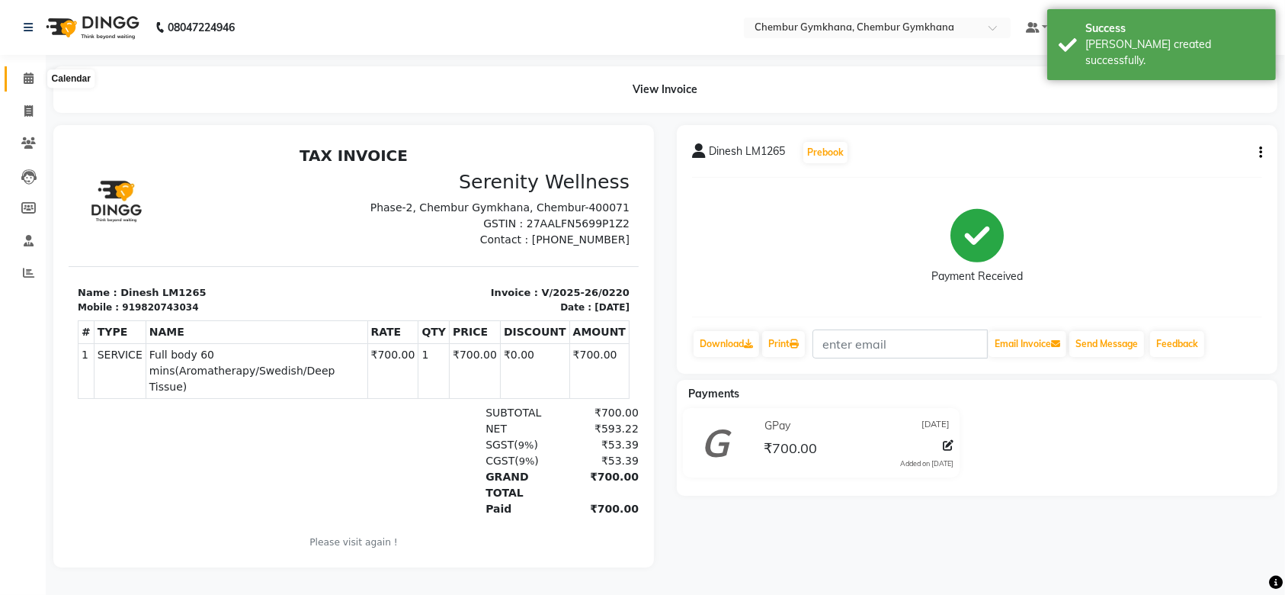
click at [24, 75] on icon at bounding box center [29, 77] width 10 height 11
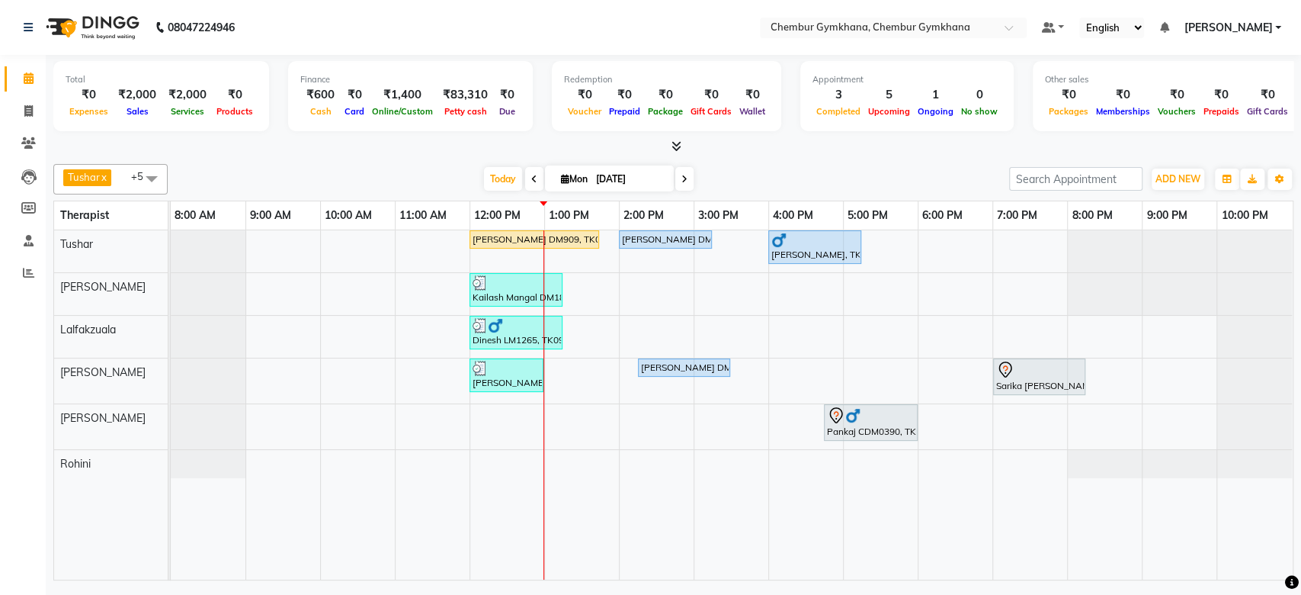
click at [348, 165] on div "Tushar x Rathna x Lalfakzuala x Jenny x Moy Moy x Rohini x +5 Select All Pappu …" at bounding box center [673, 179] width 1240 height 30
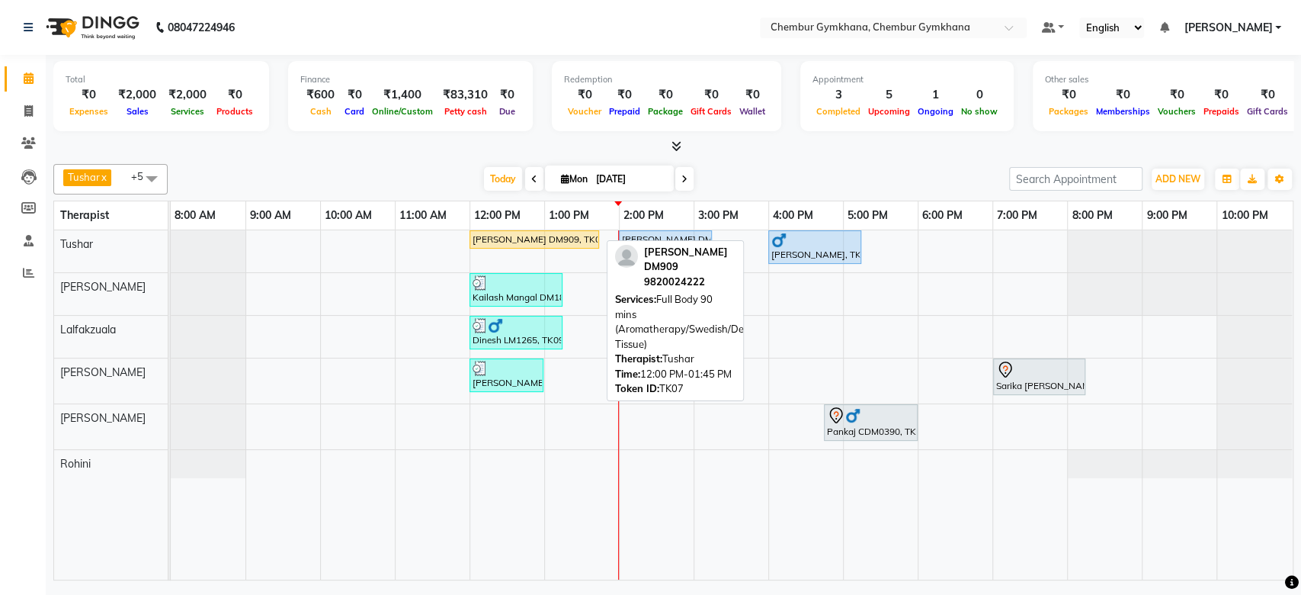
click at [563, 241] on div "[PERSON_NAME] DM909, TK07, 12:00 PM-01:45 PM, Full Body 90 mins (Aromatherapy/S…" at bounding box center [534, 240] width 127 height 14
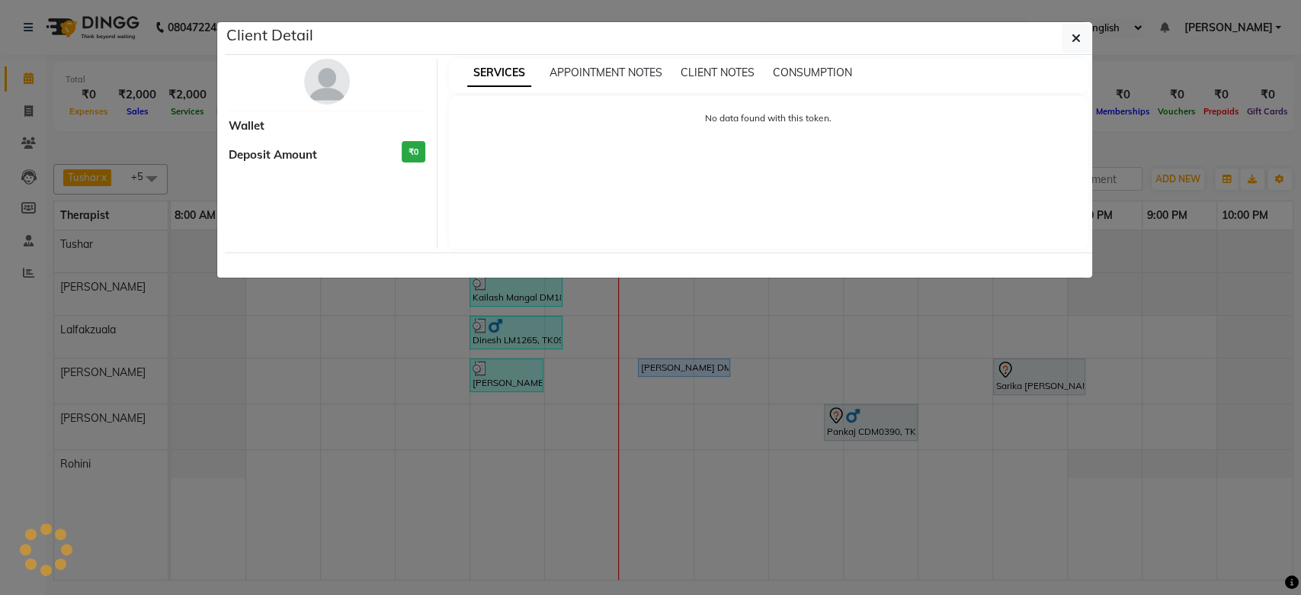
select select "1"
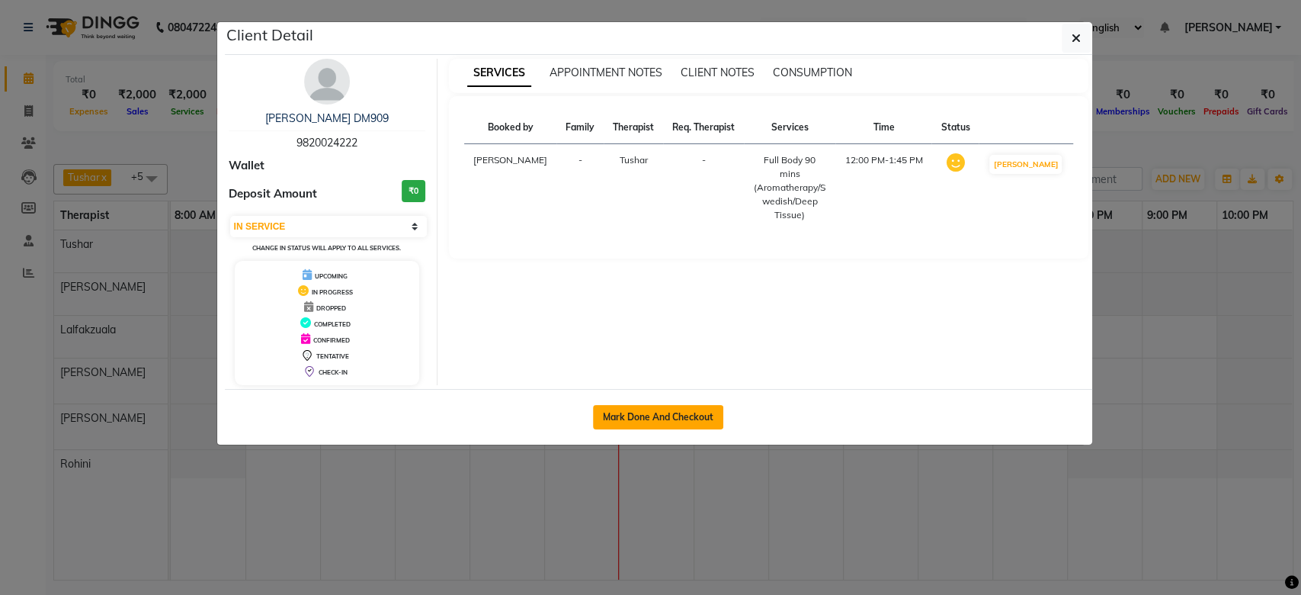
click at [634, 412] on button "Mark Done And Checkout" at bounding box center [658, 417] width 130 height 24
select select "service"
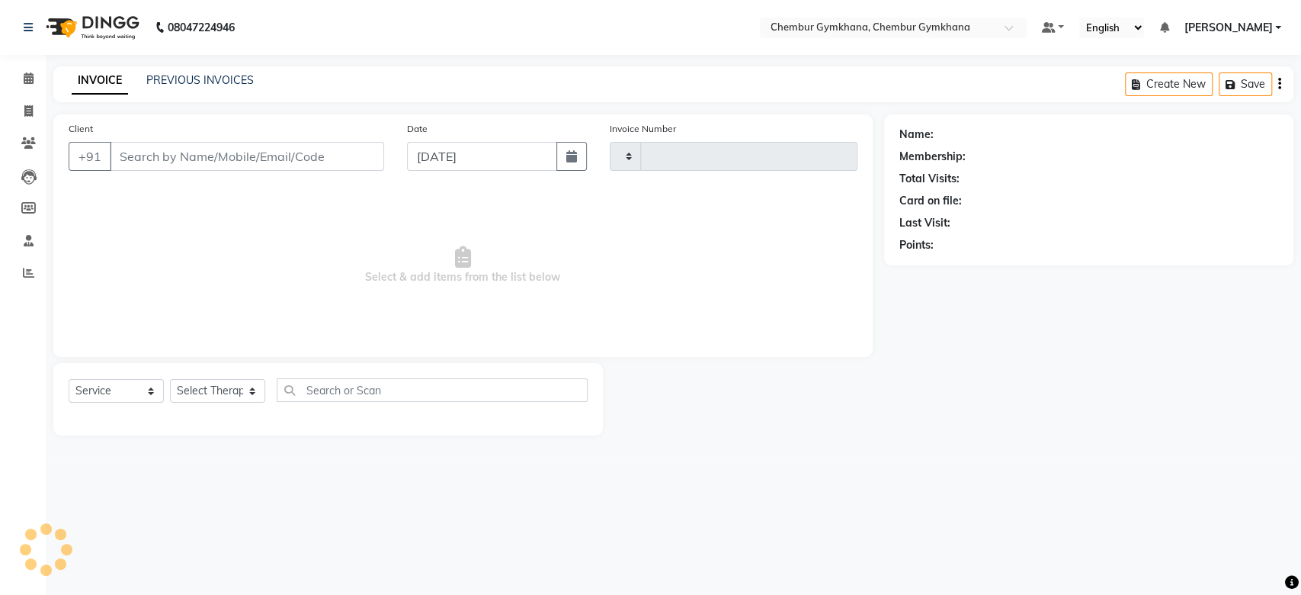
type input "0221"
select select "8754"
type input "9820024222"
select select "88851"
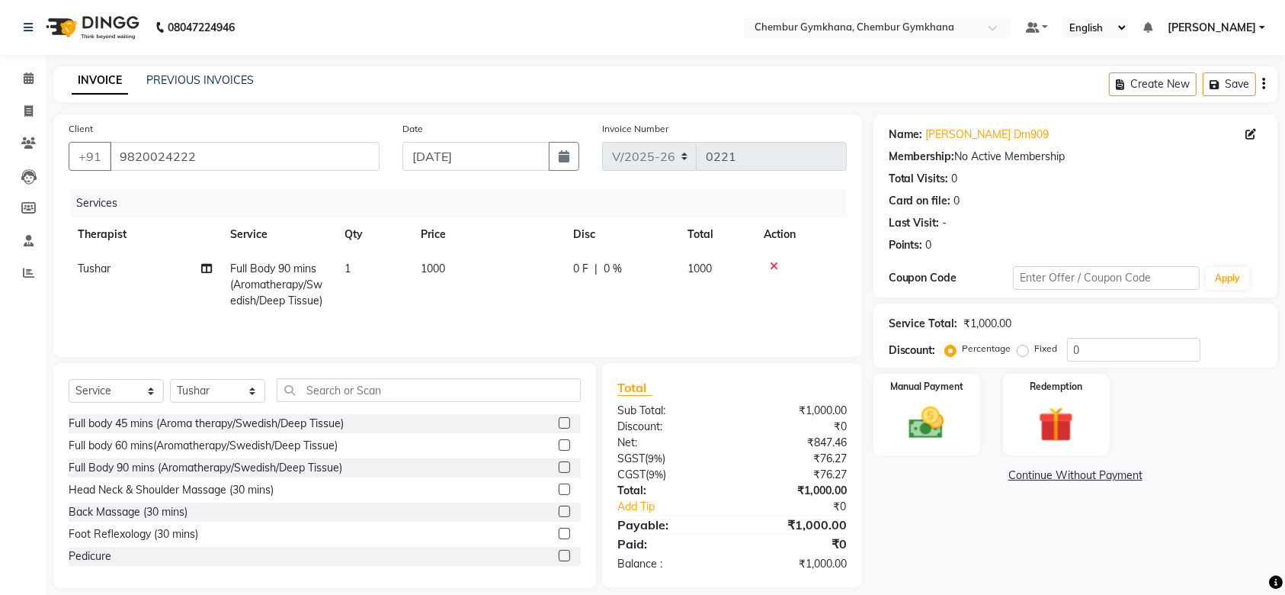
scroll to position [19, 0]
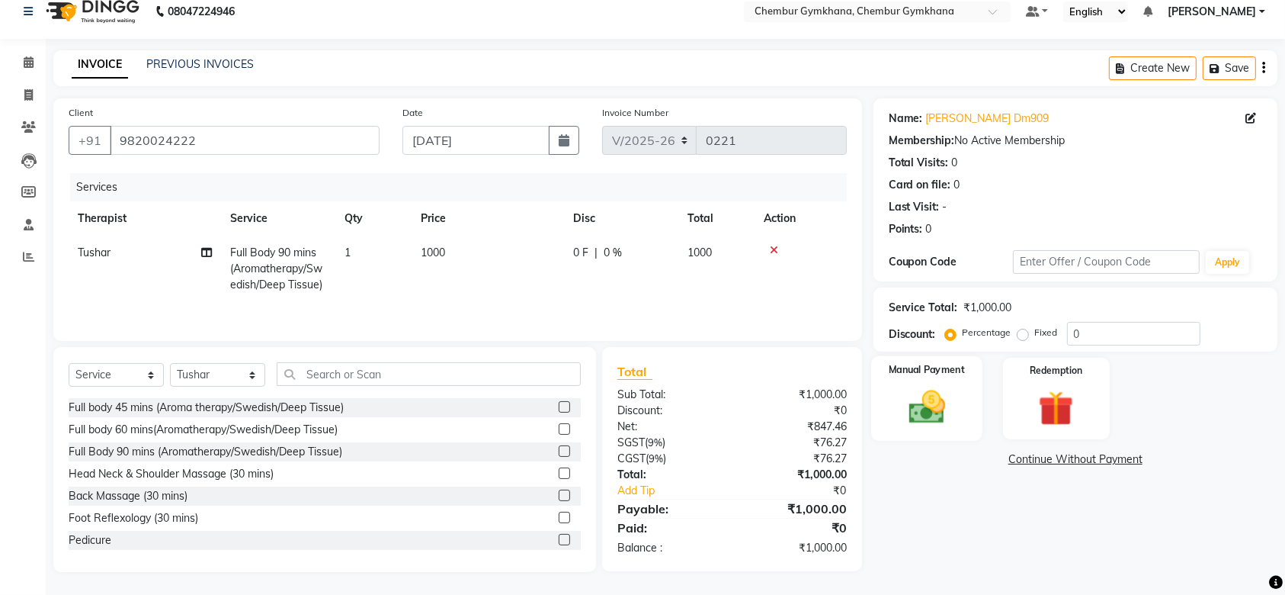
click at [910, 394] on img at bounding box center [926, 407] width 59 height 42
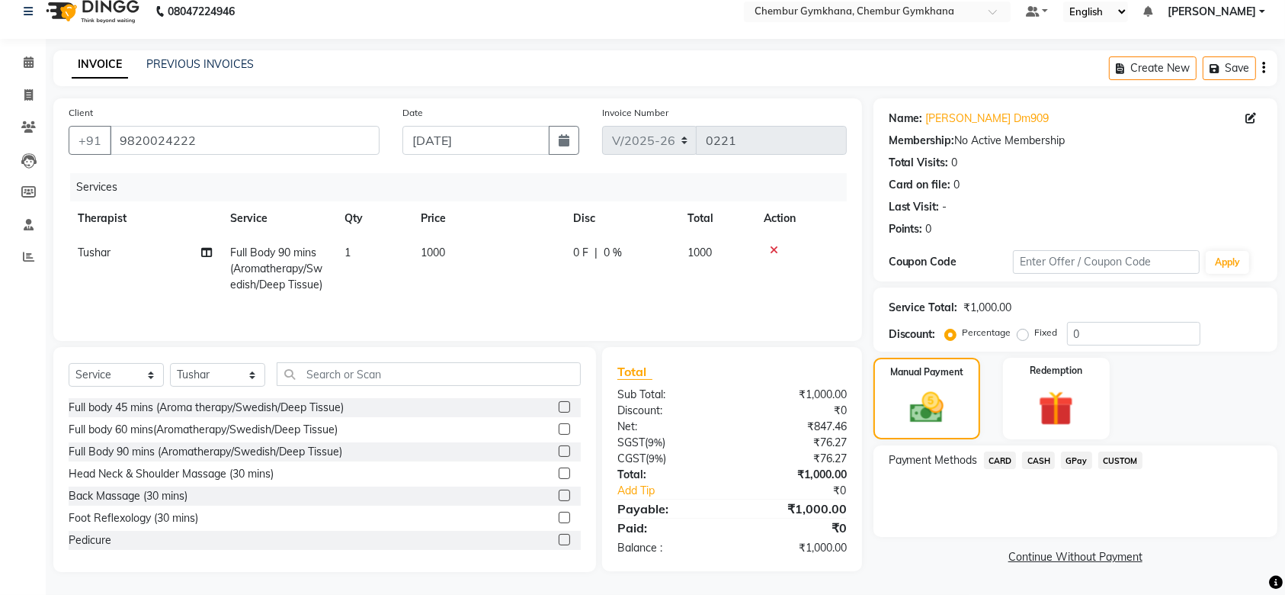
click at [1042, 460] on span "CASH" at bounding box center [1038, 460] width 33 height 18
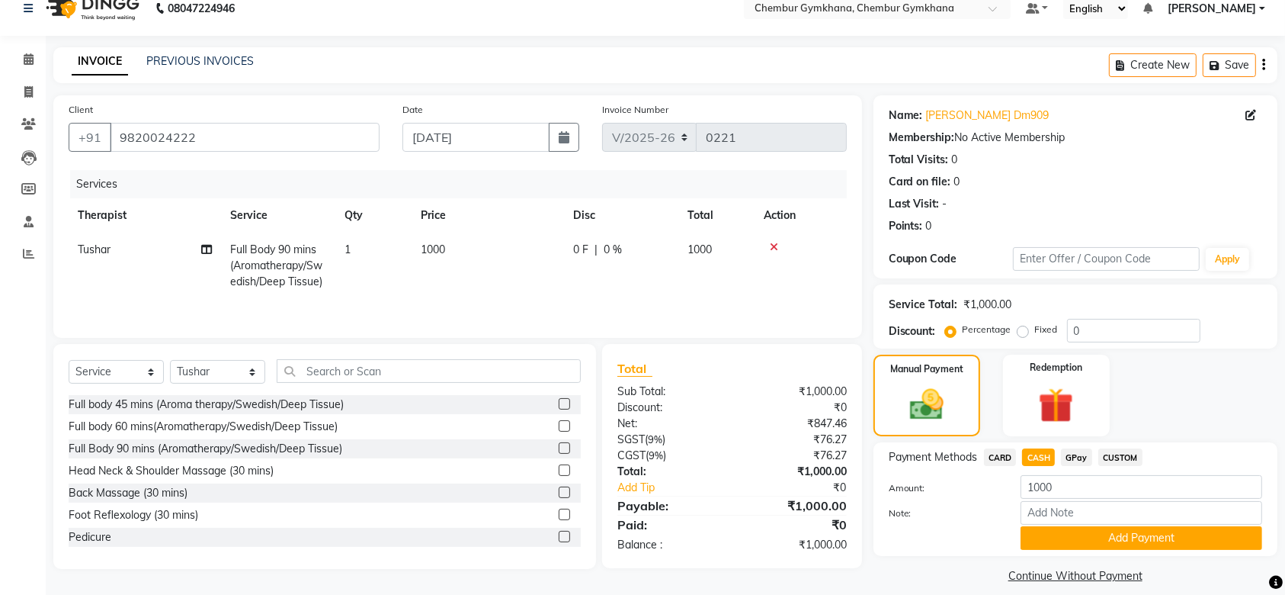
scroll to position [34, 0]
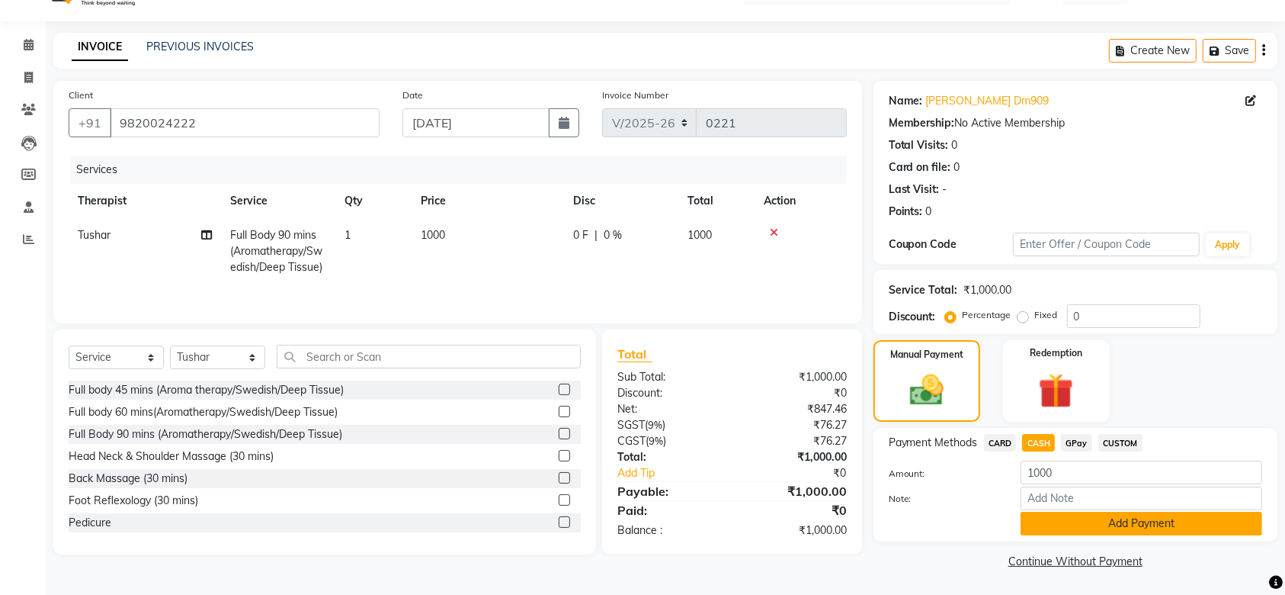
click at [1104, 525] on button "Add Payment" at bounding box center [1142, 524] width 242 height 24
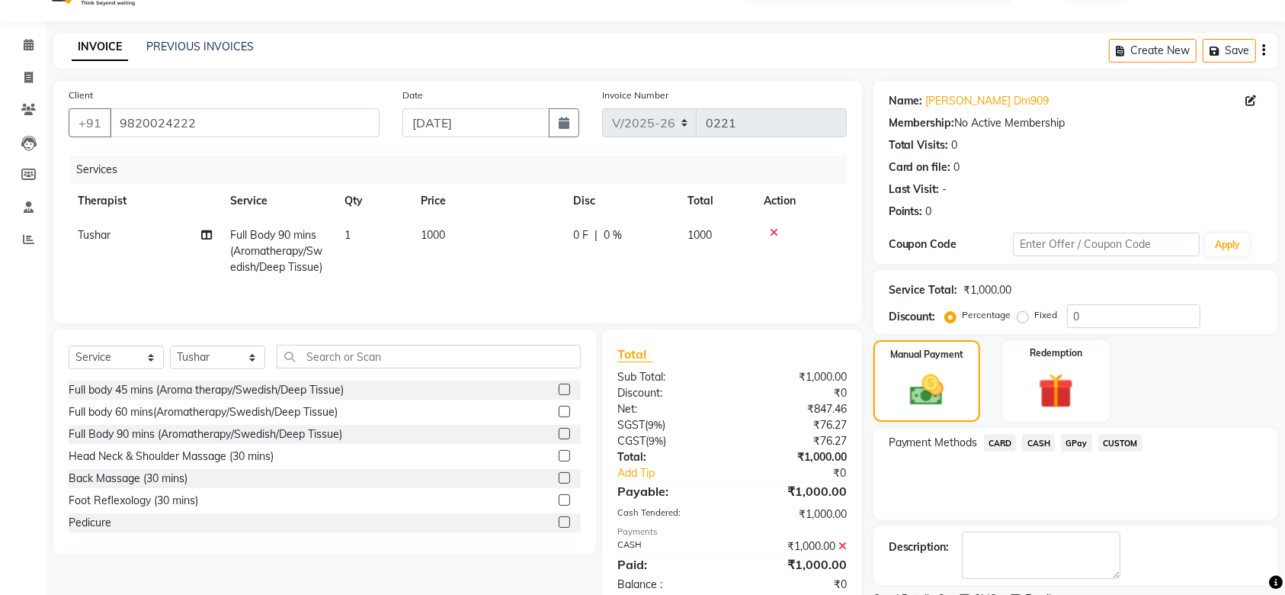
scroll to position [98, 0]
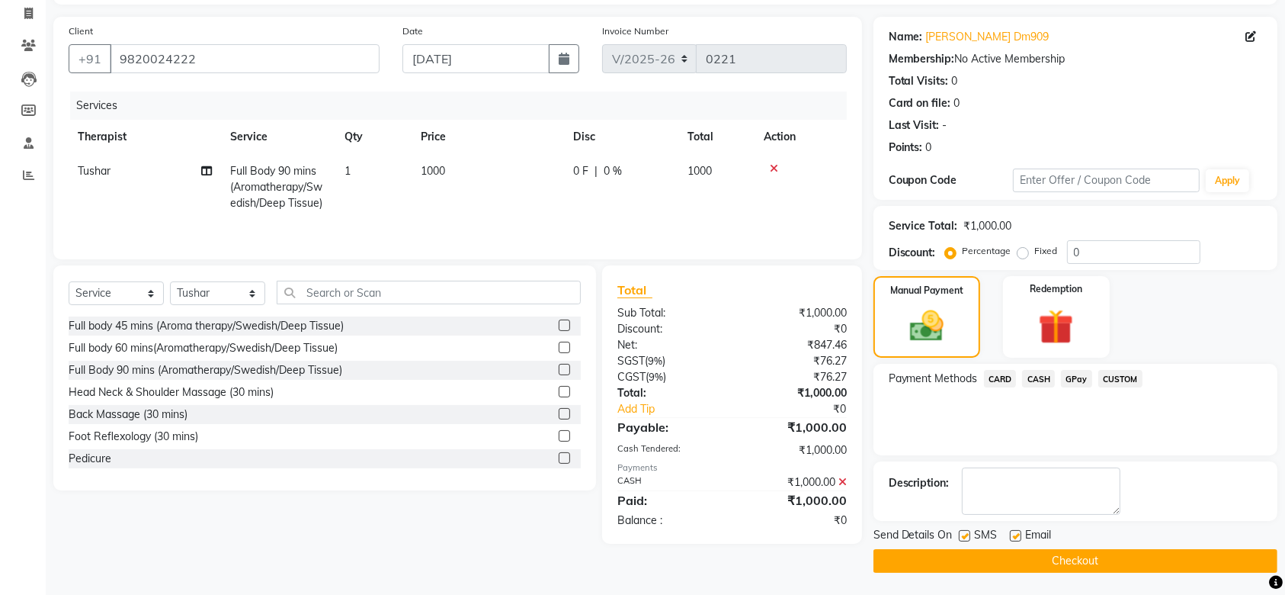
click at [1031, 560] on button "Checkout" at bounding box center [1076, 561] width 404 height 24
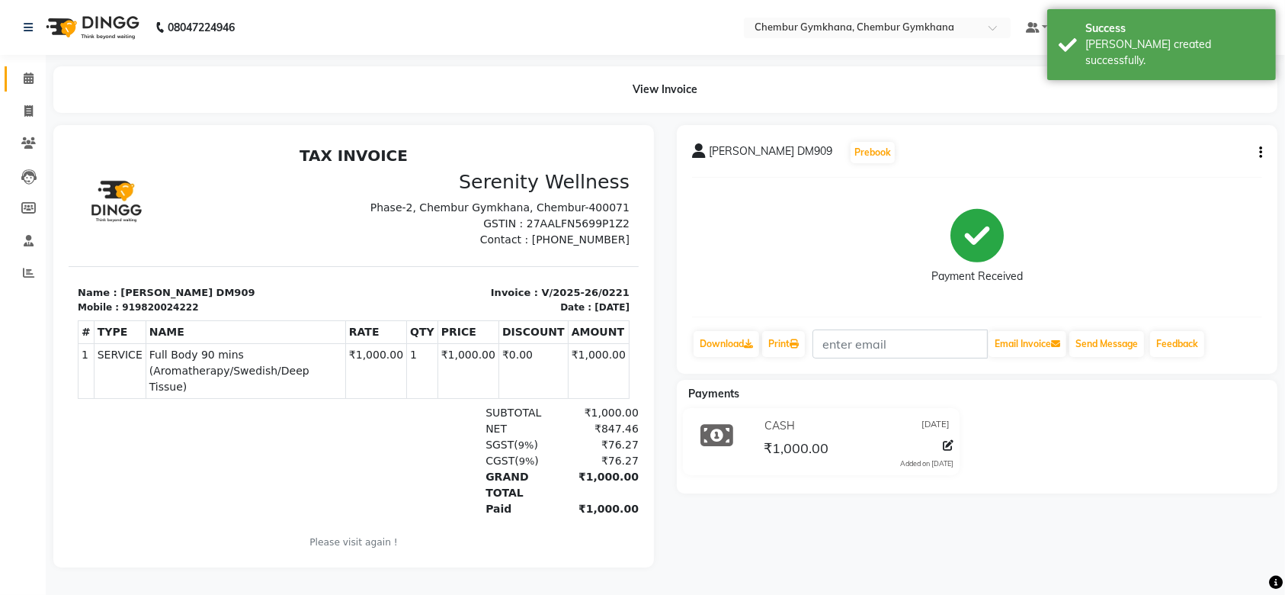
click at [8, 72] on link "Calendar" at bounding box center [23, 78] width 37 height 25
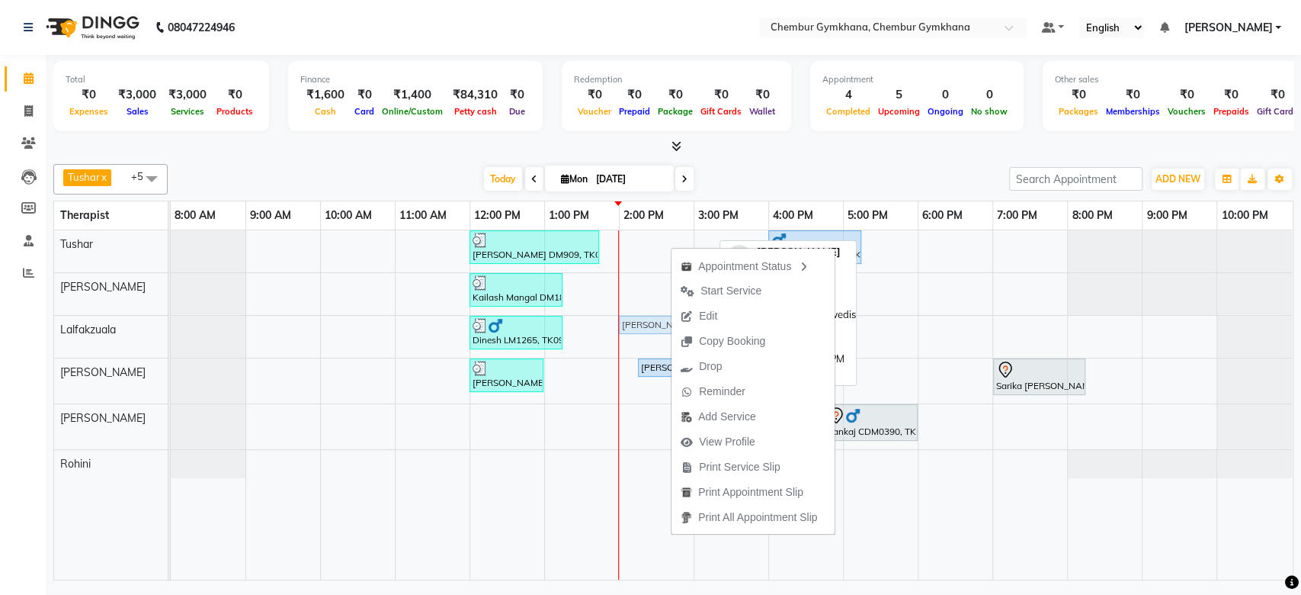
drag, startPoint x: 644, startPoint y: 242, endPoint x: 641, endPoint y: 328, distance: 85.4
click at [641, 328] on tbody "Vicky Lulla DM909, TK07, 12:00 PM-01:45 PM, Full Body 90 mins (Aromatherapy/Swe…" at bounding box center [731, 354] width 1121 height 248
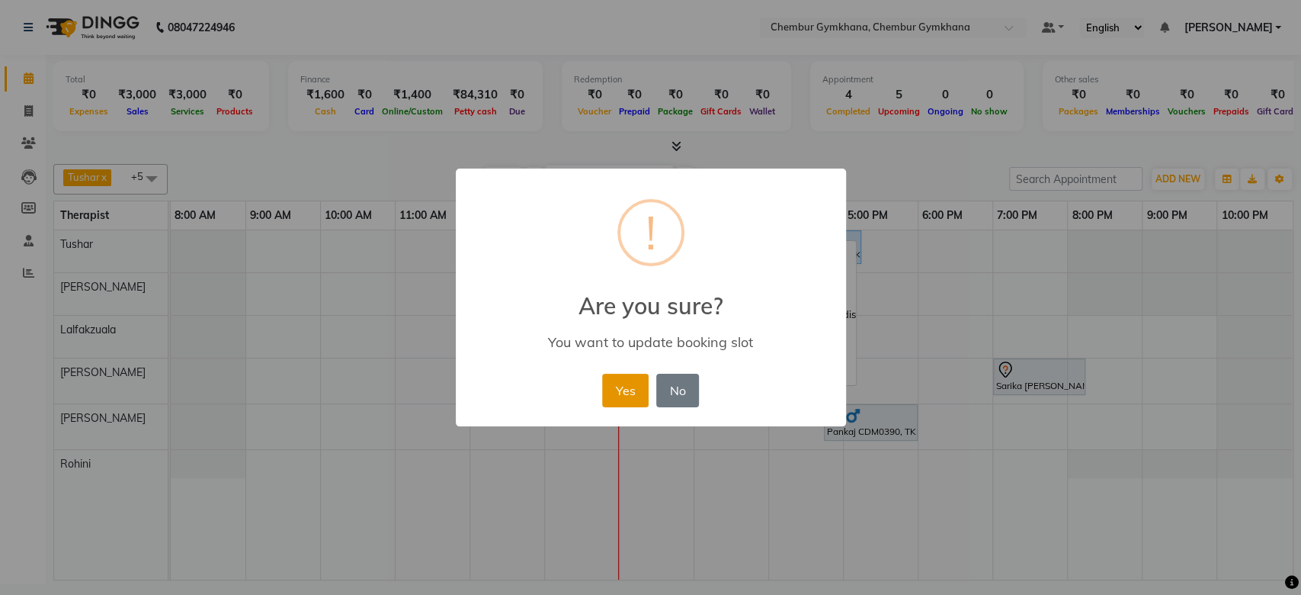
click at [628, 381] on button "Yes" at bounding box center [625, 391] width 47 height 34
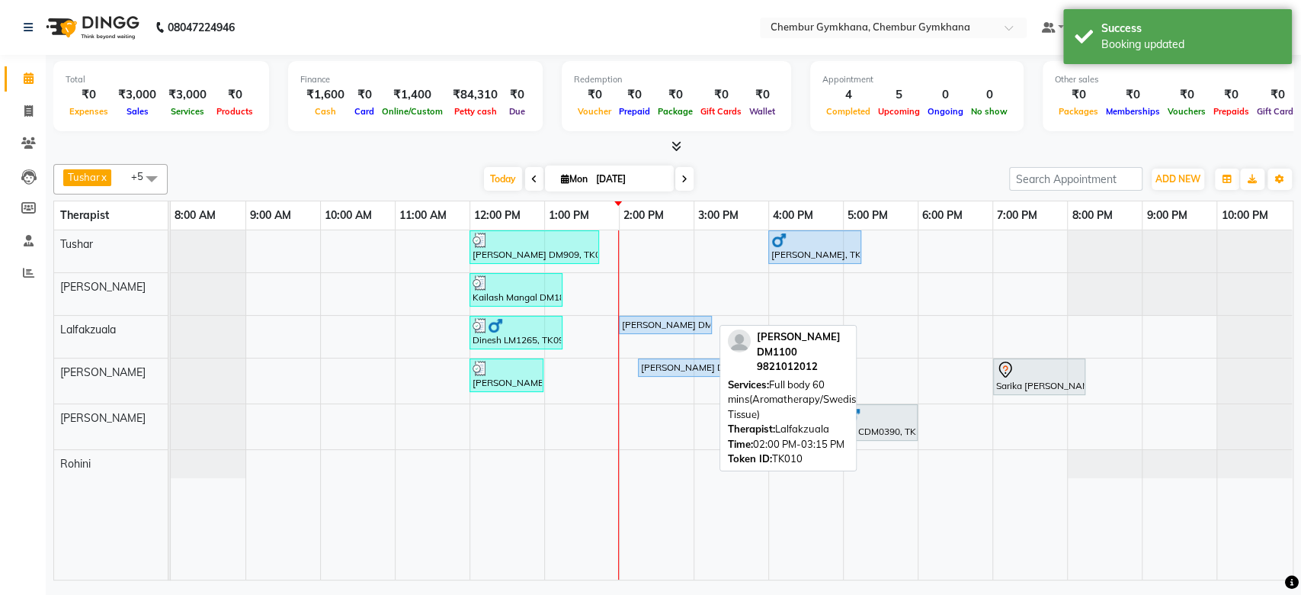
click at [633, 325] on div "Pawan Thapar DM1100, TK10, 02:00 PM-03:15 PM, Full body 60 mins(Aromatherapy/Sw…" at bounding box center [666, 325] width 90 height 14
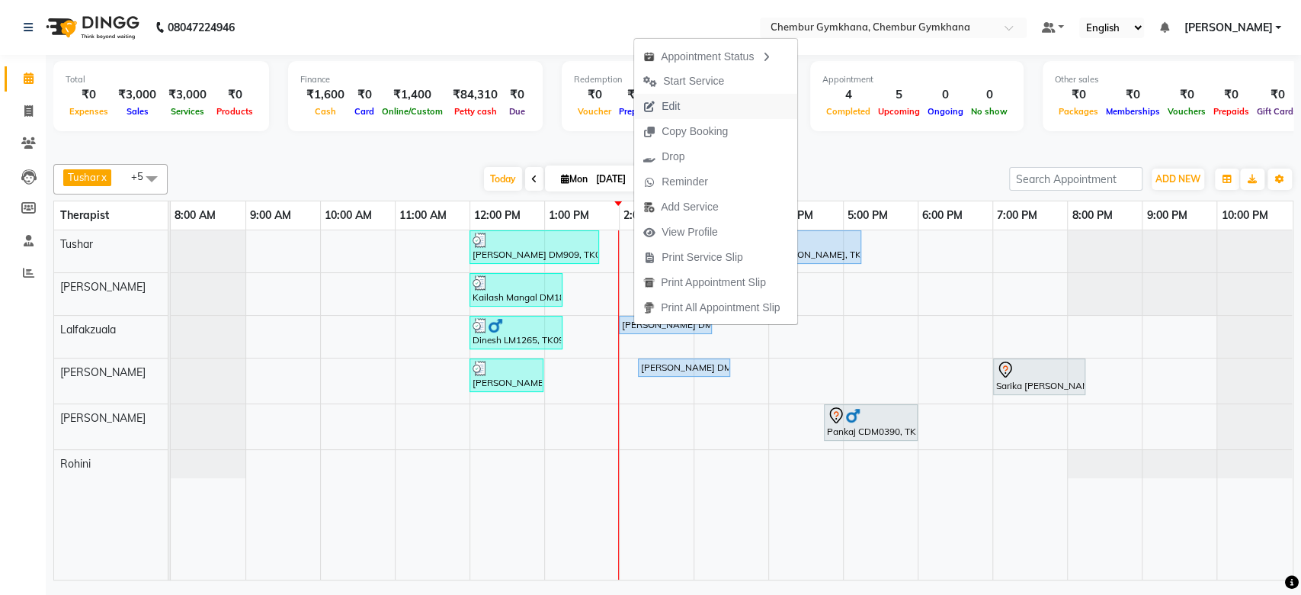
click at [662, 109] on span "Edit" at bounding box center [671, 106] width 18 height 16
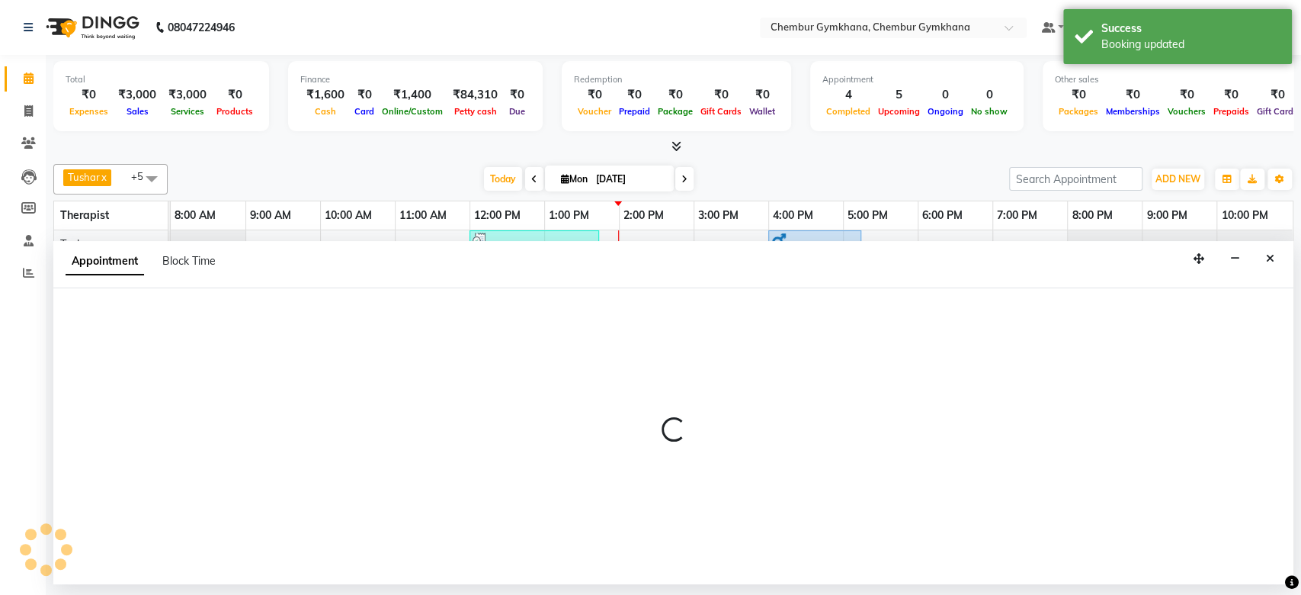
select select "upcoming"
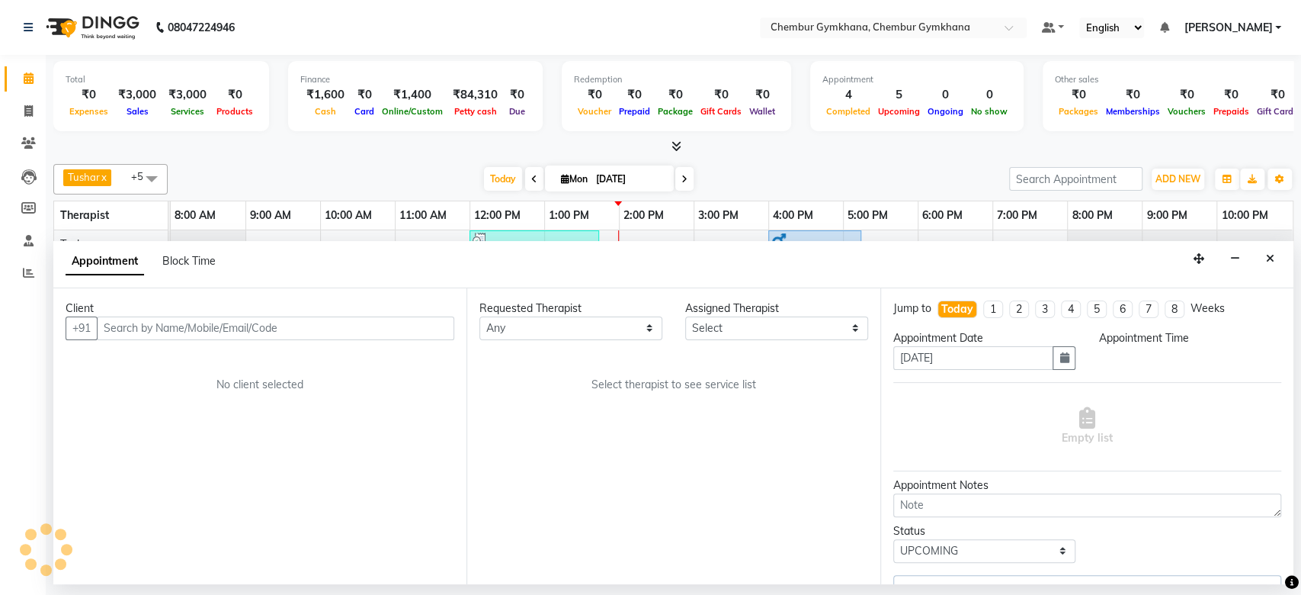
select select "89040"
select select "840"
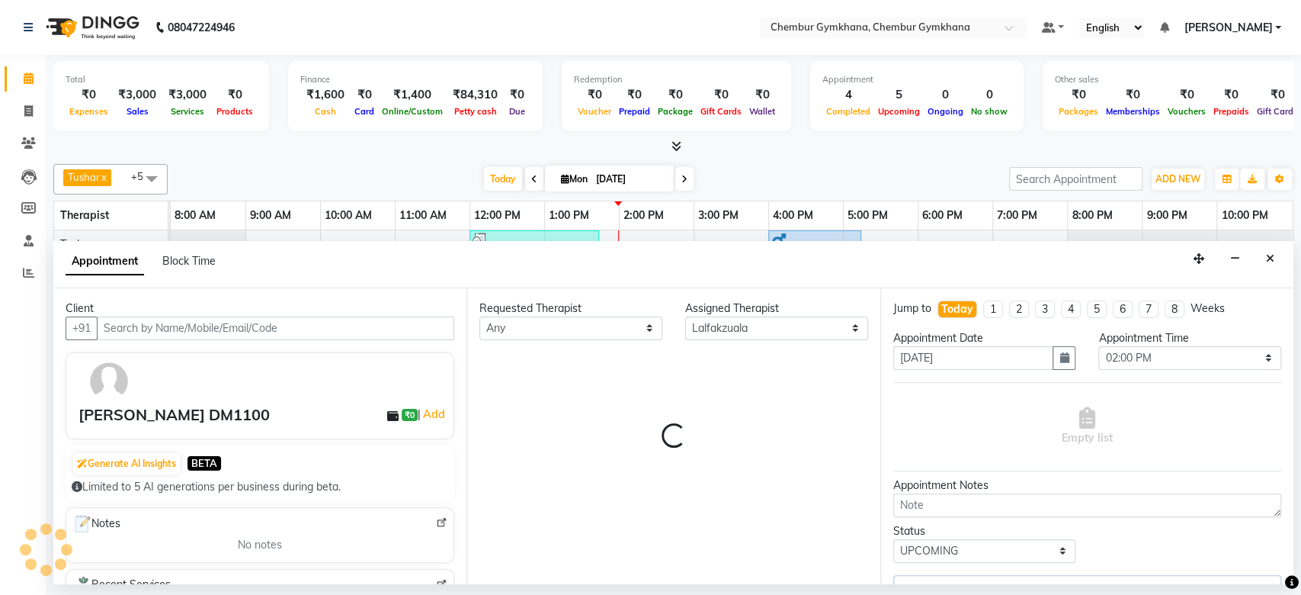
select select "4397"
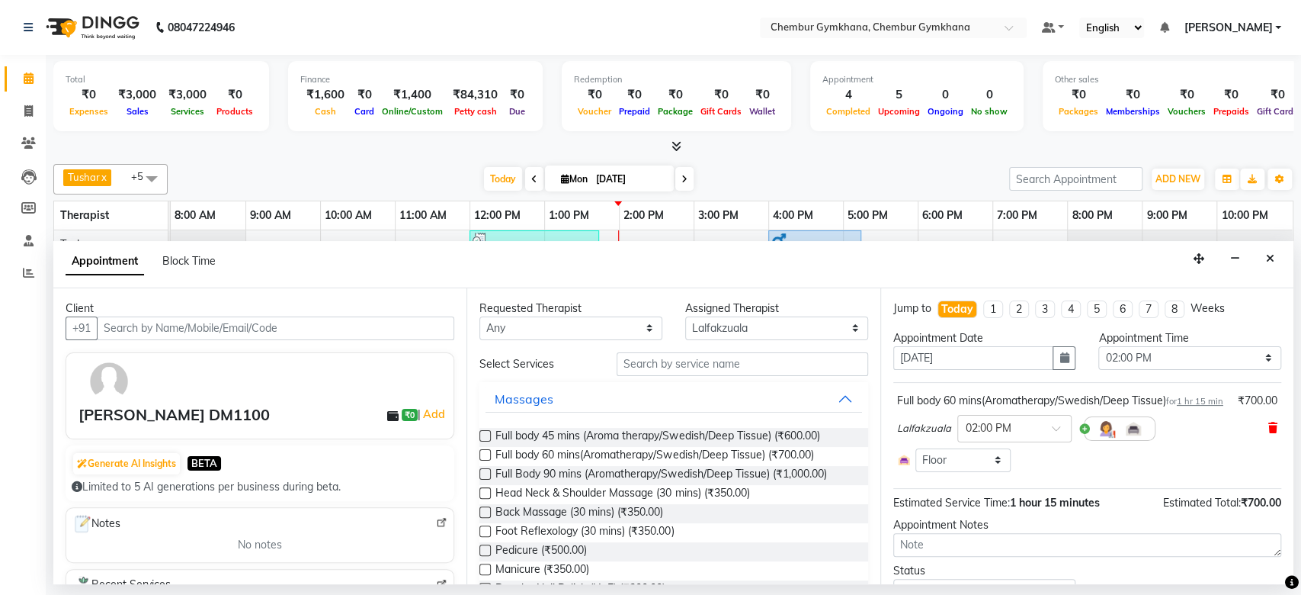
click at [1268, 433] on icon at bounding box center [1272, 427] width 9 height 11
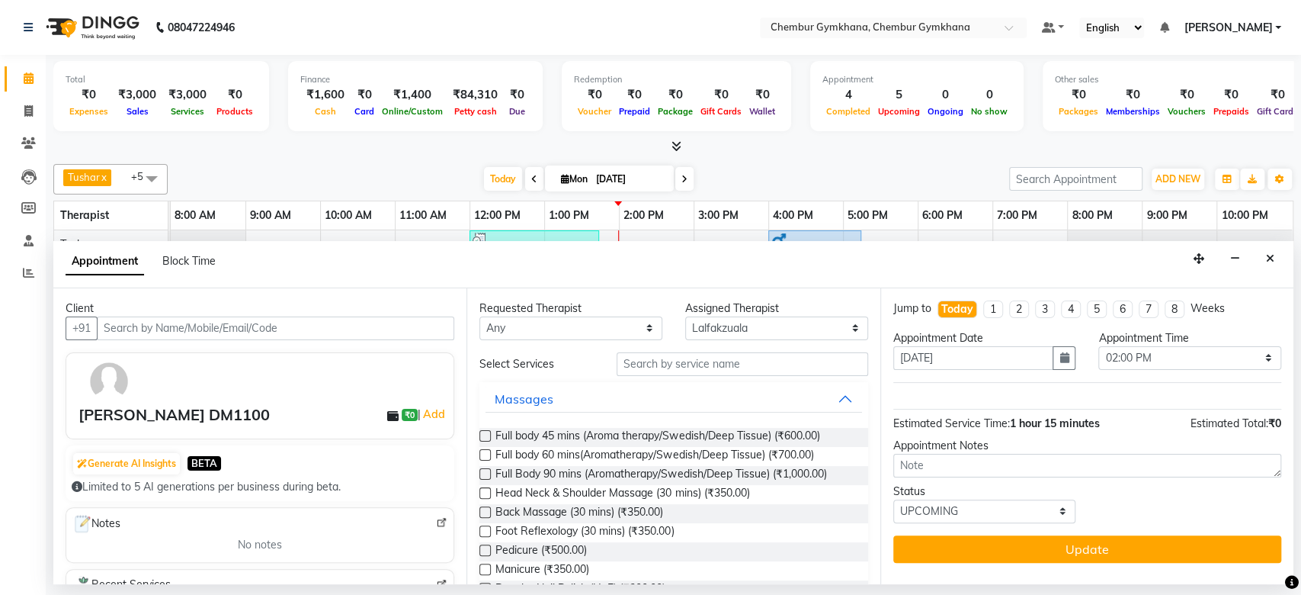
click at [483, 468] on label at bounding box center [484, 473] width 11 height 11
click at [483, 470] on input "checkbox" at bounding box center [484, 475] width 10 height 10
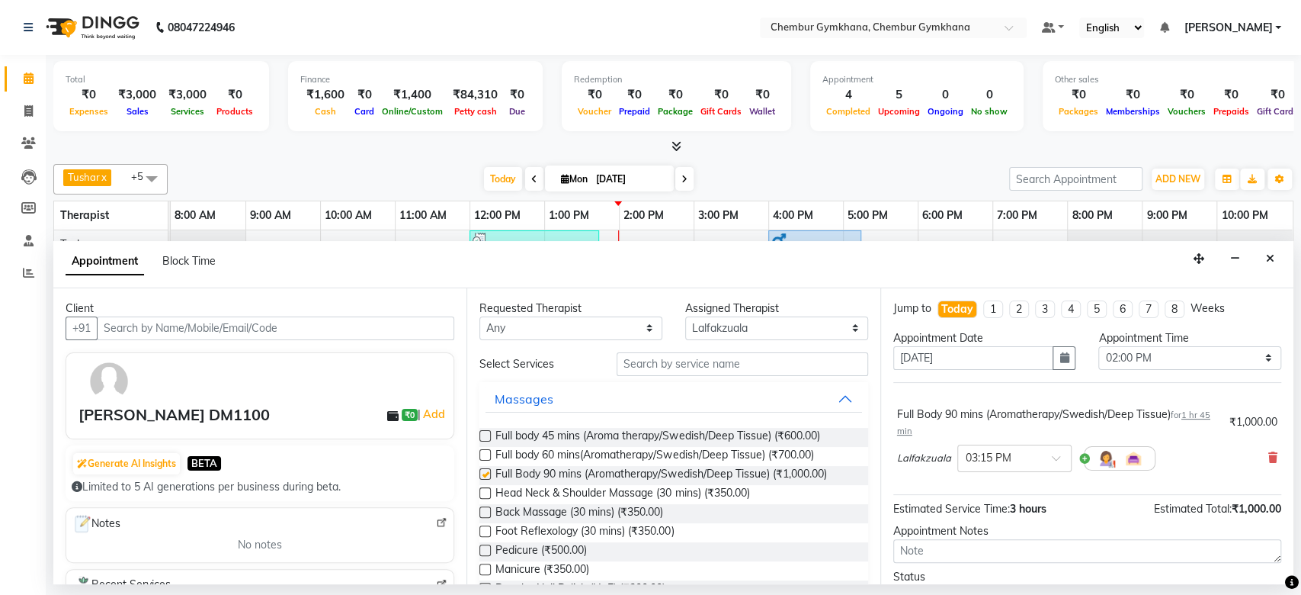
checkbox input "false"
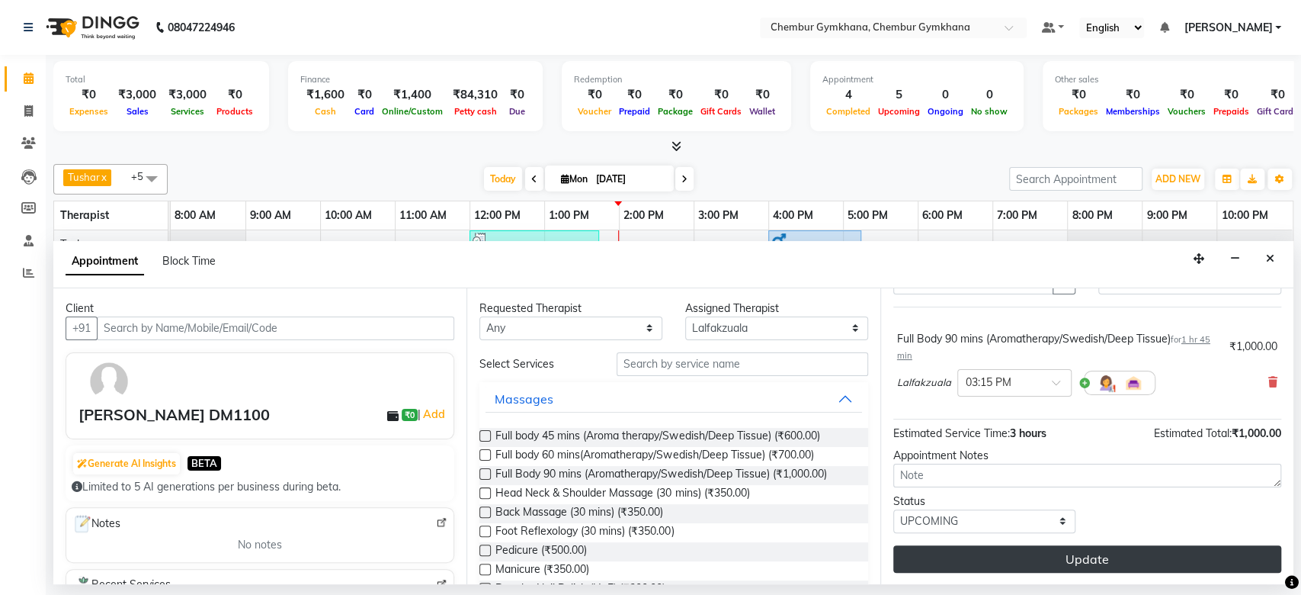
click at [995, 552] on button "Update" at bounding box center [1087, 558] width 388 height 27
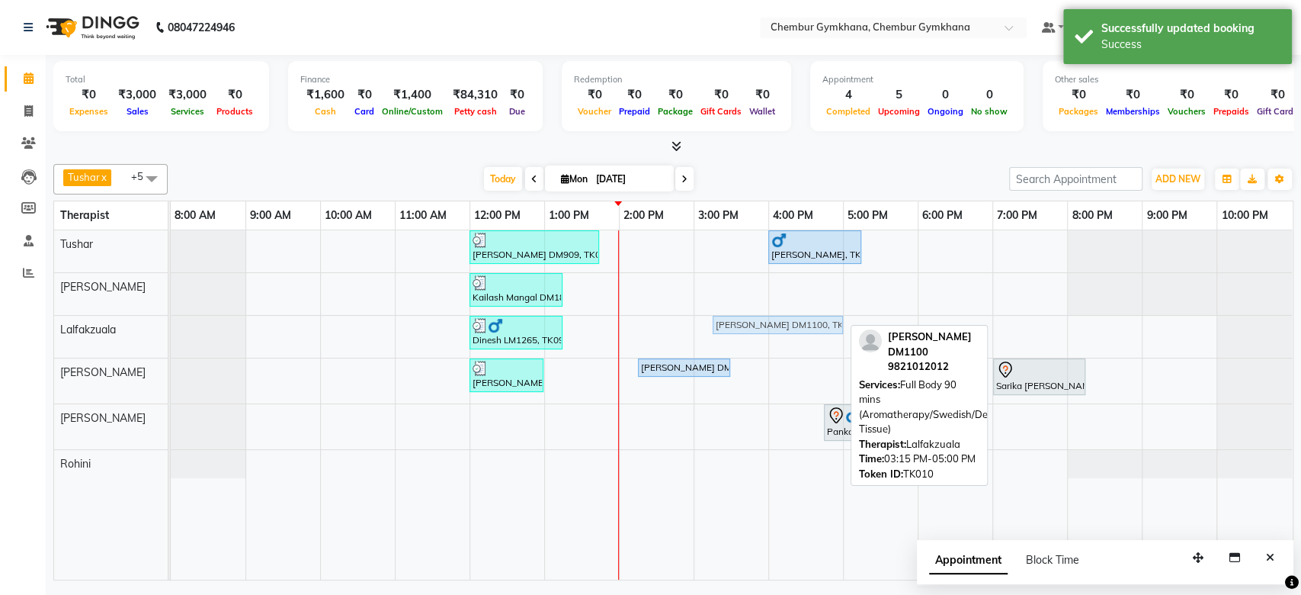
drag, startPoint x: 762, startPoint y: 330, endPoint x: 753, endPoint y: 332, distance: 8.7
click at [171, 332] on div "Dinesh LM1265, TK09, 12:00 PM-01:15 PM, Full body 60 mins(Aromatherapy/Swedish/…" at bounding box center [171, 337] width 0 height 42
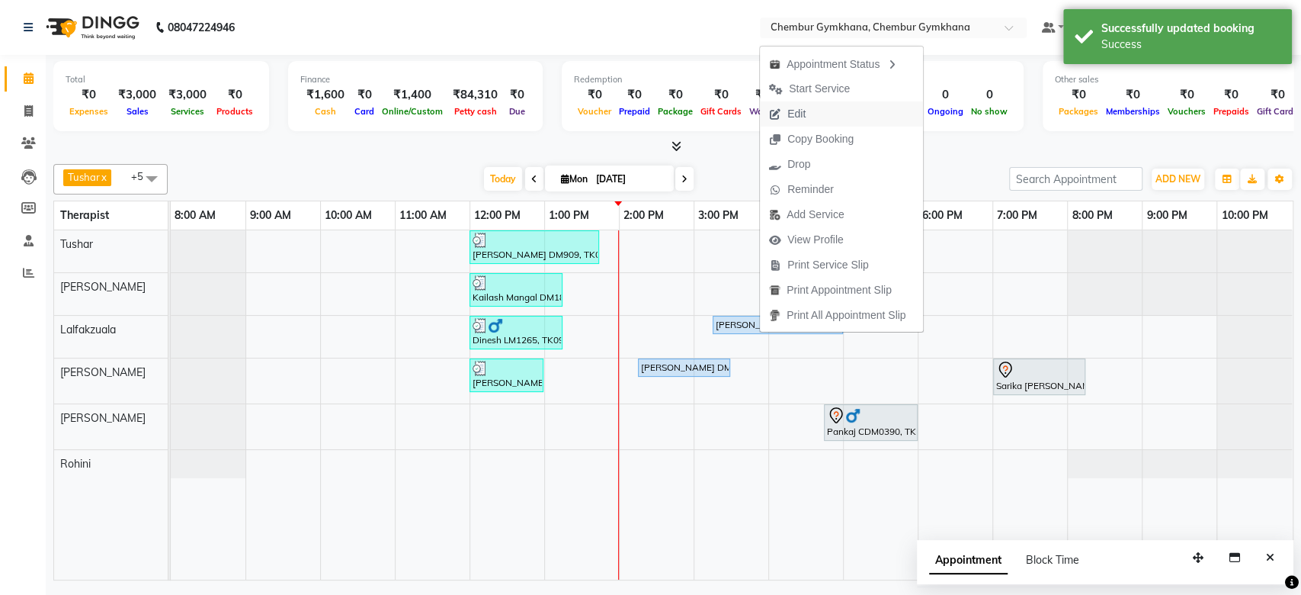
click at [794, 118] on span "Edit" at bounding box center [796, 114] width 18 height 16
select select "upcoming"
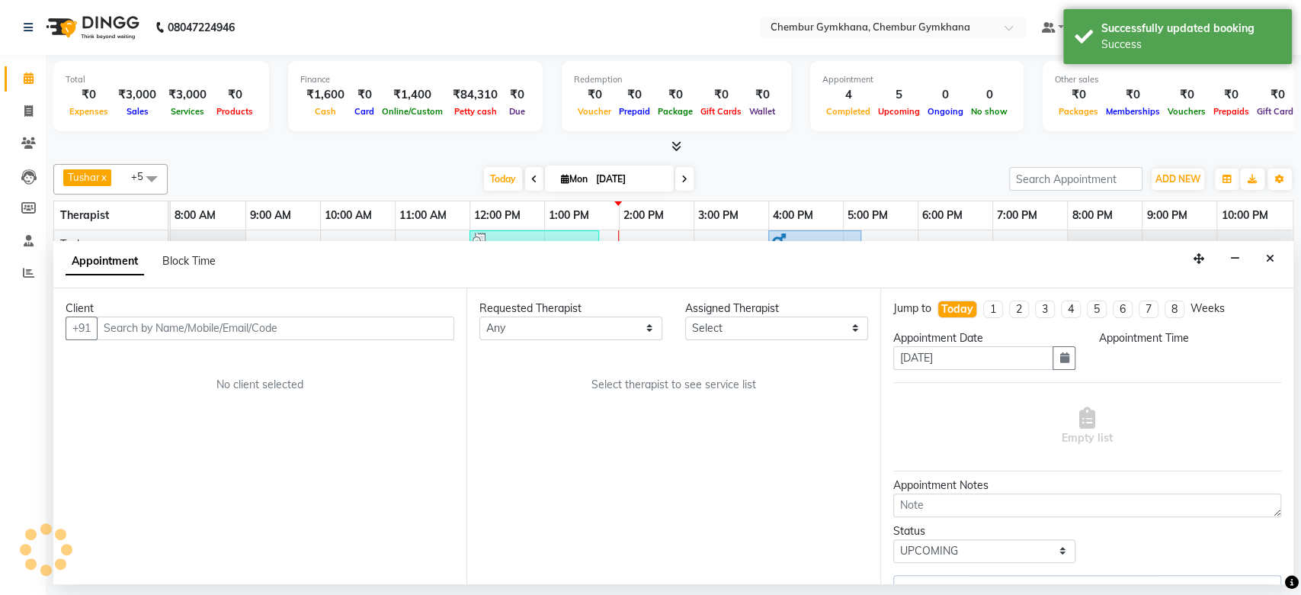
select select "915"
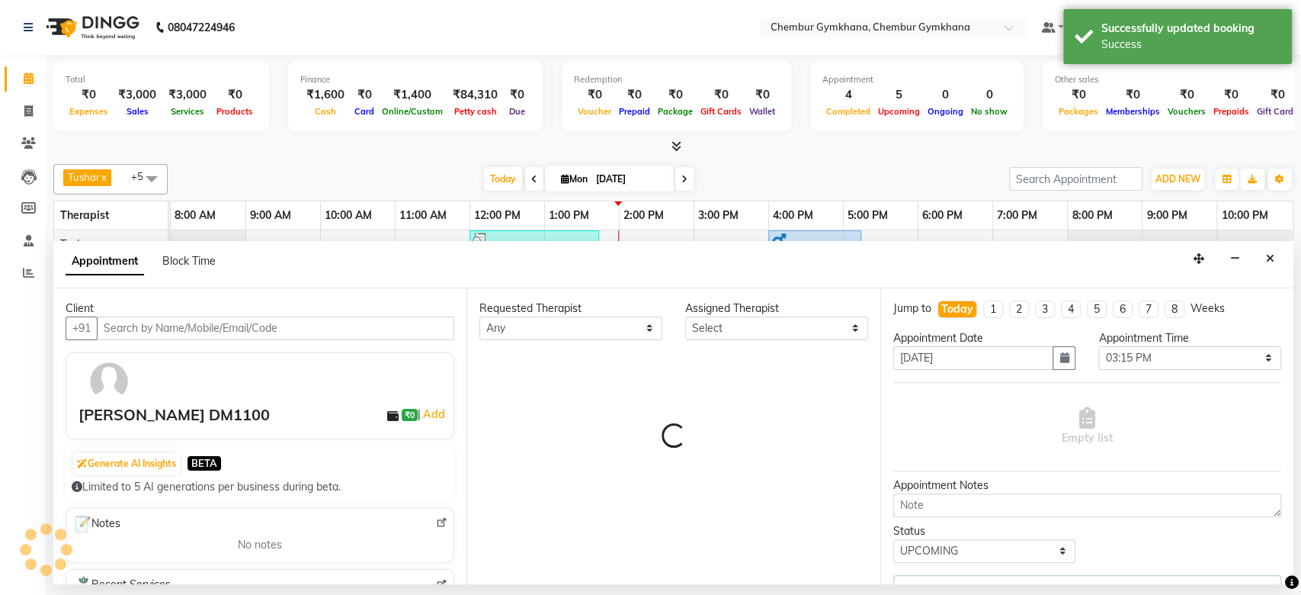
select select "89040"
select select "4397"
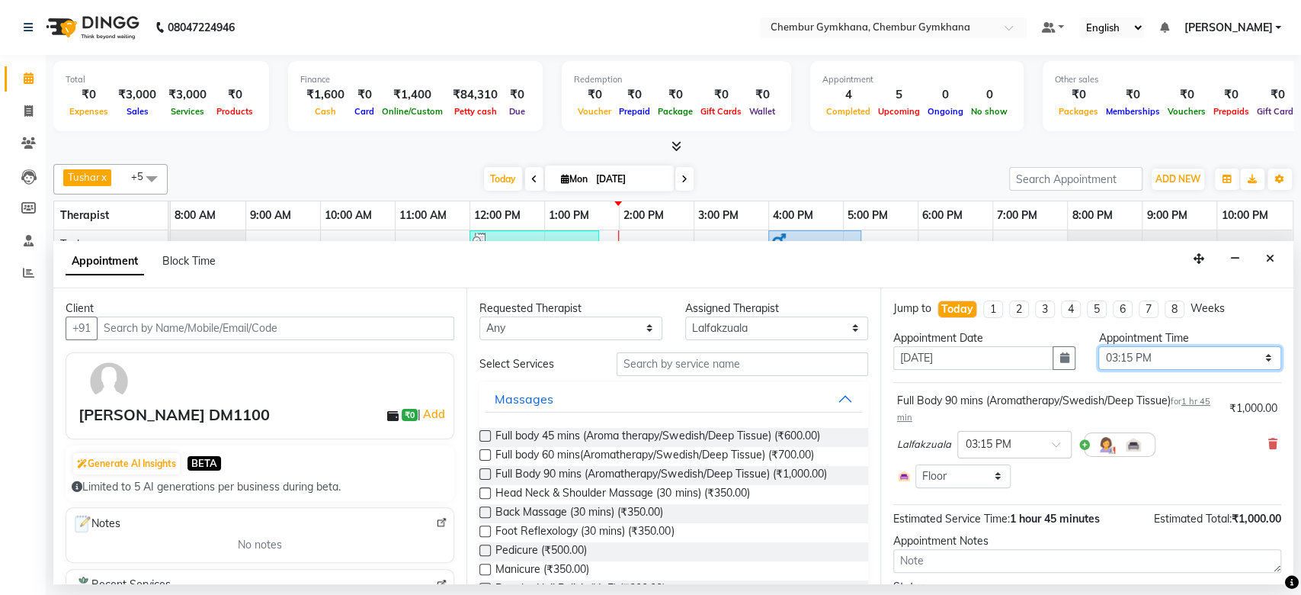
click at [1108, 361] on select "Select 09:00 AM 09:15 AM 09:30 AM 09:45 AM 10:00 AM 10:15 AM 10:30 AM 10:45 AM …" at bounding box center [1189, 358] width 183 height 24
select select "855"
click at [1098, 346] on select "Select 09:00 AM 09:15 AM 09:30 AM 09:45 AM 10:00 AM 10:15 AM 10:30 AM 10:45 AM …" at bounding box center [1189, 358] width 183 height 24
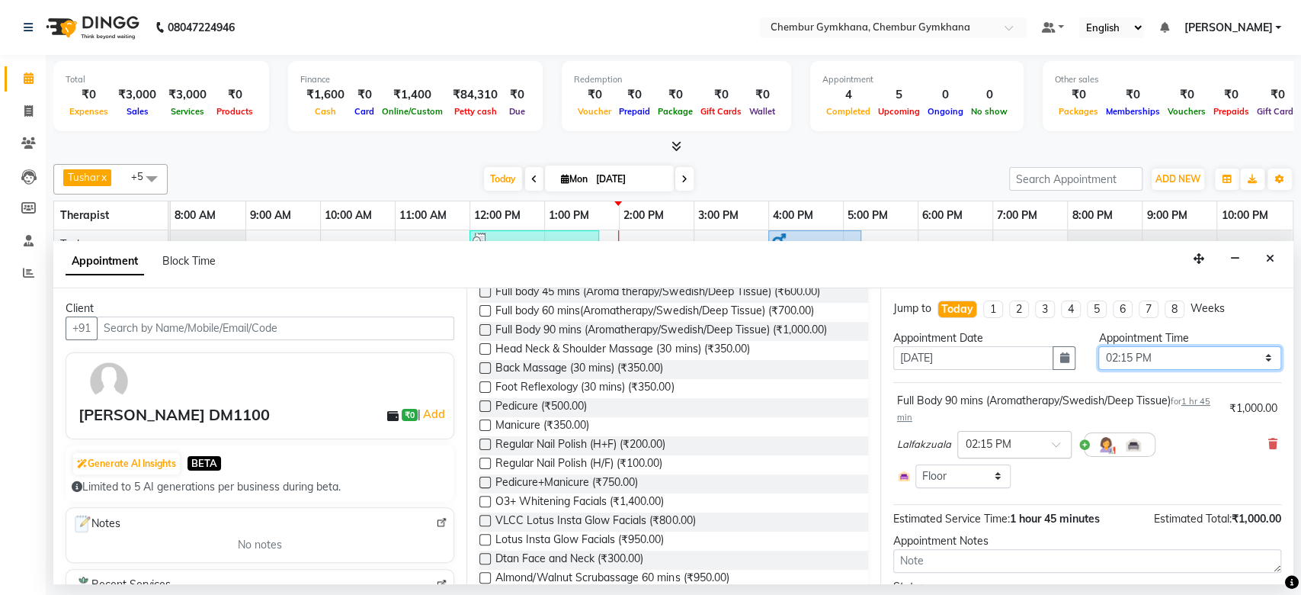
scroll to position [85, 0]
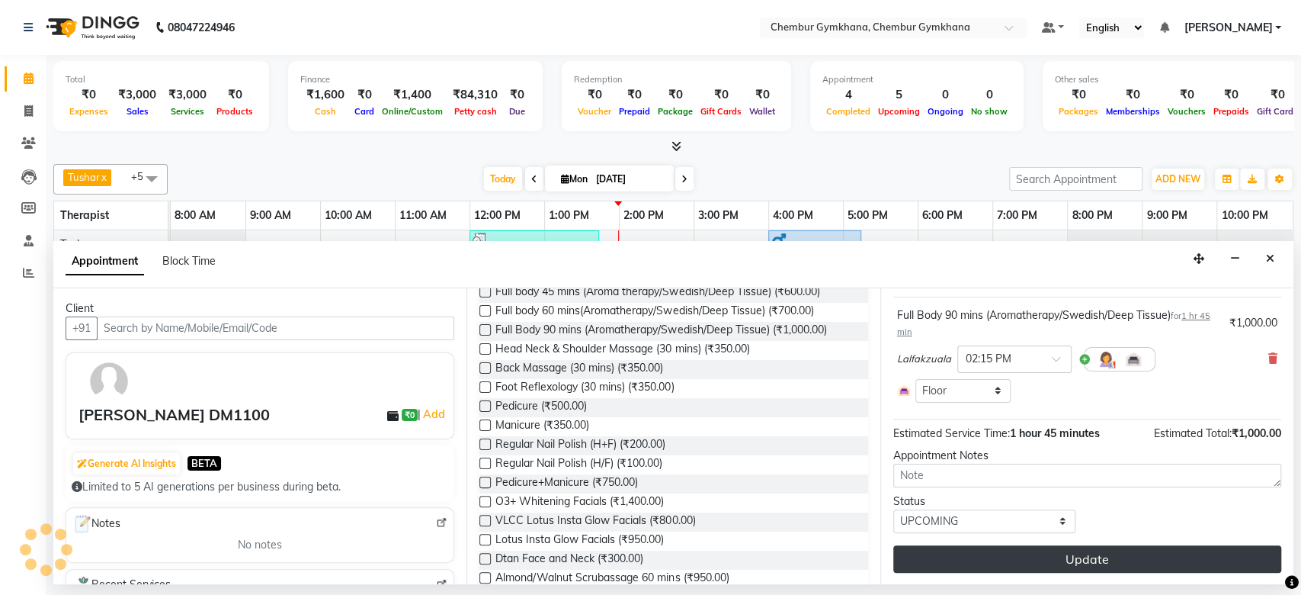
click at [980, 557] on button "Update" at bounding box center [1087, 558] width 388 height 27
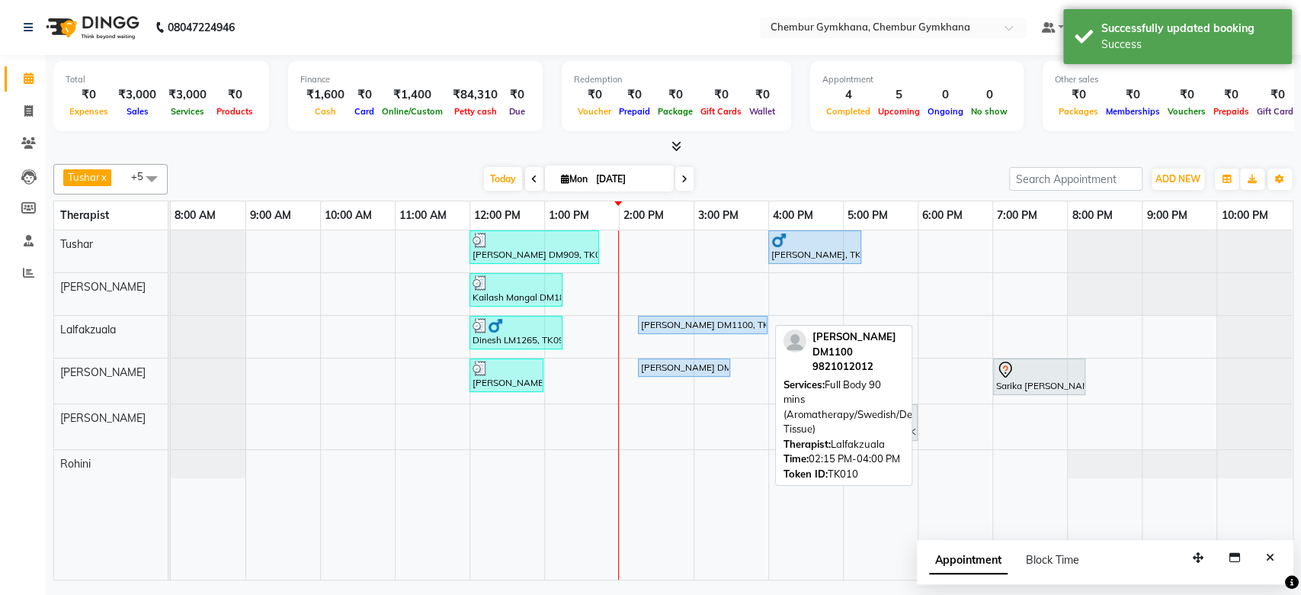
click at [719, 326] on div "[PERSON_NAME] DM1100, TK10, 02:15 PM-04:00 PM, Full Body 90 mins (Aromatherapy/…" at bounding box center [703, 325] width 127 height 14
select select "5"
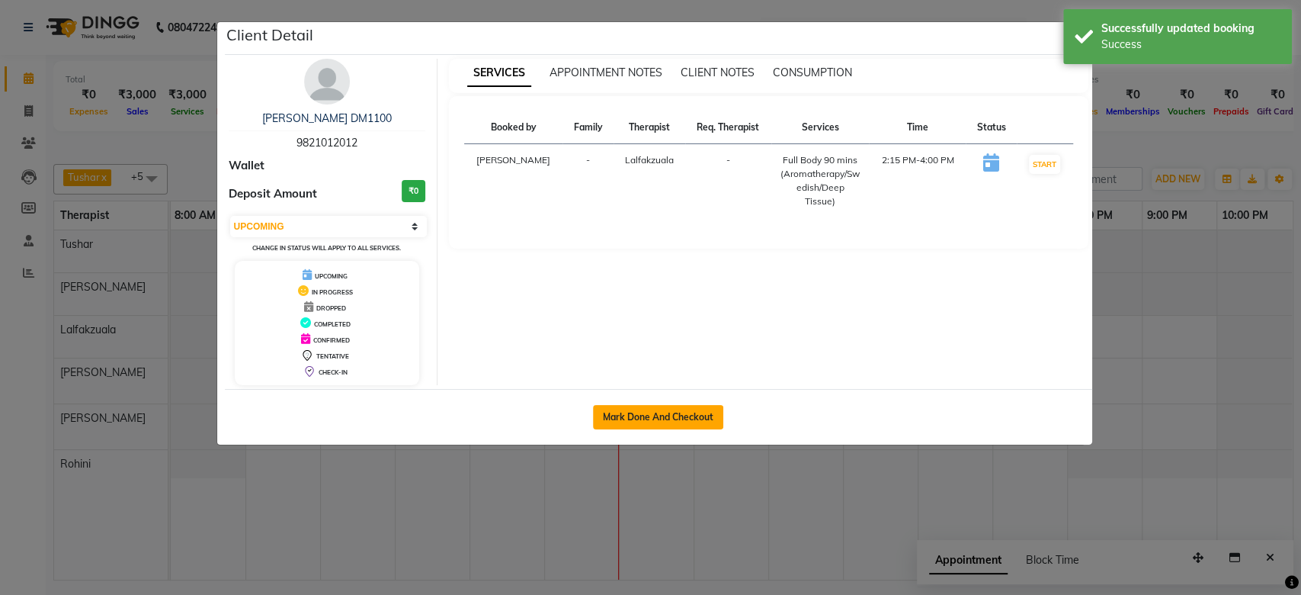
click at [624, 418] on button "Mark Done And Checkout" at bounding box center [658, 417] width 130 height 24
select select "8754"
select select "service"
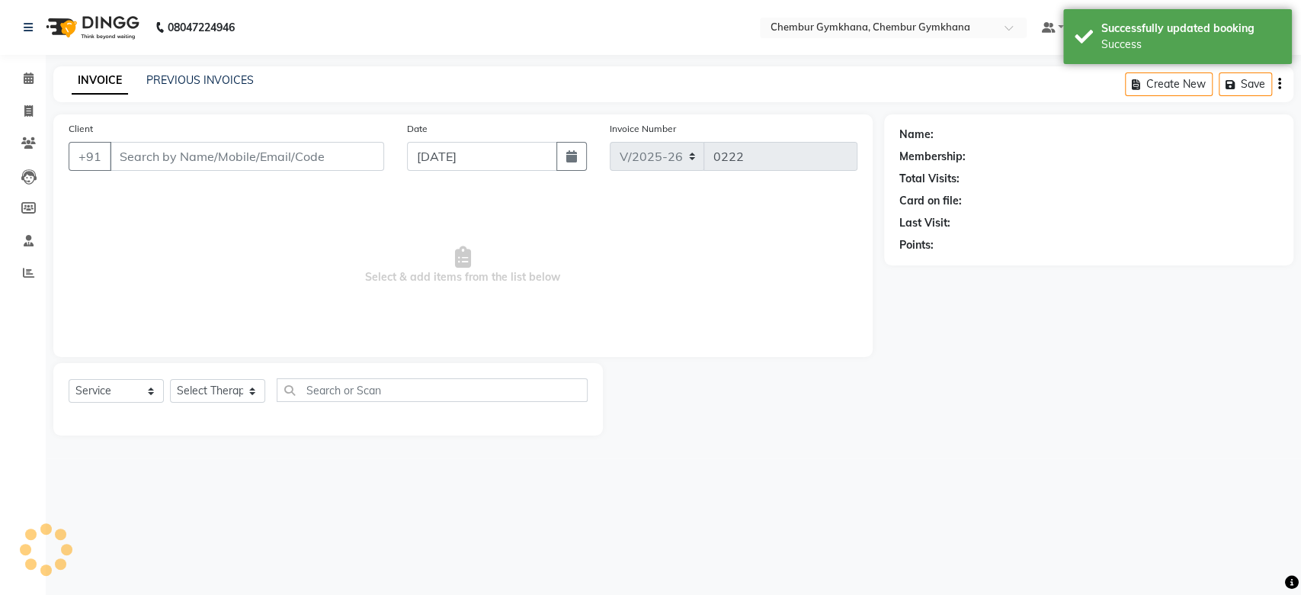
type input "9821012012"
select select "89040"
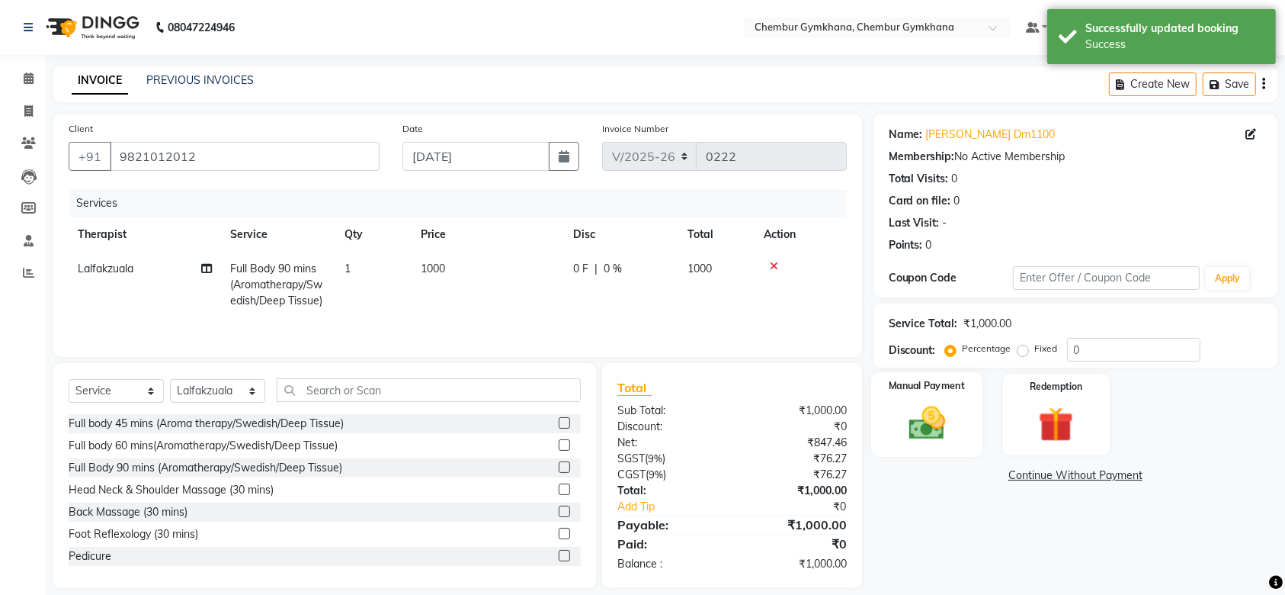
click at [939, 393] on div "Manual Payment" at bounding box center [926, 414] width 111 height 85
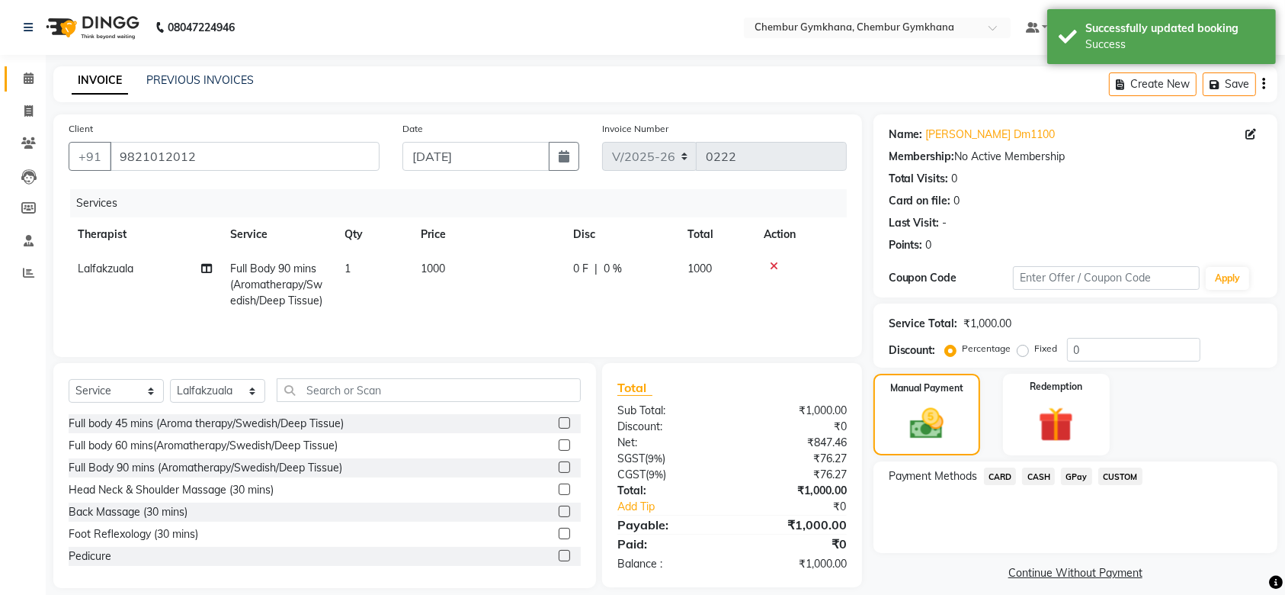
click at [36, 81] on span at bounding box center [28, 79] width 27 height 18
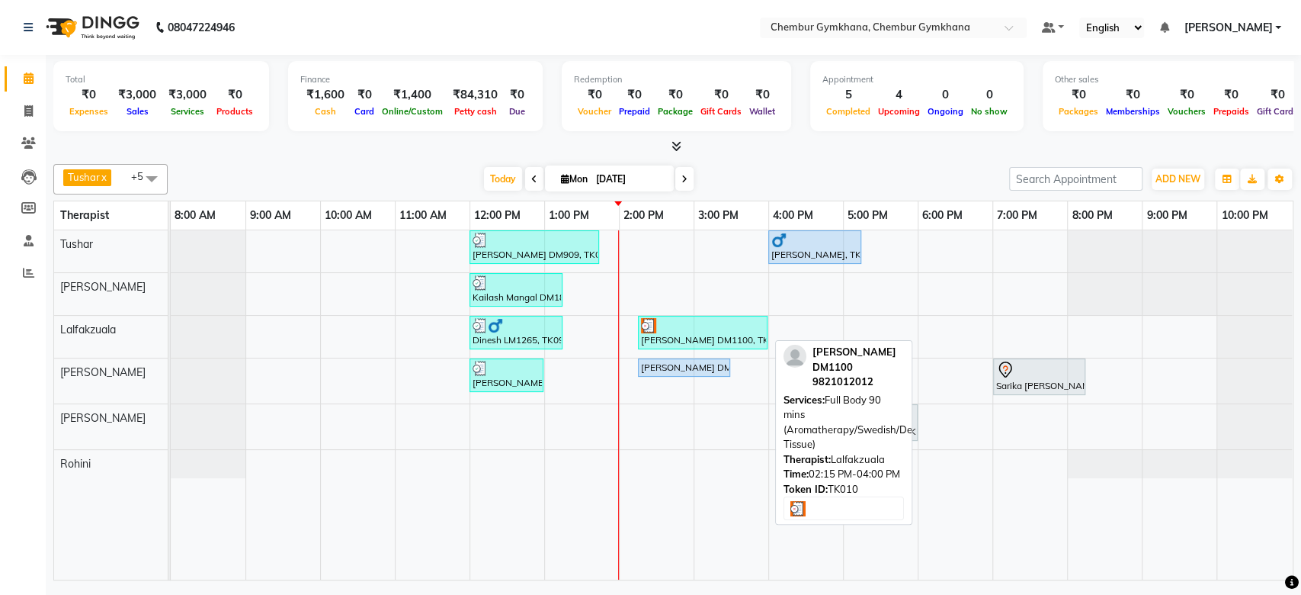
click at [659, 339] on div "[PERSON_NAME] DM1100, TK10, 02:15 PM-04:00 PM, Full Body 90 mins (Aromatherapy/…" at bounding box center [703, 332] width 127 height 29
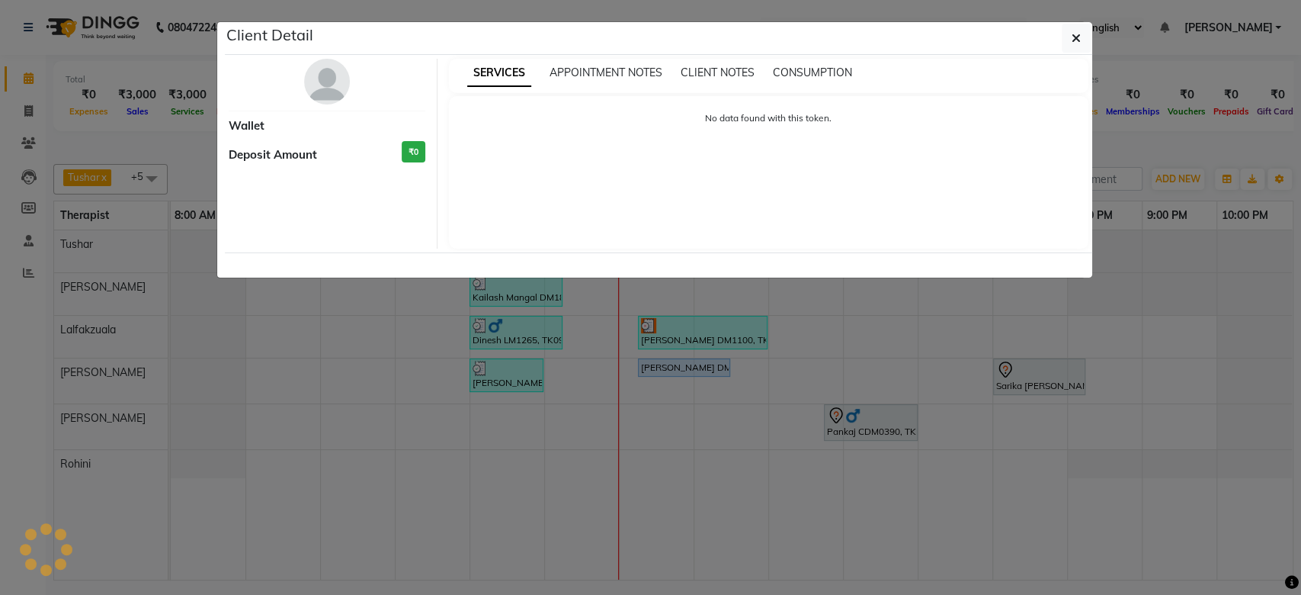
select select "3"
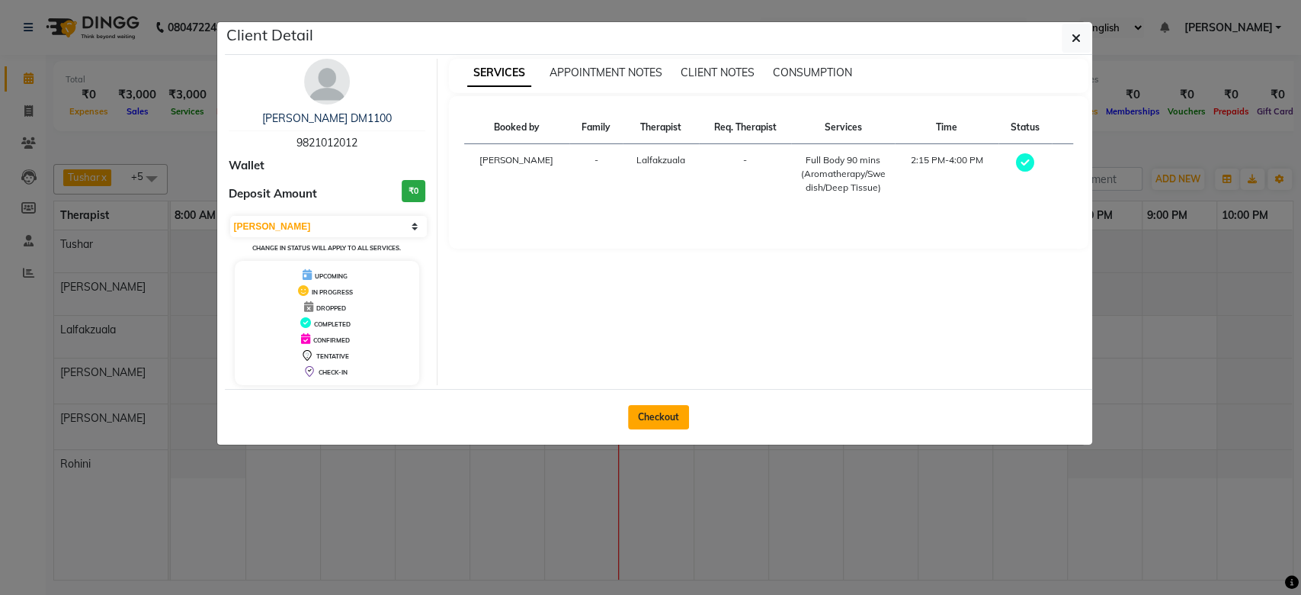
click at [645, 419] on button "Checkout" at bounding box center [658, 417] width 61 height 24
select select "service"
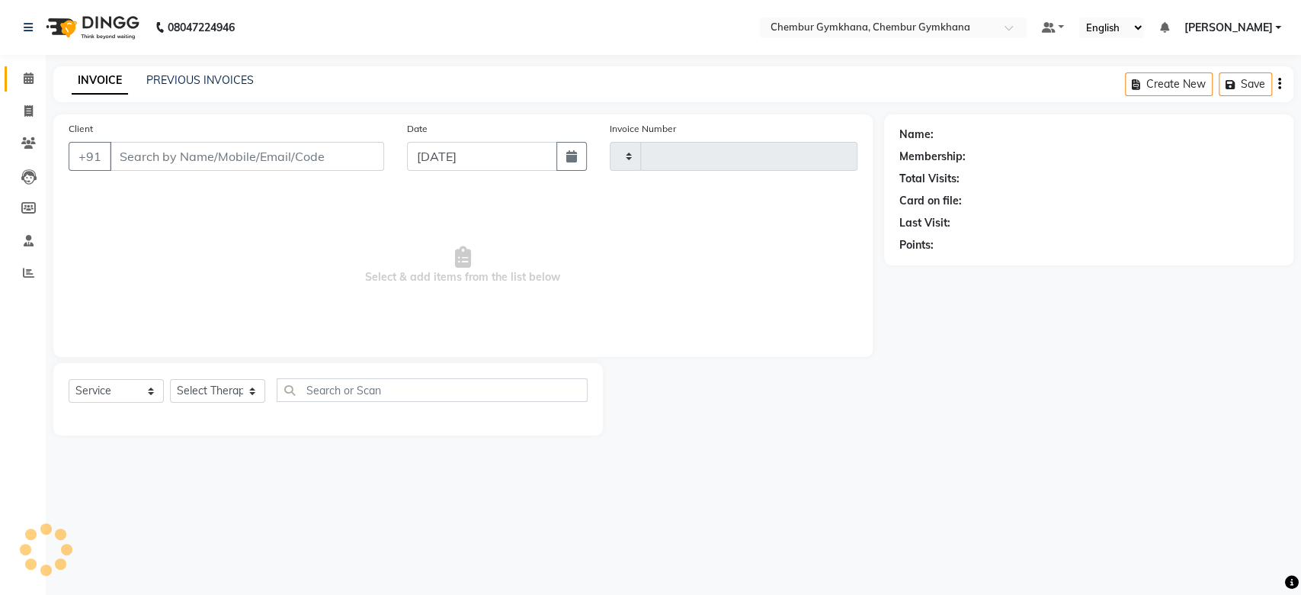
type input "0222"
select select "8754"
type input "9821012012"
select select "89040"
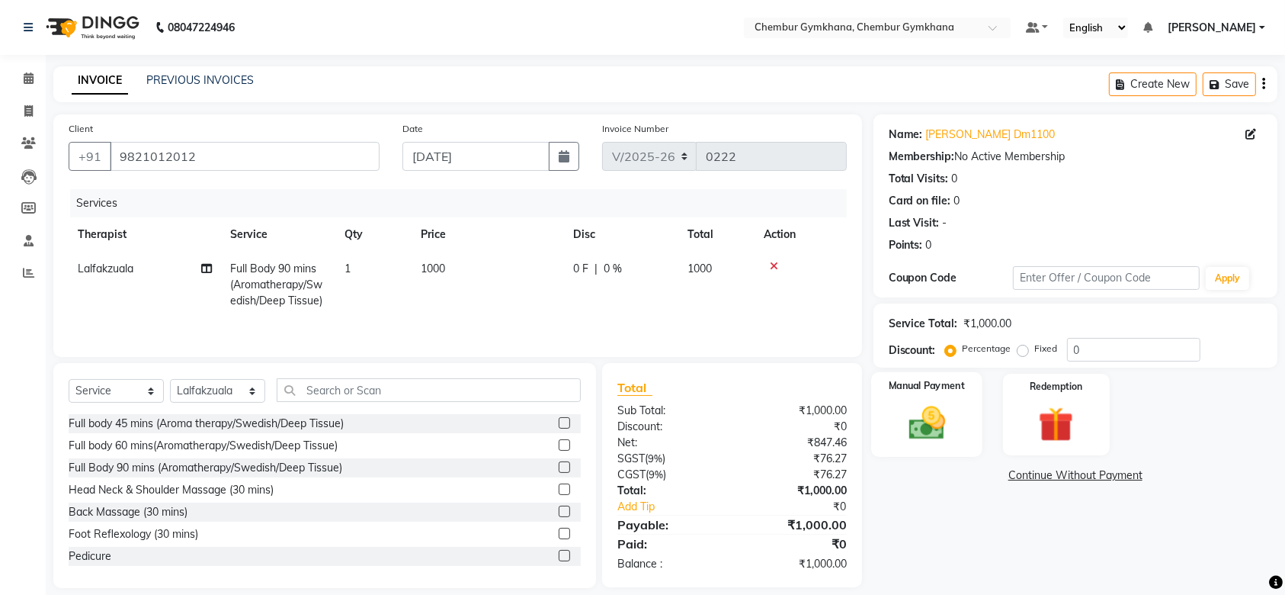
click at [928, 425] on img at bounding box center [926, 423] width 59 height 42
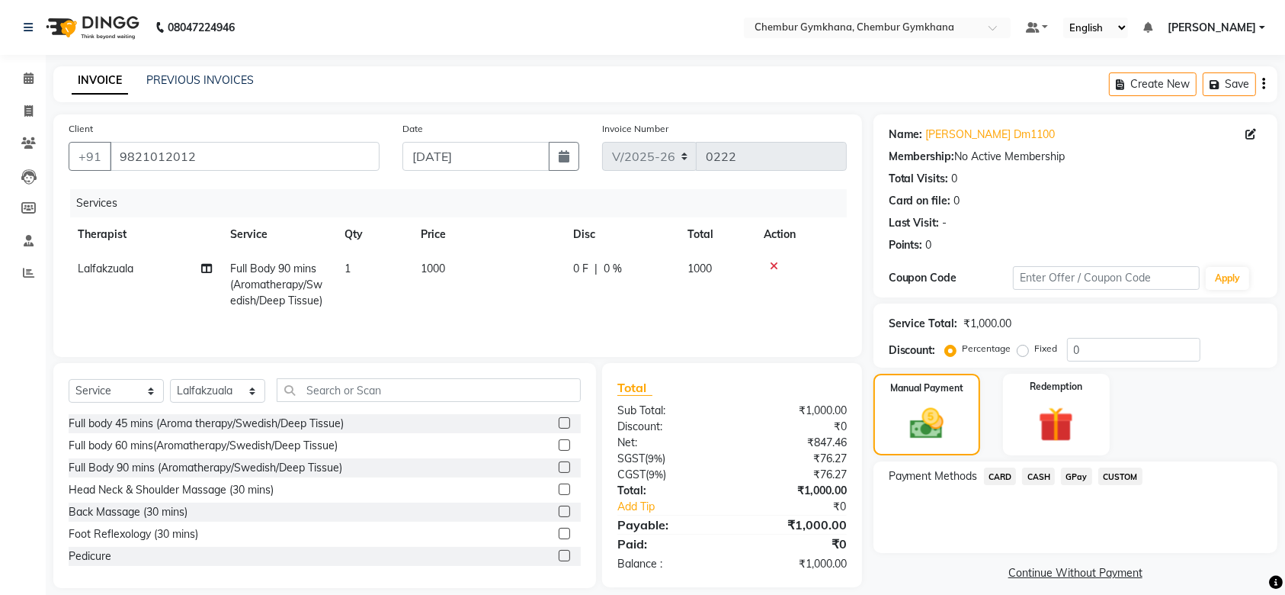
click at [1031, 477] on span "CASH" at bounding box center [1038, 476] width 33 height 18
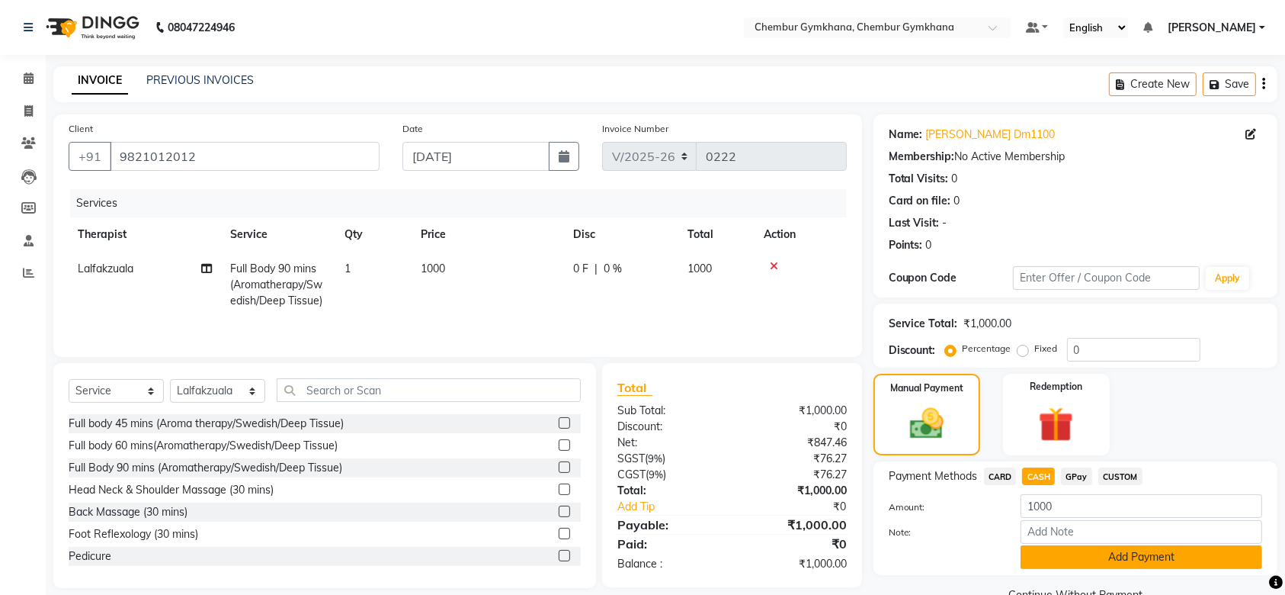
click at [1039, 560] on button "Add Payment" at bounding box center [1142, 557] width 242 height 24
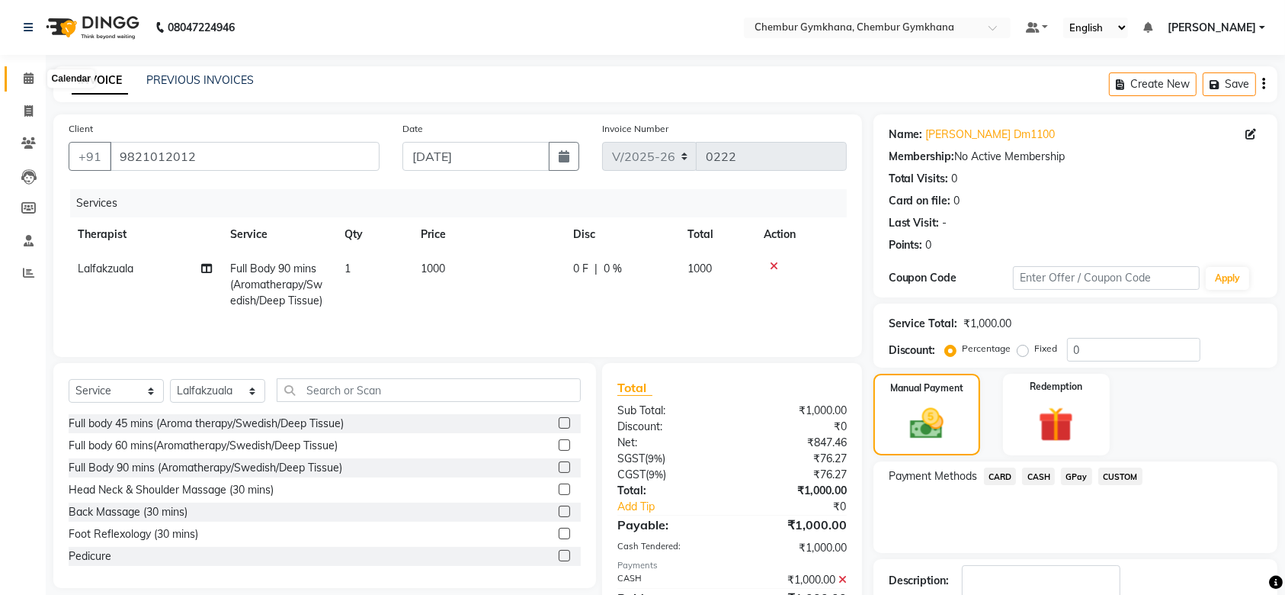
click at [34, 80] on span at bounding box center [28, 79] width 27 height 18
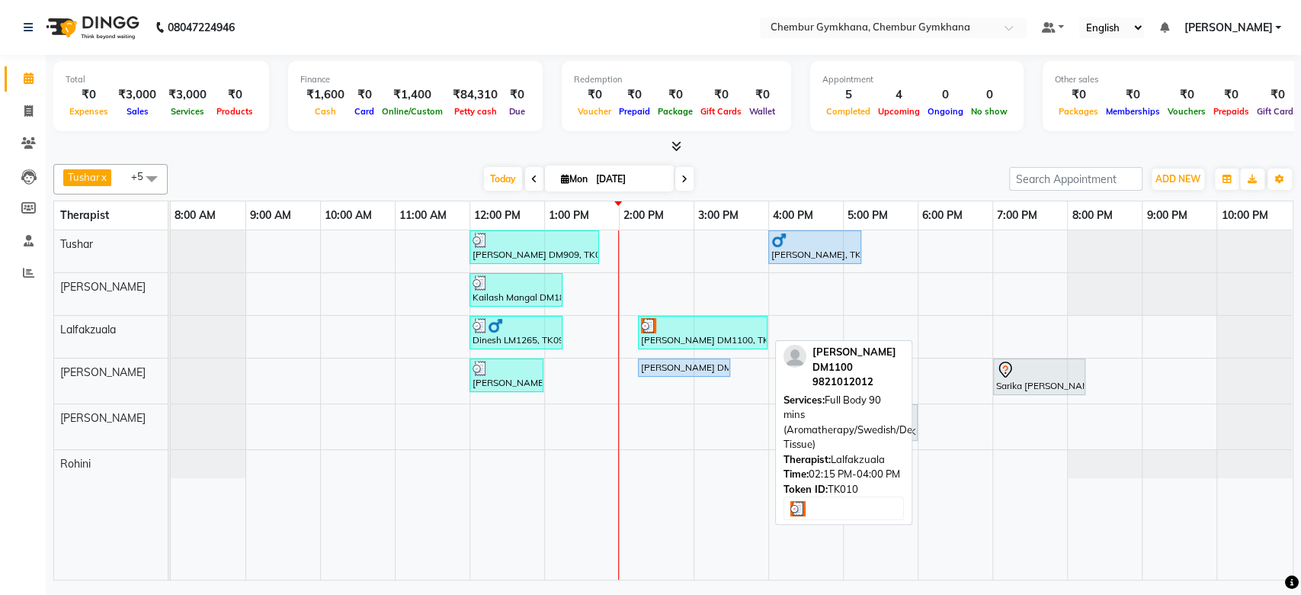
click at [671, 336] on div "[PERSON_NAME] DM1100, TK10, 02:15 PM-04:00 PM, Full Body 90 mins (Aromatherapy/…" at bounding box center [703, 332] width 127 height 29
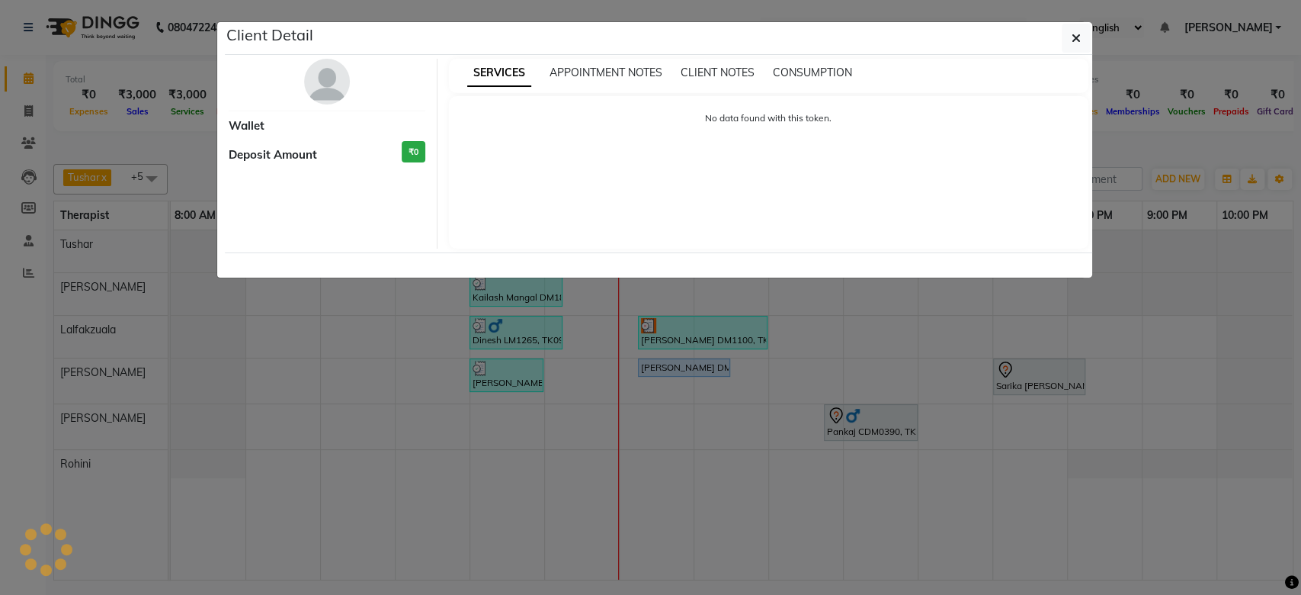
select select "3"
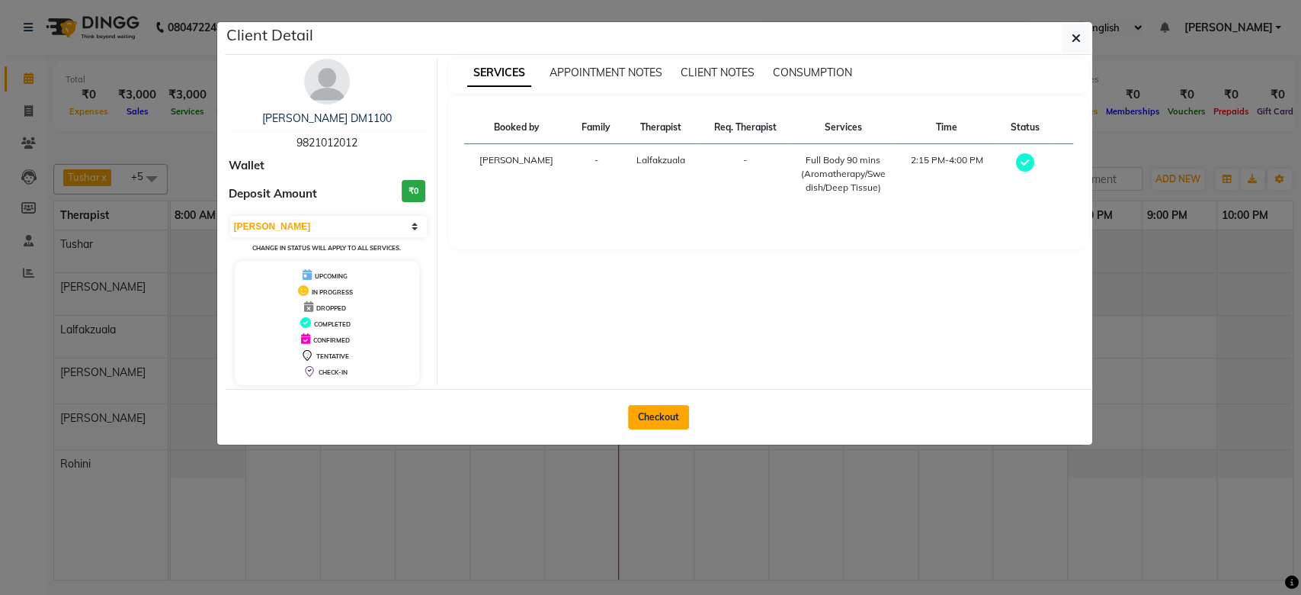
click at [654, 424] on button "Checkout" at bounding box center [658, 417] width 61 height 24
select select "8754"
select select "service"
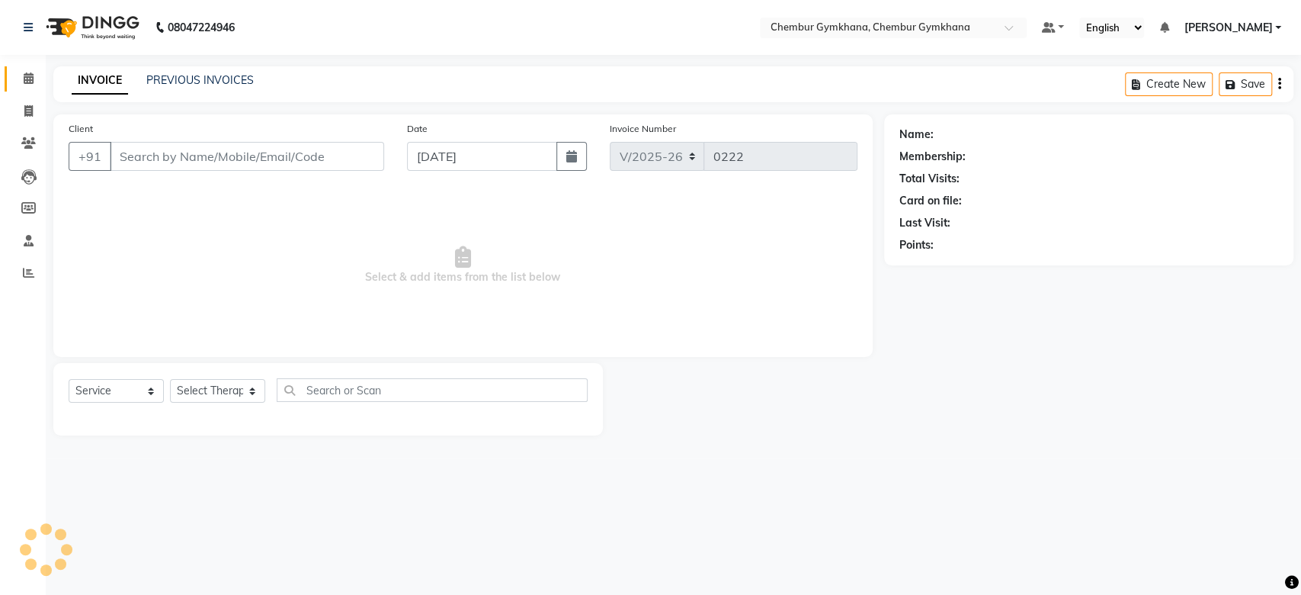
type input "9821012012"
select select "89040"
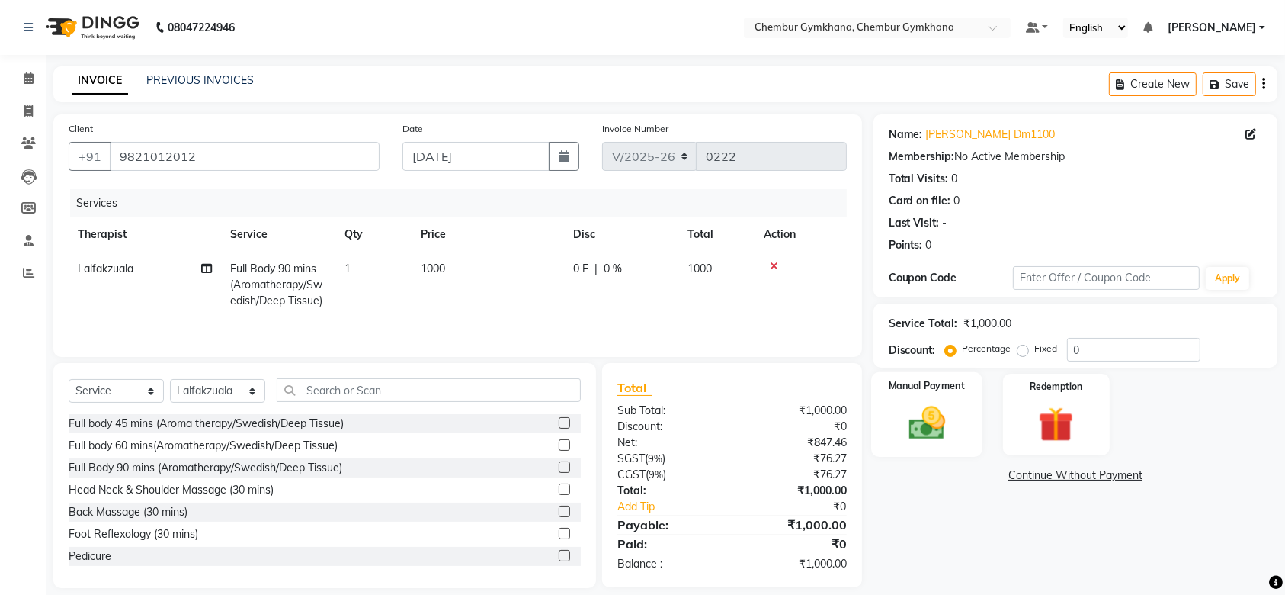
click at [960, 406] on div "Manual Payment" at bounding box center [926, 414] width 111 height 85
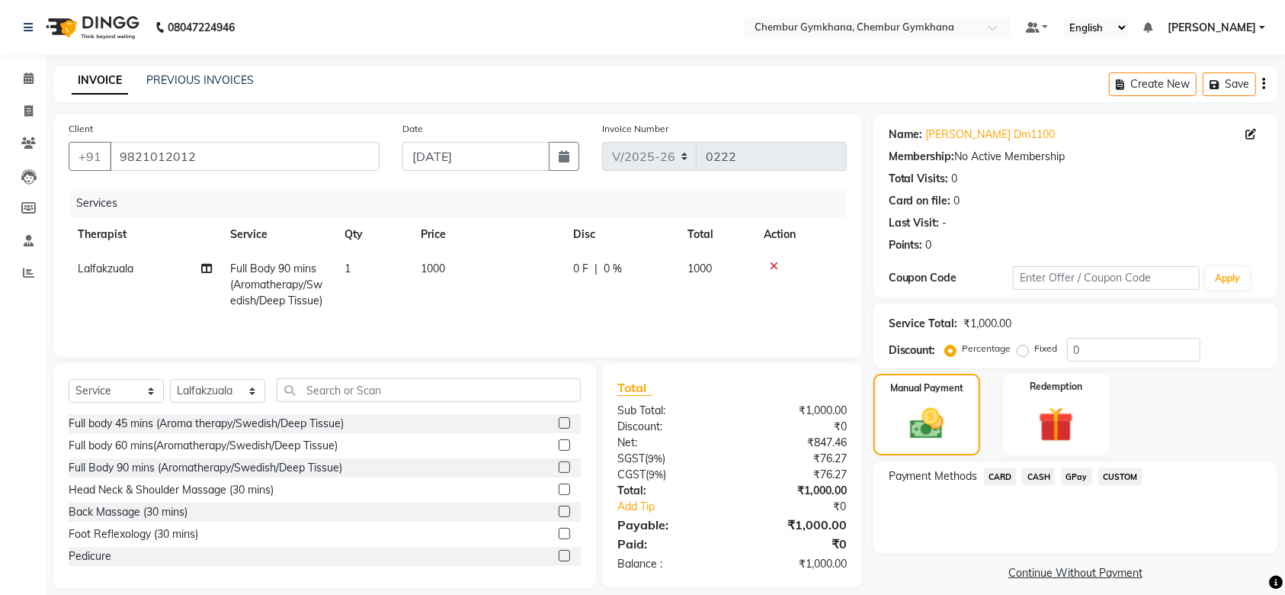
click at [1031, 474] on span "CASH" at bounding box center [1038, 476] width 33 height 18
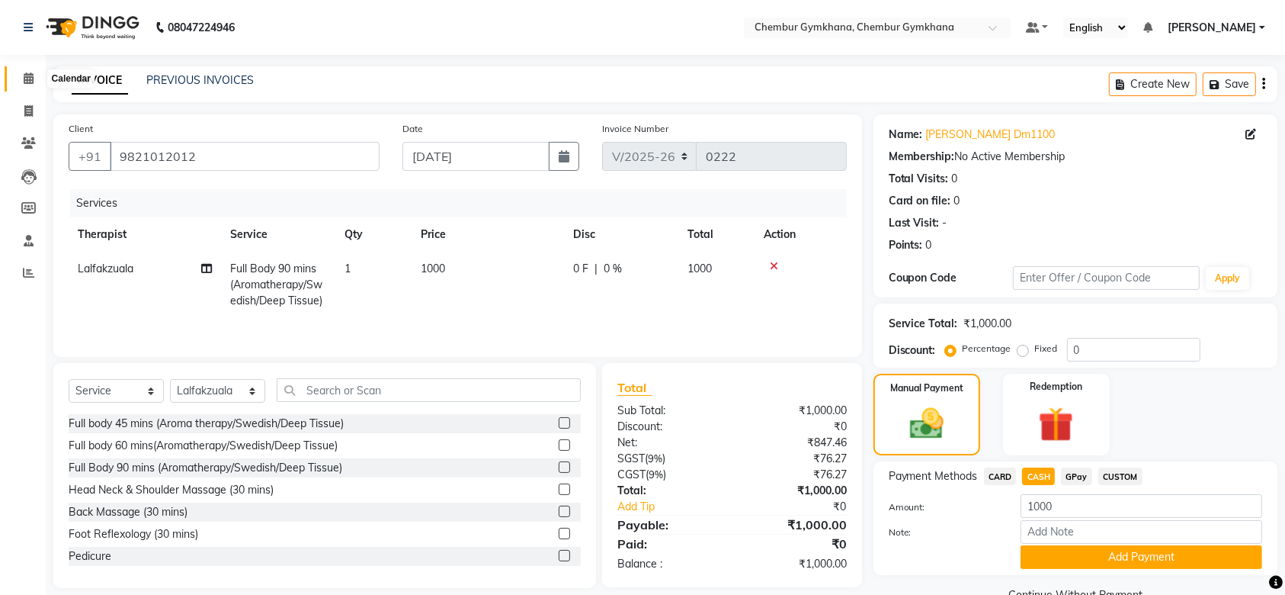
click at [38, 87] on span at bounding box center [28, 79] width 27 height 18
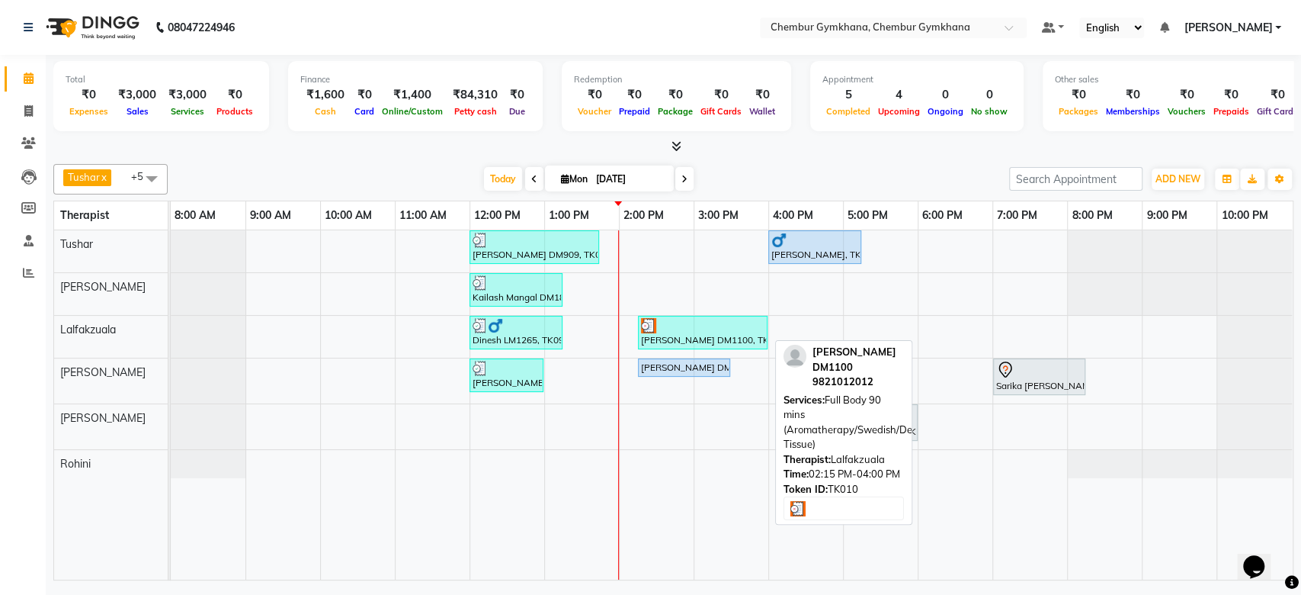
click at [667, 330] on div at bounding box center [702, 325] width 123 height 15
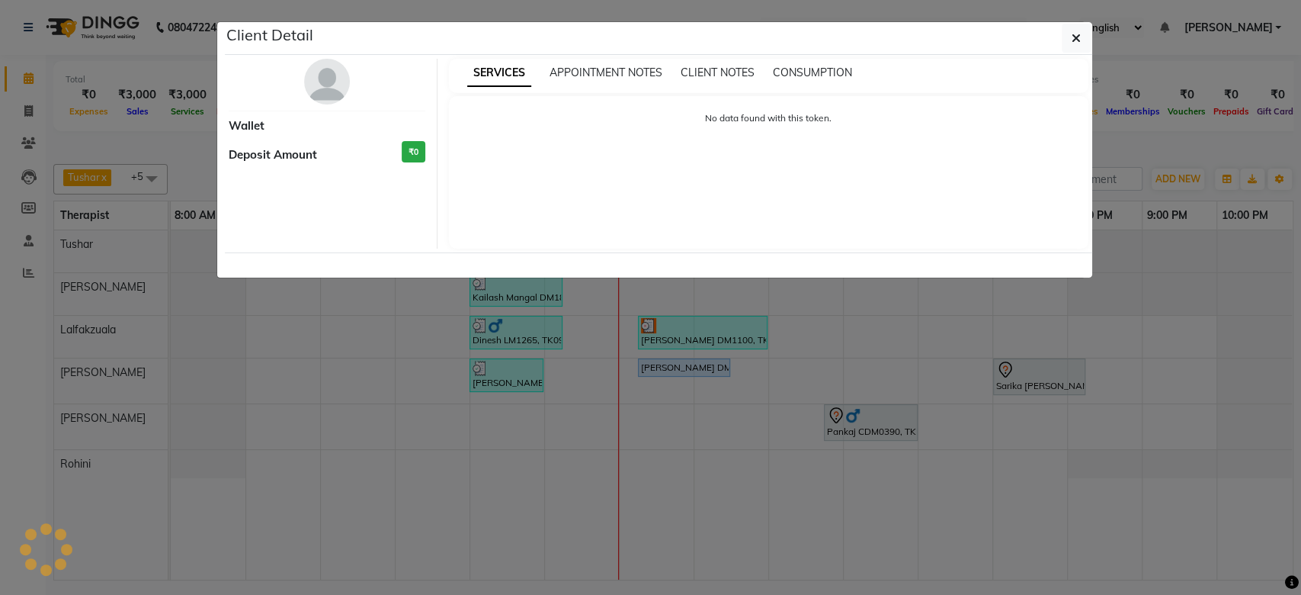
select select "3"
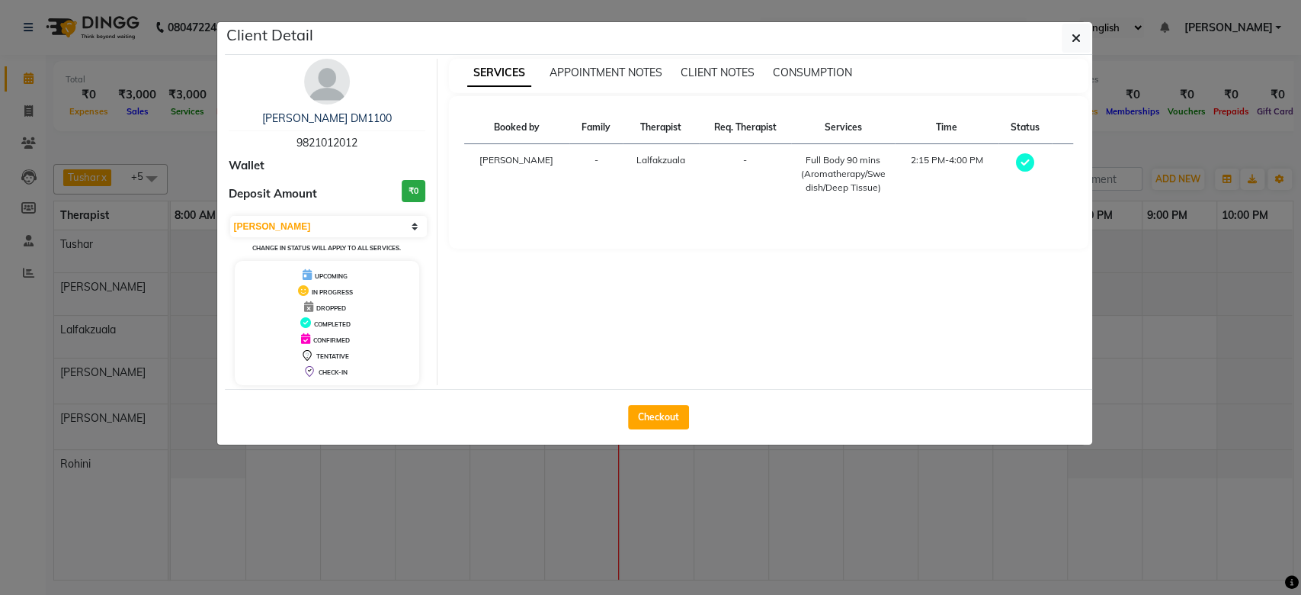
click at [759, 172] on td "-" at bounding box center [745, 174] width 92 height 60
click at [656, 412] on button "Checkout" at bounding box center [658, 417] width 61 height 24
select select "service"
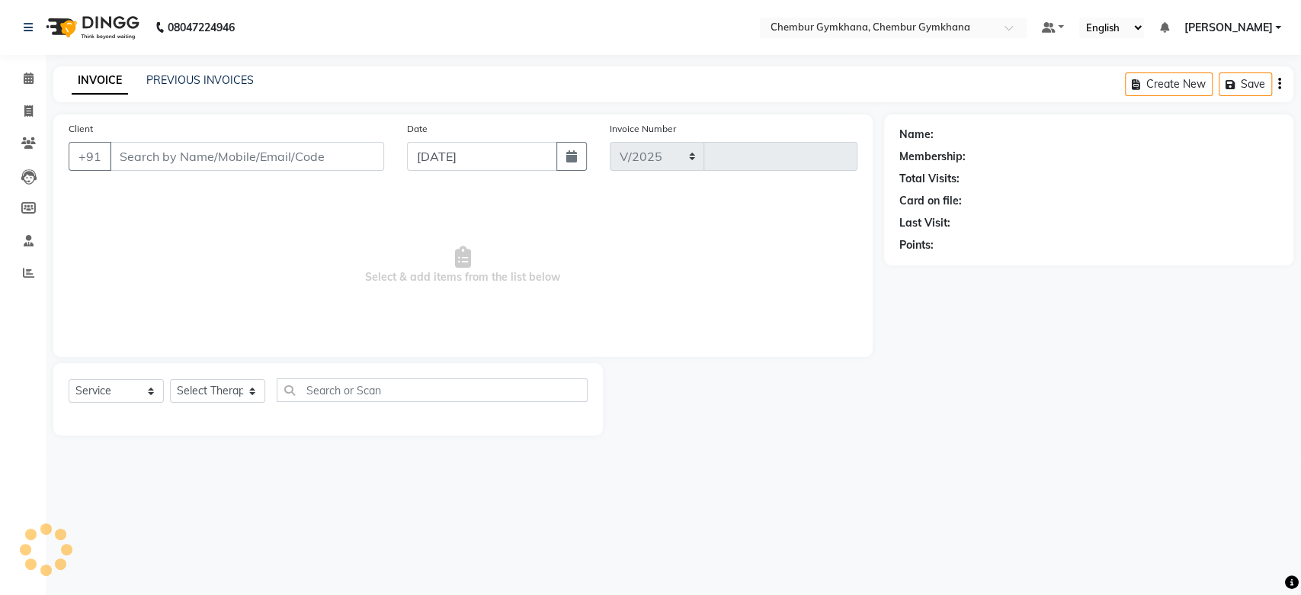
select select "8754"
type input "0222"
type input "9821012012"
select select "89040"
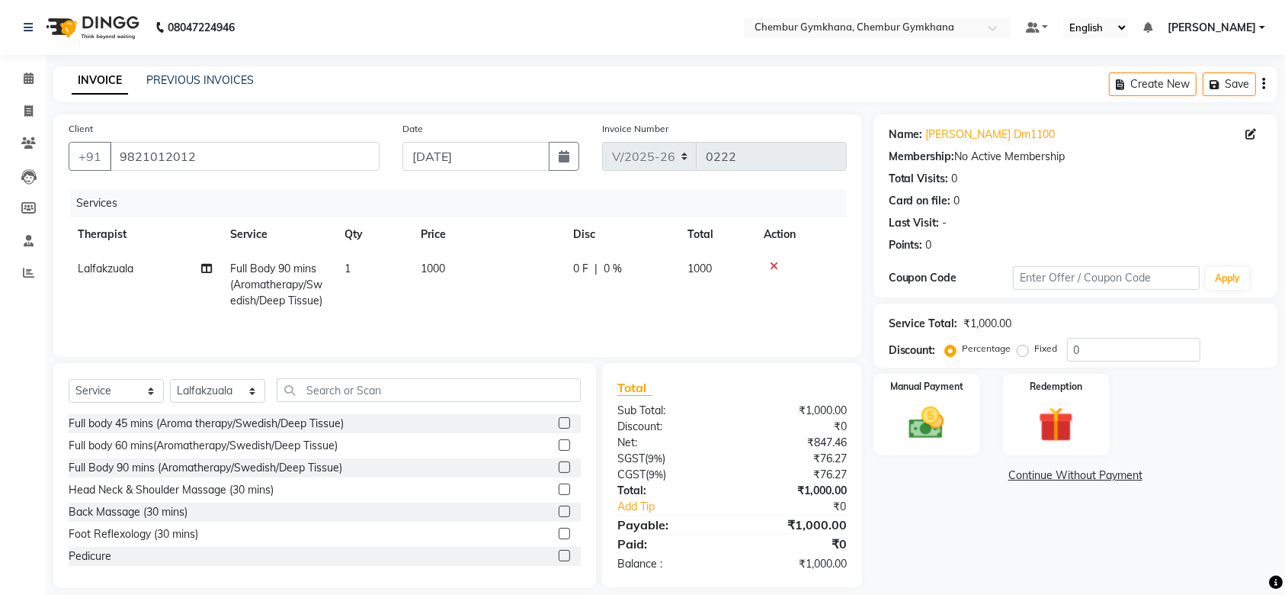
scroll to position [19, 0]
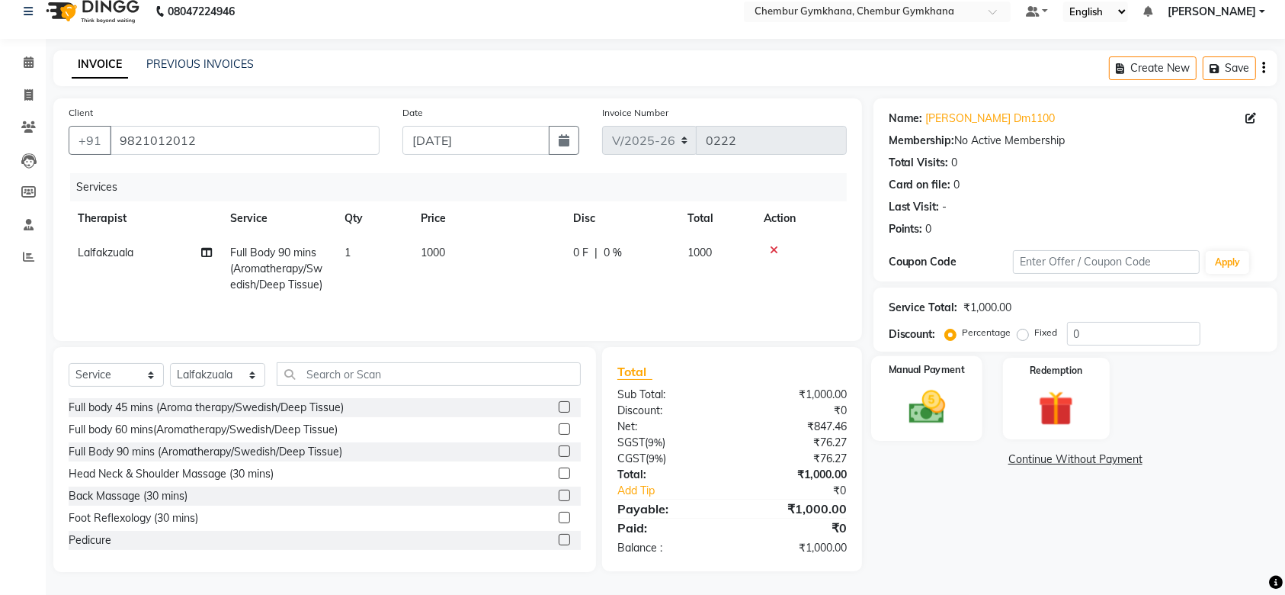
click at [922, 420] on img at bounding box center [926, 407] width 59 height 42
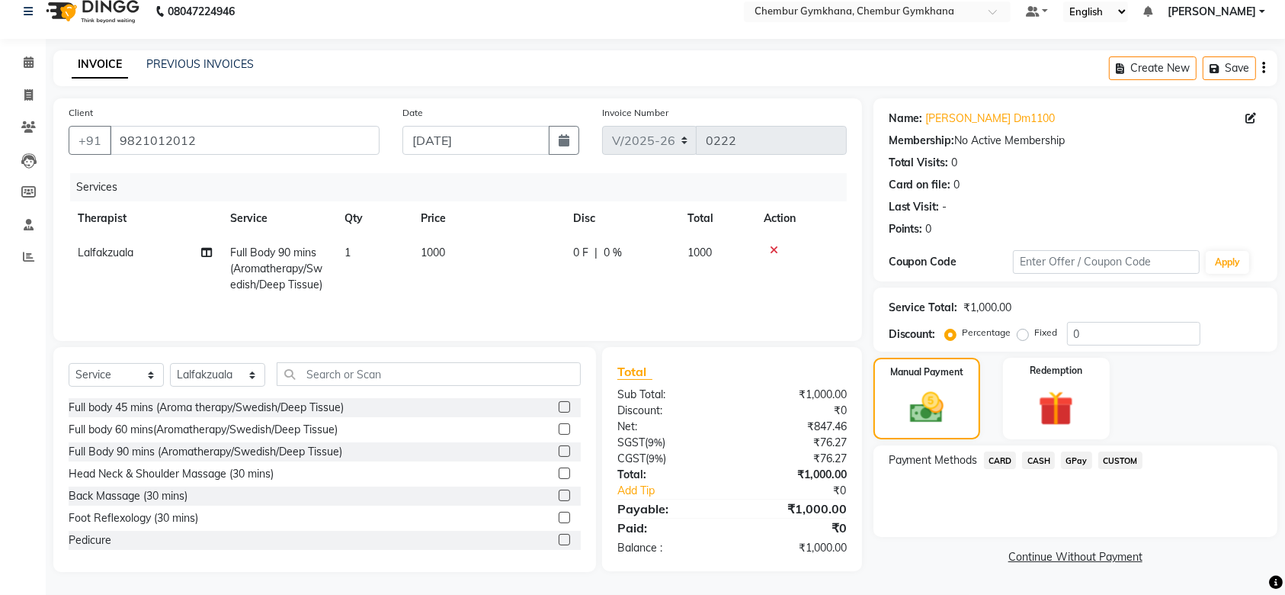
click at [1032, 457] on span "CASH" at bounding box center [1038, 460] width 33 height 18
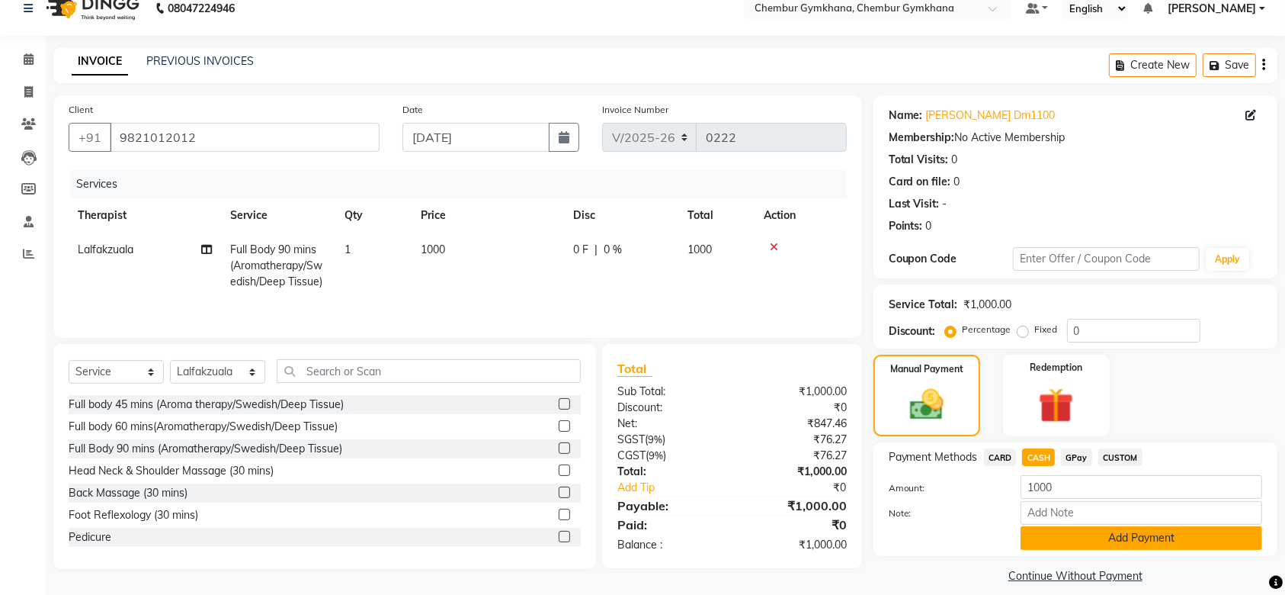
click at [1073, 540] on button "Add Payment" at bounding box center [1142, 538] width 242 height 24
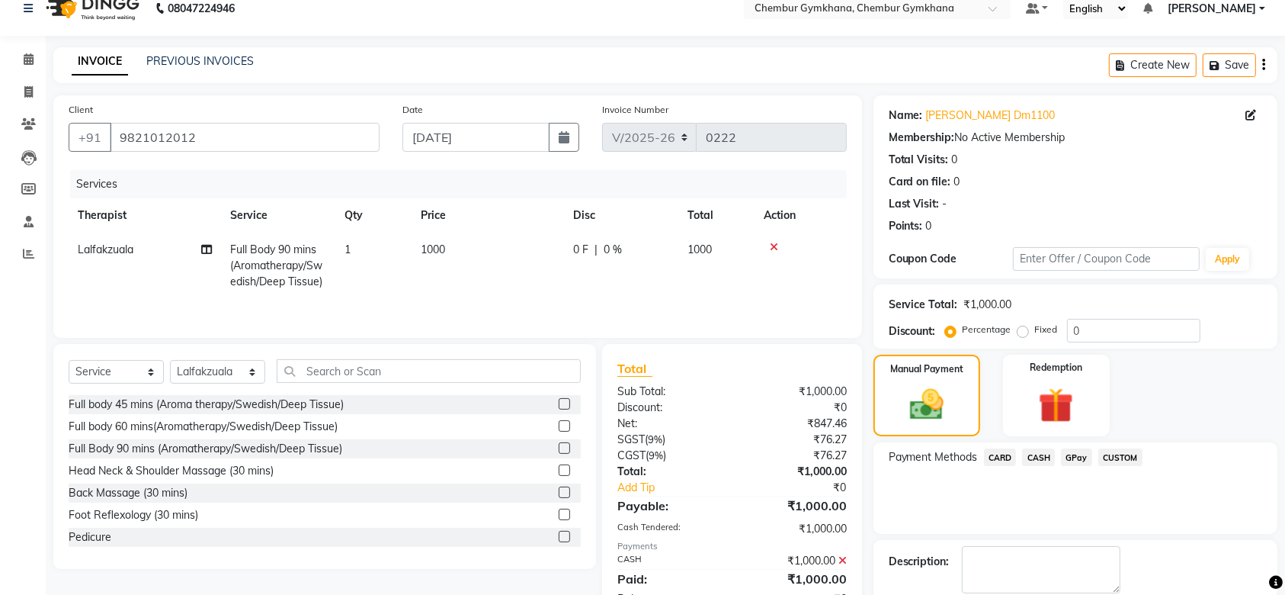
scroll to position [98, 0]
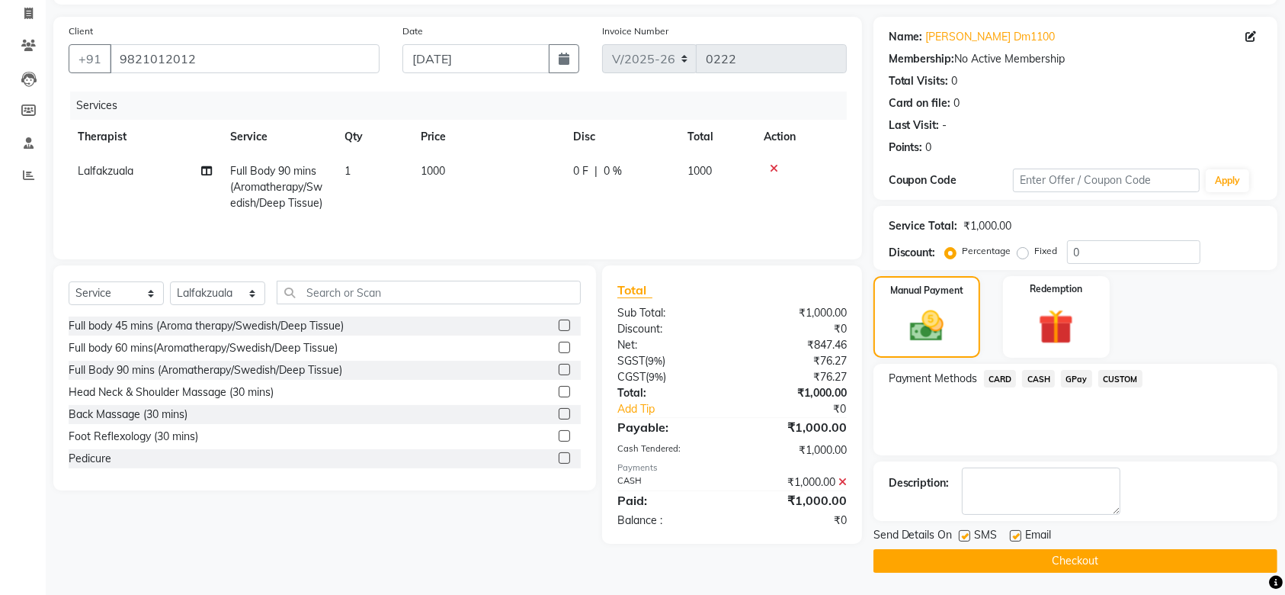
click at [1061, 558] on button "Checkout" at bounding box center [1076, 561] width 404 height 24
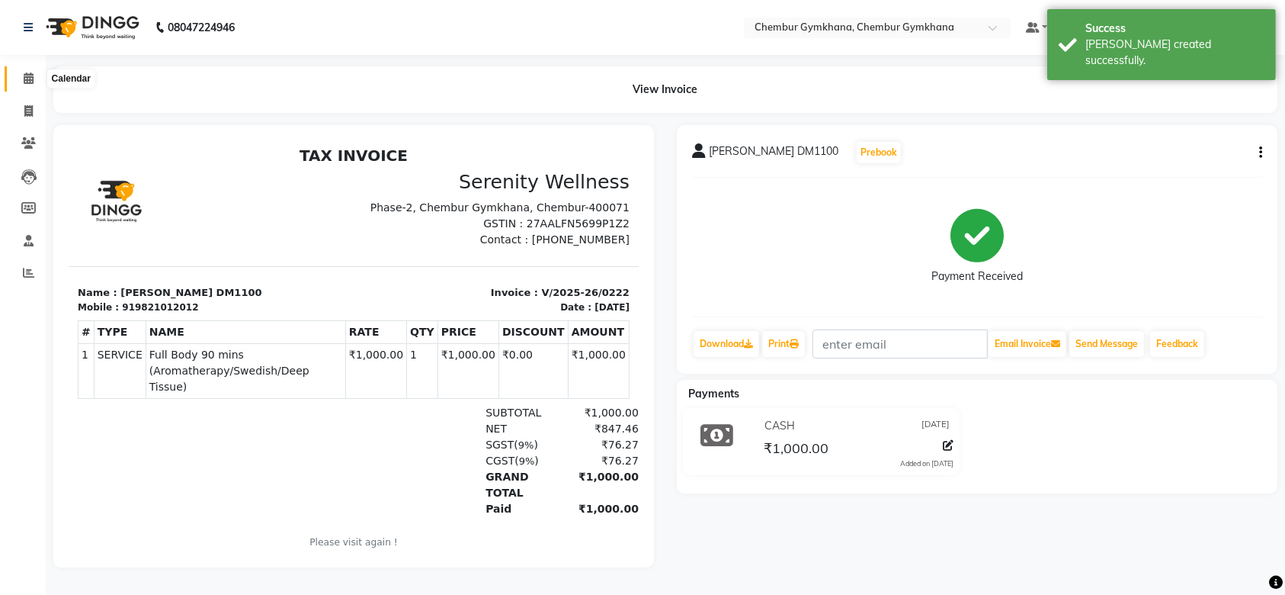
click at [33, 72] on span at bounding box center [28, 79] width 27 height 18
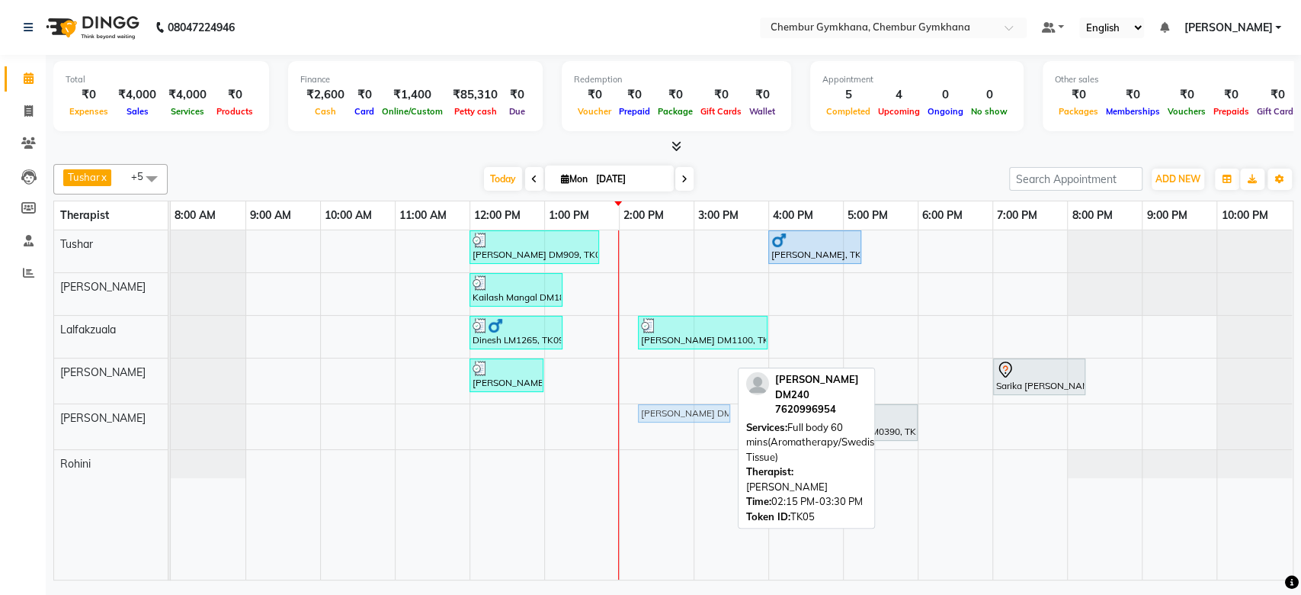
drag, startPoint x: 666, startPoint y: 365, endPoint x: 686, endPoint y: 413, distance: 52.0
click at [686, 413] on tbody "[PERSON_NAME] DM909, TK07, 12:00 PM-01:45 PM, Full Body 90 mins (Aromatherapy/S…" at bounding box center [731, 354] width 1121 height 248
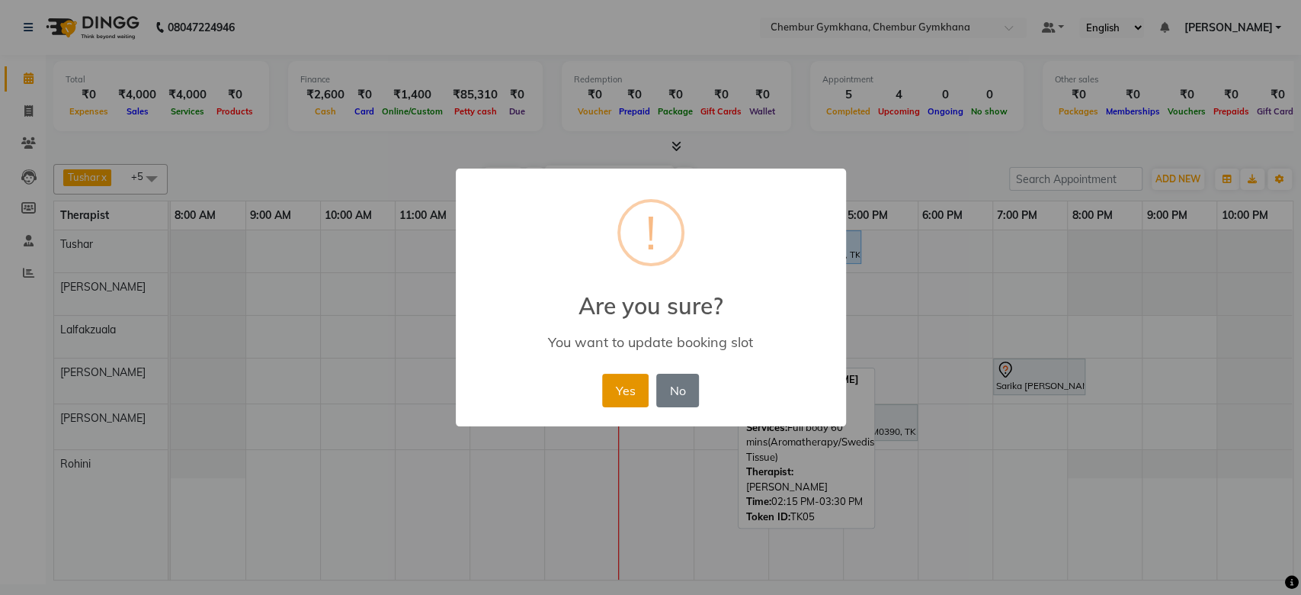
click at [606, 387] on button "Yes" at bounding box center [625, 391] width 47 height 34
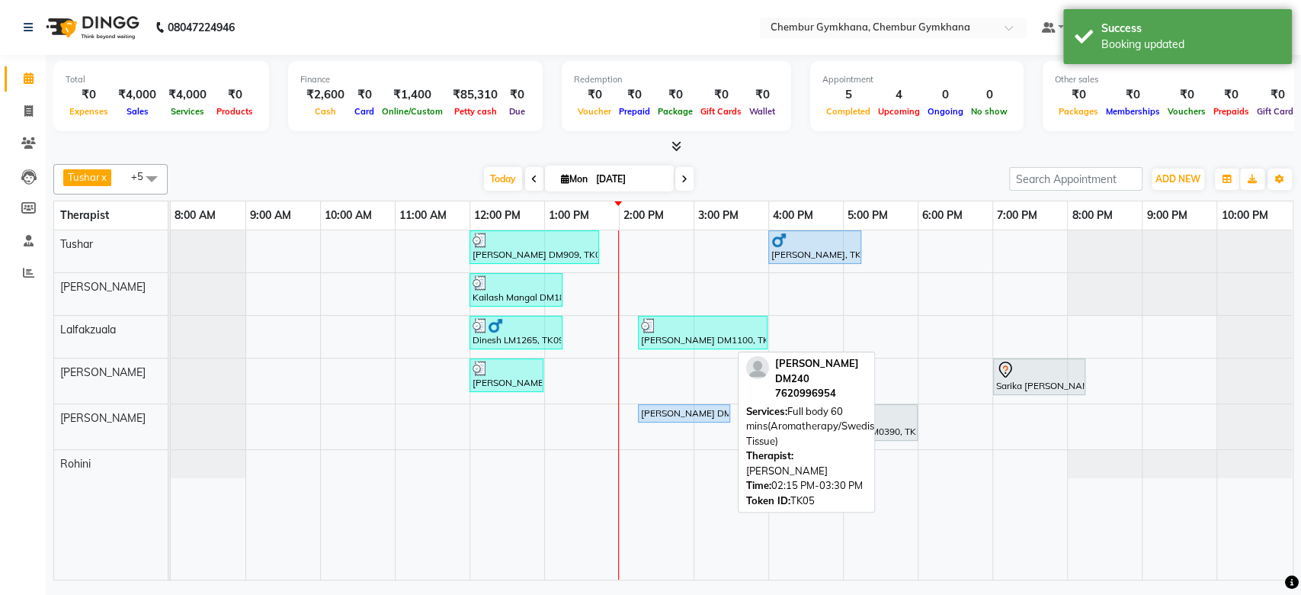
click at [681, 409] on div "[PERSON_NAME] DM240, TK05, 02:15 PM-03:30 PM, Full body 60 mins(Aromatherapy/Sw…" at bounding box center [684, 413] width 89 height 14
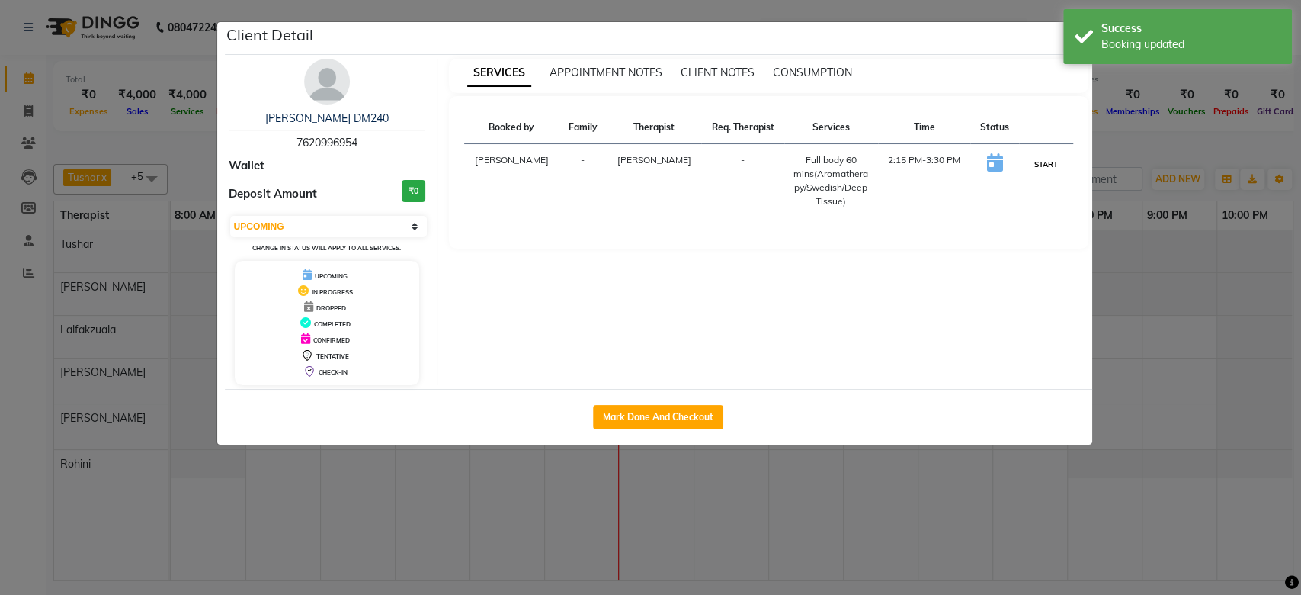
click at [1041, 166] on button "START" at bounding box center [1046, 164] width 31 height 19
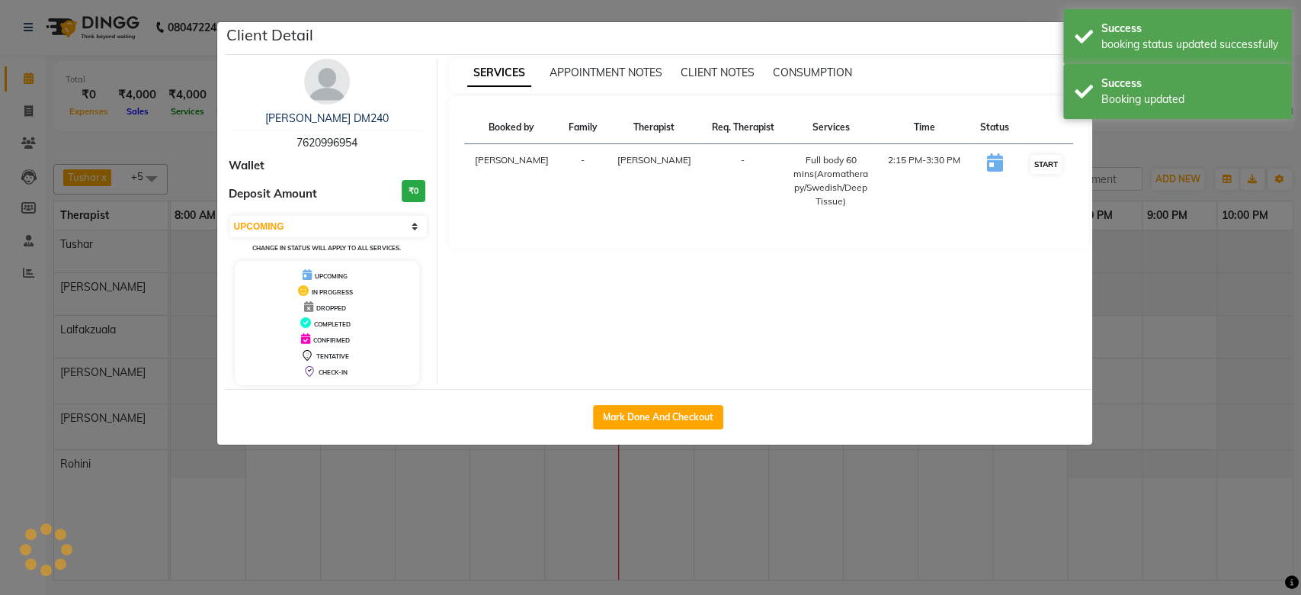
select select "1"
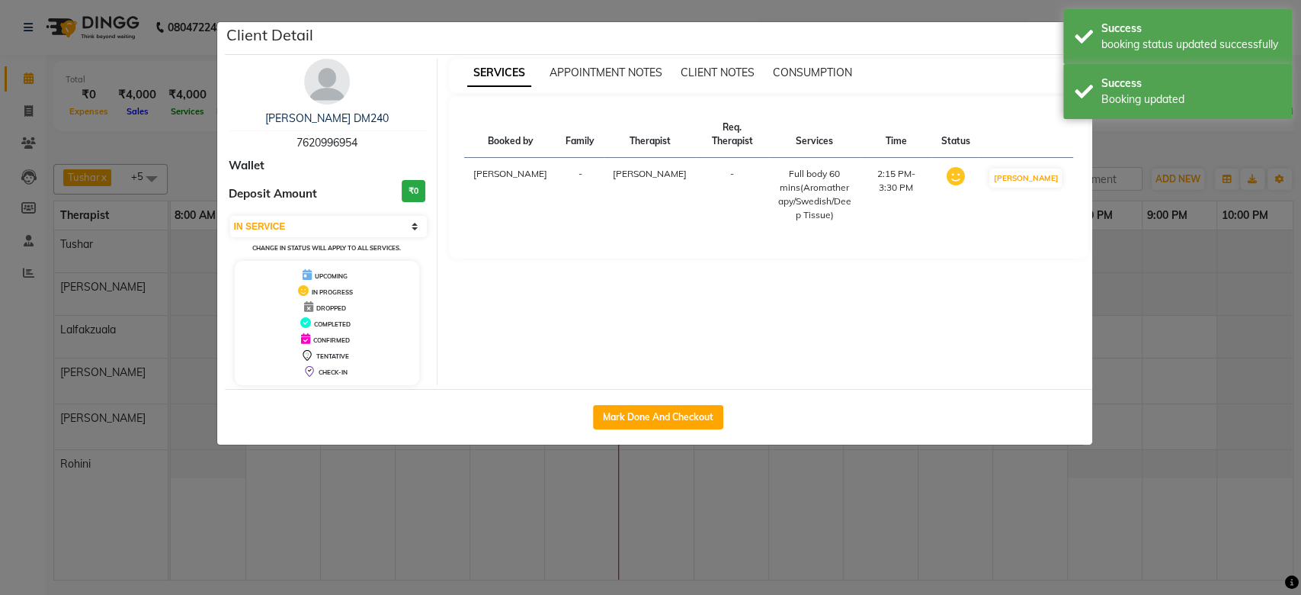
click at [838, 481] on ngb-modal-window "Client Detail [PERSON_NAME] DM240 7620996954 Wallet Deposit Amount ₹0 Select IN…" at bounding box center [650, 297] width 1301 height 595
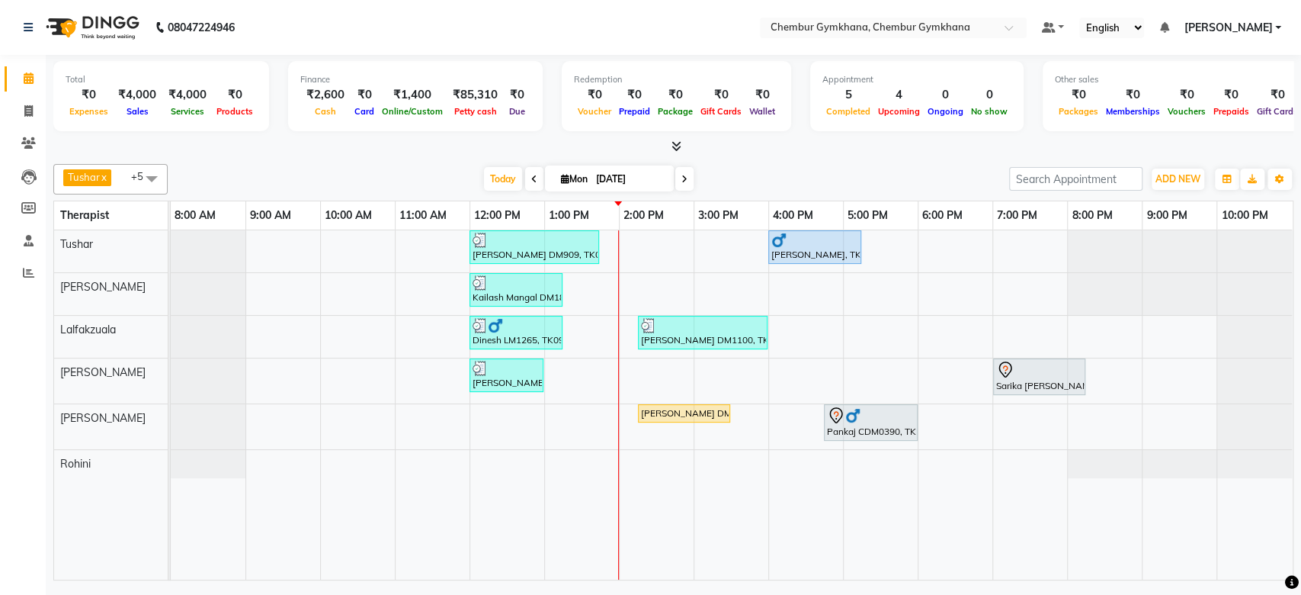
click at [412, 168] on div "[DATE] [DATE]" at bounding box center [588, 179] width 826 height 23
